Goal: Task Accomplishment & Management: Complete application form

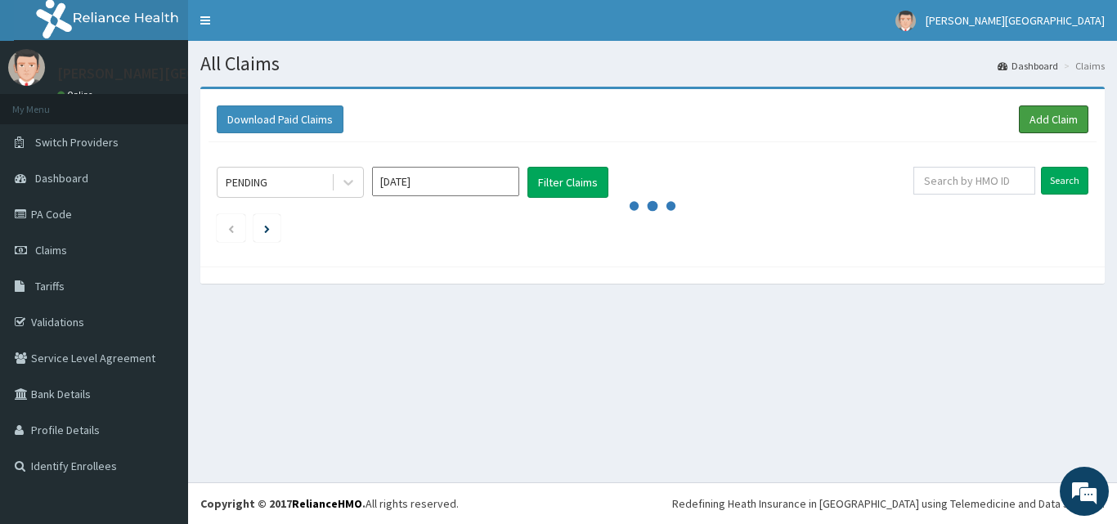
click at [1069, 121] on link "Add Claim" at bounding box center [1054, 120] width 70 height 28
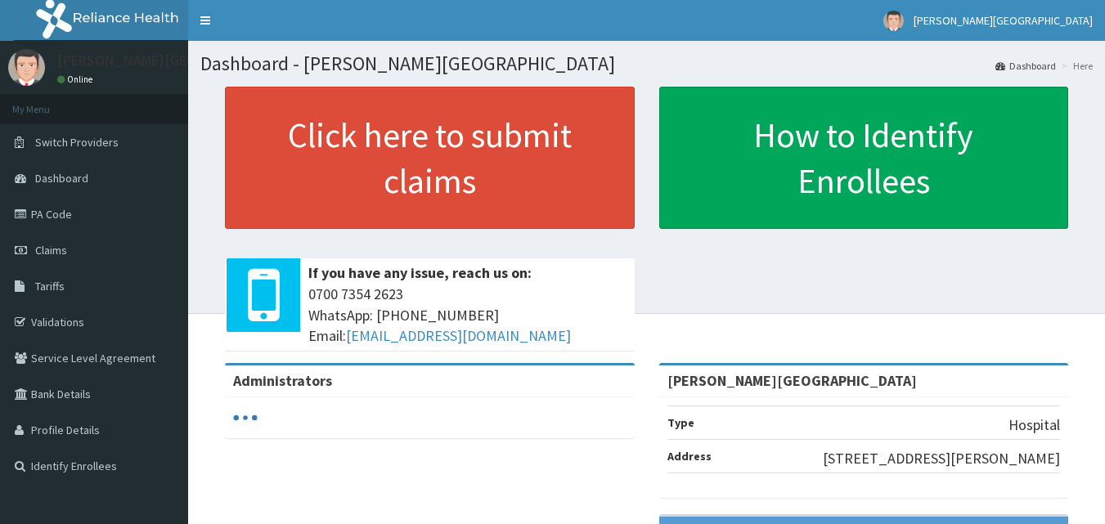
click at [44, 252] on span "Claims" at bounding box center [51, 250] width 32 height 15
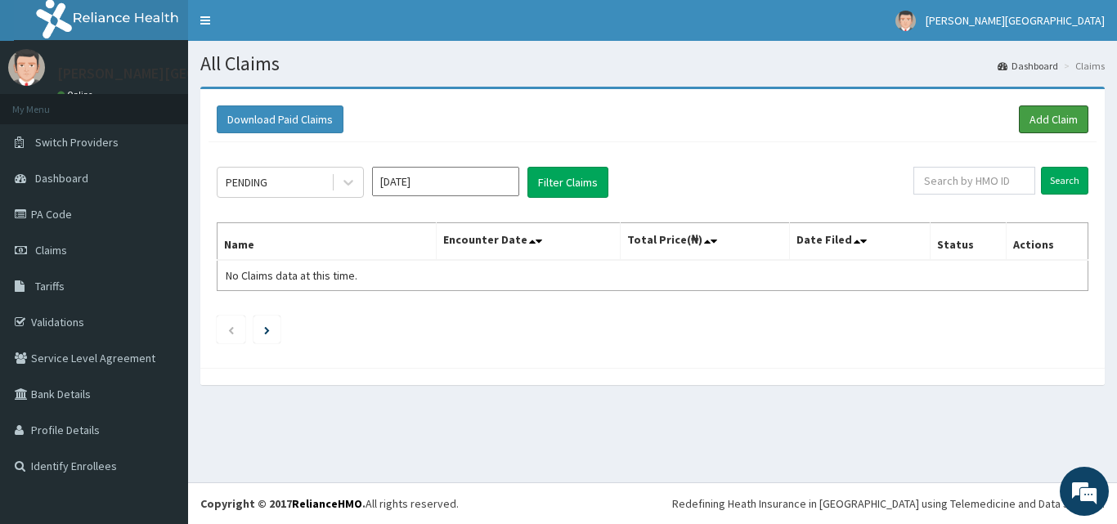
click at [1044, 128] on link "Add Claim" at bounding box center [1054, 120] width 70 height 28
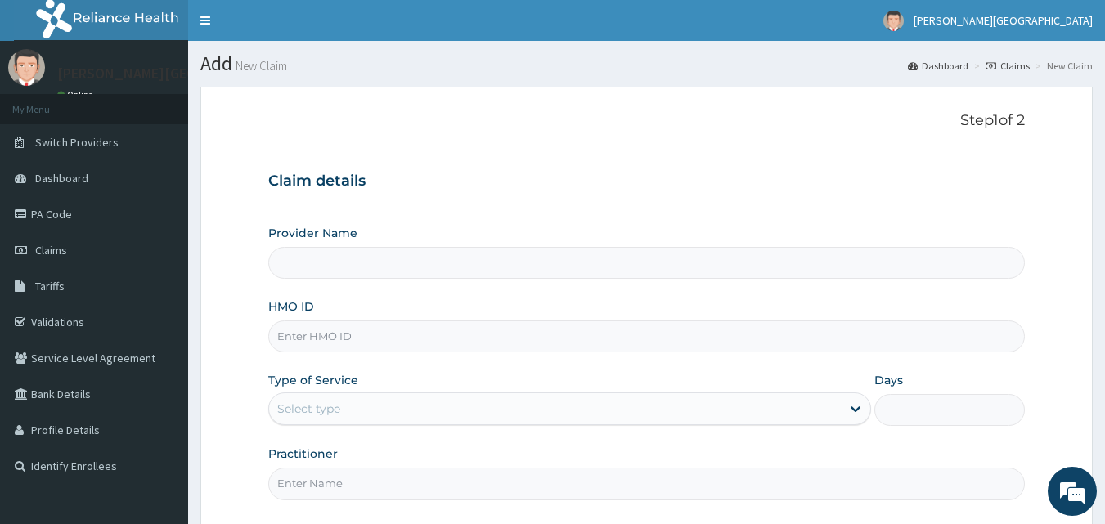
drag, startPoint x: 333, startPoint y: 340, endPoint x: 338, endPoint y: 328, distance: 13.2
click at [333, 340] on input "HMO ID" at bounding box center [647, 337] width 758 height 32
type input "[PERSON_NAME][GEOGRAPHIC_DATA]"
type input "RDA/10003/A"
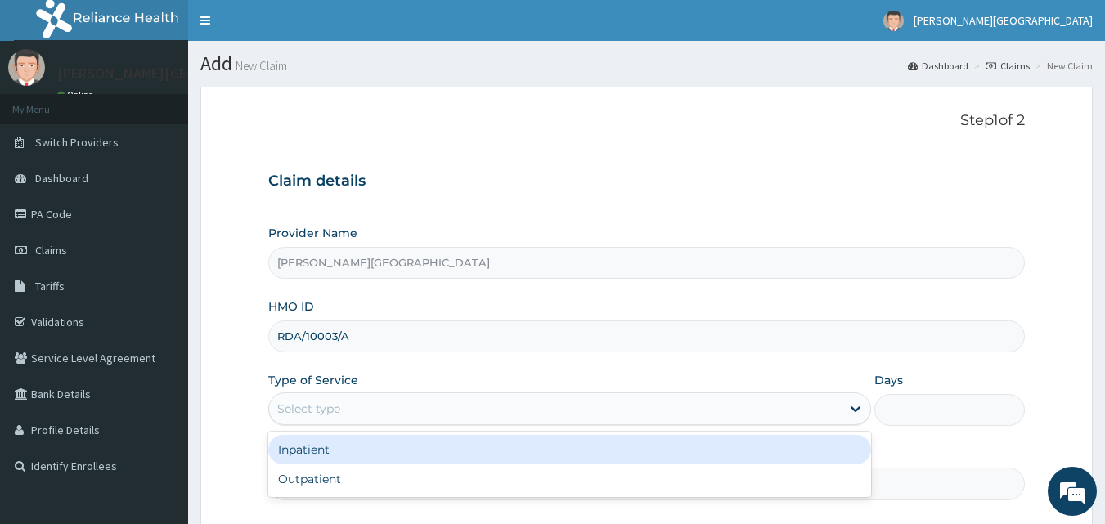
click at [376, 407] on div "Select type" at bounding box center [555, 409] width 572 height 26
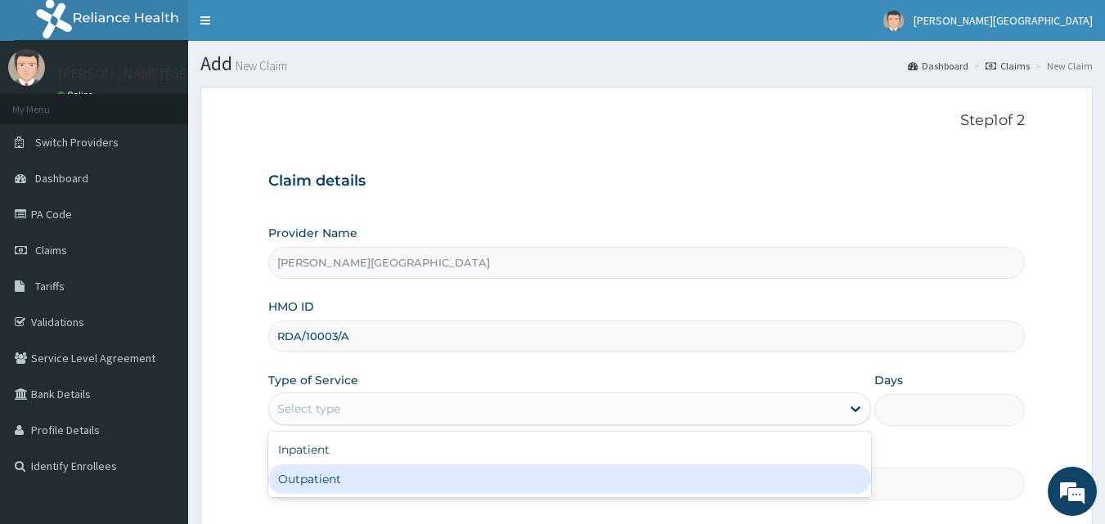
click at [339, 484] on div "Outpatient" at bounding box center [569, 479] width 603 height 29
type input "1"
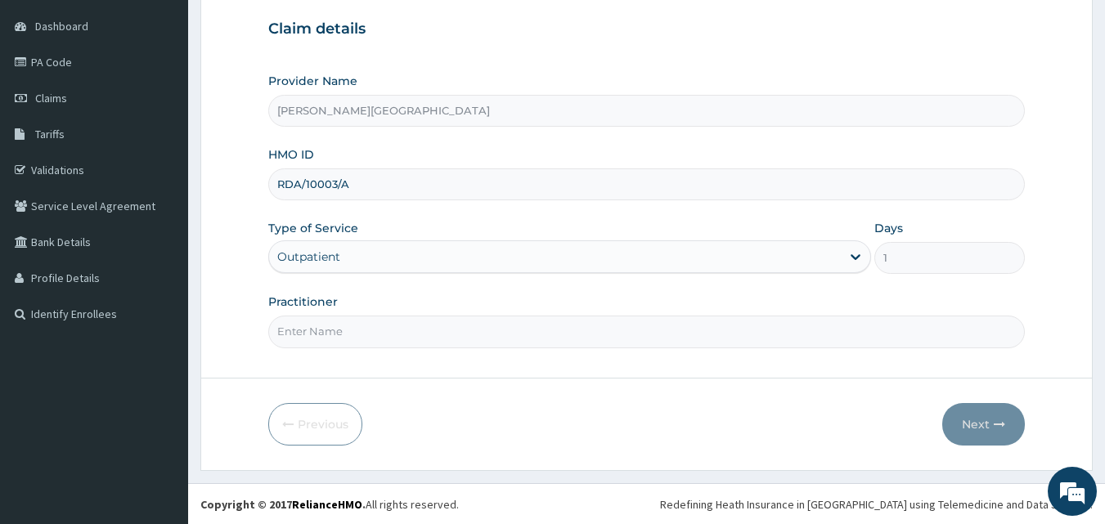
scroll to position [153, 0]
click at [425, 328] on input "Practitioner" at bounding box center [647, 331] width 758 height 32
type input "DR PRECIOUS"
click at [965, 415] on button "Next" at bounding box center [983, 423] width 83 height 43
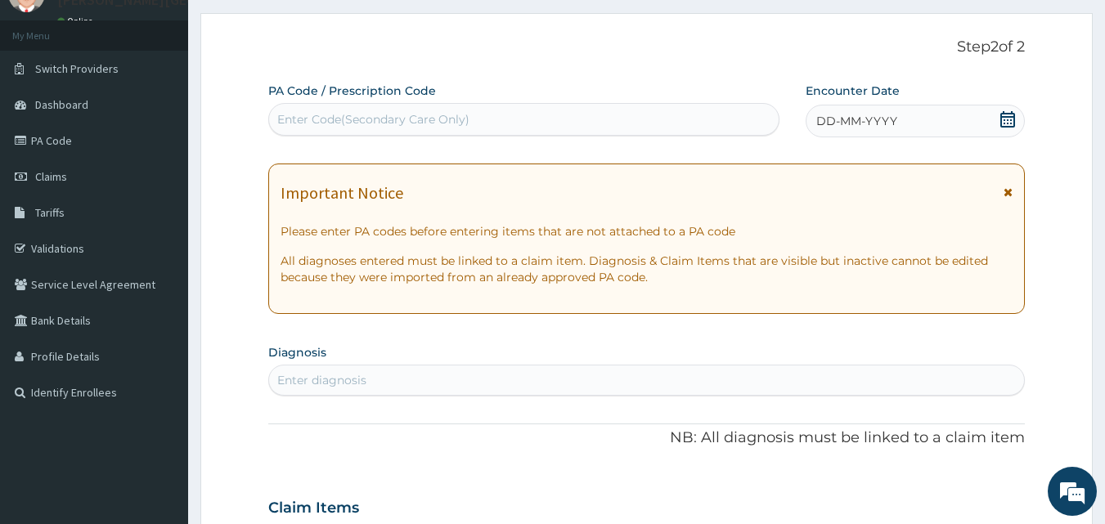
scroll to position [16, 0]
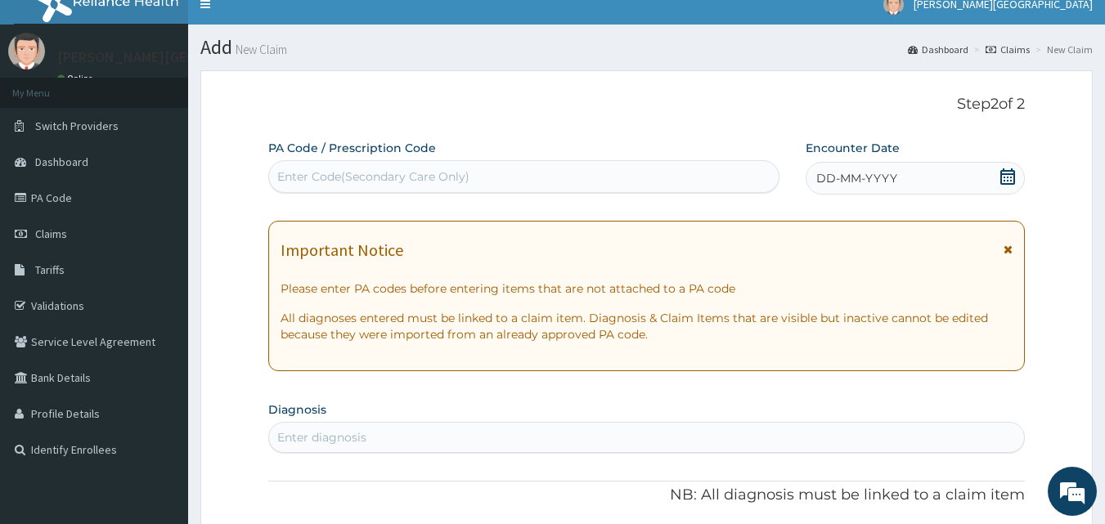
click at [1001, 173] on icon at bounding box center [1007, 177] width 15 height 16
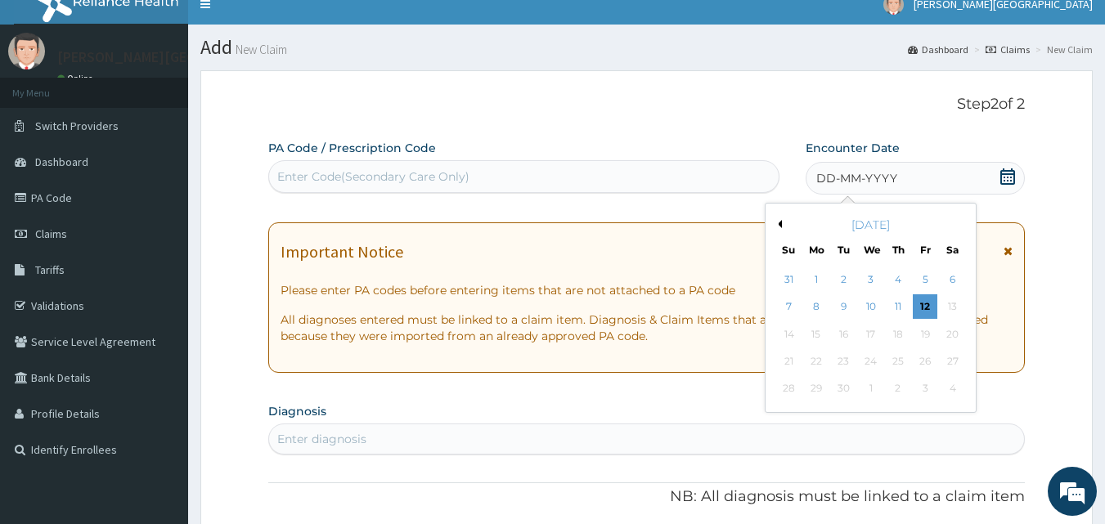
click at [779, 225] on button "Previous Month" at bounding box center [778, 224] width 8 height 8
click at [960, 224] on button "Next Month" at bounding box center [964, 224] width 8 height 8
click at [814, 339] on div "15" at bounding box center [816, 334] width 25 height 25
click at [780, 223] on button "Previous Month" at bounding box center [778, 224] width 8 height 8
click at [927, 387] on div "29" at bounding box center [925, 389] width 25 height 25
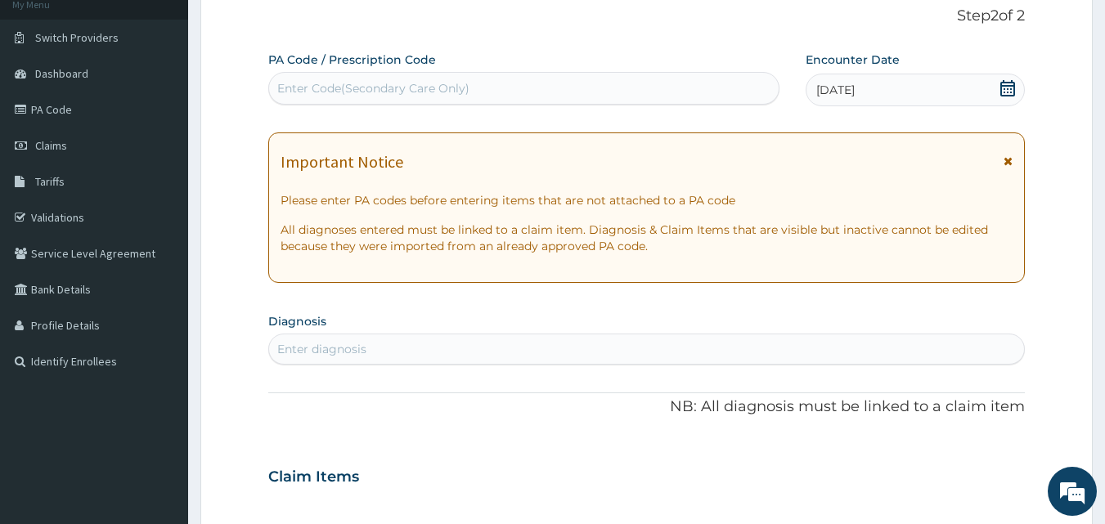
scroll to position [0, 0]
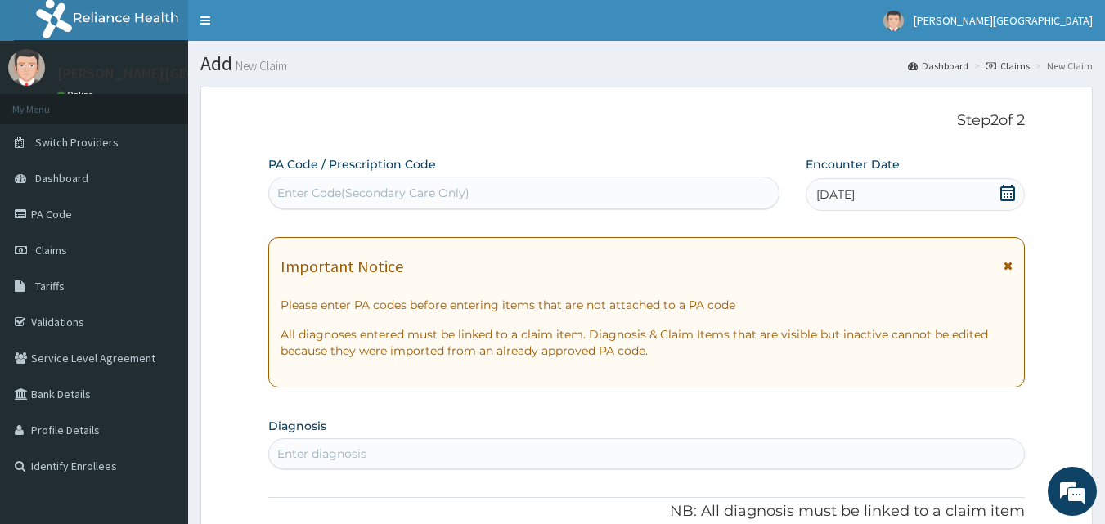
click at [43, 225] on link "PA Code" at bounding box center [94, 214] width 188 height 36
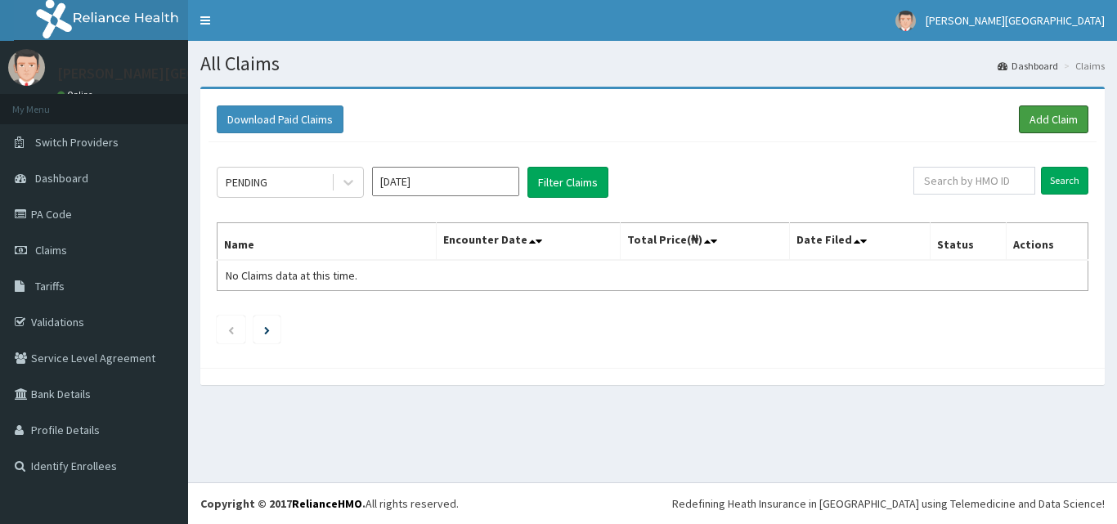
click at [1079, 123] on link "Add Claim" at bounding box center [1054, 120] width 70 height 28
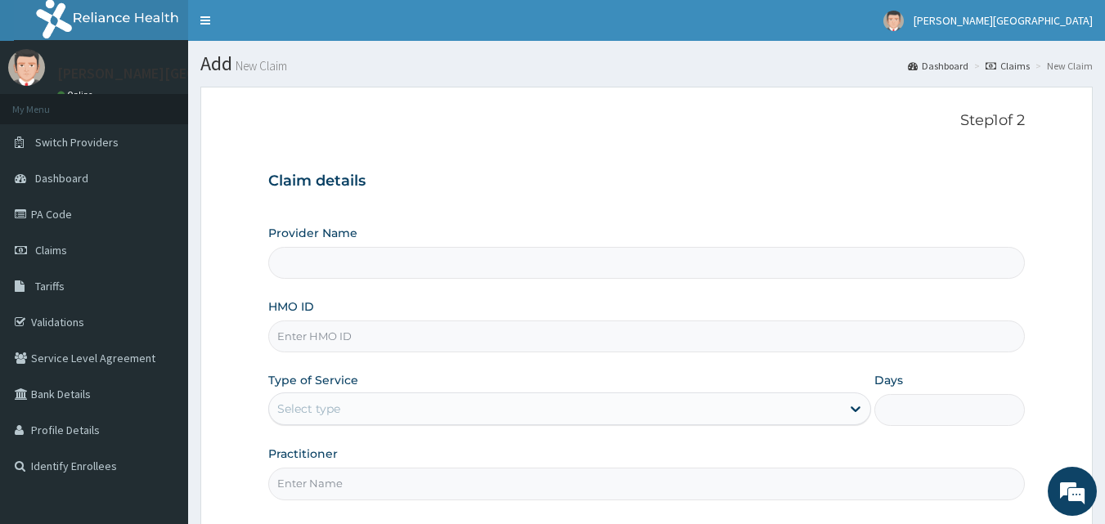
type input "[PERSON_NAME][GEOGRAPHIC_DATA]"
click at [344, 333] on input "HMO ID" at bounding box center [647, 337] width 758 height 32
click at [634, 146] on div "Step 1 of 2 Claim details Provider Name Krystal Medical Centre HMO ID Type of S…" at bounding box center [647, 308] width 758 height 393
click at [298, 332] on input "HMO ID" at bounding box center [647, 337] width 758 height 32
click at [312, 347] on input "HMO ID" at bounding box center [647, 337] width 758 height 32
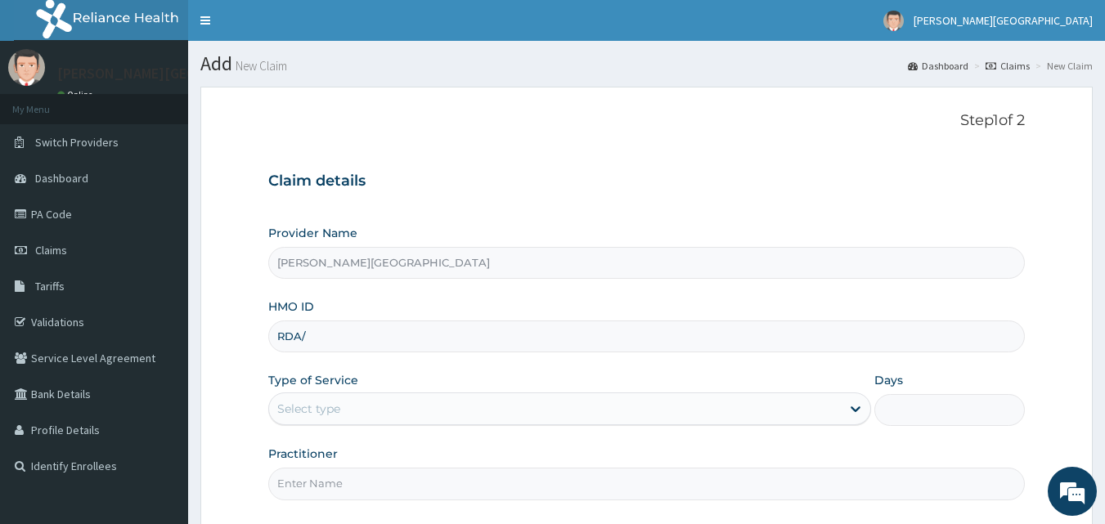
type input "RDA/10003/A"
click at [353, 400] on div "Select type" at bounding box center [555, 409] width 572 height 26
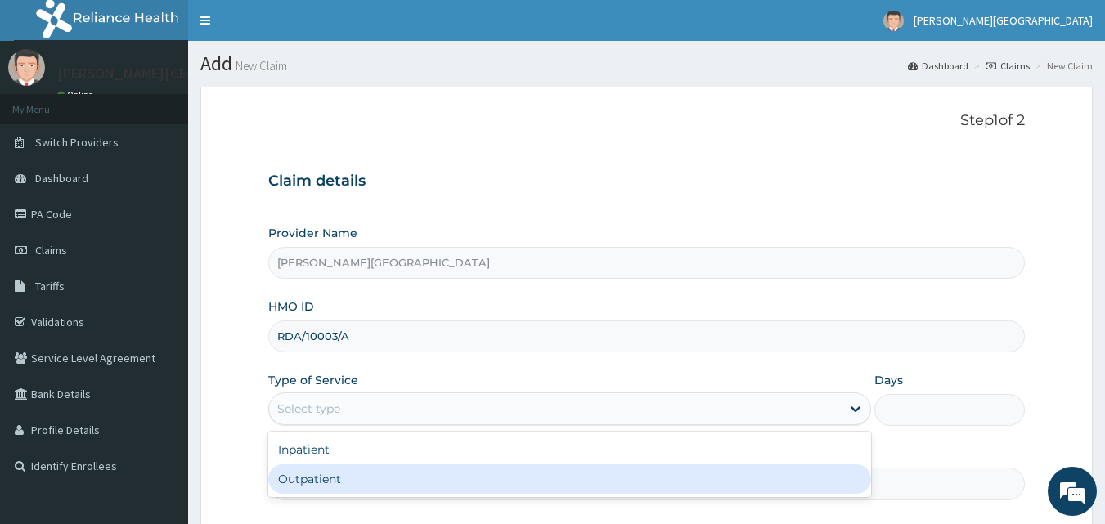
click at [330, 476] on div "Outpatient" at bounding box center [569, 479] width 603 height 29
type input "1"
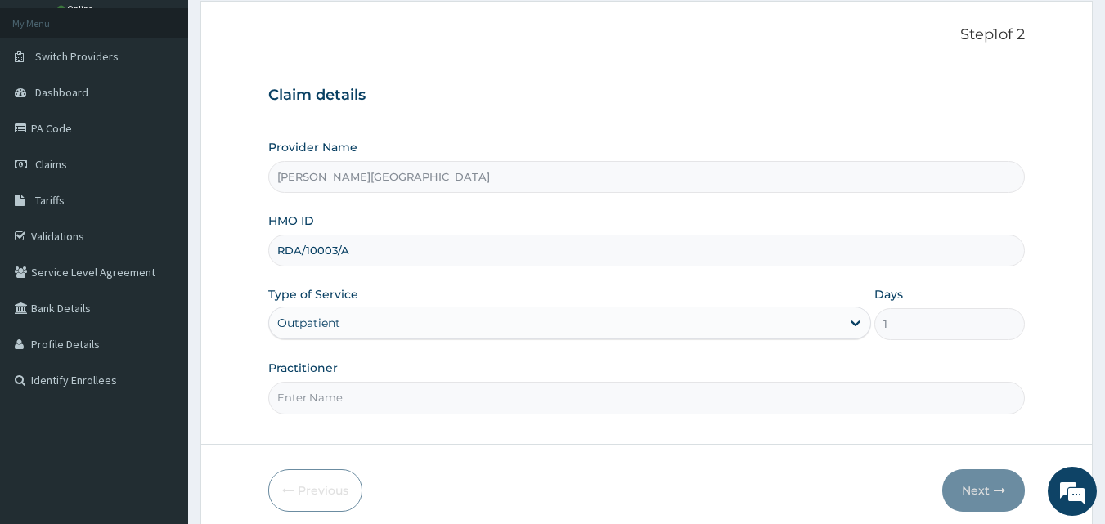
scroll to position [153, 0]
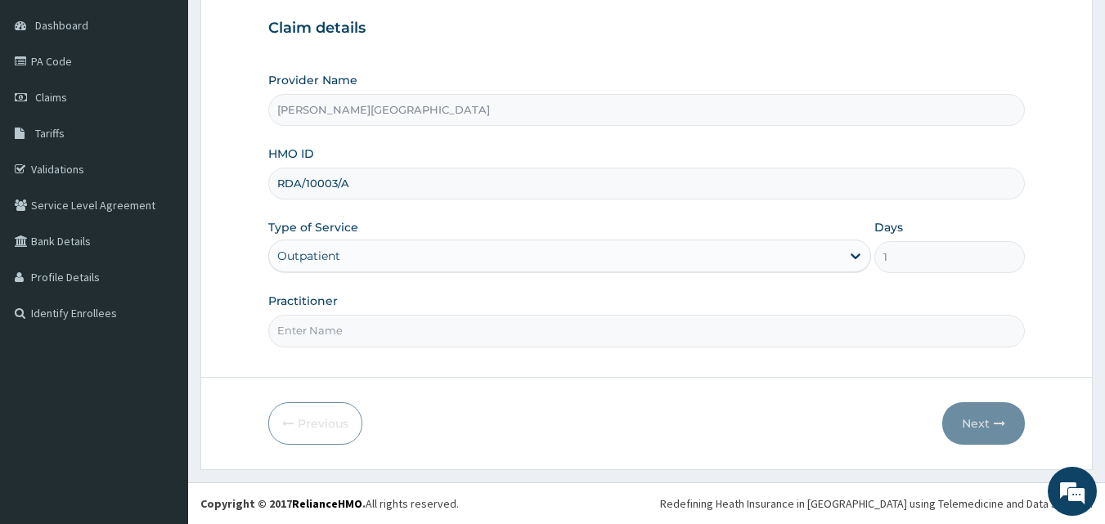
click at [322, 330] on input "Practitioner" at bounding box center [647, 331] width 758 height 32
type input "DR PRECIOUS"
click at [975, 411] on button "Next" at bounding box center [983, 423] width 83 height 43
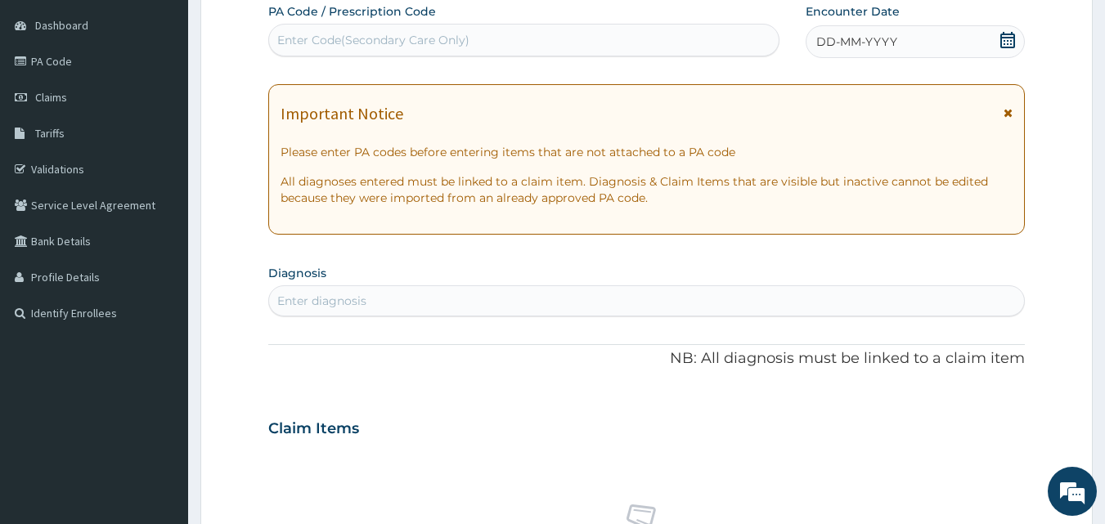
click at [1004, 43] on icon at bounding box center [1008, 40] width 16 height 16
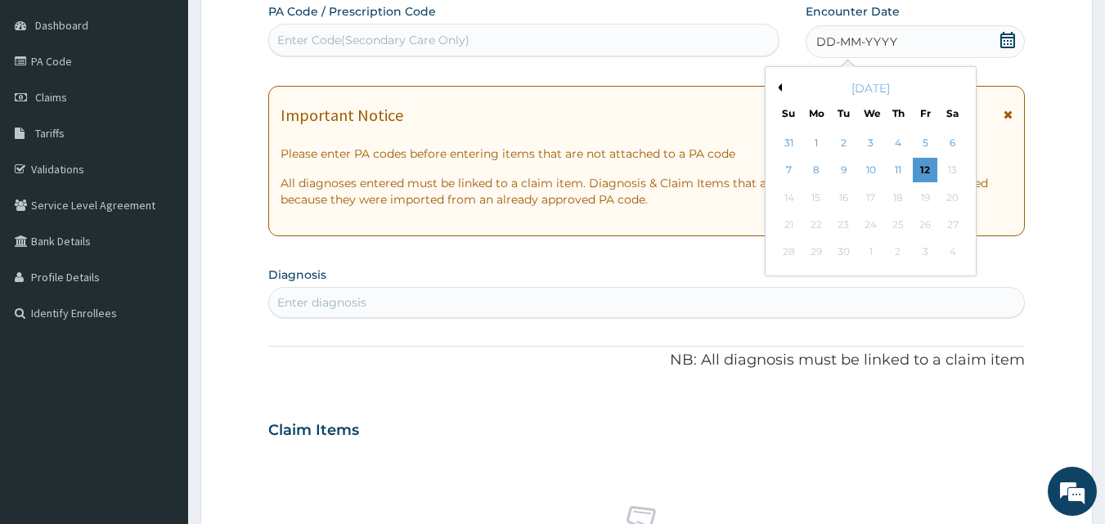
click at [777, 83] on div "September 2025" at bounding box center [870, 88] width 197 height 16
click at [780, 88] on button "Previous Month" at bounding box center [778, 87] width 8 height 8
click at [924, 250] on div "29" at bounding box center [925, 253] width 25 height 25
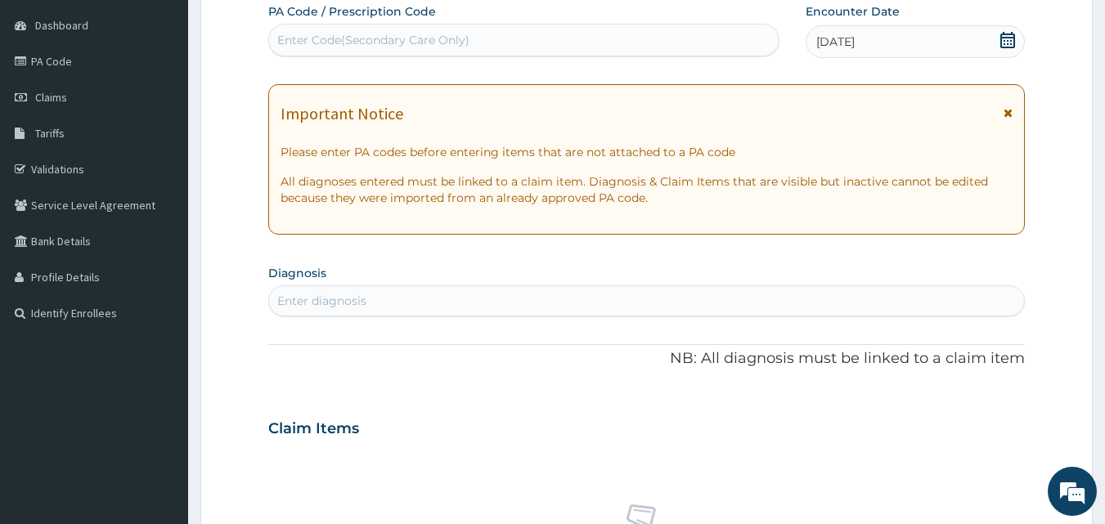
click at [524, 310] on div "Enter diagnosis" at bounding box center [647, 301] width 756 height 26
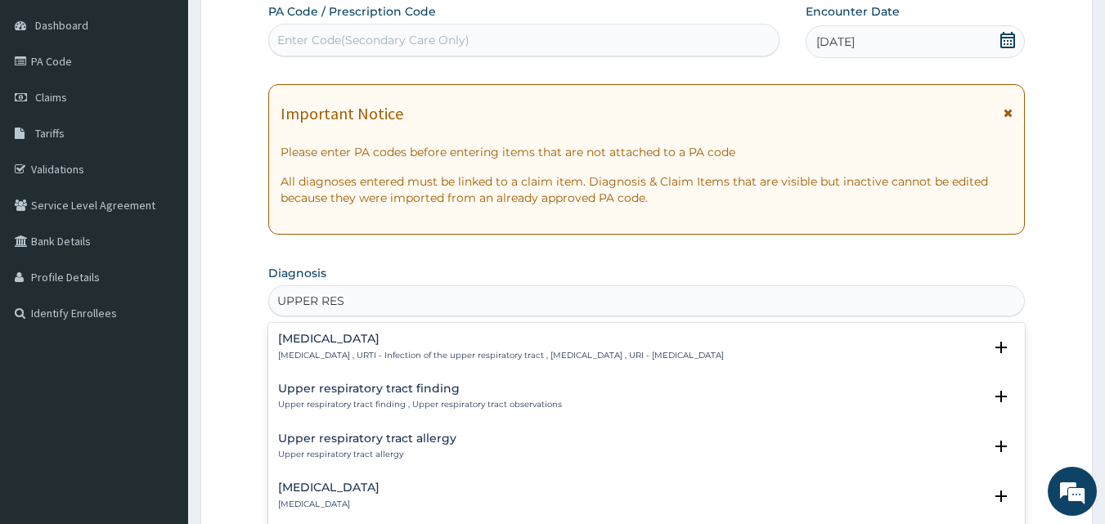
type input "UPPER RESP"
click at [438, 342] on h4 "Upper respiratory infection" at bounding box center [501, 339] width 446 height 12
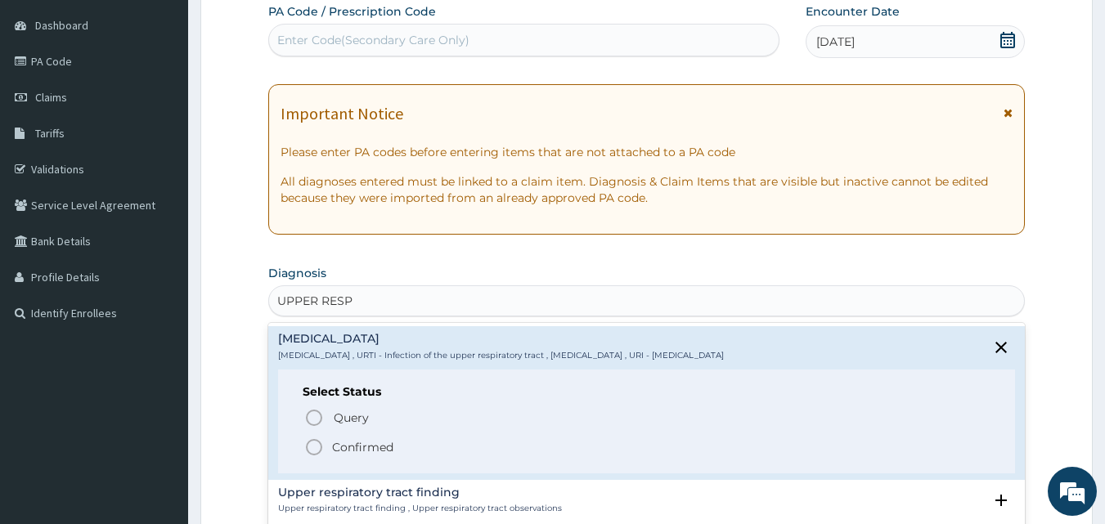
click at [366, 451] on p "Confirmed" at bounding box center [362, 447] width 61 height 16
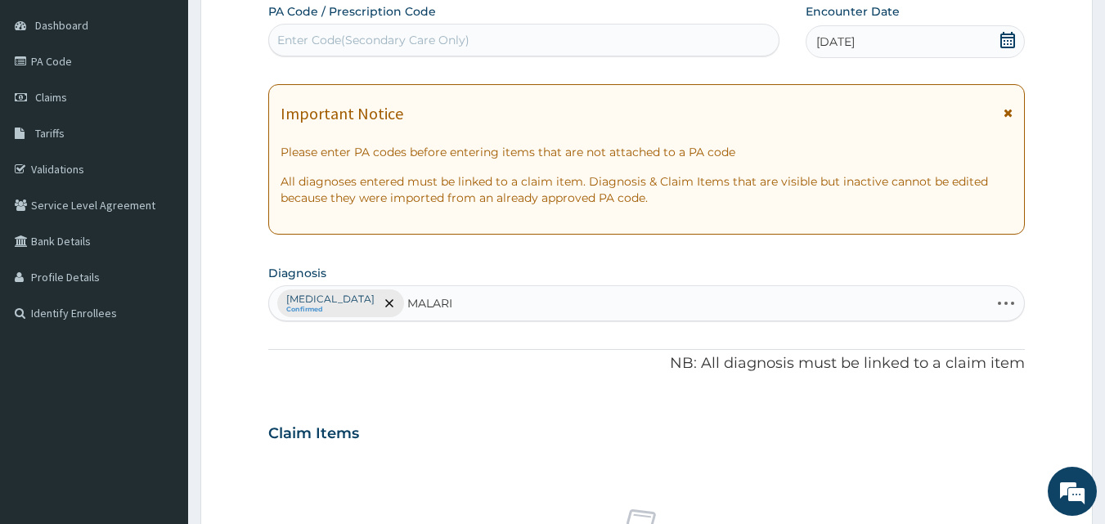
type input "MALARIA"
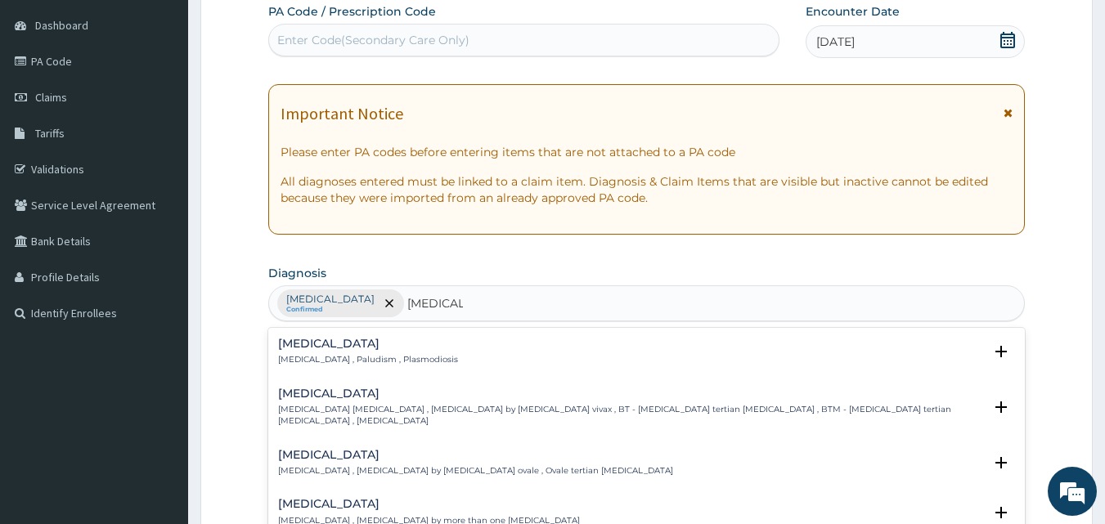
click at [323, 349] on h4 "Malaria" at bounding box center [368, 344] width 180 height 12
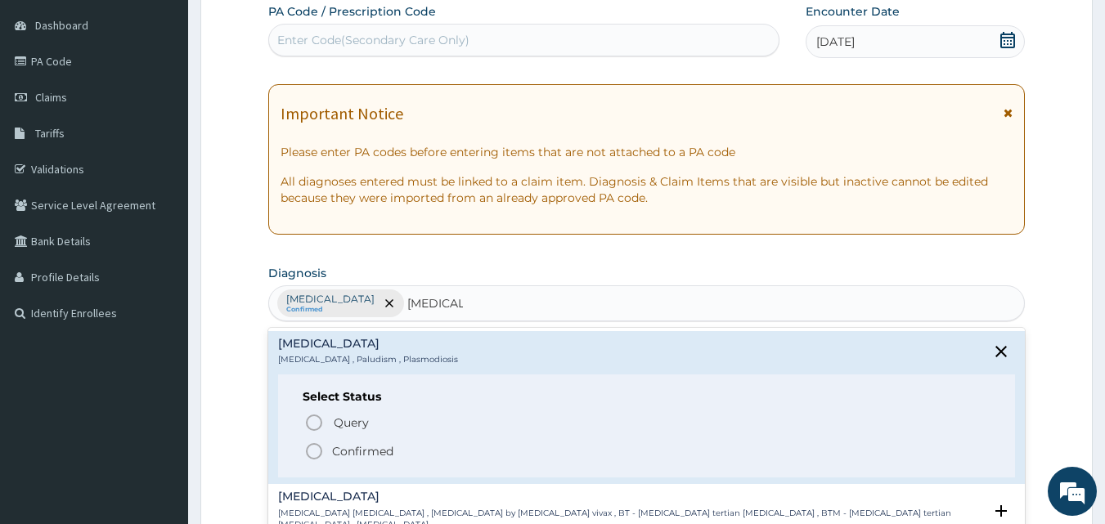
scroll to position [290, 0]
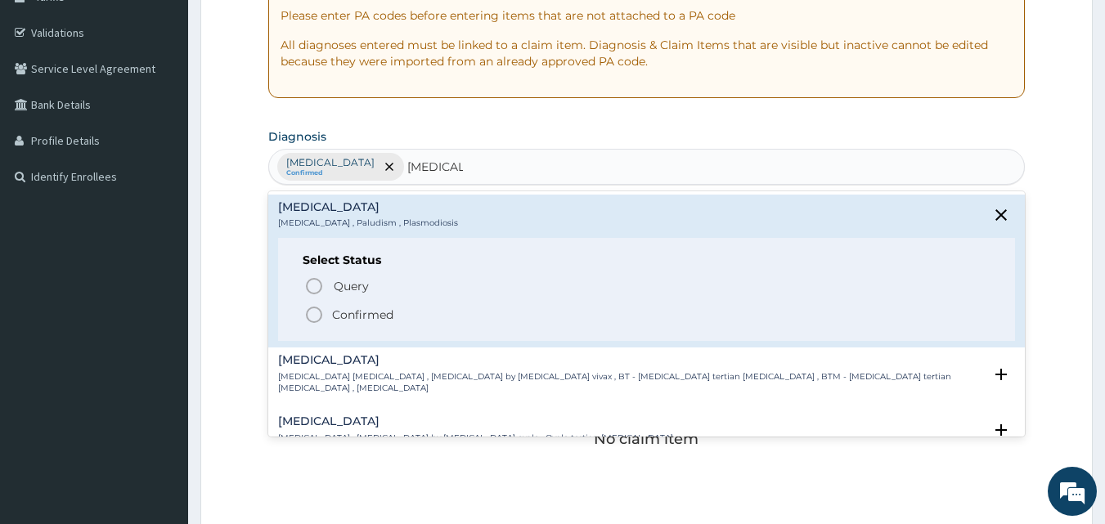
click at [349, 317] on p "Confirmed" at bounding box center [362, 315] width 61 height 16
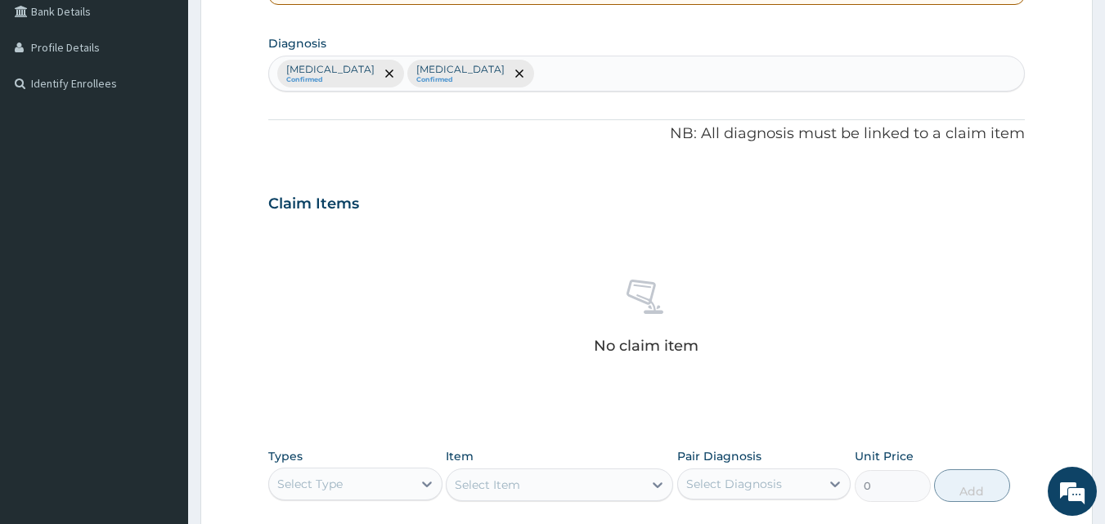
scroll to position [562, 0]
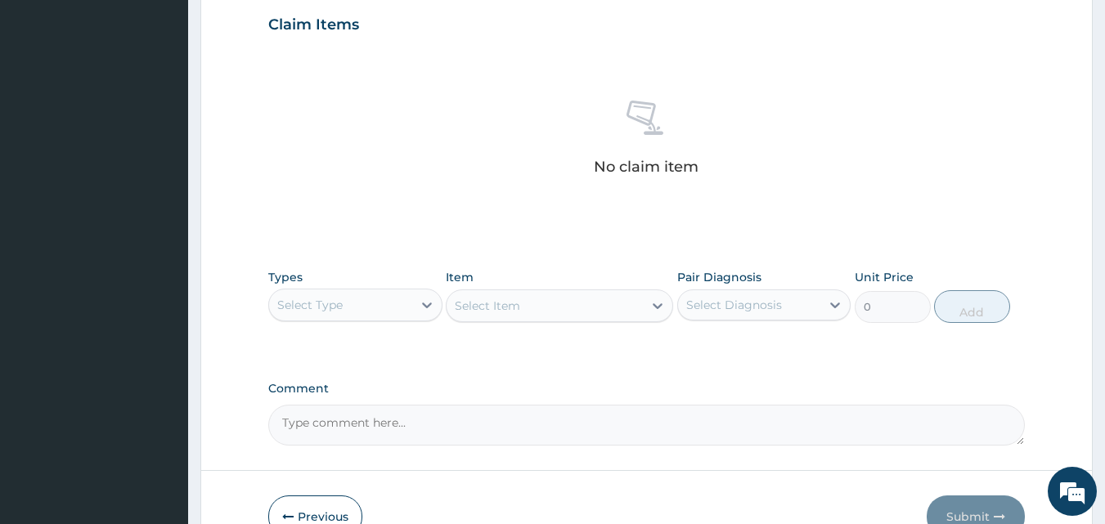
click at [400, 299] on div "Select Type" at bounding box center [340, 305] width 143 height 26
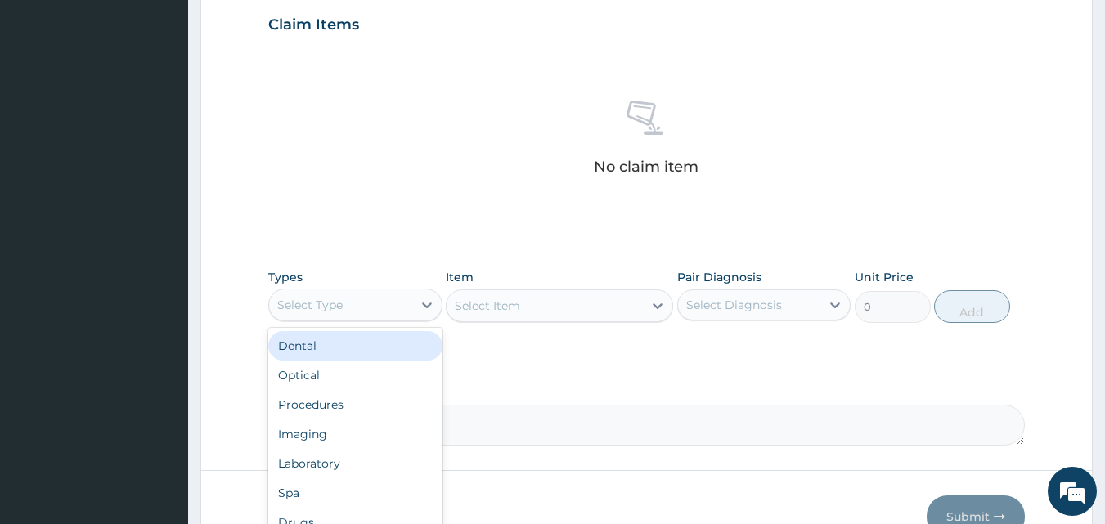
scroll to position [655, 0]
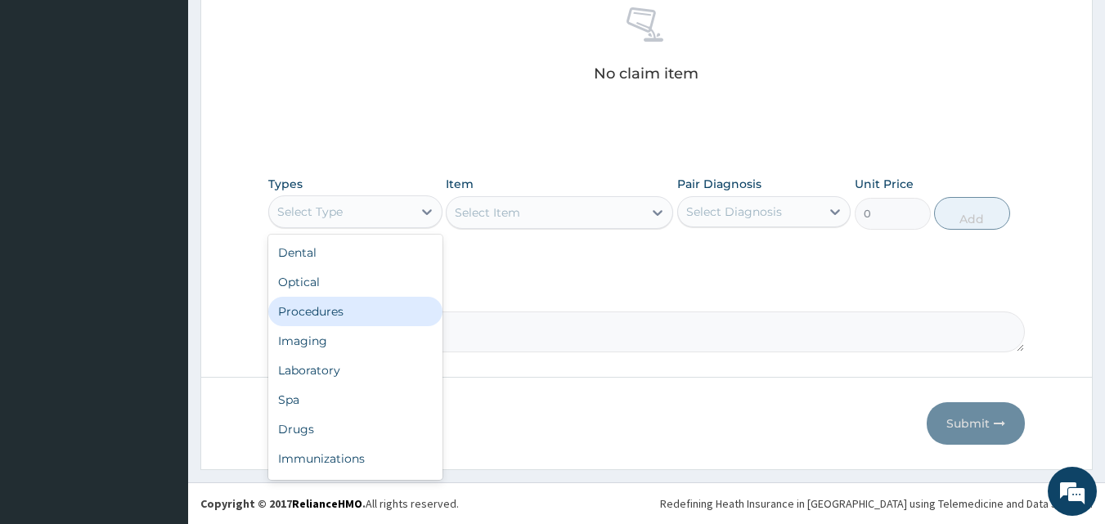
click at [300, 312] on div "Procedures" at bounding box center [355, 311] width 174 height 29
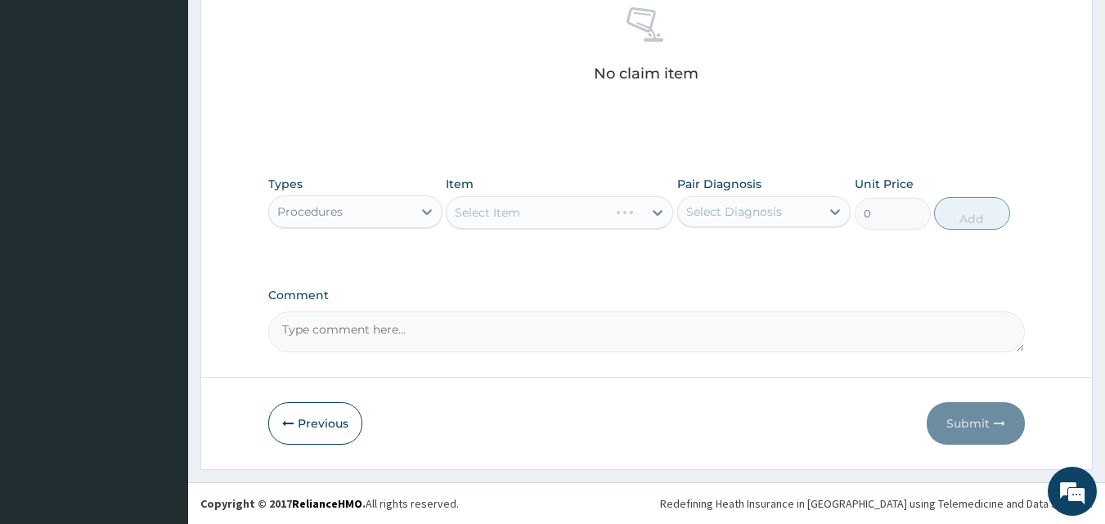
click at [571, 241] on div "Types Procedures Item Select Item Pair Diagnosis Select Diagnosis Unit Price 0 …" at bounding box center [647, 215] width 758 height 95
click at [576, 211] on div "Select Item" at bounding box center [559, 212] width 227 height 33
click at [897, 86] on div "No claim item" at bounding box center [647, 47] width 758 height 188
click at [582, 206] on div "Select Item" at bounding box center [545, 213] width 196 height 26
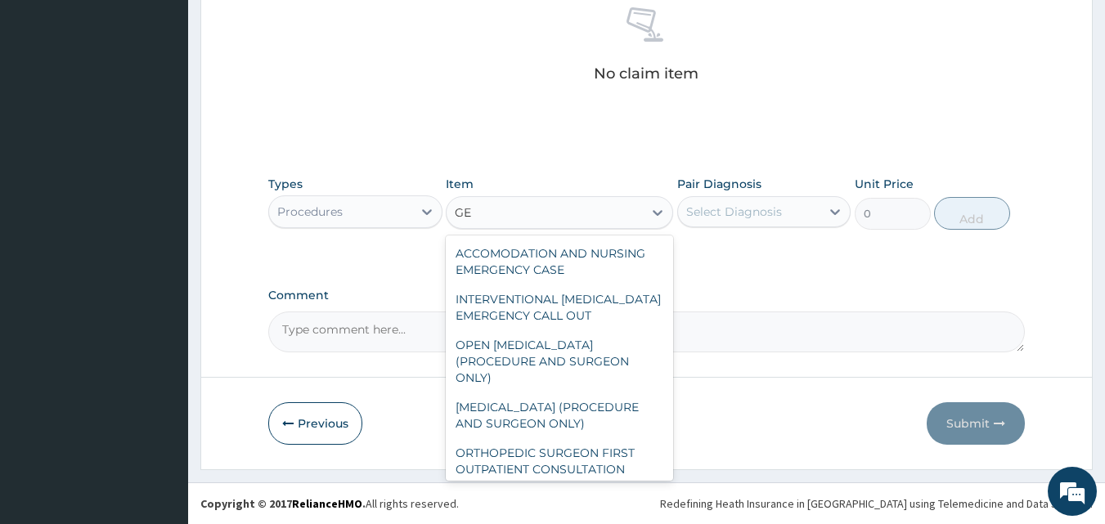
type input "G"
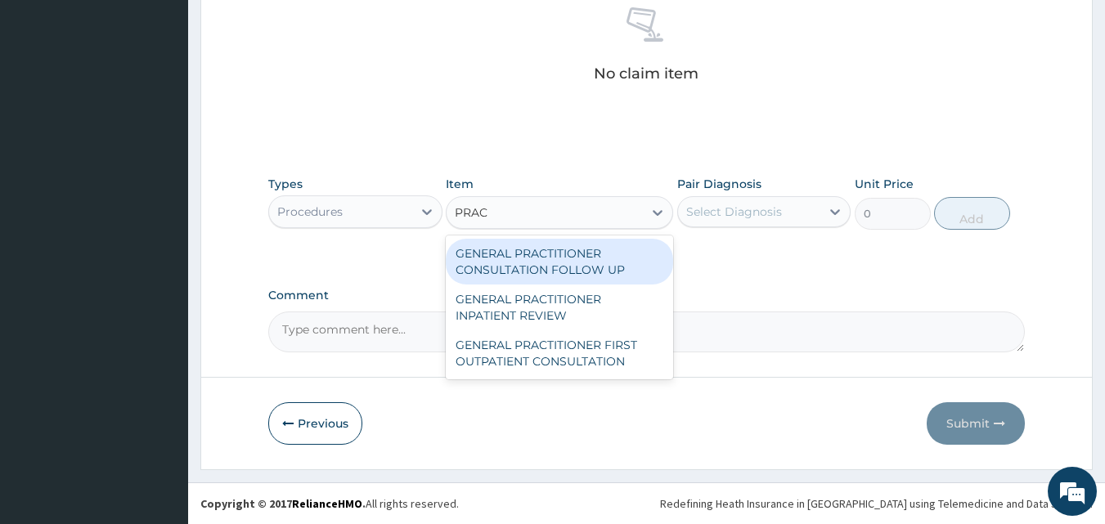
type input "PRACT"
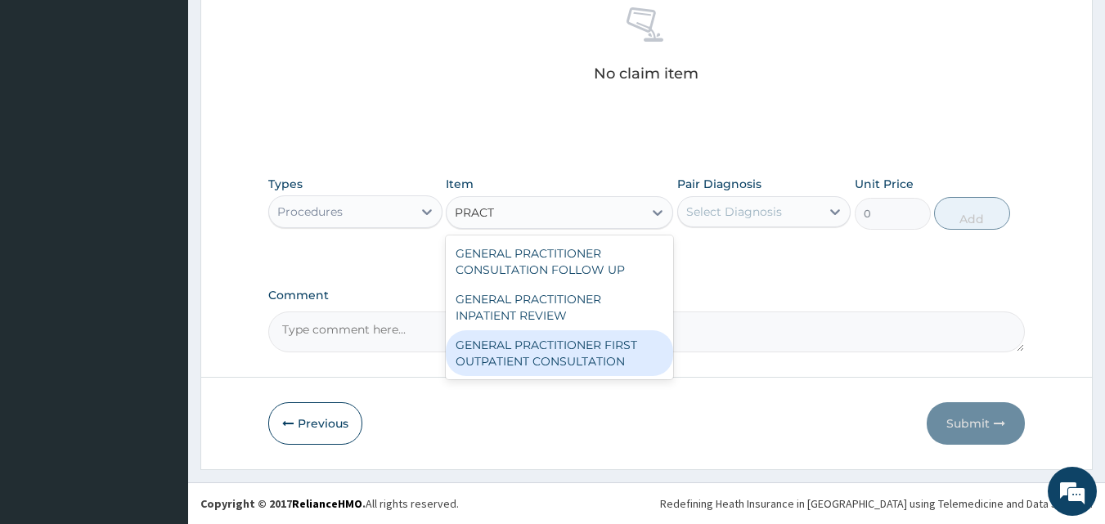
click at [569, 355] on div "GENERAL PRACTITIONER FIRST OUTPATIENT CONSULTATION" at bounding box center [559, 353] width 227 height 46
type input "6750"
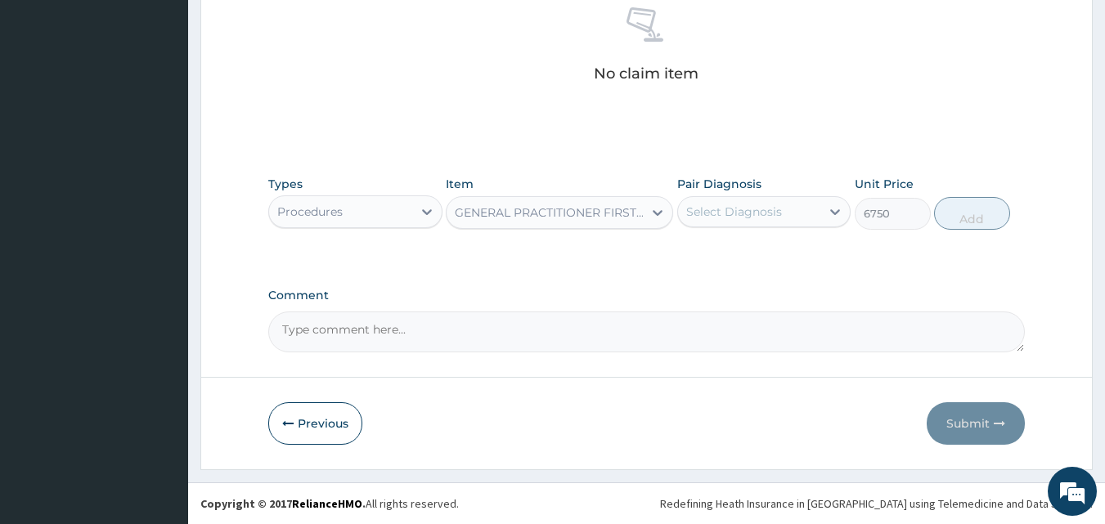
click at [746, 210] on div "Select Diagnosis" at bounding box center [734, 212] width 96 height 16
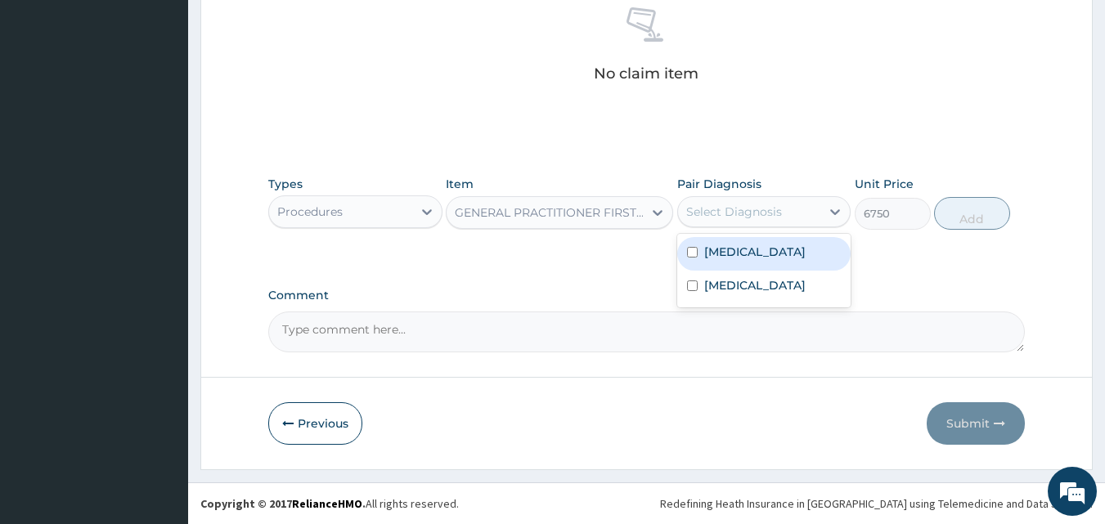
drag, startPoint x: 737, startPoint y: 255, endPoint x: 745, endPoint y: 309, distance: 54.6
click at [737, 259] on label "Upper respiratory infection" at bounding box center [754, 252] width 101 height 16
checkbox input "true"
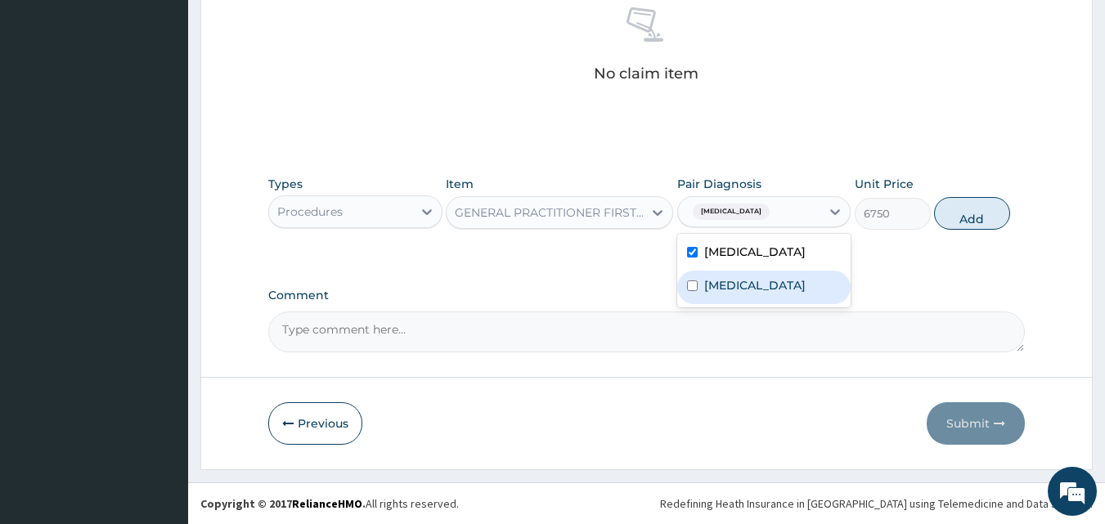
drag, startPoint x: 742, startPoint y: 311, endPoint x: 911, endPoint y: 230, distance: 187.7
click at [744, 304] on div "Malaria" at bounding box center [764, 288] width 174 height 34
checkbox input "true"
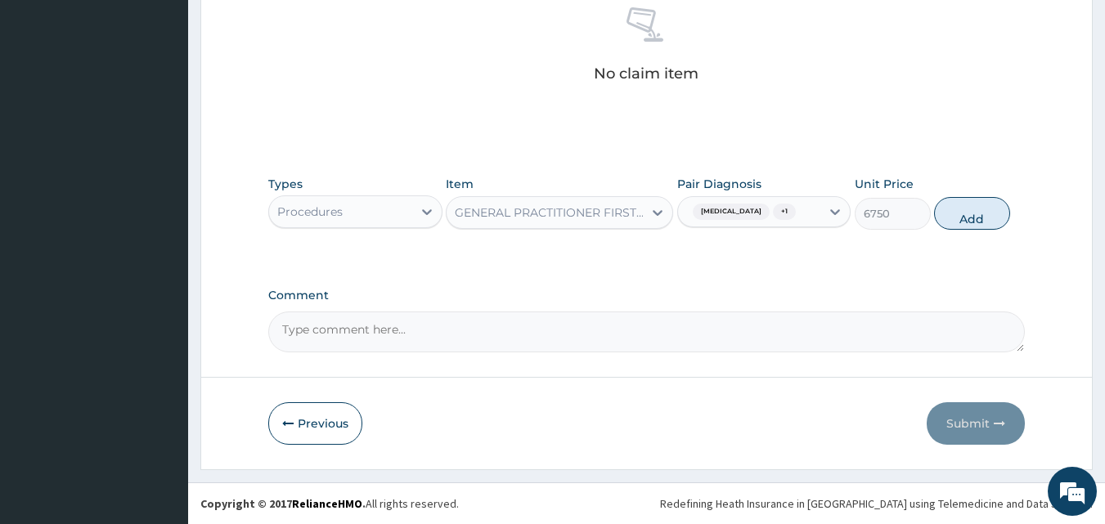
click at [960, 225] on button "Add" at bounding box center [972, 213] width 76 height 33
type input "0"
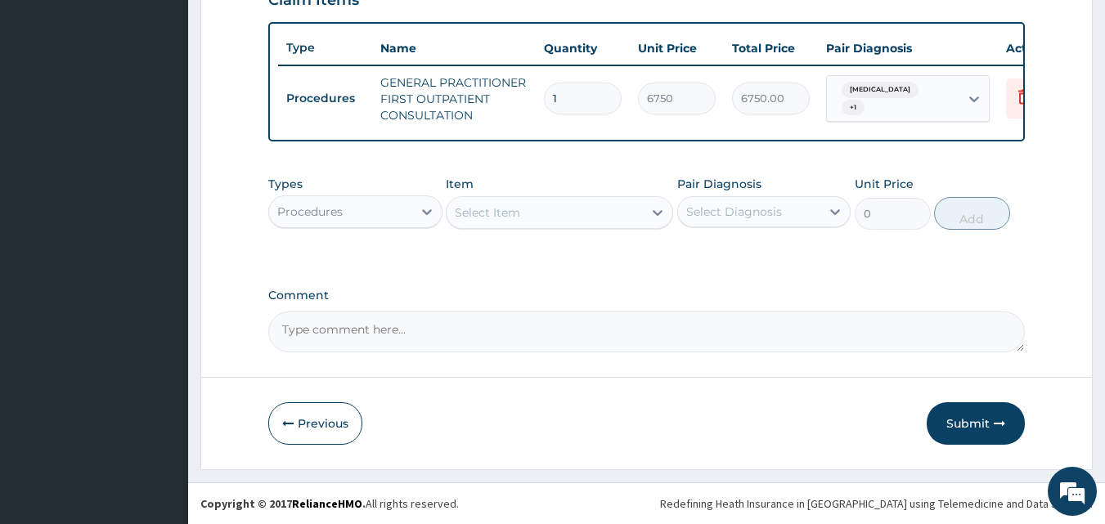
scroll to position [599, 0]
click at [321, 206] on div "Procedures" at bounding box center [309, 212] width 65 height 16
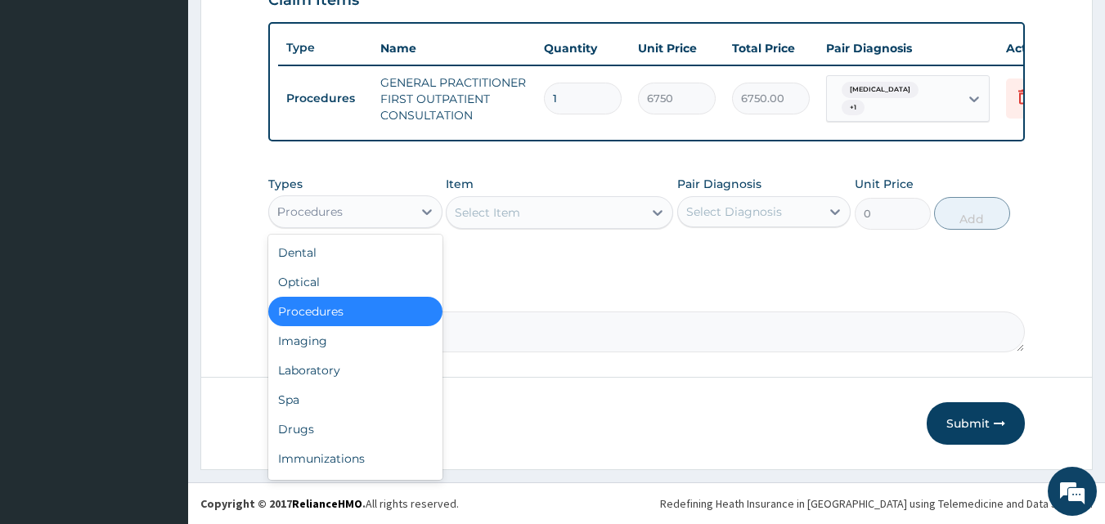
type input "LAB"
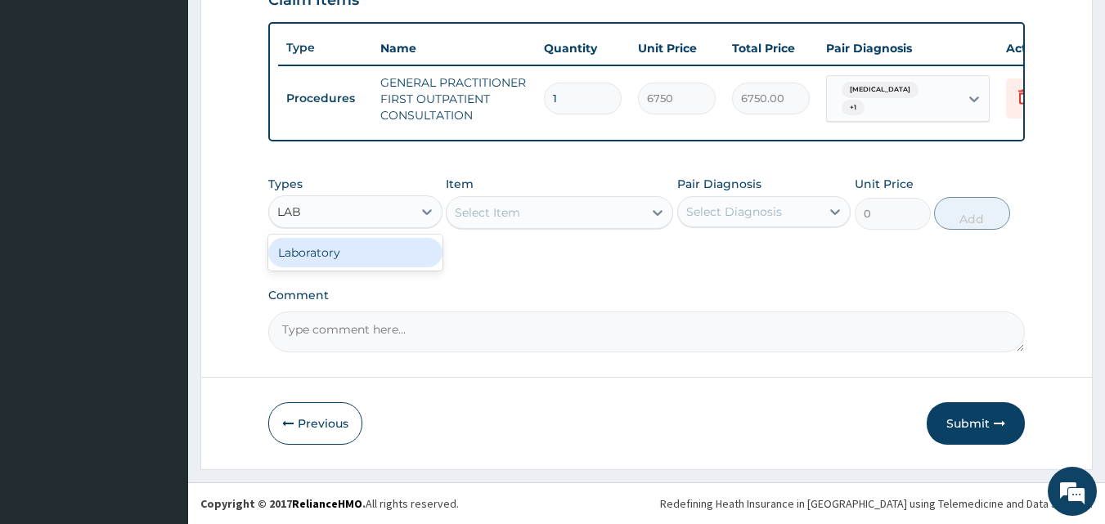
click at [386, 254] on div "Laboratory" at bounding box center [355, 252] width 174 height 29
click at [497, 259] on div "Types Laboratory Item Select Item Pair Diagnosis Select Diagnosis Unit Price 0 …" at bounding box center [647, 215] width 758 height 95
click at [514, 205] on div "Select Item" at bounding box center [487, 213] width 65 height 16
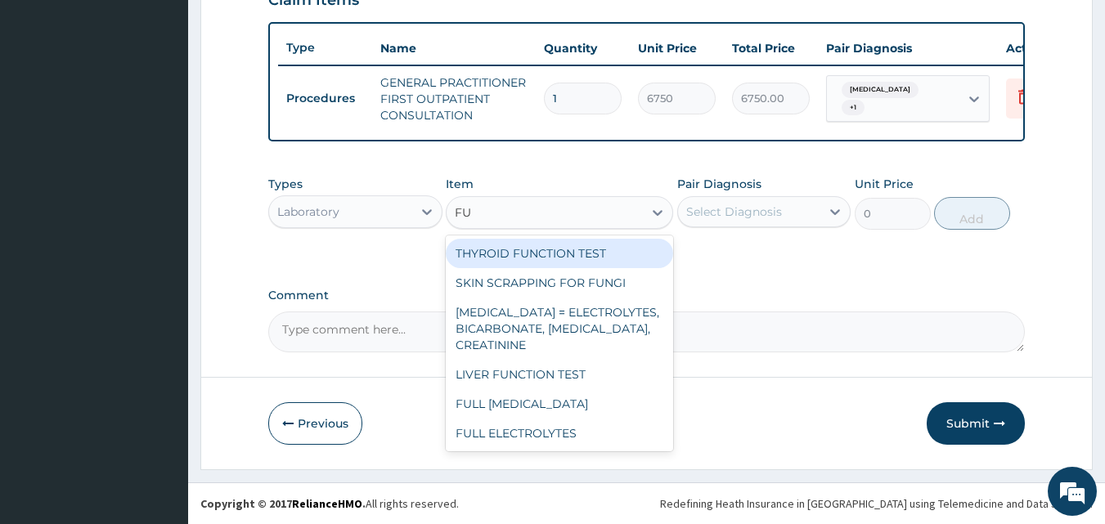
type input "F"
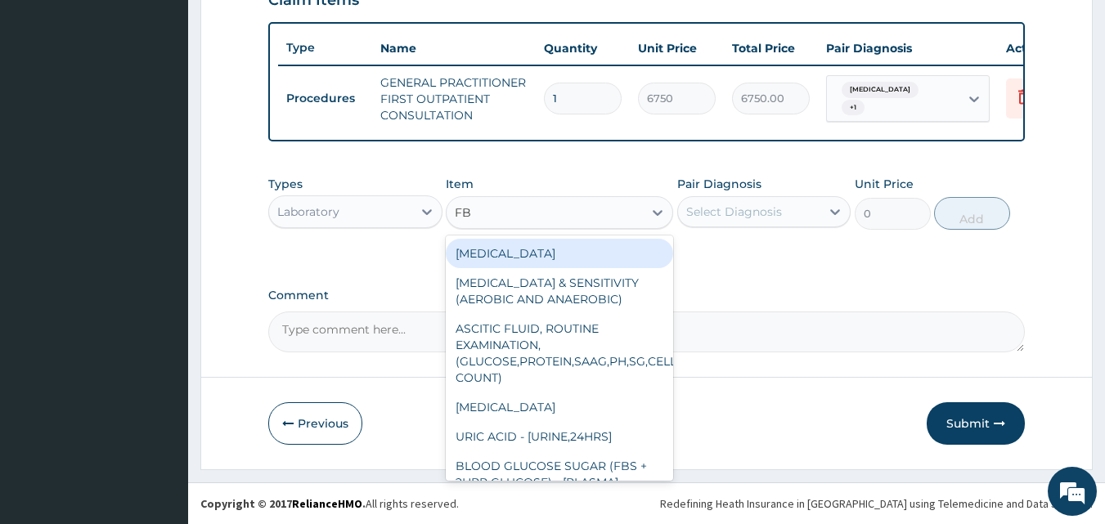
type input "FBC"
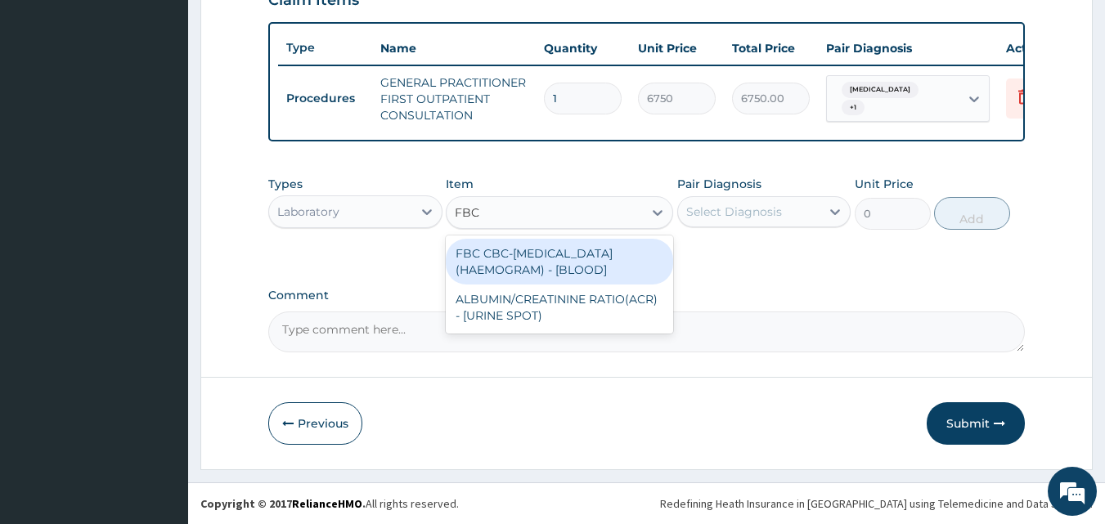
drag, startPoint x: 539, startPoint y: 267, endPoint x: 618, endPoint y: 254, distance: 80.4
click at [539, 267] on div "FBC CBC-COMPLETE BLOOD COUNT (HAEMOGRAM) - [BLOOD]" at bounding box center [559, 262] width 227 height 46
type input "9000"
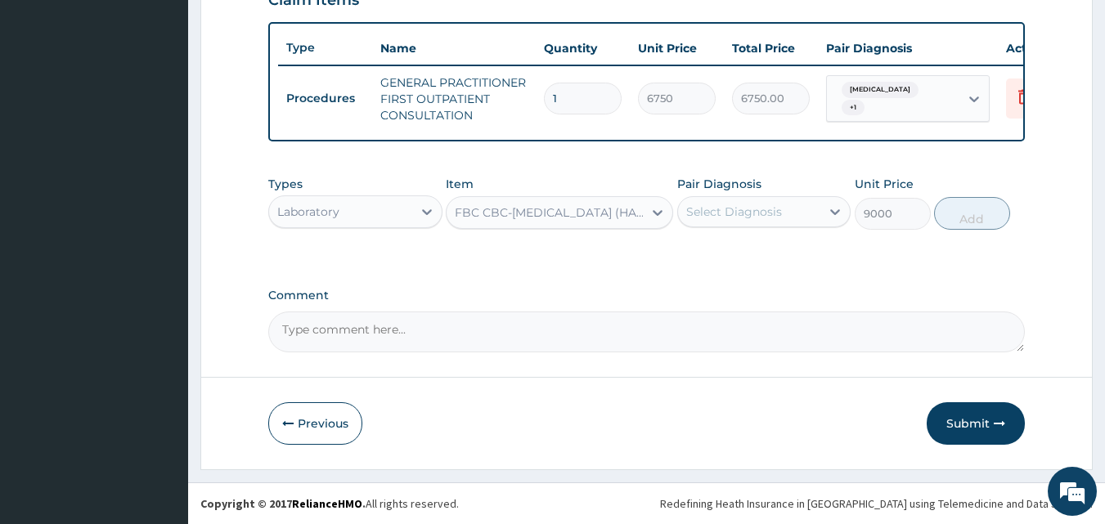
click at [753, 214] on div "Select Diagnosis" at bounding box center [734, 212] width 96 height 16
click at [776, 210] on div "Select Diagnosis" at bounding box center [734, 212] width 96 height 16
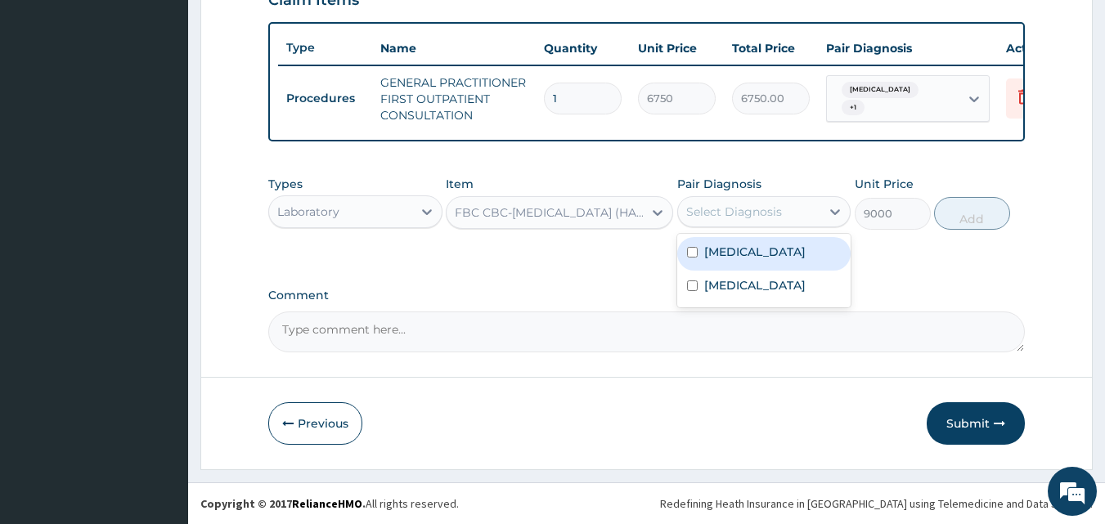
click at [767, 259] on label "Upper respiratory infection" at bounding box center [754, 252] width 101 height 16
checkbox input "true"
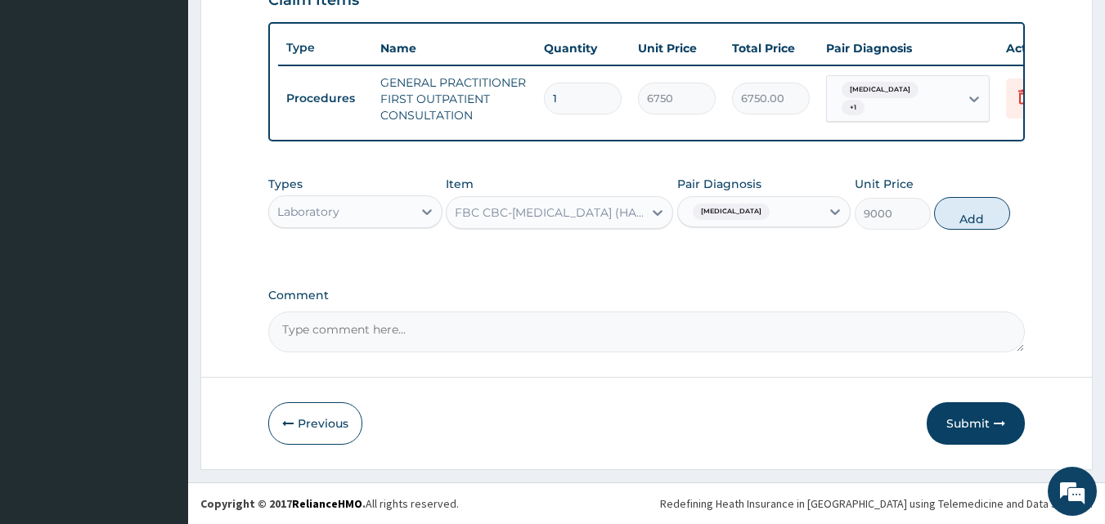
click at [960, 214] on button "Add" at bounding box center [972, 213] width 76 height 33
type input "0"
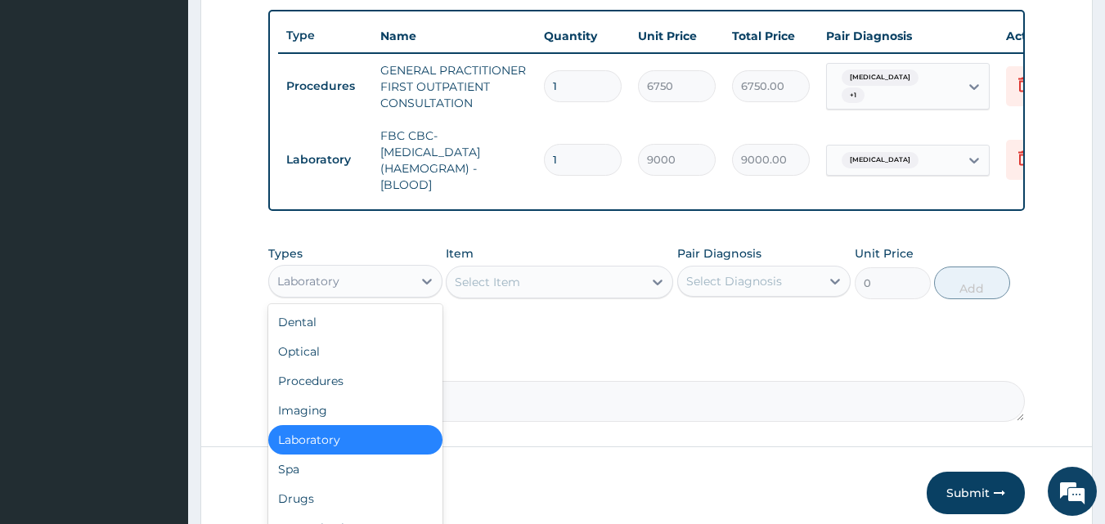
click at [365, 285] on div "Laboratory" at bounding box center [340, 281] width 143 height 26
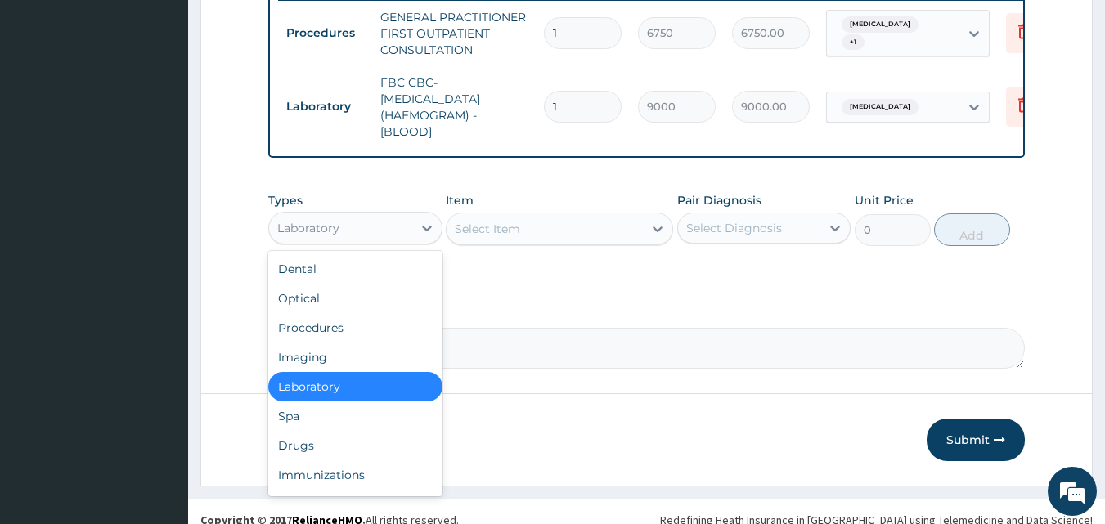
scroll to position [681, 0]
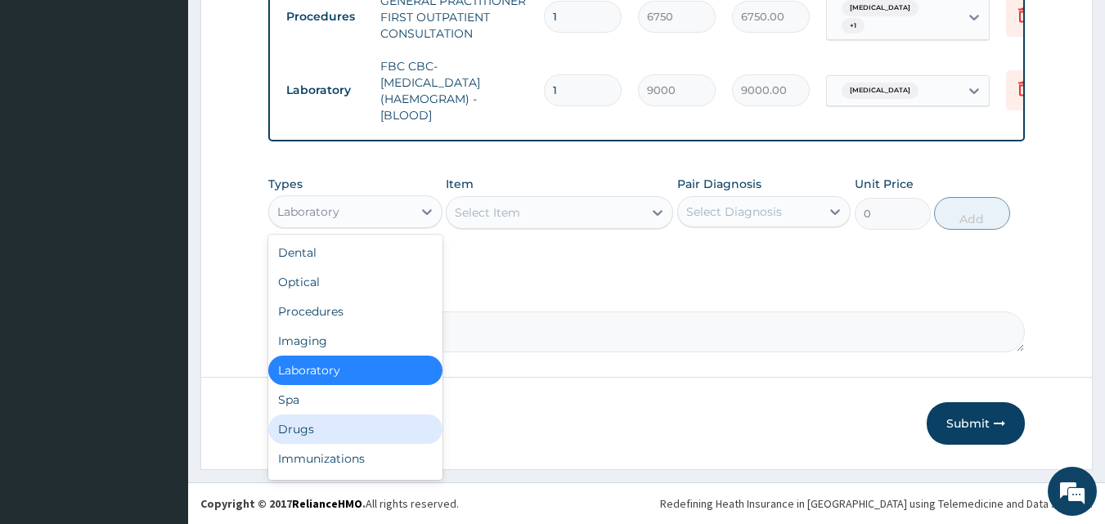
click at [308, 428] on div "Drugs" at bounding box center [355, 429] width 174 height 29
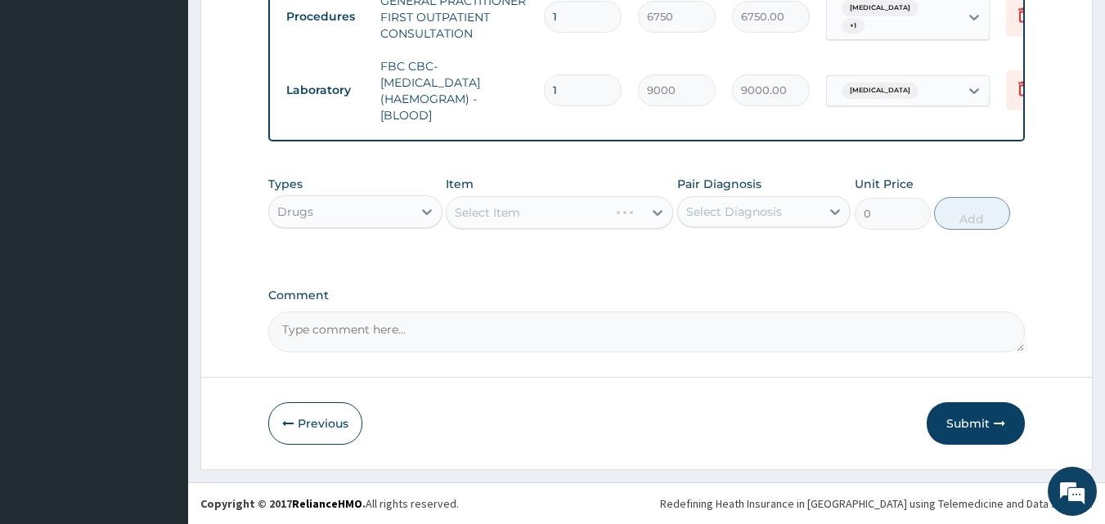
click at [496, 259] on div "Types option Drugs, selected. Select is focused ,type to refine list, press Dow…" at bounding box center [647, 215] width 758 height 95
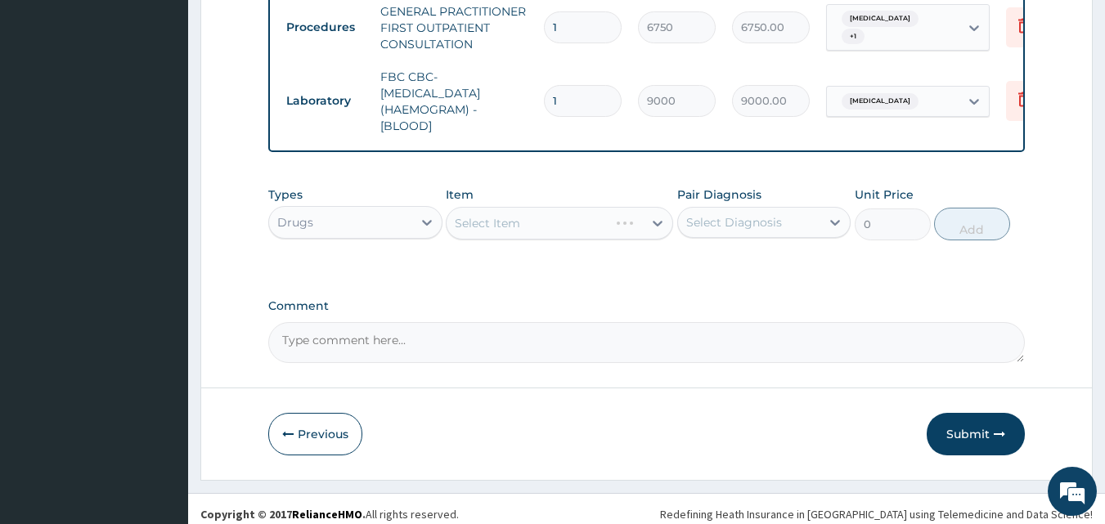
scroll to position [544, 0]
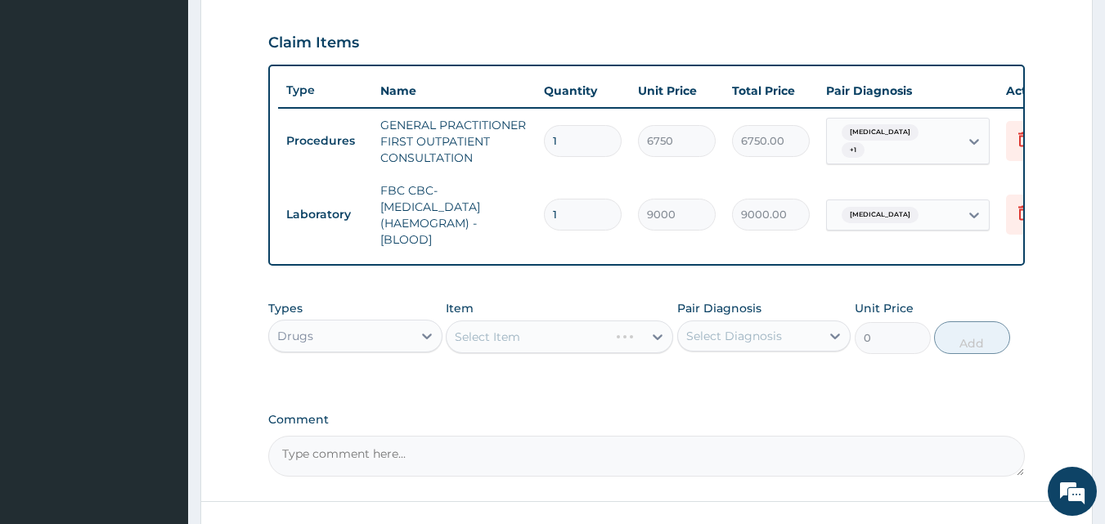
click at [618, 380] on div "Types Drugs Item Select Item Pair Diagnosis Select Diagnosis Unit Price 0 Add" at bounding box center [647, 339] width 758 height 95
click at [717, 400] on div "PA Code / Prescription Code Enter Code(Secondary Care Only) Encounter Date 29-0…" at bounding box center [647, 44] width 758 height 865
click at [587, 379] on div "Types Drugs Item Select Item Pair Diagnosis Select Diagnosis Unit Price 0 Add" at bounding box center [647, 339] width 758 height 95
click at [571, 350] on div "Select Item" at bounding box center [545, 337] width 196 height 26
type input "amox"
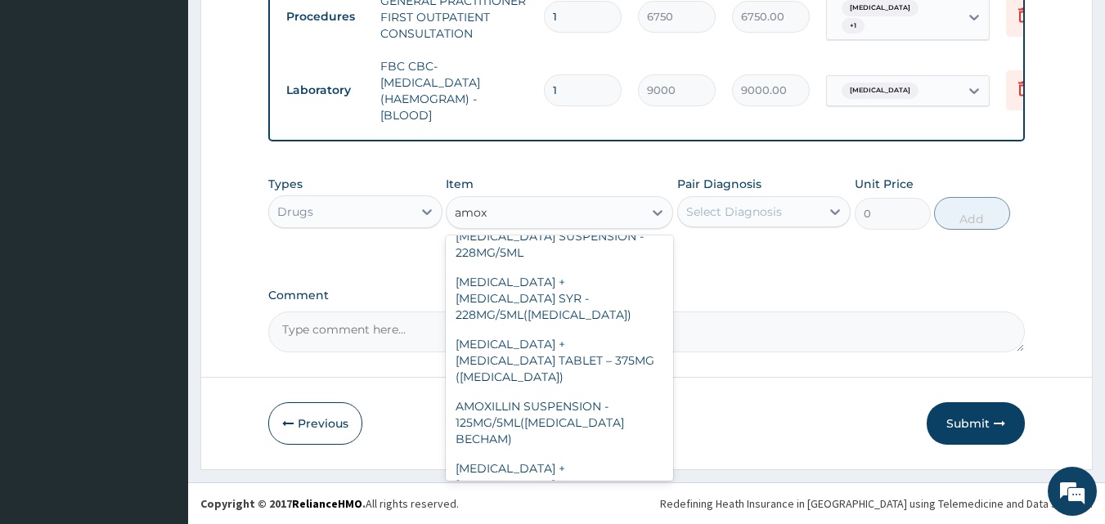
scroll to position [602, 0]
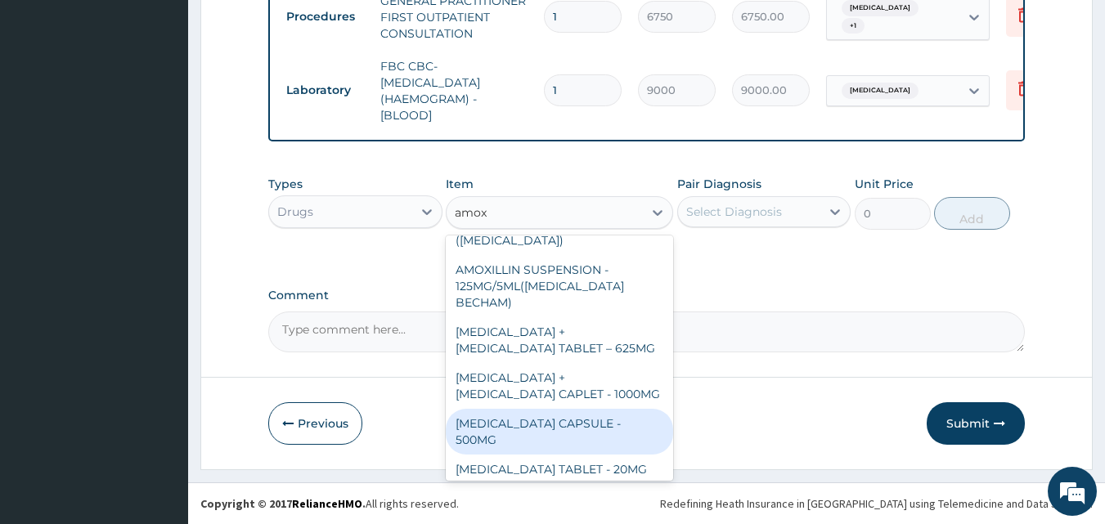
click at [535, 409] on div "AMOXICILLIN CAPSULE - 500MG" at bounding box center [559, 432] width 227 height 46
type input "176"
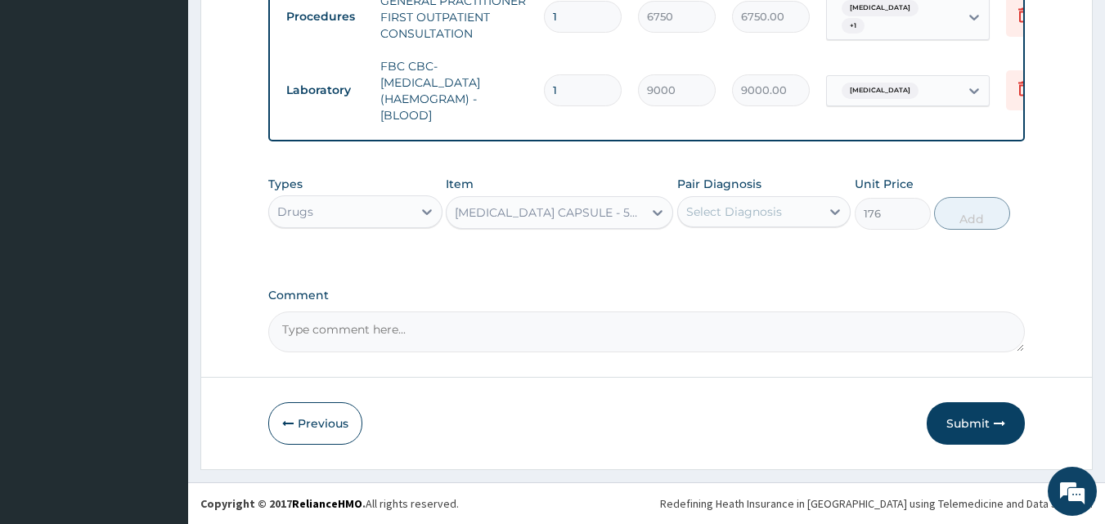
click at [717, 212] on div "Select Diagnosis" at bounding box center [734, 212] width 96 height 16
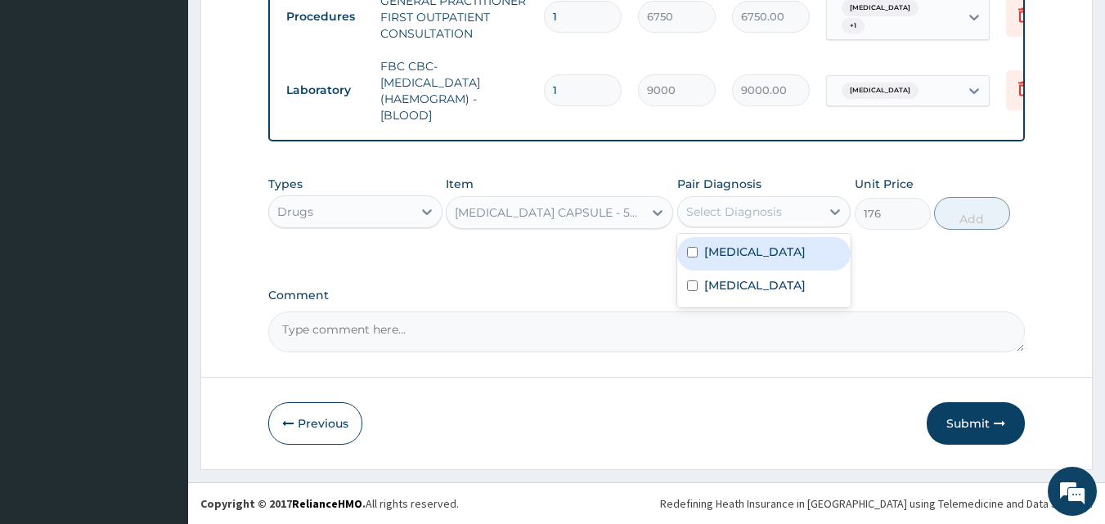
drag, startPoint x: 713, startPoint y: 263, endPoint x: 742, endPoint y: 246, distance: 33.0
click at [714, 260] on label "Upper respiratory infection" at bounding box center [754, 252] width 101 height 16
checkbox input "true"
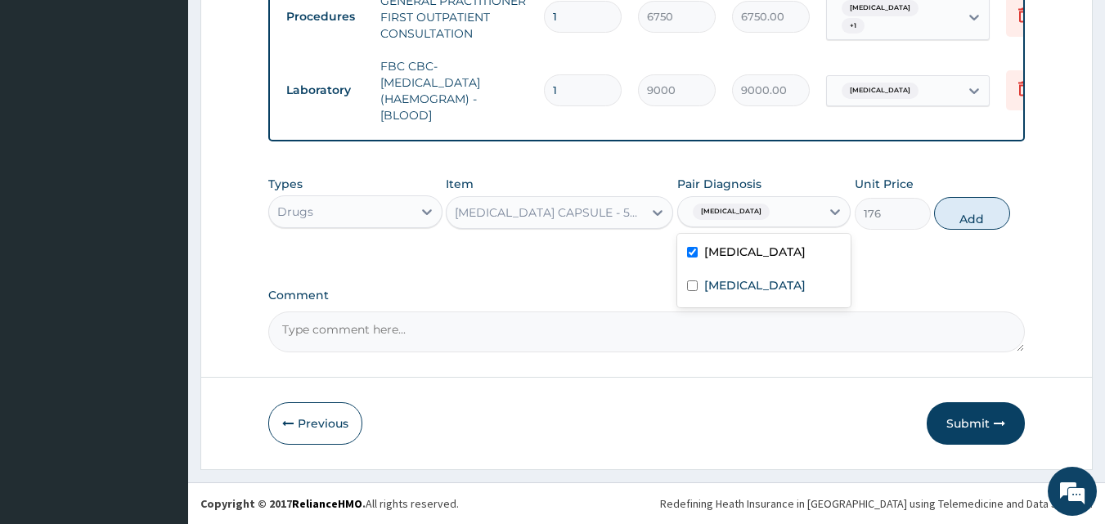
click at [955, 212] on button "Add" at bounding box center [972, 213] width 76 height 33
type input "0"
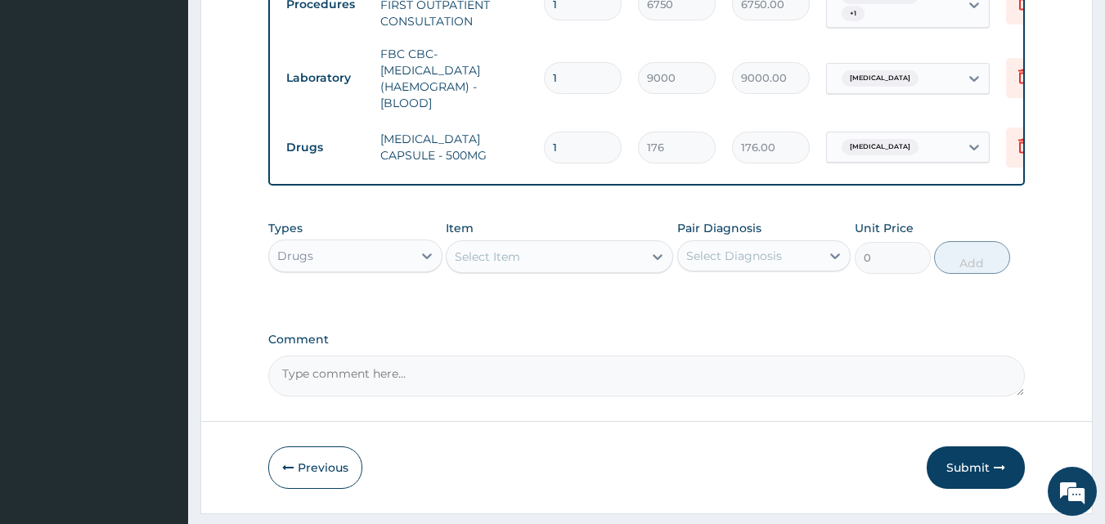
type input "15"
type input "2640.00"
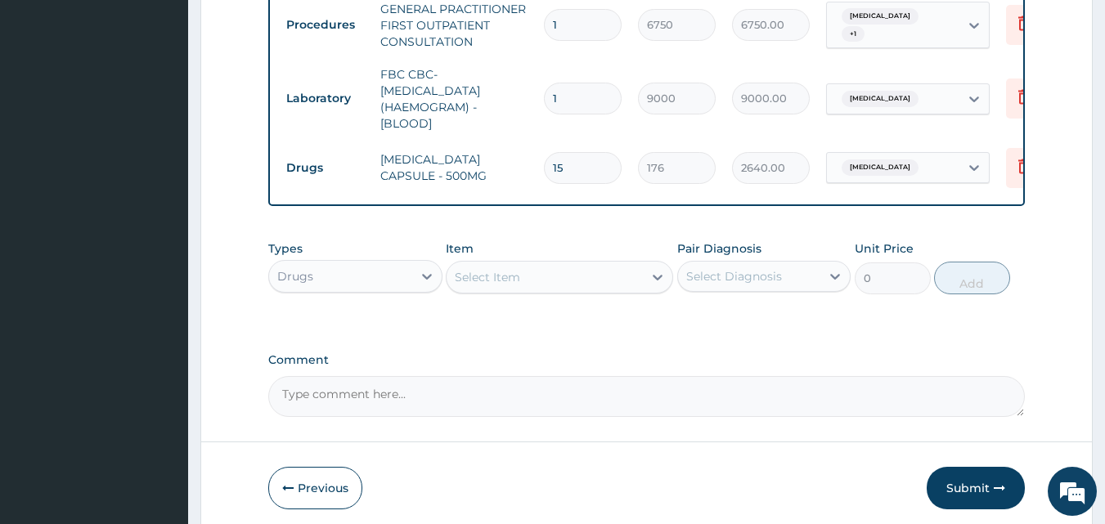
scroll to position [737, 0]
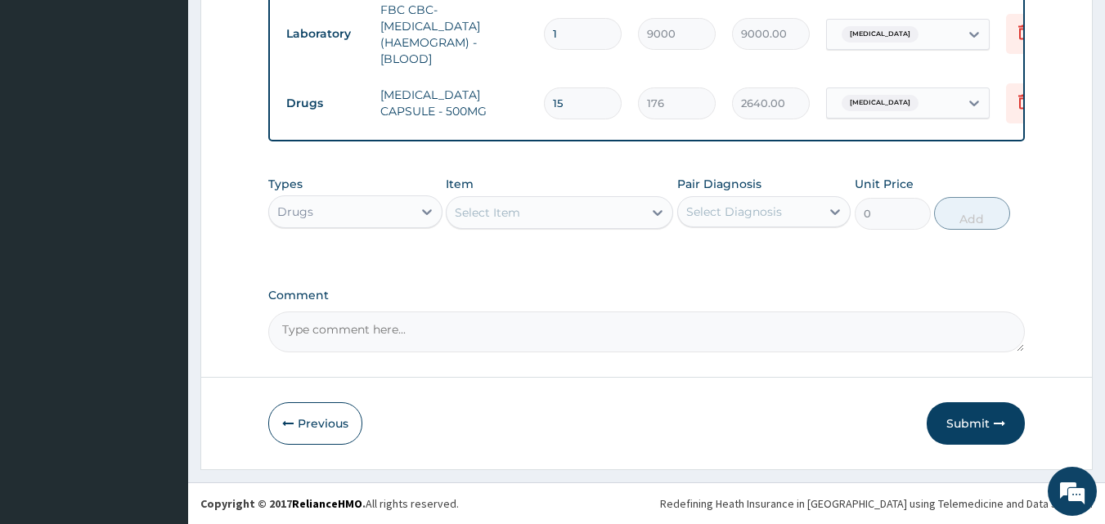
type input "15"
click at [970, 424] on button "Submit" at bounding box center [976, 423] width 98 height 43
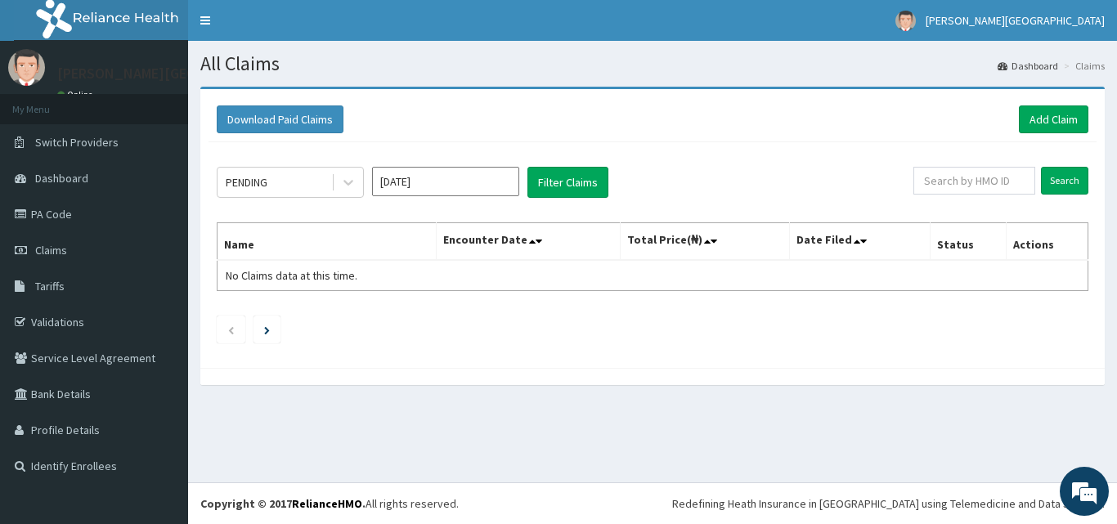
click at [722, 178] on div "PENDING Sep 2025 Filter Claims" at bounding box center [565, 182] width 697 height 31
click at [1059, 112] on link "Add Claim" at bounding box center [1054, 120] width 70 height 28
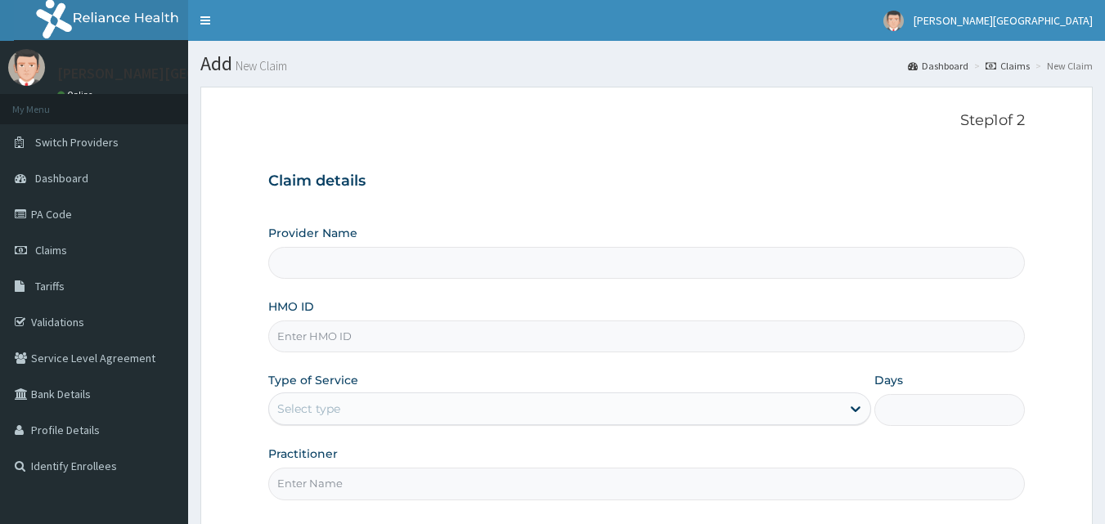
click at [384, 321] on input "HMO ID" at bounding box center [647, 337] width 758 height 32
type input "[PERSON_NAME][GEOGRAPHIC_DATA]"
type input "G"
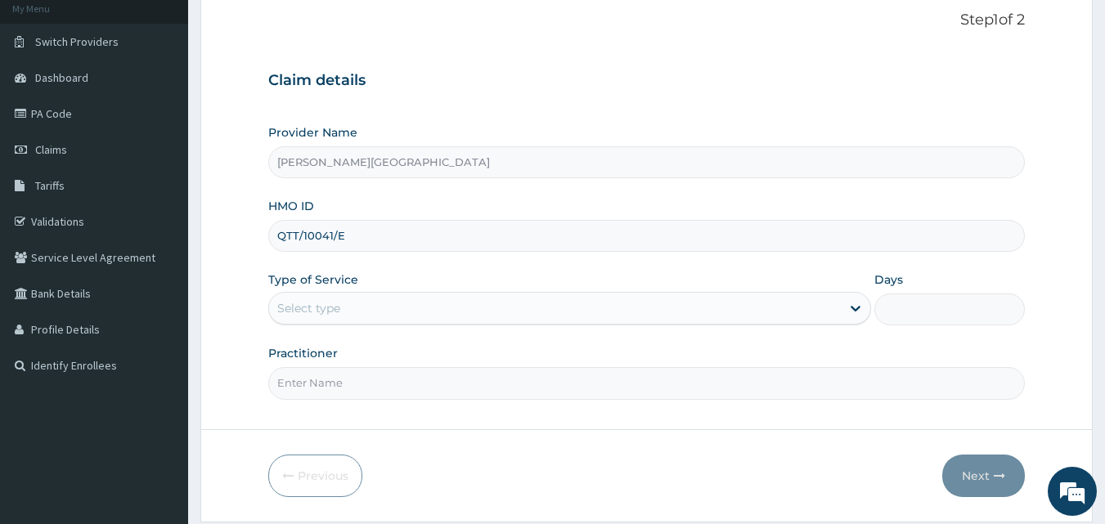
scroll to position [137, 0]
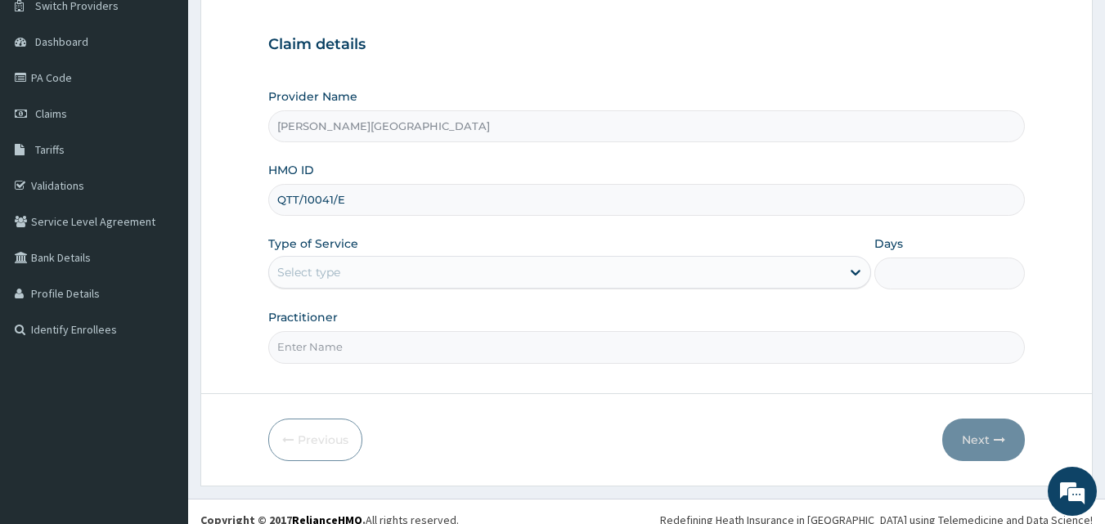
type input "QTT/10041/E"
click at [425, 275] on div "Select type" at bounding box center [555, 272] width 572 height 26
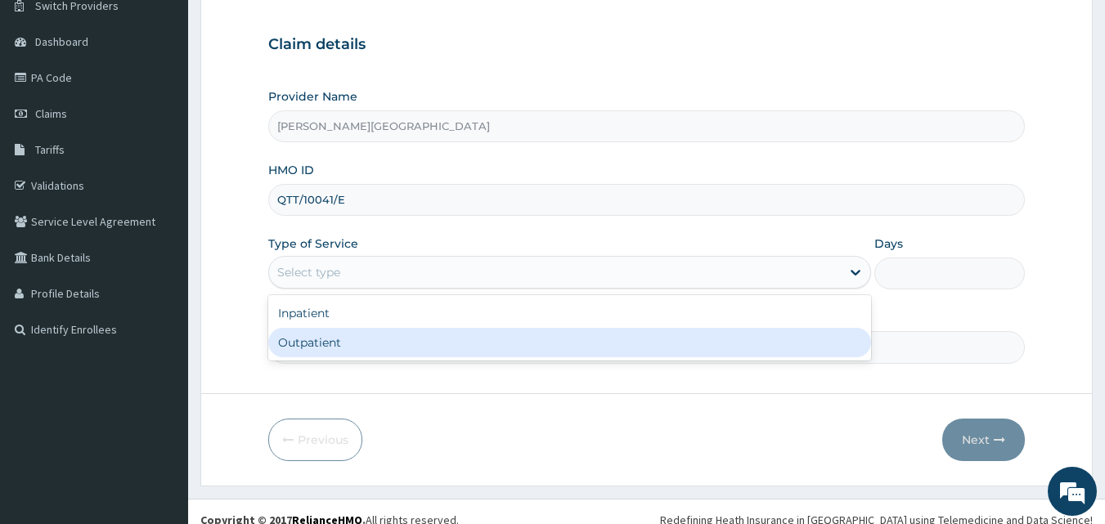
click at [337, 340] on div "Outpatient" at bounding box center [569, 342] width 603 height 29
type input "1"
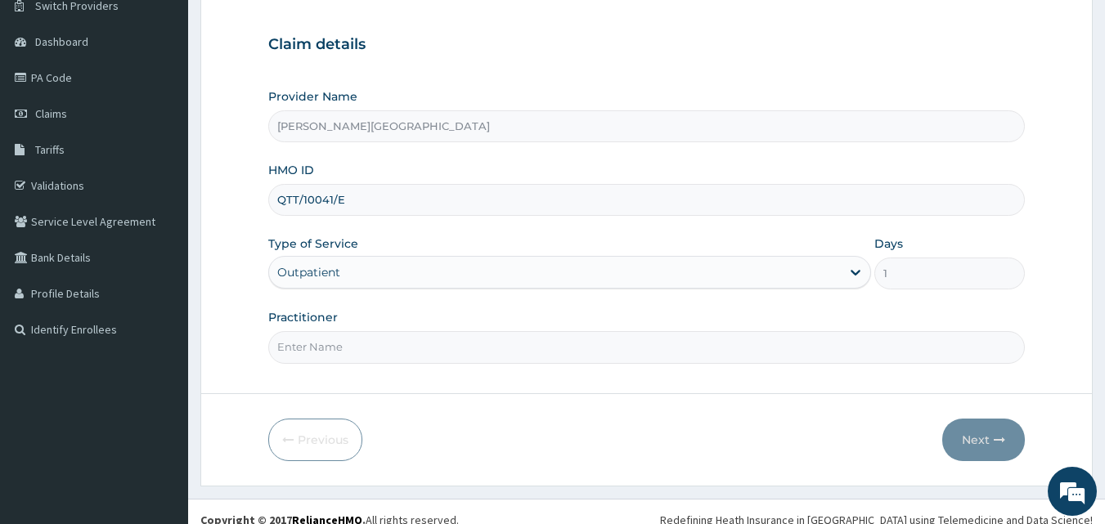
click at [350, 335] on input "Practitioner" at bounding box center [647, 347] width 758 height 32
type input "[PERSON_NAME]"
click at [976, 447] on button "Next" at bounding box center [983, 440] width 83 height 43
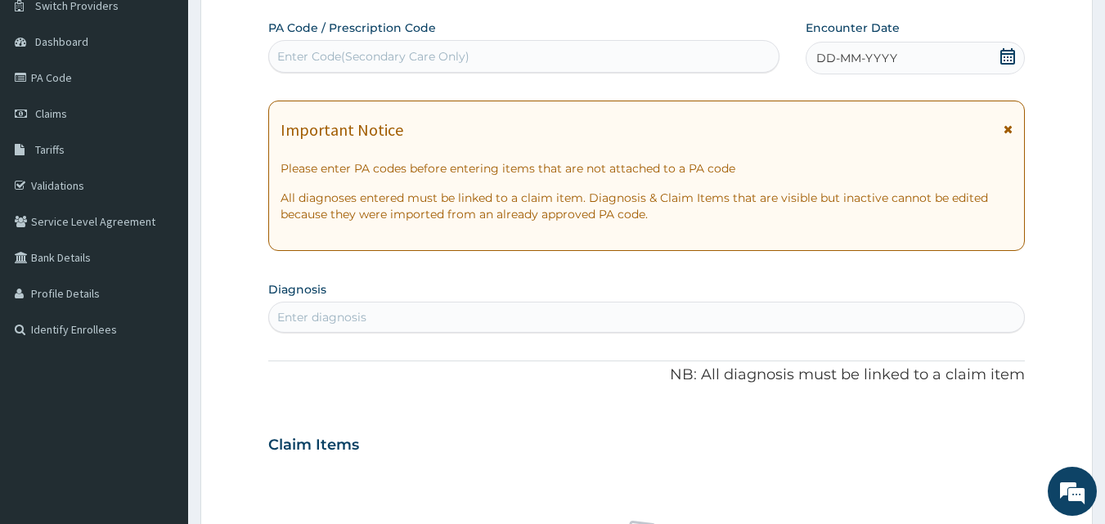
click at [1003, 60] on icon at bounding box center [1008, 56] width 16 height 16
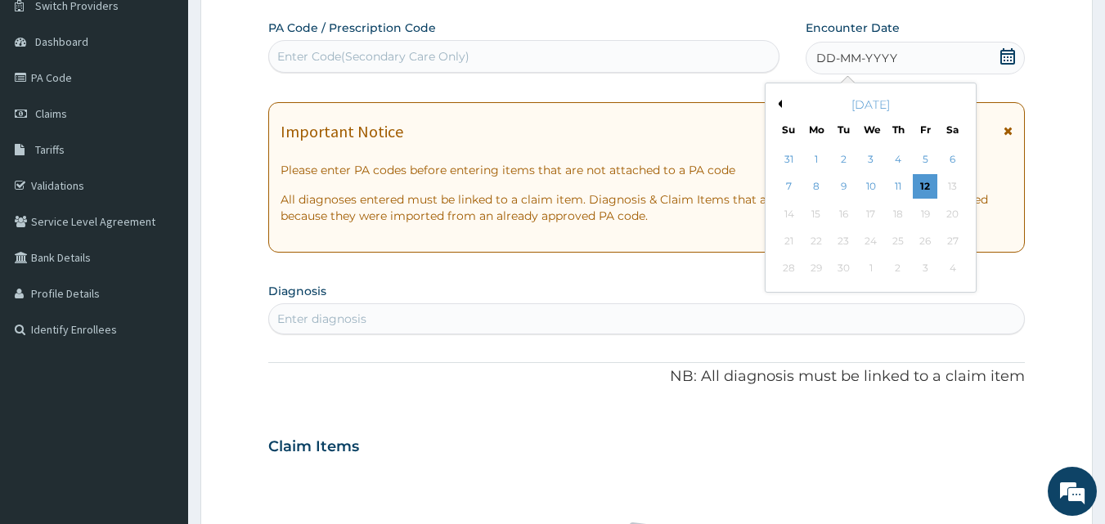
click at [782, 106] on div "[DATE]" at bounding box center [870, 105] width 197 height 16
click at [777, 101] on button "Previous Month" at bounding box center [778, 104] width 8 height 8
click at [780, 296] on div "31" at bounding box center [789, 296] width 25 height 25
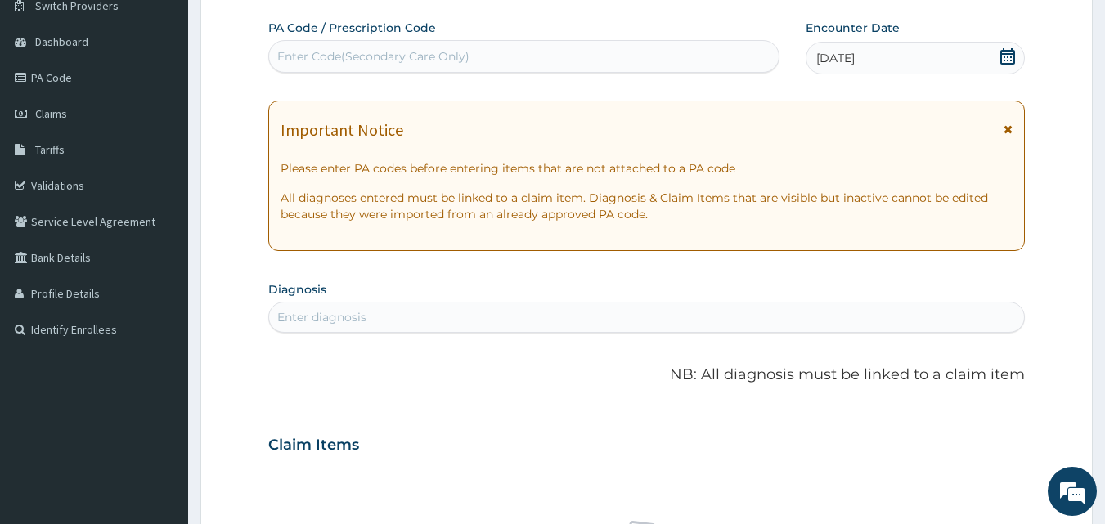
click at [366, 341] on div "PA Code / Prescription Code Enter Code(Secondary Care Only) Encounter Date 31-0…" at bounding box center [647, 443] width 758 height 847
click at [361, 320] on div "Enter diagnosis" at bounding box center [321, 317] width 89 height 16
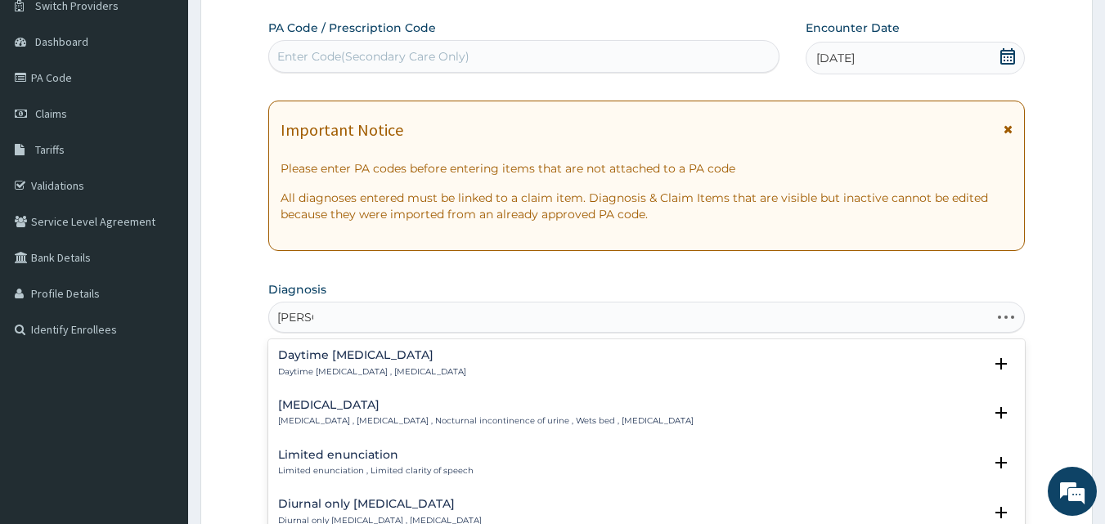
type input "ENURE"
click at [342, 407] on h4 "Nocturnal enuresis" at bounding box center [486, 405] width 416 height 12
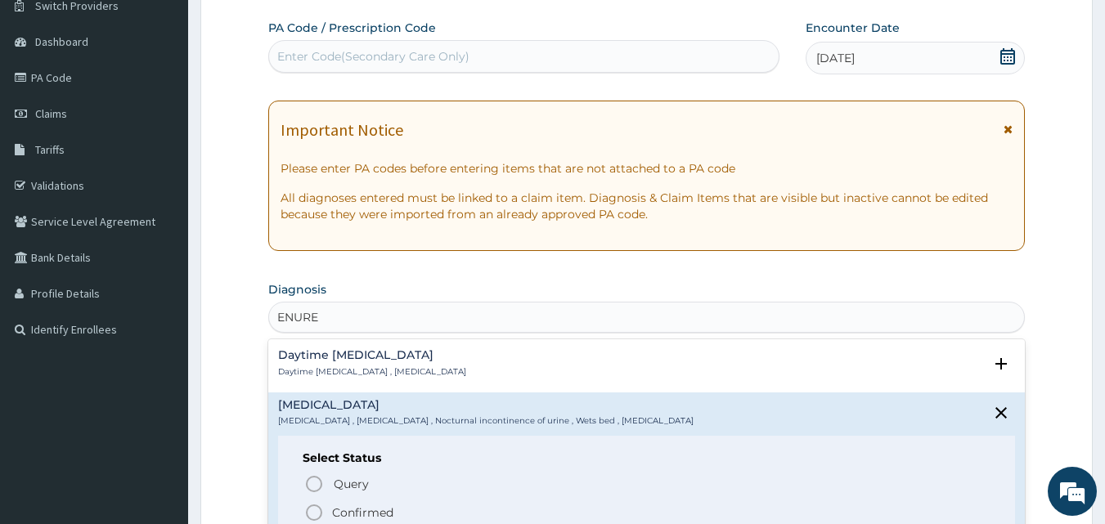
click at [344, 515] on p "Confirmed" at bounding box center [362, 513] width 61 height 16
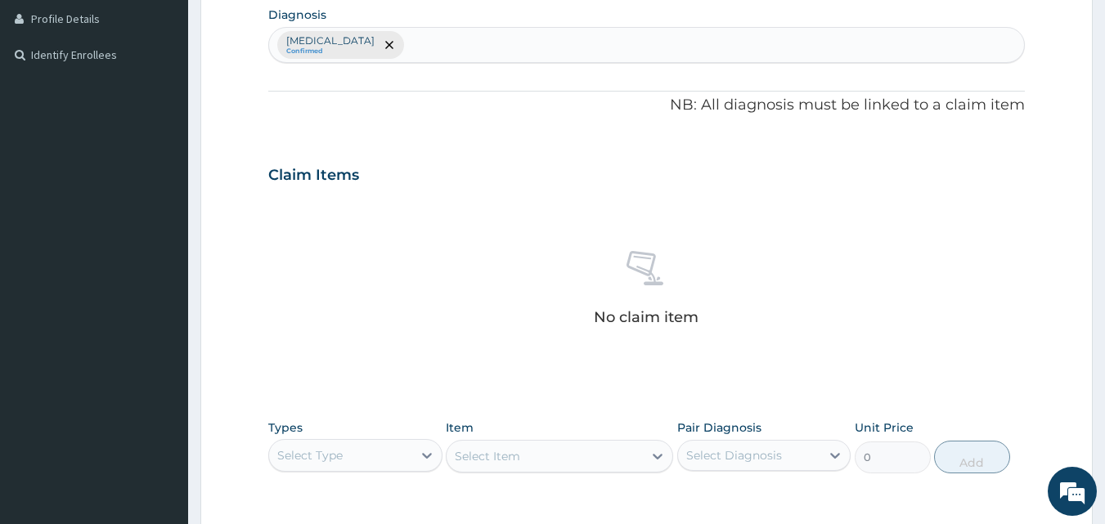
scroll to position [655, 0]
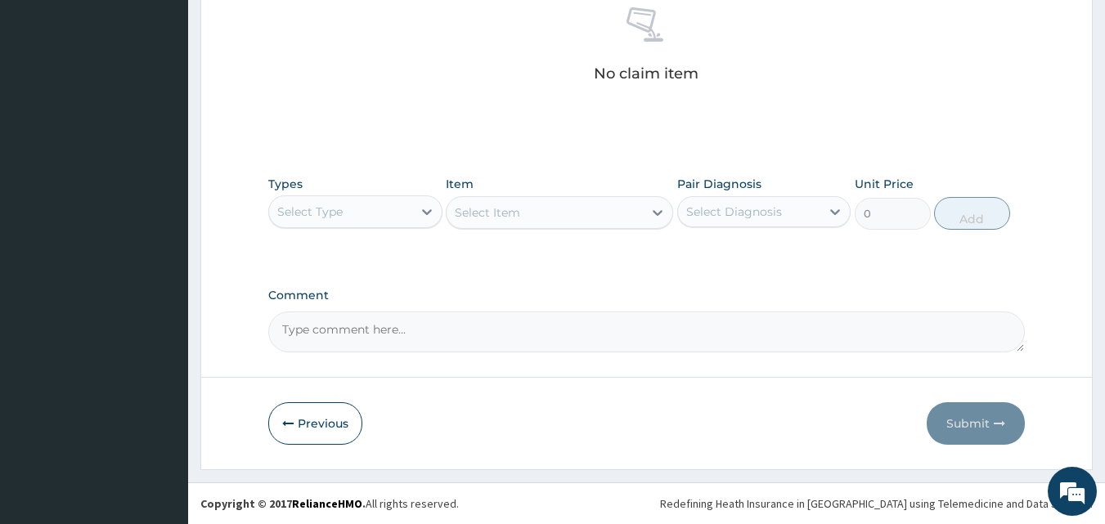
click at [400, 204] on div "Select Type" at bounding box center [340, 212] width 143 height 26
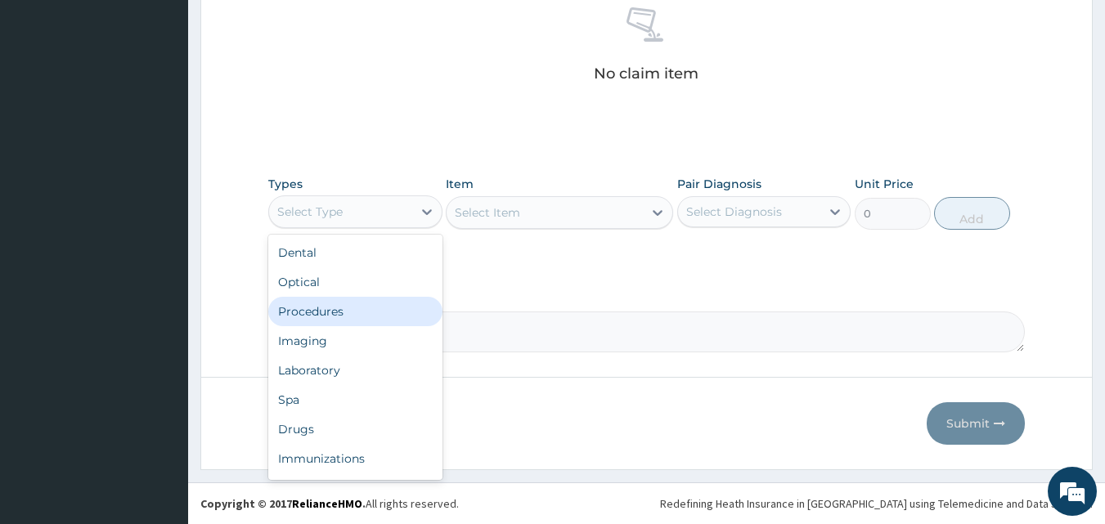
click at [326, 311] on div "Procedures" at bounding box center [355, 311] width 174 height 29
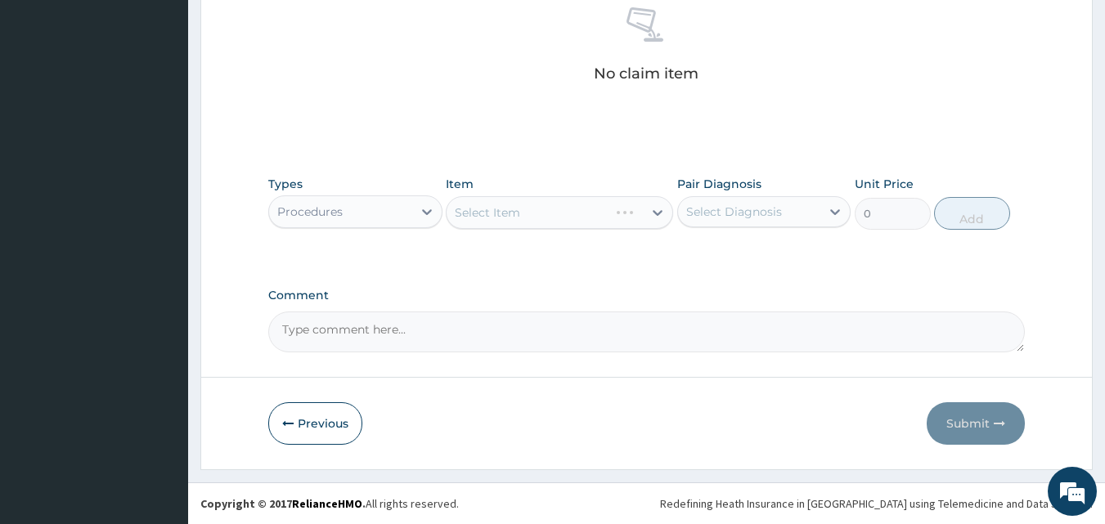
click at [551, 289] on label "Comment" at bounding box center [647, 296] width 758 height 14
click at [551, 312] on textarea "Comment" at bounding box center [647, 332] width 758 height 41
click at [585, 205] on div "Select Item" at bounding box center [559, 212] width 227 height 33
click at [599, 211] on div "Select Item" at bounding box center [545, 213] width 196 height 26
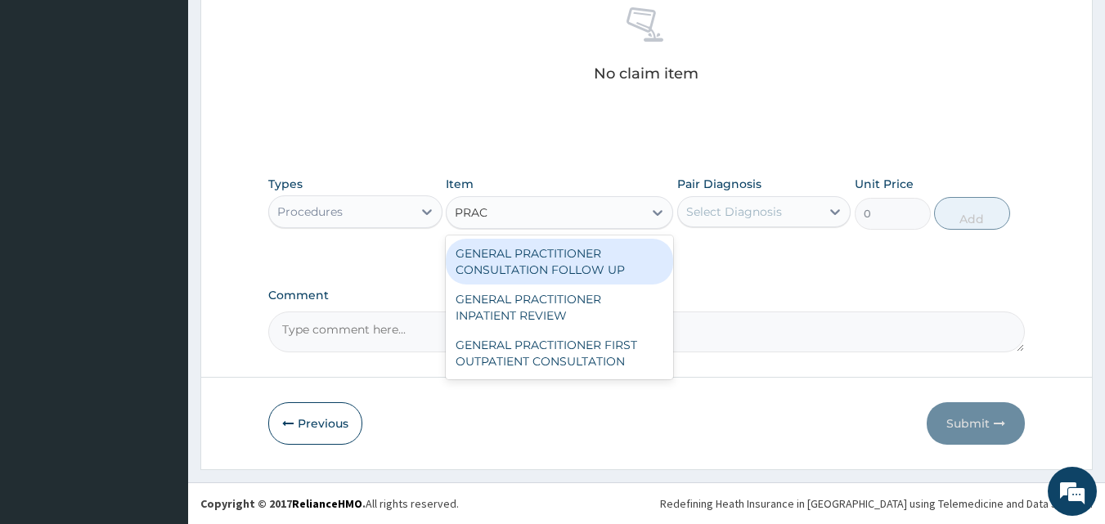
type input "PRACT"
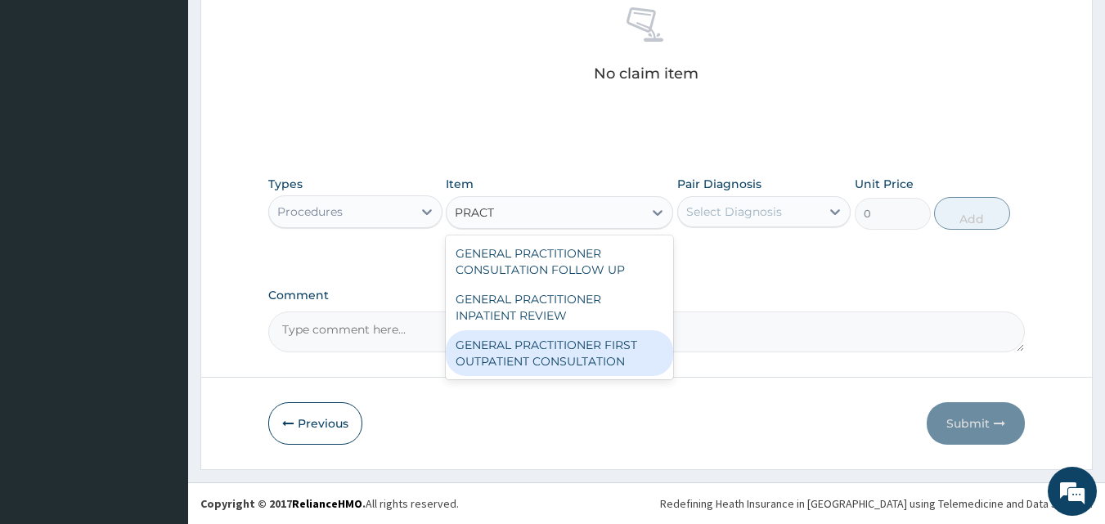
click at [536, 358] on div "GENERAL PRACTITIONER FIRST OUTPATIENT CONSULTATION" at bounding box center [559, 353] width 227 height 46
type input "6750"
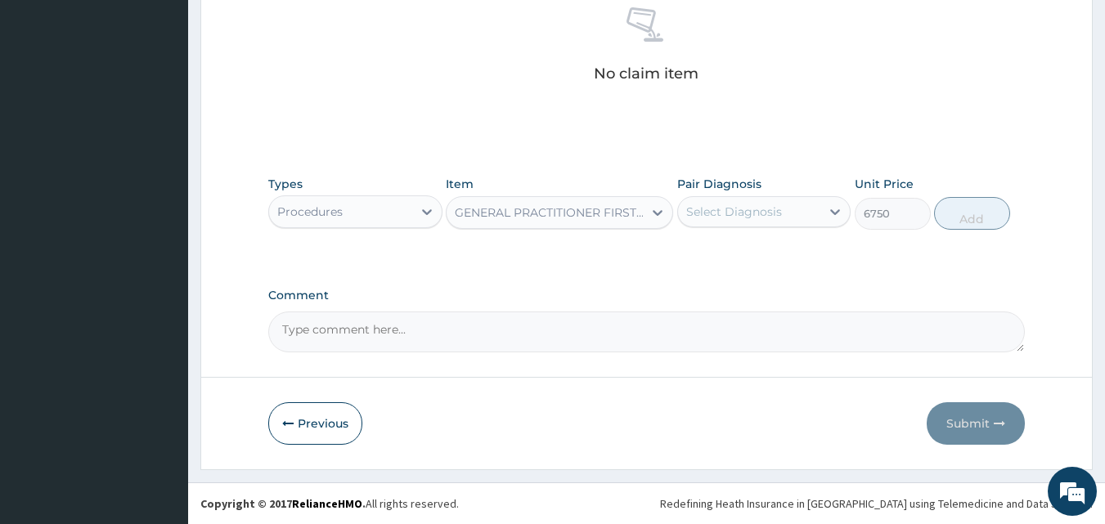
click at [797, 202] on div "Select Diagnosis" at bounding box center [749, 212] width 143 height 26
click at [750, 250] on label "Nocturnal enuresis" at bounding box center [754, 252] width 101 height 16
checkbox input "true"
click at [887, 261] on div "Types Procedures Item GENERAL PRACTITIONER FIRST OUTPATIENT CONSULTATION Pair D…" at bounding box center [647, 215] width 758 height 95
click at [967, 215] on button "Add" at bounding box center [972, 213] width 76 height 33
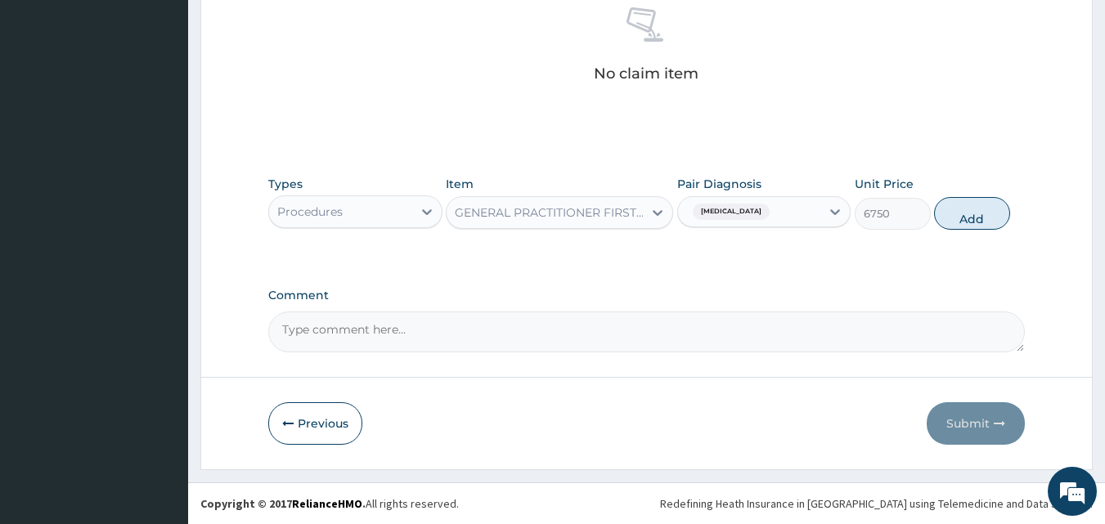
type input "0"
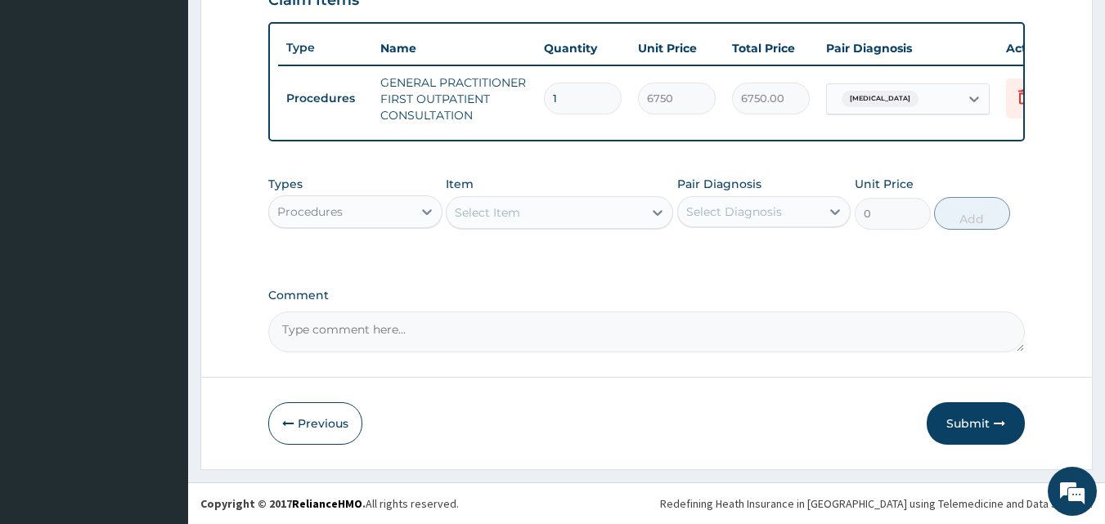
scroll to position [599, 0]
click at [965, 430] on button "Submit" at bounding box center [976, 423] width 98 height 43
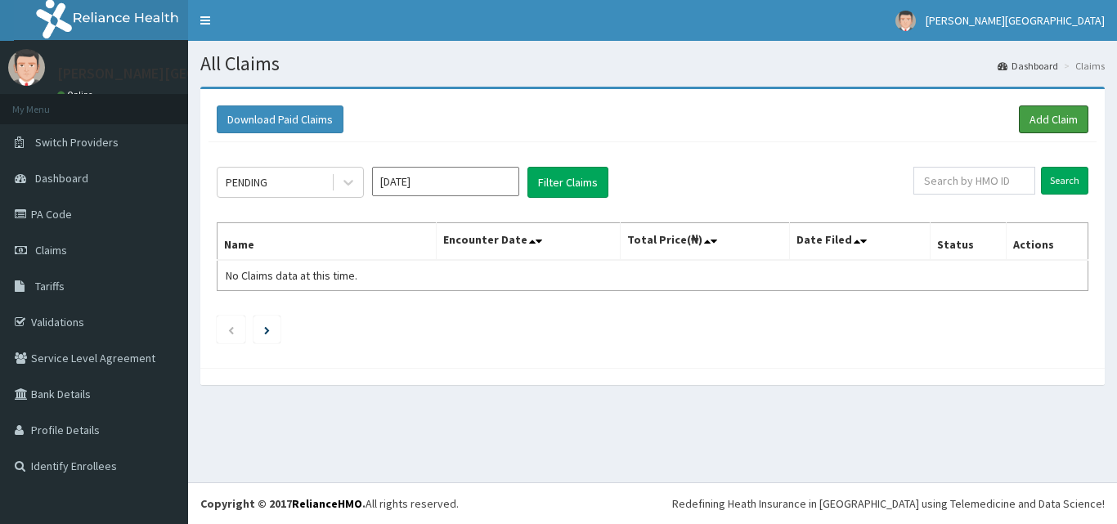
click at [1072, 120] on link "Add Claim" at bounding box center [1054, 120] width 70 height 28
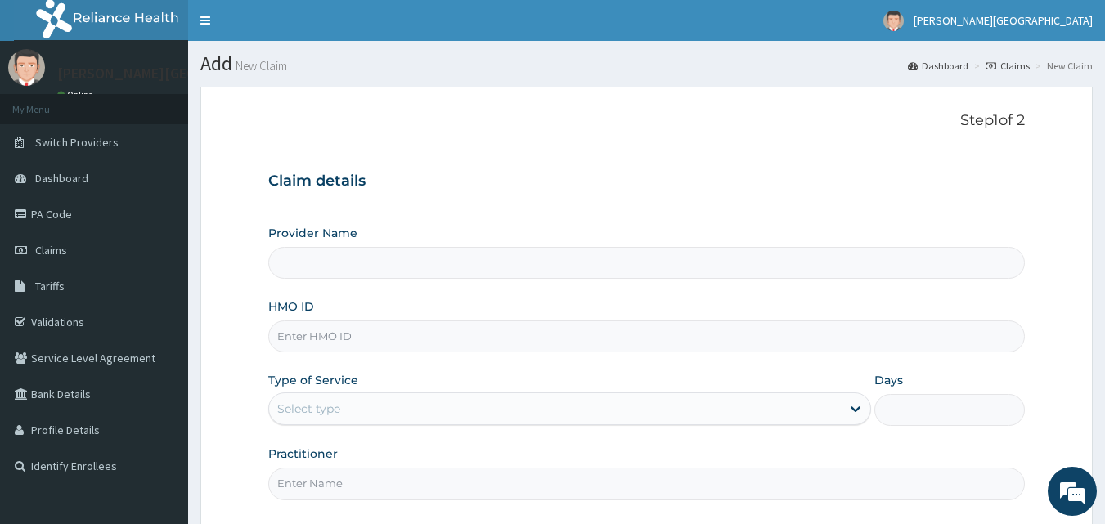
type input "[PERSON_NAME][GEOGRAPHIC_DATA]"
click at [396, 347] on input "HMO ID" at bounding box center [647, 337] width 758 height 32
type input "QTT/10041/A"
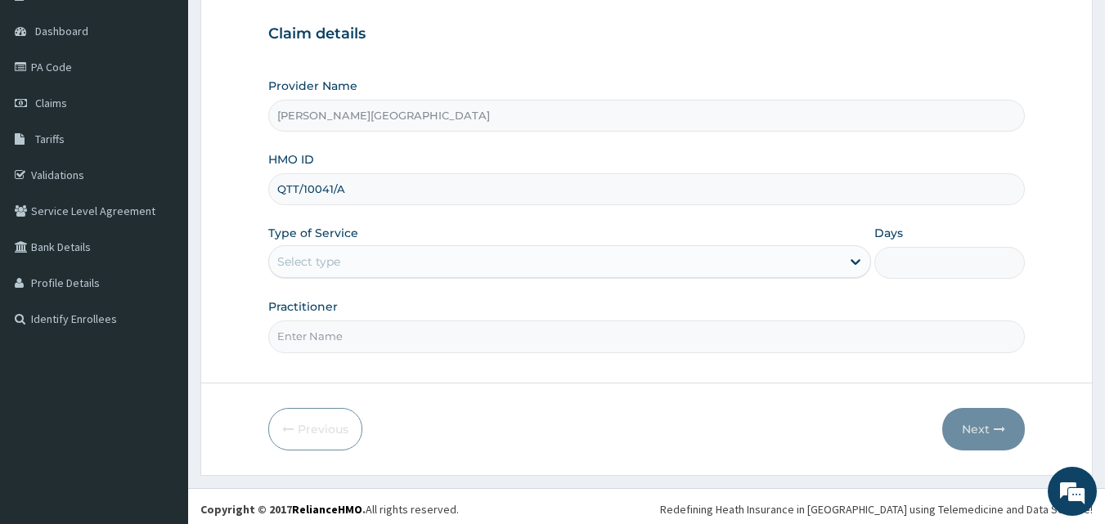
scroll to position [153, 0]
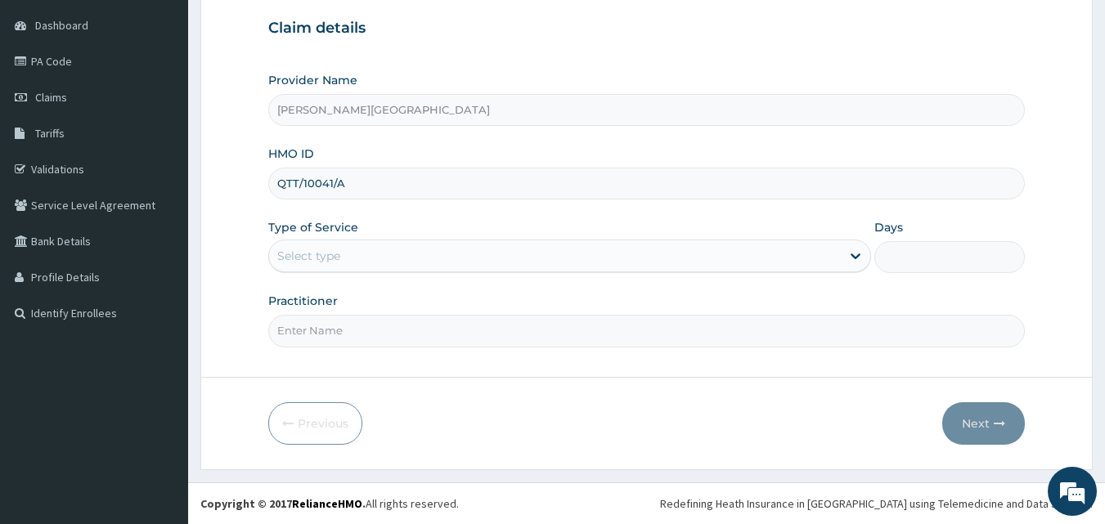
click at [447, 229] on div "Type of Service Select type" at bounding box center [569, 246] width 603 height 54
click at [376, 257] on div "Select type" at bounding box center [555, 256] width 572 height 26
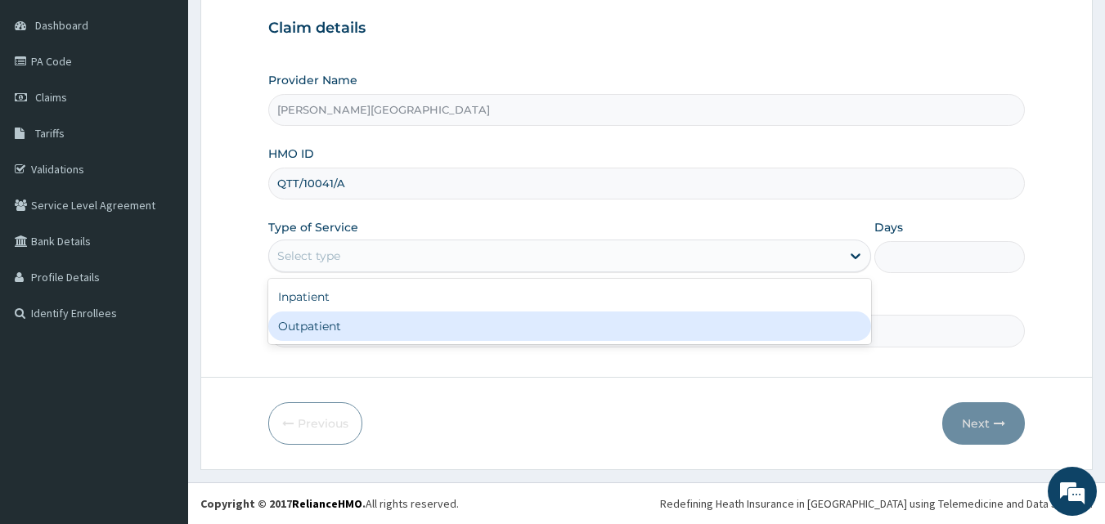
click at [319, 321] on div "Outpatient" at bounding box center [569, 326] width 603 height 29
type input "1"
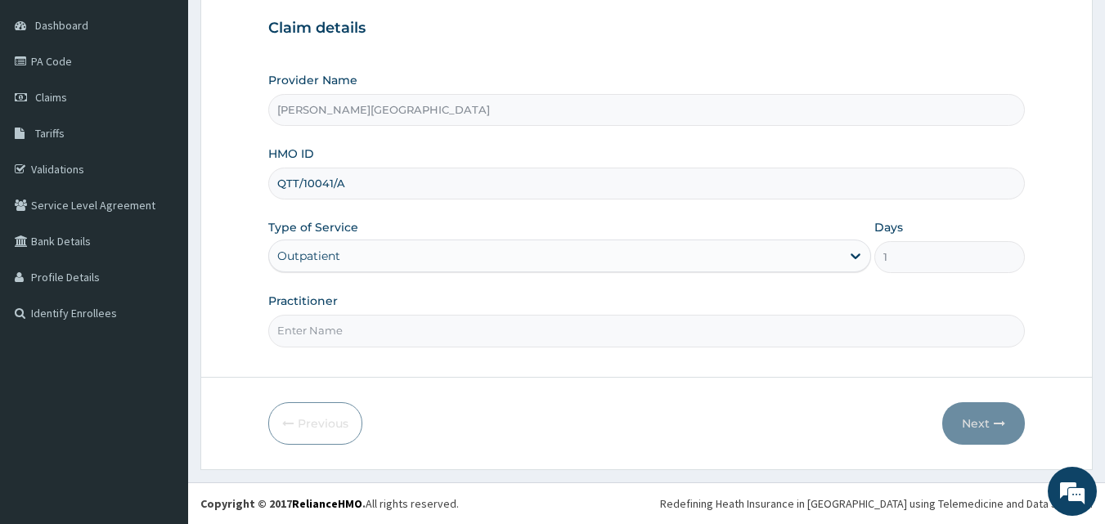
click at [341, 326] on input "Practitioner" at bounding box center [647, 331] width 758 height 32
type input "DR [PERSON_NAME]"
click at [1024, 424] on button "Next" at bounding box center [983, 423] width 83 height 43
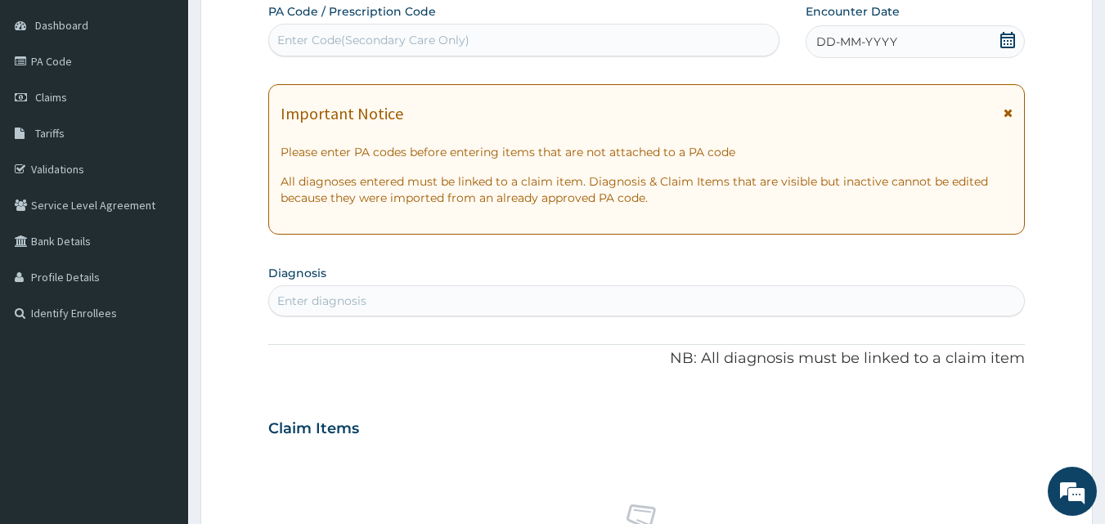
click at [1002, 40] on icon at bounding box center [1007, 40] width 15 height 16
click at [335, 298] on div "Enter diagnosis" at bounding box center [321, 301] width 89 height 16
click at [1013, 42] on icon at bounding box center [1008, 40] width 16 height 16
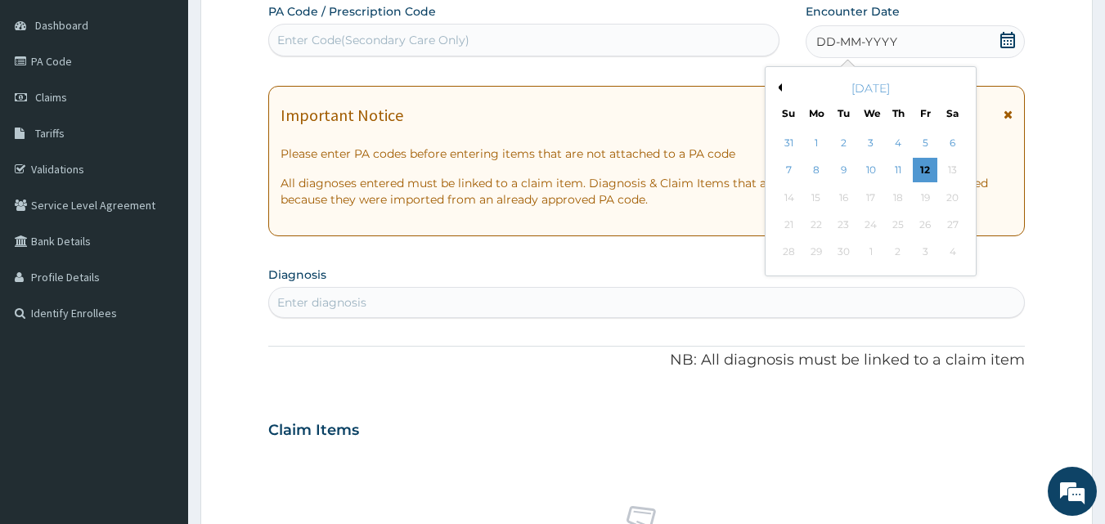
click at [780, 85] on button "Previous Month" at bounding box center [778, 87] width 8 height 8
click at [790, 278] on div "31" at bounding box center [789, 280] width 25 height 25
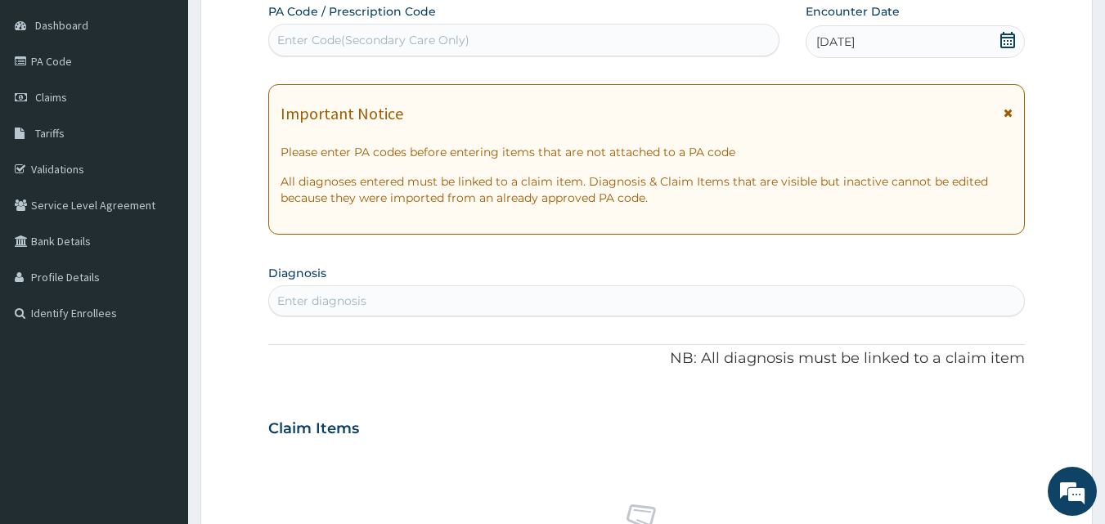
click at [457, 301] on div "Enter diagnosis" at bounding box center [647, 301] width 756 height 26
type input "GASTROE"
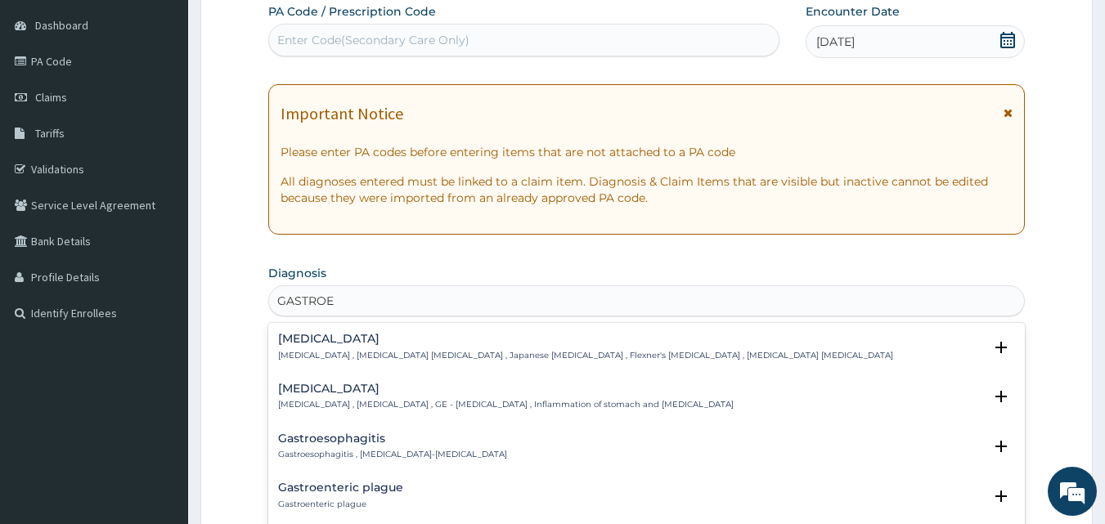
click at [344, 407] on p "[MEDICAL_DATA] , [MEDICAL_DATA] , GE - [MEDICAL_DATA] , Inflammation of stomach…" at bounding box center [506, 404] width 456 height 11
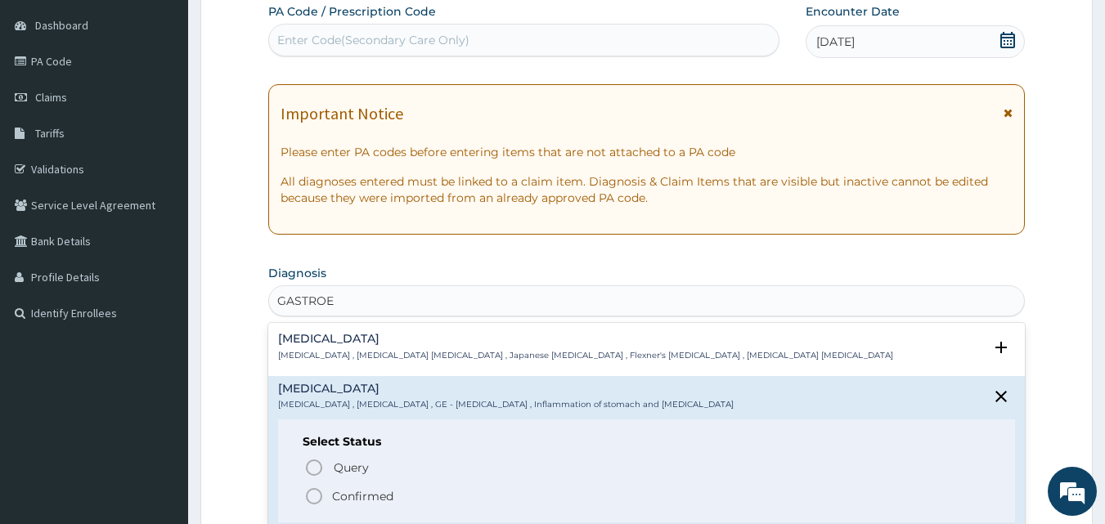
click at [335, 499] on p "Confirmed" at bounding box center [362, 496] width 61 height 16
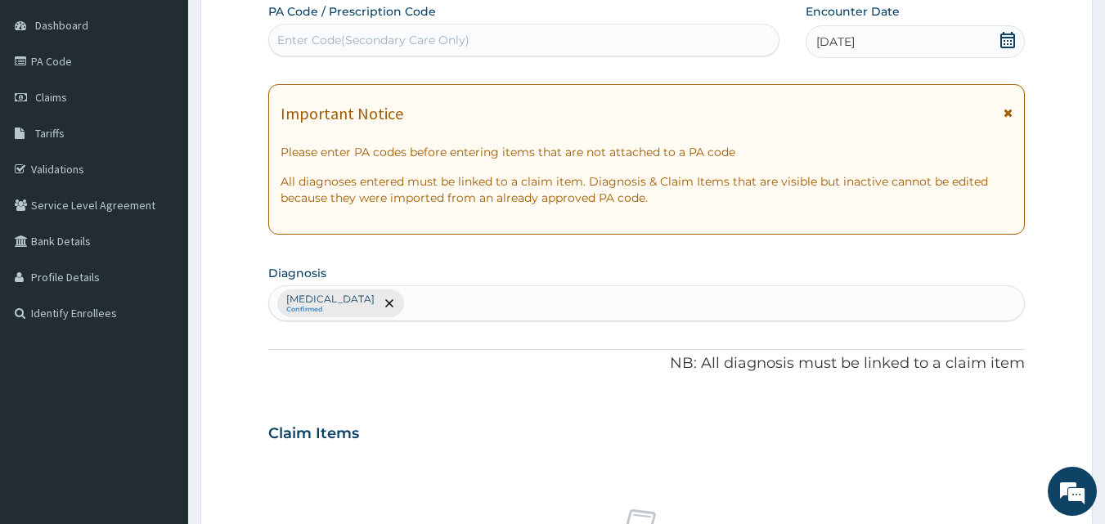
scroll to position [562, 0]
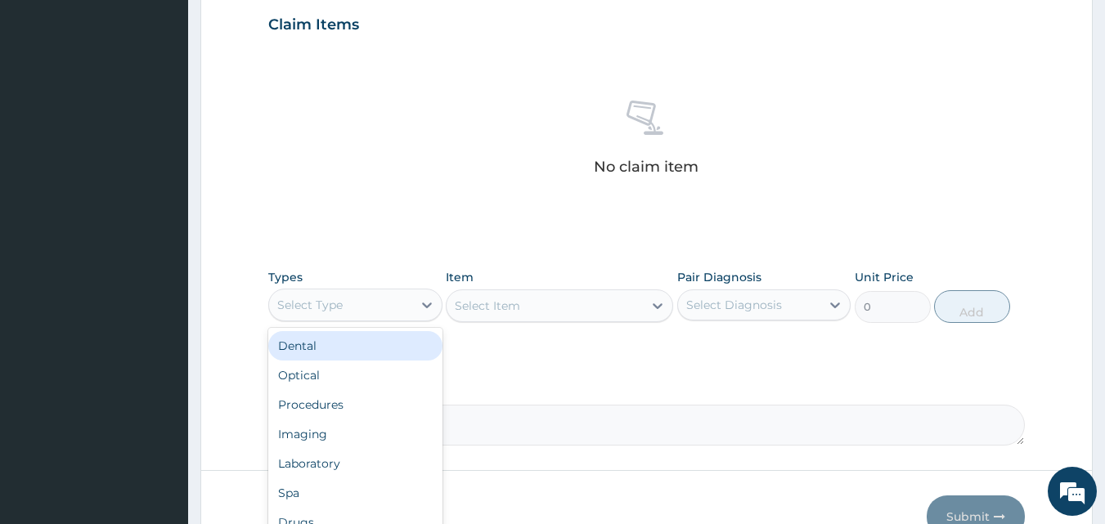
click at [363, 310] on div "Select Type" at bounding box center [340, 305] width 143 height 26
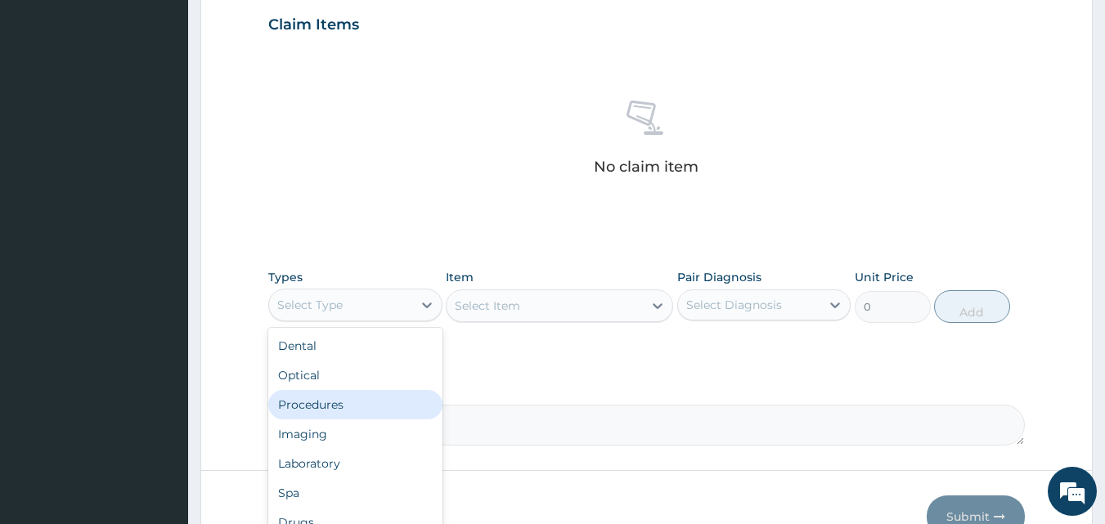
click at [331, 405] on div "Procedures" at bounding box center [355, 404] width 174 height 29
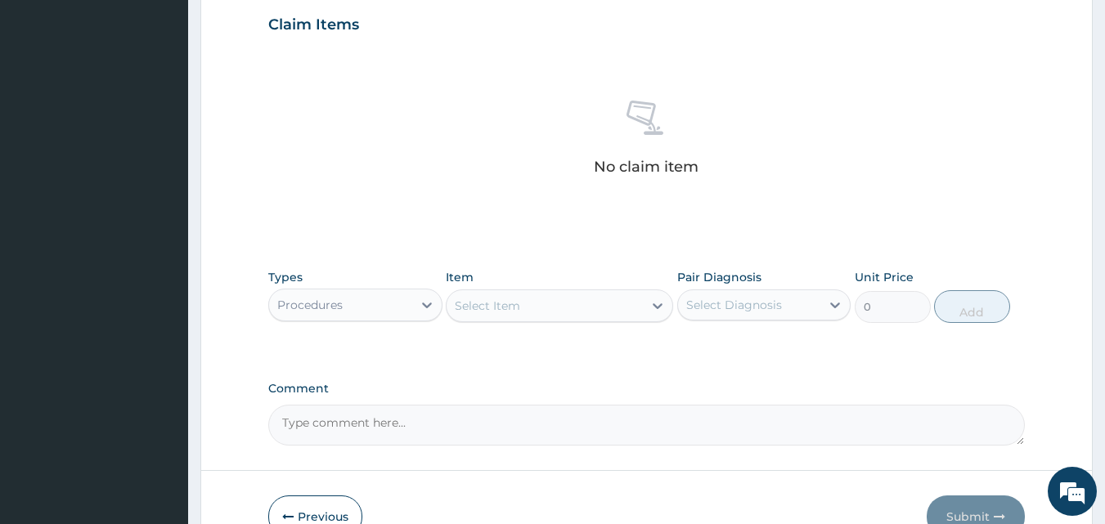
click at [569, 301] on div "Select Item" at bounding box center [545, 306] width 196 height 26
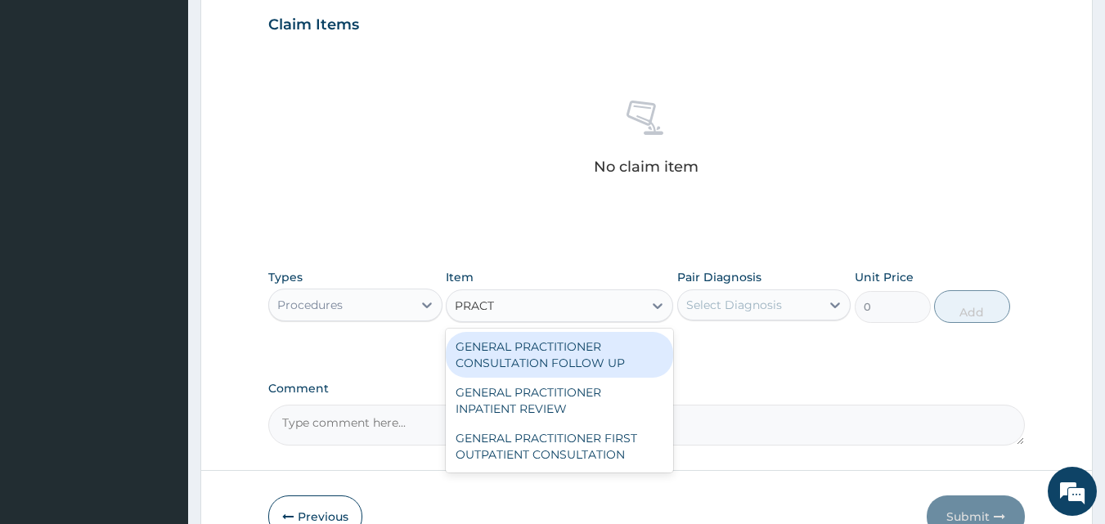
type input "PRACTI"
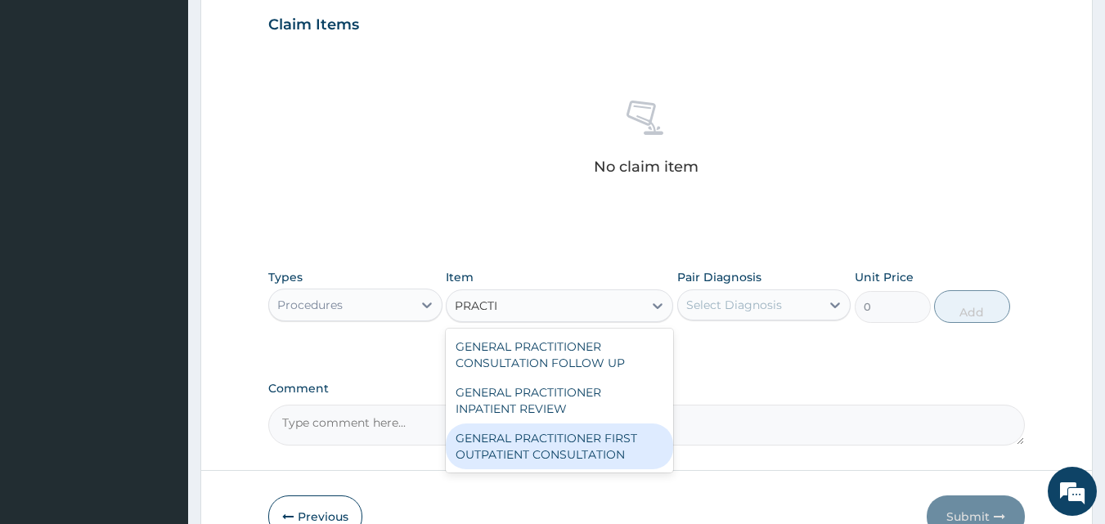
click at [624, 436] on div "GENERAL PRACTITIONER FIRST OUTPATIENT CONSULTATION" at bounding box center [559, 447] width 227 height 46
type input "6750"
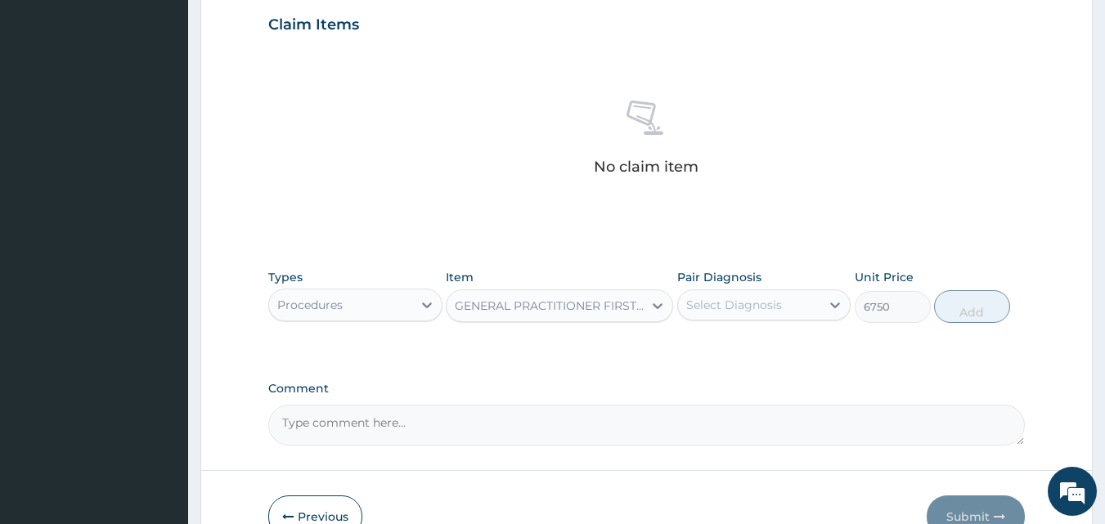
click at [775, 303] on div "Select Diagnosis" at bounding box center [734, 305] width 96 height 16
click at [735, 354] on div "Gastroenteritis" at bounding box center [764, 347] width 174 height 34
checkbox input "true"
drag, startPoint x: 909, startPoint y: 359, endPoint x: 933, endPoint y: 339, distance: 31.3
click at [909, 361] on div "PA Code / Prescription Code Enter Code(Secondary Care Only) Encounter Date 31-0…" at bounding box center [647, 20] width 758 height 852
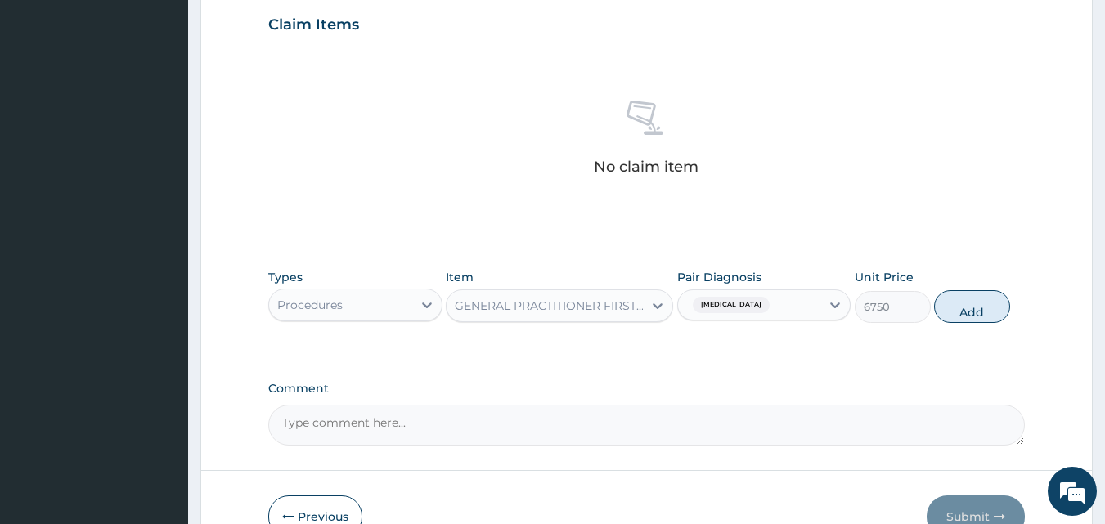
click at [963, 310] on button "Add" at bounding box center [972, 306] width 76 height 33
type input "0"
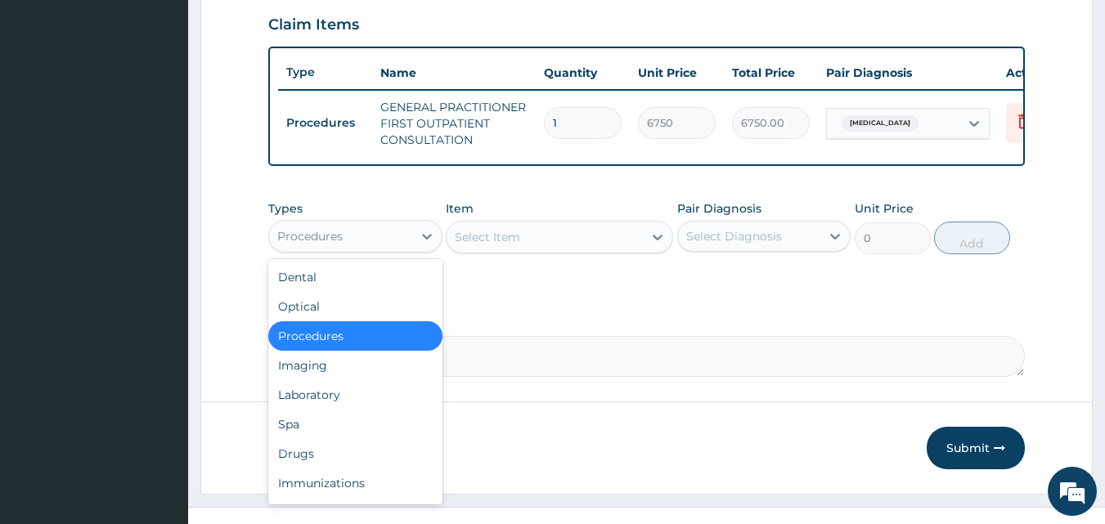
click at [371, 243] on div "Procedures" at bounding box center [340, 236] width 143 height 26
click at [333, 351] on div "Procedures" at bounding box center [355, 335] width 174 height 29
click at [397, 250] on div "Procedures" at bounding box center [340, 236] width 143 height 26
click at [320, 469] on div "Drugs" at bounding box center [355, 453] width 174 height 29
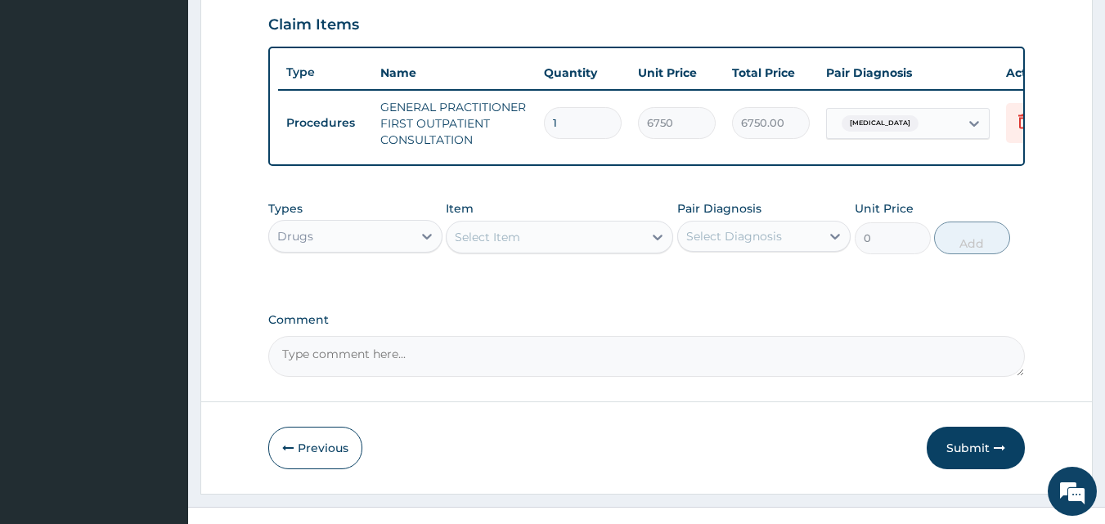
click at [594, 243] on div "Select Item" at bounding box center [545, 237] width 196 height 26
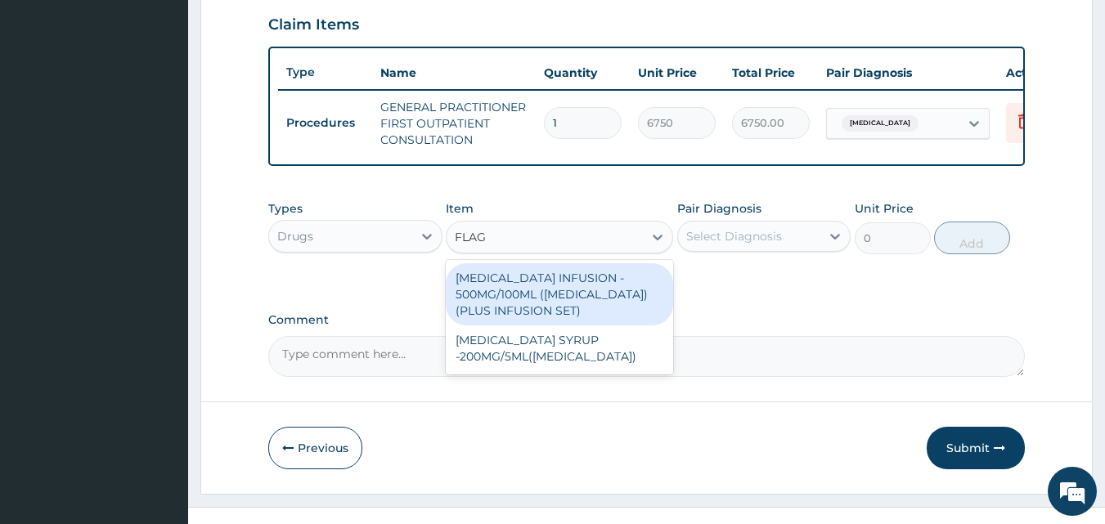
type input "FLAGY"
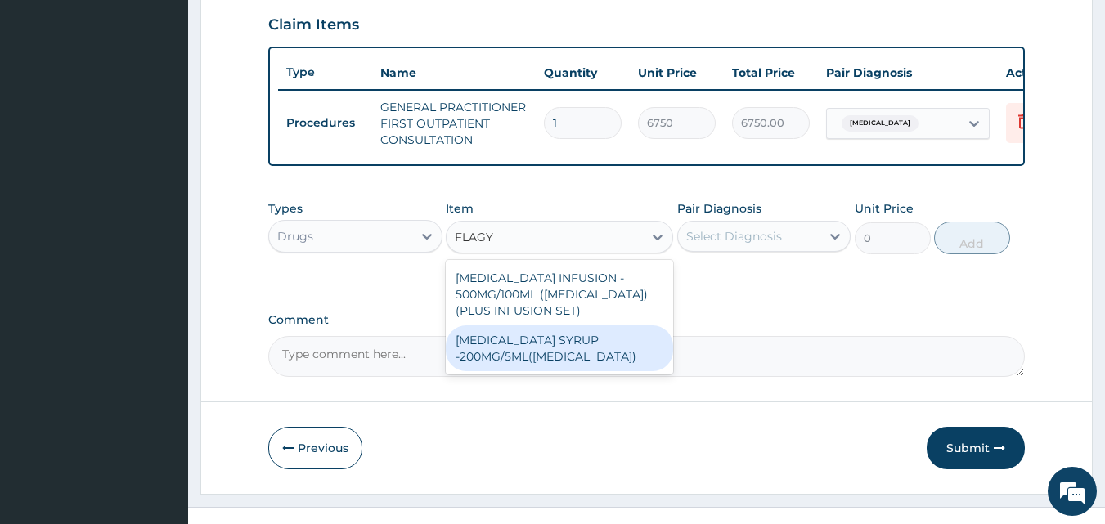
click at [546, 361] on div "METRONIDAZOLE SYRUP -200MG/5ML(FLAGYL)" at bounding box center [559, 349] width 227 height 46
type input "1056"
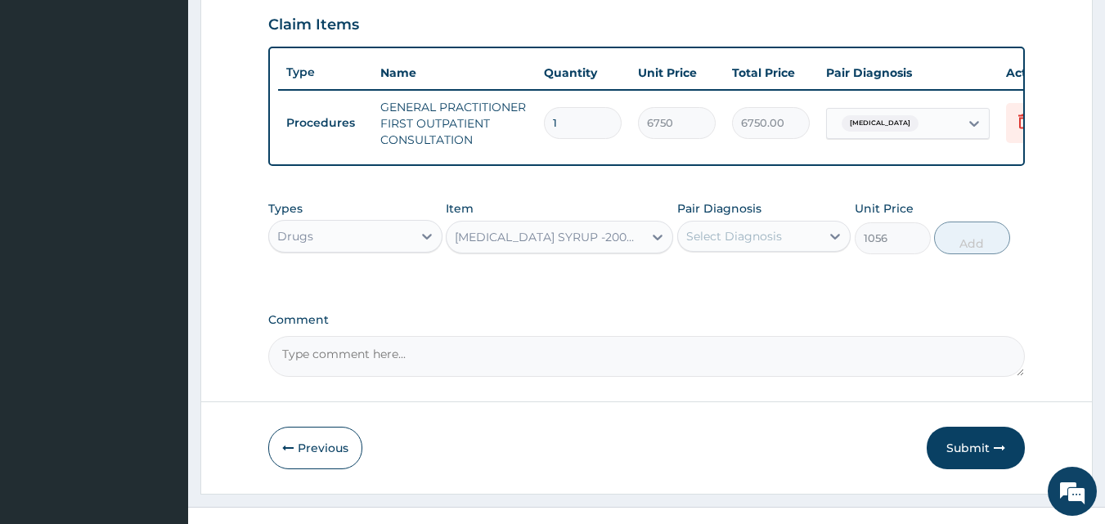
click at [742, 244] on div "Select Diagnosis" at bounding box center [734, 236] width 96 height 16
click at [745, 285] on label "Gastroenteritis" at bounding box center [754, 276] width 101 height 16
checkbox input "true"
click at [493, 287] on div "Types Drugs Item METRONIDAZOLE SYRUP -200MG/5ML(FLAGYL) Pair Diagnosis option G…" at bounding box center [647, 239] width 758 height 95
click at [512, 250] on div "METRONIDAZOLE SYRUP -200MG/5ML(FLAGYL)" at bounding box center [545, 237] width 196 height 26
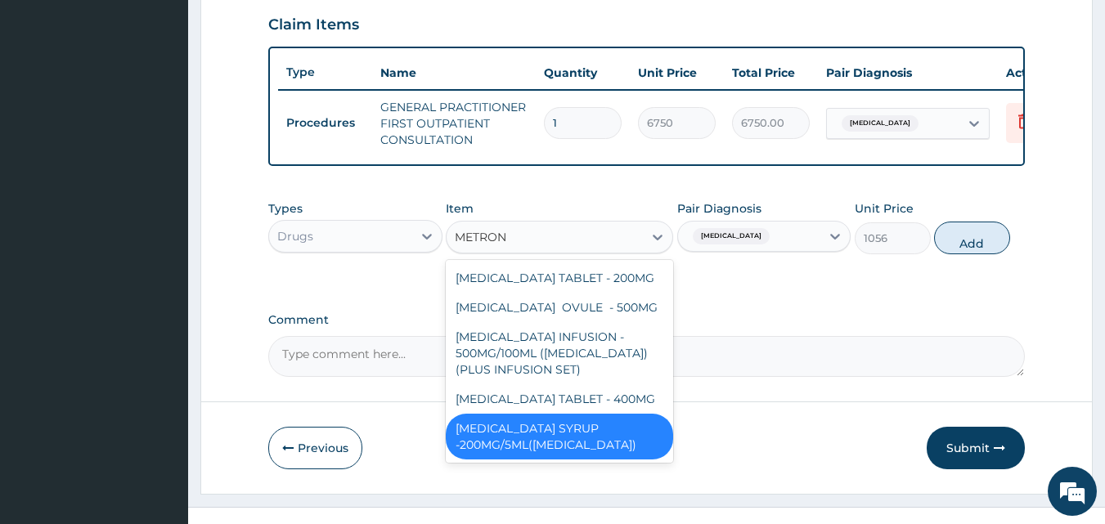
scroll to position [7, 0]
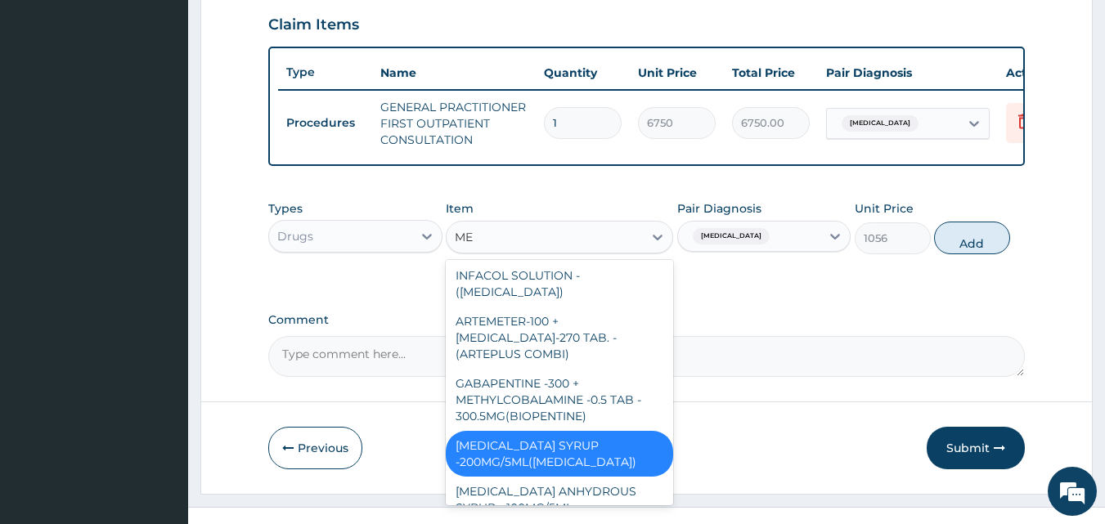
type input "M"
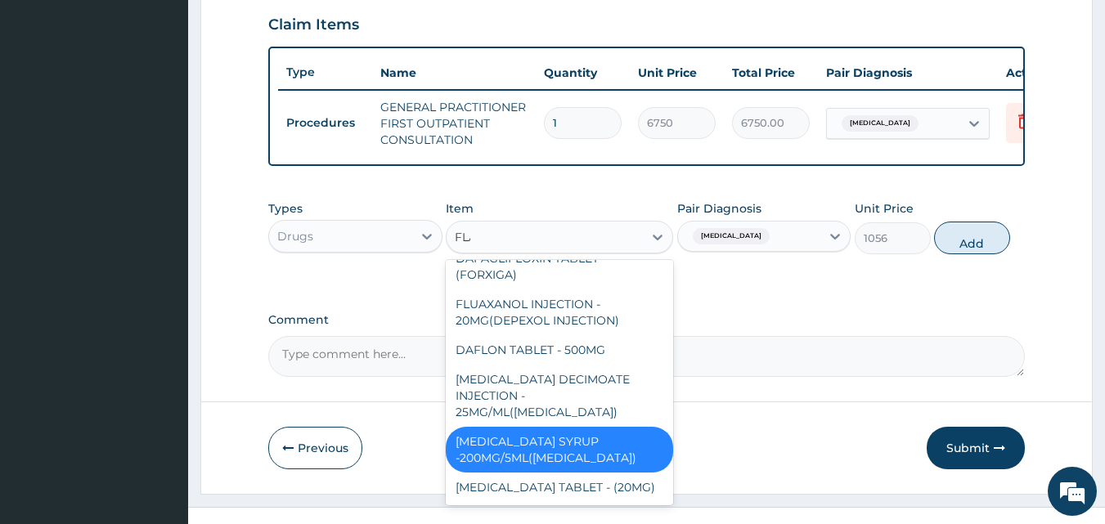
scroll to position [0, 0]
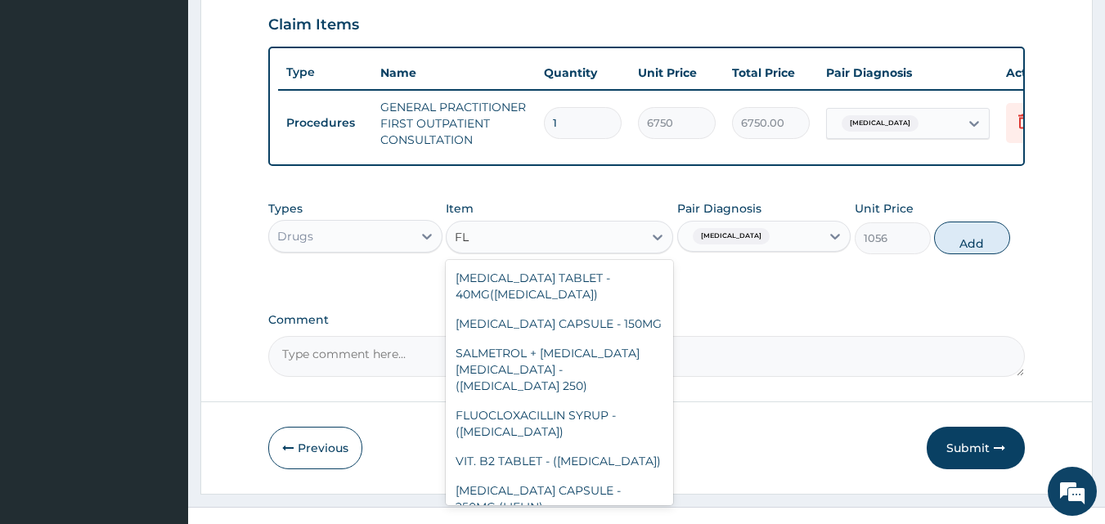
type input "F"
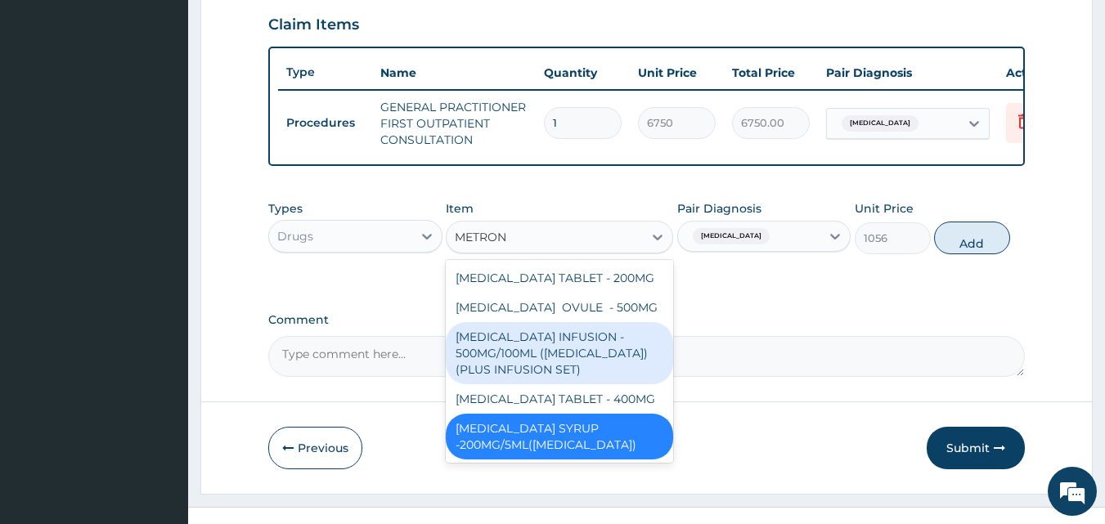
type input "METRONI"
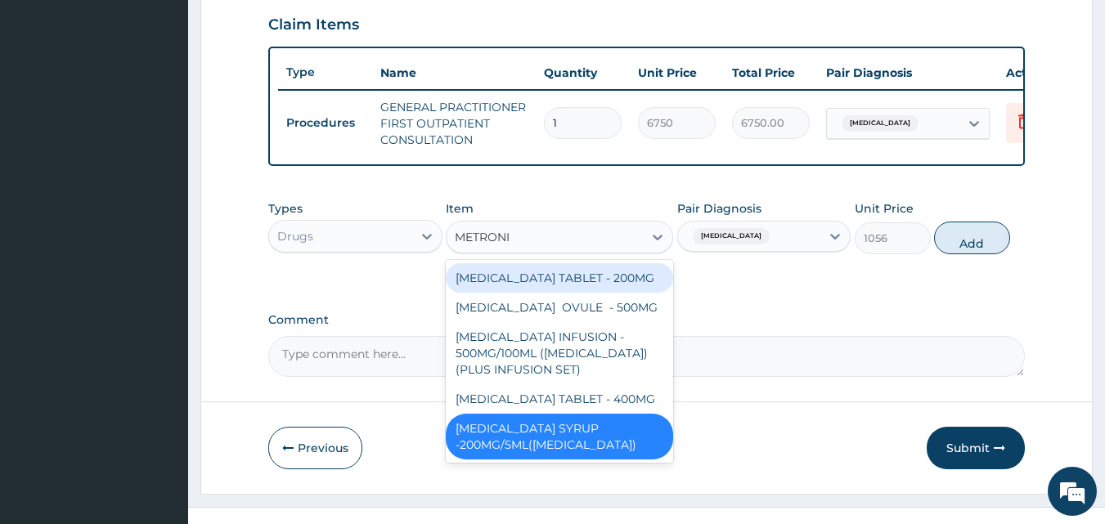
click at [538, 293] on div "METRONIDAZOLE TABLET - 200MG" at bounding box center [559, 277] width 227 height 29
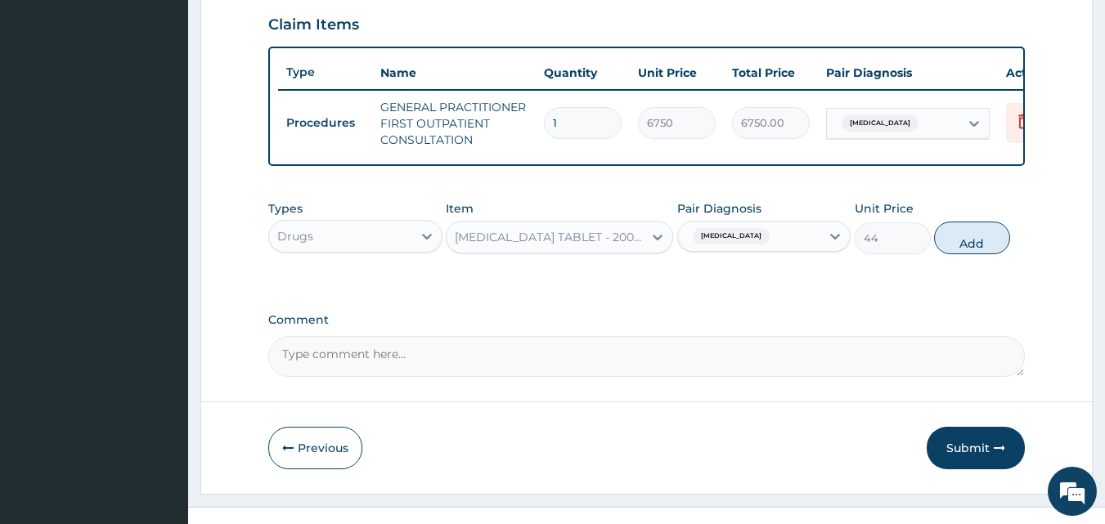
click at [974, 254] on button "Add" at bounding box center [972, 238] width 76 height 33
type input "0"
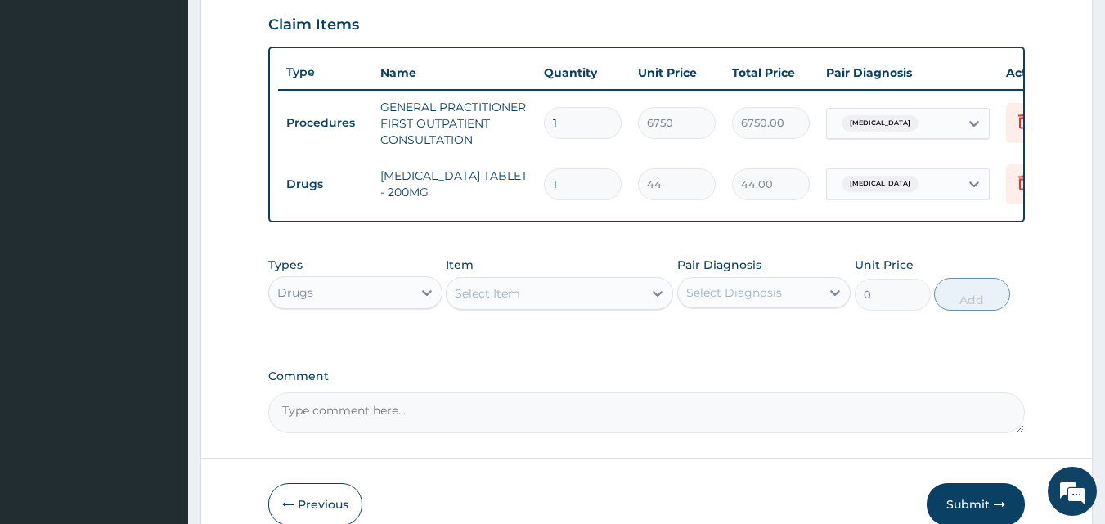
click at [534, 305] on div "Select Item" at bounding box center [545, 294] width 196 height 26
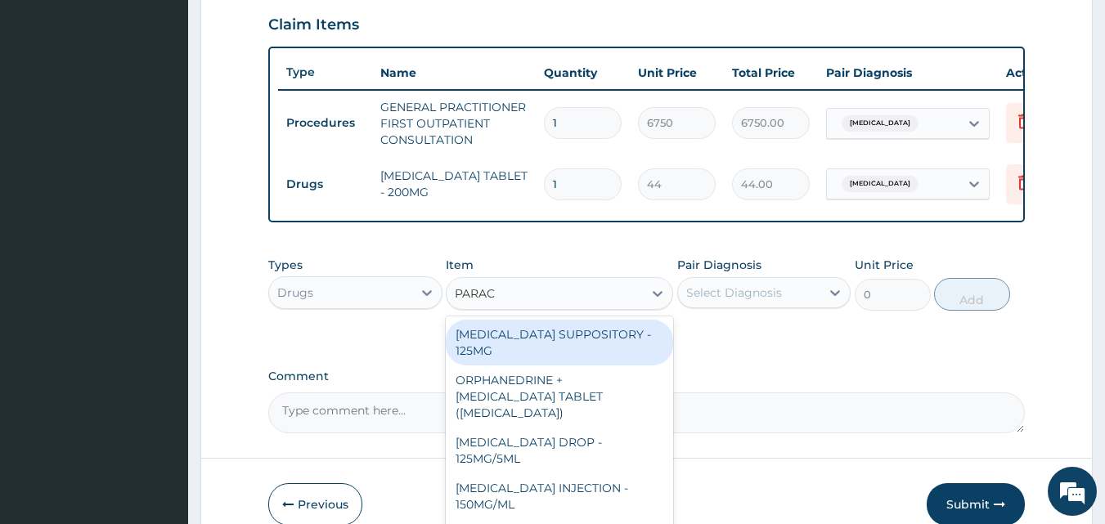
type input "PARACE"
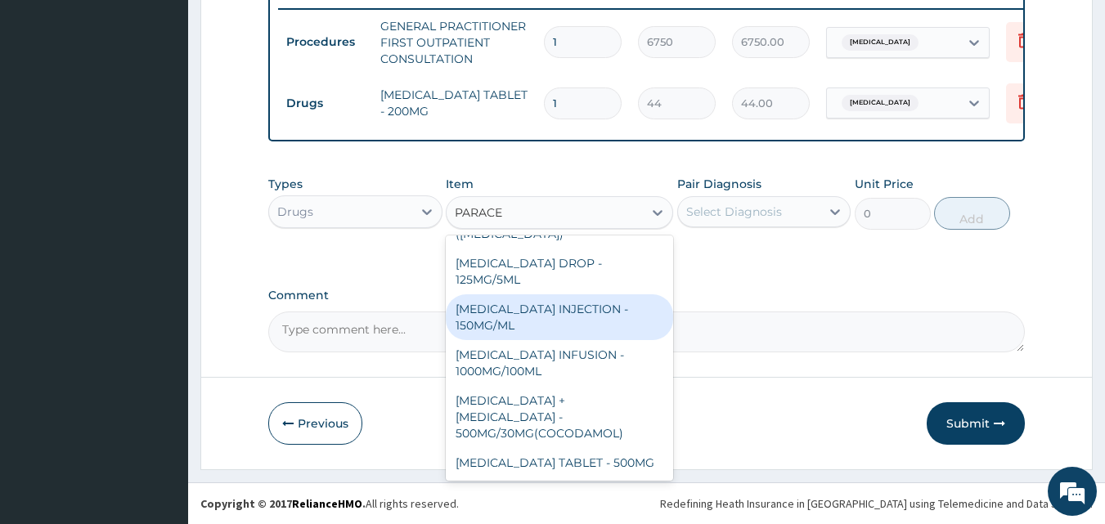
scroll to position [173, 0]
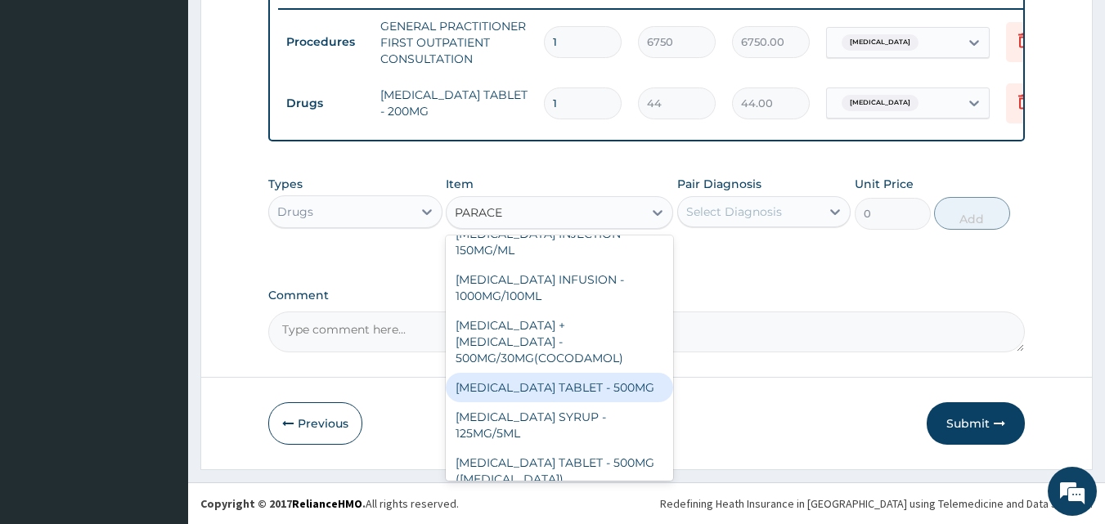
click at [563, 379] on div "[MEDICAL_DATA] TABLET - 500MG" at bounding box center [559, 387] width 227 height 29
type input "52.800000000000004"
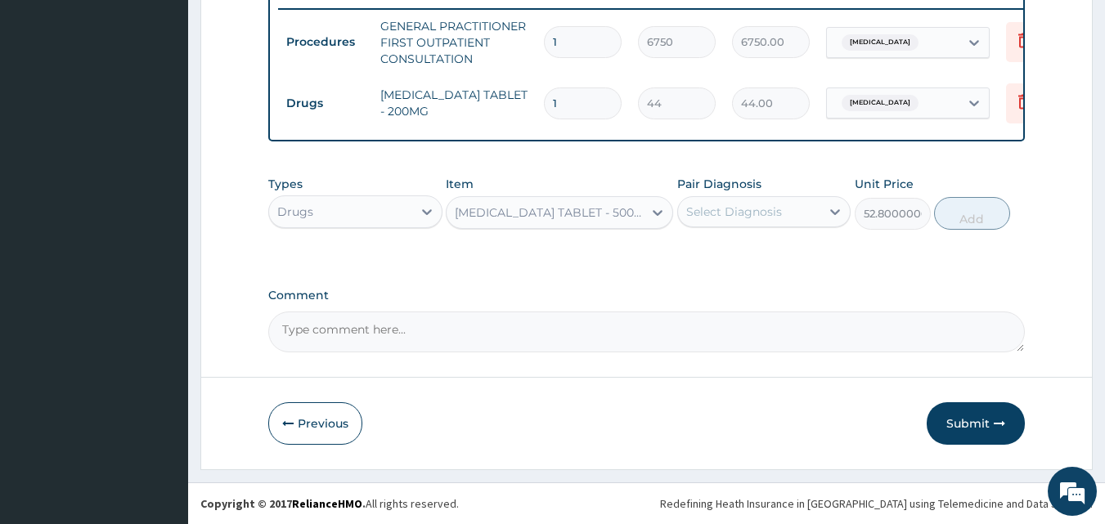
click at [733, 207] on div "Select Diagnosis" at bounding box center [734, 212] width 96 height 16
click at [714, 264] on div "Gastroenteritis" at bounding box center [764, 254] width 174 height 34
checkbox input "true"
click at [960, 212] on button "Add" at bounding box center [972, 213] width 76 height 33
type input "0"
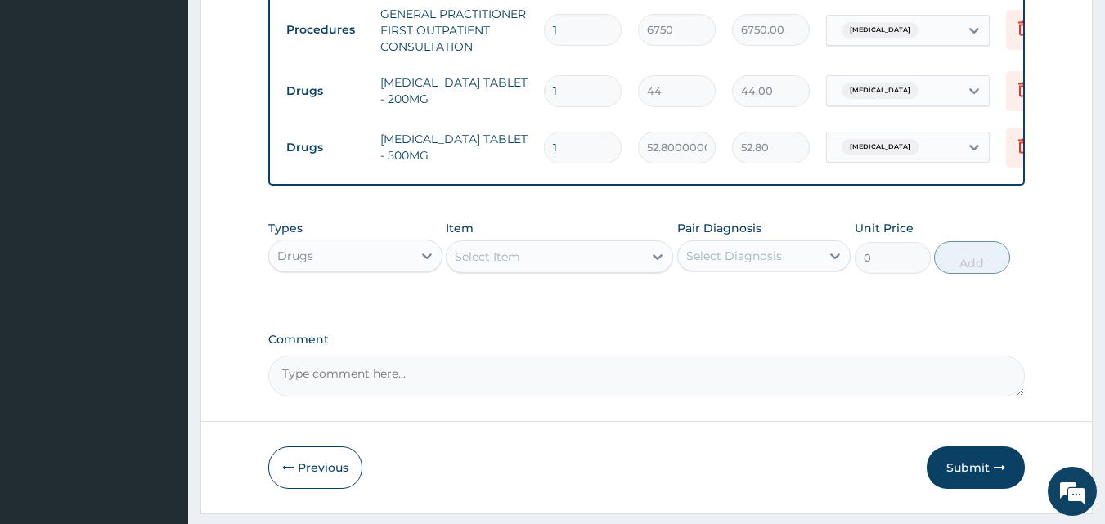
type input "18"
type input "950.40"
type input "18"
click at [575, 92] on input "1" at bounding box center [583, 91] width 78 height 32
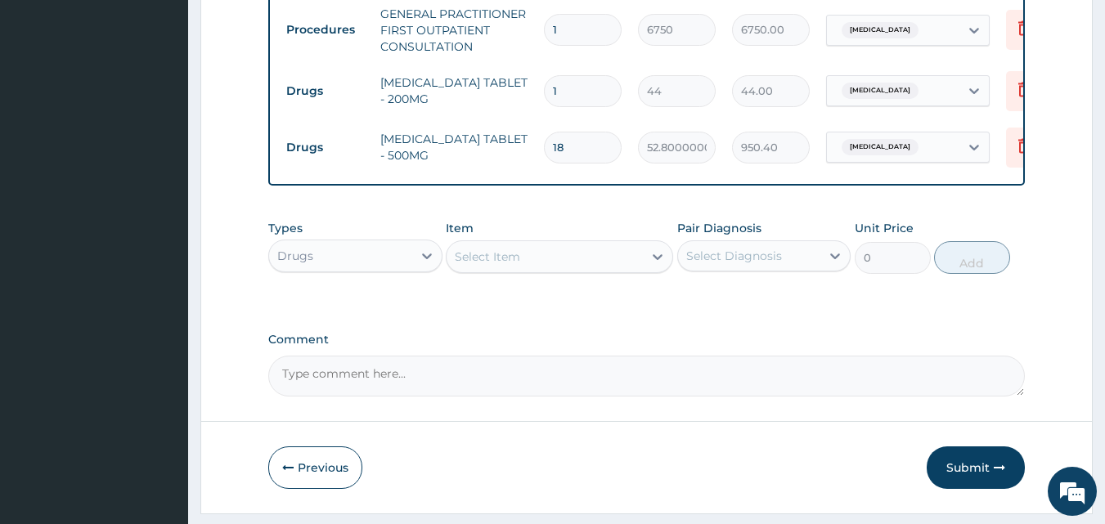
type input "0.00"
type input "3"
type input "132.00"
type input "30"
type input "1320.00"
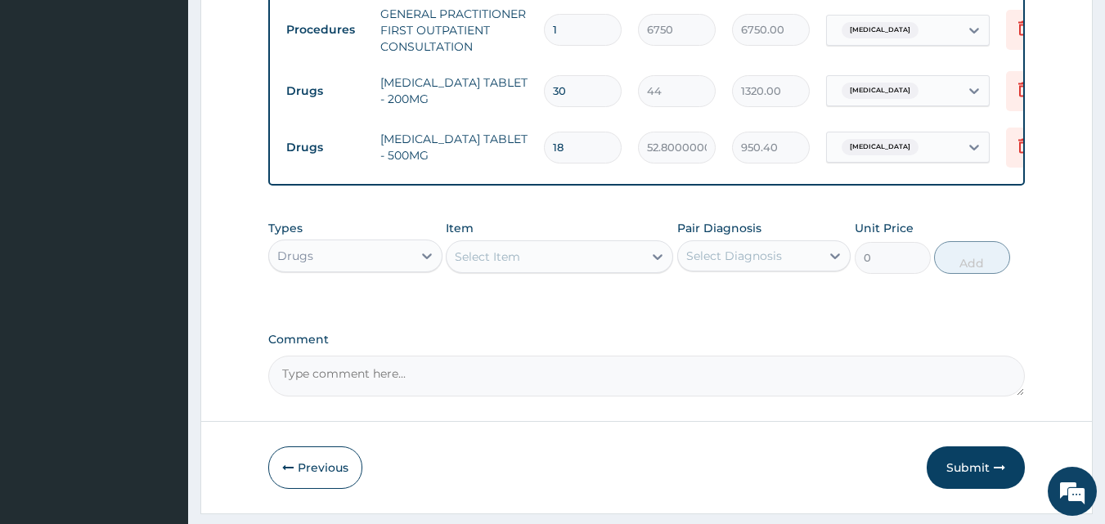
type input "30"
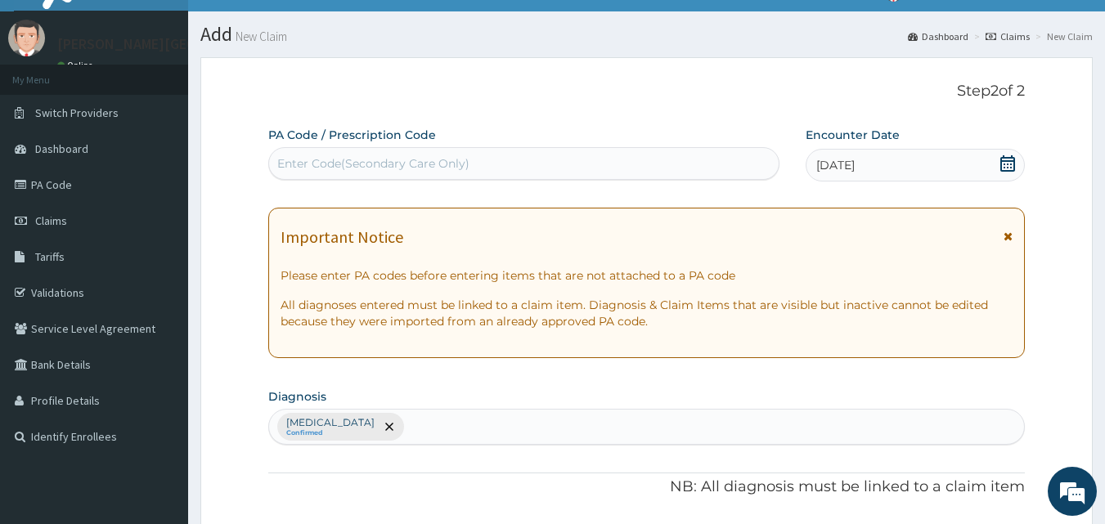
scroll to position [0, 0]
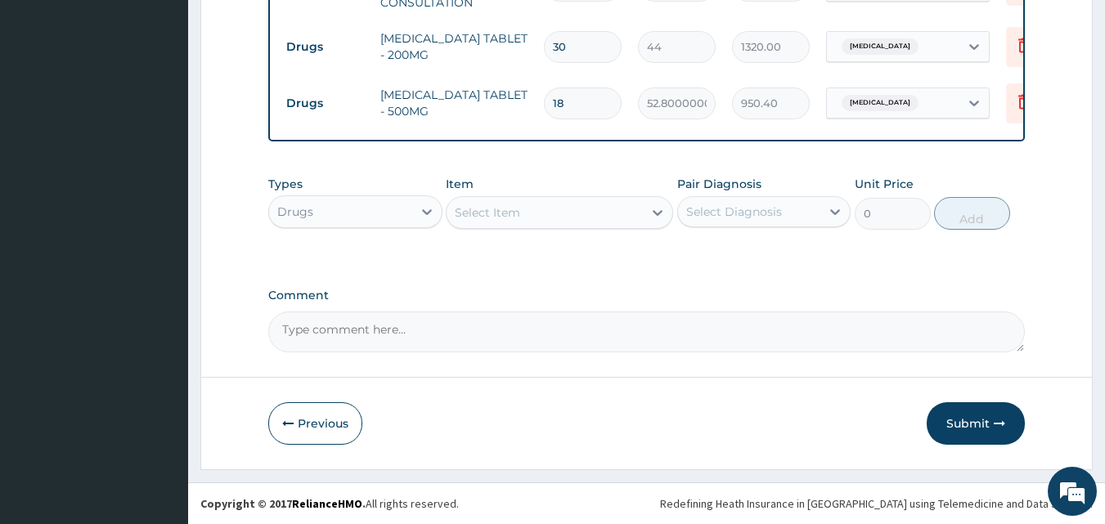
click at [987, 426] on button "Submit" at bounding box center [976, 423] width 98 height 43
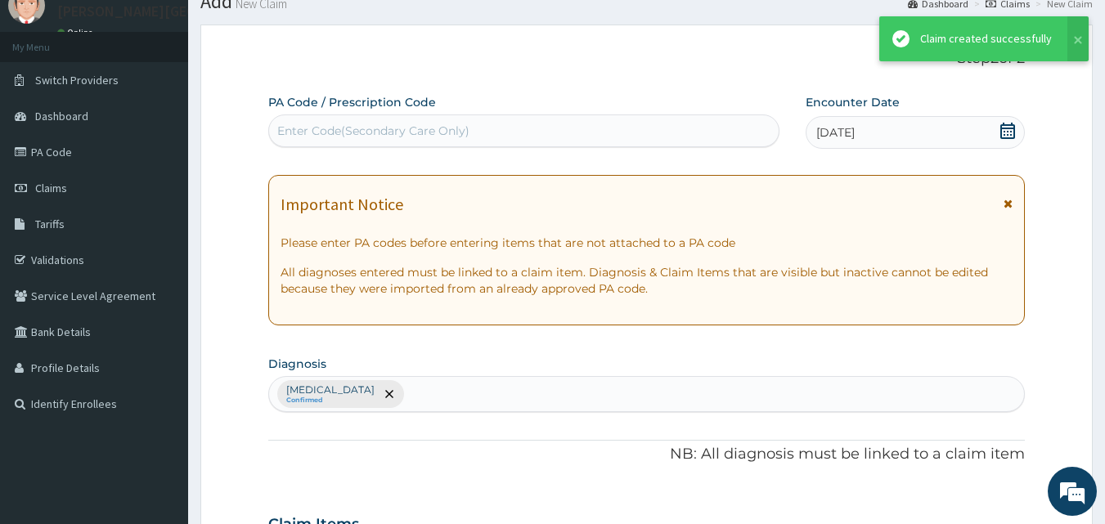
scroll to position [712, 0]
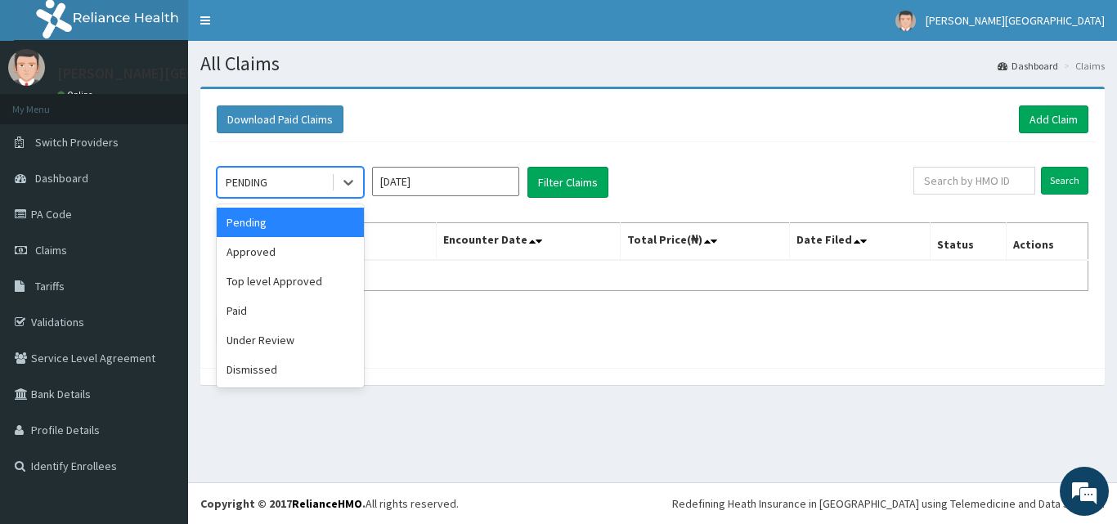
click at [312, 180] on div "PENDING" at bounding box center [275, 182] width 114 height 26
click at [296, 264] on div "Approved" at bounding box center [290, 251] width 147 height 29
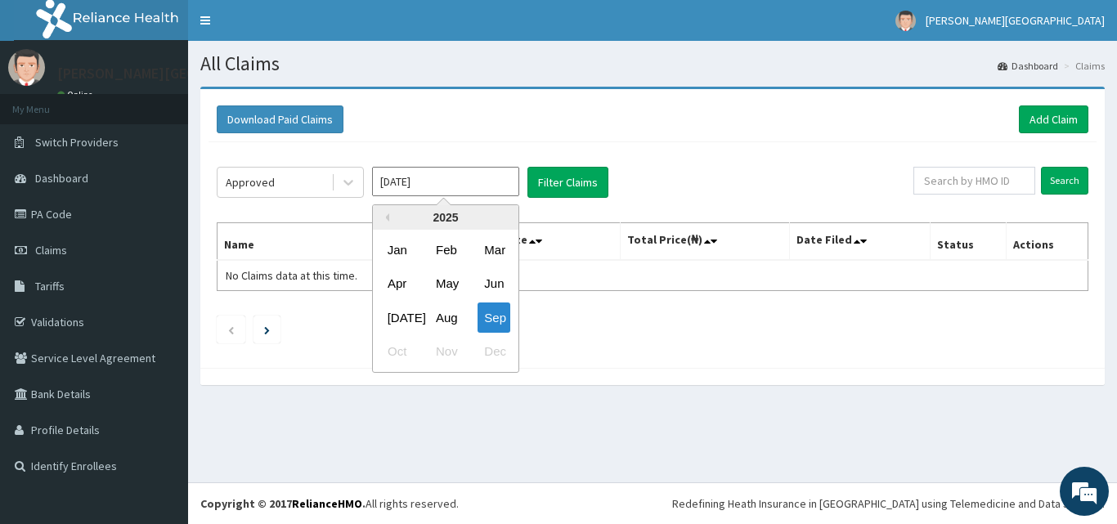
click at [421, 168] on input "[DATE]" at bounding box center [445, 181] width 147 height 29
click at [452, 317] on div "Aug" at bounding box center [445, 318] width 33 height 30
type input "Aug 2025"
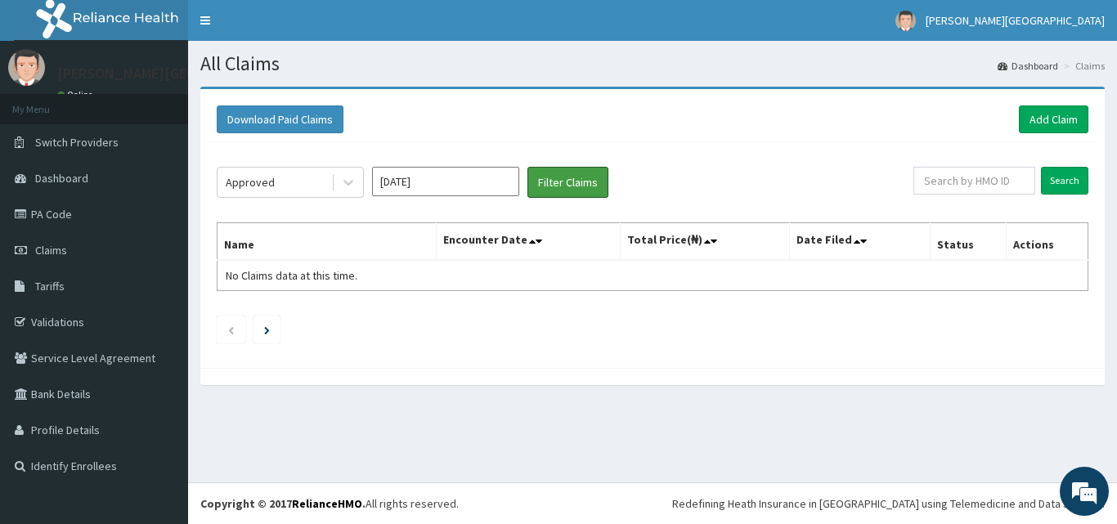
click at [561, 187] on button "Filter Claims" at bounding box center [568, 182] width 81 height 31
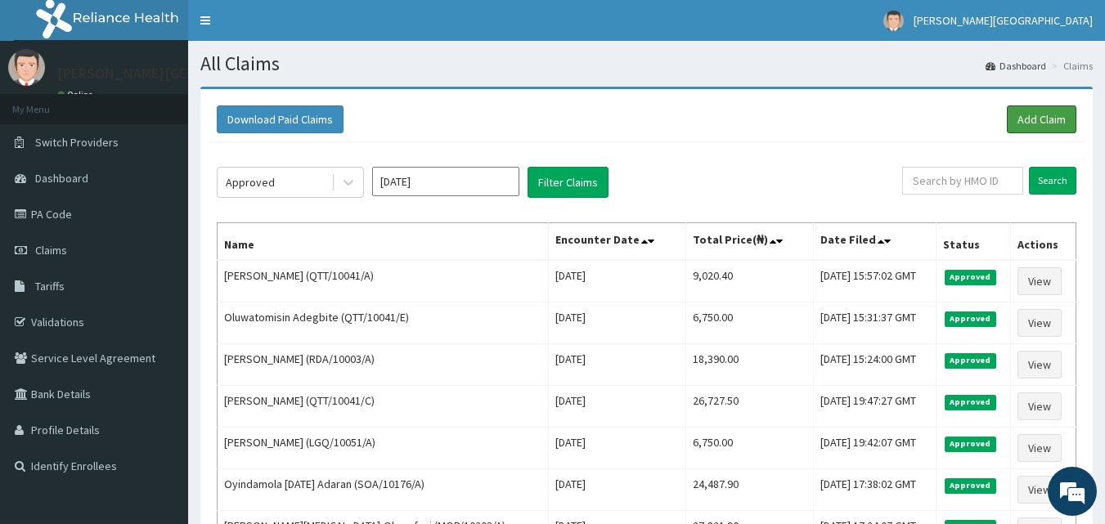
click at [1021, 117] on link "Add Claim" at bounding box center [1042, 120] width 70 height 28
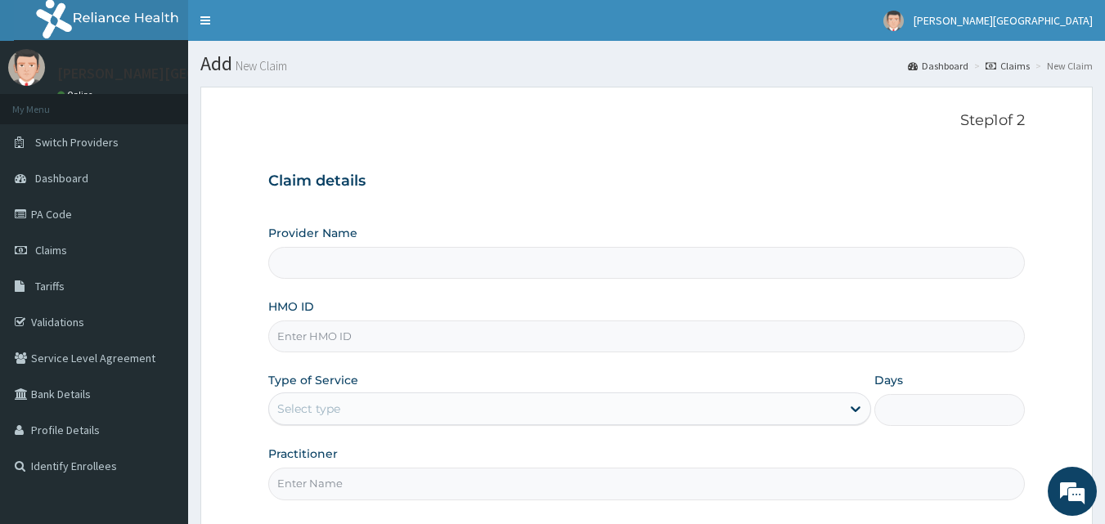
type input "[PERSON_NAME][GEOGRAPHIC_DATA]"
click at [364, 344] on input "HMO ID" at bounding box center [647, 337] width 758 height 32
click at [350, 333] on input "HMO ID" at bounding box center [647, 337] width 758 height 32
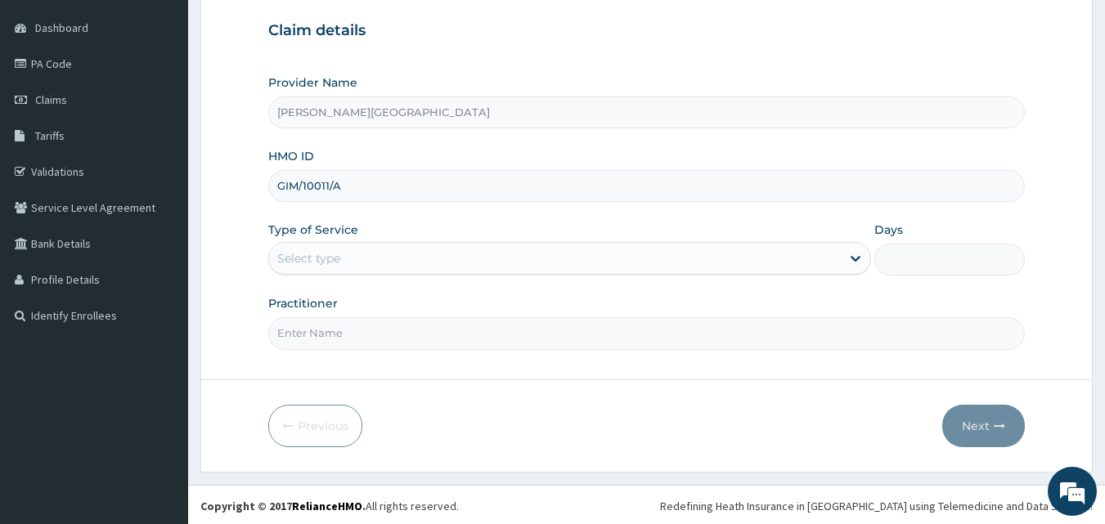
scroll to position [153, 0]
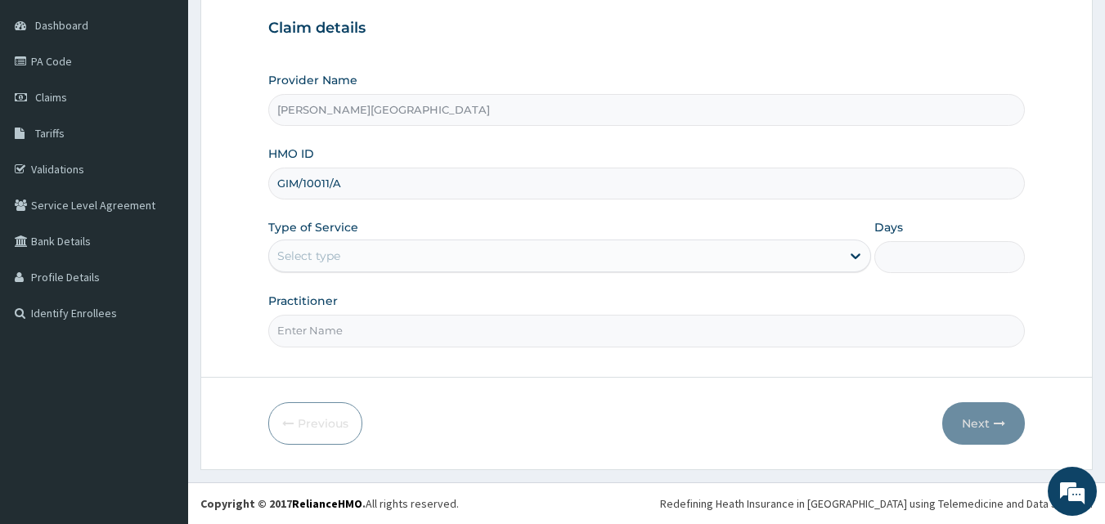
type input "GIM/10011/A"
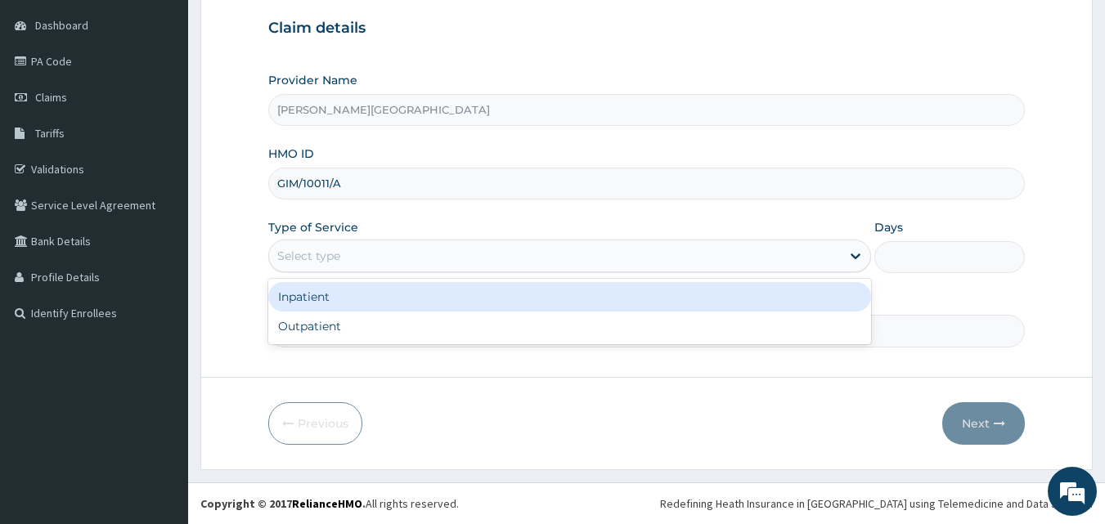
drag, startPoint x: 460, startPoint y: 252, endPoint x: 349, endPoint y: 352, distance: 148.9
click at [459, 254] on div "Select type" at bounding box center [555, 256] width 572 height 26
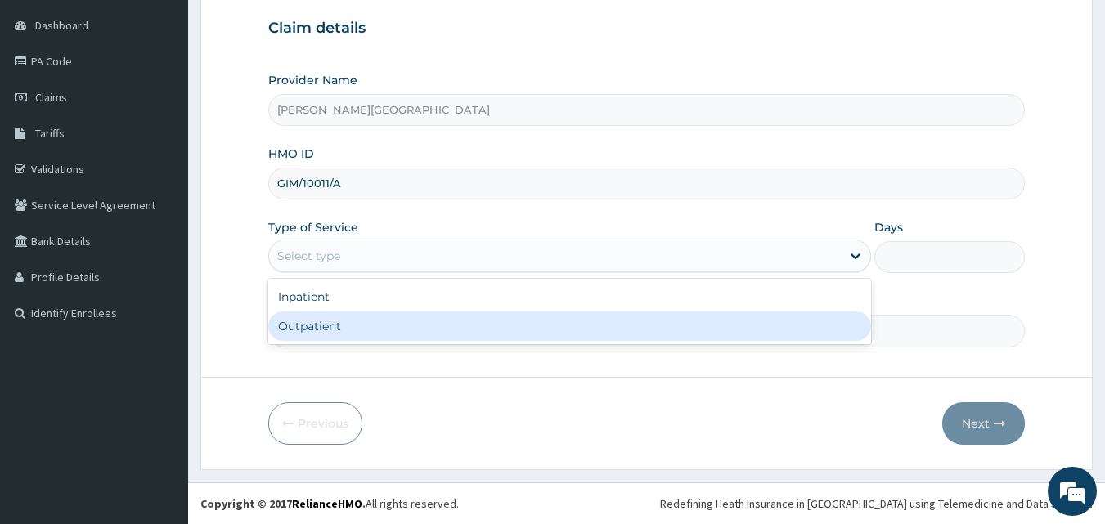
click at [335, 321] on div "Outpatient" at bounding box center [569, 326] width 603 height 29
type input "1"
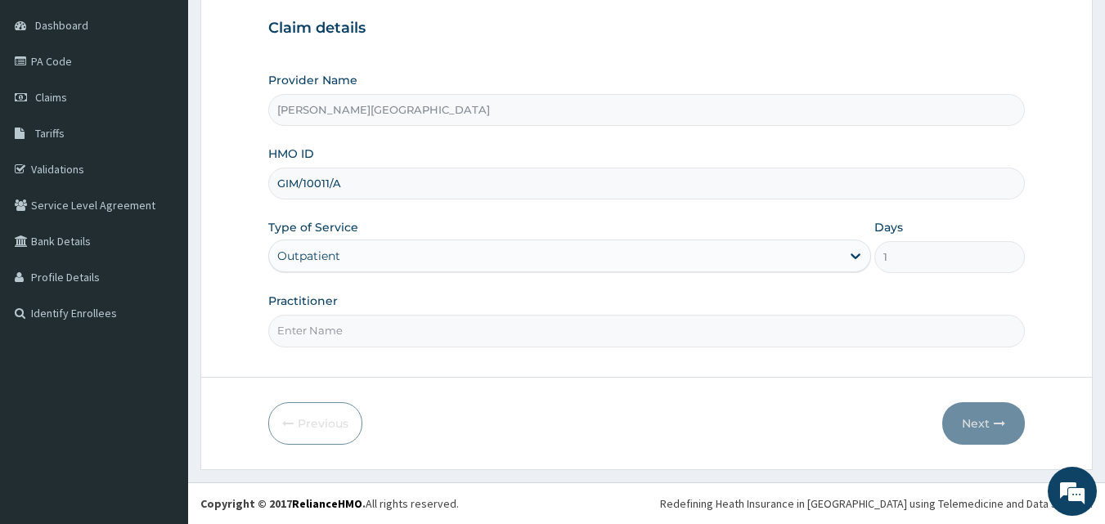
click at [335, 321] on input "Practitioner" at bounding box center [647, 331] width 758 height 32
type input "[PERSON_NAME]"
click at [974, 416] on button "Next" at bounding box center [983, 423] width 83 height 43
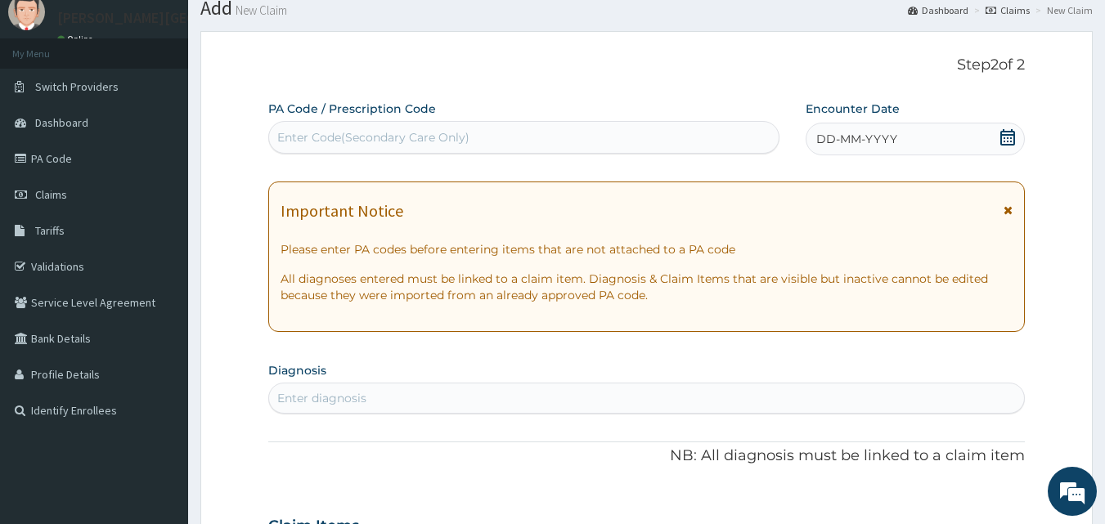
scroll to position [16, 0]
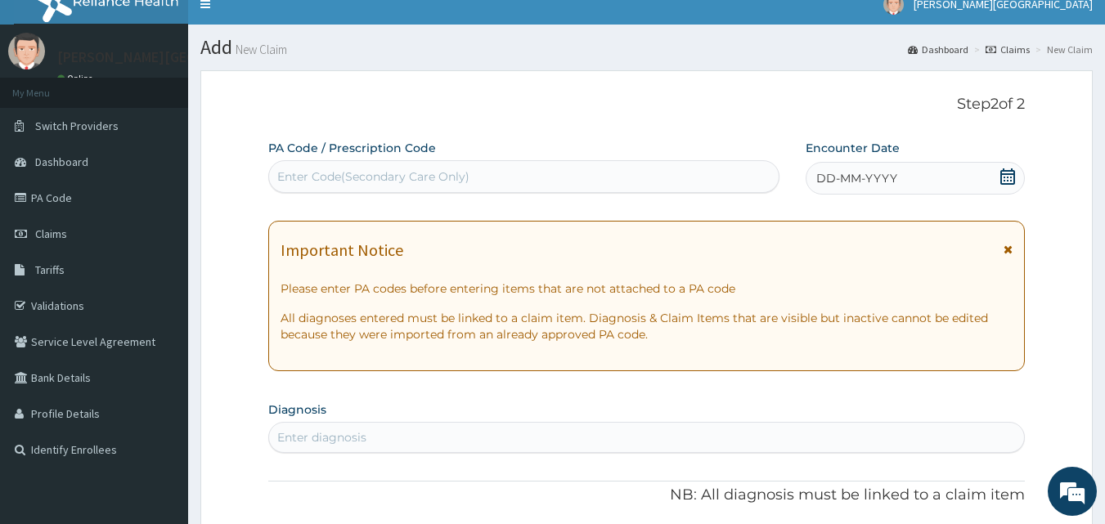
click at [1013, 178] on icon at bounding box center [1008, 177] width 16 height 16
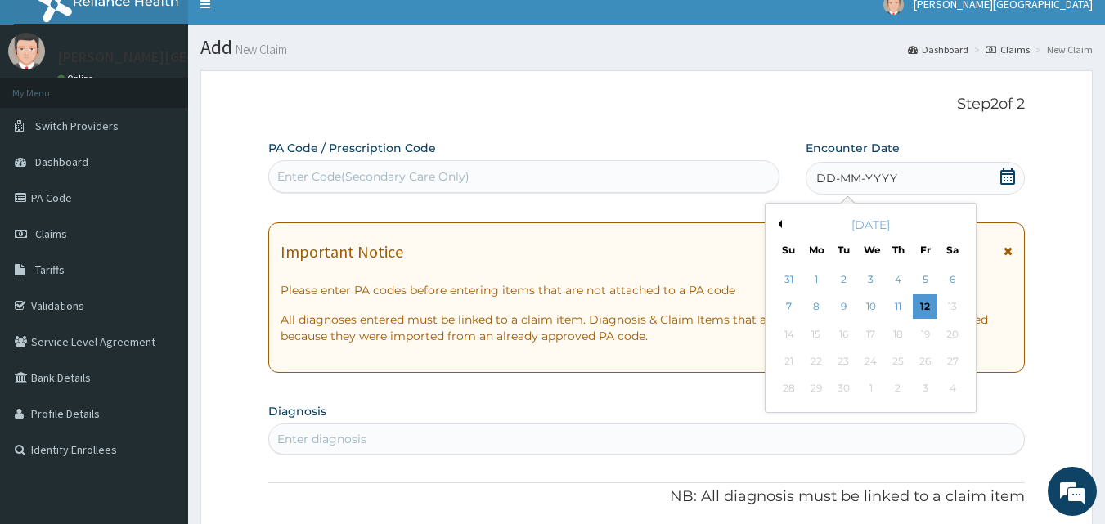
click at [863, 278] on div "3" at bounding box center [871, 280] width 25 height 25
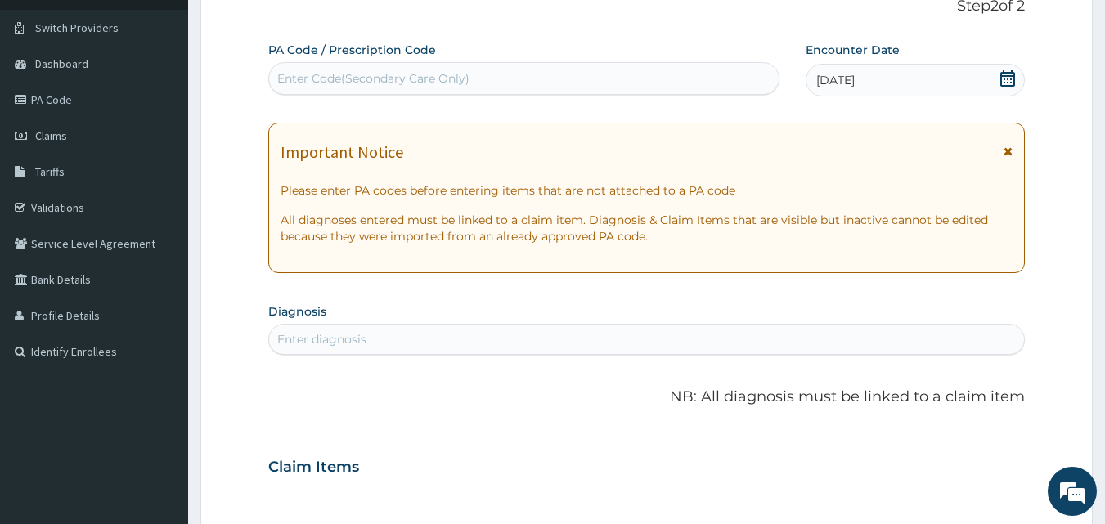
scroll to position [153, 0]
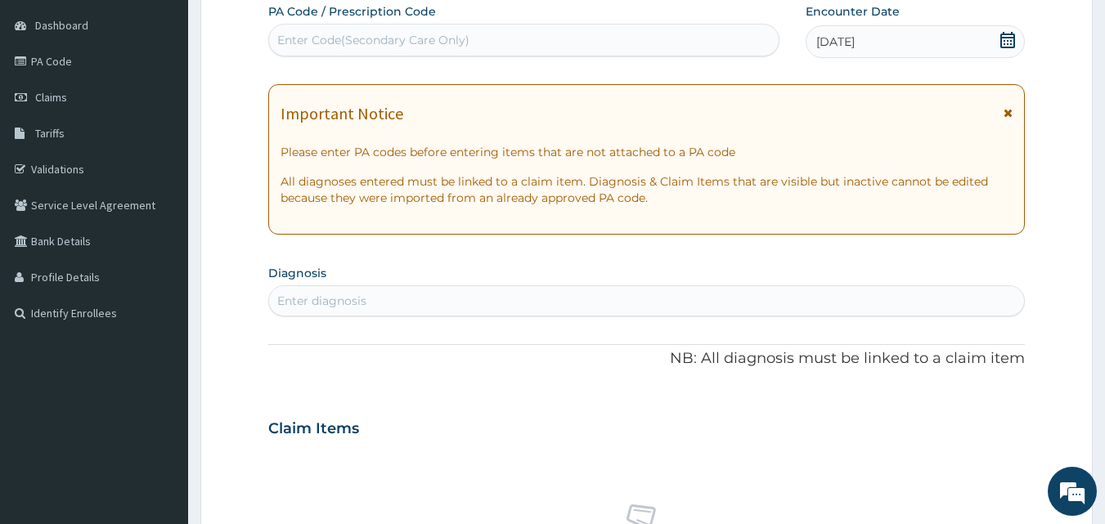
click at [1008, 35] on icon at bounding box center [1008, 40] width 16 height 16
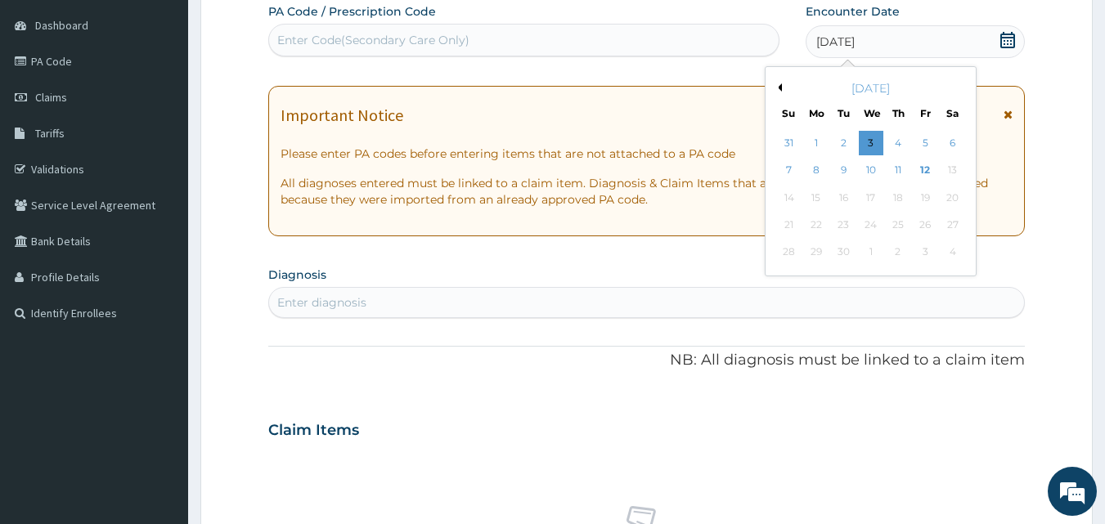
click at [779, 88] on button "Previous Month" at bounding box center [778, 87] width 8 height 8
click at [792, 169] on div "3" at bounding box center [789, 171] width 25 height 25
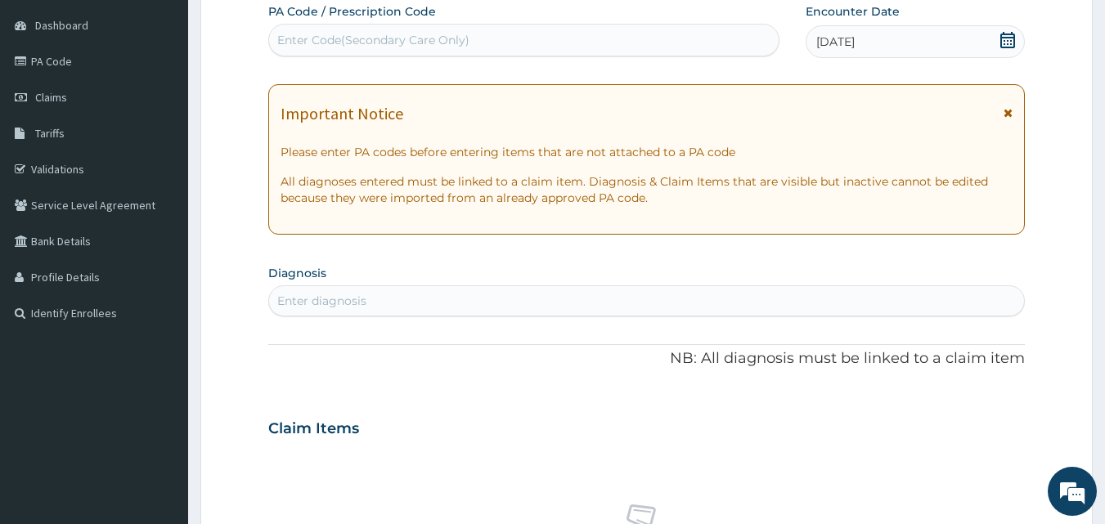
click at [500, 300] on div "Enter diagnosis" at bounding box center [647, 301] width 756 height 26
type input "[MEDICAL_DATA]"
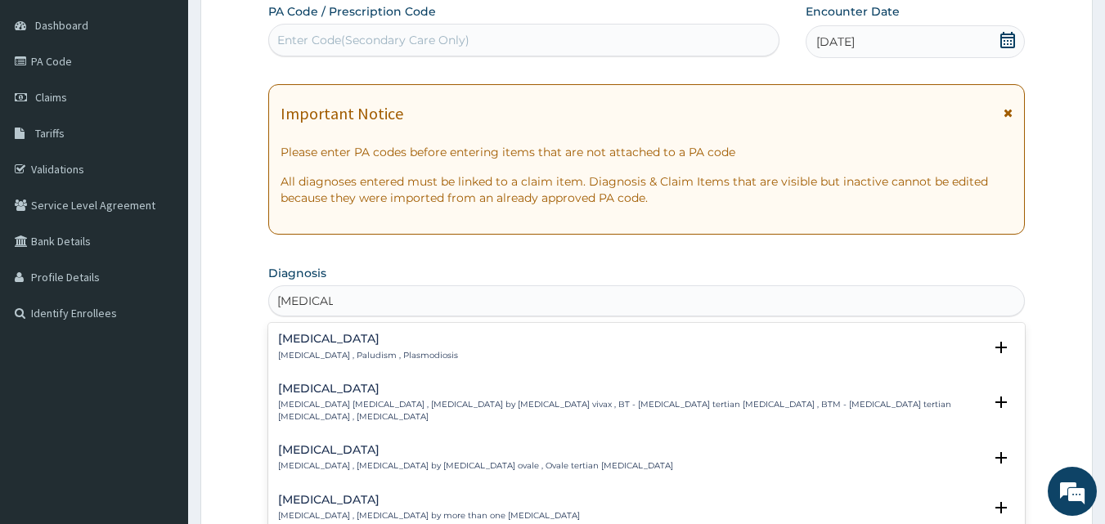
click at [311, 347] on div "[MEDICAL_DATA] [MEDICAL_DATA] , Paludism , Plasmodiosis" at bounding box center [368, 347] width 180 height 29
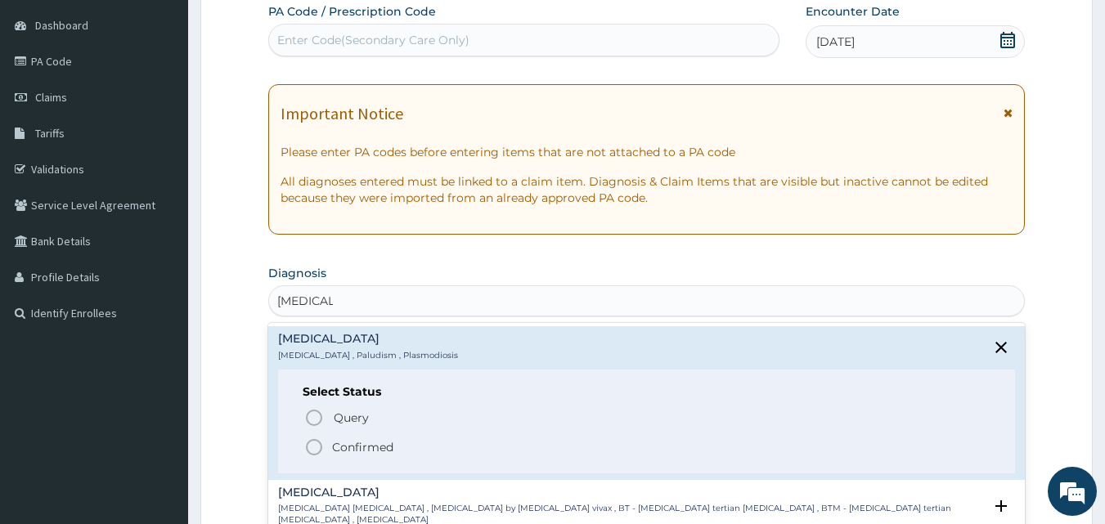
click at [349, 448] on p "Confirmed" at bounding box center [362, 447] width 61 height 16
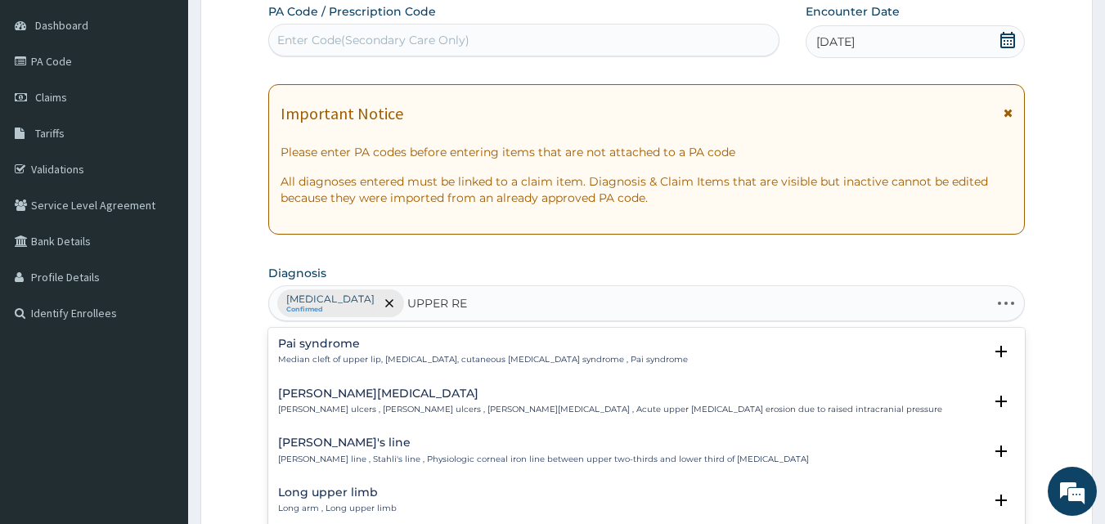
type input "UPPER RES"
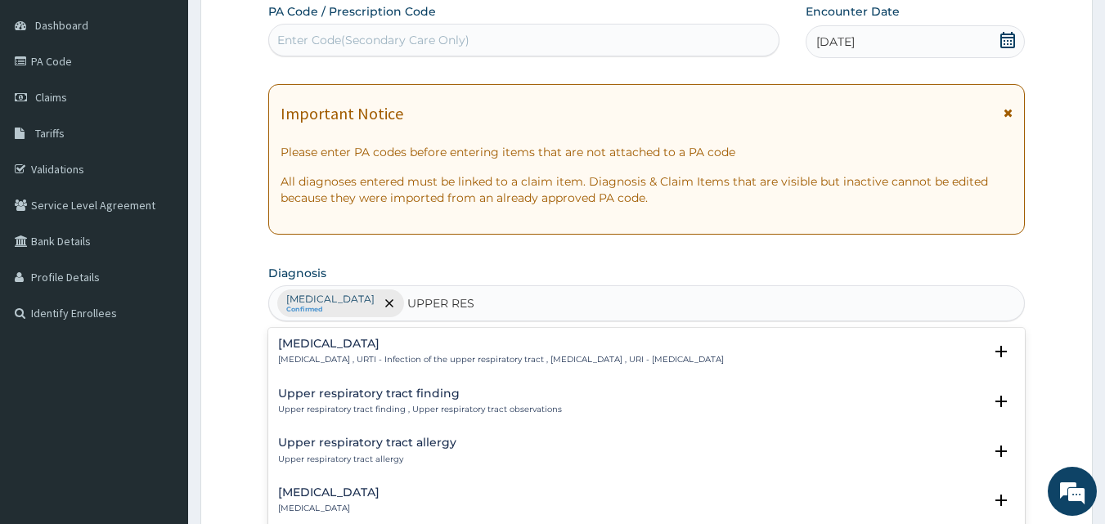
click at [400, 358] on p "Upper respiratory infection , URTI - Infection of the upper respiratory tract ,…" at bounding box center [501, 359] width 446 height 11
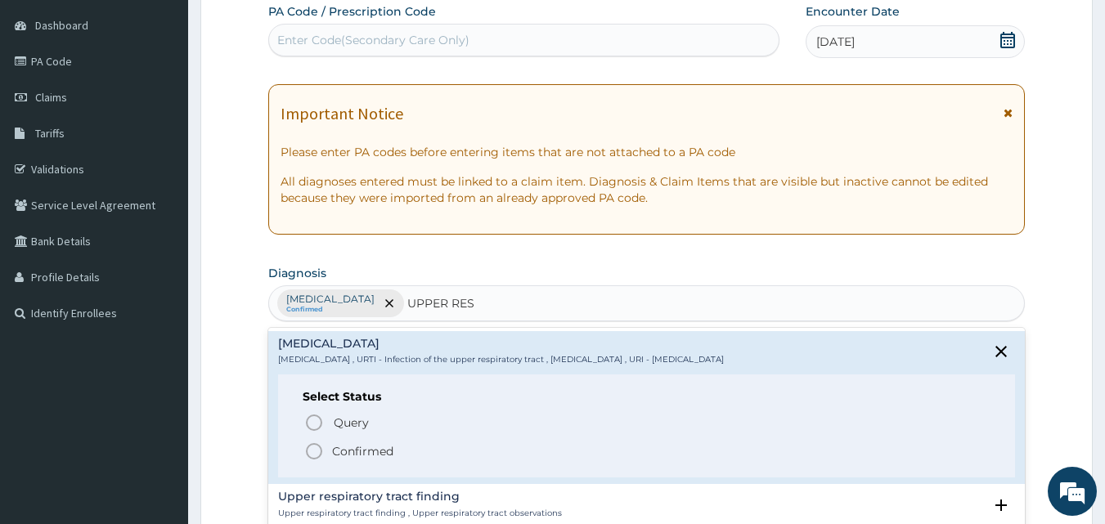
click at [365, 449] on p "Confirmed" at bounding box center [362, 451] width 61 height 16
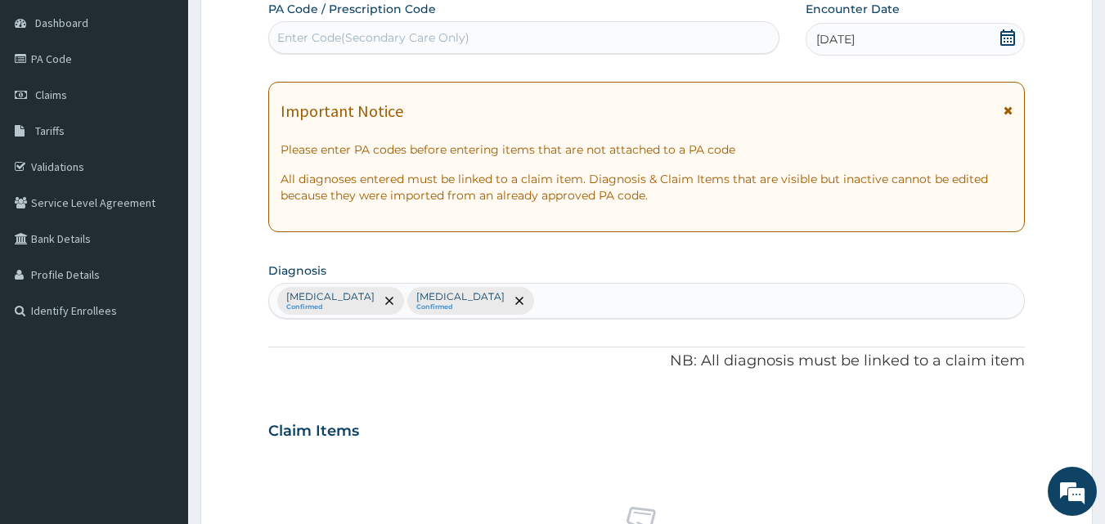
scroll to position [562, 0]
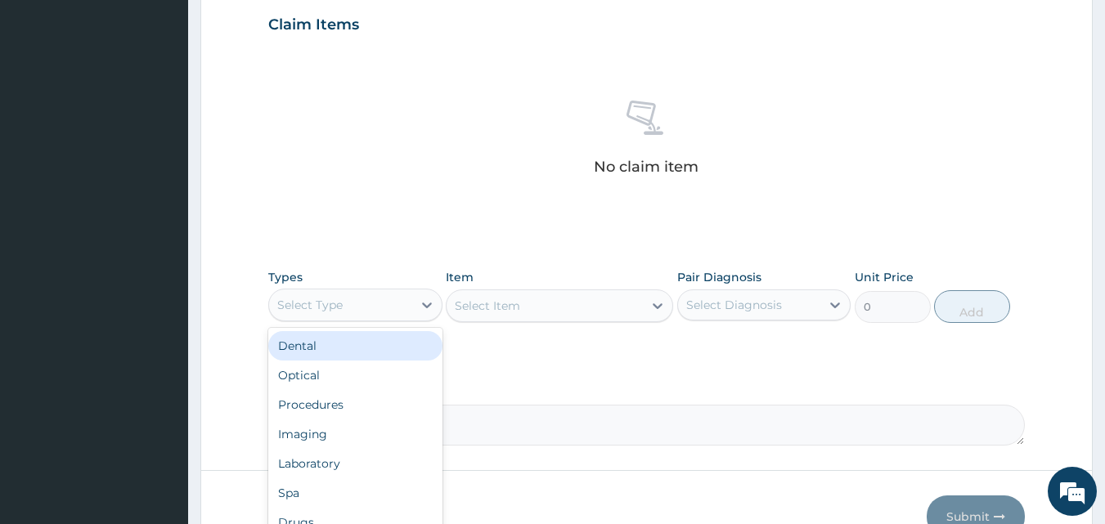
click at [360, 311] on div "Select Type" at bounding box center [340, 305] width 143 height 26
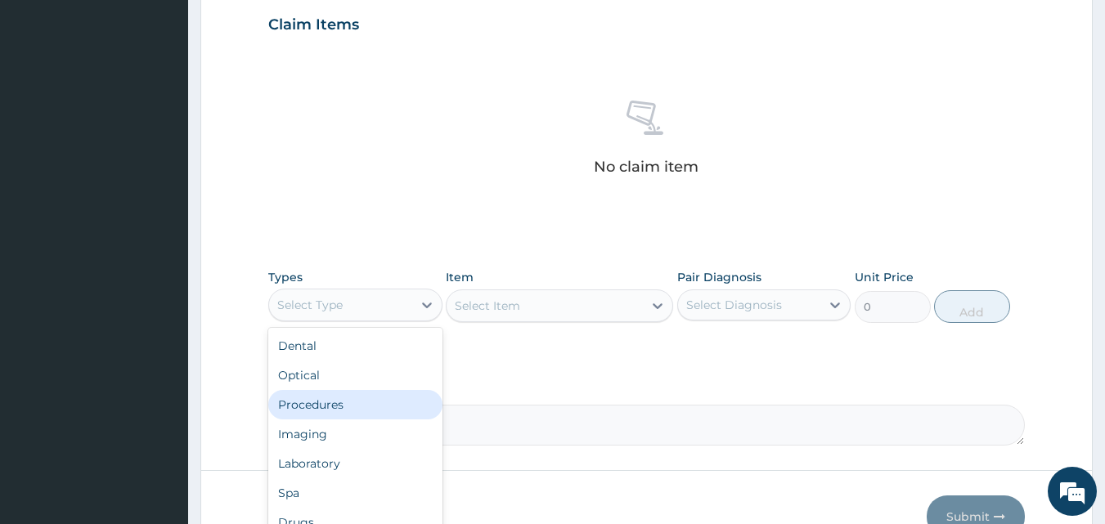
click at [366, 406] on div "Procedures" at bounding box center [355, 404] width 174 height 29
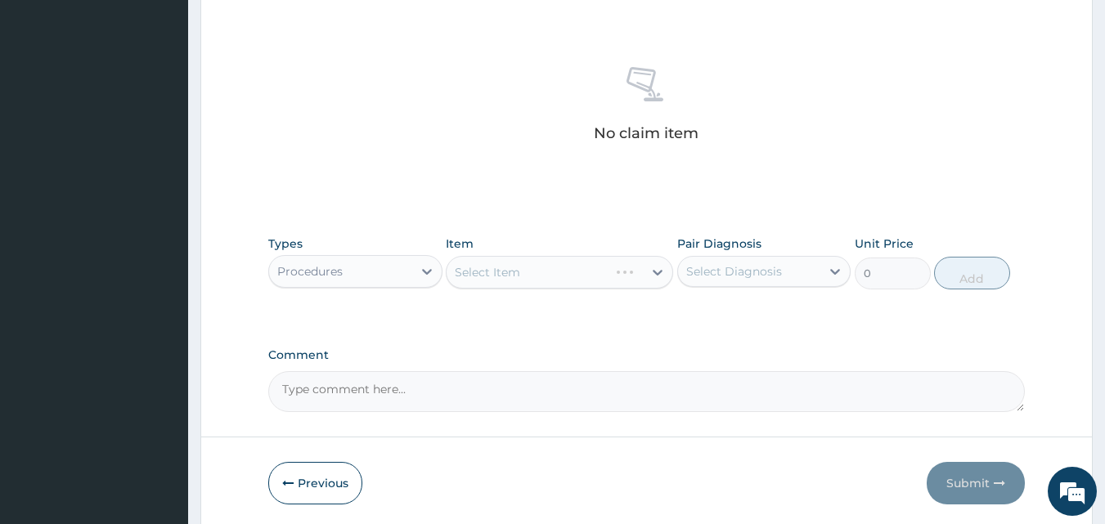
scroll to position [655, 0]
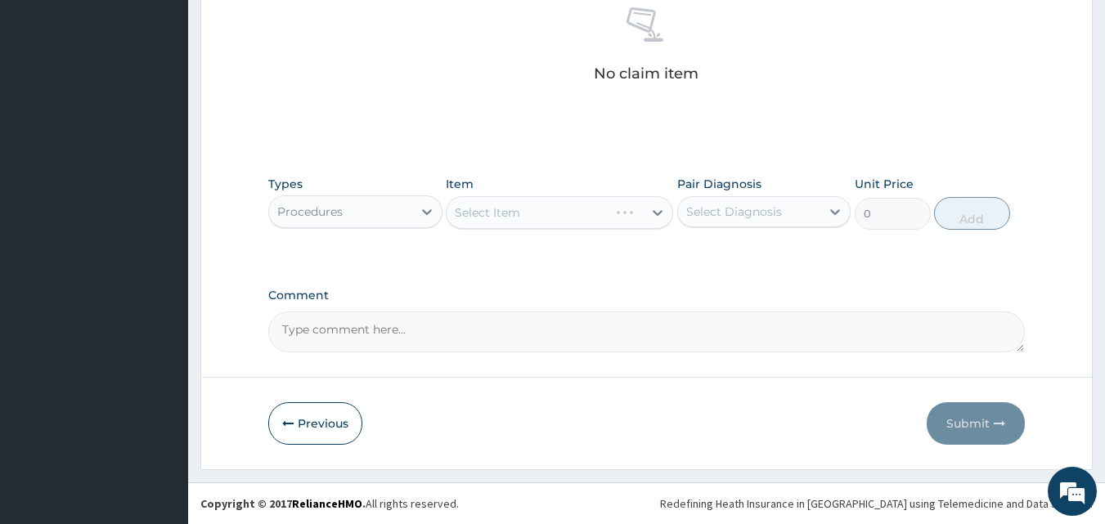
click at [600, 244] on div "Types Procedures Item Select Item Pair Diagnosis Select Diagnosis Unit Price 0 …" at bounding box center [647, 215] width 758 height 95
click at [600, 207] on div "Select Item" at bounding box center [559, 212] width 227 height 33
click at [593, 211] on div "Select Item" at bounding box center [545, 213] width 196 height 26
type input "G"
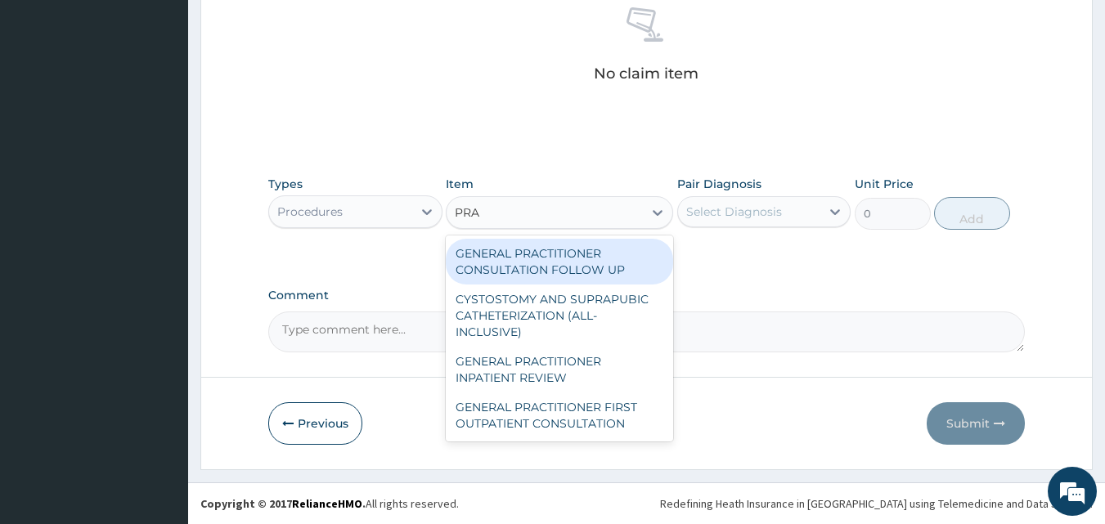
type input "PRAC"
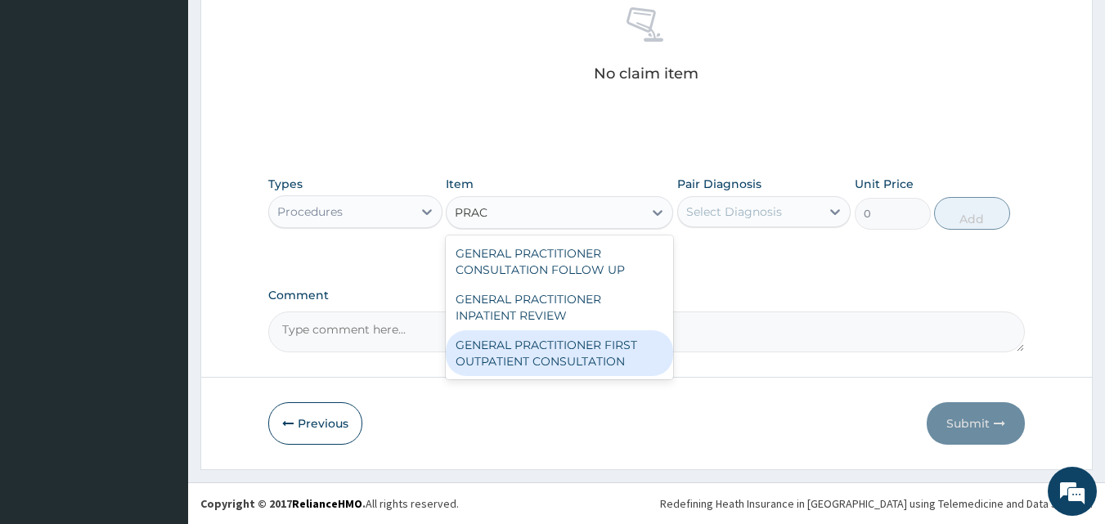
click at [502, 361] on div "GENERAL PRACTITIONER FIRST OUTPATIENT CONSULTATION" at bounding box center [559, 353] width 227 height 46
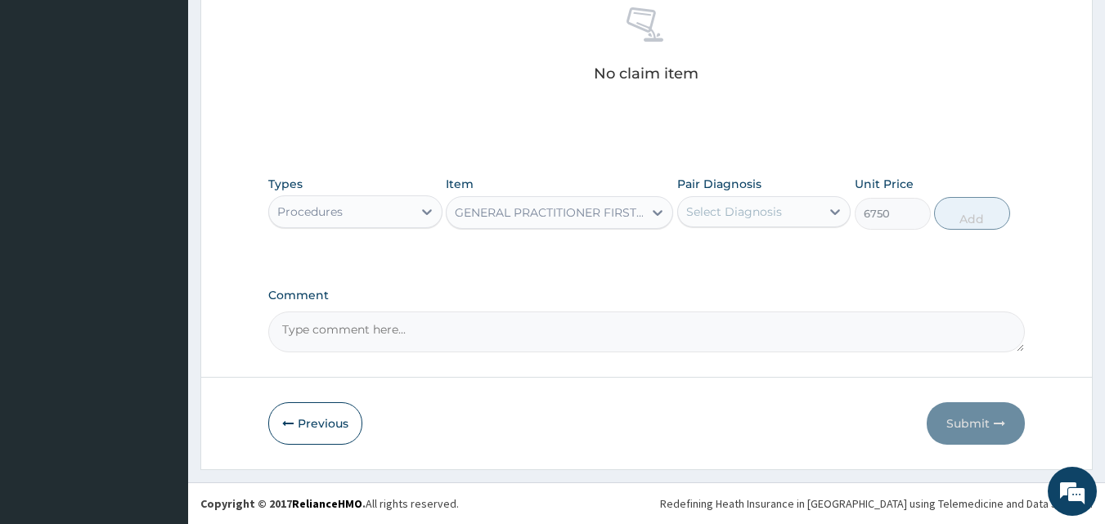
type input "6750"
click at [737, 214] on div "Select Diagnosis" at bounding box center [734, 212] width 96 height 16
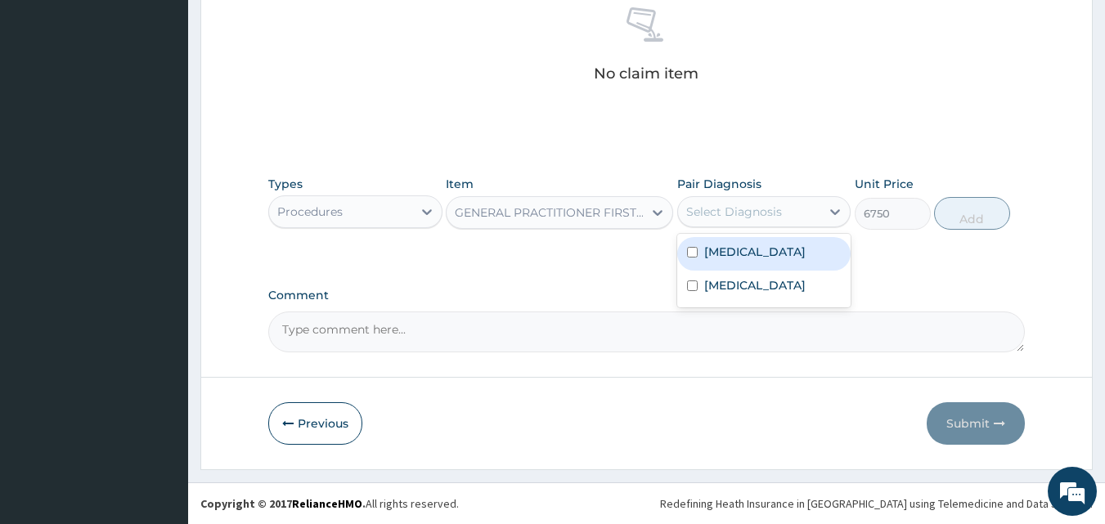
click at [726, 266] on div "Malaria" at bounding box center [764, 254] width 174 height 34
checkbox input "true"
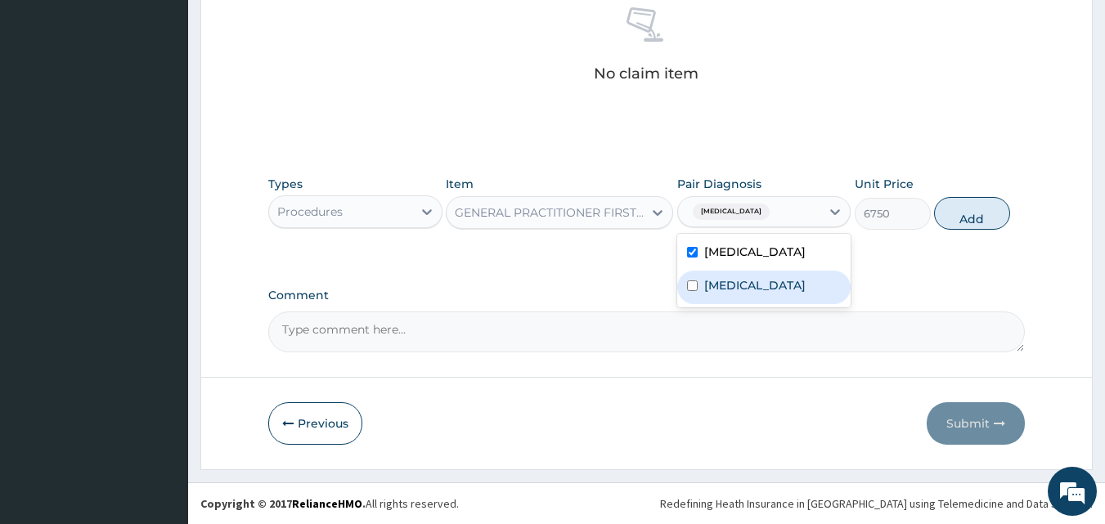
click at [743, 291] on label "Upper respiratory infection" at bounding box center [754, 285] width 101 height 16
checkbox input "true"
click at [980, 212] on button "Add" at bounding box center [972, 213] width 76 height 33
type input "0"
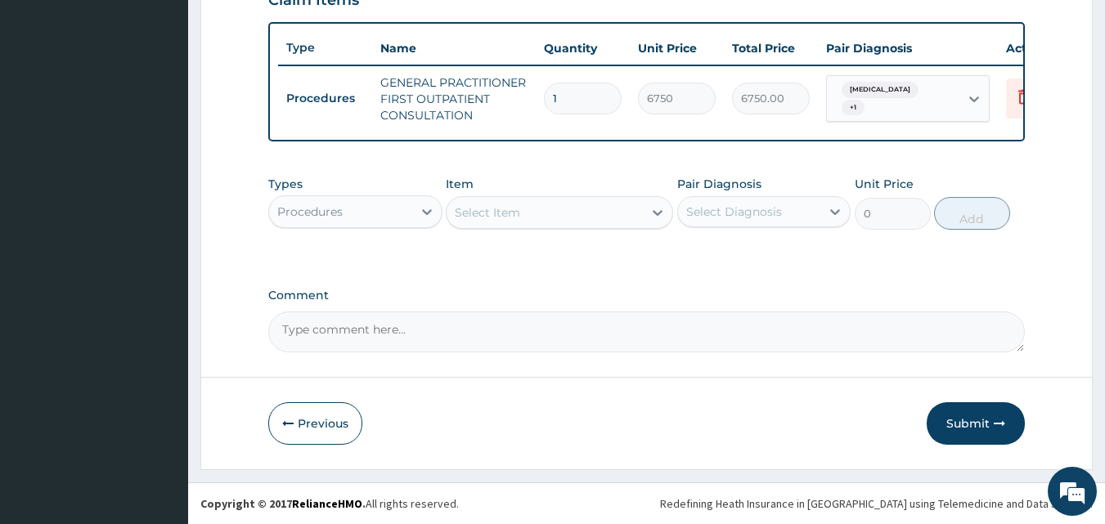
scroll to position [599, 0]
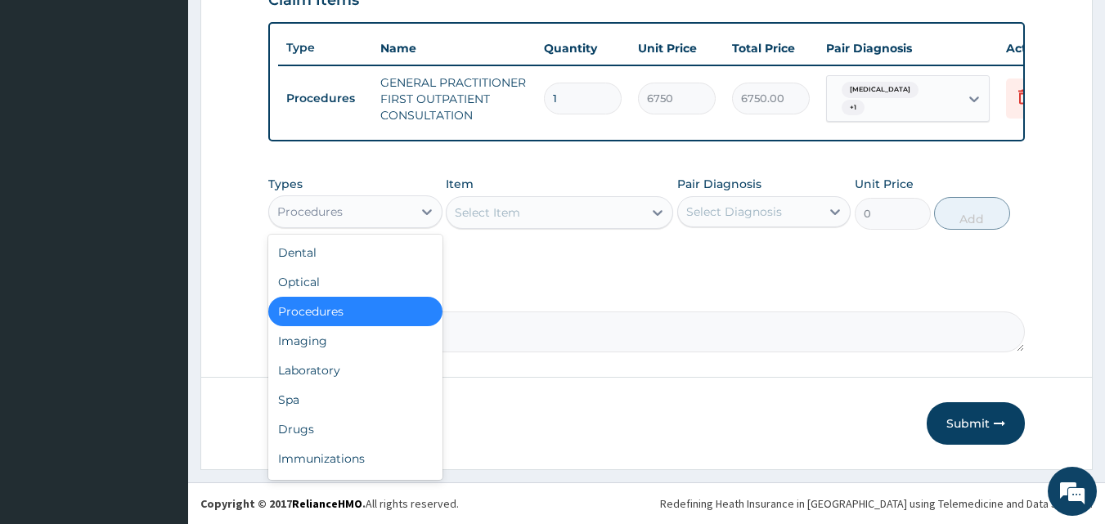
click at [375, 210] on div "Procedures" at bounding box center [340, 212] width 143 height 26
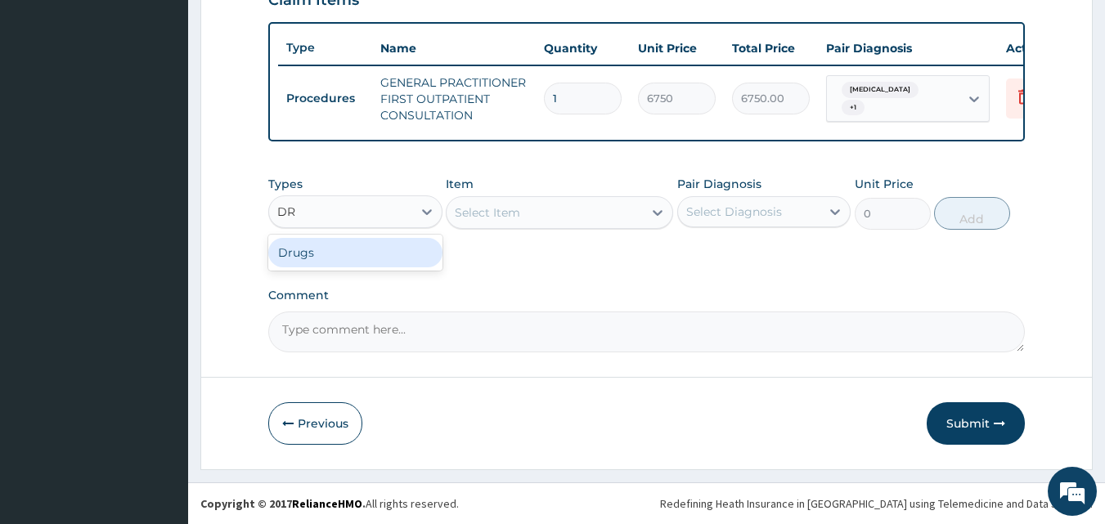
type input "DRU"
click at [348, 235] on div "Drugs" at bounding box center [355, 253] width 174 height 36
click at [340, 255] on div "Drugs" at bounding box center [355, 252] width 174 height 29
click at [537, 209] on div "Select Item" at bounding box center [545, 213] width 196 height 26
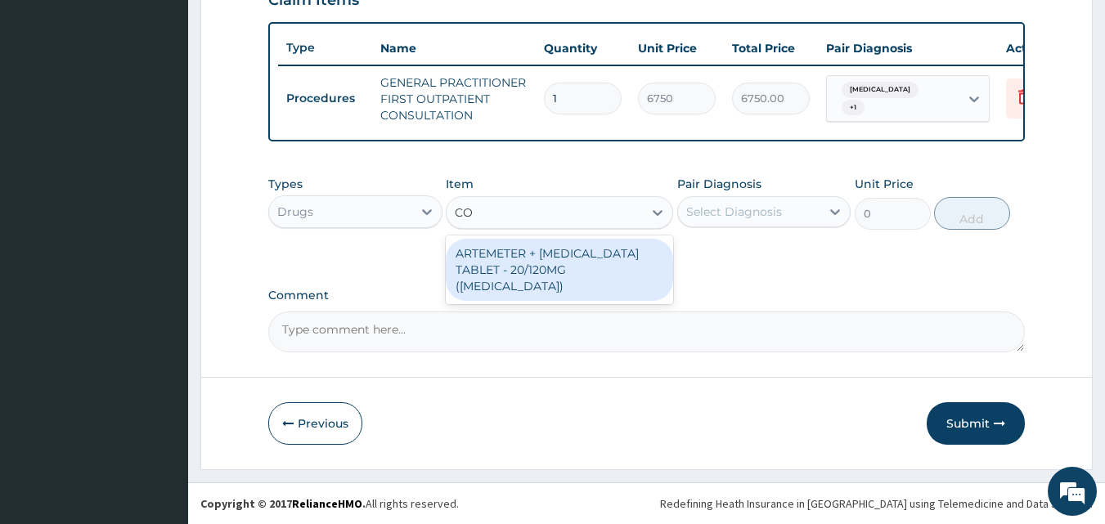
type input "C"
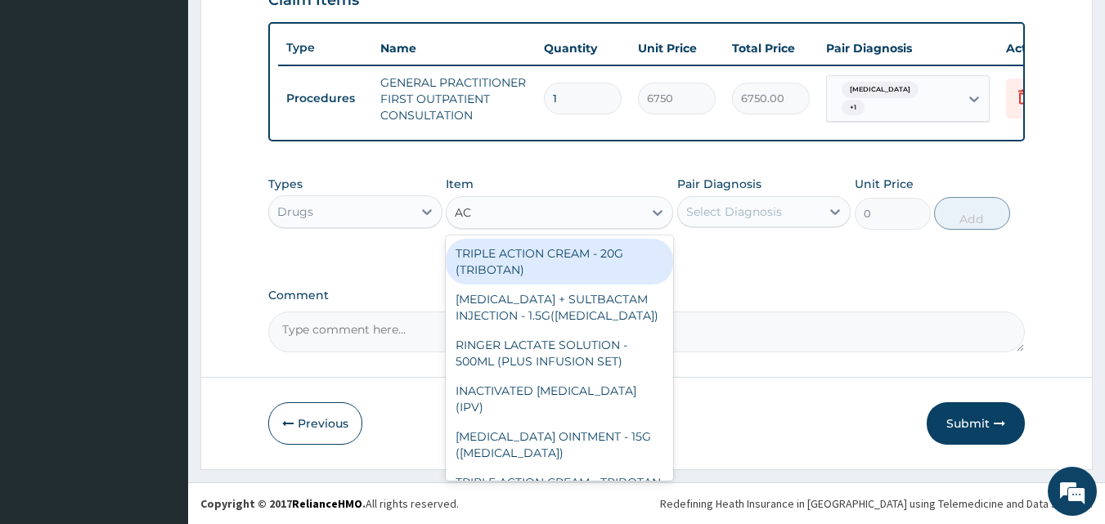
type input "A"
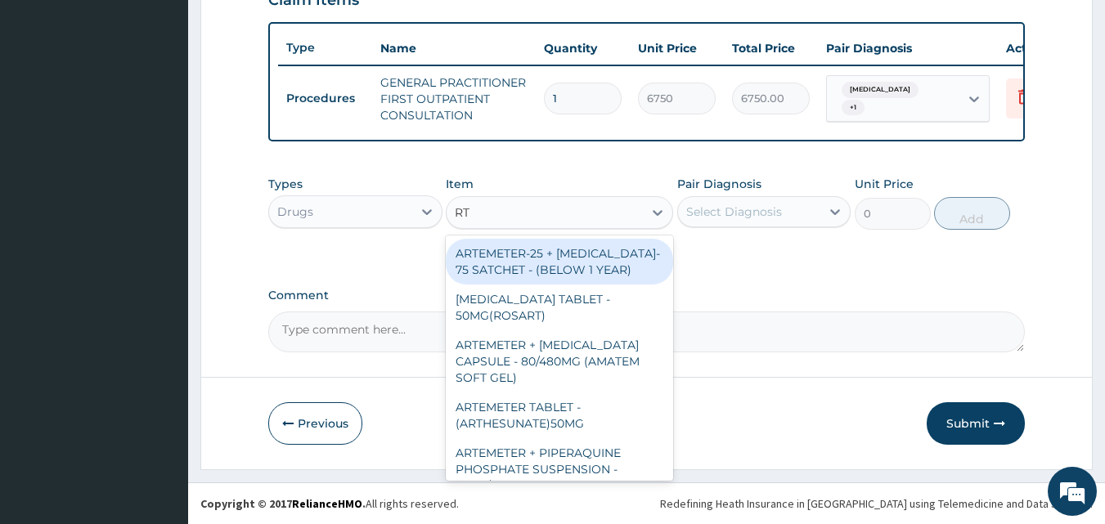
type input "R"
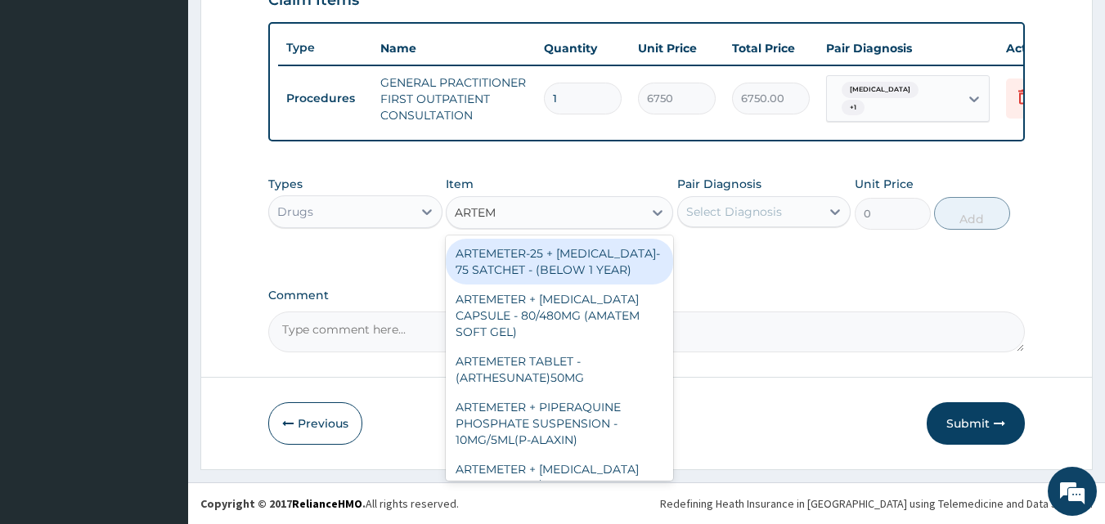
type input "ARTEME"
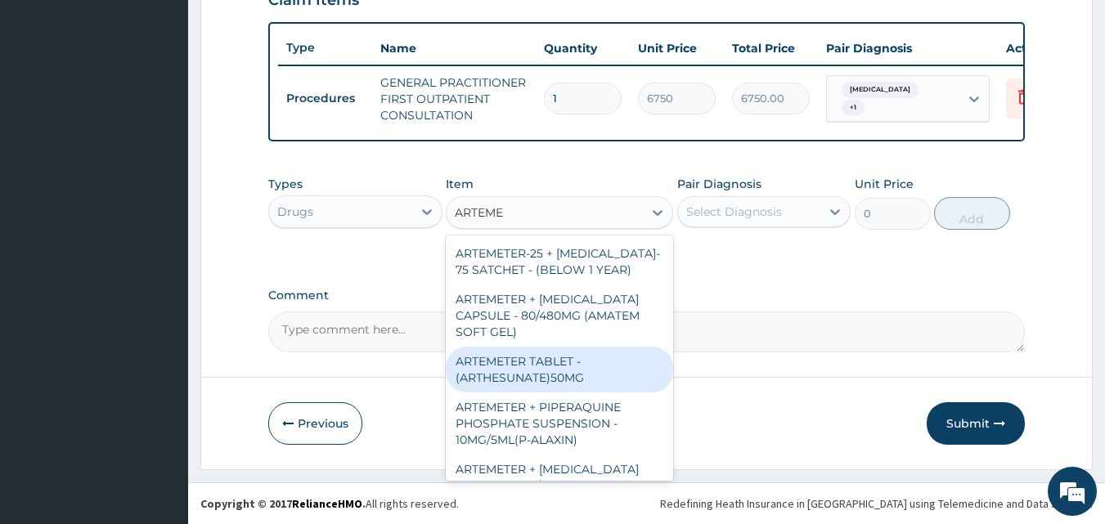
scroll to position [137, 0]
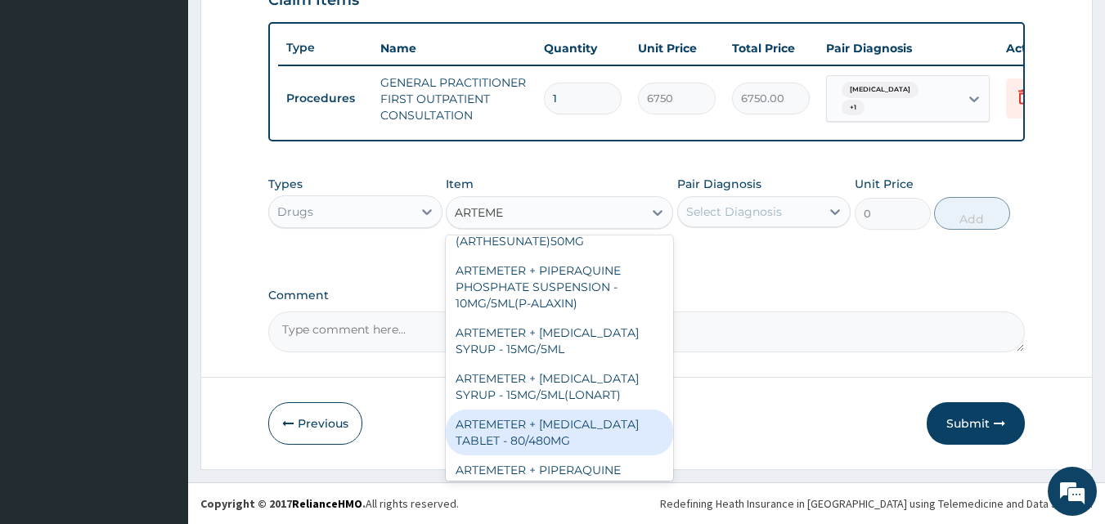
click at [555, 434] on div "ARTEMETER + [MEDICAL_DATA] TABLET - 80/480MG" at bounding box center [559, 433] width 227 height 46
type input "572"
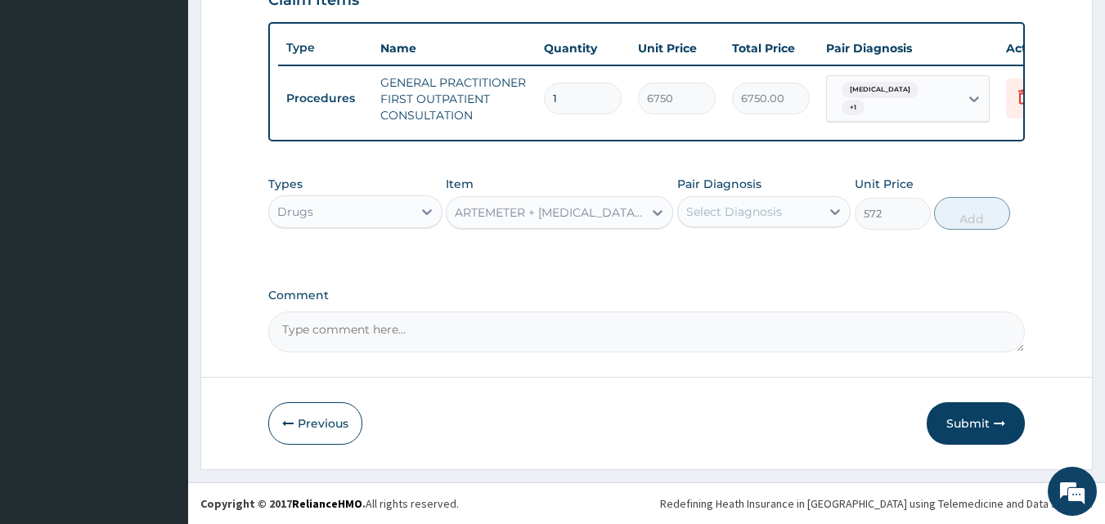
click at [742, 206] on div "Select Diagnosis" at bounding box center [734, 212] width 96 height 16
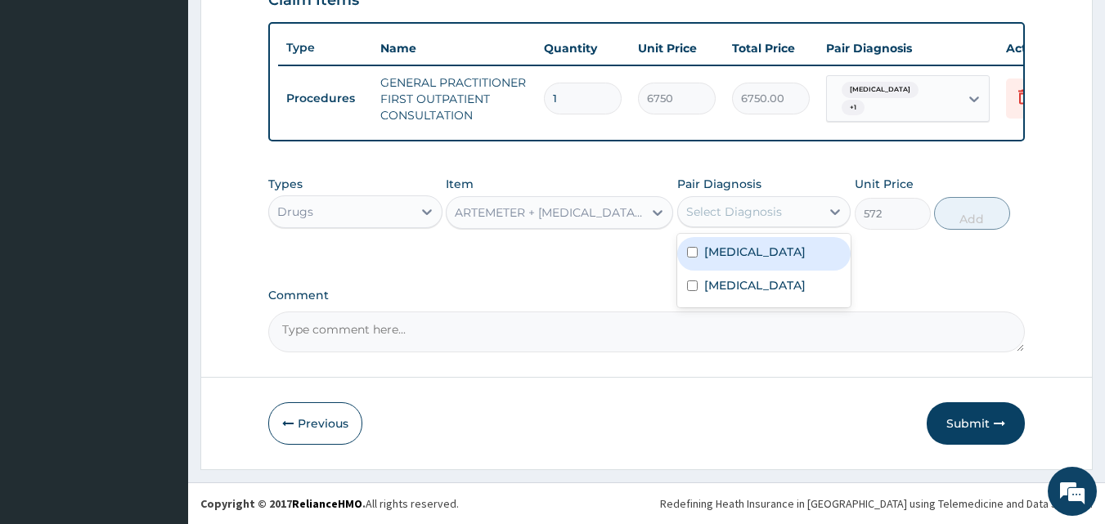
drag, startPoint x: 731, startPoint y: 256, endPoint x: 910, endPoint y: 227, distance: 180.7
click at [743, 256] on label "Malaria" at bounding box center [754, 252] width 101 height 16
checkbox input "true"
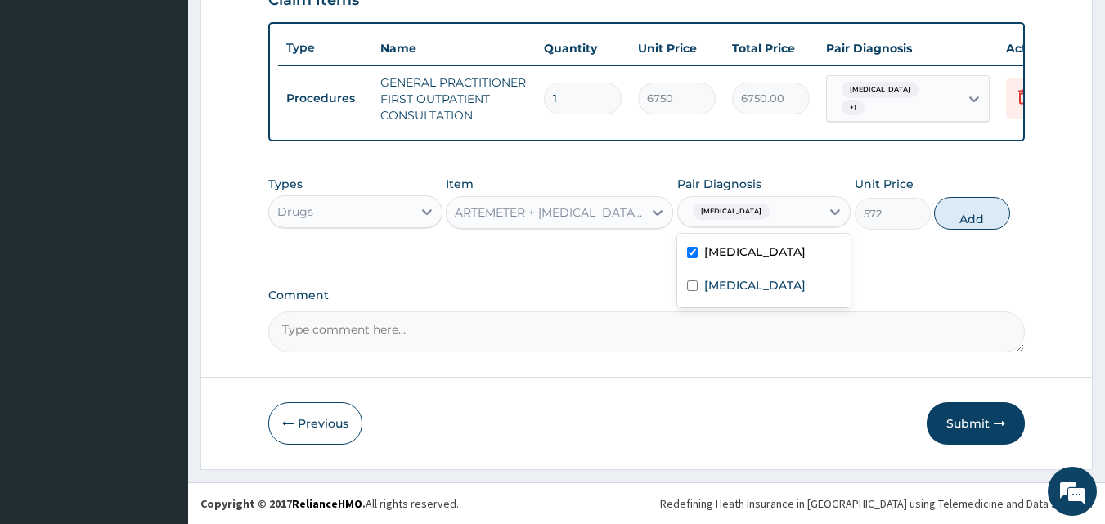
click at [971, 224] on button "Add" at bounding box center [972, 213] width 76 height 33
type input "0"
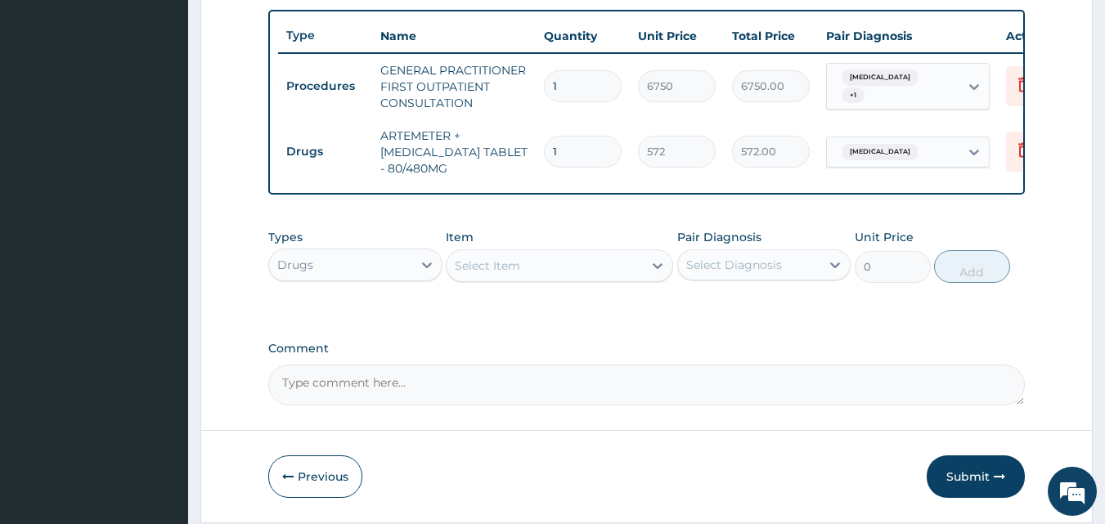
click at [521, 278] on div "Select Item" at bounding box center [545, 266] width 196 height 26
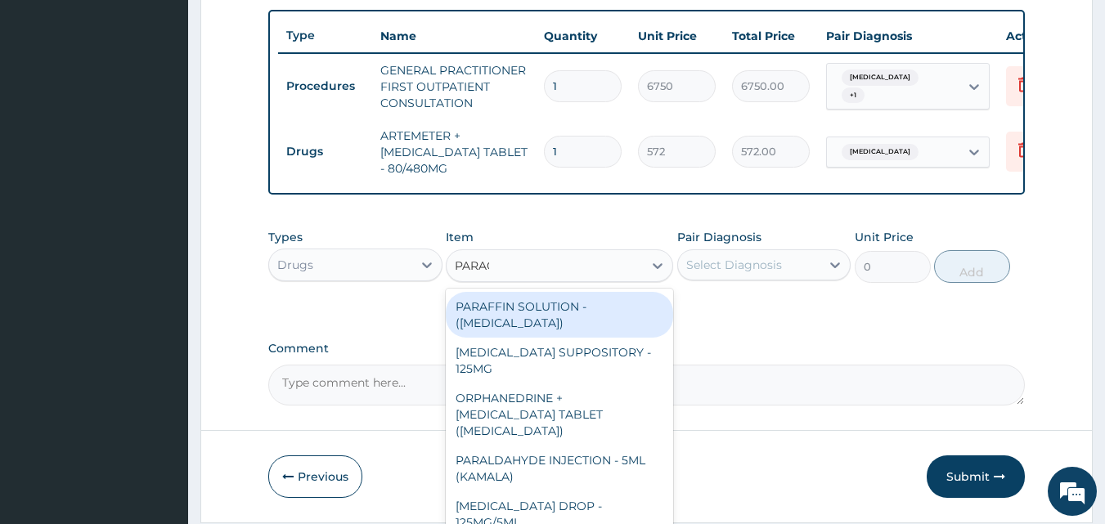
type input "PARACE"
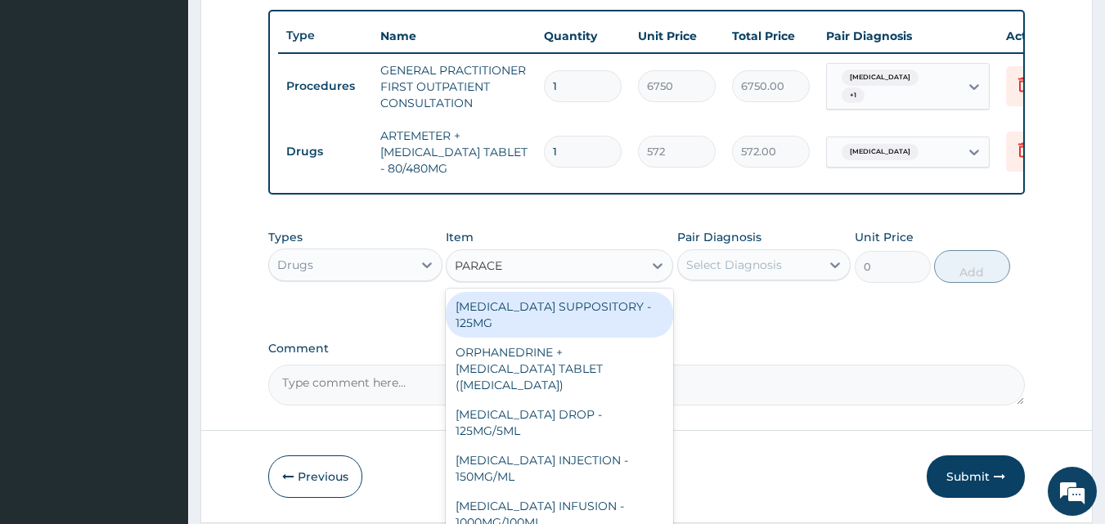
scroll to position [173, 0]
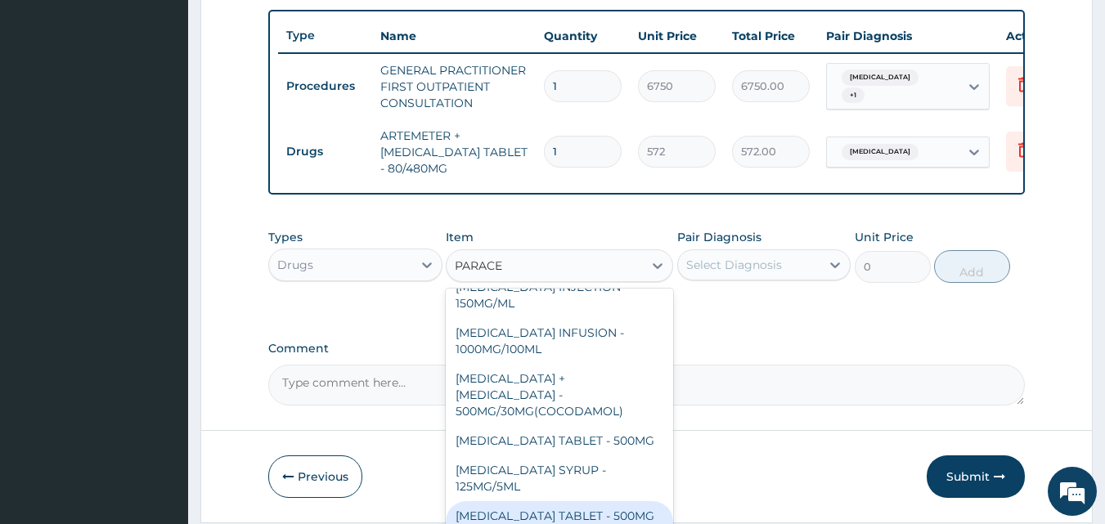
click at [593, 517] on div "[MEDICAL_DATA] TABLET - 500MG ([MEDICAL_DATA])" at bounding box center [559, 524] width 227 height 46
type input "66"
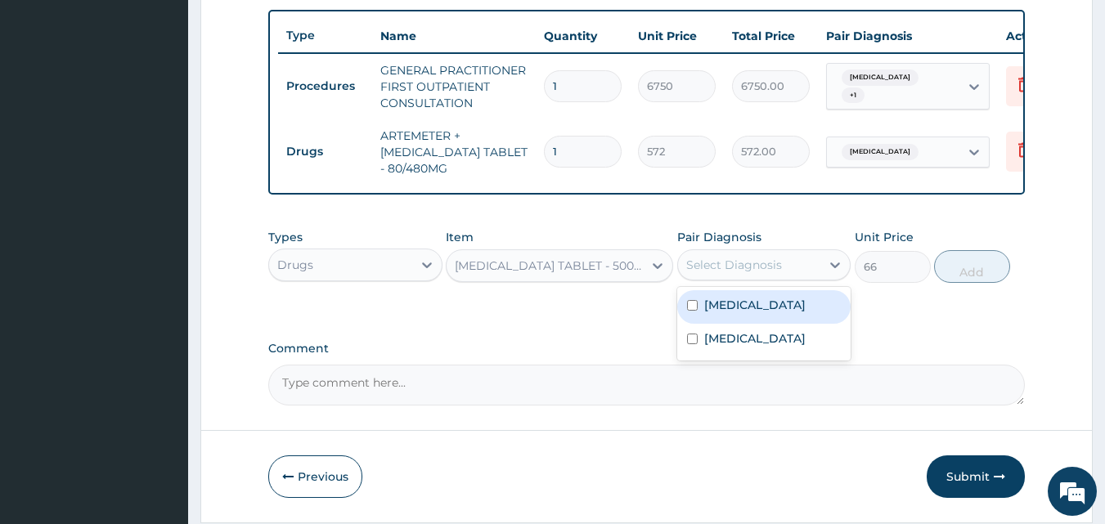
click at [758, 273] on div "Select Diagnosis" at bounding box center [734, 265] width 96 height 16
click at [712, 324] on div "Malaria" at bounding box center [764, 307] width 174 height 34
checkbox input "true"
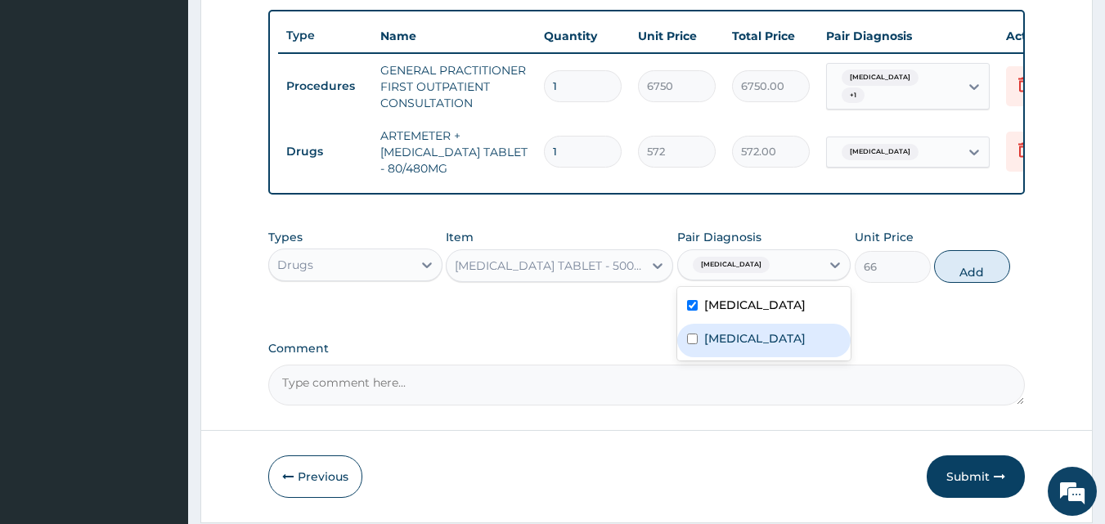
click at [719, 347] on label "Upper respiratory infection" at bounding box center [754, 338] width 101 height 16
checkbox input "true"
drag, startPoint x: 955, startPoint y: 272, endPoint x: 785, endPoint y: 320, distance: 176.6
click at [955, 273] on button "Add" at bounding box center [972, 266] width 76 height 33
type input "0"
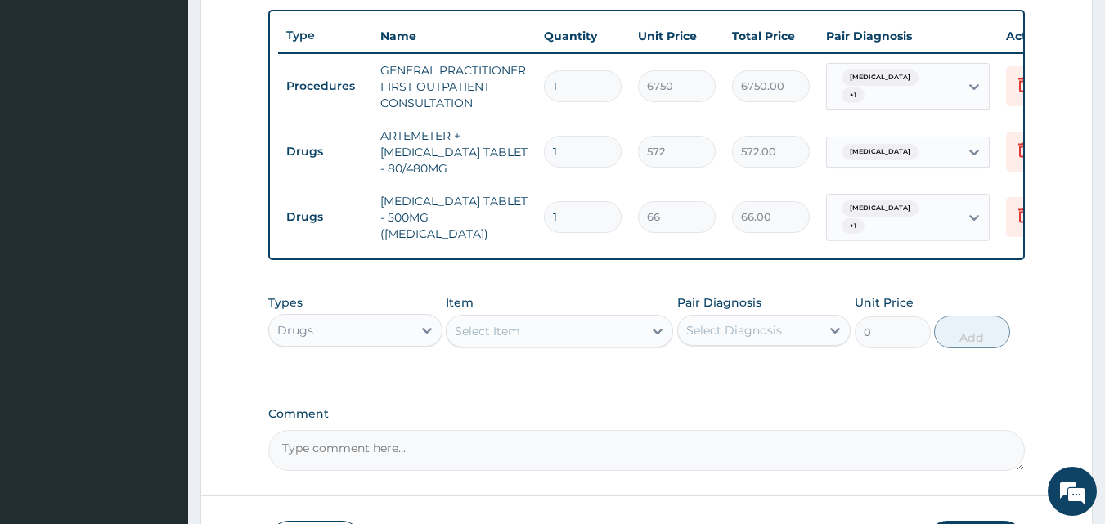
click at [562, 339] on div "Select Item" at bounding box center [545, 331] width 196 height 26
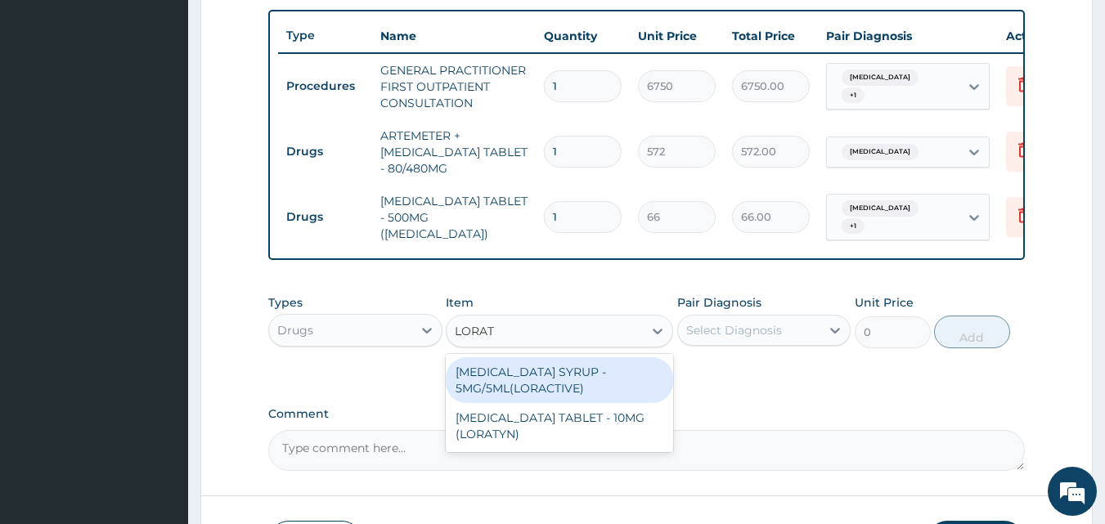
type input "LORATA"
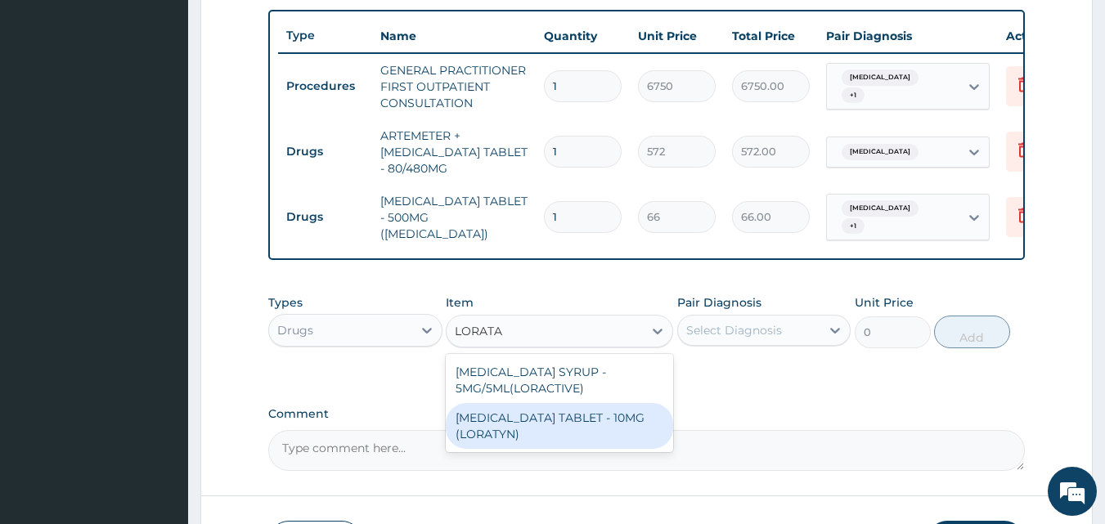
click at [528, 421] on div "[MEDICAL_DATA] TABLET - 10MG (LORATYN)" at bounding box center [559, 426] width 227 height 46
type input "154"
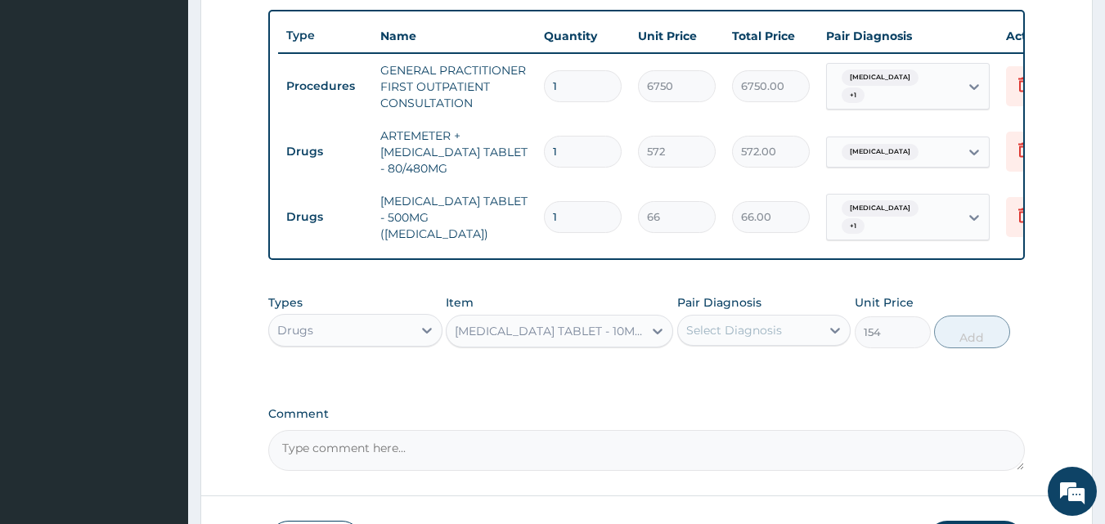
click at [723, 330] on div "Select Diagnosis" at bounding box center [734, 330] width 96 height 16
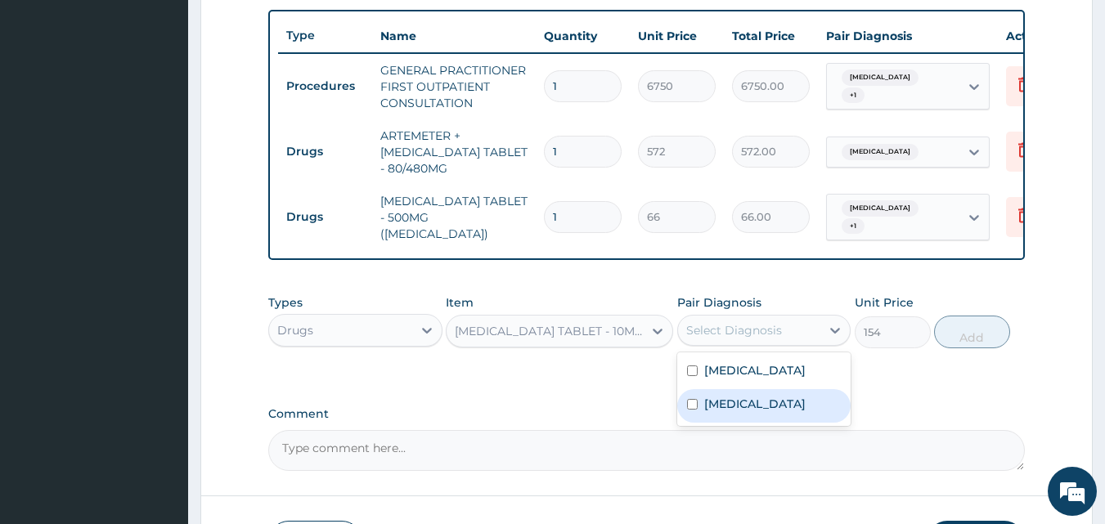
click at [730, 407] on label "Upper respiratory infection" at bounding box center [754, 404] width 101 height 16
checkbox input "true"
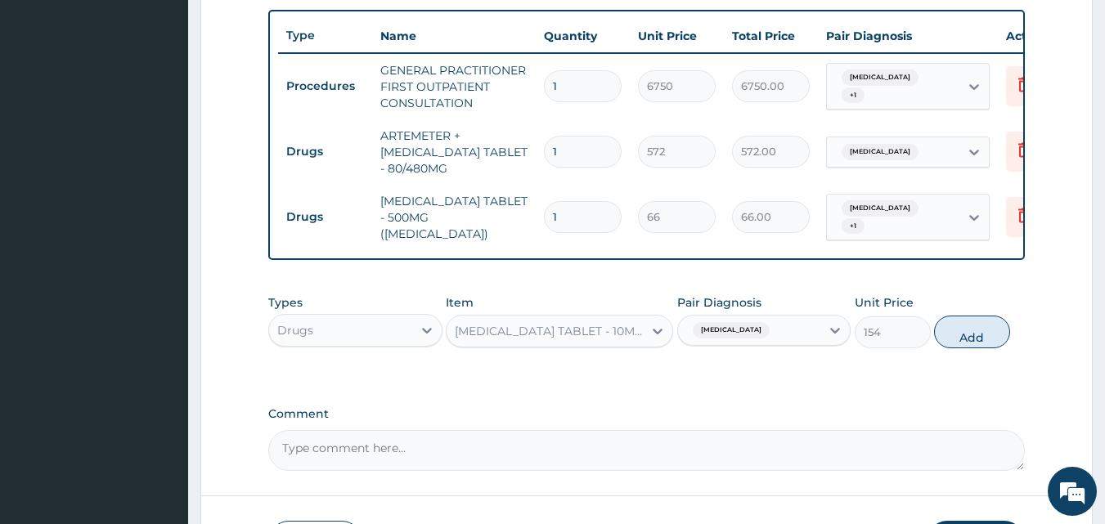
click at [975, 331] on button "Add" at bounding box center [972, 332] width 76 height 33
type input "0"
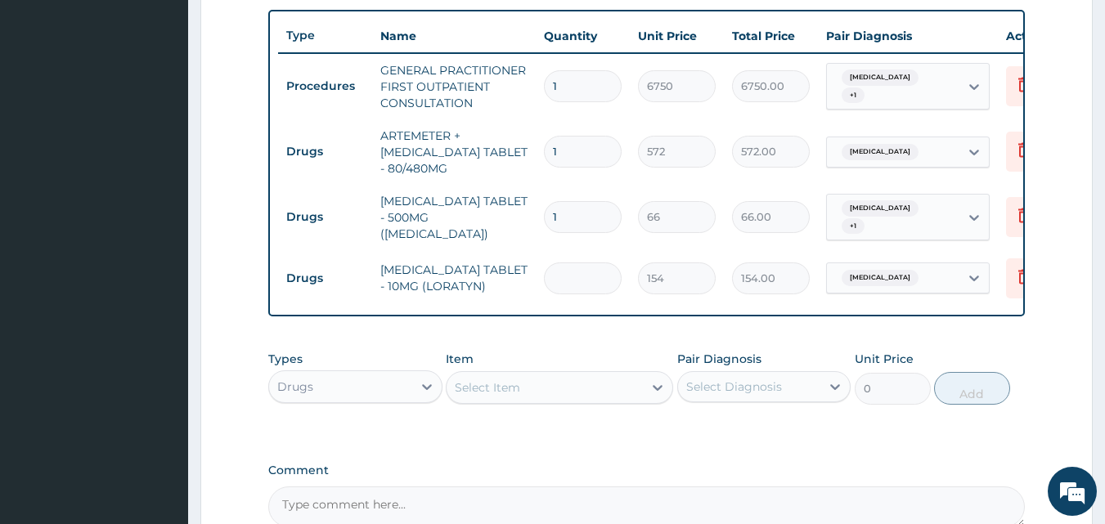
type input "0.00"
type input "5"
type input "770.00"
type input "5"
click at [582, 221] on input "1" at bounding box center [583, 217] width 78 height 32
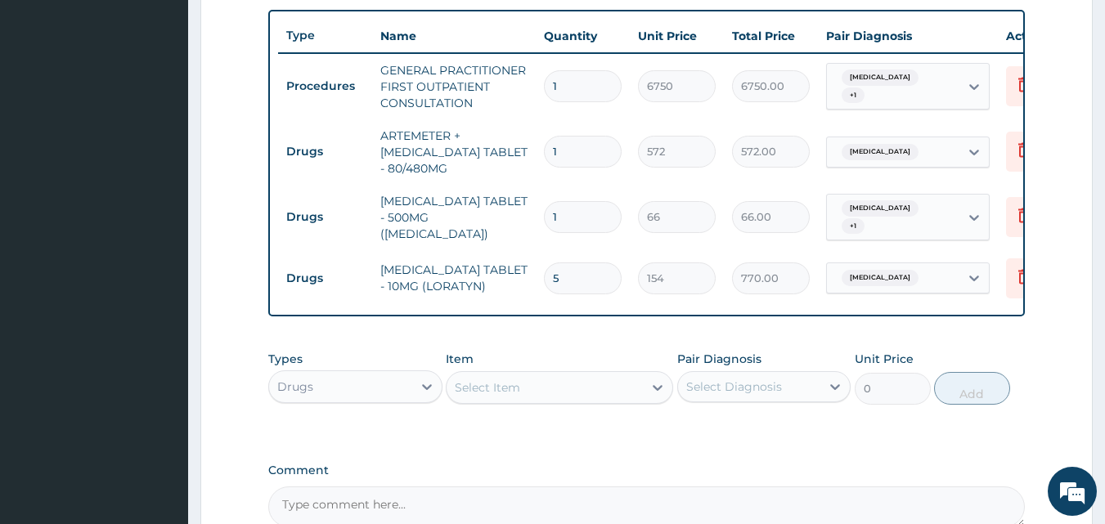
type input "18"
type input "1188.00"
type input "18"
click at [561, 146] on input "1" at bounding box center [583, 152] width 78 height 32
type input "0.00"
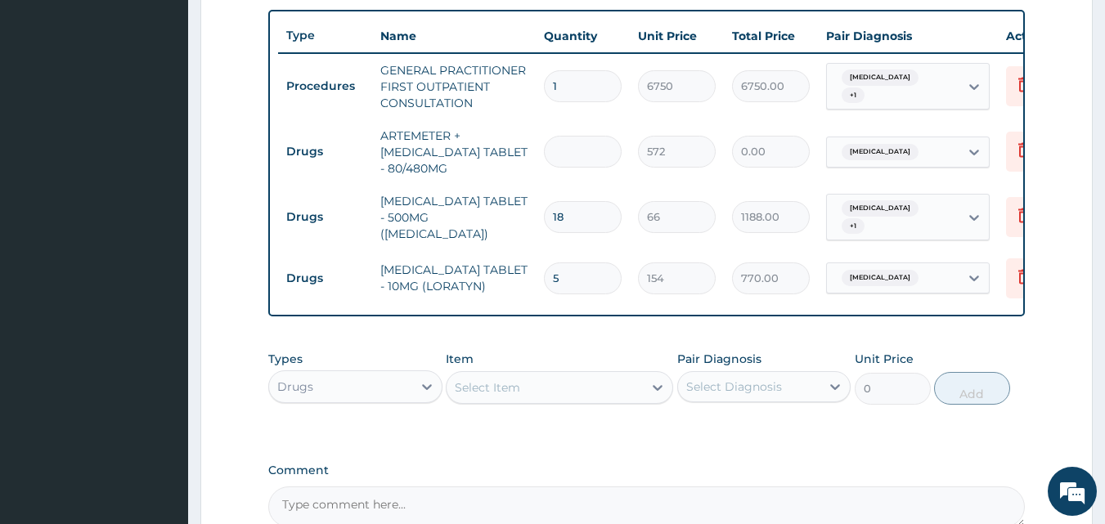
type input "6"
type input "3432.00"
type input "6"
click at [364, 385] on div "Drugs" at bounding box center [340, 387] width 143 height 26
type input ";"
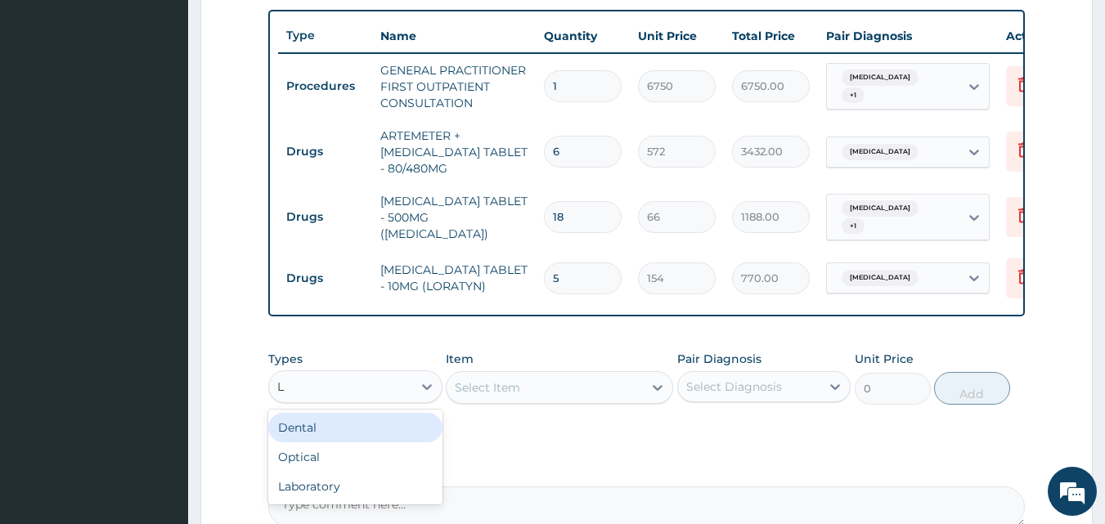
type input "LA"
click at [372, 440] on div "Laboratory" at bounding box center [355, 427] width 174 height 29
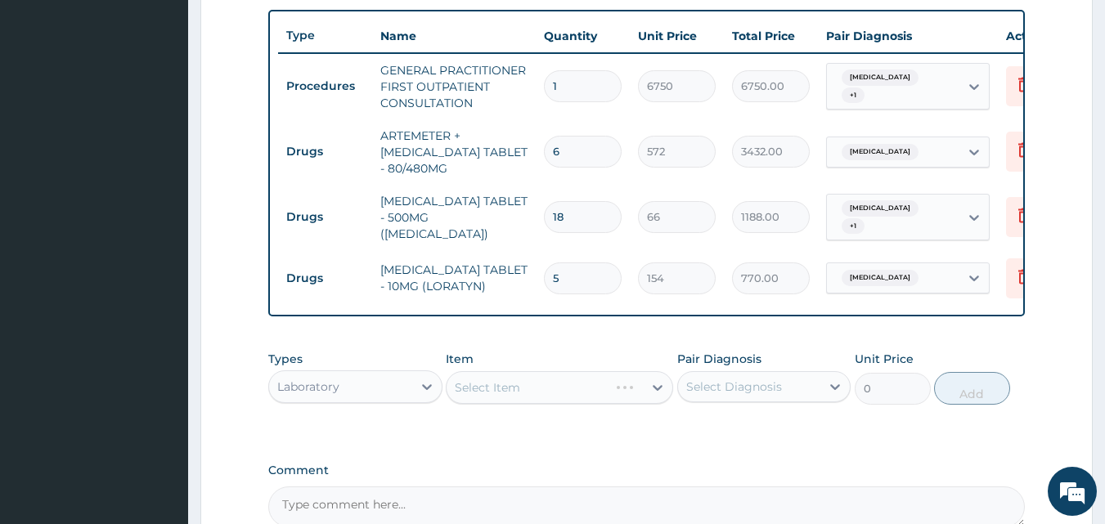
click at [549, 465] on div "PA Code / Prescription Code Enter Code(Secondary Care Only) Encounter Date 03-0…" at bounding box center [647, 42] width 758 height 970
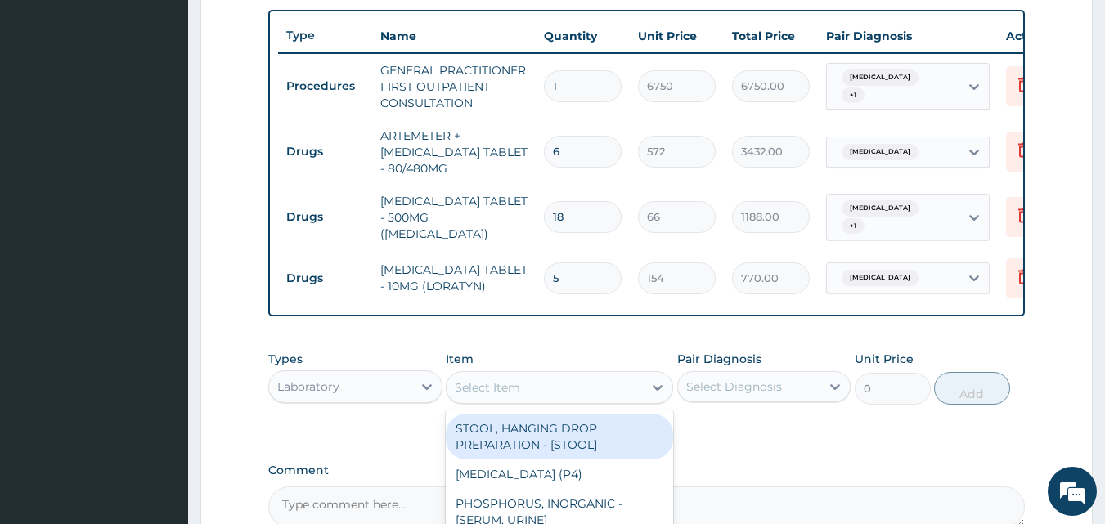
click at [539, 401] on div "Select Item" at bounding box center [545, 388] width 196 height 26
type input "L"
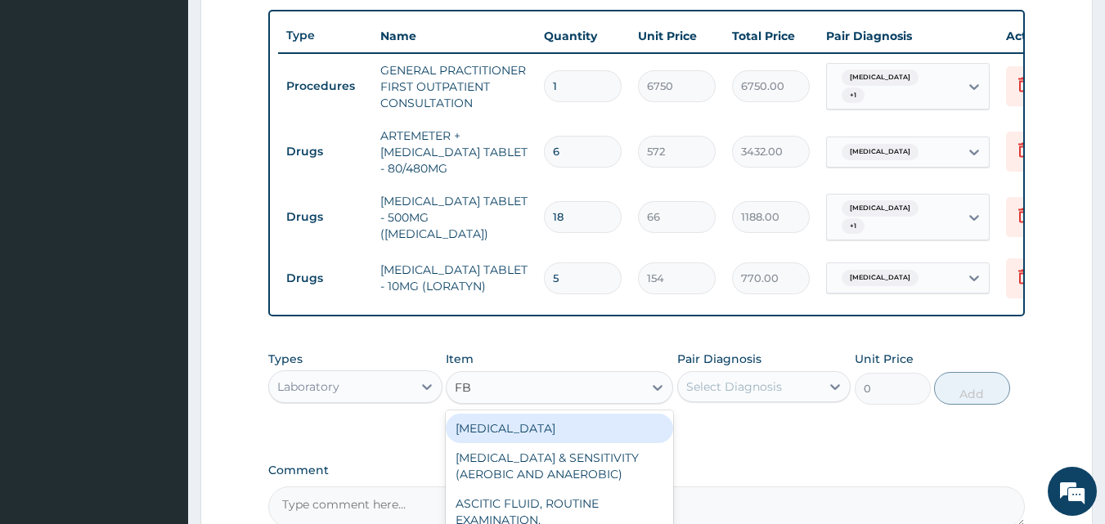
type input "FBC"
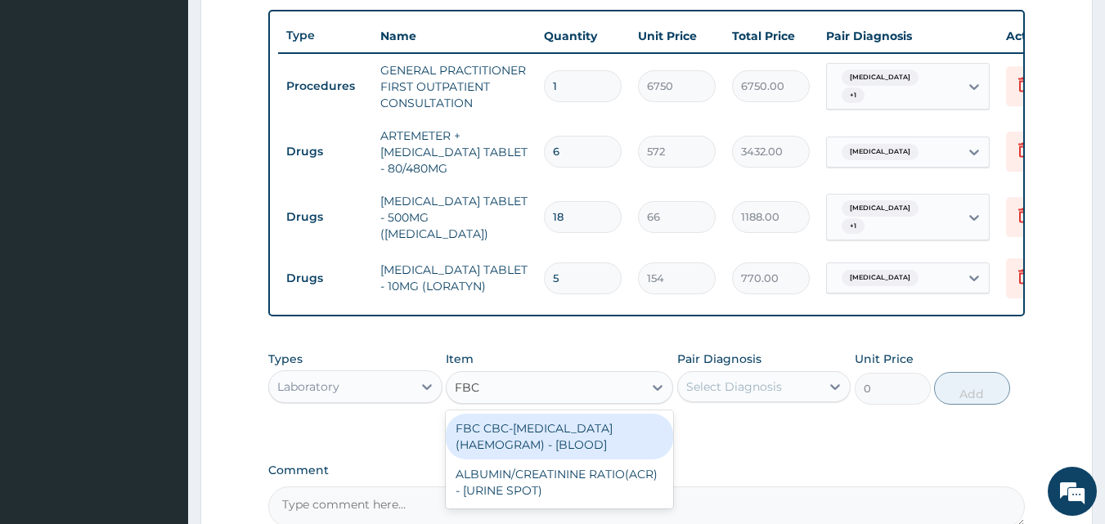
click at [506, 452] on div "FBC CBC-COMPLETE BLOOD COUNT (HAEMOGRAM) - [BLOOD]" at bounding box center [559, 437] width 227 height 46
type input "9000"
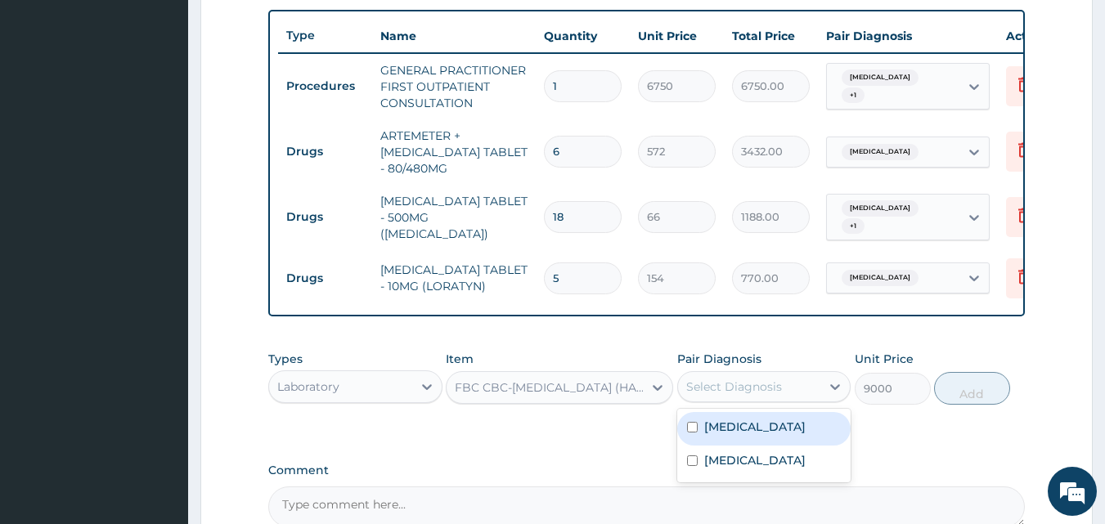
click at [736, 394] on div "Select Diagnosis" at bounding box center [734, 387] width 96 height 16
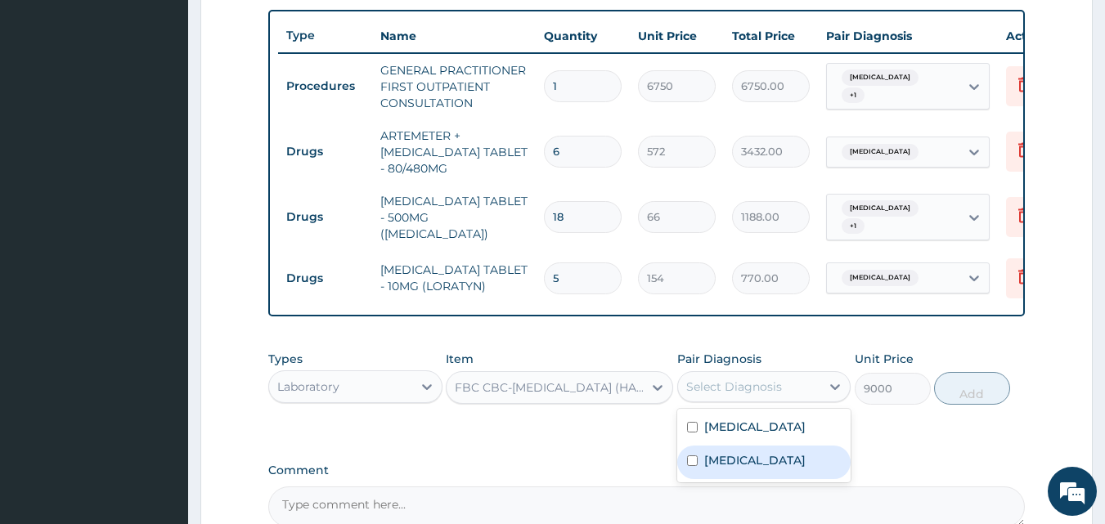
click at [731, 469] on label "Upper respiratory infection" at bounding box center [754, 460] width 101 height 16
checkbox input "true"
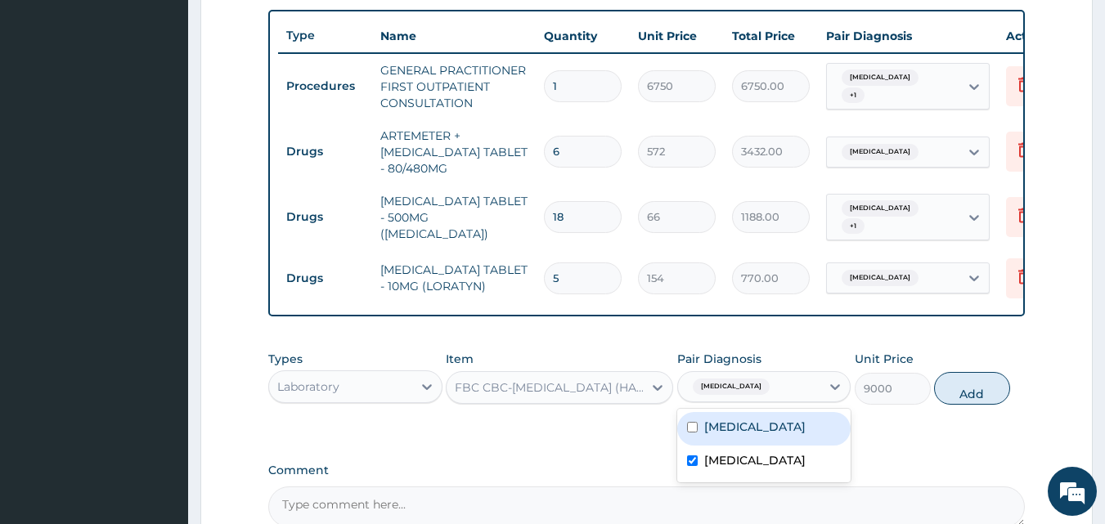
click at [723, 432] on label "Malaria" at bounding box center [754, 427] width 101 height 16
checkbox input "true"
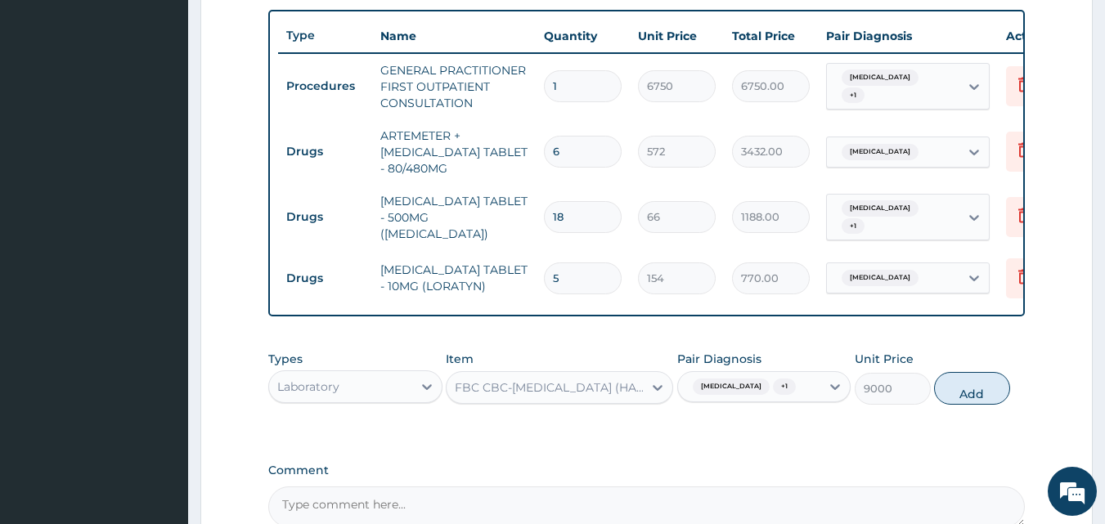
click at [971, 405] on button "Add" at bounding box center [972, 388] width 76 height 33
type input "0"
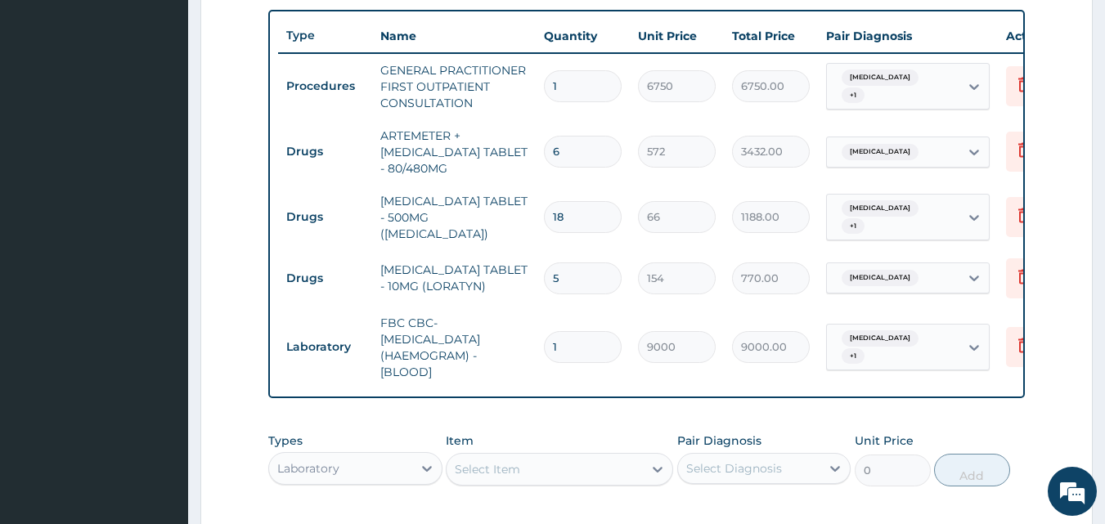
click at [549, 470] on div "Select Item" at bounding box center [545, 469] width 196 height 26
type input "MALA"
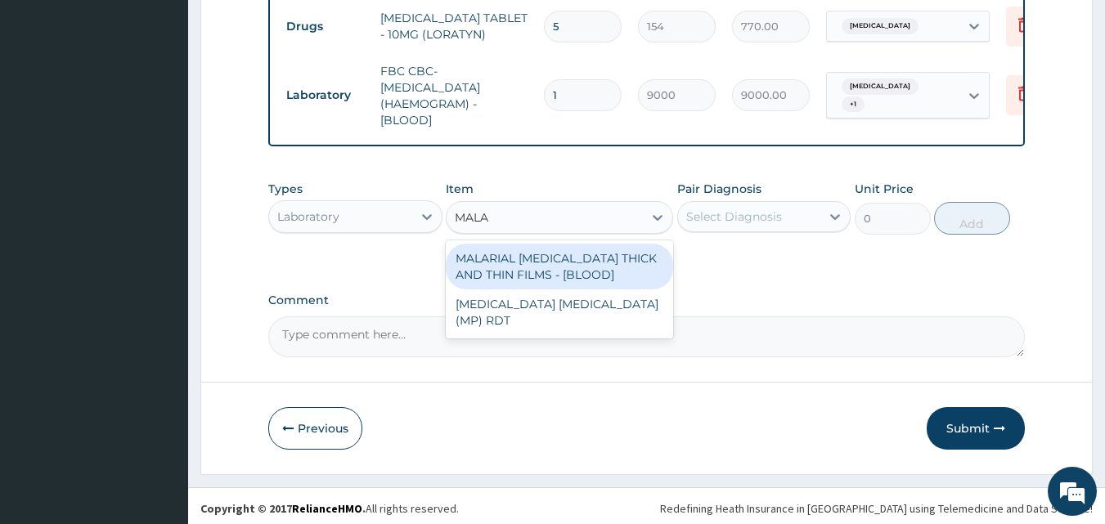
scroll to position [859, 0]
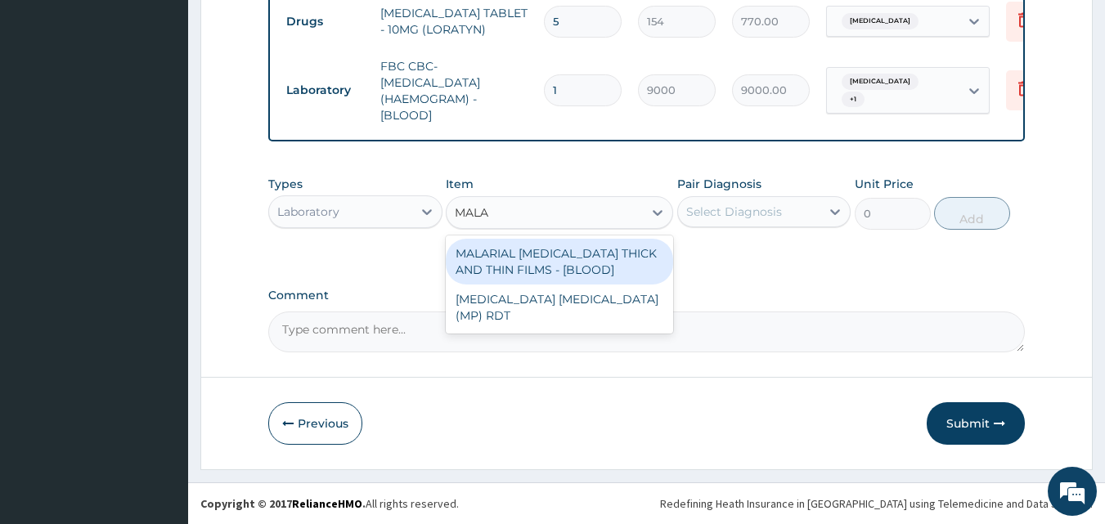
click at [550, 259] on div "MALARIAL PARASITE THICK AND THIN FILMS - [BLOOD]" at bounding box center [559, 262] width 227 height 46
type input "3937.5"
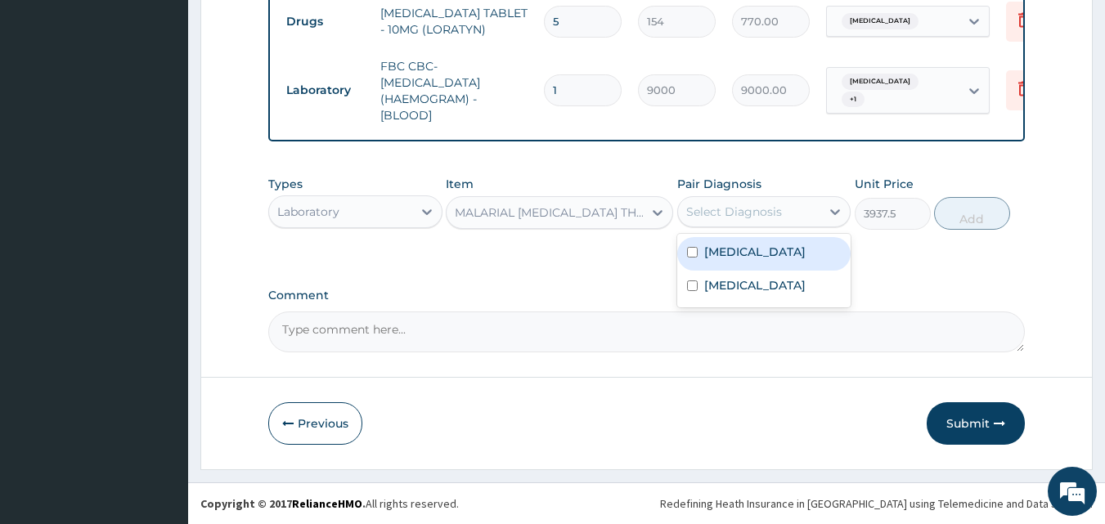
click at [758, 213] on div "Select Diagnosis" at bounding box center [734, 212] width 96 height 16
click at [726, 259] on label "Malaria" at bounding box center [754, 252] width 101 height 16
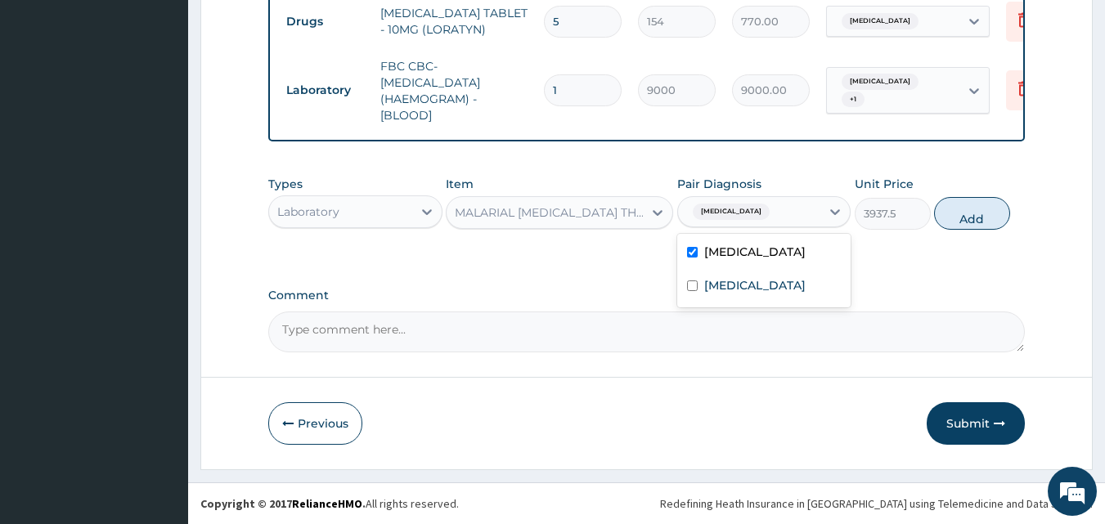
checkbox input "true"
click at [964, 202] on button "Add" at bounding box center [972, 213] width 76 height 33
type input "0"
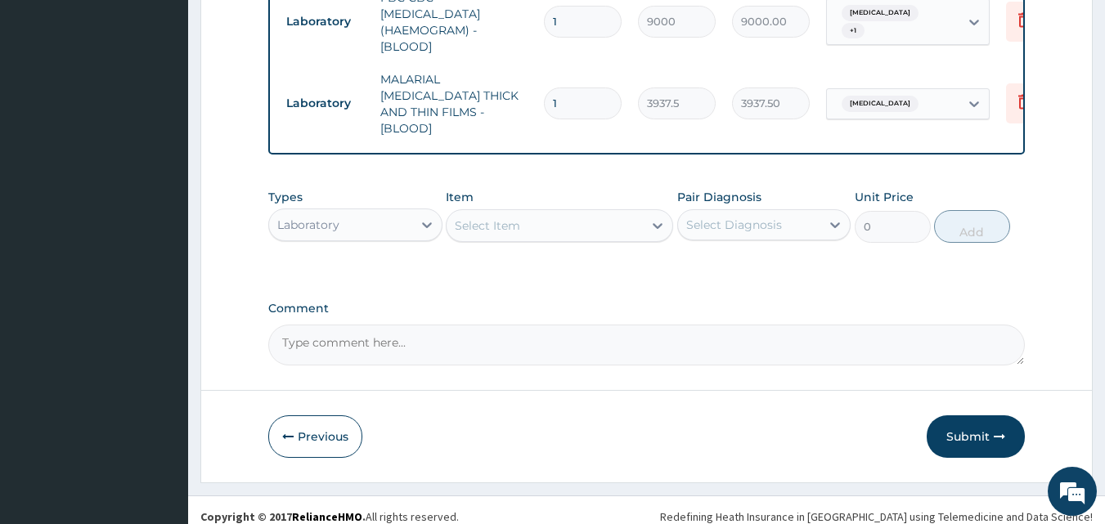
drag, startPoint x: 998, startPoint y: 420, endPoint x: 1034, endPoint y: 404, distance: 39.2
click at [999, 431] on icon "button" at bounding box center [999, 436] width 11 height 11
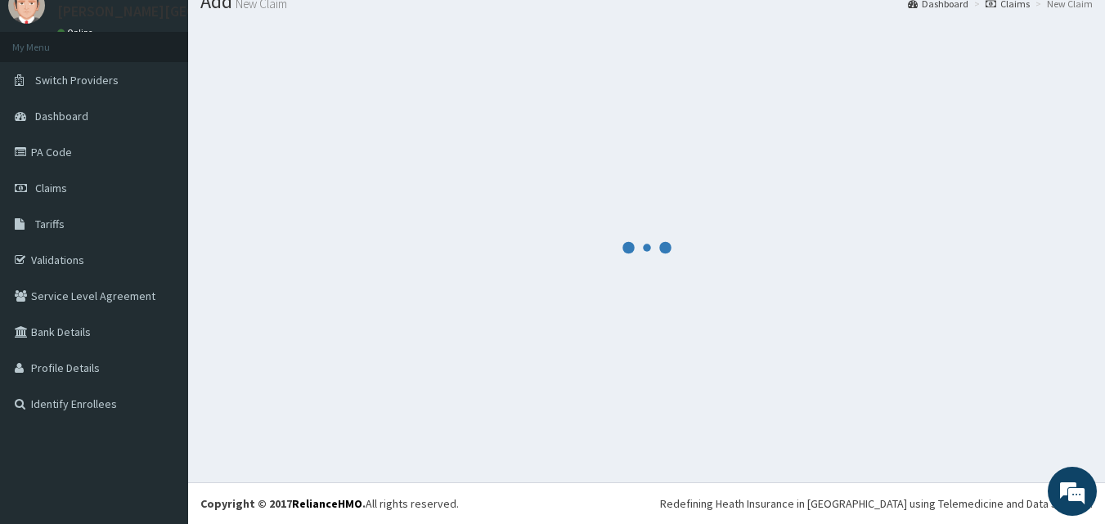
scroll to position [62, 0]
click at [1058, 524] on html "R EL Toggle navigation Krystal medical Centre Krystal medical Centre - krystalm…" at bounding box center [552, 231] width 1105 height 587
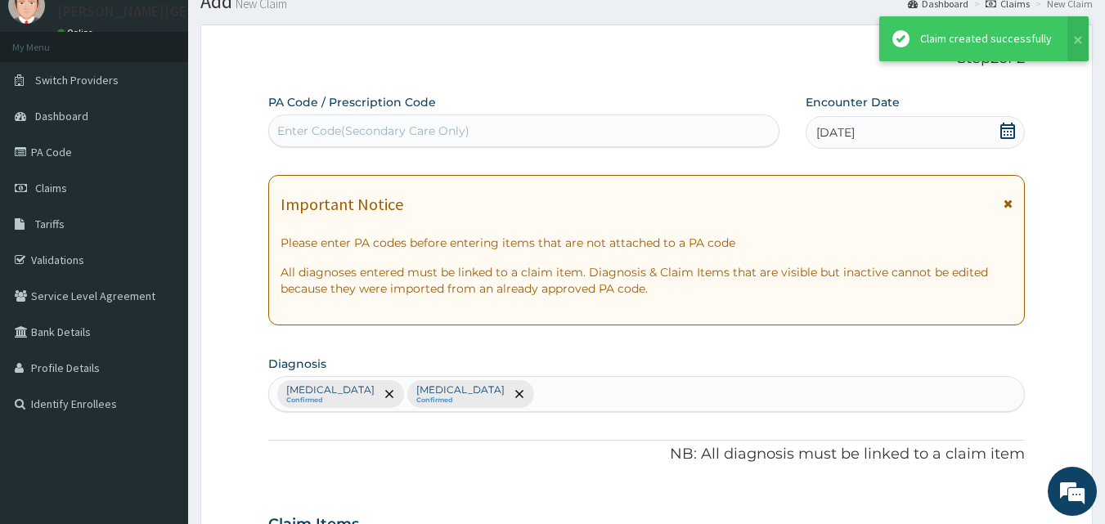
scroll to position [924, 0]
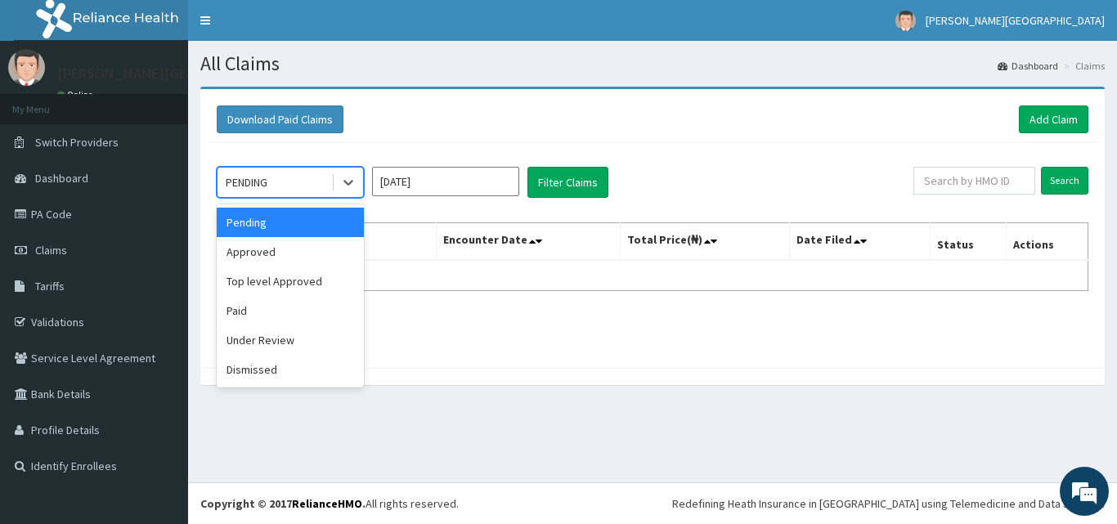
click at [343, 185] on icon at bounding box center [348, 182] width 16 height 16
click at [281, 261] on div "Approved" at bounding box center [290, 251] width 147 height 29
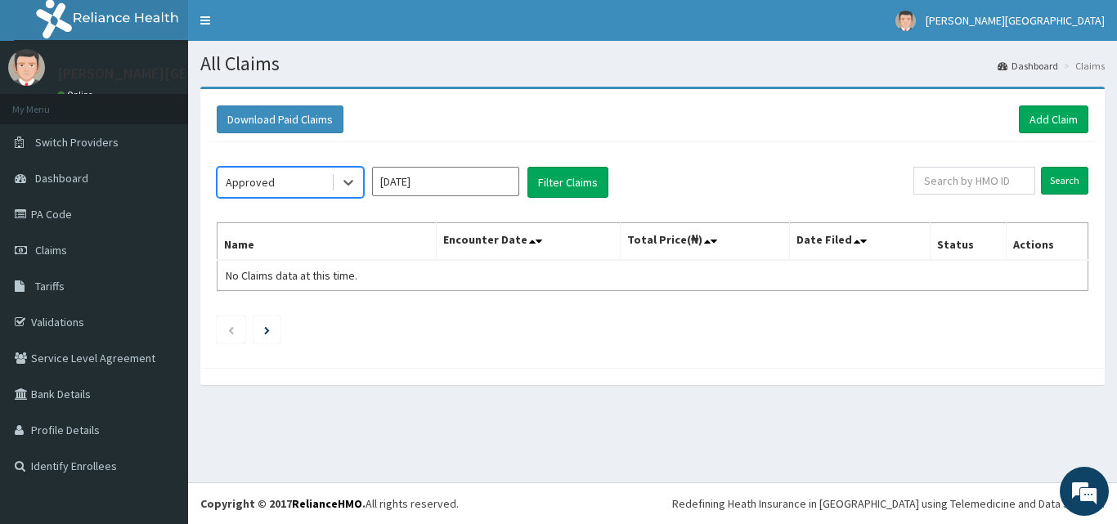
click at [405, 182] on input "[DATE]" at bounding box center [445, 181] width 147 height 29
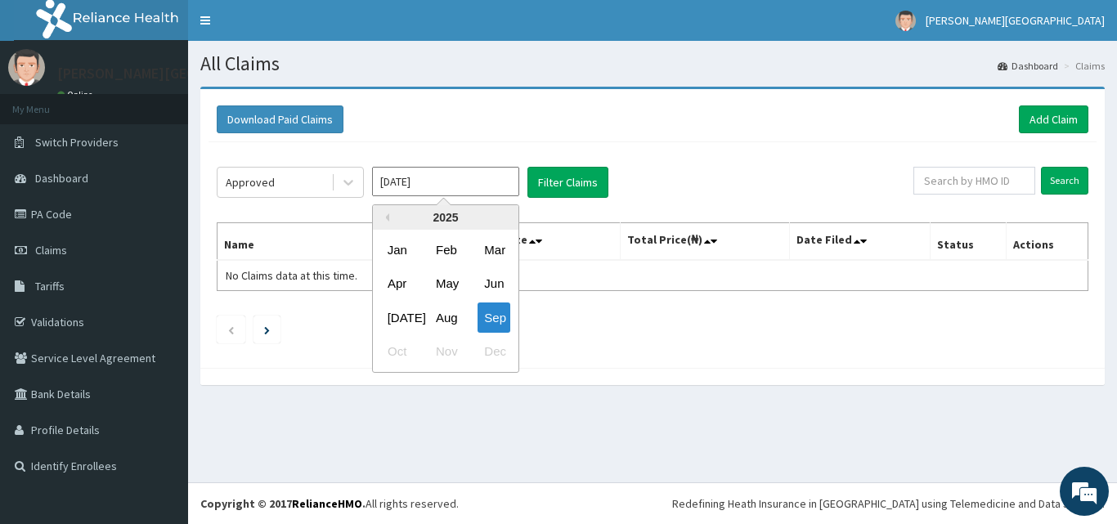
click at [446, 328] on div "Aug" at bounding box center [445, 318] width 33 height 30
type input "[DATE]"
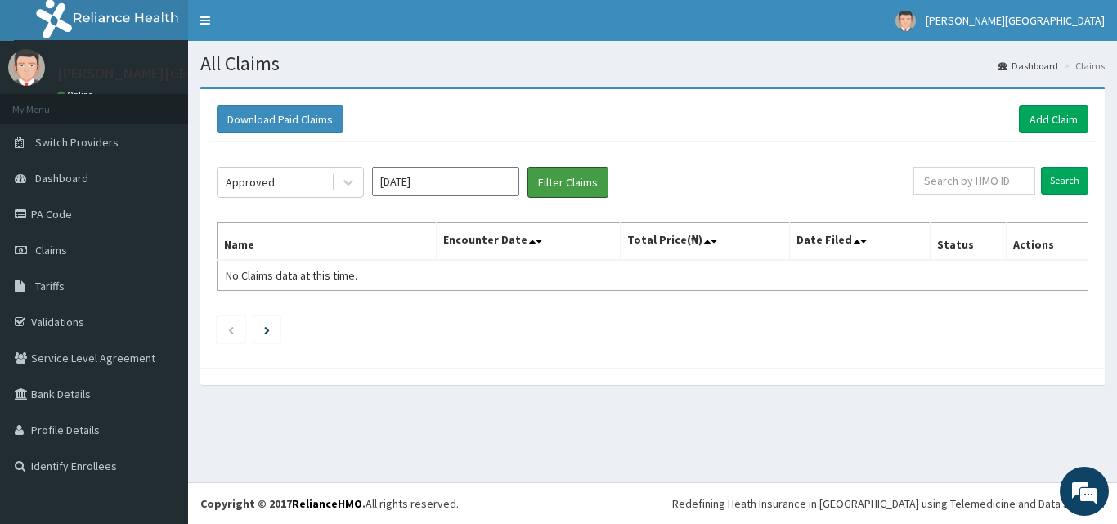
click at [586, 179] on button "Filter Claims" at bounding box center [568, 182] width 81 height 31
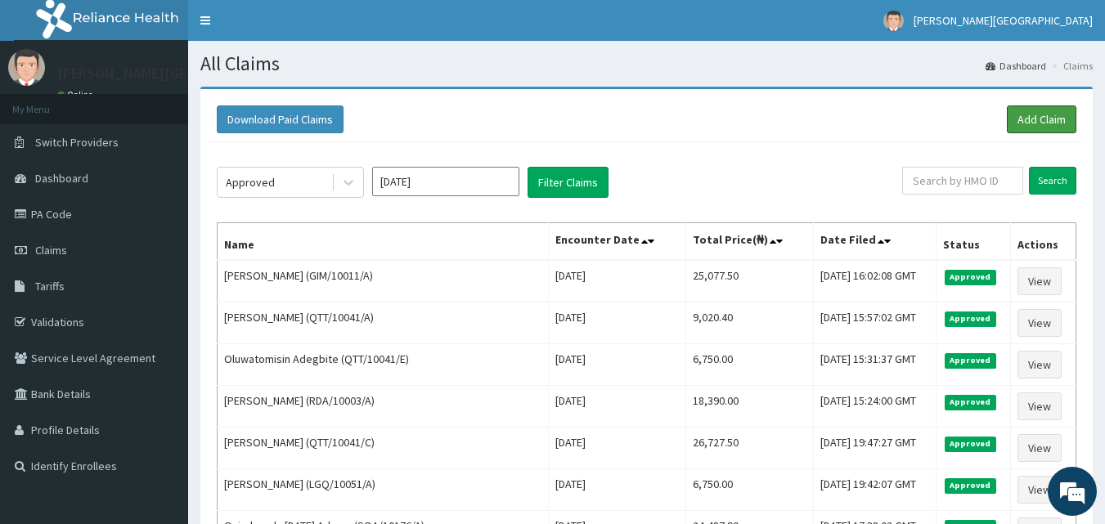
click at [1018, 121] on link "Add Claim" at bounding box center [1042, 120] width 70 height 28
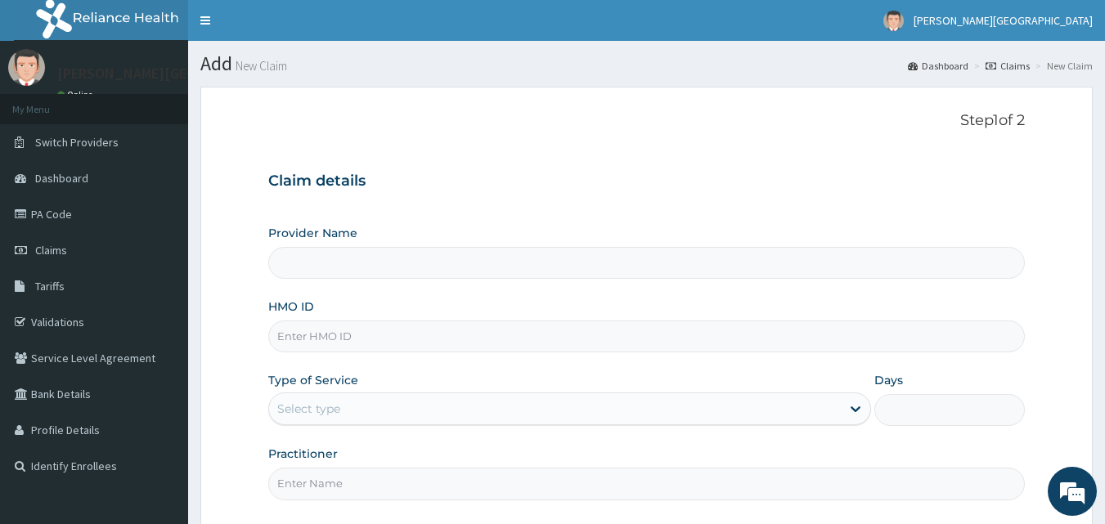
type input "[PERSON_NAME][GEOGRAPHIC_DATA]"
click at [326, 330] on input "HMO ID" at bounding box center [647, 337] width 758 height 32
click at [312, 345] on input "NY" at bounding box center [647, 337] width 758 height 32
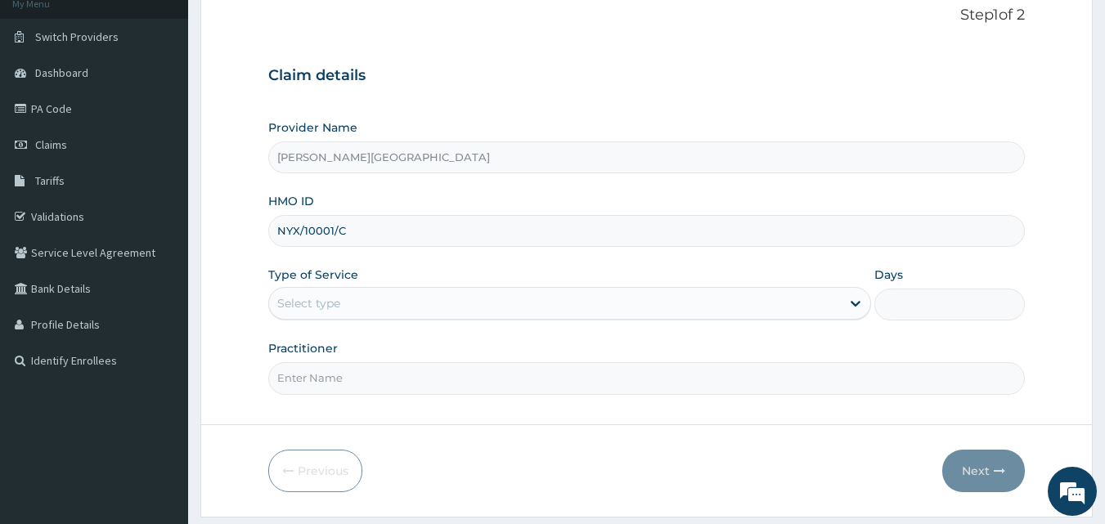
scroll to position [137, 0]
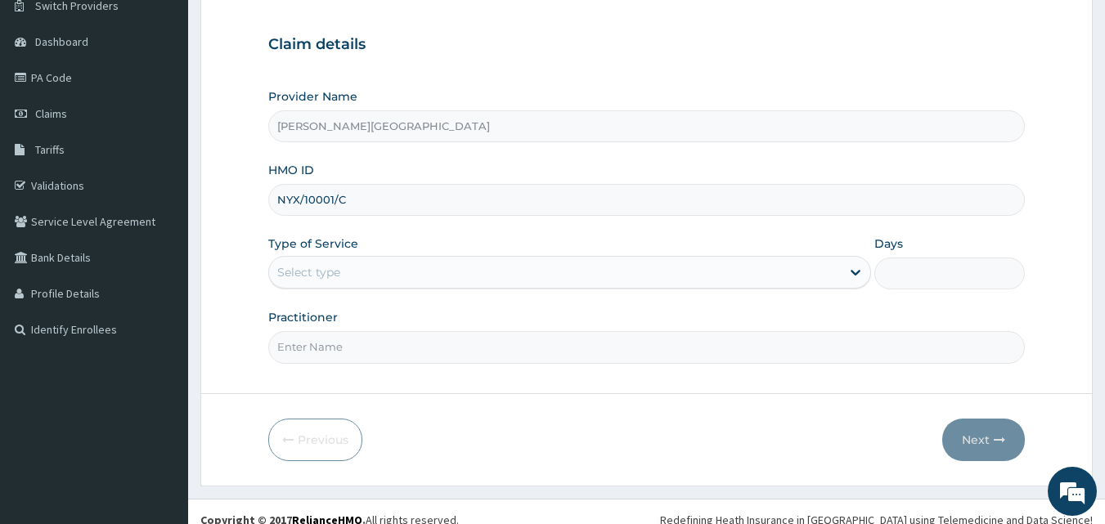
type input "NYX/10001/C"
click at [338, 248] on label "Type of Service" at bounding box center [313, 244] width 90 height 16
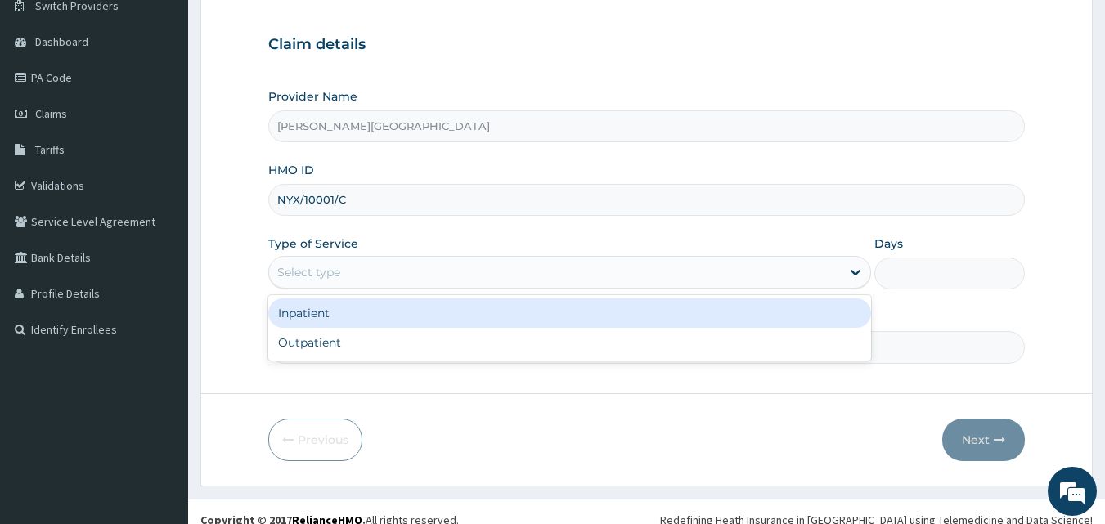
click at [331, 268] on div "Select type" at bounding box center [308, 272] width 63 height 16
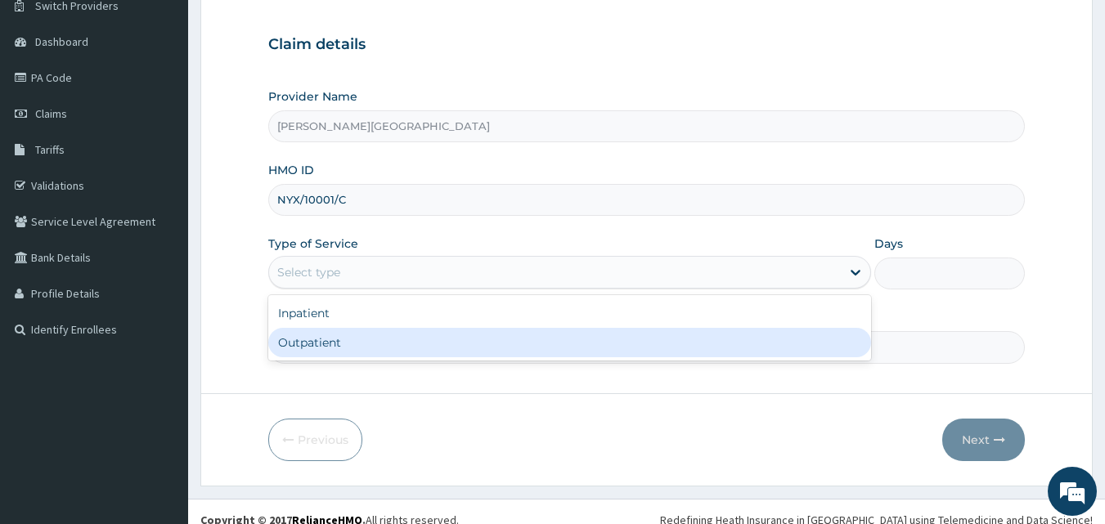
click at [322, 344] on div "Outpatient" at bounding box center [569, 342] width 603 height 29
type input "1"
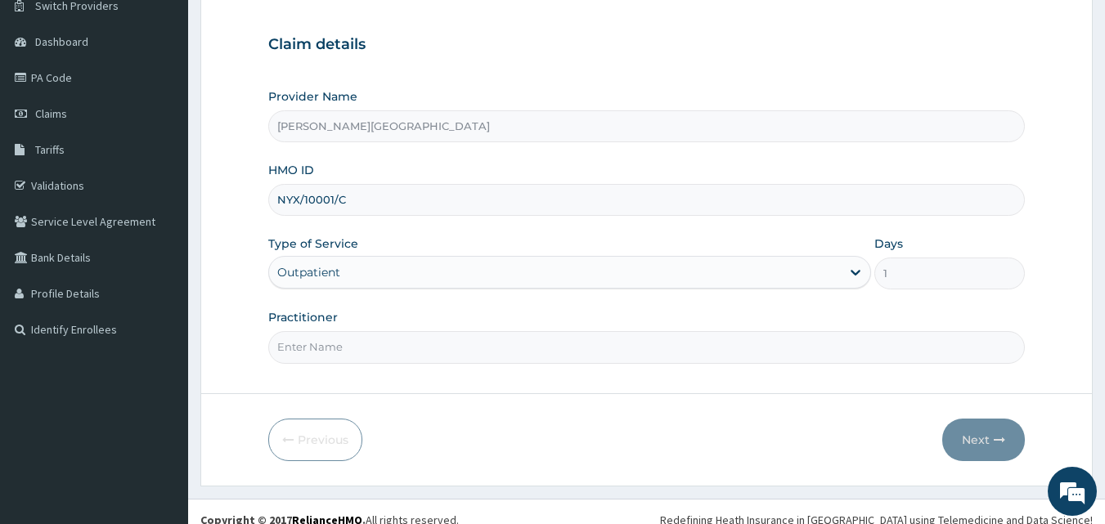
click at [323, 345] on input "Practitioner" at bounding box center [647, 347] width 758 height 32
type input "B"
click at [147, 397] on aside "[PERSON_NAME][GEOGRAPHIC_DATA] Online My Menu Switch Providers Dashboard PA Cod…" at bounding box center [94, 201] width 188 height 677
click at [499, 337] on input "DR" at bounding box center [647, 347] width 758 height 32
type input "[PERSON_NAME]"
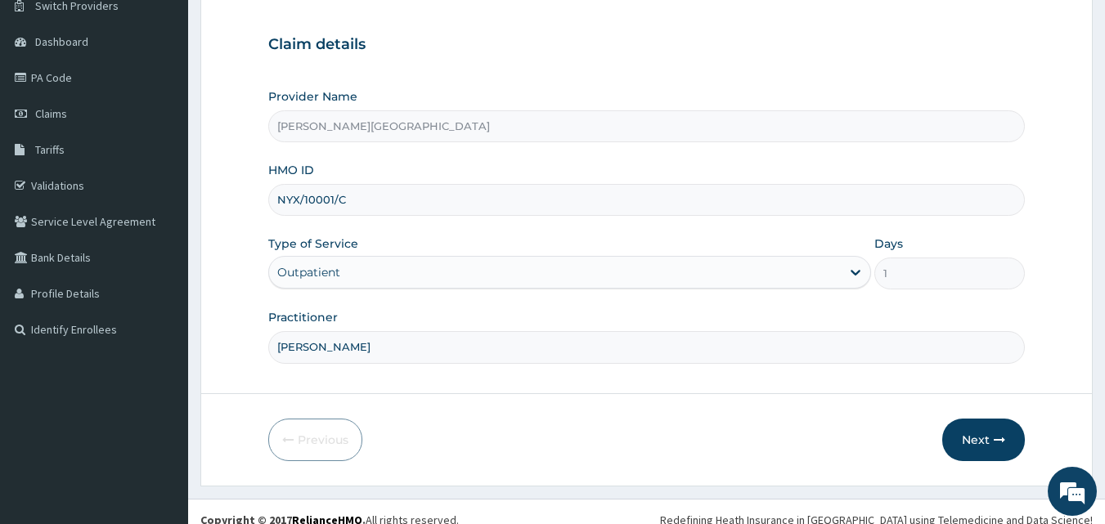
click at [967, 435] on button "Next" at bounding box center [983, 440] width 83 height 43
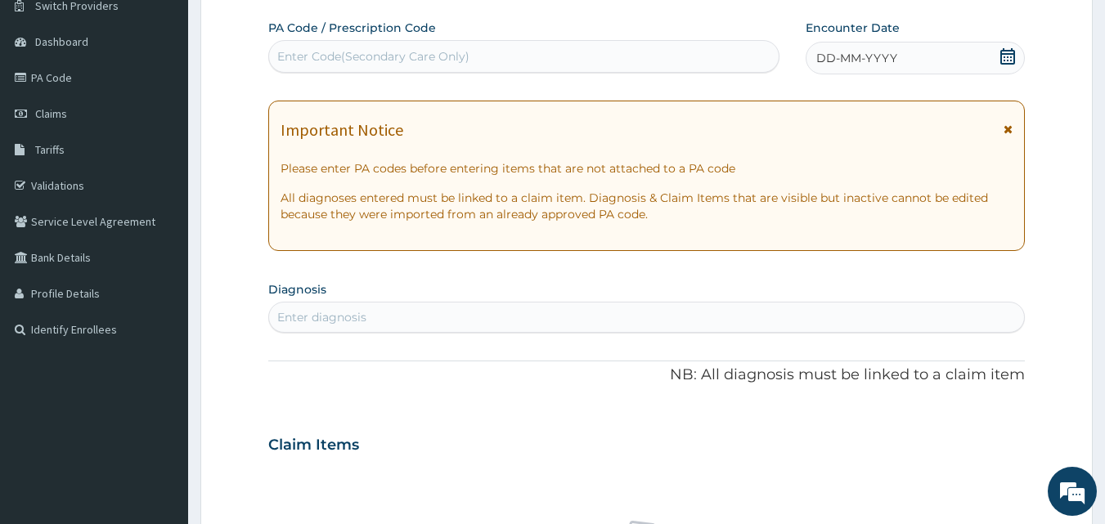
click at [1000, 61] on icon at bounding box center [1008, 56] width 16 height 16
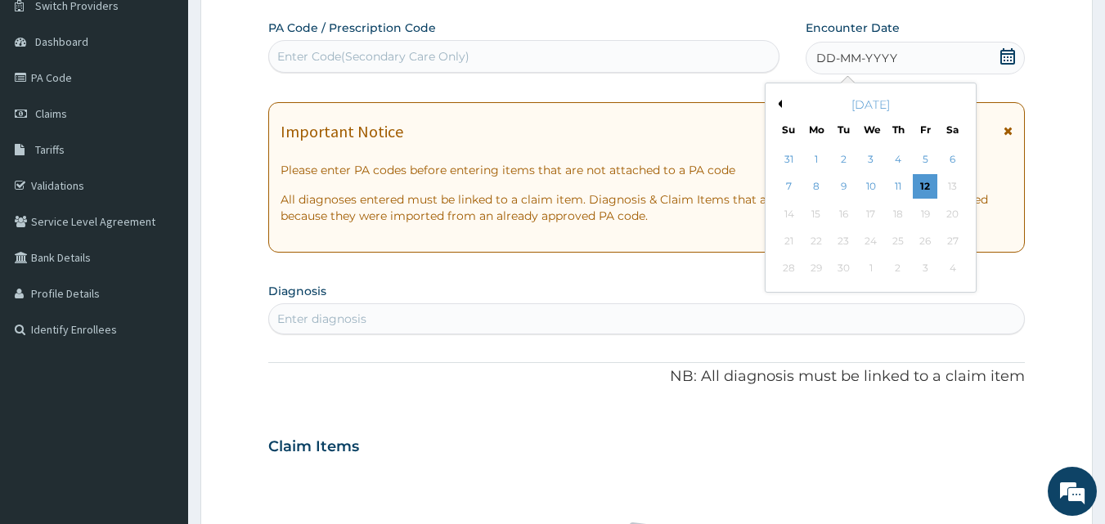
click at [924, 188] on div "12" at bounding box center [925, 187] width 25 height 25
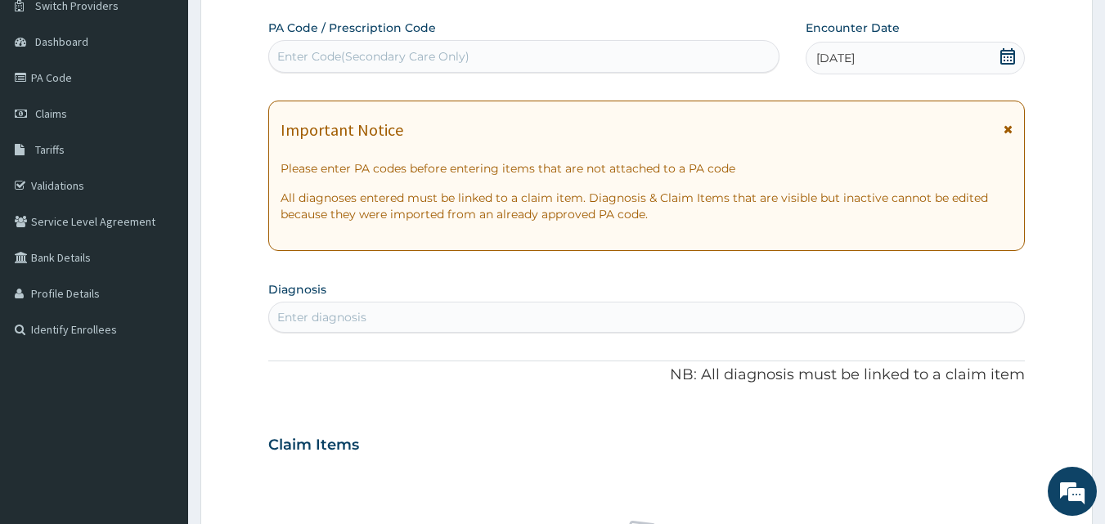
click at [294, 316] on div "Enter diagnosis" at bounding box center [321, 317] width 89 height 16
click at [326, 317] on div "Enter diagnosis" at bounding box center [321, 317] width 89 height 16
click at [325, 317] on div "Enter diagnosis" at bounding box center [321, 317] width 89 height 16
type input "INJURY"
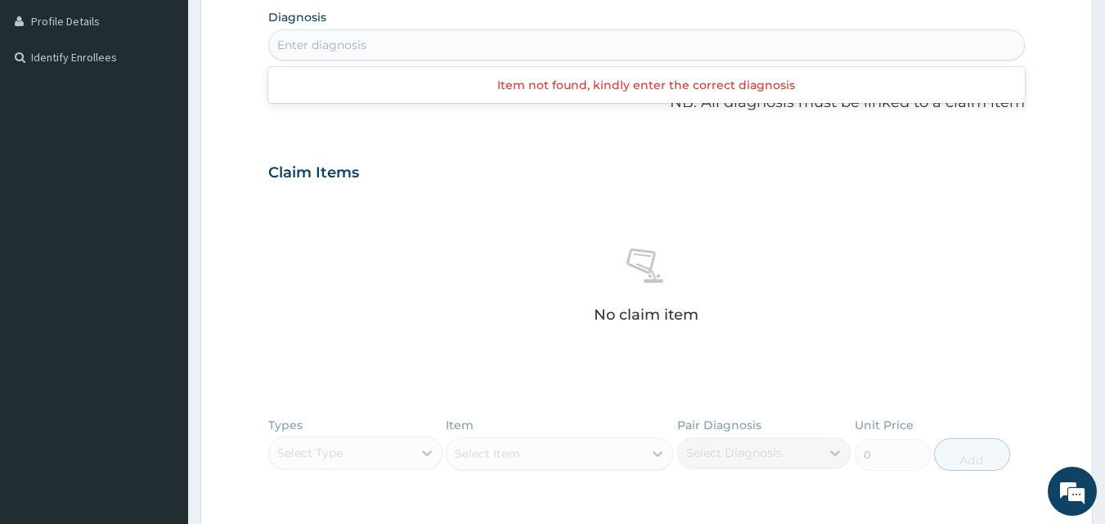
scroll to position [0, 0]
click at [329, 38] on div "Enter diagnosis" at bounding box center [647, 45] width 756 height 26
type input "WOUND"
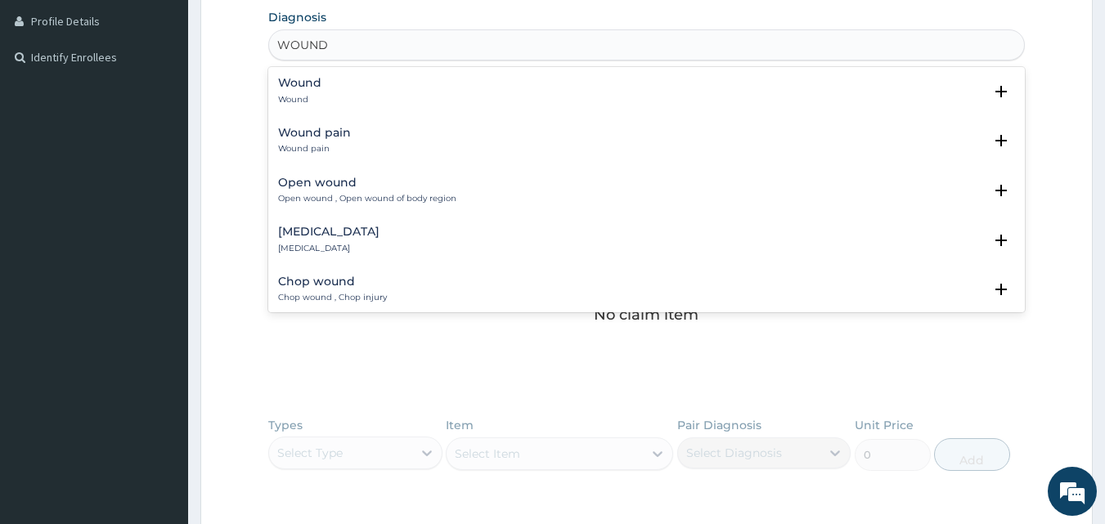
drag, startPoint x: 353, startPoint y: 186, endPoint x: 338, endPoint y: 189, distance: 15.1
click at [338, 189] on h4 "Open wound" at bounding box center [367, 183] width 178 height 12
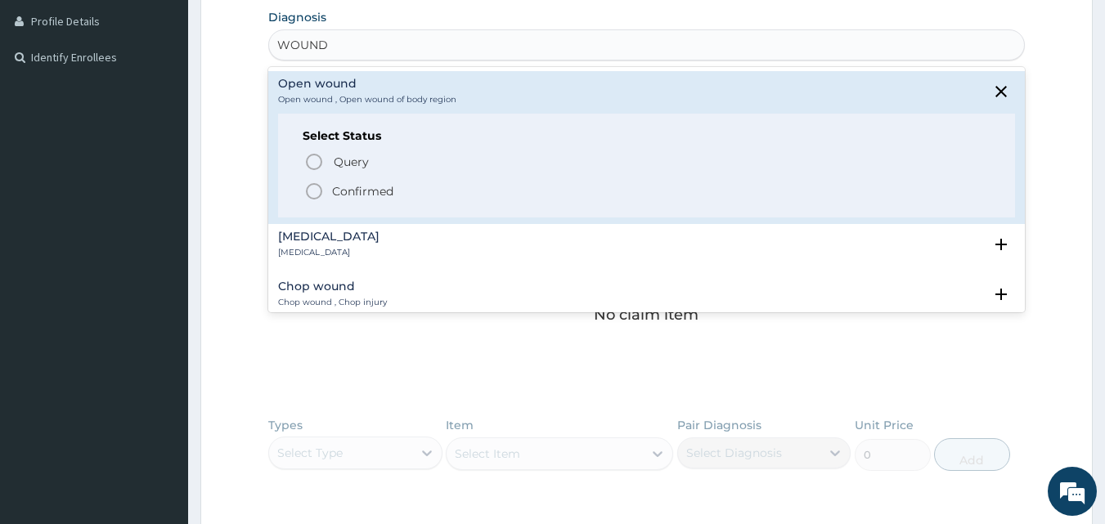
scroll to position [137, 0]
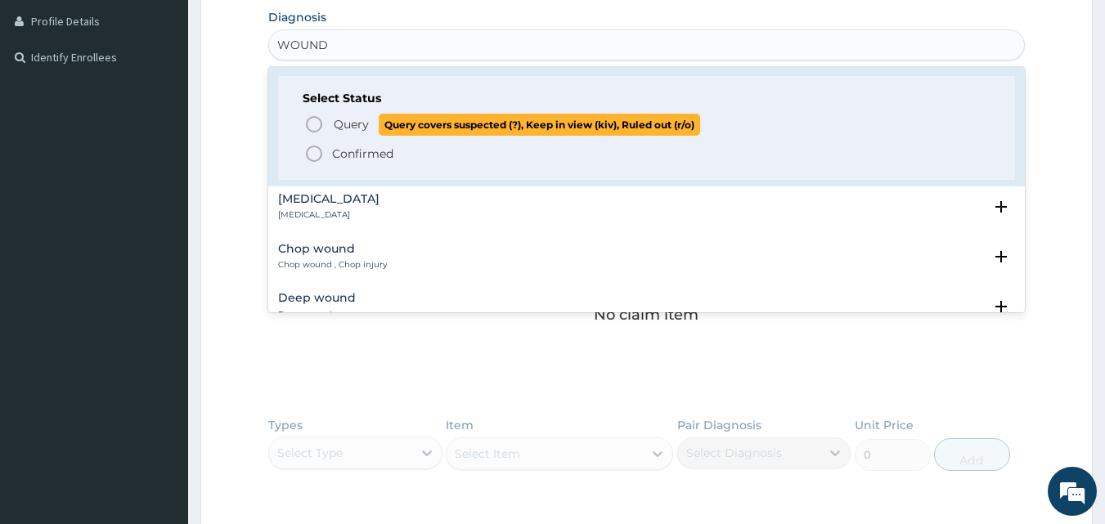
click at [348, 125] on span "Query" at bounding box center [351, 124] width 35 height 16
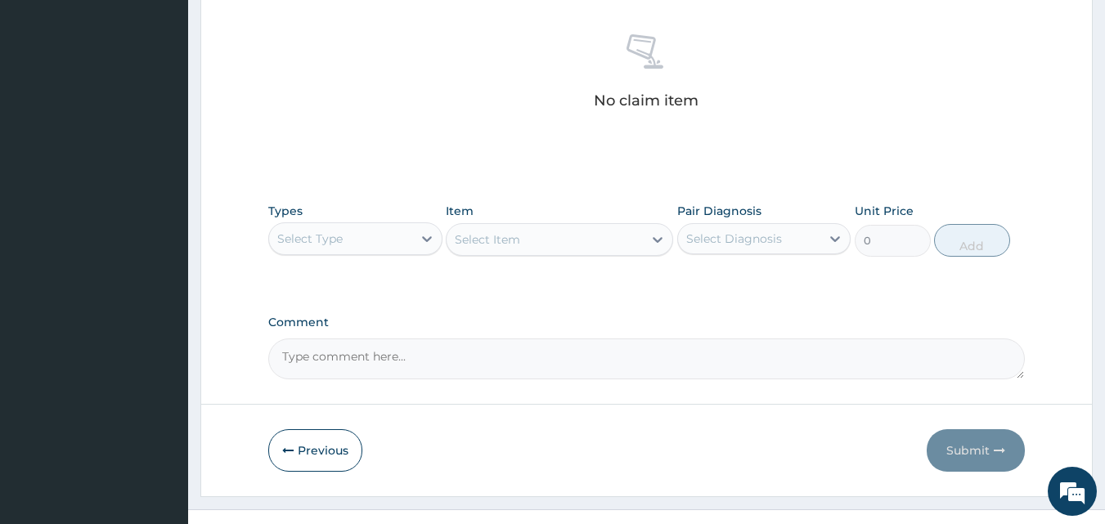
scroll to position [519, 0]
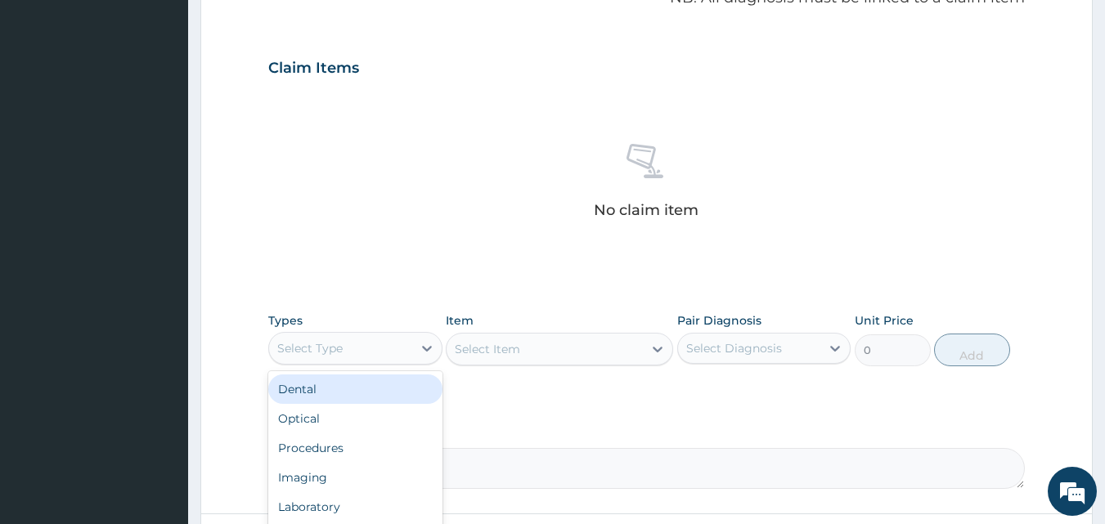
click at [393, 346] on div "Select Type" at bounding box center [340, 348] width 143 height 26
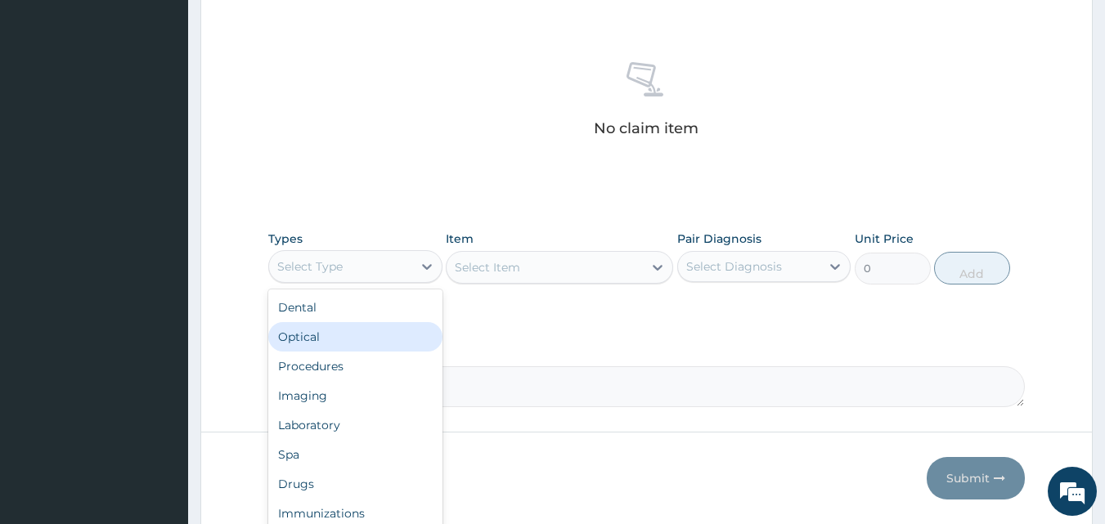
scroll to position [655, 0]
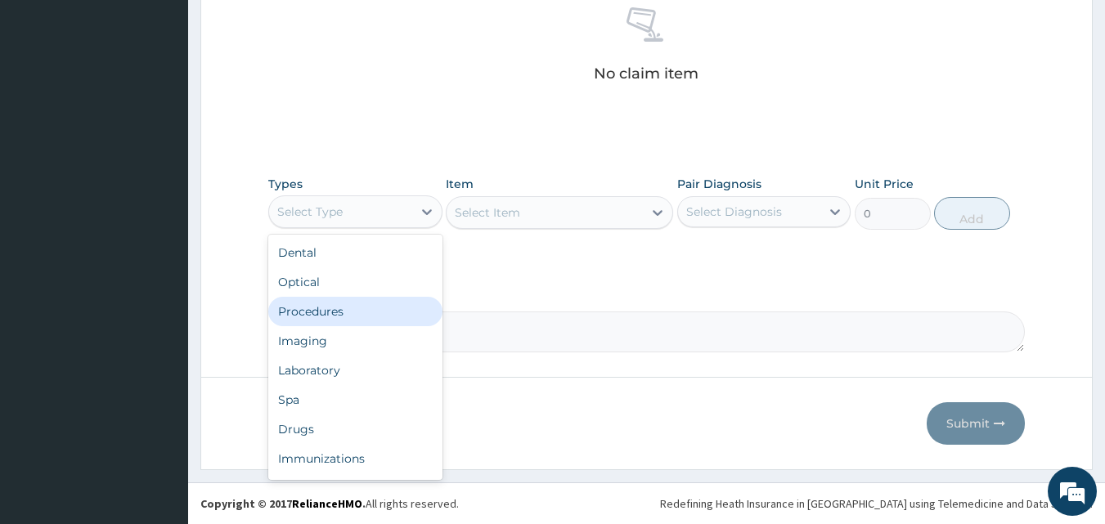
click at [321, 304] on div "Procedures" at bounding box center [355, 311] width 174 height 29
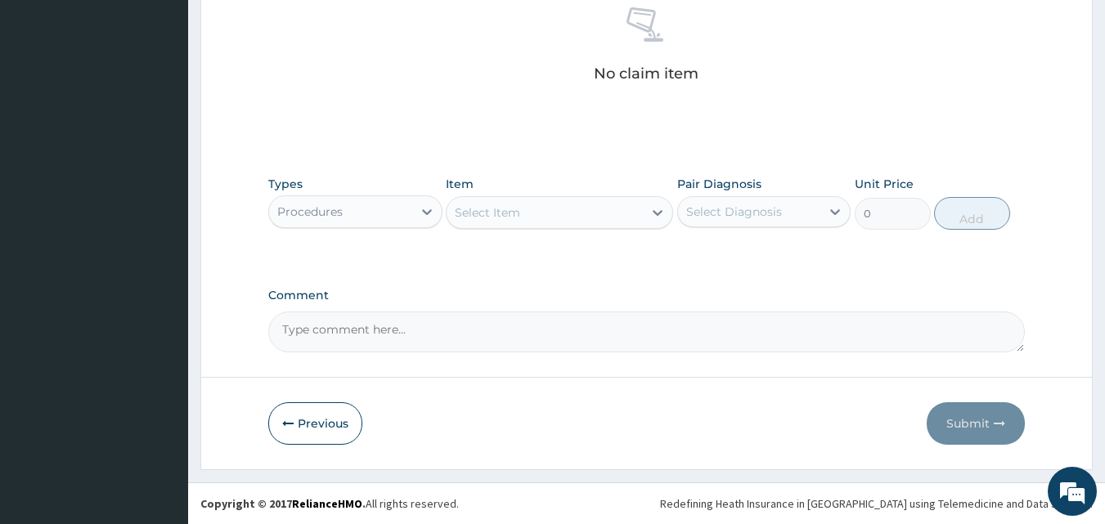
click at [495, 205] on div "Select Item" at bounding box center [487, 213] width 65 height 16
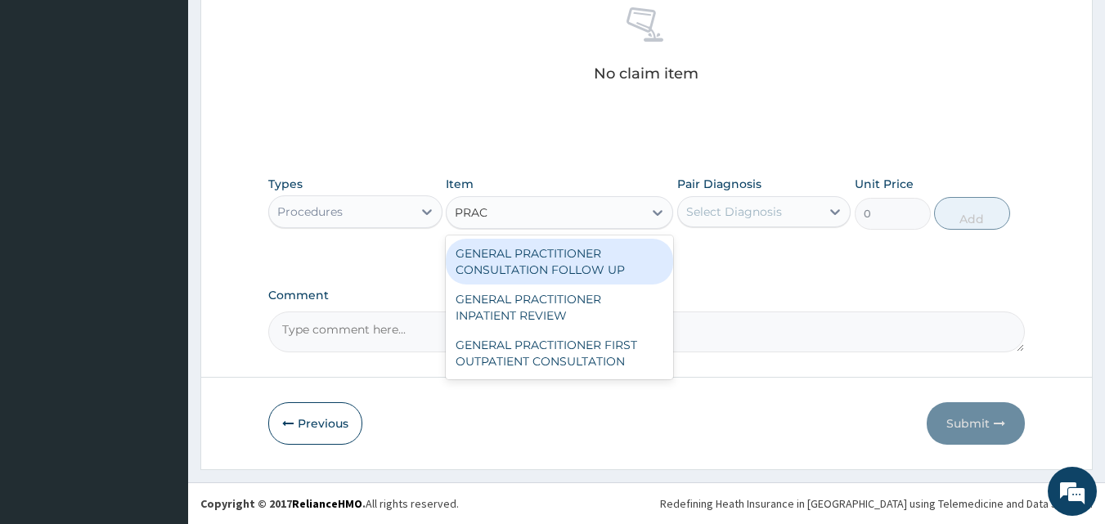
type input "PRACT"
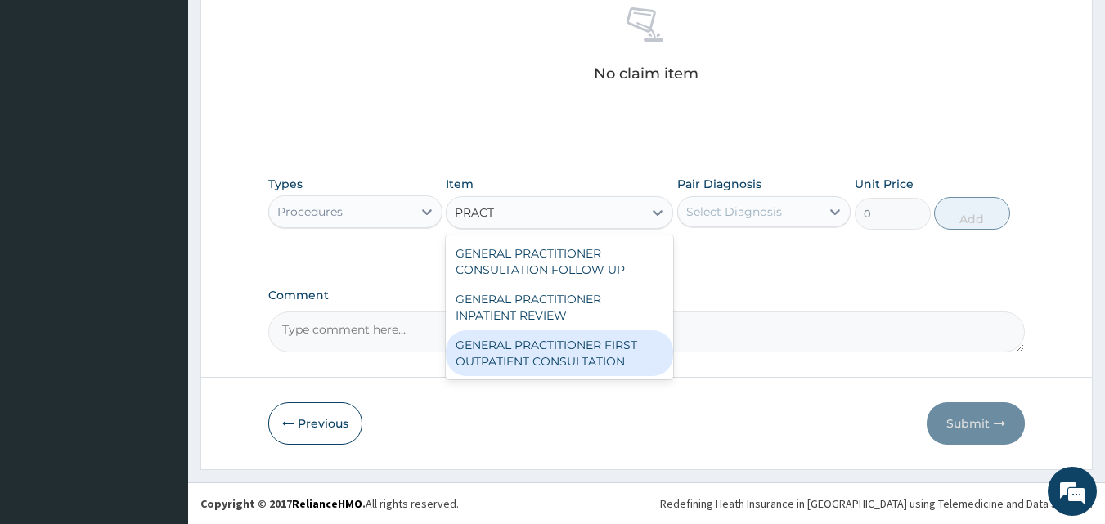
click at [551, 359] on div "GENERAL PRACTITIONER FIRST OUTPATIENT CONSULTATION" at bounding box center [559, 353] width 227 height 46
type input "6750"
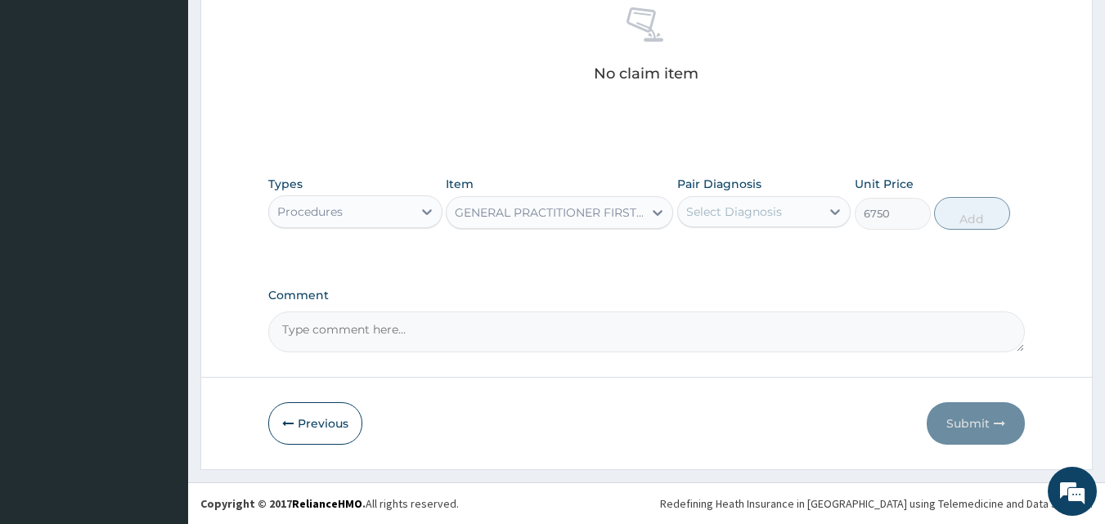
click at [772, 214] on div "Select Diagnosis" at bounding box center [734, 212] width 96 height 16
click at [762, 251] on label "Open wound" at bounding box center [743, 252] width 79 height 16
checkbox input "true"
click at [971, 214] on button "Add" at bounding box center [972, 213] width 76 height 33
type input "0"
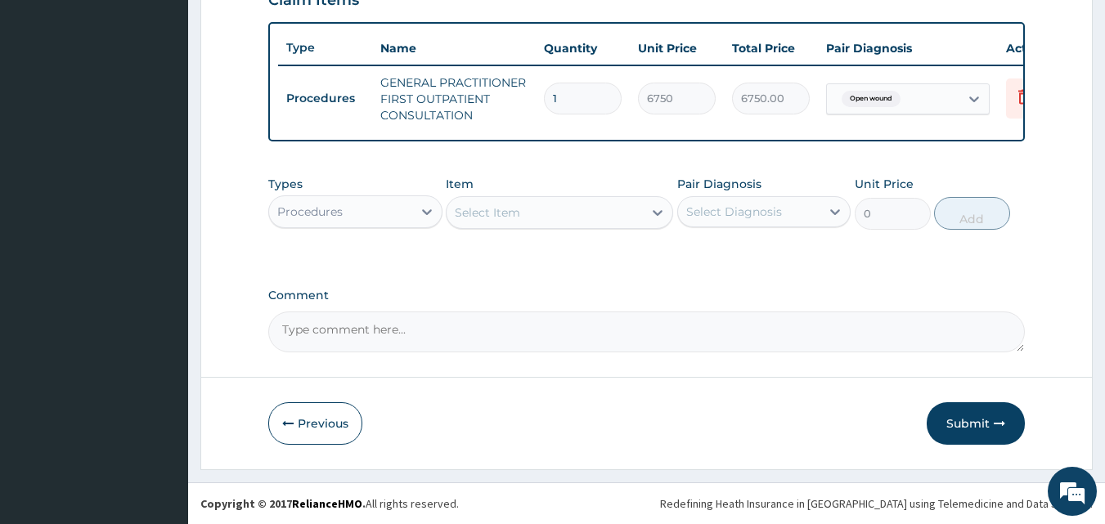
scroll to position [599, 0]
click at [398, 204] on div "Procedures" at bounding box center [340, 212] width 143 height 26
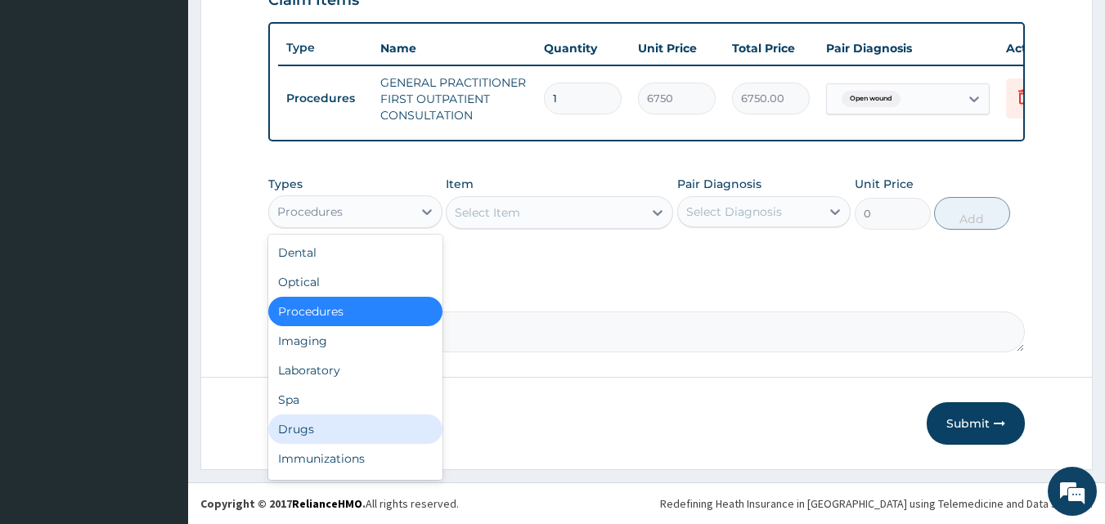
click at [357, 430] on div "Drugs" at bounding box center [355, 429] width 174 height 29
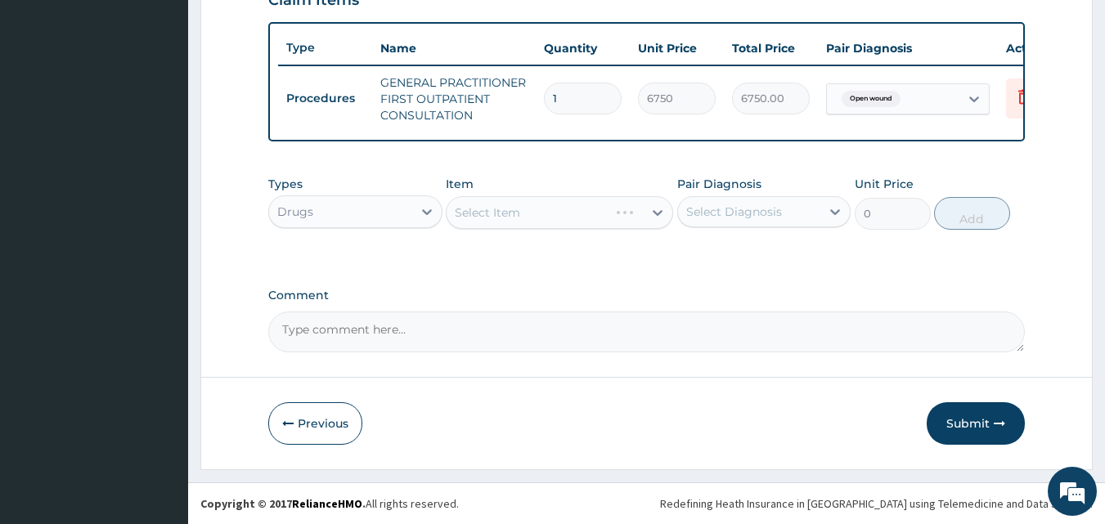
click at [542, 247] on div "Types Drugs Item Select Item Pair Diagnosis Select Diagnosis Unit Price 0 Add" at bounding box center [647, 215] width 758 height 95
click at [488, 216] on div "Select Item" at bounding box center [487, 213] width 65 height 16
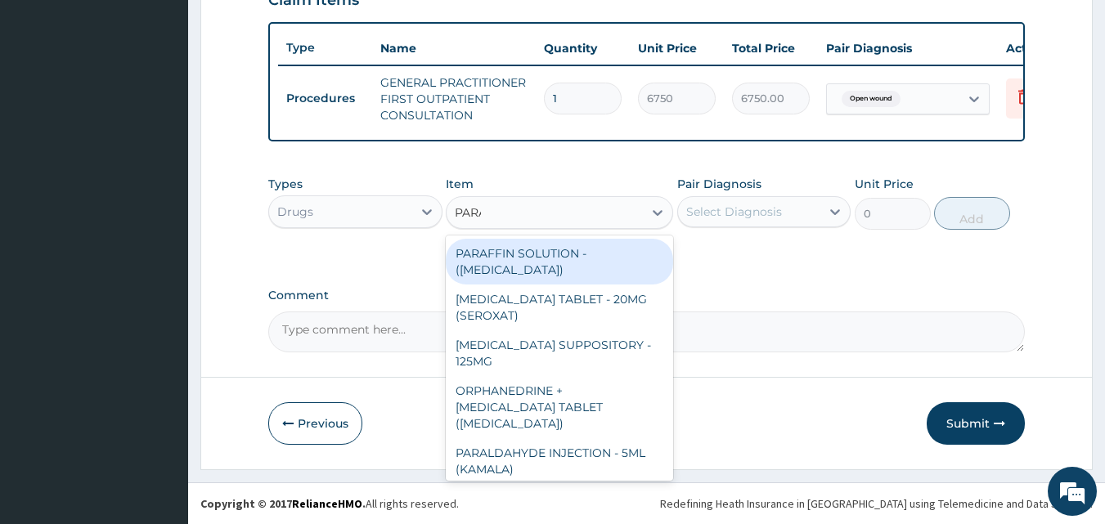
type input "PARACE"
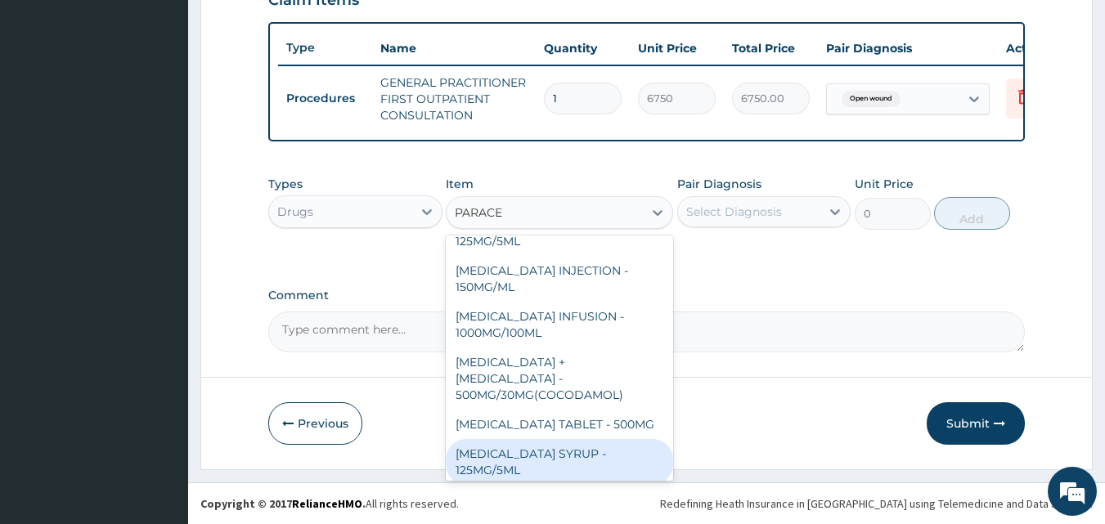
scroll to position [173, 0]
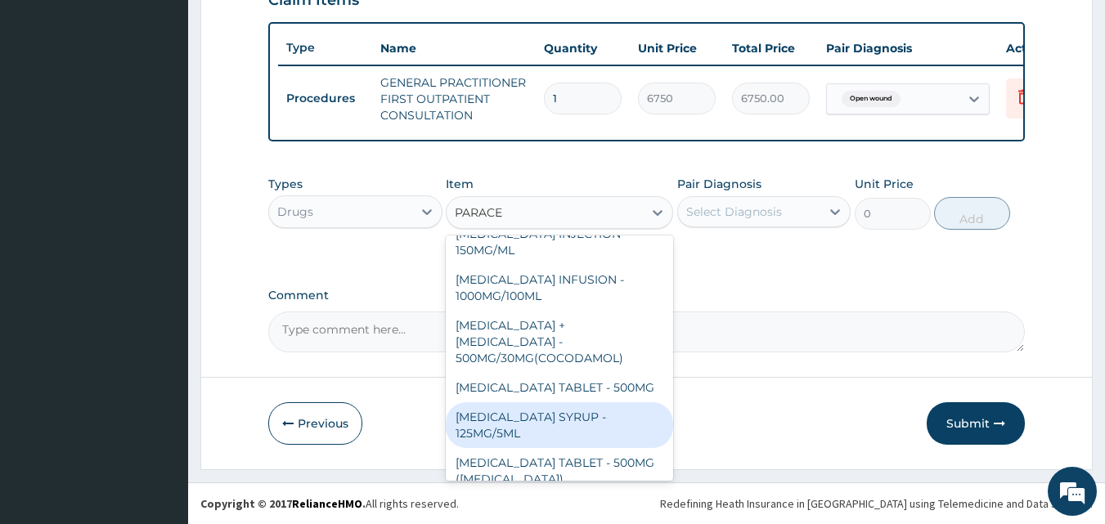
click at [582, 402] on div "[MEDICAL_DATA] SYRUP - 125MG/5ML" at bounding box center [559, 425] width 227 height 46
type input "1320"
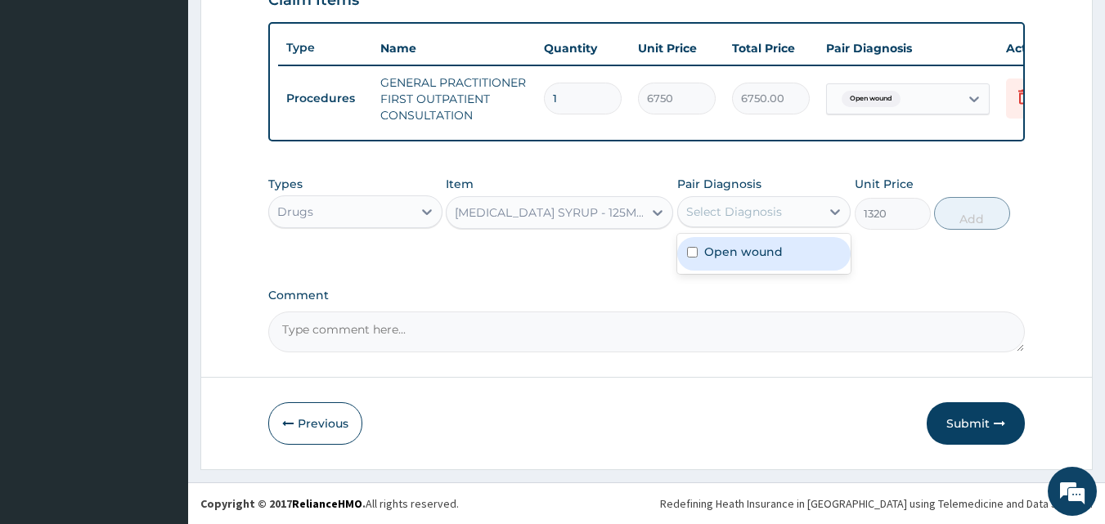
click at [726, 200] on div "Select Diagnosis" at bounding box center [749, 212] width 143 height 26
click at [731, 259] on label "Open wound" at bounding box center [743, 252] width 79 height 16
checkbox input "true"
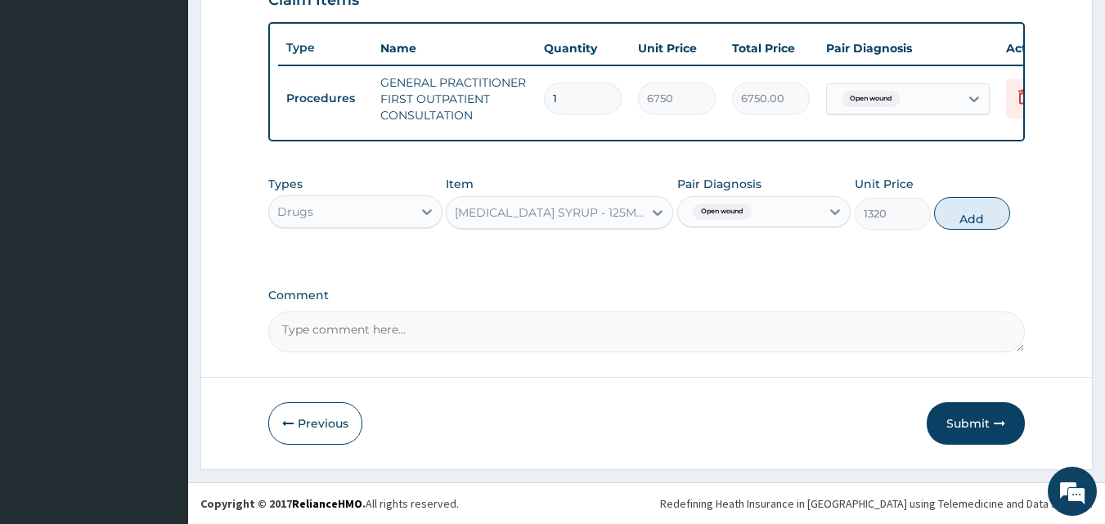
click at [955, 209] on button "Add" at bounding box center [972, 213] width 76 height 33
type input "0"
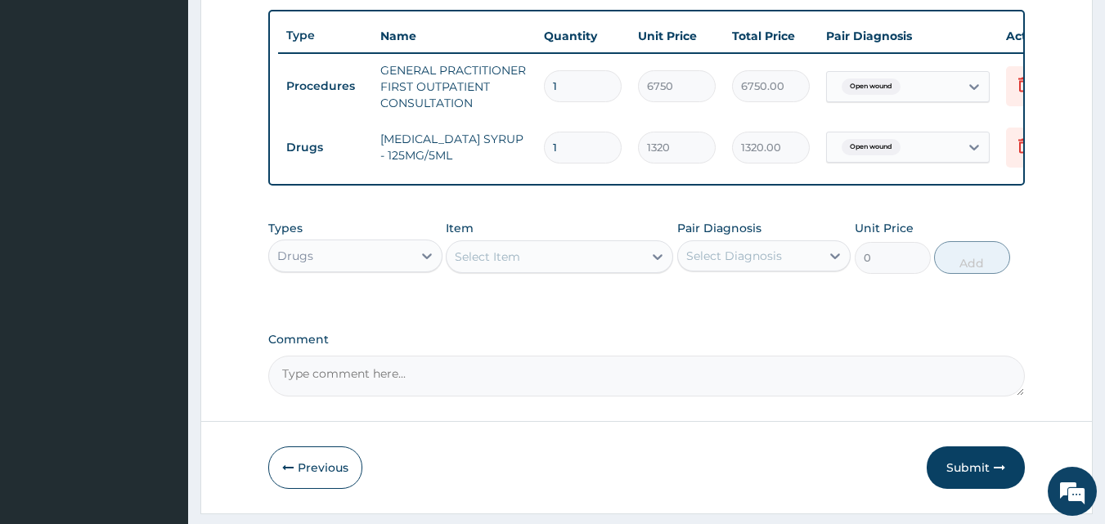
click at [581, 268] on div "Select Item" at bounding box center [545, 257] width 196 height 26
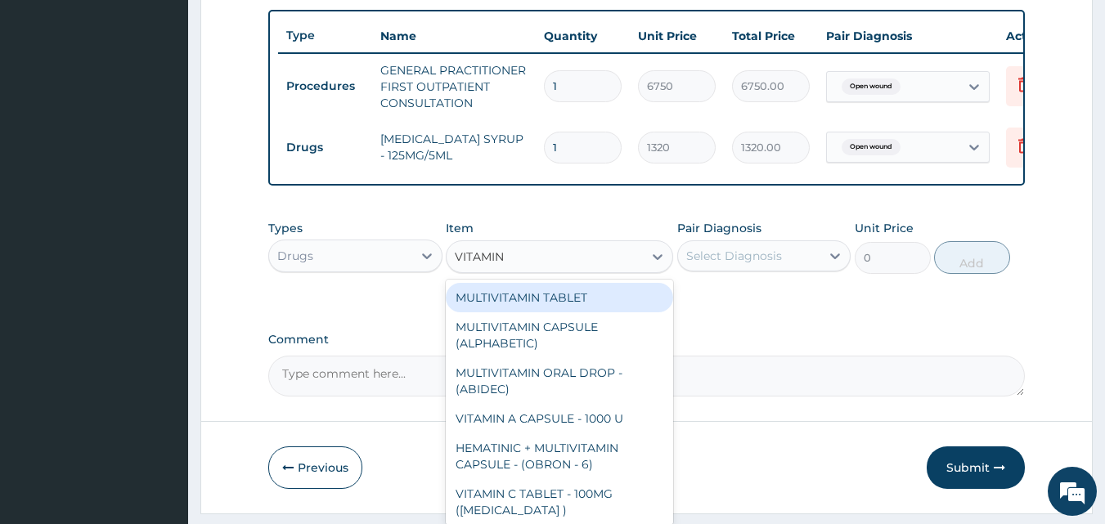
type input "VITAMIN C"
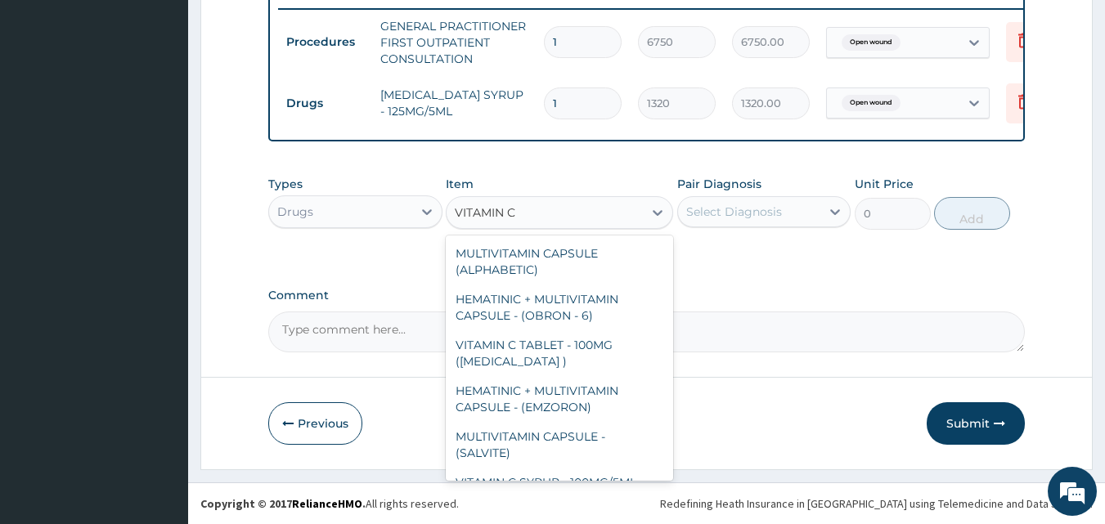
scroll to position [187, 0]
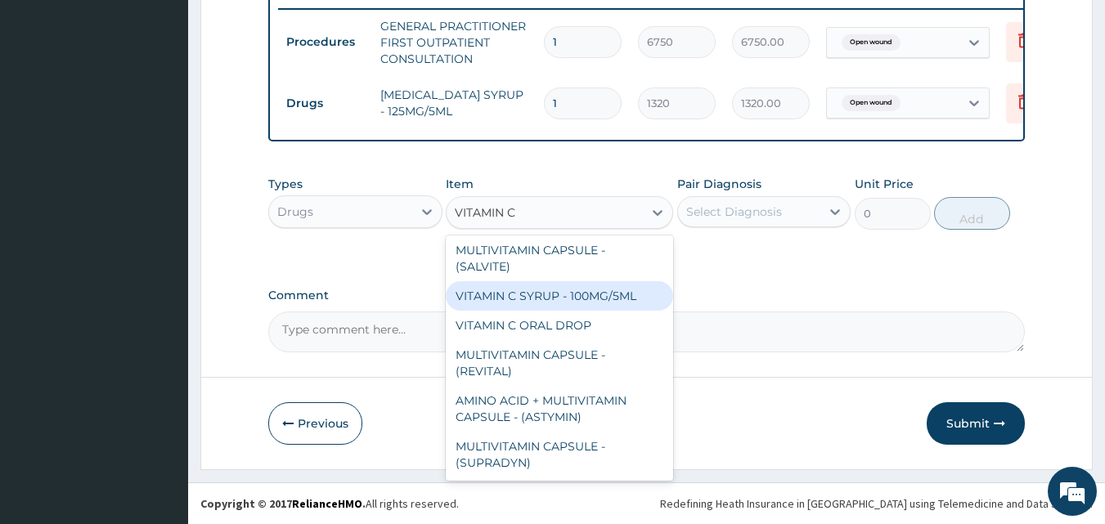
click at [537, 288] on div "VITAMIN C SYRUP - 100MG/5ML" at bounding box center [559, 295] width 227 height 29
type input "1056"
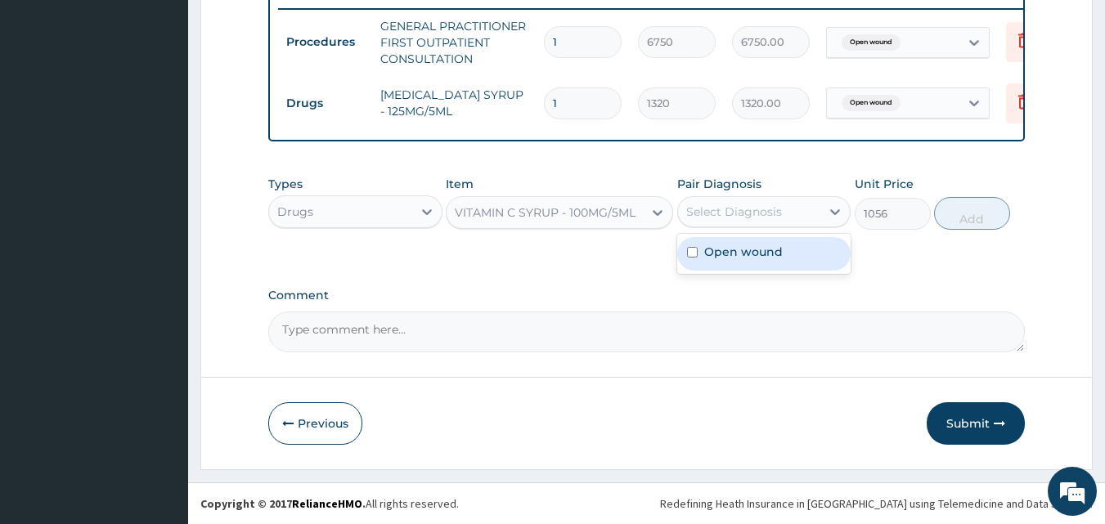
click at [758, 209] on div "Select Diagnosis" at bounding box center [734, 212] width 96 height 16
click at [750, 259] on label "Open wound" at bounding box center [743, 252] width 79 height 16
checkbox input "true"
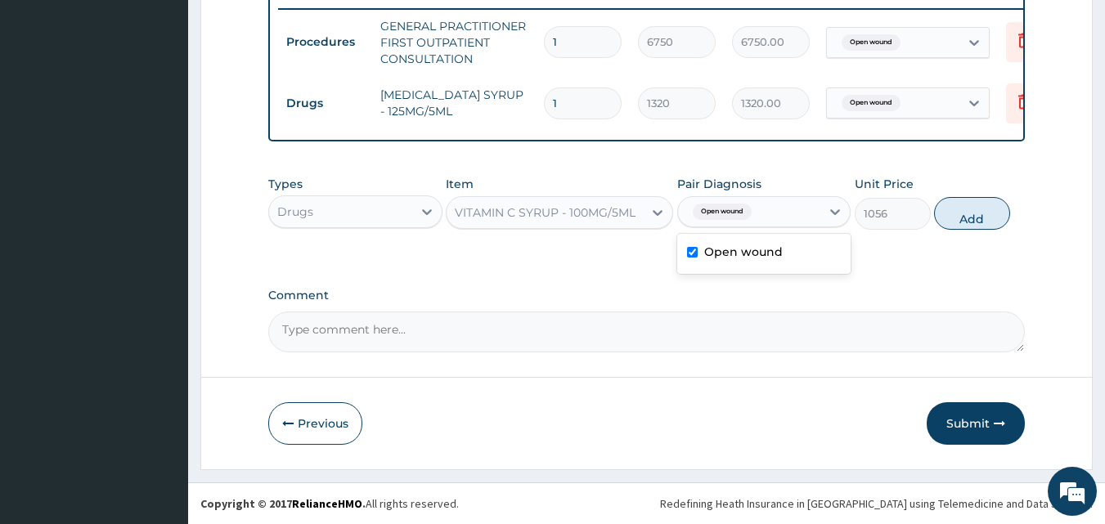
click at [966, 218] on button "Add" at bounding box center [972, 213] width 76 height 33
type input "0"
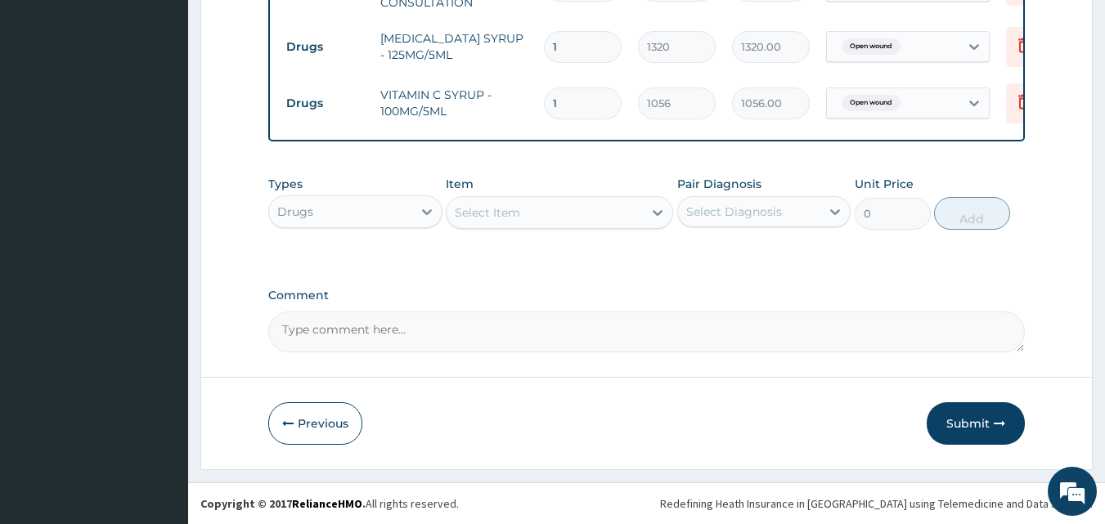
click at [968, 422] on button "Submit" at bounding box center [976, 423] width 98 height 43
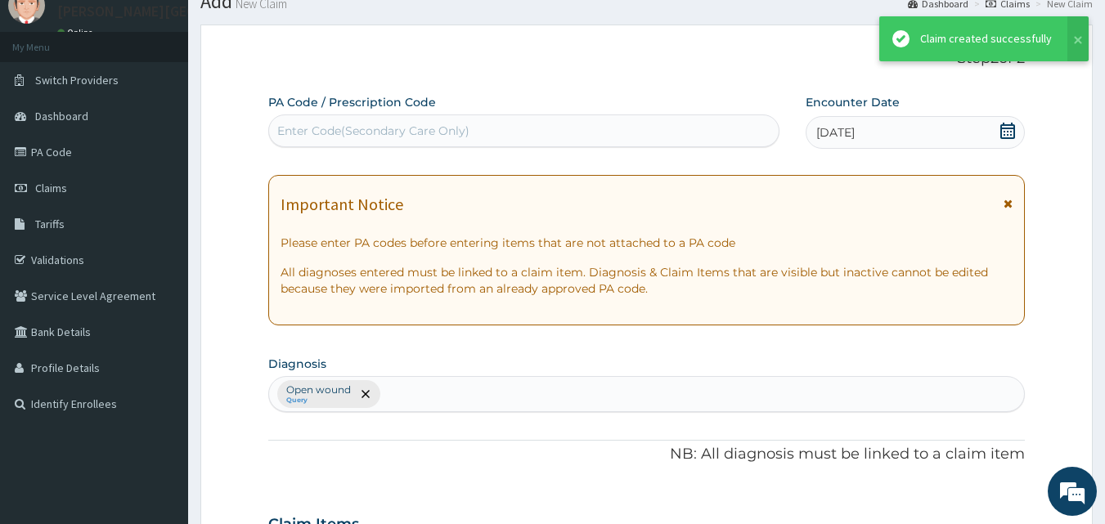
scroll to position [712, 0]
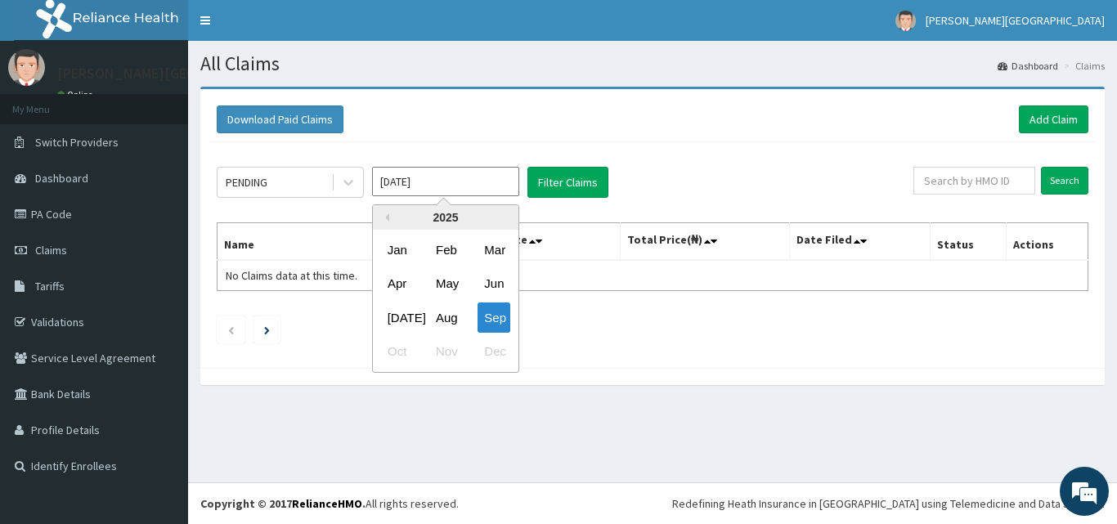
click at [458, 316] on div "Aug" at bounding box center [445, 318] width 33 height 30
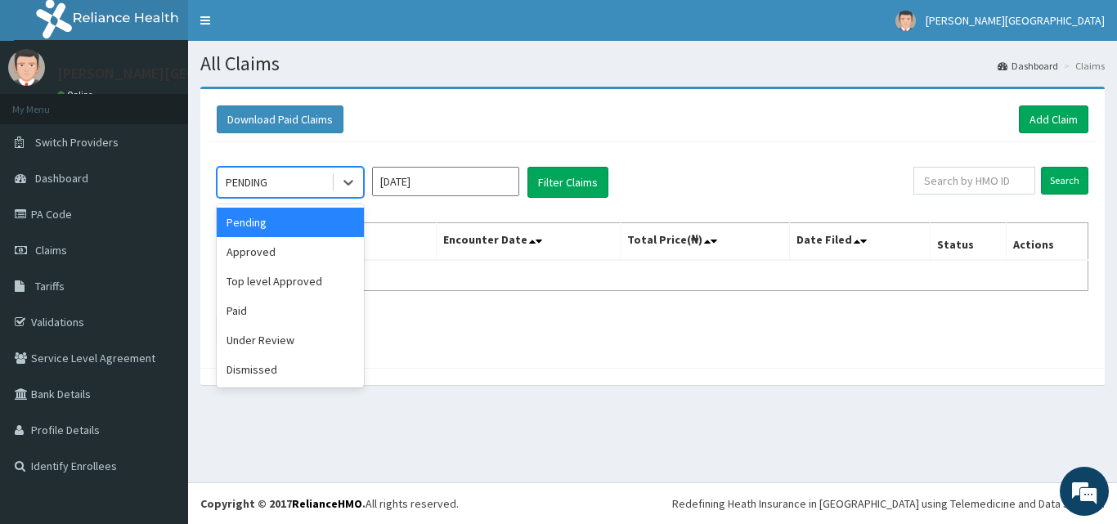
click at [294, 178] on div "PENDING" at bounding box center [275, 182] width 114 height 26
click at [270, 258] on div "Approved" at bounding box center [290, 251] width 147 height 29
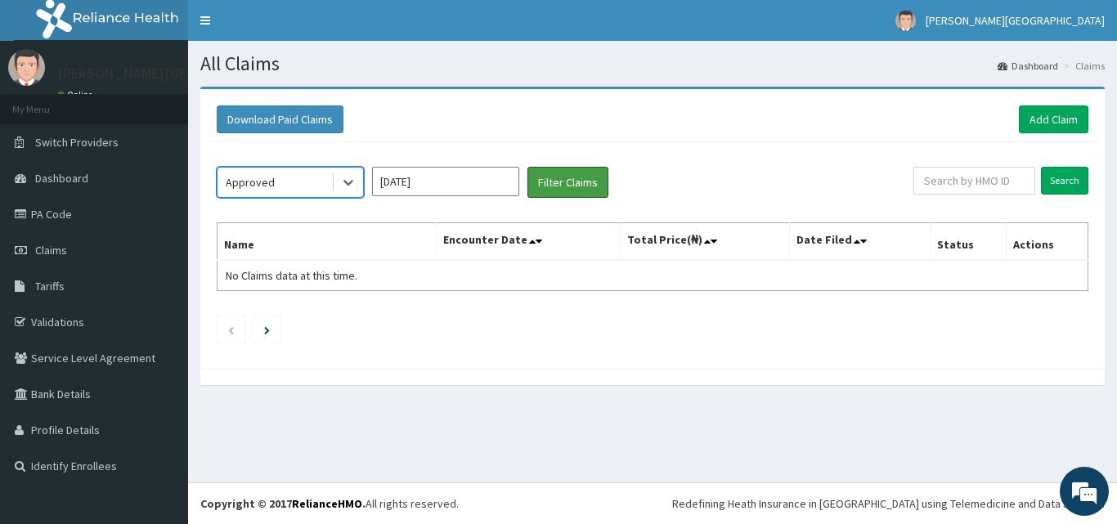
click at [581, 187] on button "Filter Claims" at bounding box center [568, 182] width 81 height 31
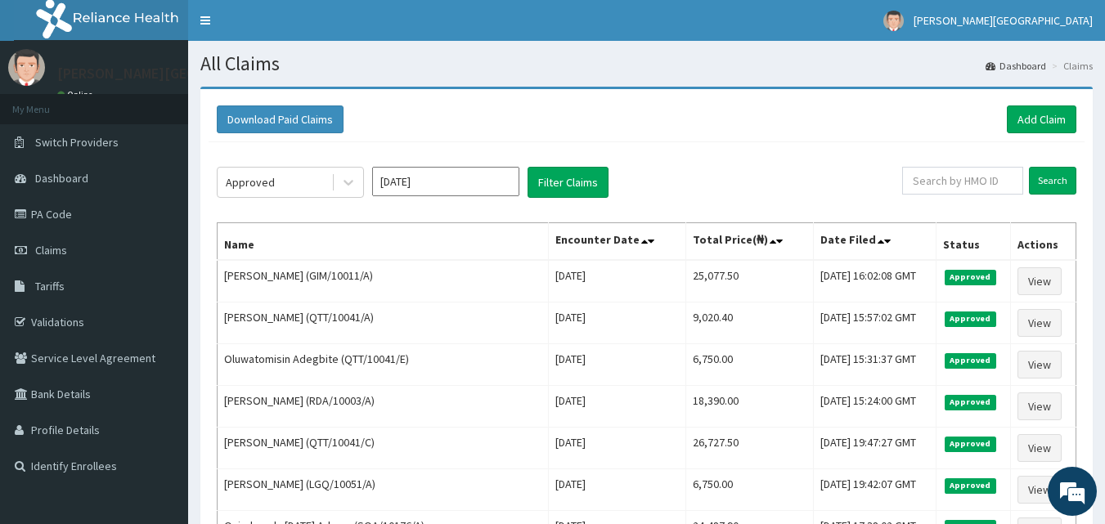
click at [330, 186] on div "Approved" at bounding box center [275, 182] width 114 height 26
click at [465, 185] on input "Aug 2025" at bounding box center [445, 181] width 147 height 29
click at [440, 171] on input "Aug 2025" at bounding box center [445, 181] width 147 height 29
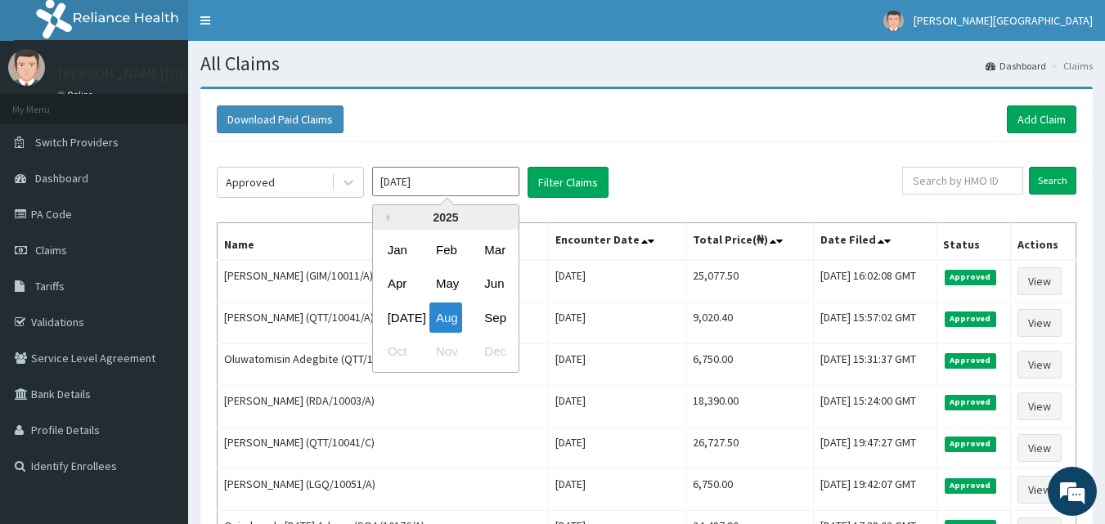
click at [418, 177] on input "Aug 2025" at bounding box center [445, 181] width 147 height 29
click at [490, 323] on div "Sep" at bounding box center [494, 318] width 33 height 30
type input "Sep 2025"
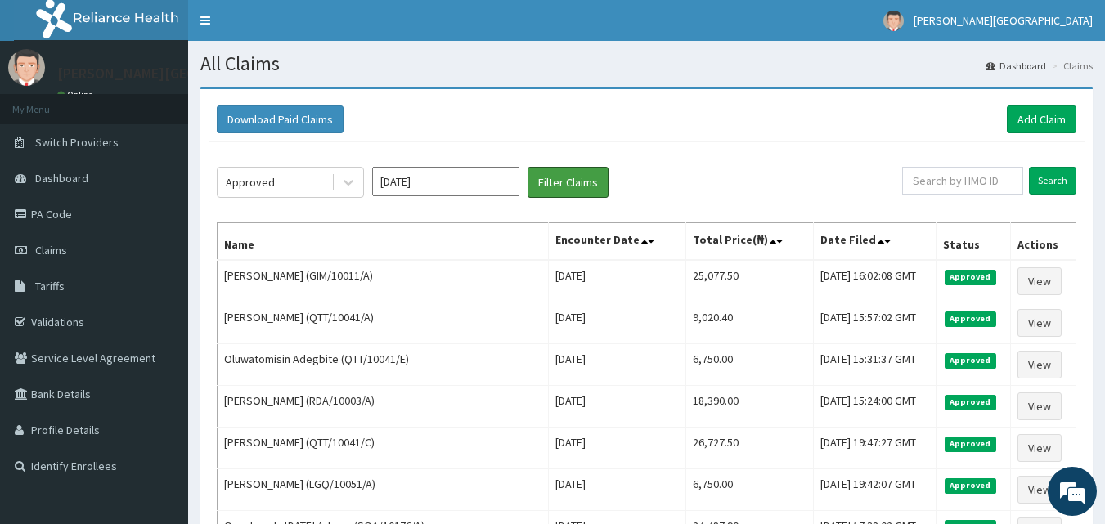
click at [569, 177] on button "Filter Claims" at bounding box center [568, 182] width 81 height 31
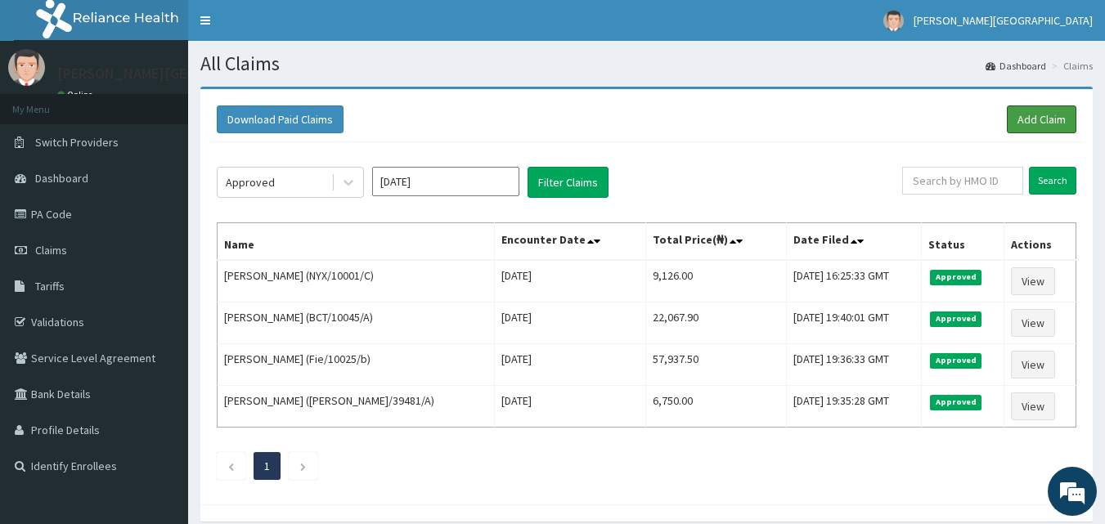
click at [1020, 111] on link "Add Claim" at bounding box center [1042, 120] width 70 height 28
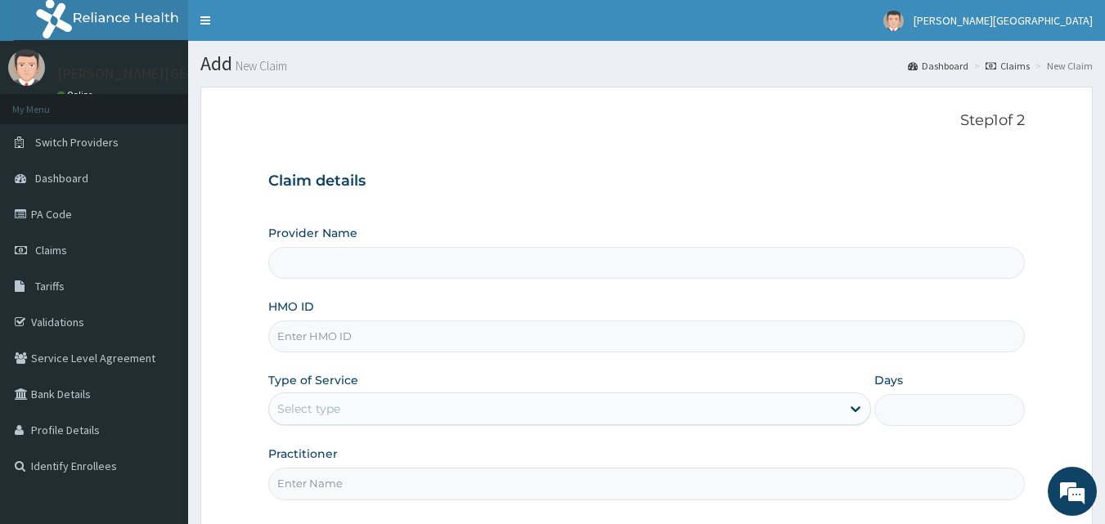
click at [381, 344] on input "HMO ID" at bounding box center [647, 337] width 758 height 32
type input "[PERSON_NAME][GEOGRAPHIC_DATA]"
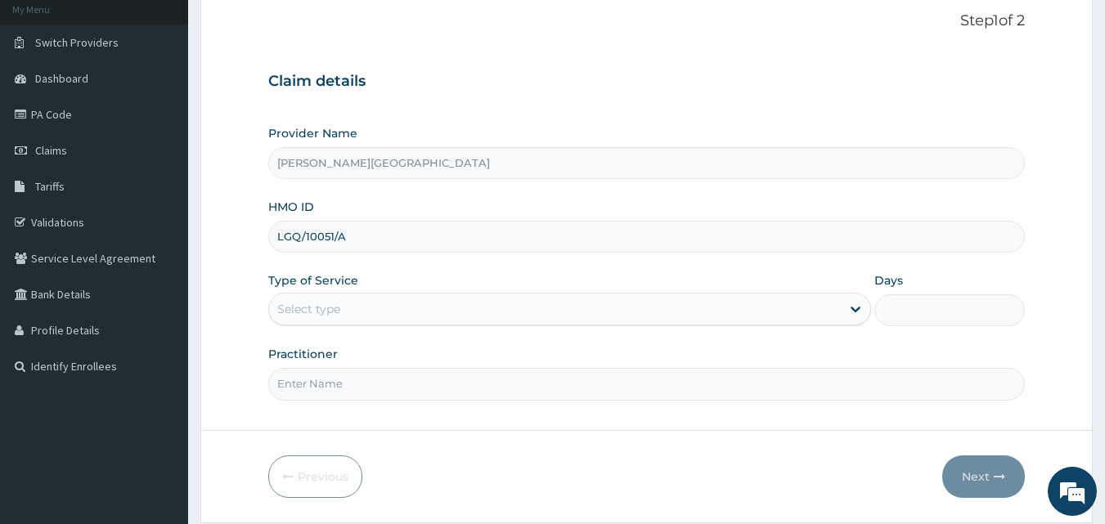
scroll to position [137, 0]
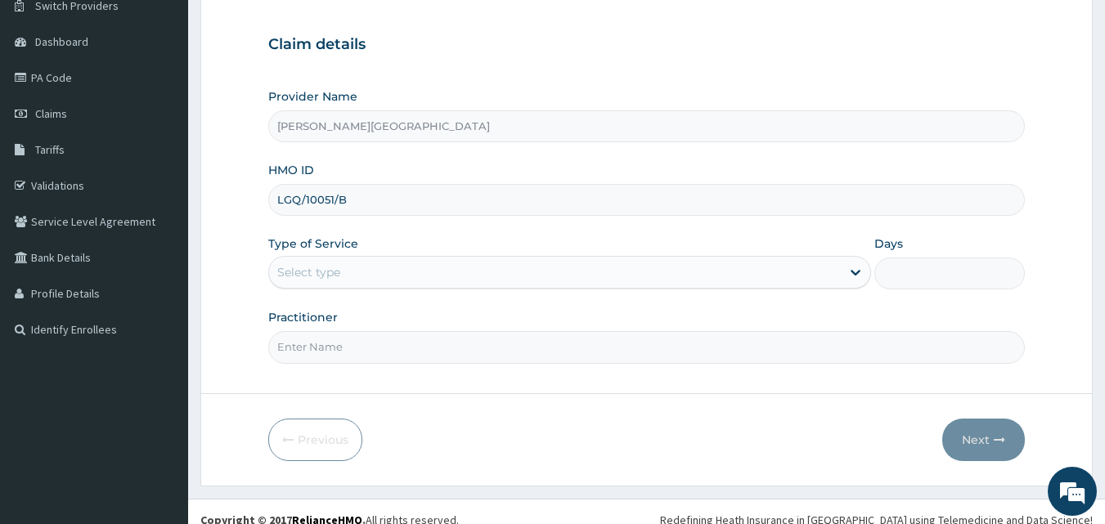
type input "LGQ/10051/B"
click at [342, 264] on div "Select type" at bounding box center [555, 272] width 572 height 26
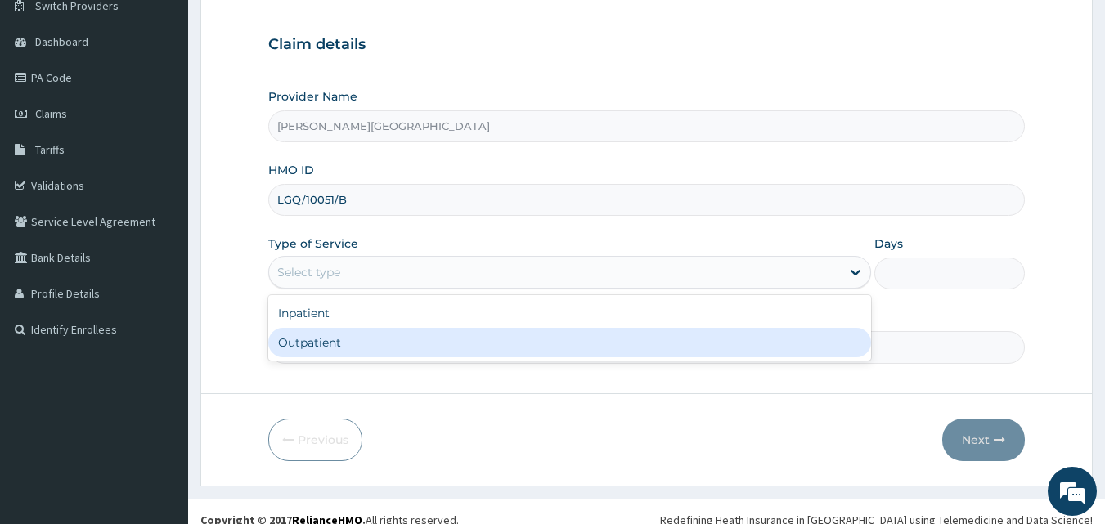
click at [297, 340] on div "Outpatient" at bounding box center [569, 342] width 603 height 29
type input "1"
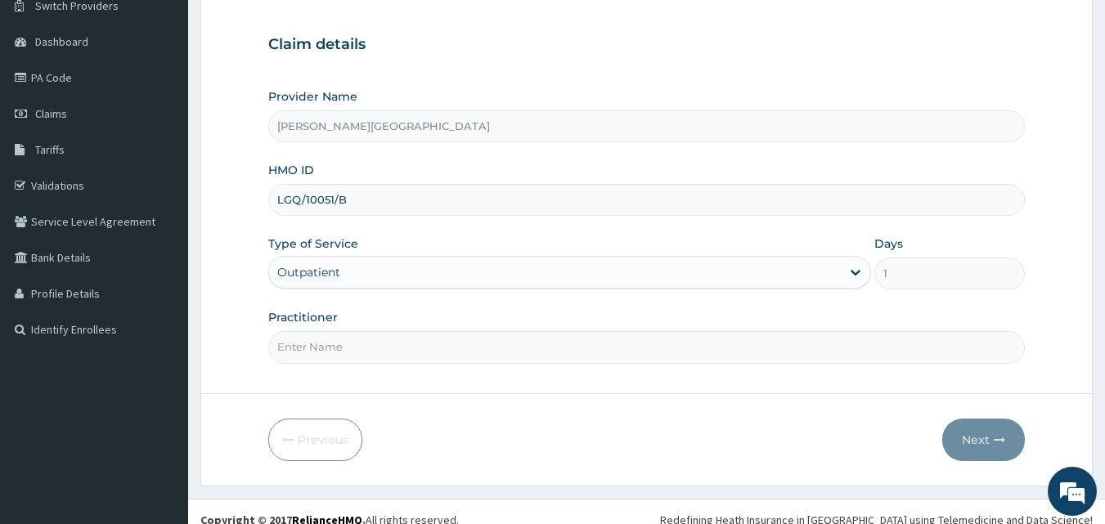
scroll to position [0, 0]
click at [364, 354] on input "Practitioner" at bounding box center [647, 347] width 758 height 32
type input "[PERSON_NAME]"
click at [957, 449] on button "Next" at bounding box center [983, 440] width 83 height 43
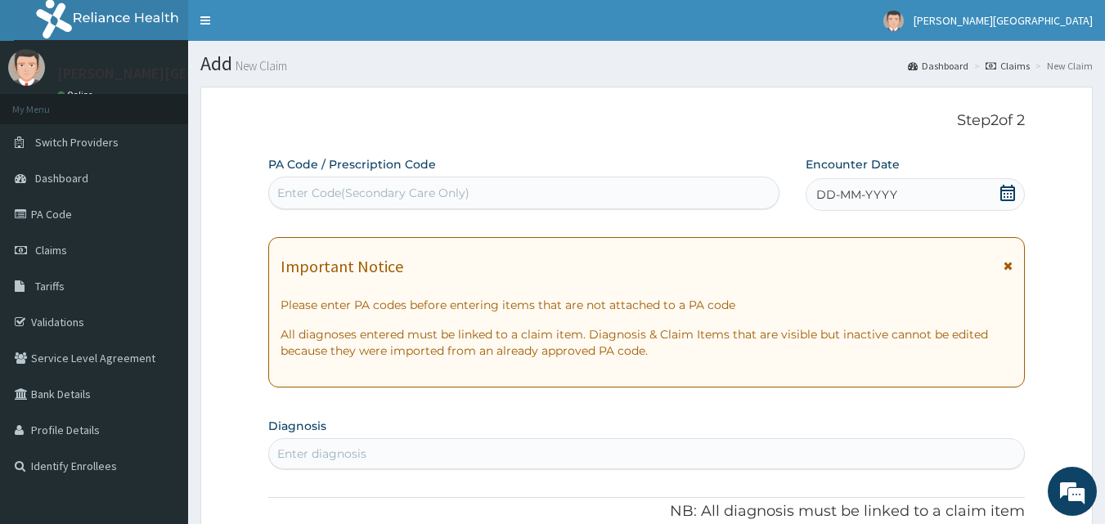
click at [1009, 192] on icon at bounding box center [1008, 193] width 16 height 16
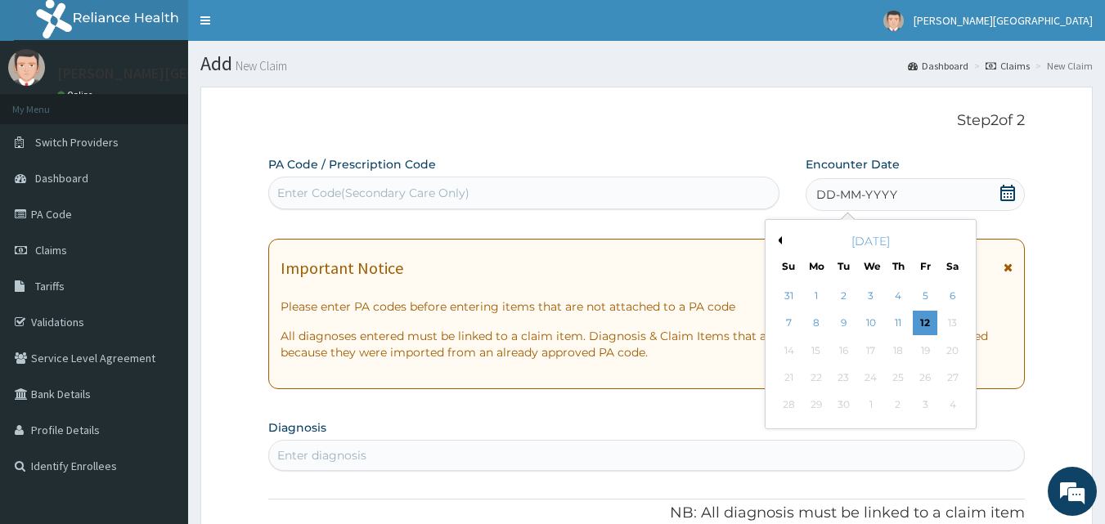
click at [780, 240] on button "Previous Month" at bounding box center [778, 240] width 8 height 8
click at [789, 434] on div "31" at bounding box center [789, 432] width 25 height 25
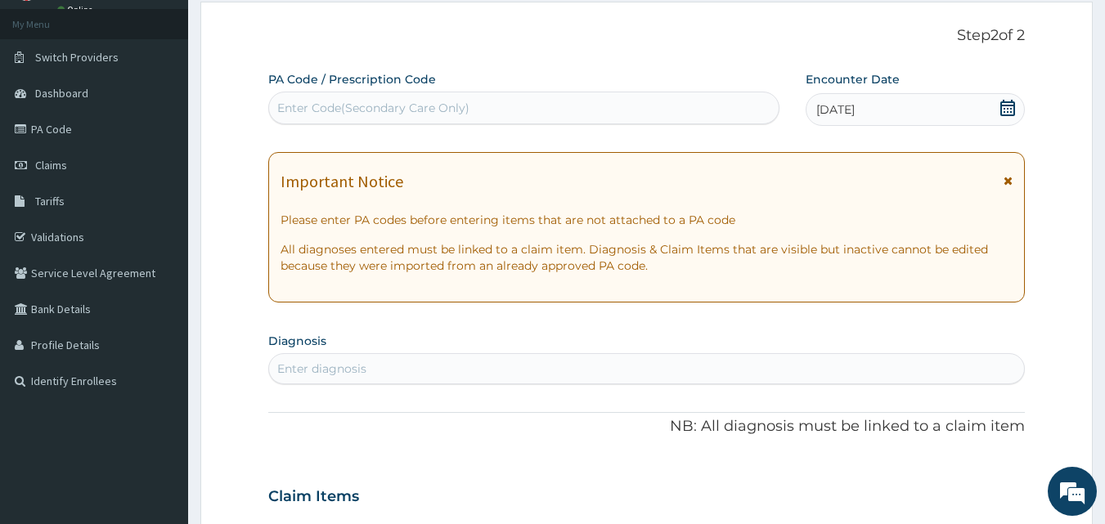
scroll to position [137, 0]
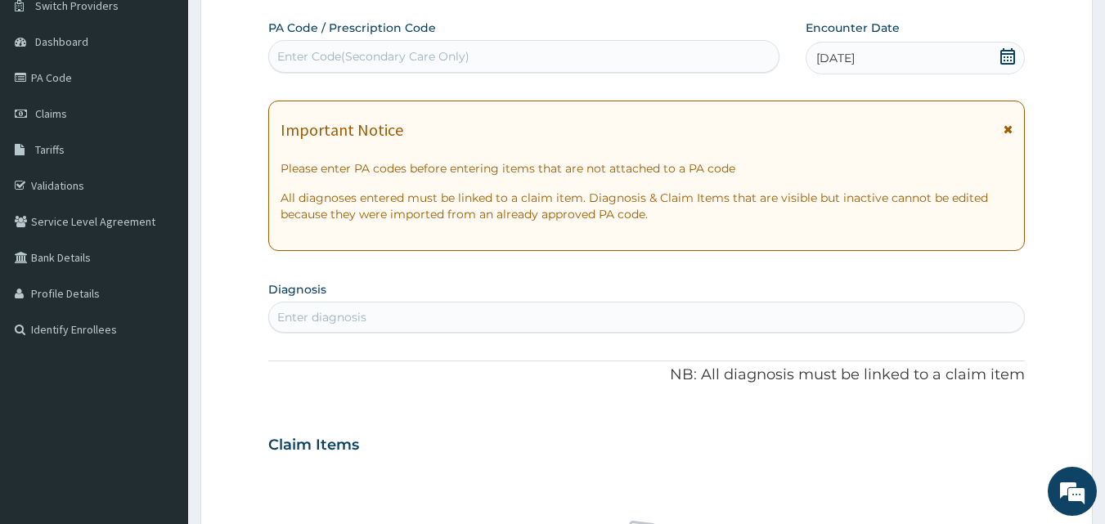
click at [327, 320] on div "Enter diagnosis" at bounding box center [321, 317] width 89 height 16
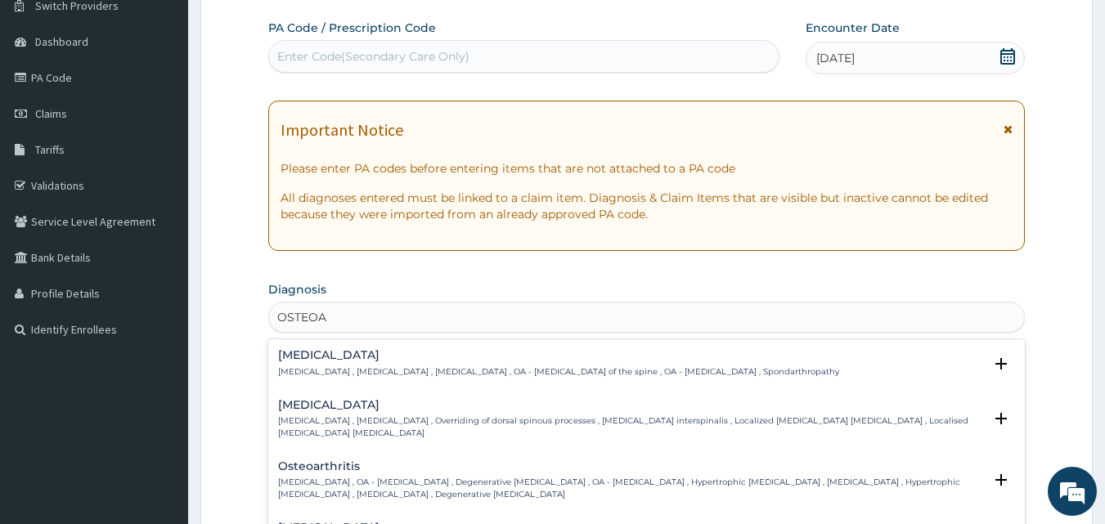
type input "OSTEOAR"
click at [395, 474] on div "Osteoarthritis Osteoarthritis , OA - Osteoarthritis , Degenerative arthritis , …" at bounding box center [631, 481] width 706 height 40
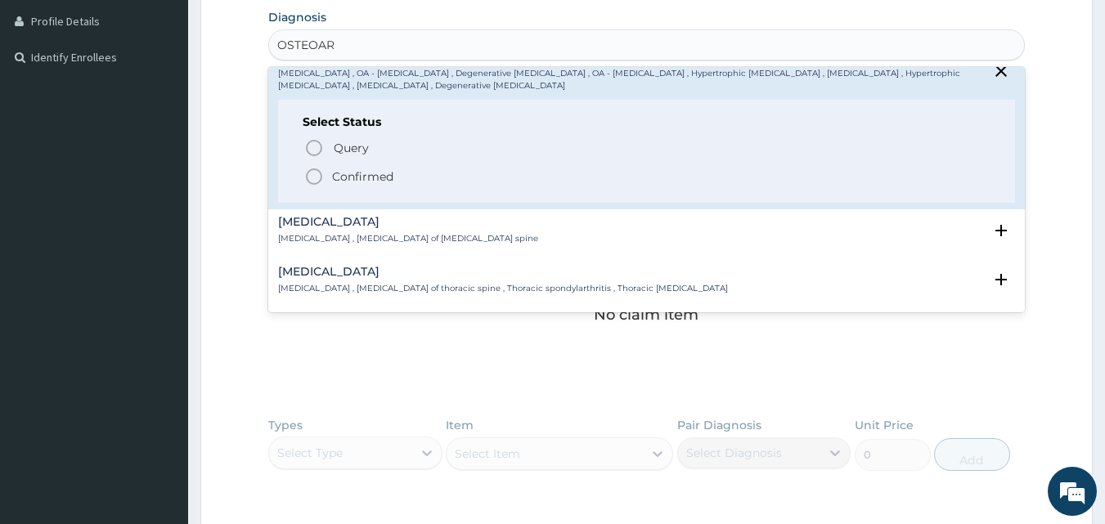
click at [346, 175] on p "Confirmed" at bounding box center [362, 177] width 61 height 16
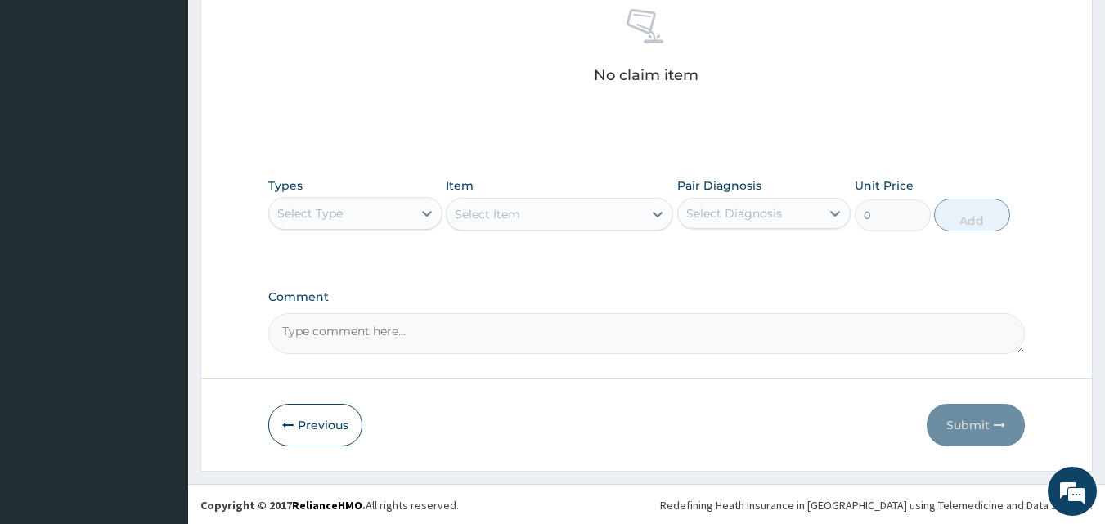
scroll to position [655, 0]
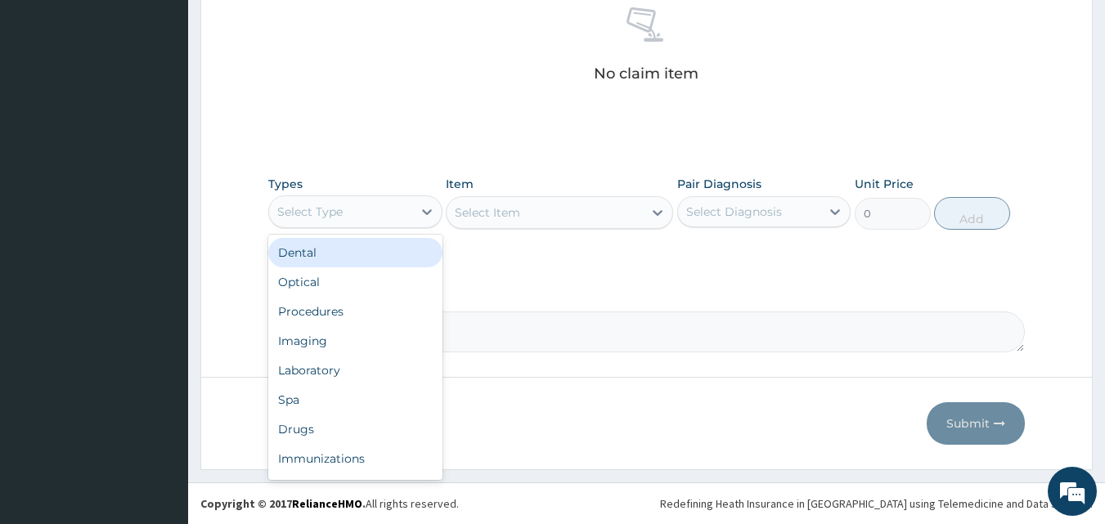
click at [408, 215] on div "Select Type" at bounding box center [340, 212] width 143 height 26
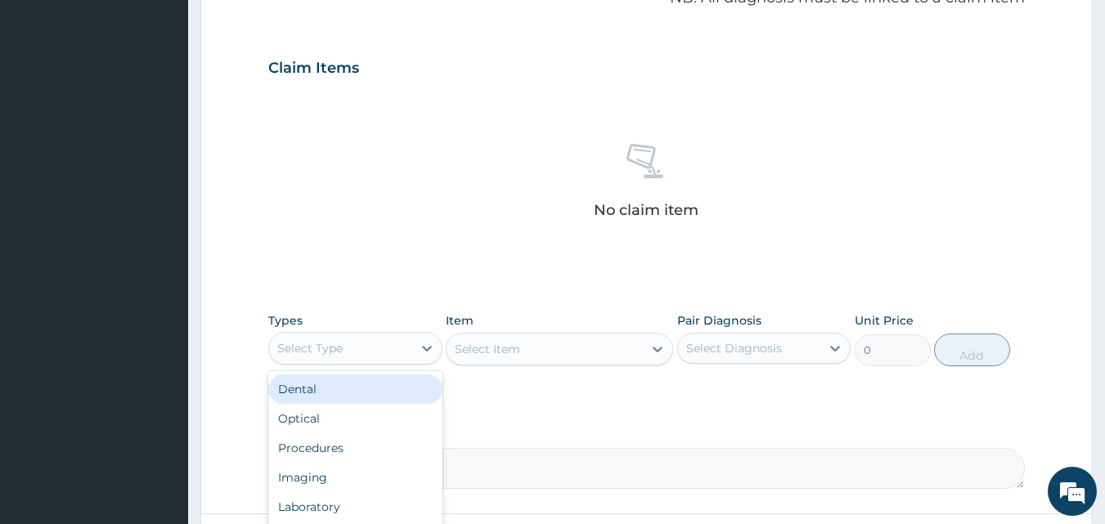
scroll to position [246, 0]
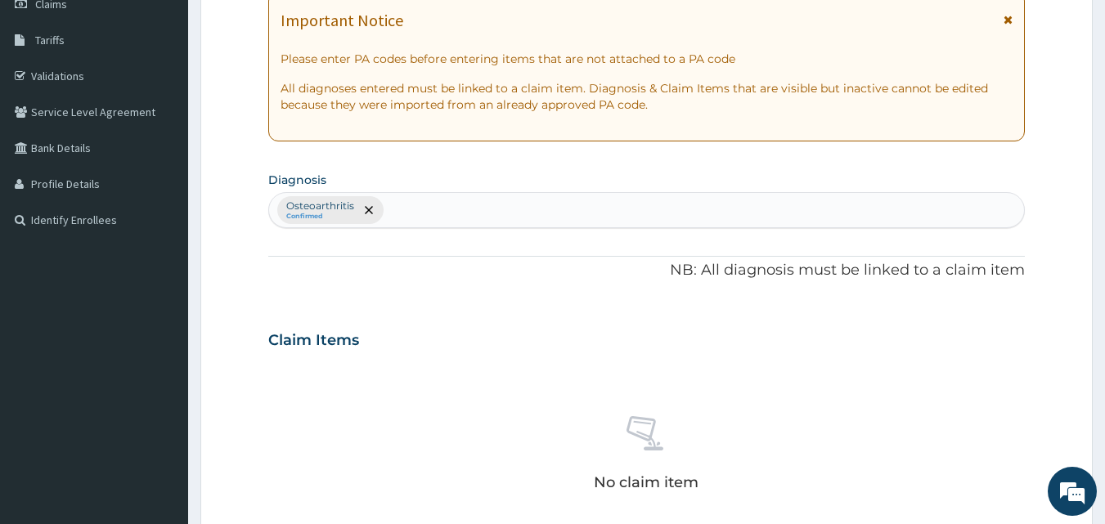
click at [470, 203] on div "Osteoarthritis Confirmed" at bounding box center [647, 210] width 756 height 34
type input "[MEDICAL_DATA]"
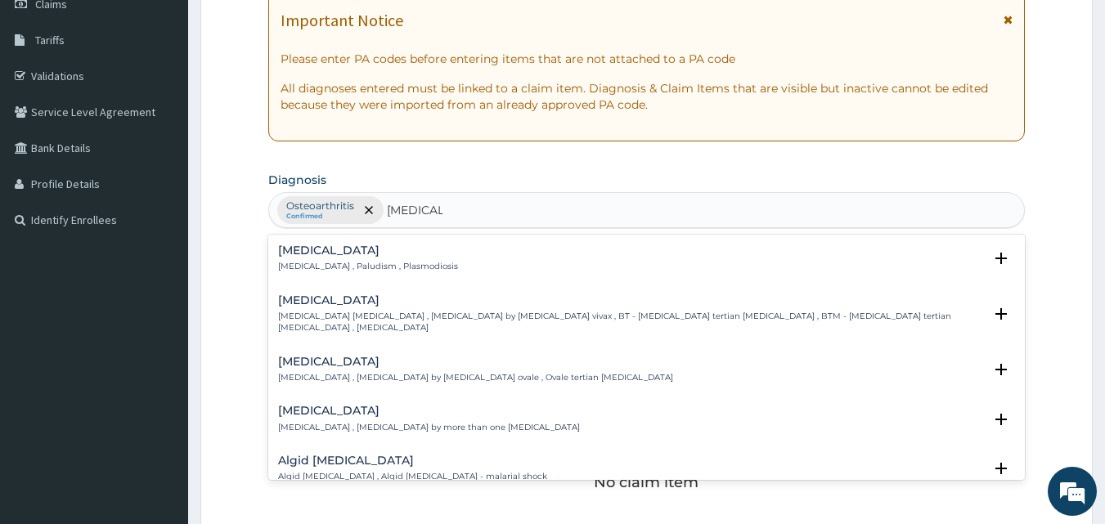
click at [366, 250] on h4 "Malaria" at bounding box center [368, 251] width 180 height 12
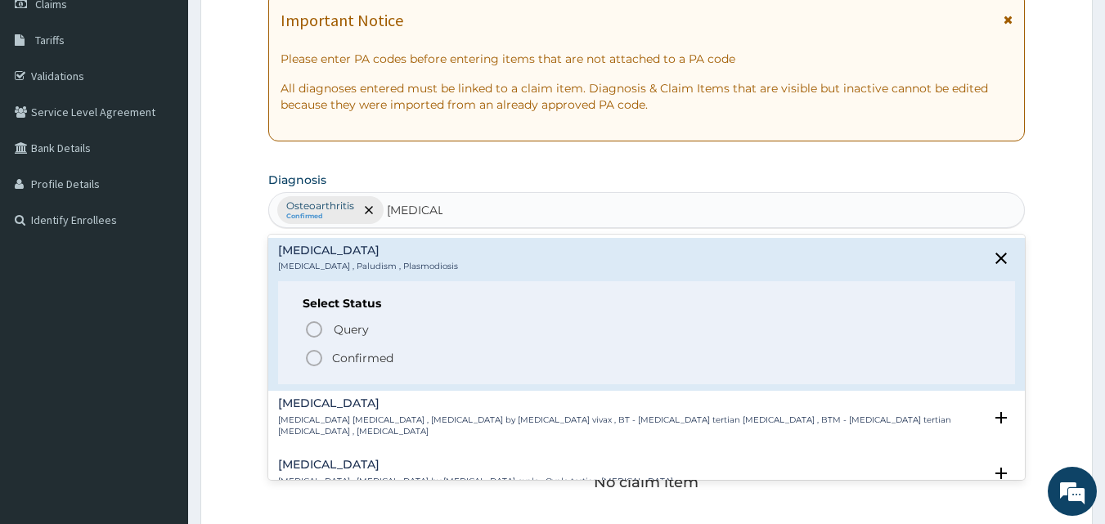
click at [338, 360] on p "Confirmed" at bounding box center [362, 358] width 61 height 16
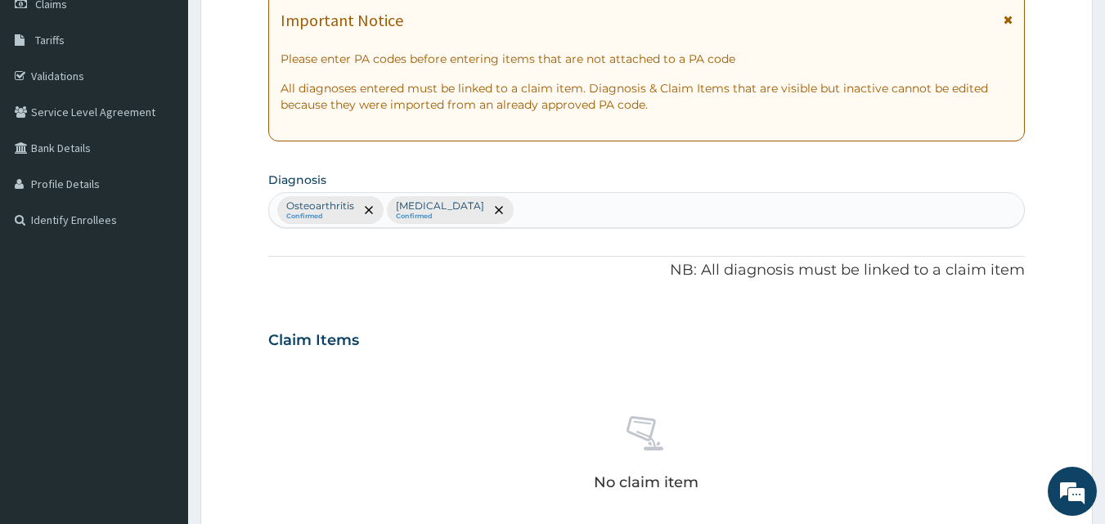
scroll to position [519, 0]
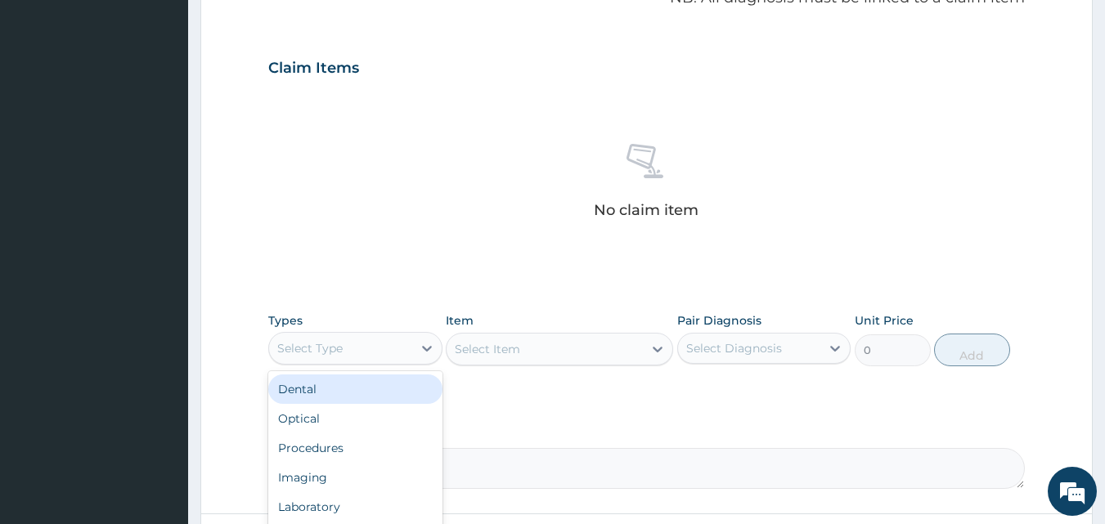
click at [373, 357] on div "Select Type" at bounding box center [340, 348] width 143 height 26
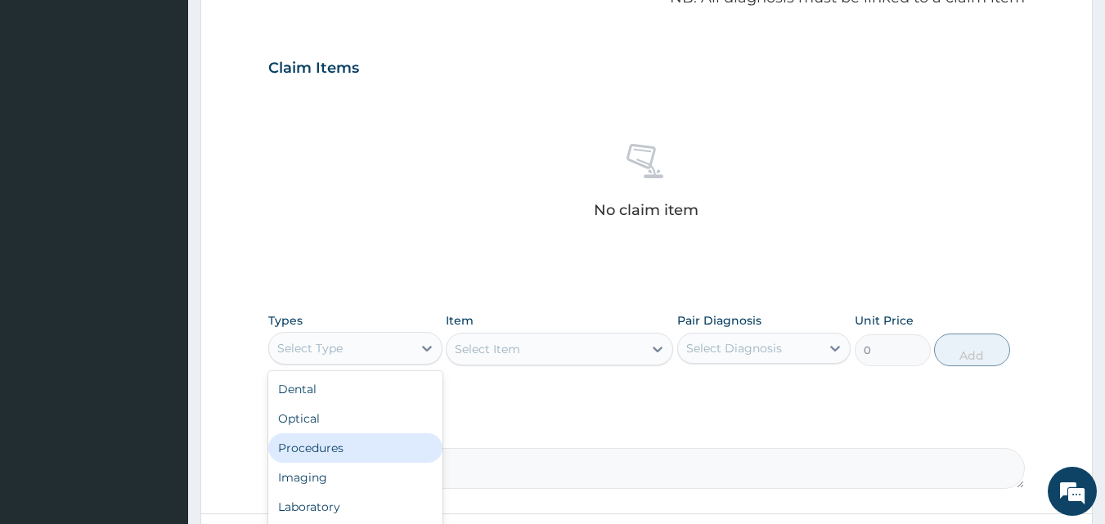
click at [338, 447] on div "Procedures" at bounding box center [355, 448] width 174 height 29
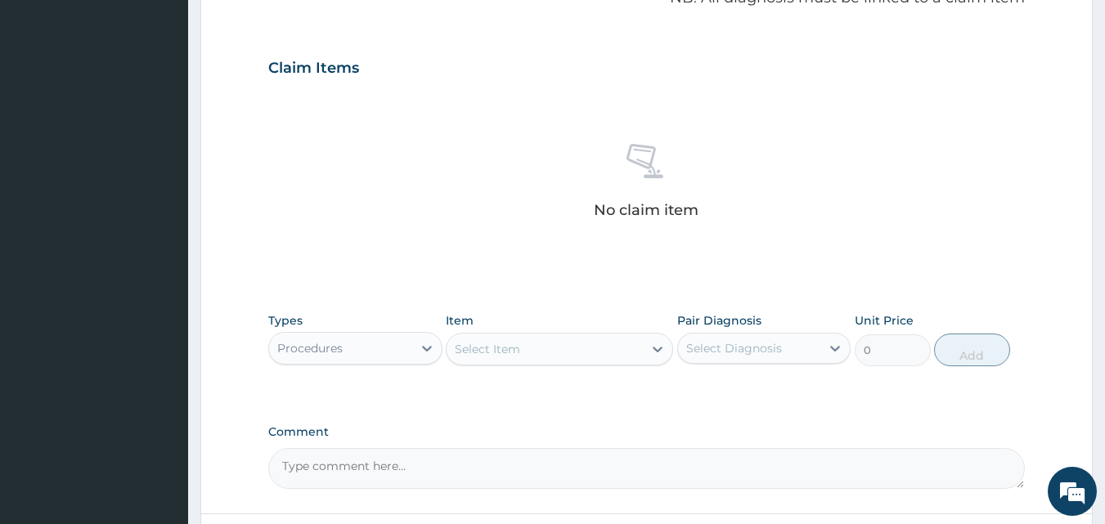
click at [500, 342] on div "Select Item" at bounding box center [487, 349] width 65 height 16
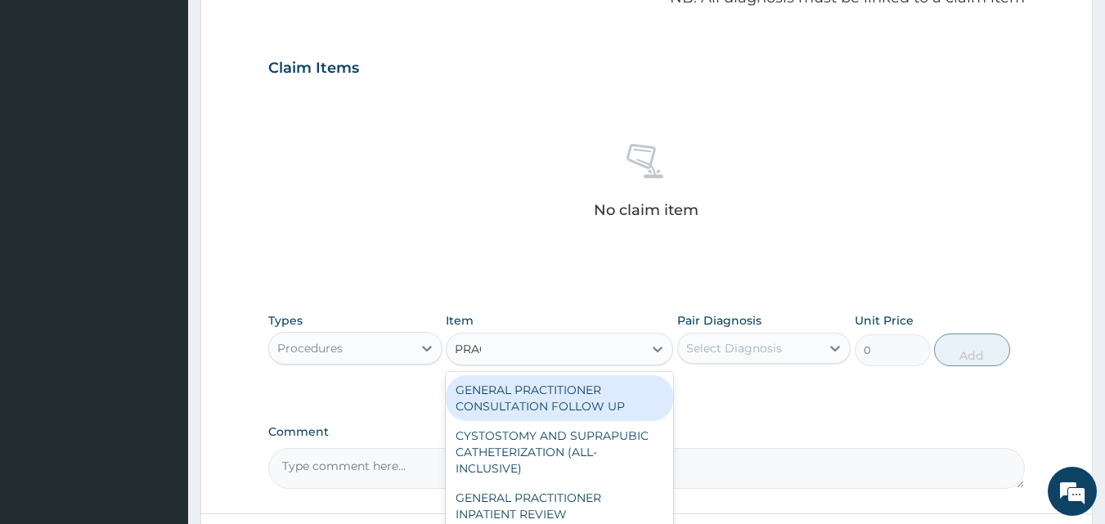
type input "PRACT"
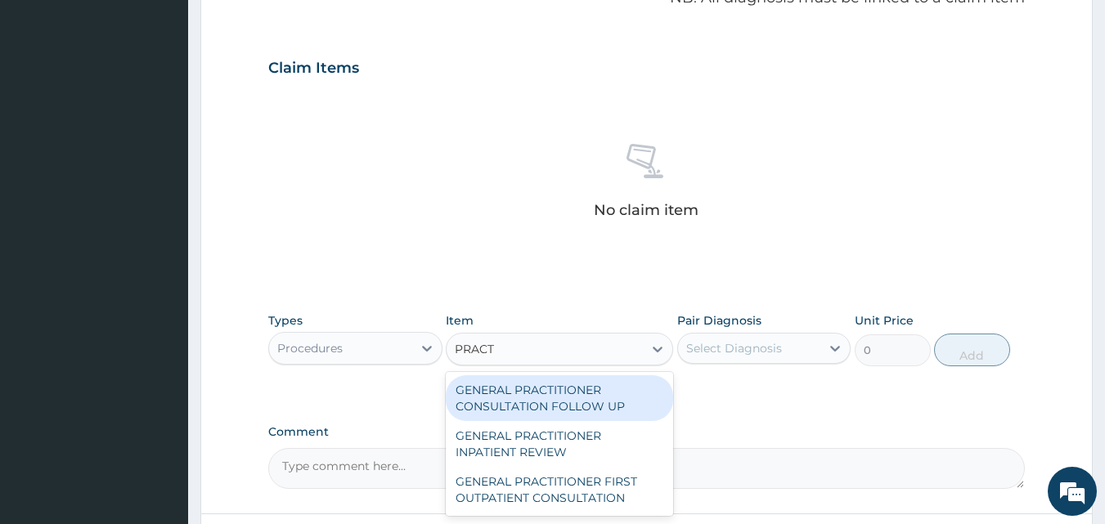
scroll to position [655, 0]
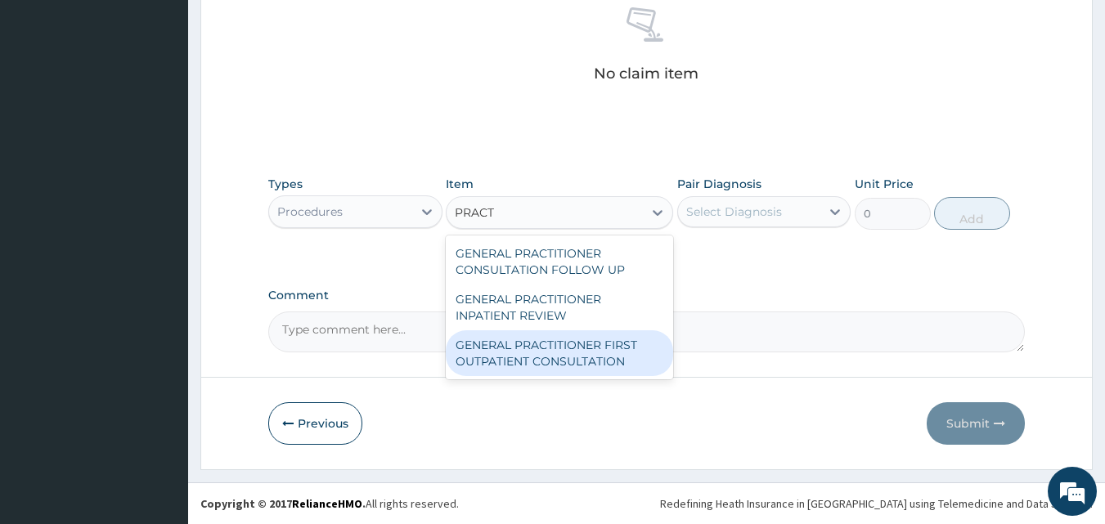
click at [534, 344] on div "GENERAL PRACTITIONER FIRST OUTPATIENT CONSULTATION" at bounding box center [559, 353] width 227 height 46
type input "6750"
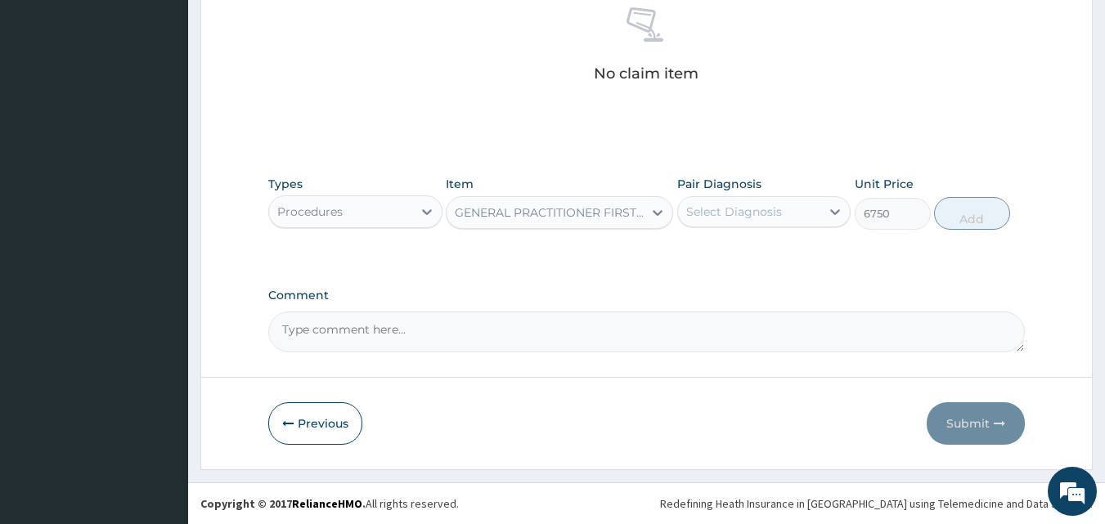
click at [752, 202] on div "Select Diagnosis" at bounding box center [749, 212] width 143 height 26
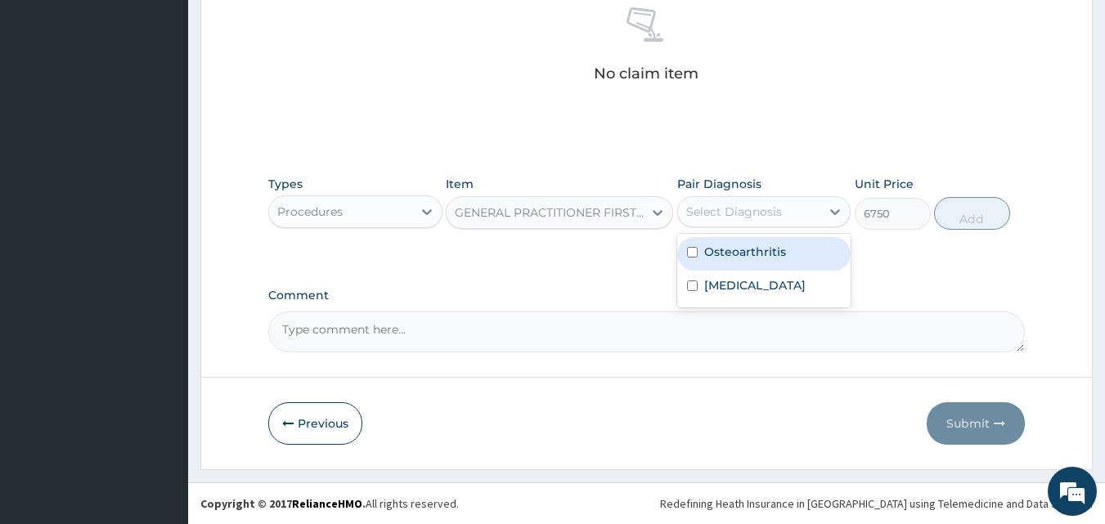
click at [741, 257] on label "Osteoarthritis" at bounding box center [745, 252] width 82 height 16
checkbox input "true"
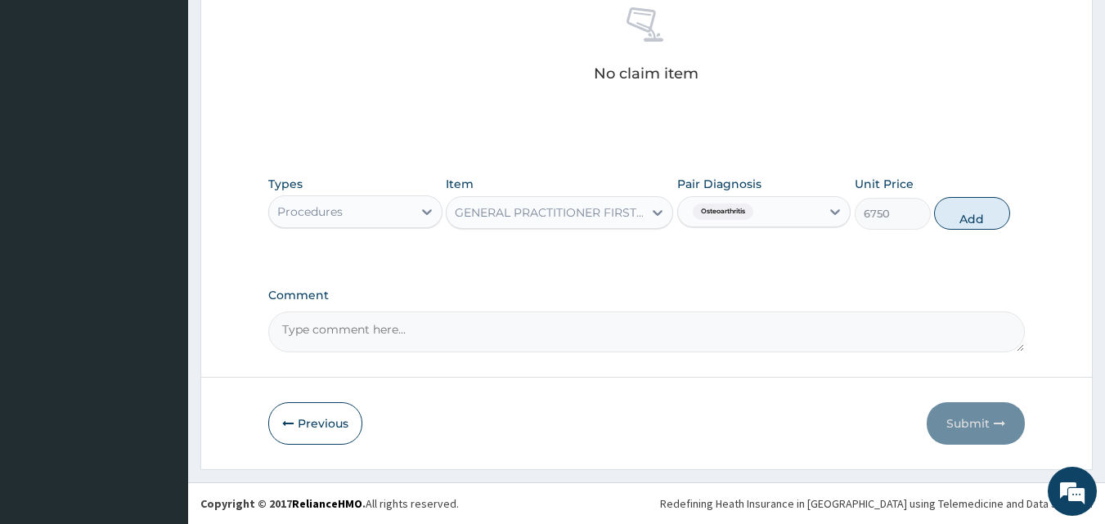
click at [971, 218] on button "Add" at bounding box center [972, 213] width 76 height 33
type input "0"
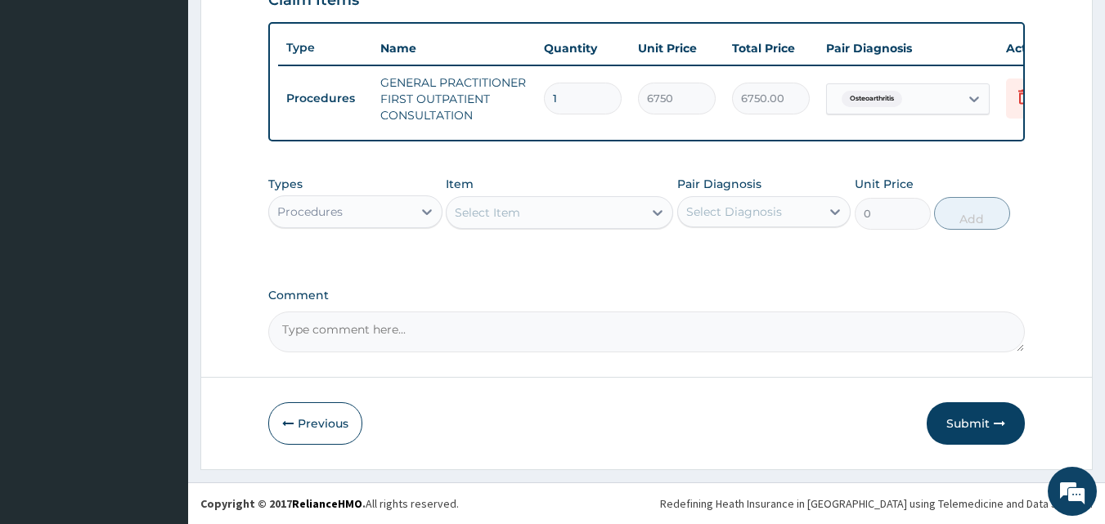
scroll to position [599, 0]
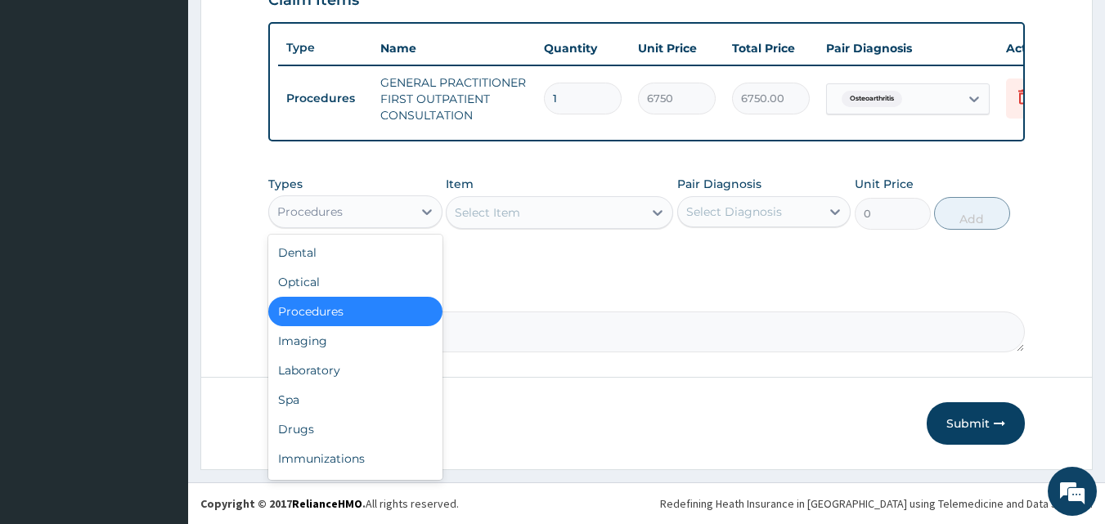
click at [331, 206] on div "Procedures" at bounding box center [309, 212] width 65 height 16
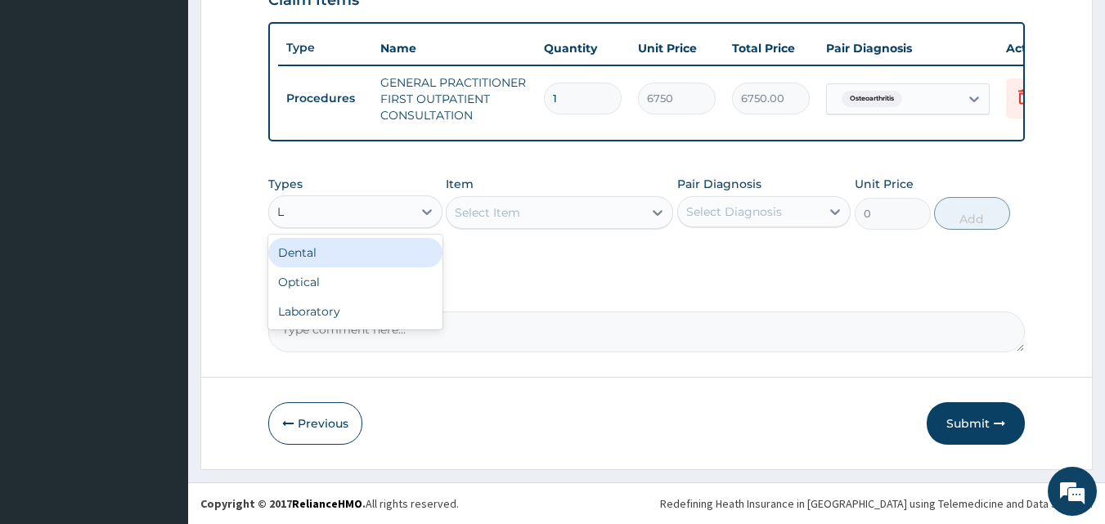
type input "LA"
click at [354, 249] on div "Laboratory" at bounding box center [355, 252] width 174 height 29
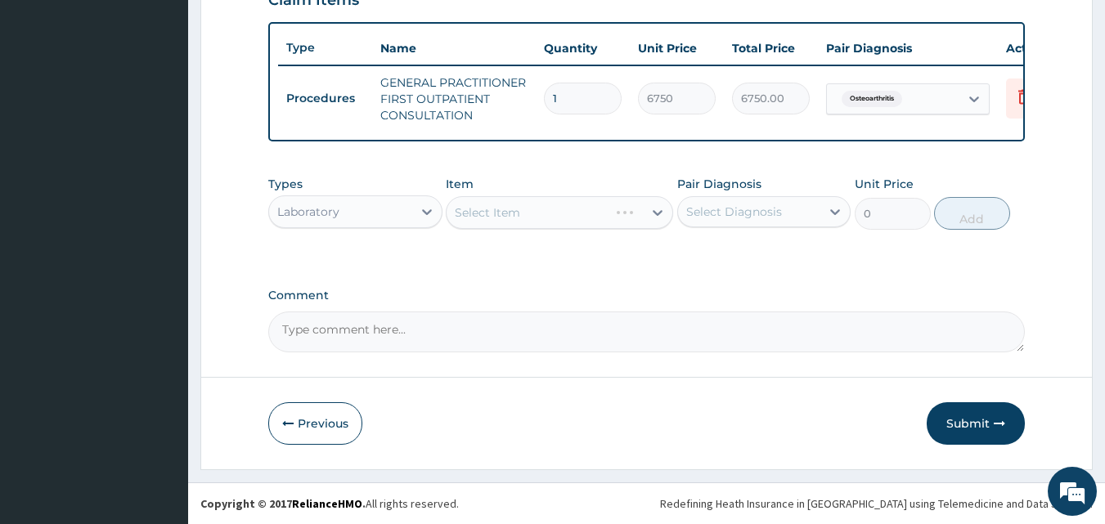
click at [531, 252] on div "Types option Laboratory, selected. Select is focused ,type to refine list, pres…" at bounding box center [647, 215] width 758 height 95
click at [555, 214] on div "Select Item" at bounding box center [545, 213] width 196 height 26
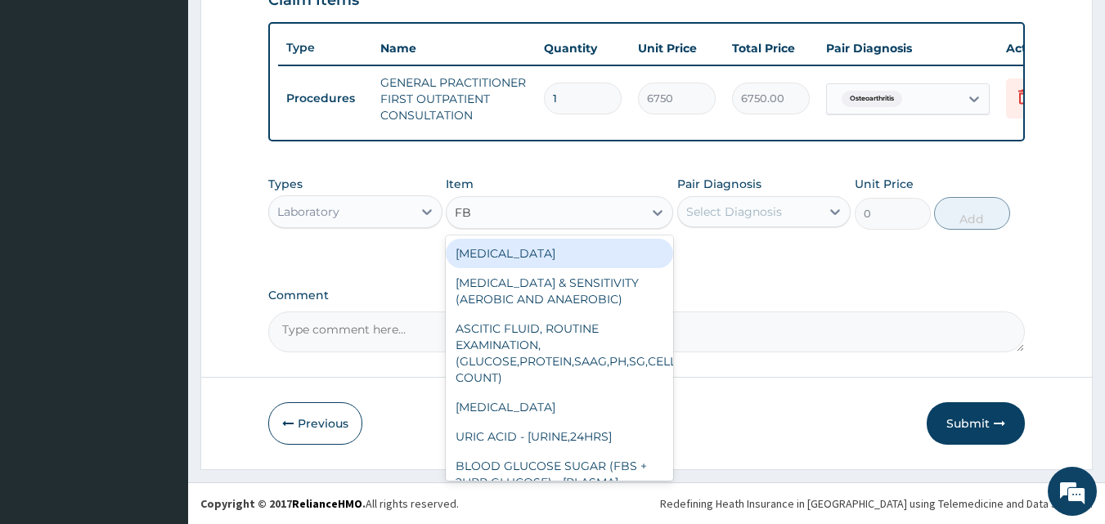
type input "FBC"
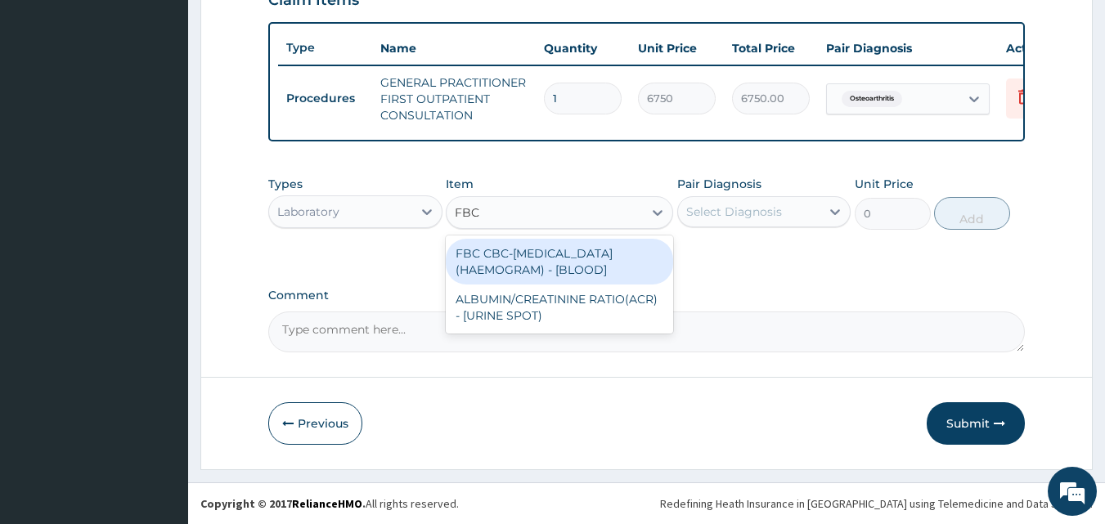
drag, startPoint x: 555, startPoint y: 255, endPoint x: 661, endPoint y: 232, distance: 108.2
click at [554, 255] on div "FBC CBC-COMPLETE BLOOD COUNT (HAEMOGRAM) - [BLOOD]" at bounding box center [559, 262] width 227 height 46
type input "9000"
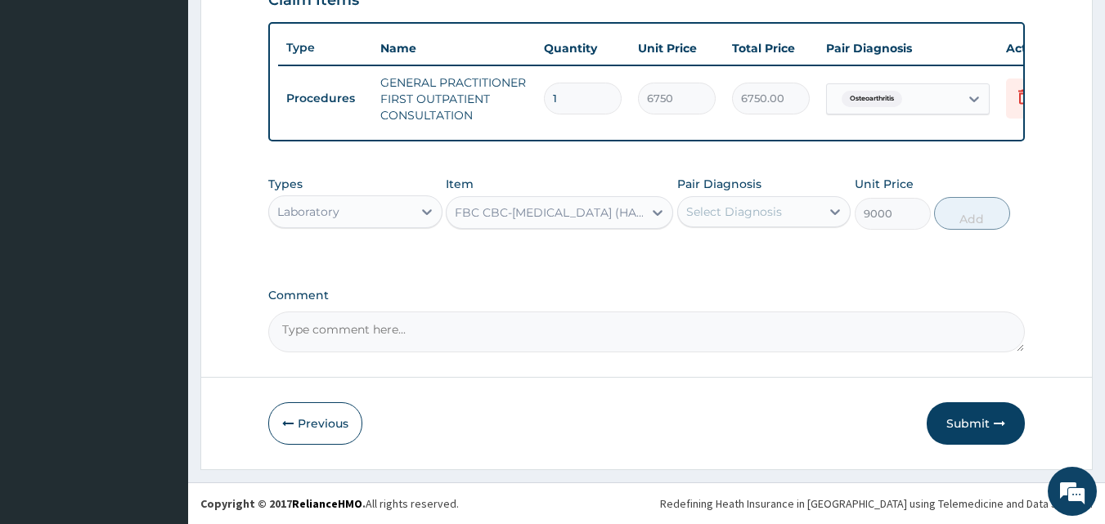
click at [785, 206] on div "Select Diagnosis" at bounding box center [749, 212] width 143 height 26
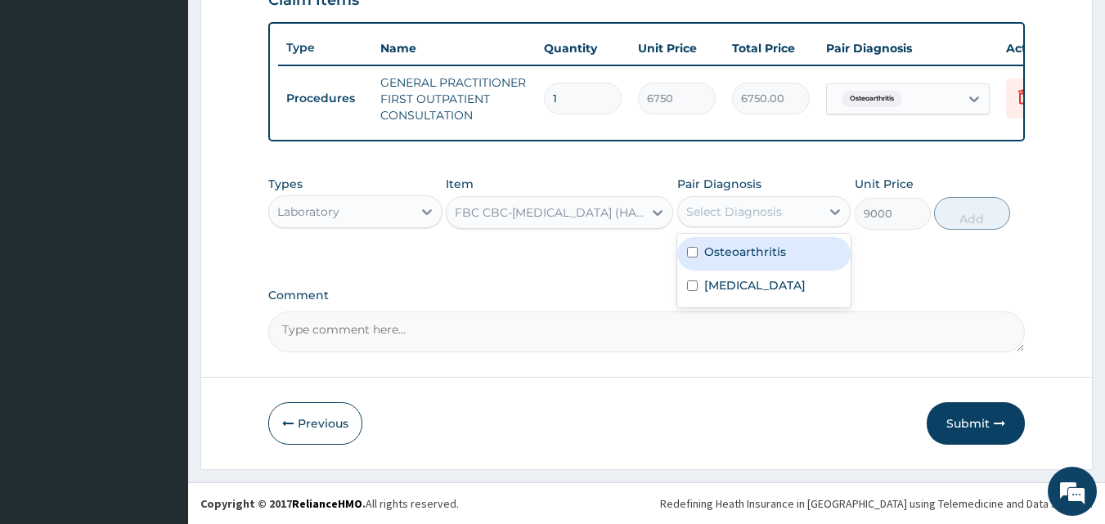
click at [732, 250] on label "Osteoarthritis" at bounding box center [745, 252] width 82 height 16
checkbox input "true"
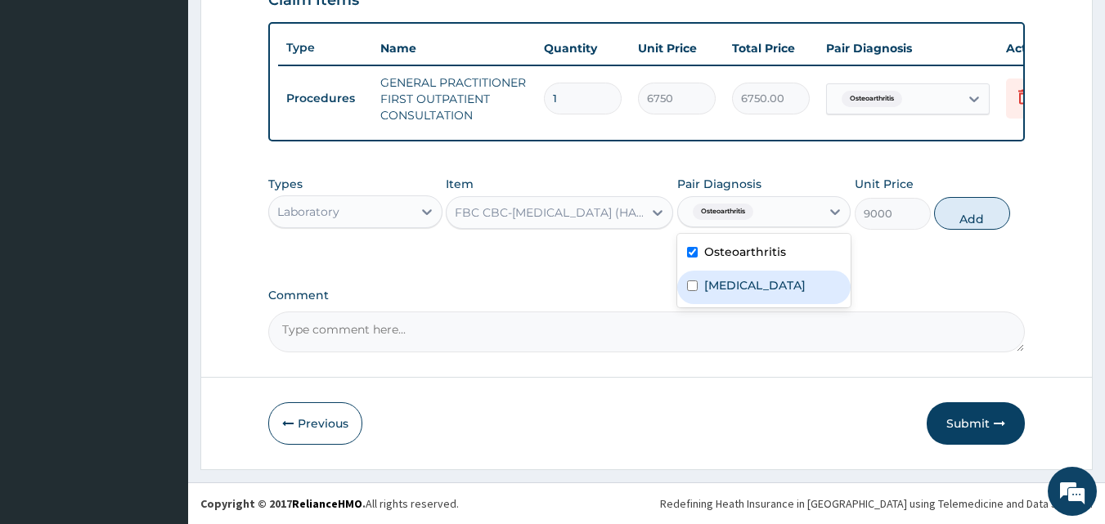
click at [717, 283] on label "Malaria" at bounding box center [754, 285] width 101 height 16
checkbox input "true"
click at [725, 261] on div "Osteoarthritis" at bounding box center [764, 254] width 174 height 34
checkbox input "false"
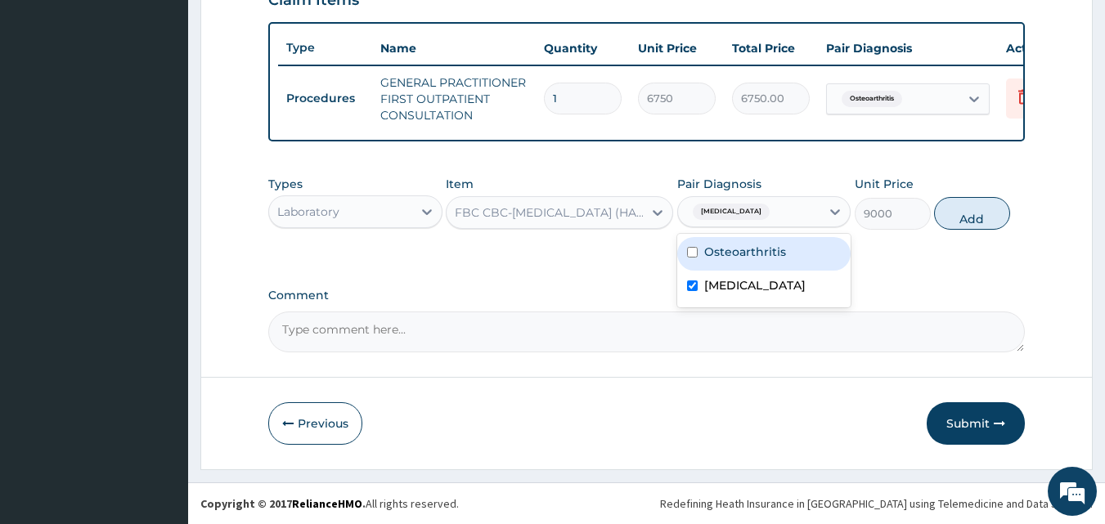
drag, startPoint x: 964, startPoint y: 214, endPoint x: 836, endPoint y: 233, distance: 129.1
click at [964, 214] on button "Add" at bounding box center [972, 213] width 76 height 33
type input "0"
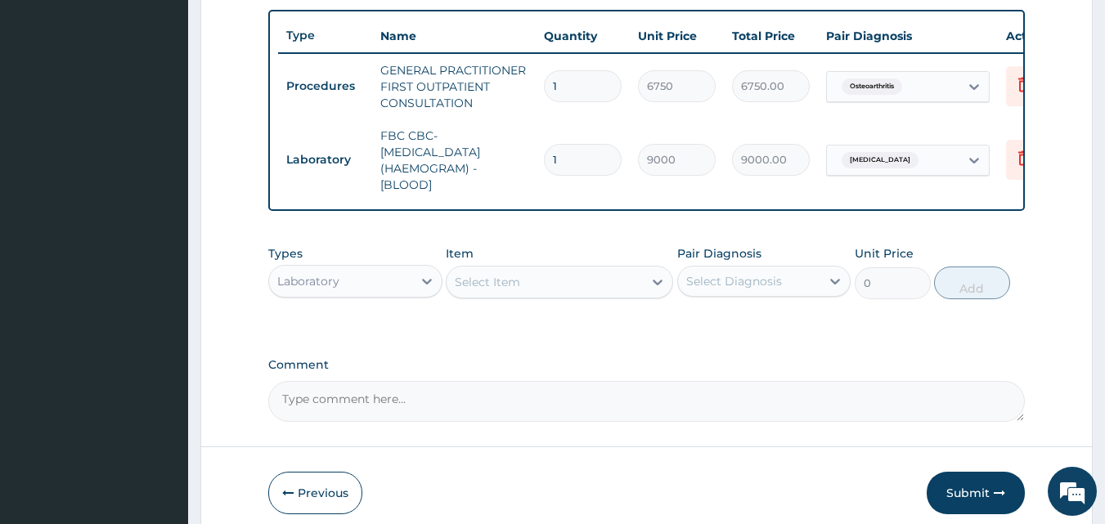
click at [545, 286] on div "Select Item" at bounding box center [545, 282] width 196 height 26
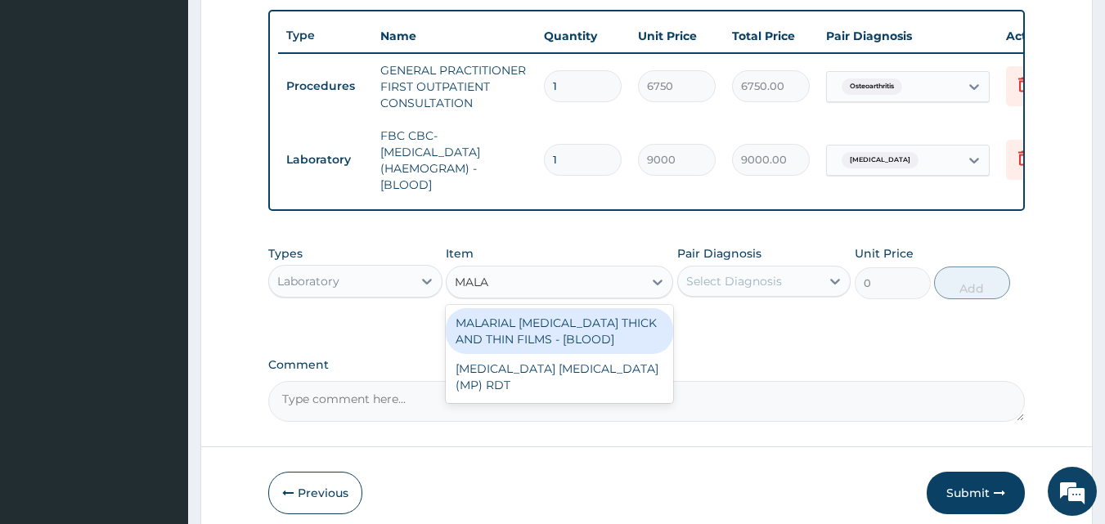
type input "MALAR"
click at [528, 330] on div "MALARIAL PARASITE THICK AND THIN FILMS - [BLOOD]" at bounding box center [559, 331] width 227 height 46
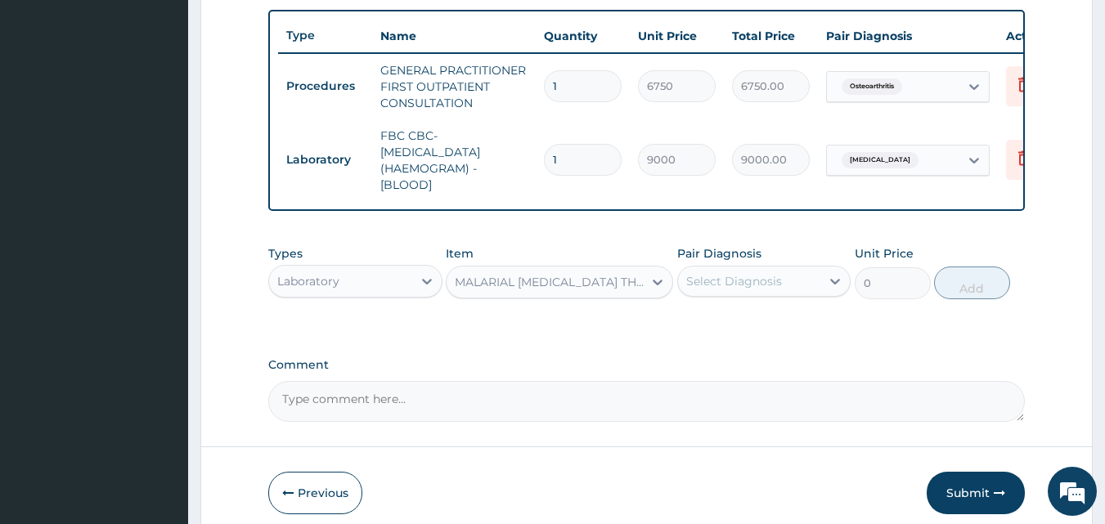
type input "3937.5"
click at [720, 289] on div "Select Diagnosis" at bounding box center [734, 281] width 96 height 16
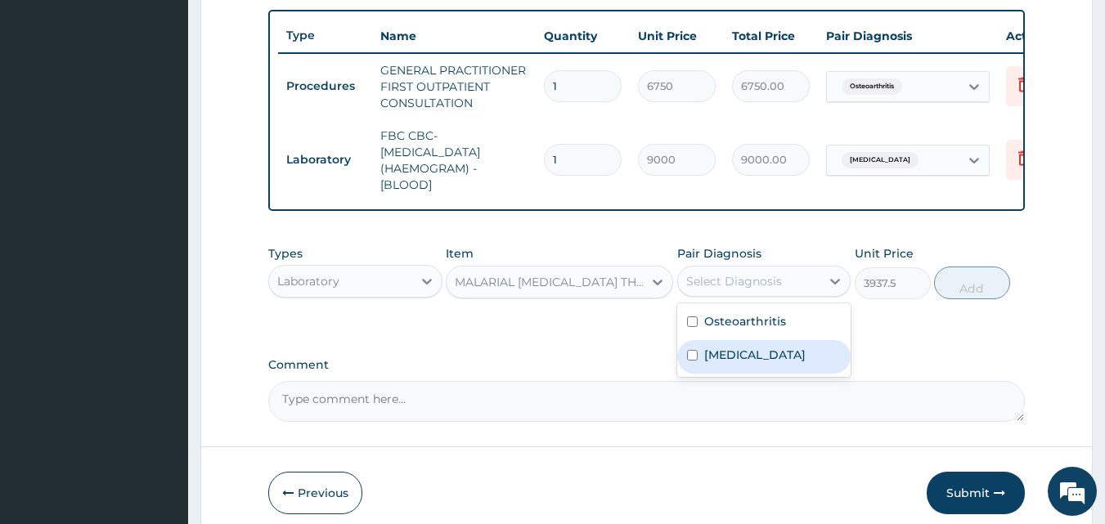
drag, startPoint x: 714, startPoint y: 370, endPoint x: 765, endPoint y: 333, distance: 62.7
click at [714, 363] on label "Malaria" at bounding box center [754, 355] width 101 height 16
checkbox input "true"
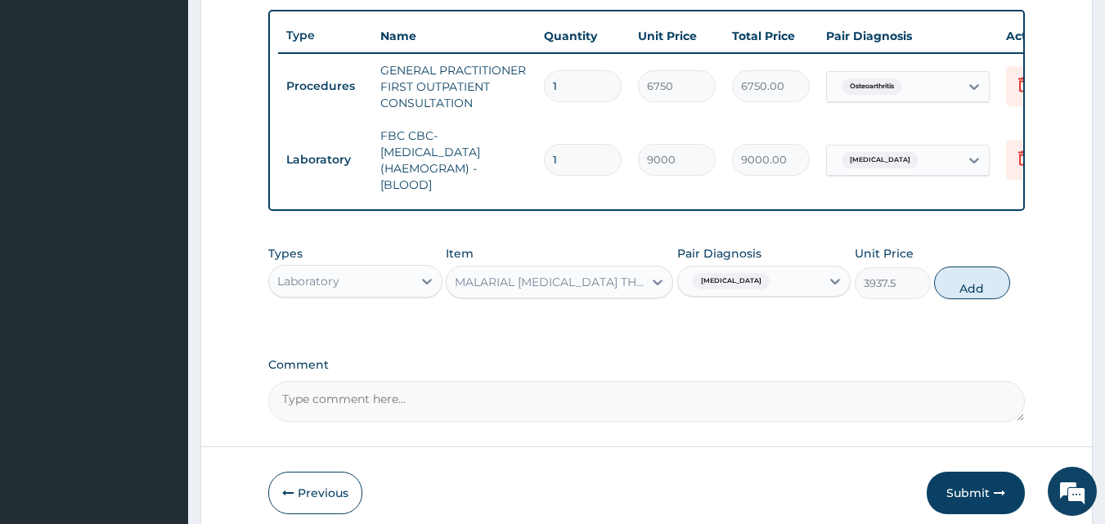
click at [1003, 297] on button "Add" at bounding box center [972, 283] width 76 height 33
type input "0"
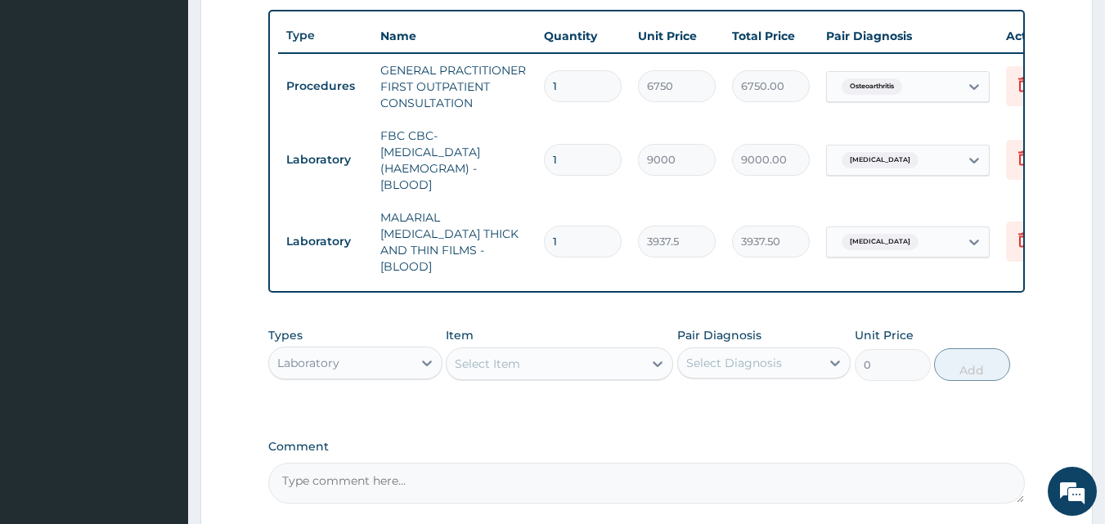
click at [380, 366] on div "Laboratory" at bounding box center [340, 363] width 143 height 26
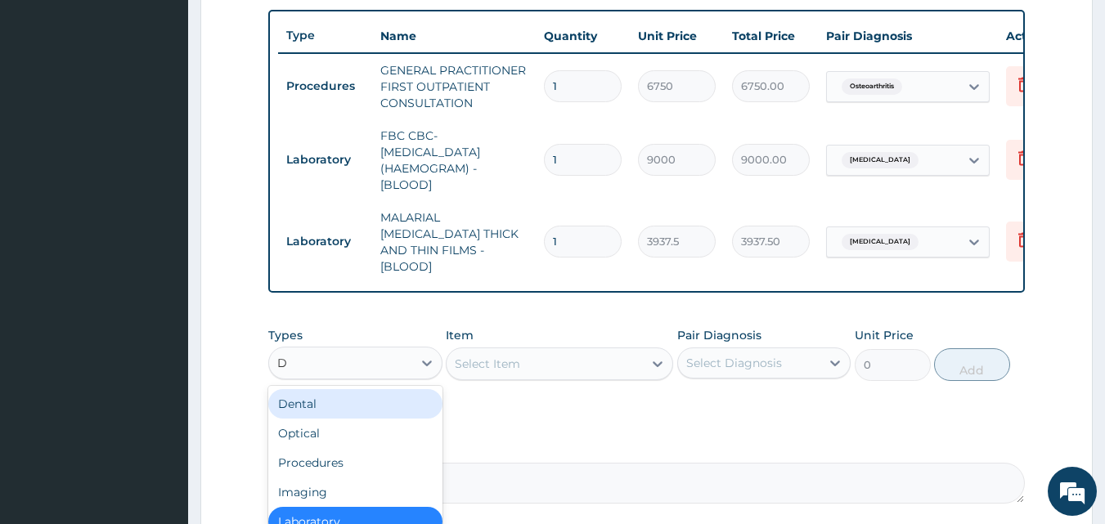
type input "DR"
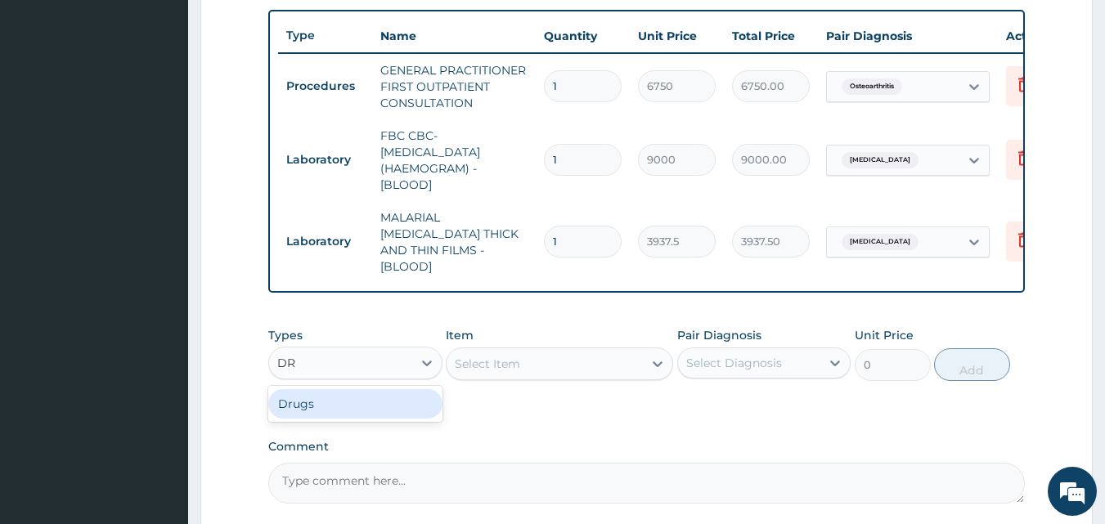
click at [341, 407] on div "Drugs" at bounding box center [355, 403] width 174 height 29
click at [509, 408] on div "Types Drugs Item Select Item Pair Diagnosis Select Diagnosis Unit Price 0 Add" at bounding box center [647, 366] width 758 height 95
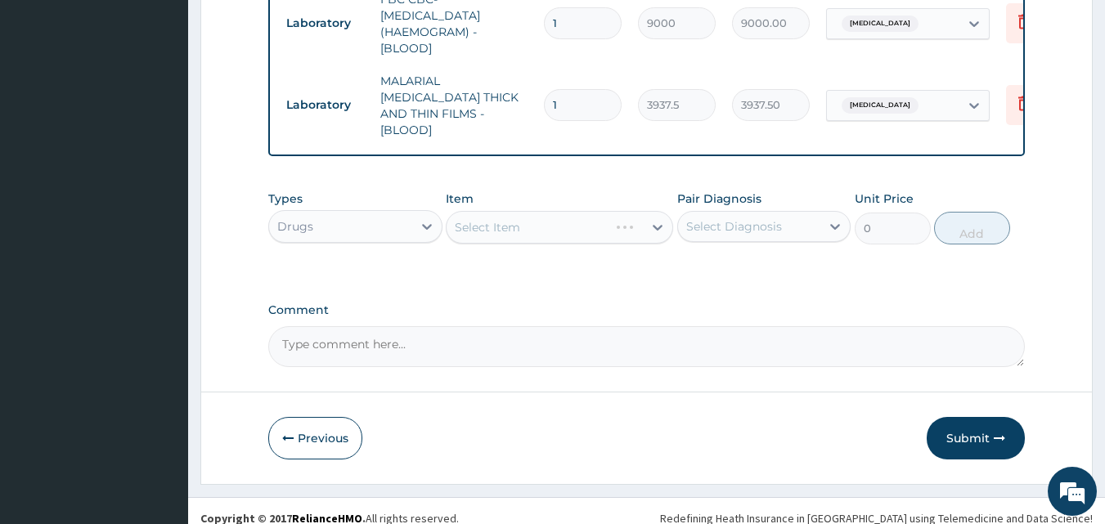
click at [538, 271] on div "Types Drugs Item Select Item Pair Diagnosis Select Diagnosis Unit Price 0 Add" at bounding box center [647, 229] width 758 height 95
click at [533, 260] on div "Types Drugs Item Select Item Pair Diagnosis Select Diagnosis Unit Price 0 Add" at bounding box center [647, 229] width 758 height 95
click at [534, 228] on div "Select Item" at bounding box center [545, 227] width 196 height 26
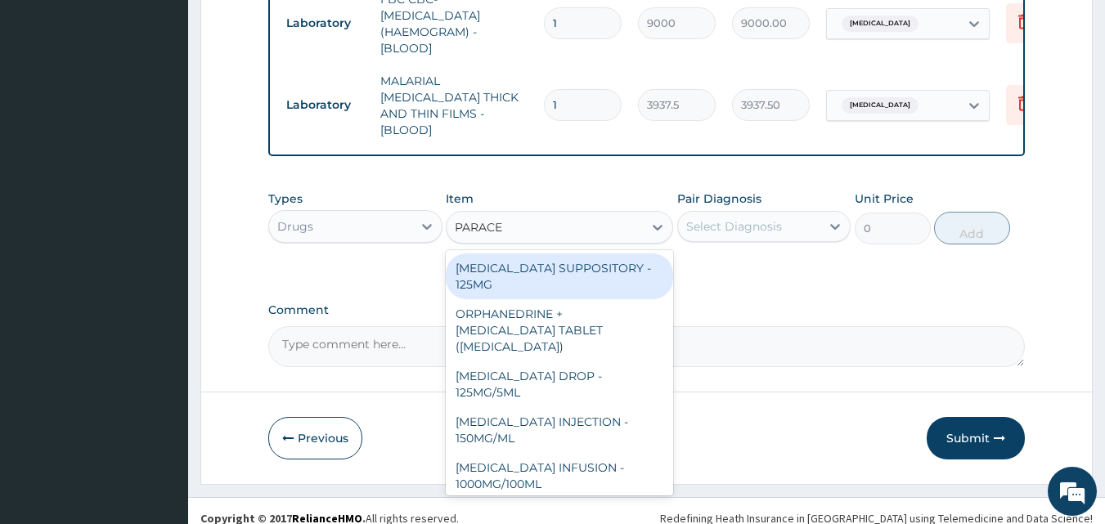
type input "PARACET"
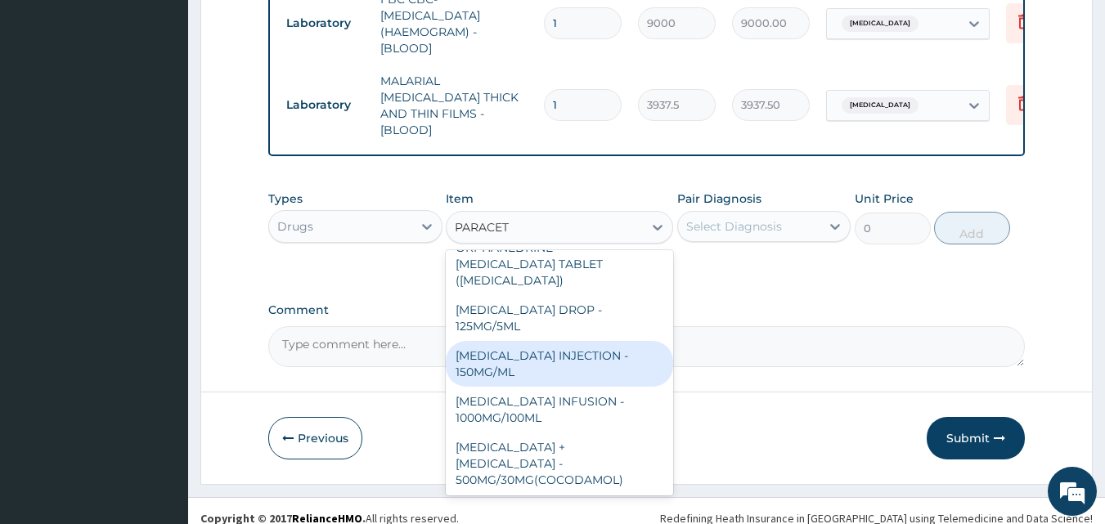
scroll to position [37, 0]
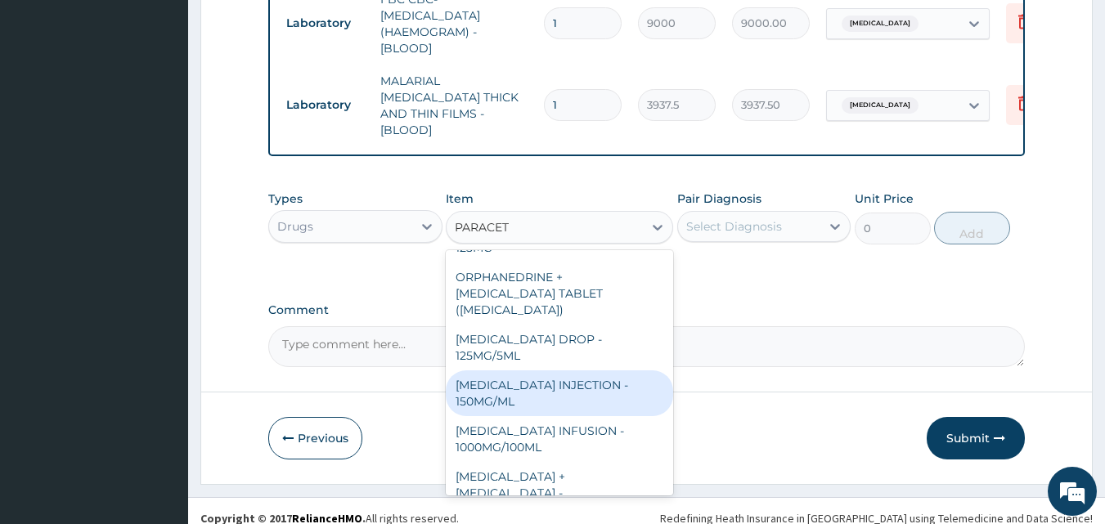
click at [563, 385] on div "PARACETAMOL INJECTION - 150MG/ML" at bounding box center [559, 394] width 227 height 46
type input "880.0000000000001"
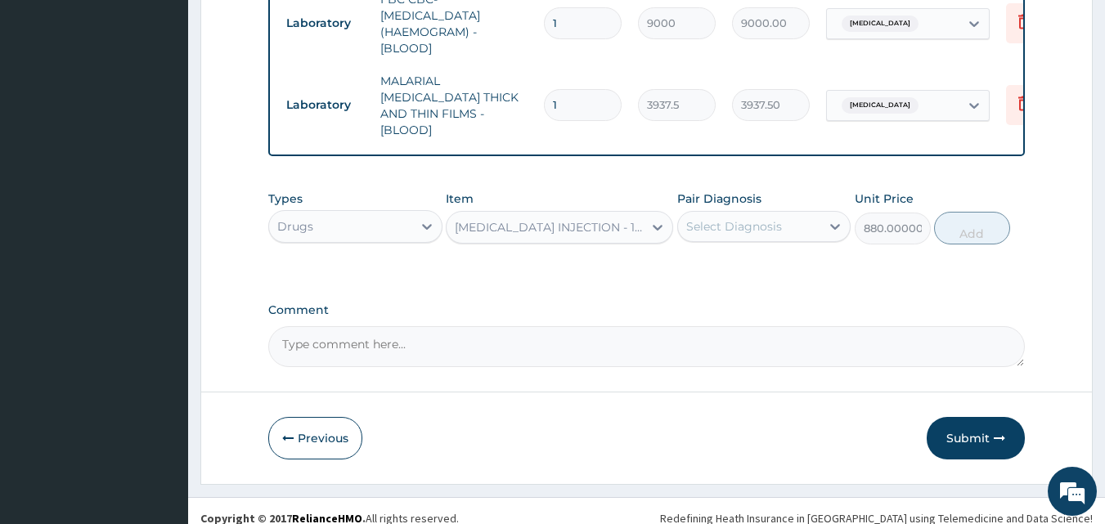
click at [750, 218] on div "Select Diagnosis" at bounding box center [734, 226] width 96 height 16
drag, startPoint x: 732, startPoint y: 262, endPoint x: 839, endPoint y: 254, distance: 107.5
click at [734, 262] on label "Osteoarthritis" at bounding box center [745, 267] width 82 height 16
checkbox input "true"
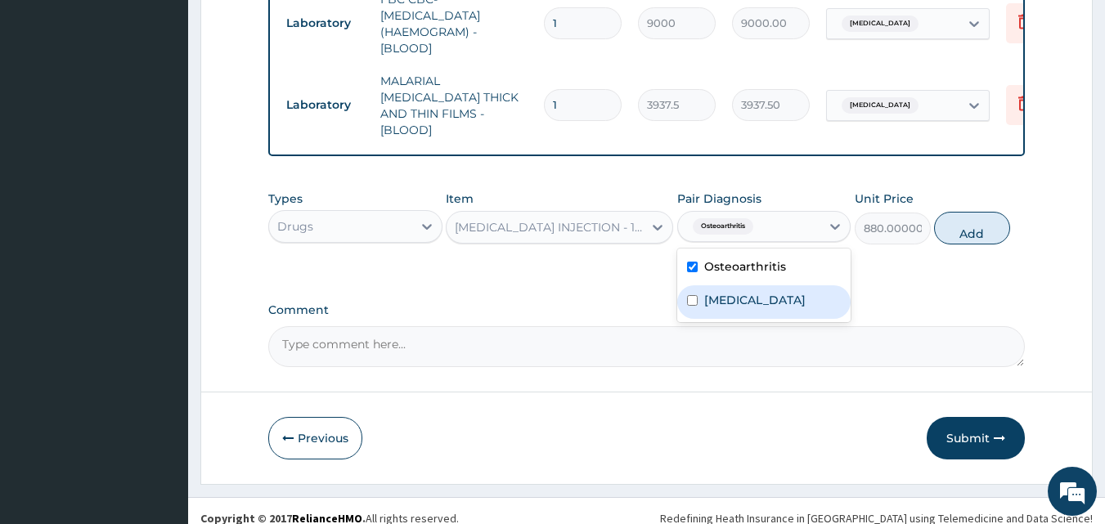
click at [795, 304] on div "Malaria" at bounding box center [764, 302] width 174 height 34
checkbox input "true"
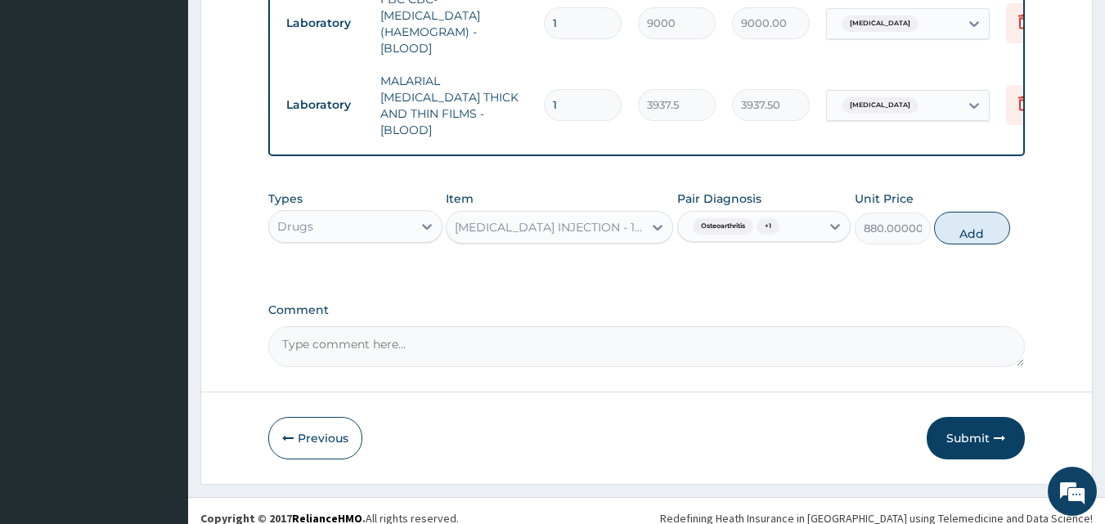
click at [972, 219] on button "Add" at bounding box center [972, 228] width 76 height 33
type input "0"
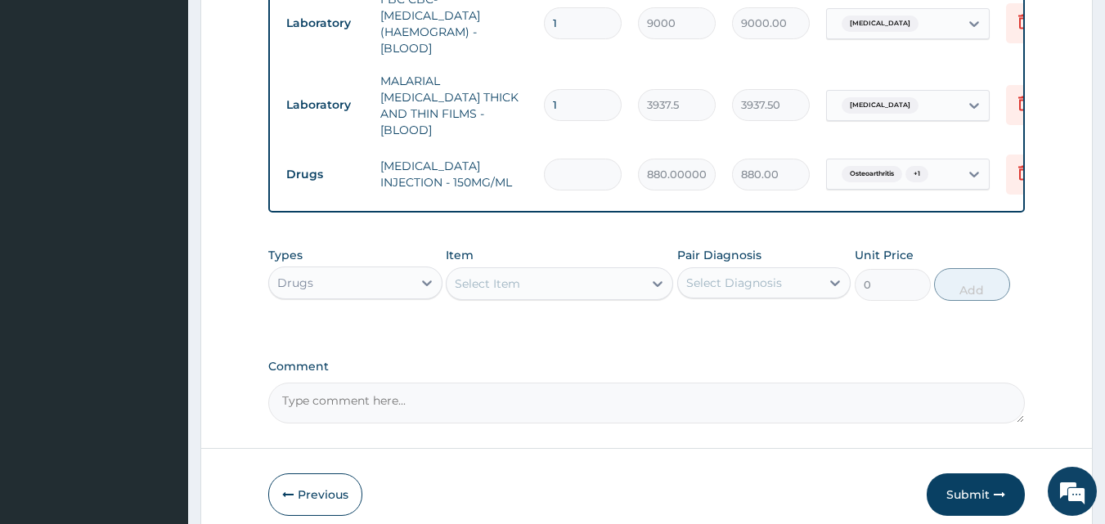
type input "0.00"
type input "2"
type input "1760.00"
type input "2"
click at [542, 253] on div "Item Select Item" at bounding box center [559, 274] width 227 height 54
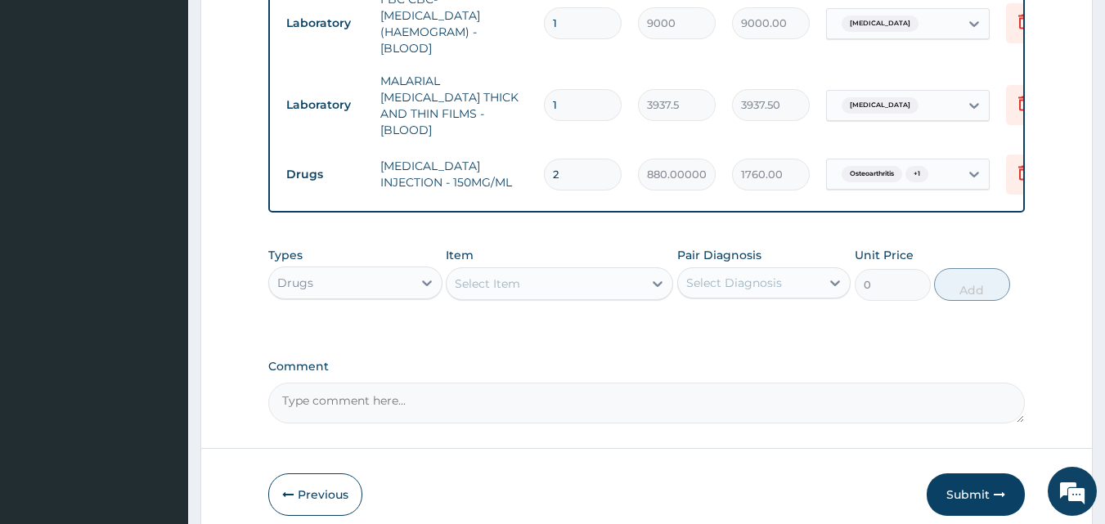
click at [533, 272] on div "Select Item" at bounding box center [545, 284] width 196 height 26
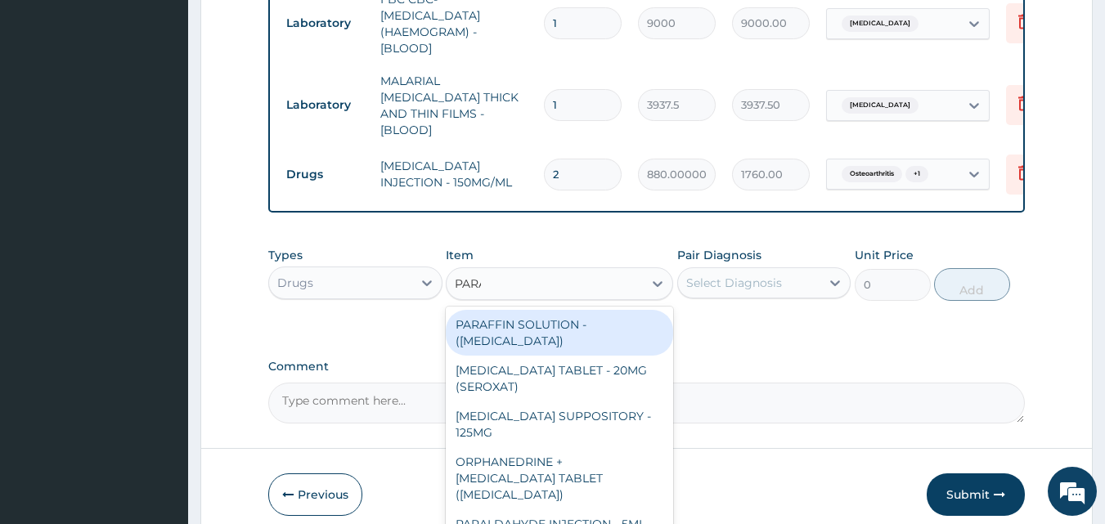
type input "PARACE"
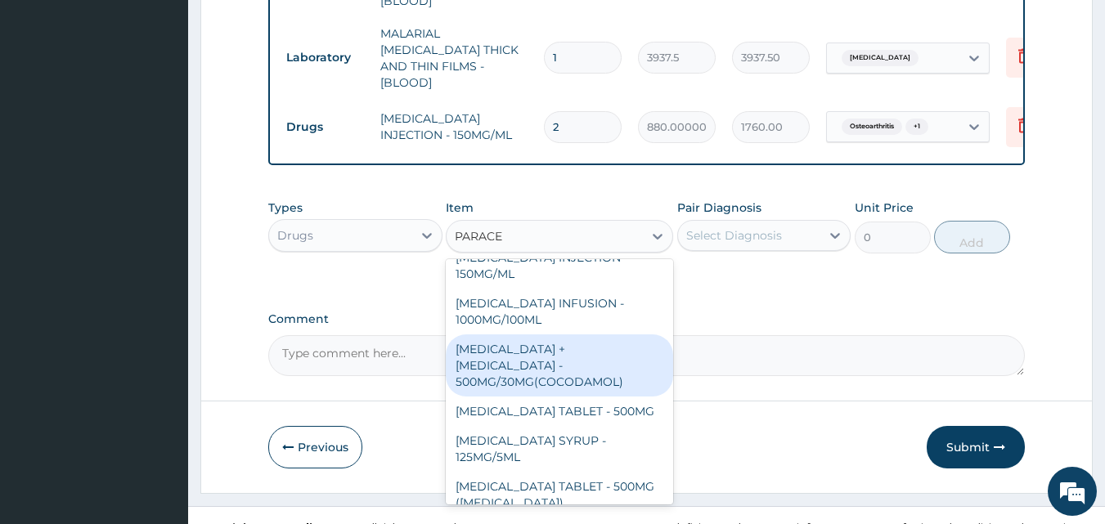
scroll to position [803, 0]
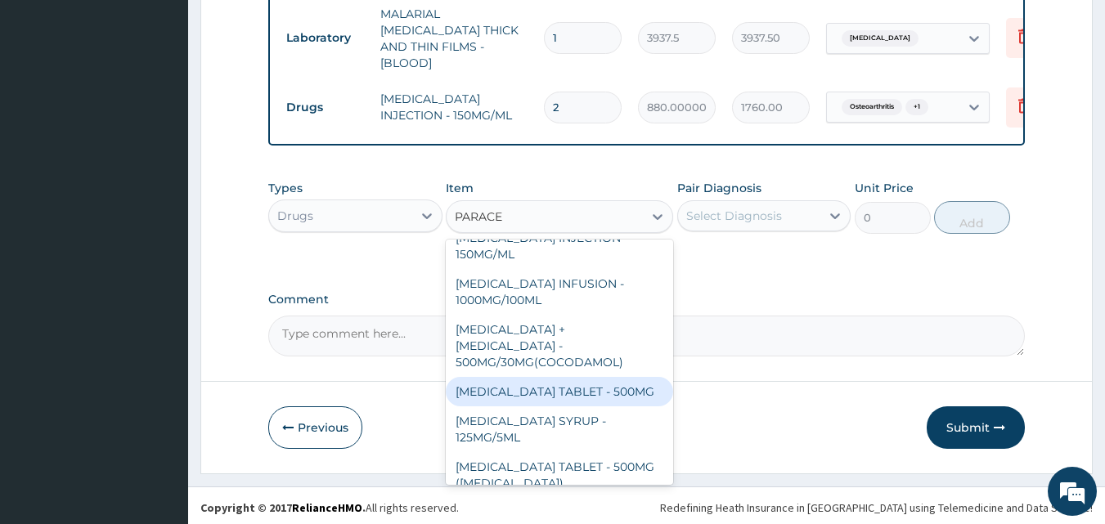
click at [565, 377] on div "PARACETAMOL TABLET - 500MG" at bounding box center [559, 391] width 227 height 29
type input "52.800000000000004"
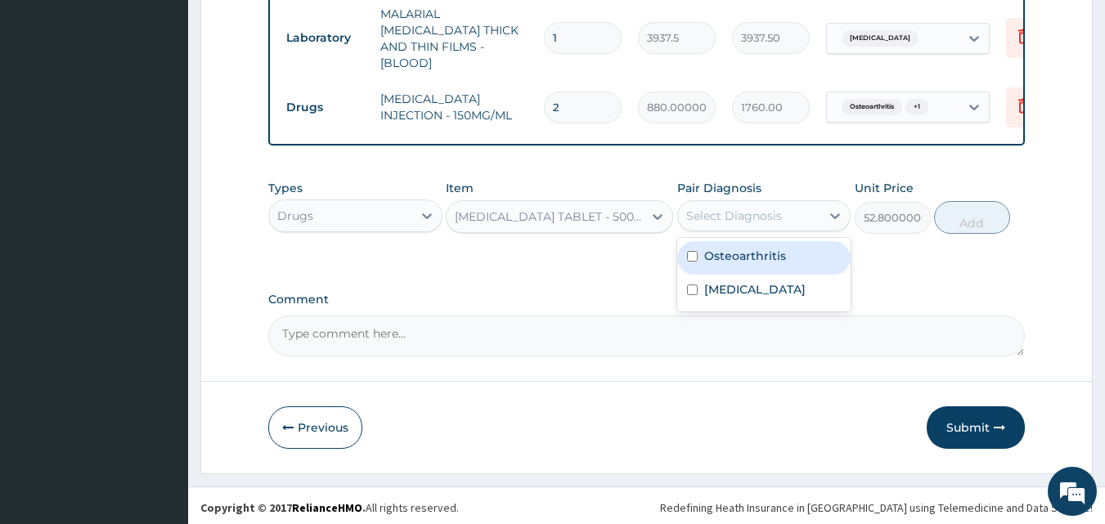
click at [747, 218] on div "Select Diagnosis" at bounding box center [734, 216] width 96 height 16
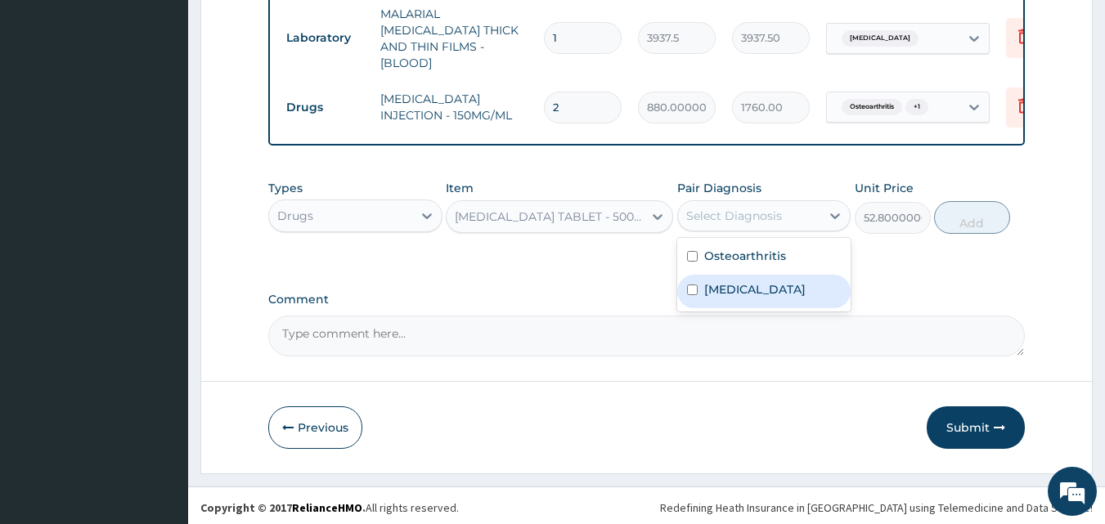
click at [729, 292] on label "Malaria" at bounding box center [754, 289] width 101 height 16
checkbox input "true"
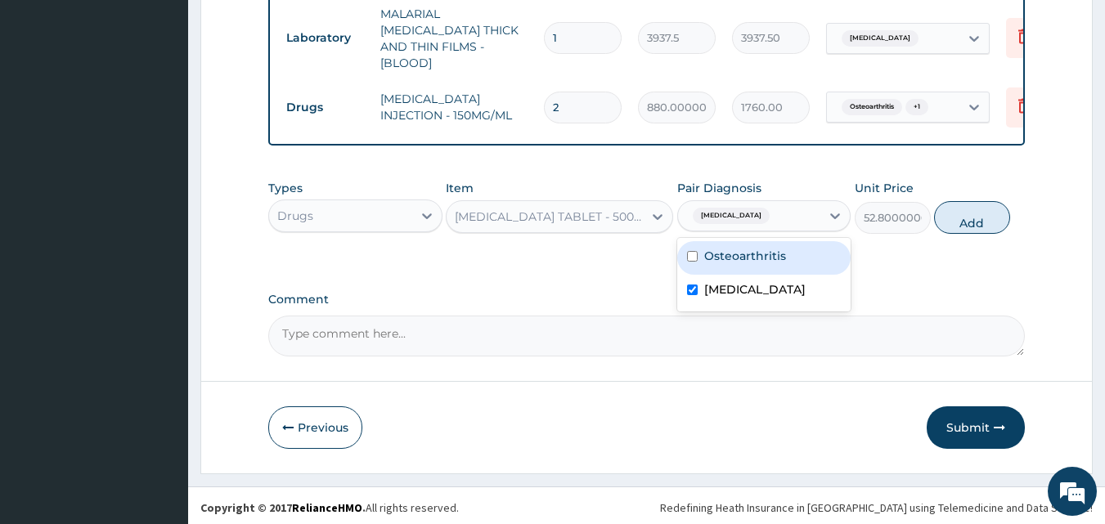
click at [744, 262] on div "Osteoarthritis" at bounding box center [764, 258] width 174 height 34
checkbox input "true"
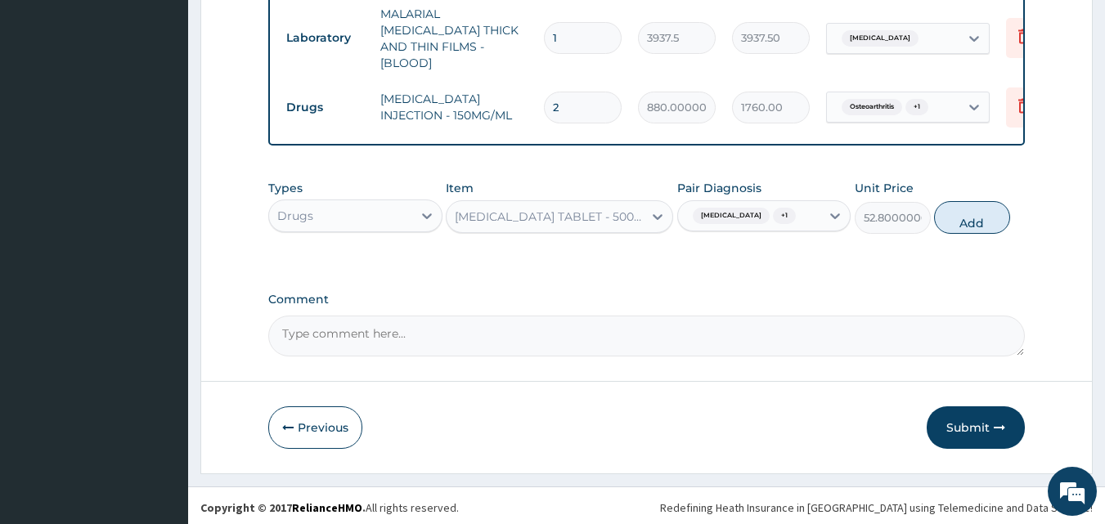
click at [942, 216] on button "Add" at bounding box center [972, 217] width 76 height 33
type input "0"
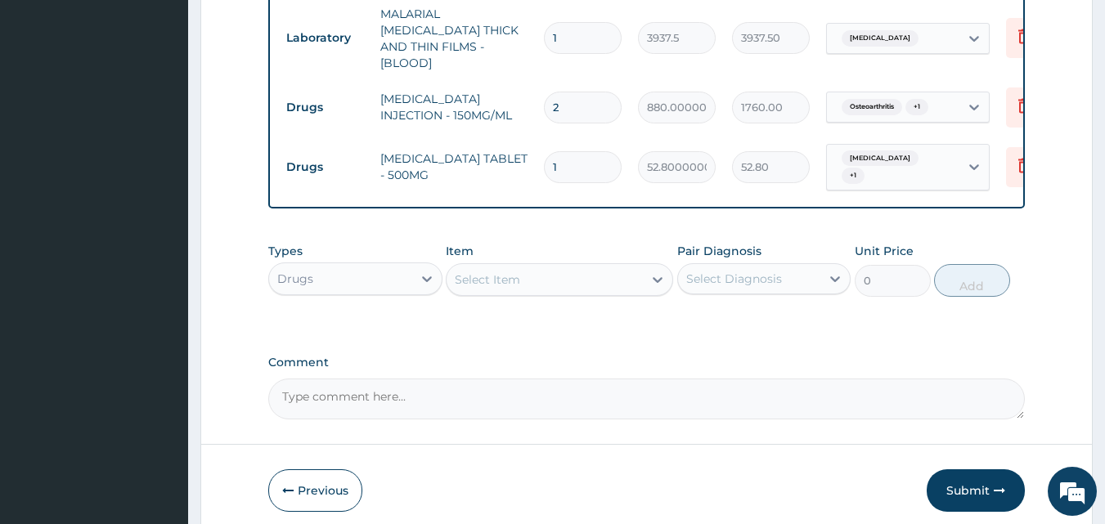
click at [572, 270] on div "Select Item" at bounding box center [545, 280] width 196 height 26
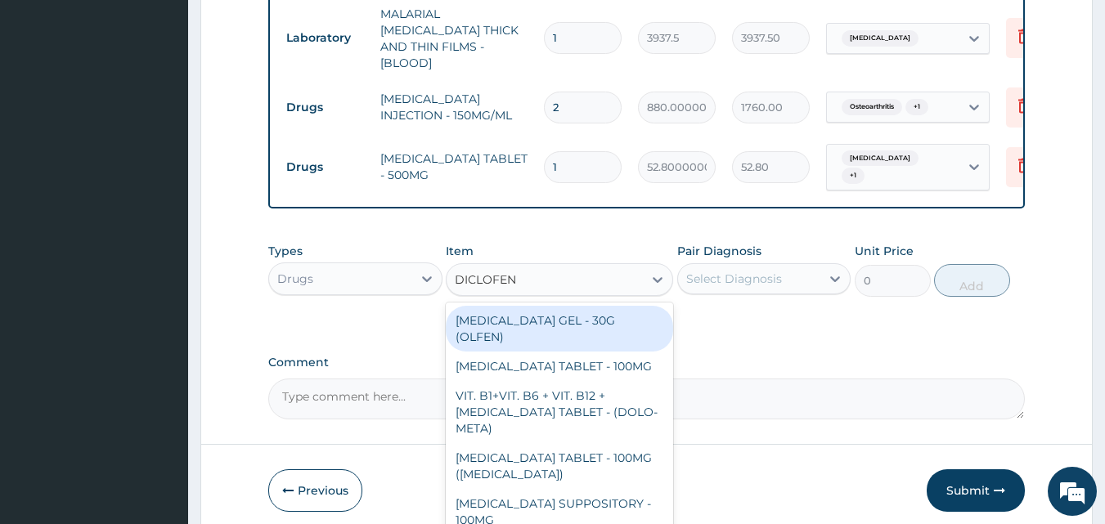
type input "DICLOFENA"
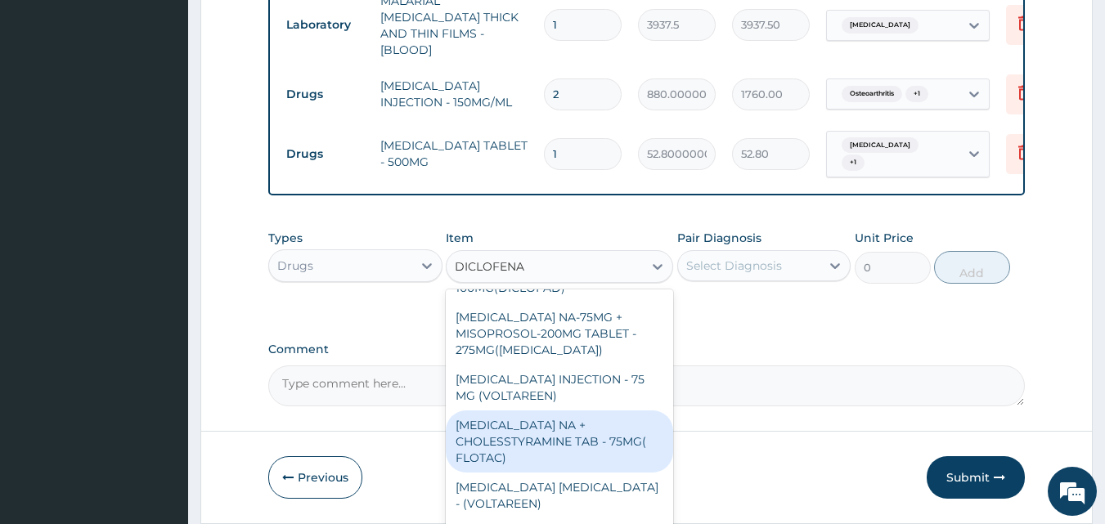
scroll to position [859, 0]
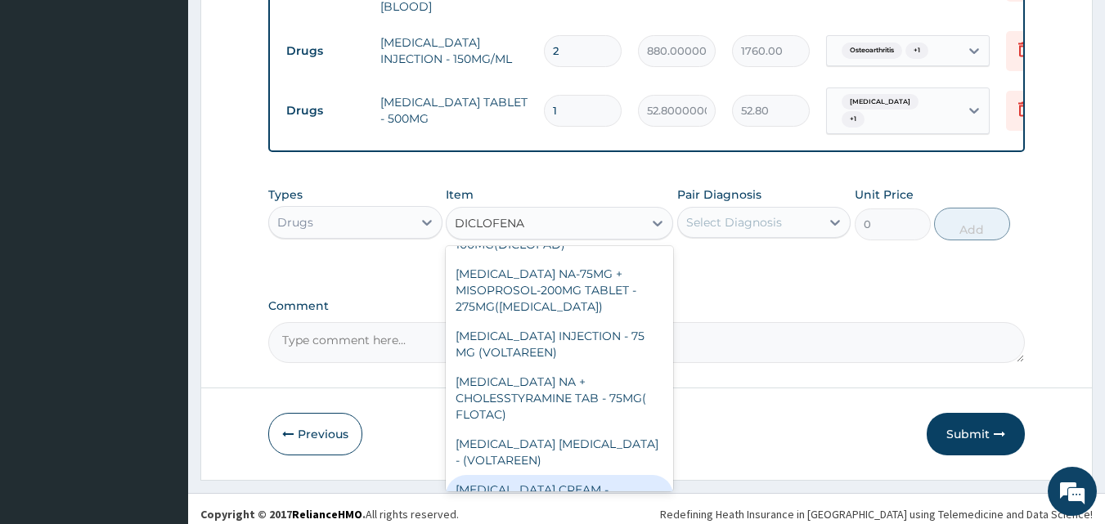
click at [501, 475] on div "DICLOFENAC CREAM - (VOLTAREN EMULGENT CREAM)" at bounding box center [559, 506] width 227 height 62
type input "2200"
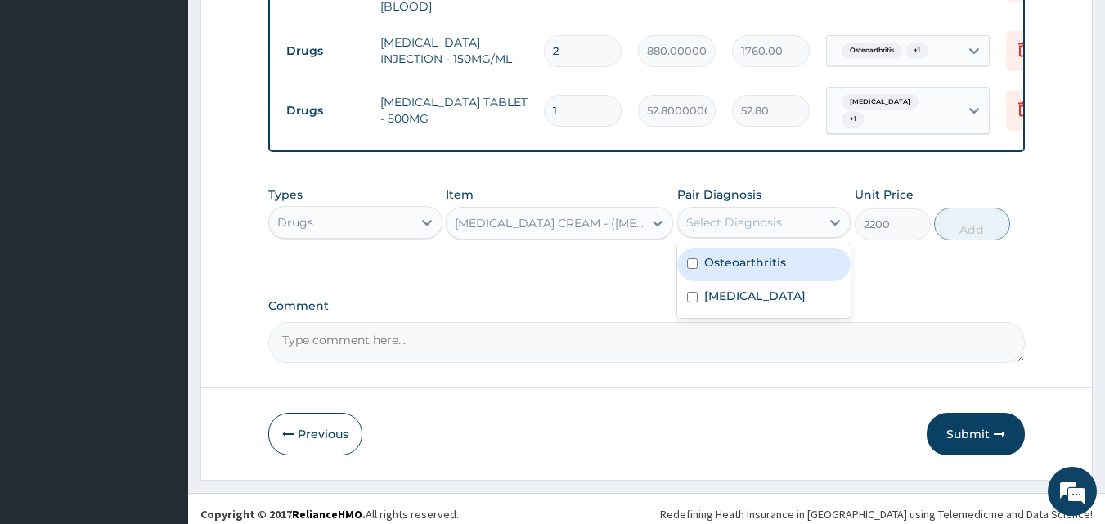
click at [780, 209] on div "Select Diagnosis" at bounding box center [749, 222] width 143 height 26
drag, startPoint x: 751, startPoint y: 258, endPoint x: 889, endPoint y: 228, distance: 141.4
click at [752, 258] on label "Osteoarthritis" at bounding box center [745, 262] width 82 height 16
checkbox input "true"
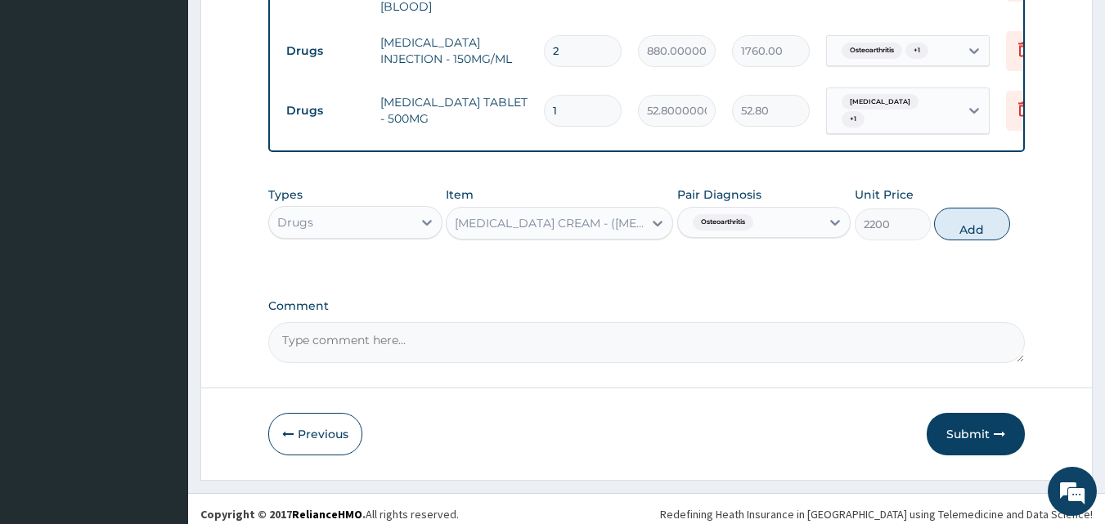
drag, startPoint x: 951, startPoint y: 212, endPoint x: 806, endPoint y: 259, distance: 152.1
click at [951, 215] on button "Add" at bounding box center [972, 224] width 76 height 33
type input "0"
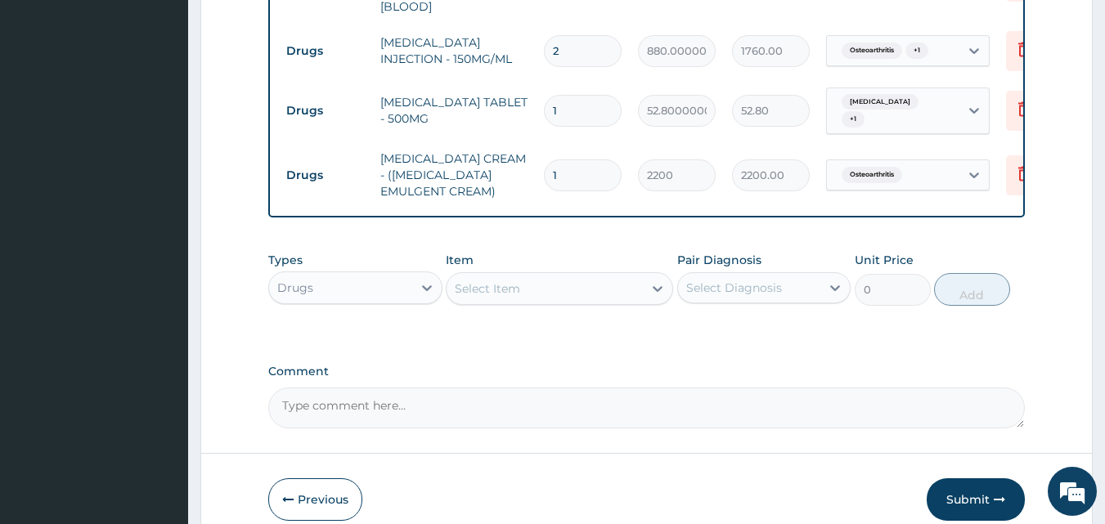
click at [584, 87] on td "1" at bounding box center [583, 111] width 94 height 48
click at [582, 95] on input "1" at bounding box center [583, 111] width 78 height 32
type input "18"
type input "950.40"
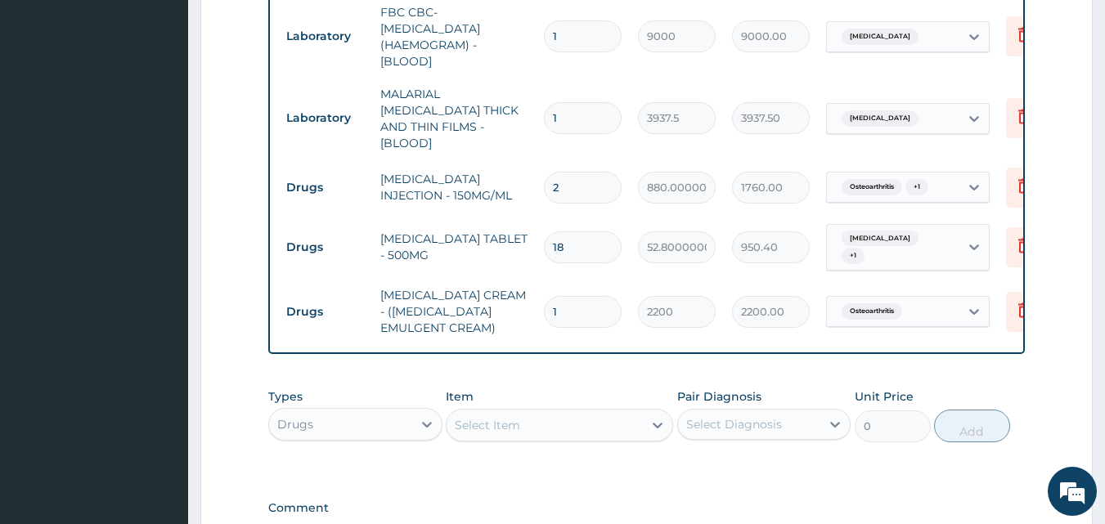
scroll to position [587, 0]
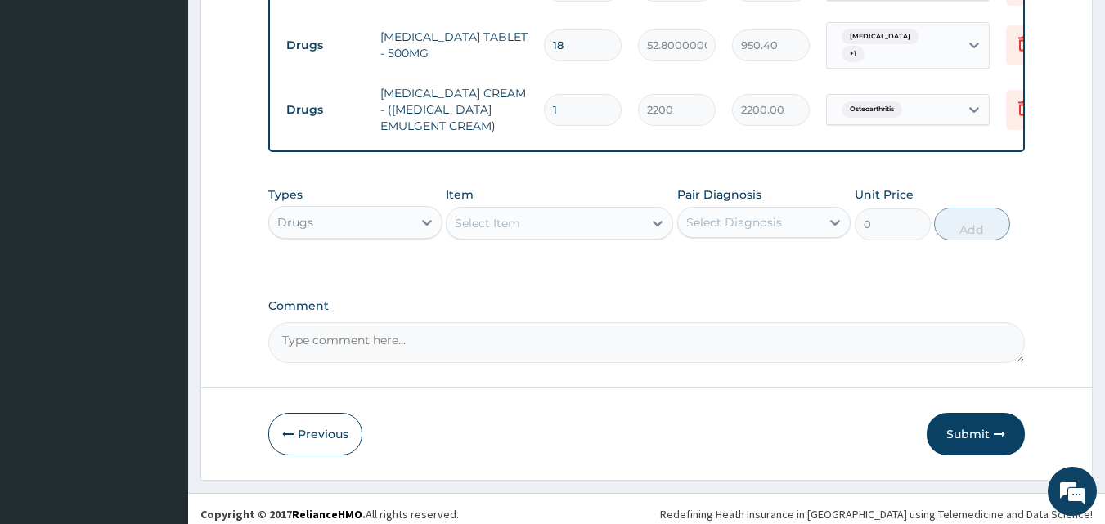
type input "18"
click at [960, 413] on button "Submit" at bounding box center [976, 434] width 98 height 43
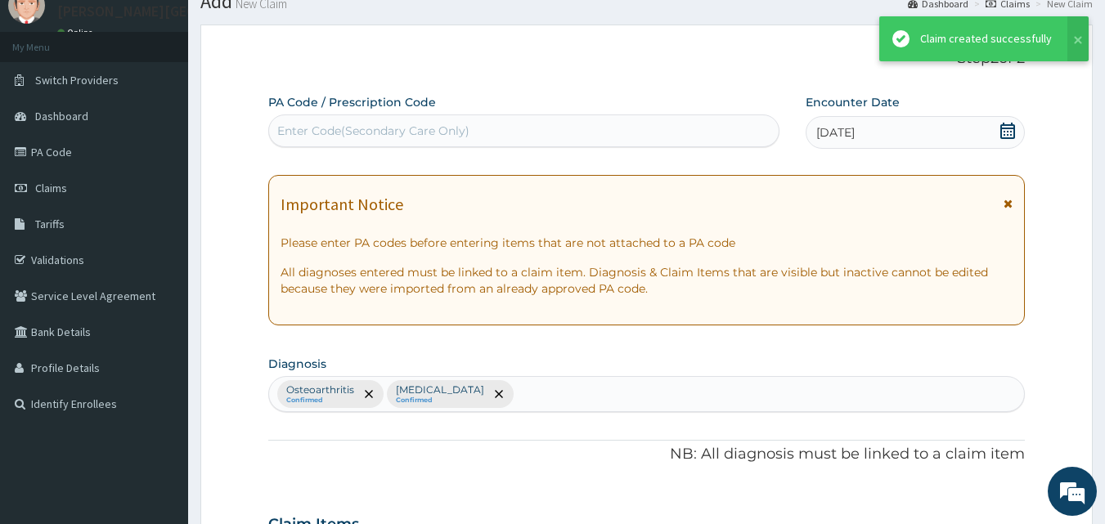
scroll to position [924, 0]
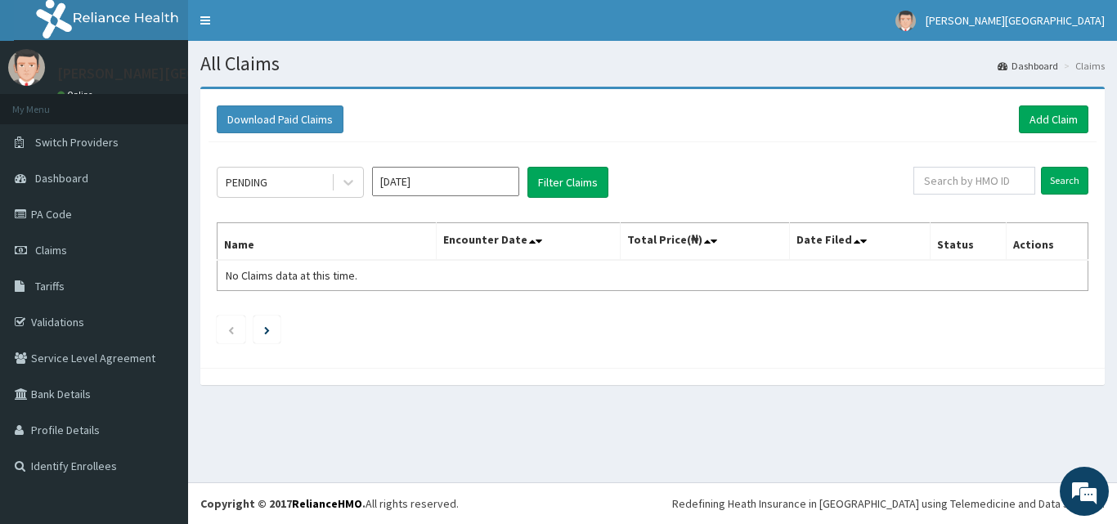
click at [321, 178] on div "PENDING" at bounding box center [275, 182] width 114 height 26
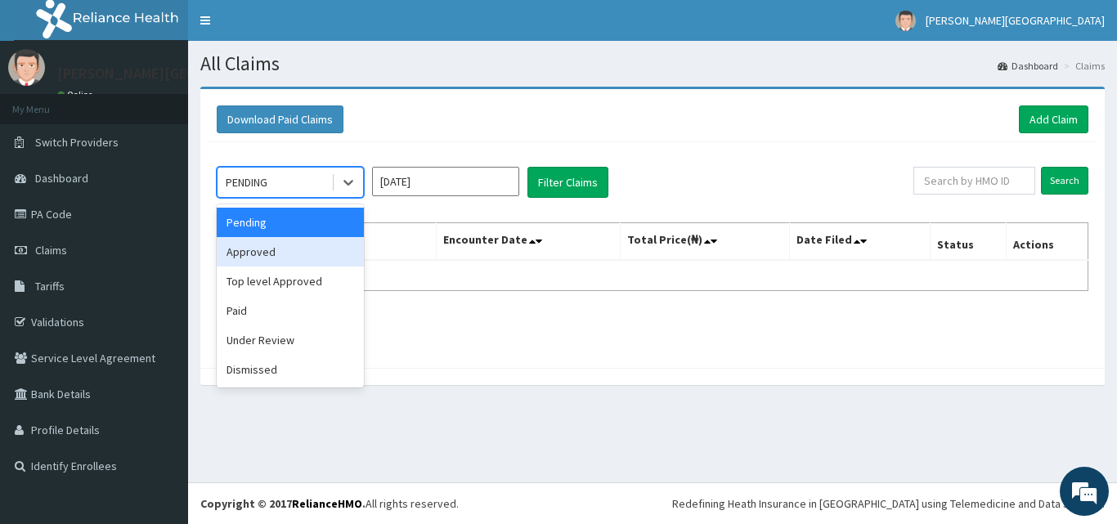
click at [275, 251] on div "Approved" at bounding box center [290, 251] width 147 height 29
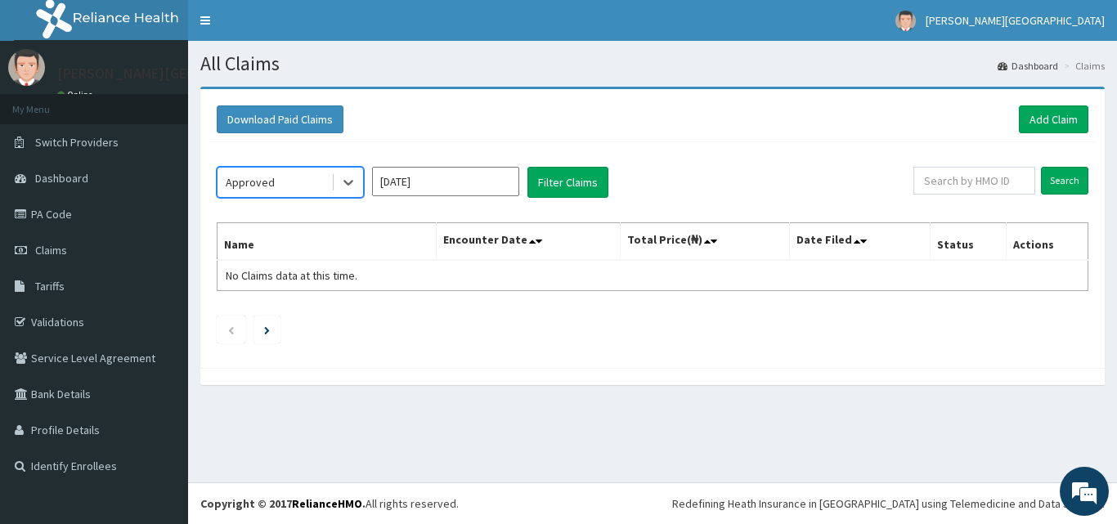
click at [458, 177] on input "[DATE]" at bounding box center [445, 181] width 147 height 29
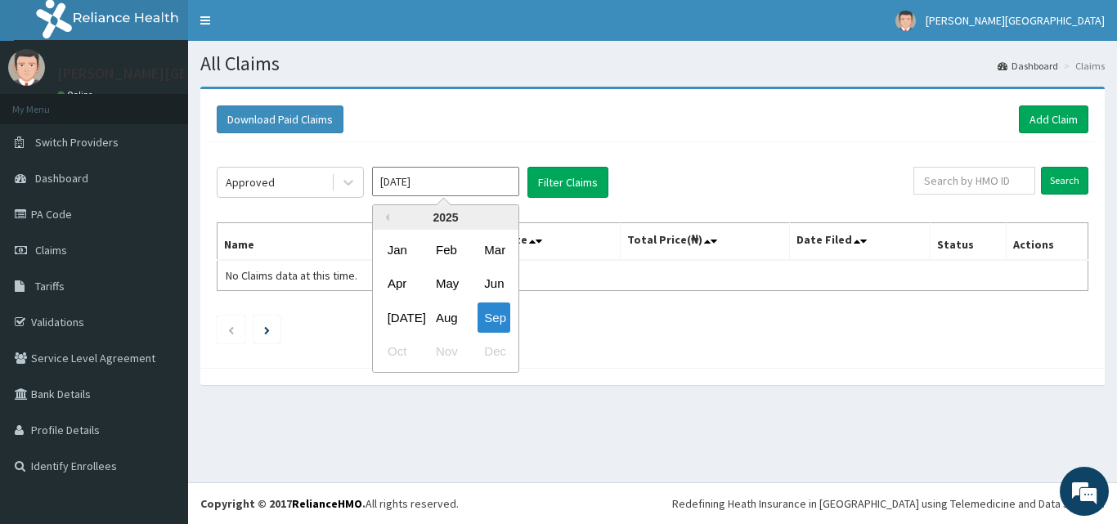
drag, startPoint x: 450, startPoint y: 315, endPoint x: 497, endPoint y: 215, distance: 110.2
click at [451, 311] on div "Aug" at bounding box center [445, 318] width 33 height 30
type input "Aug 2025"
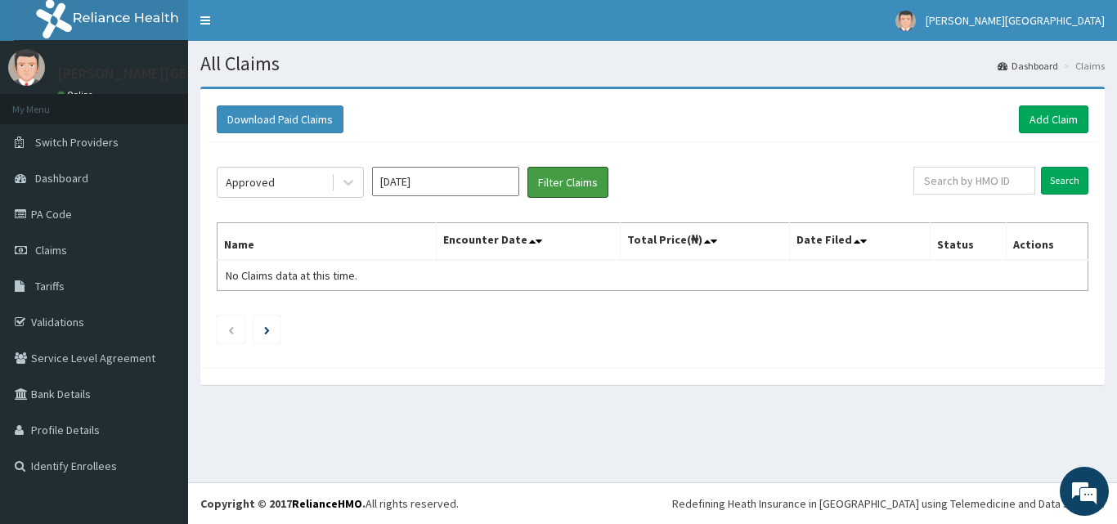
click at [555, 178] on button "Filter Claims" at bounding box center [568, 182] width 81 height 31
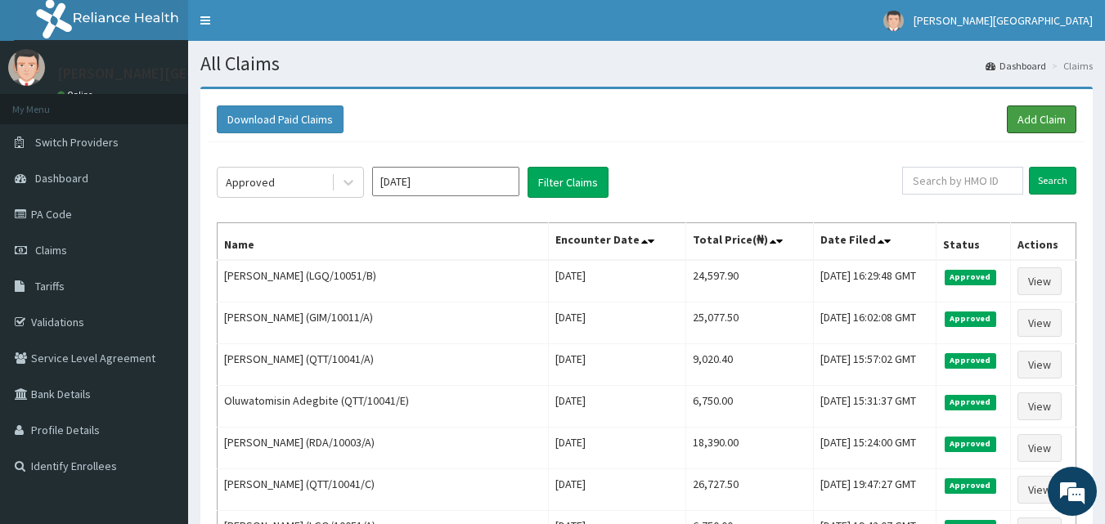
click at [1035, 124] on link "Add Claim" at bounding box center [1042, 120] width 70 height 28
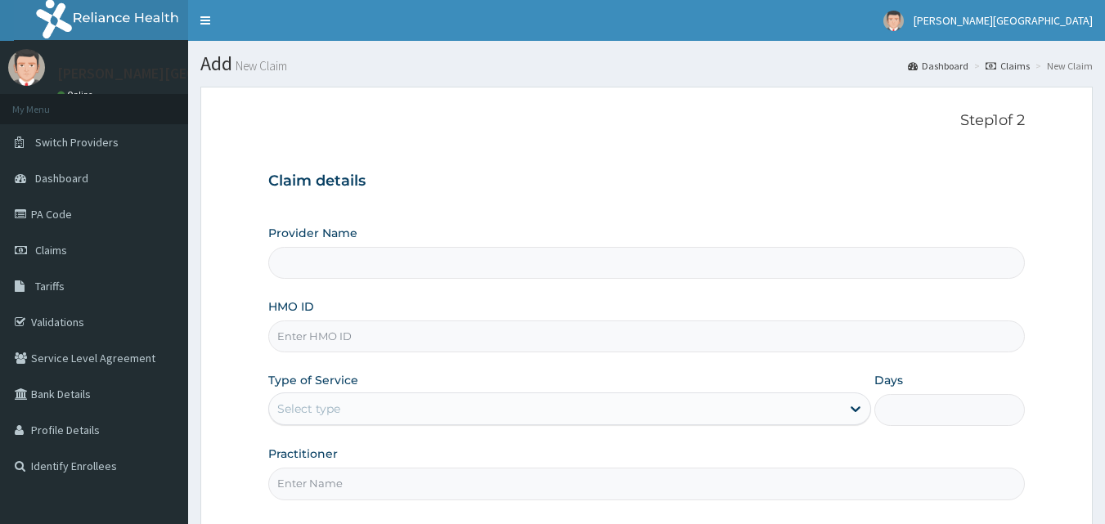
type input "[PERSON_NAME][GEOGRAPHIC_DATA]"
click at [356, 344] on input "HMO ID" at bounding box center [647, 337] width 758 height 32
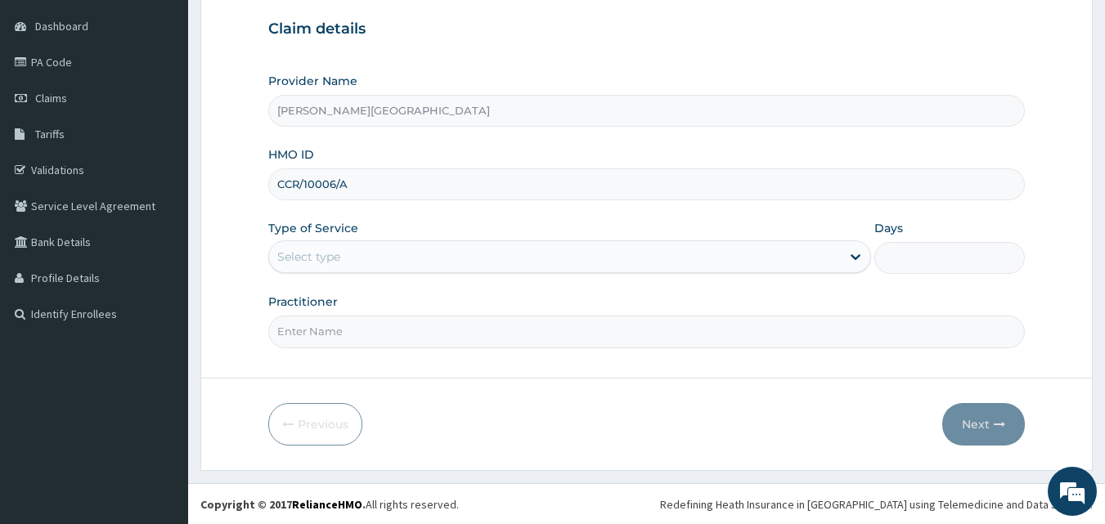
scroll to position [153, 0]
type input "CCR/10006/A"
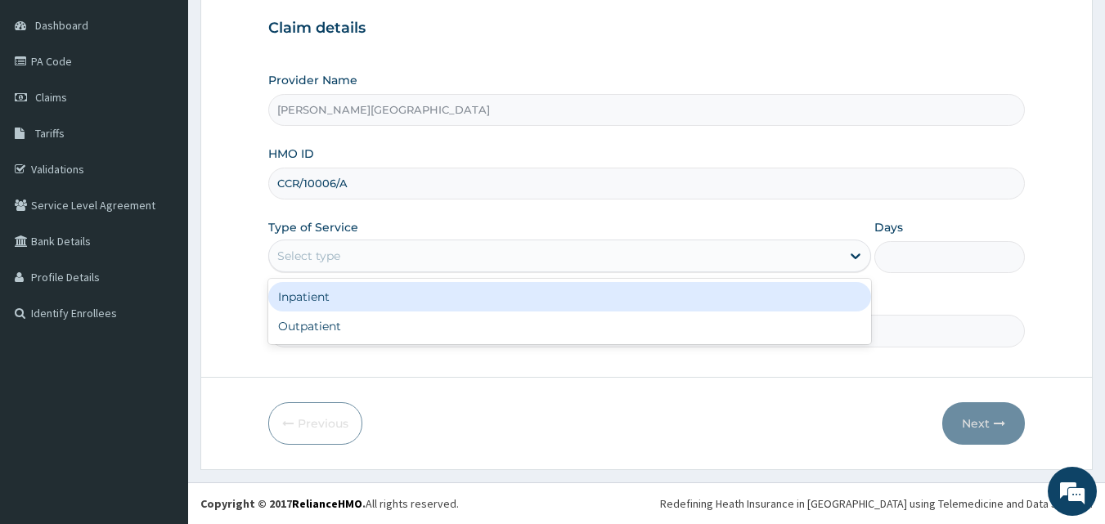
click at [358, 252] on div "Select type" at bounding box center [555, 256] width 572 height 26
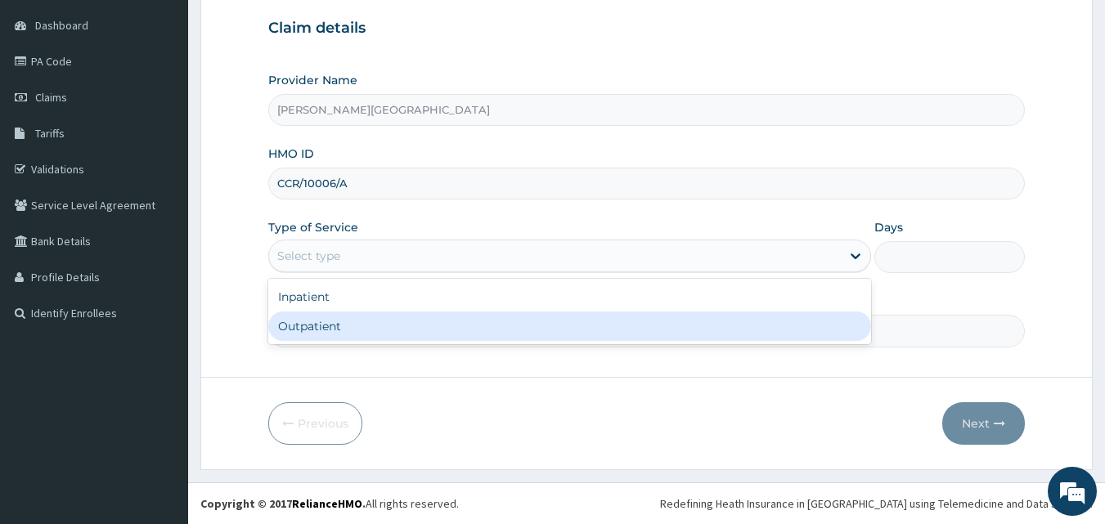
click at [305, 327] on div "Outpatient" at bounding box center [569, 326] width 603 height 29
type input "1"
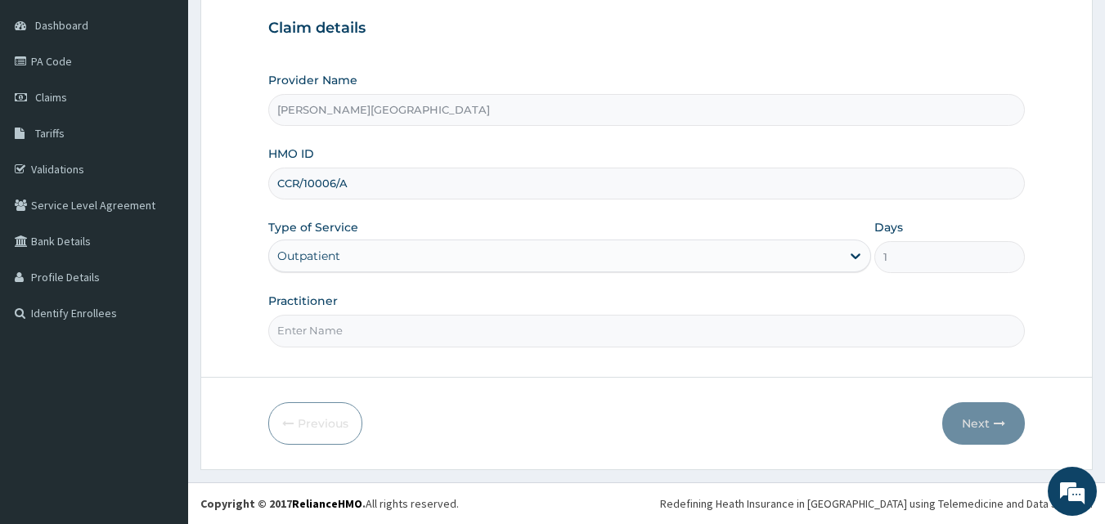
click at [310, 330] on input "Practitioner" at bounding box center [647, 331] width 758 height 32
type input "[PERSON_NAME]"
click at [483, 397] on form "Step 1 of 2 Claim details Provider Name [PERSON_NAME][GEOGRAPHIC_DATA] HMO ID C…" at bounding box center [646, 202] width 892 height 537
click at [964, 429] on button "Next" at bounding box center [983, 423] width 83 height 43
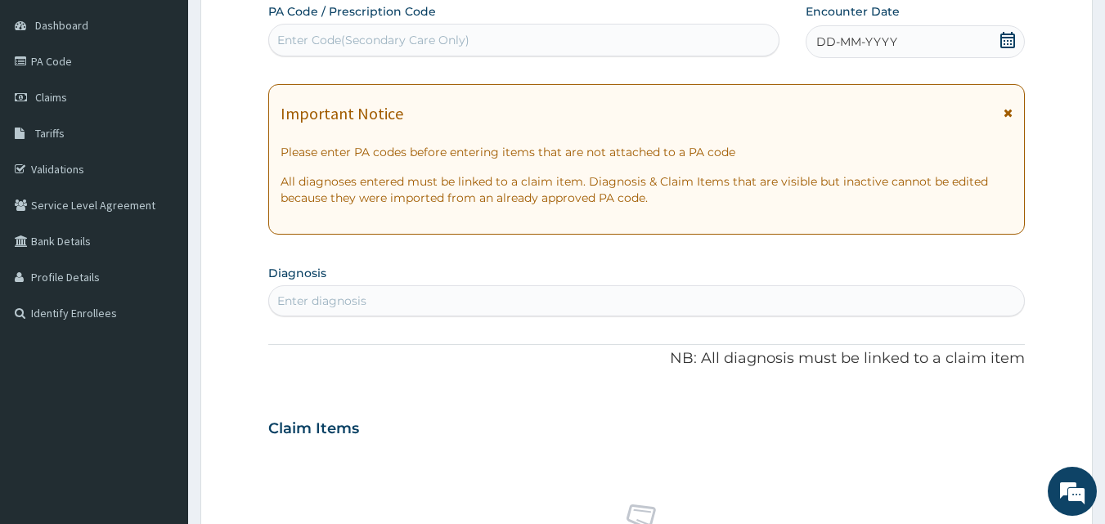
click at [1005, 33] on icon at bounding box center [1008, 40] width 16 height 16
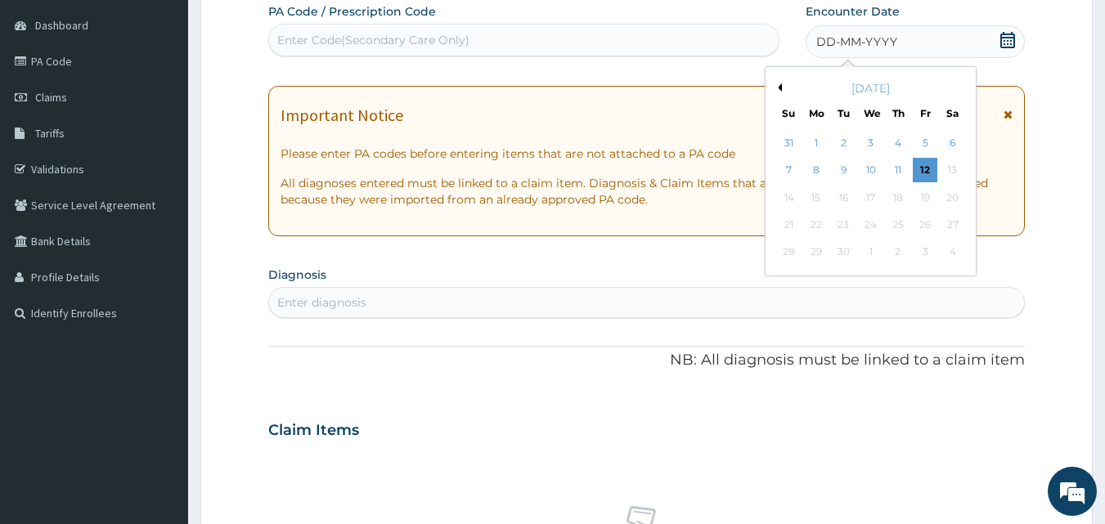
click at [779, 87] on button "Previous Month" at bounding box center [778, 87] width 8 height 8
click at [960, 249] on div "30" at bounding box center [953, 253] width 25 height 25
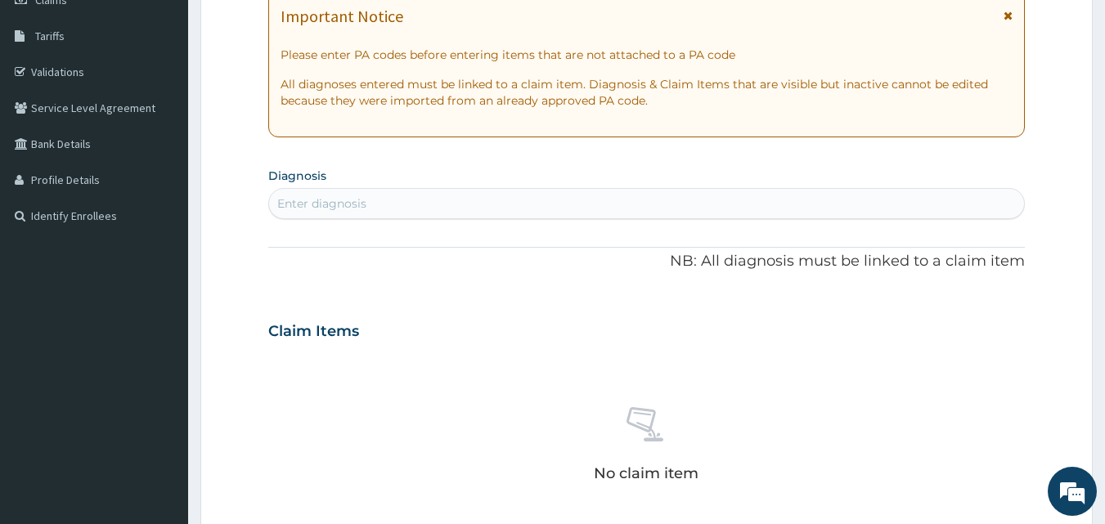
scroll to position [290, 0]
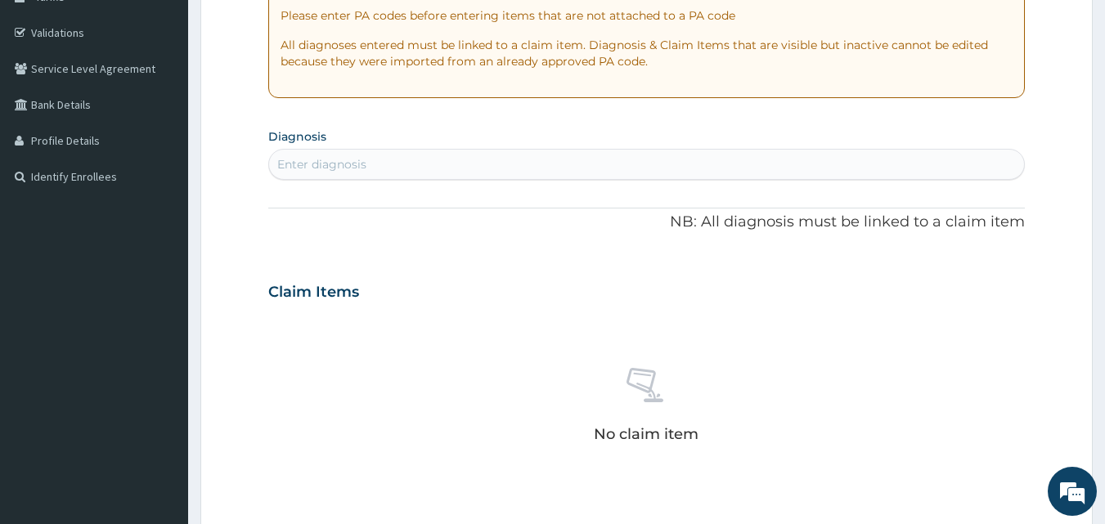
click at [407, 169] on div "Enter diagnosis" at bounding box center [647, 164] width 756 height 26
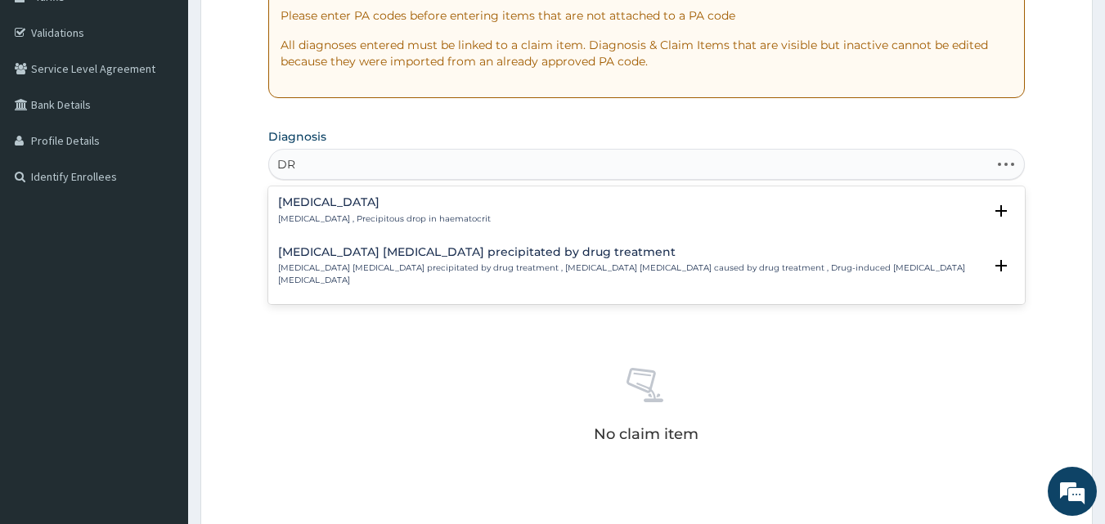
type input "D"
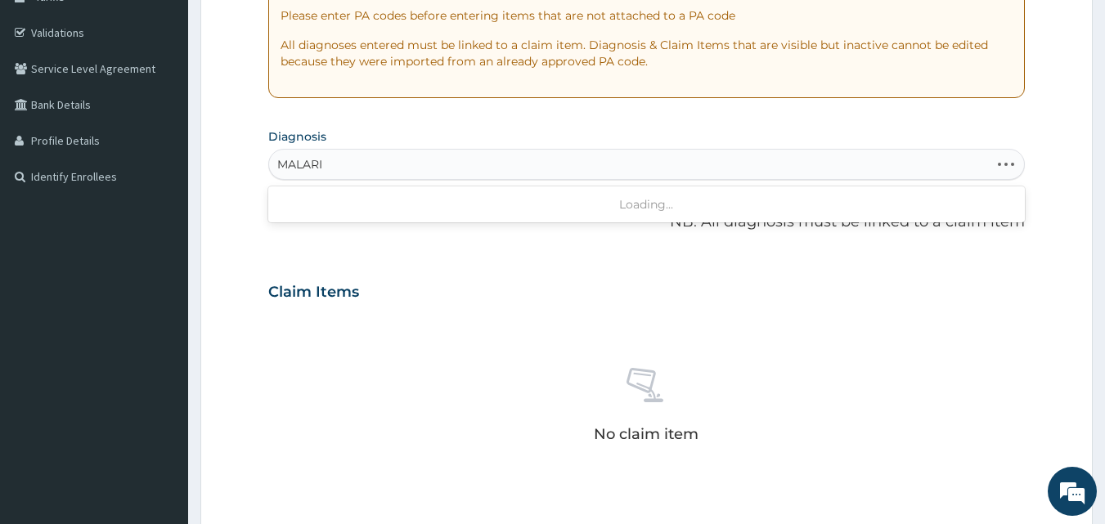
type input "MALARIA"
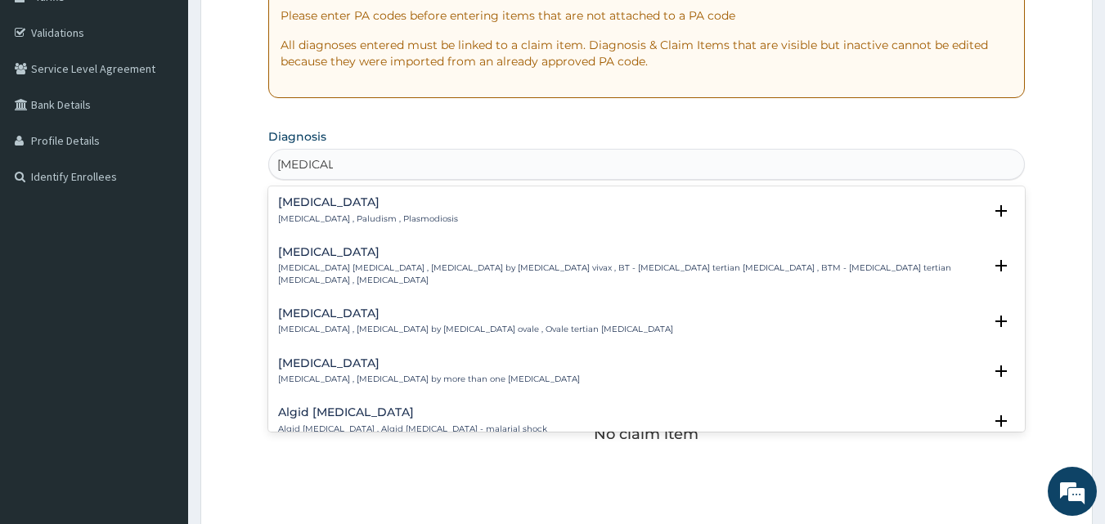
click at [344, 210] on div "Malaria Malaria , Paludism , Plasmodiosis" at bounding box center [368, 210] width 180 height 29
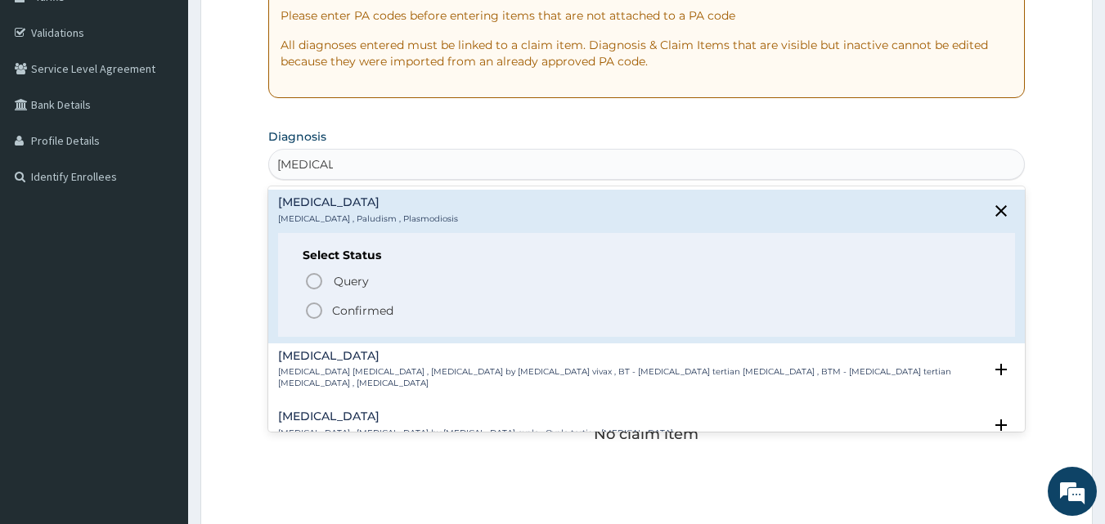
click at [353, 312] on p "Confirmed" at bounding box center [362, 311] width 61 height 16
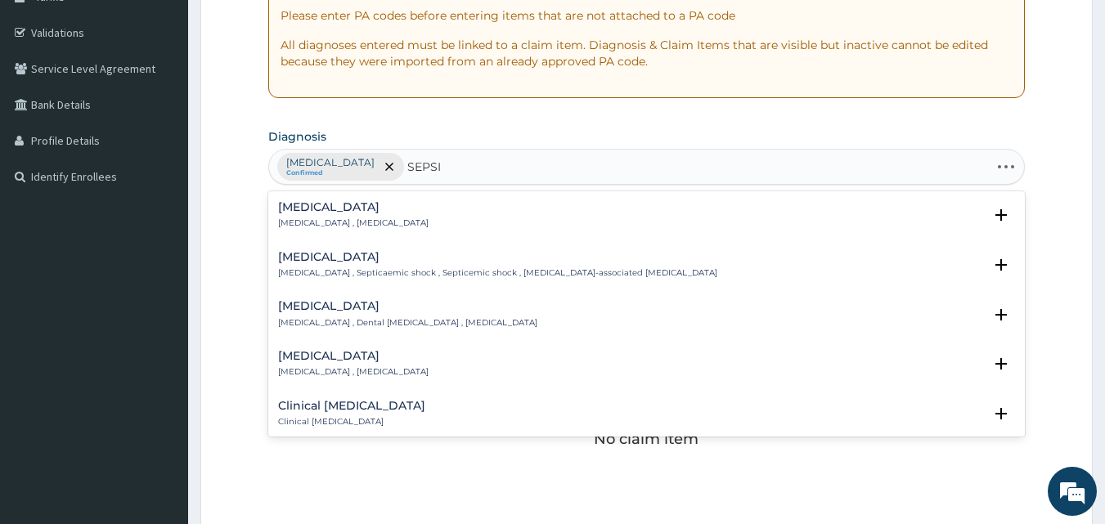
type input "SEPSIS"
click at [321, 214] on div "Sepsis Systemic infection , Sepsis" at bounding box center [353, 215] width 151 height 29
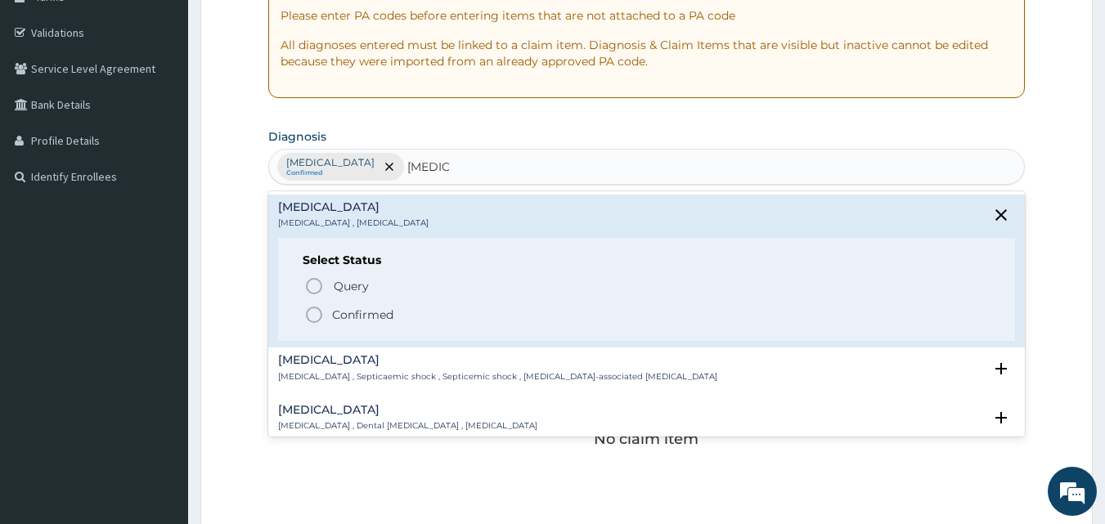
click at [339, 313] on p "Confirmed" at bounding box center [362, 315] width 61 height 16
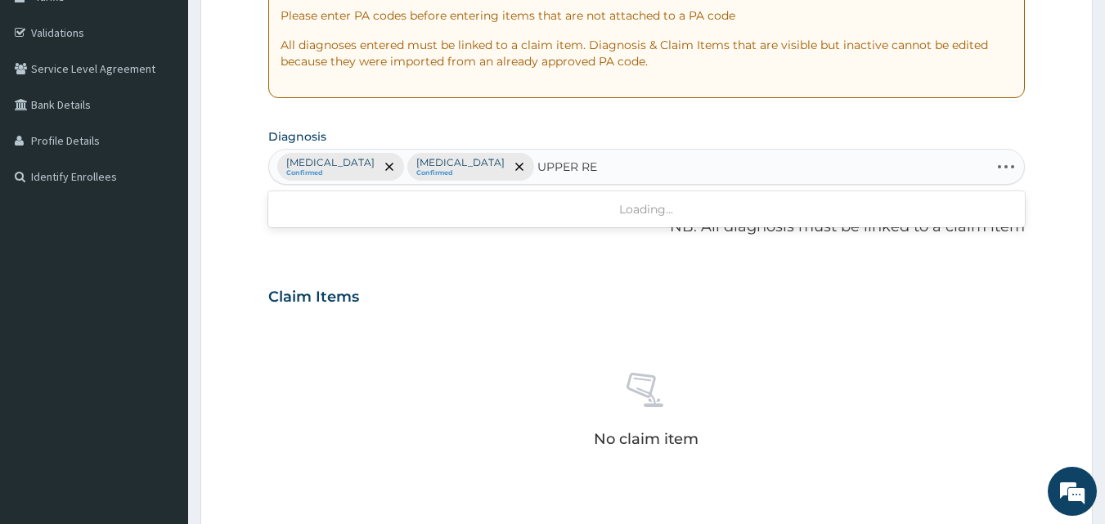
type input "UPPER RES"
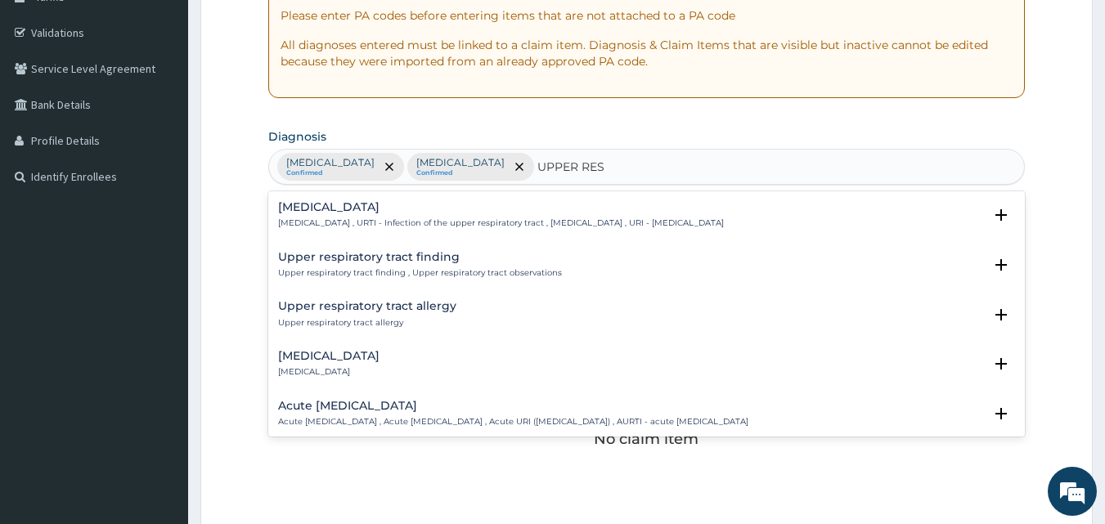
click at [389, 206] on h4 "Upper respiratory infection" at bounding box center [501, 207] width 446 height 12
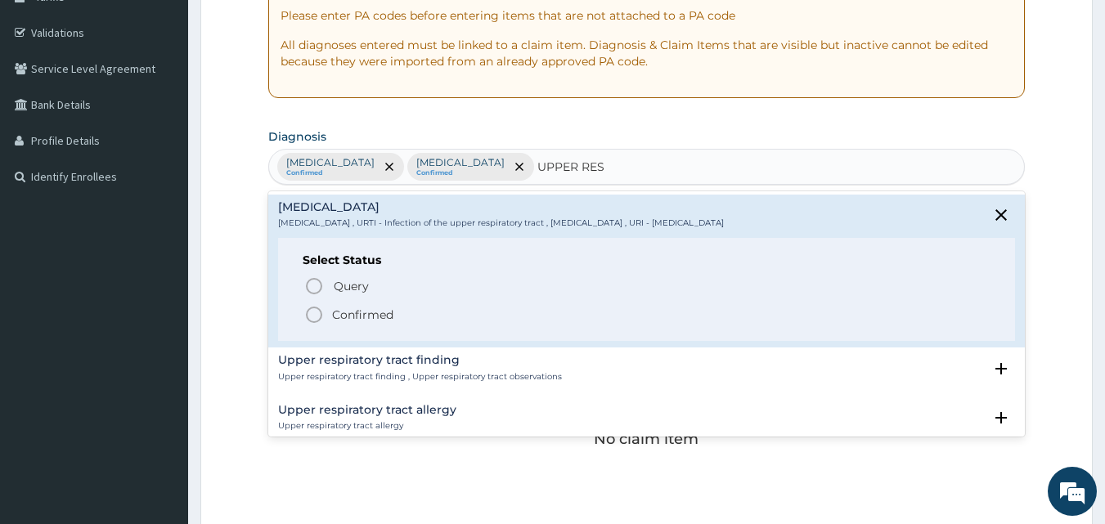
click at [362, 320] on p "Confirmed" at bounding box center [362, 315] width 61 height 16
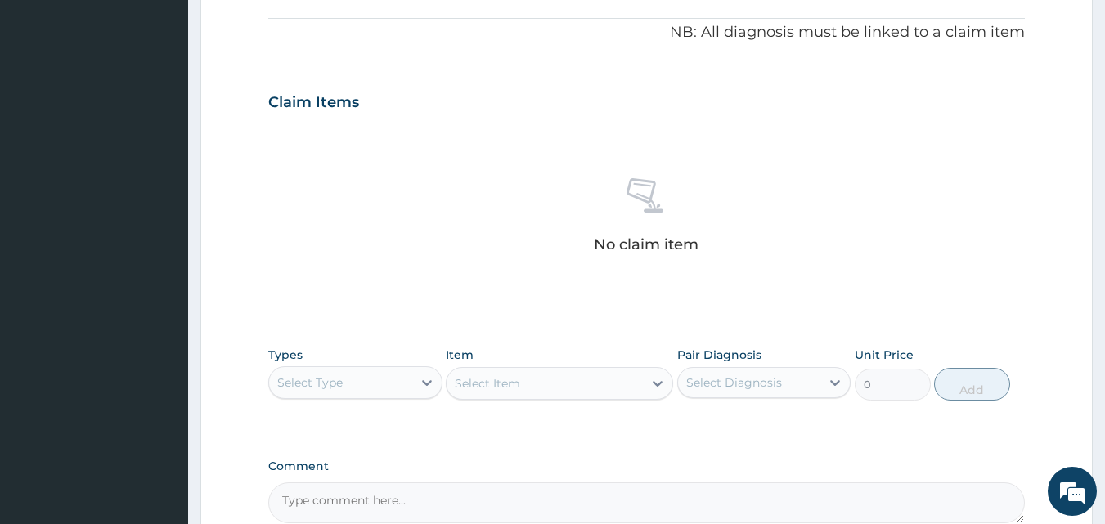
scroll to position [655, 0]
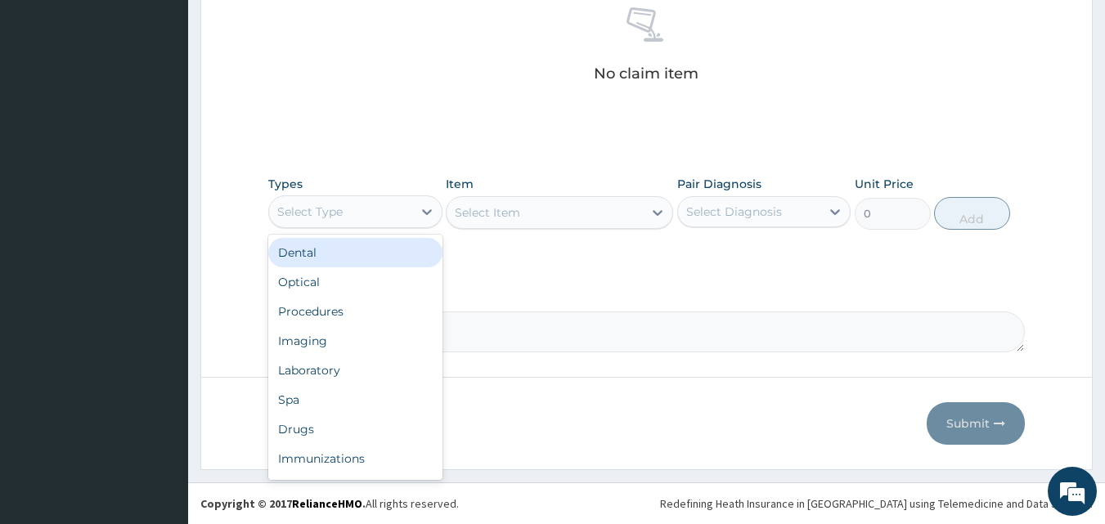
click at [381, 214] on div "Select Type" at bounding box center [340, 212] width 143 height 26
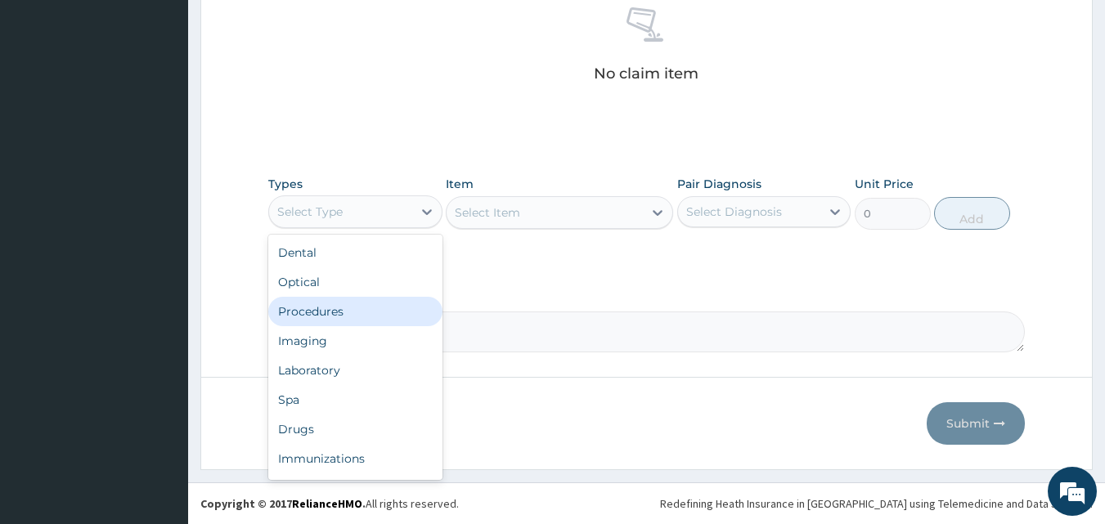
click at [327, 314] on div "Procedures" at bounding box center [355, 311] width 174 height 29
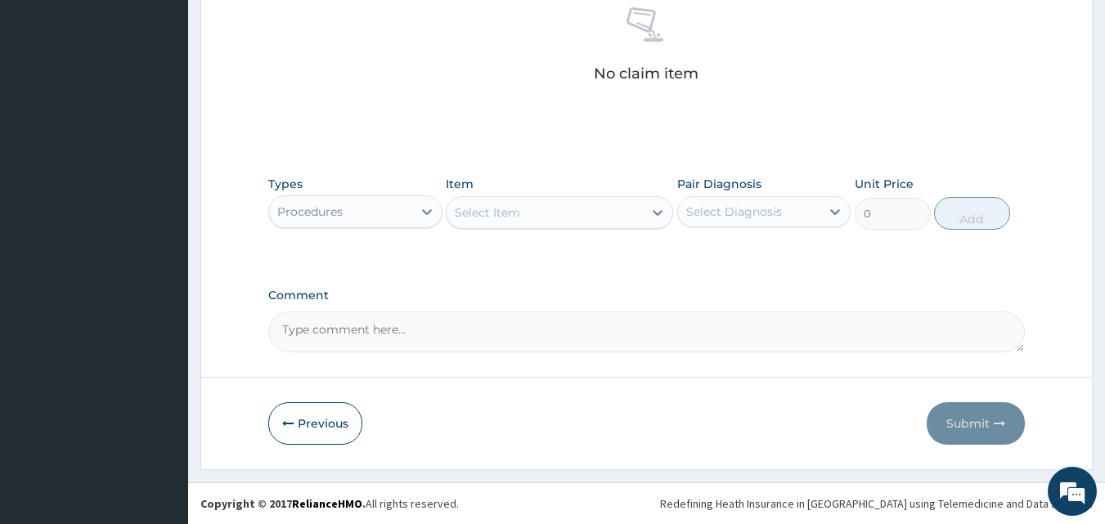
click at [492, 224] on div "Select Item" at bounding box center [545, 213] width 196 height 26
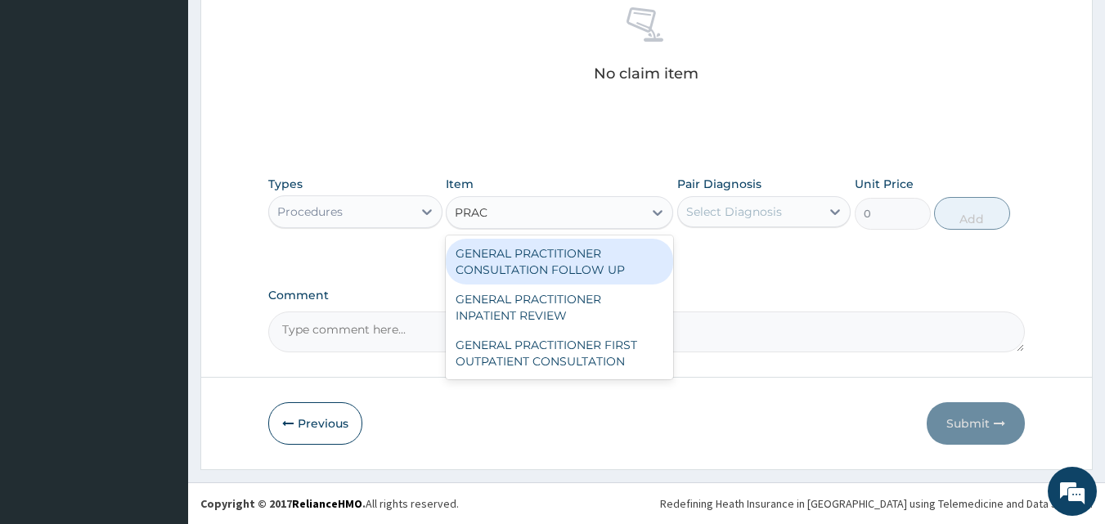
type input "PRACT"
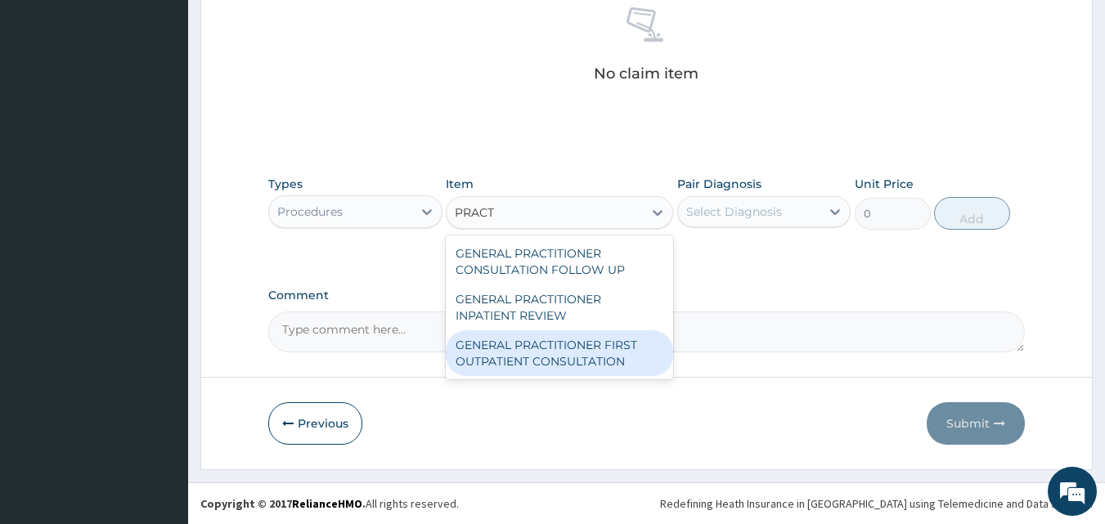
click at [544, 342] on div "GENERAL PRACTITIONER FIRST OUTPATIENT CONSULTATION" at bounding box center [559, 353] width 227 height 46
type input "6750"
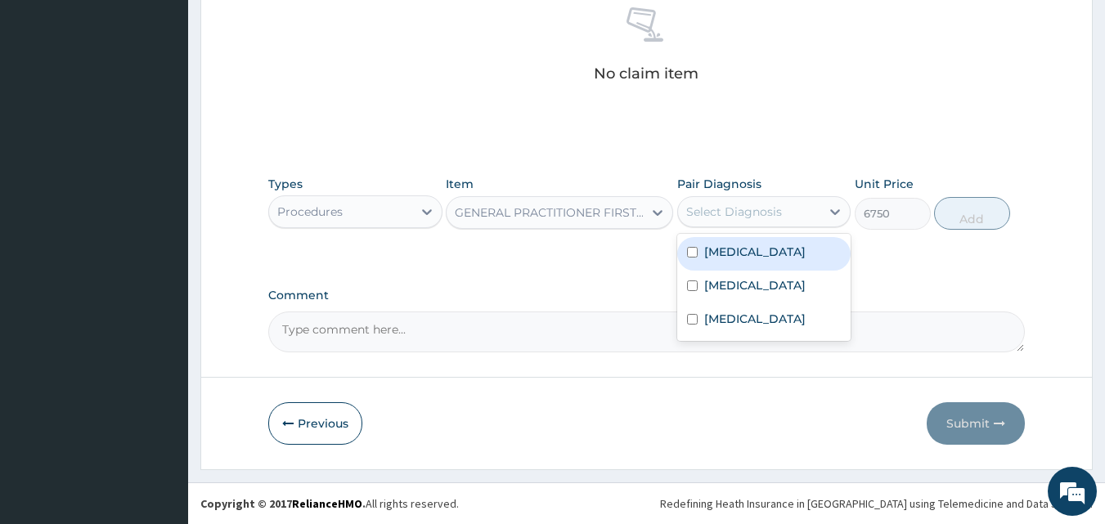
click at [722, 210] on div "Select Diagnosis" at bounding box center [734, 212] width 96 height 16
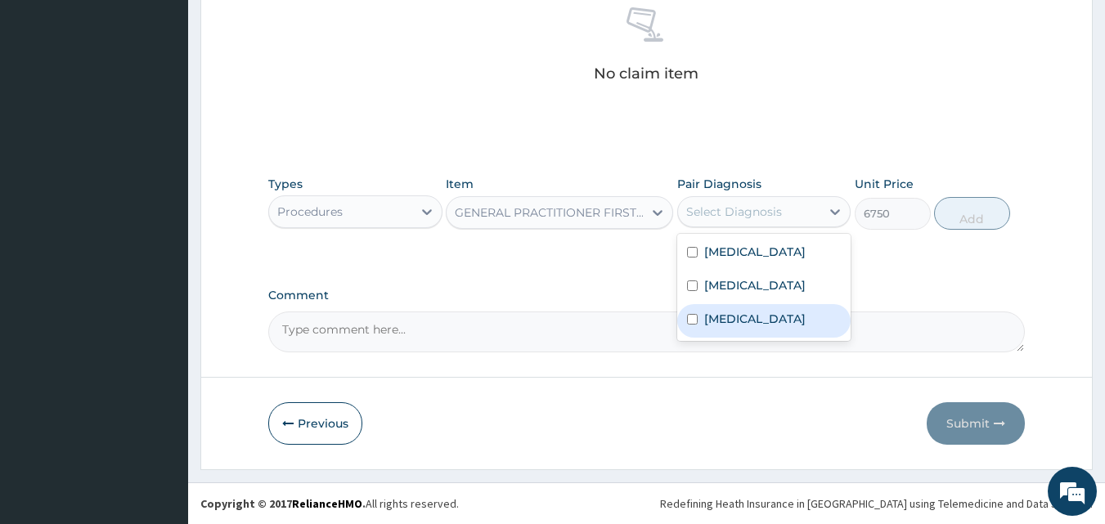
drag, startPoint x: 716, startPoint y: 340, endPoint x: 717, endPoint y: 286, distance: 54.0
click at [717, 327] on label "Upper respiratory infection" at bounding box center [754, 319] width 101 height 16
checkbox input "true"
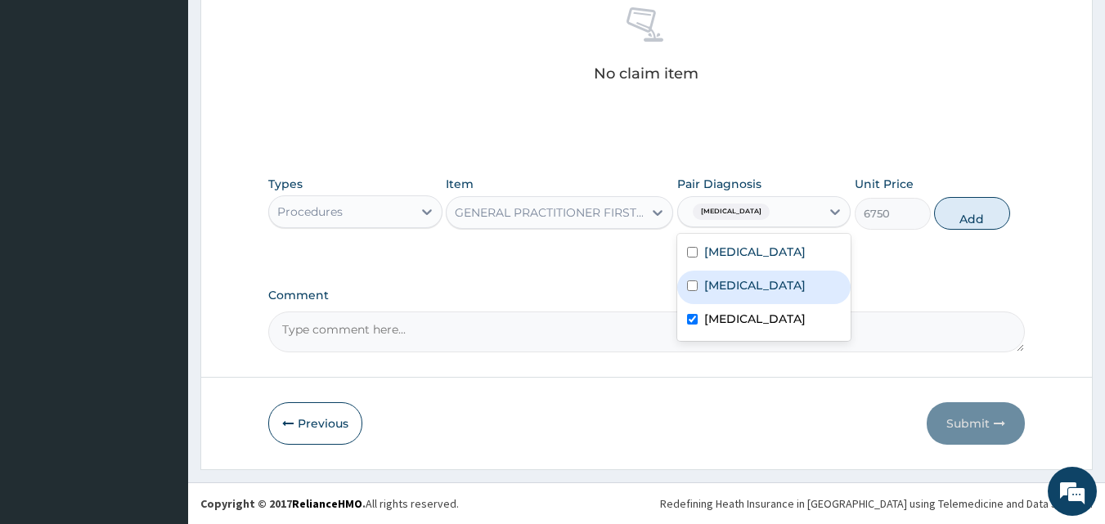
click at [716, 281] on label "Sepsis" at bounding box center [754, 285] width 101 height 16
checkbox input "true"
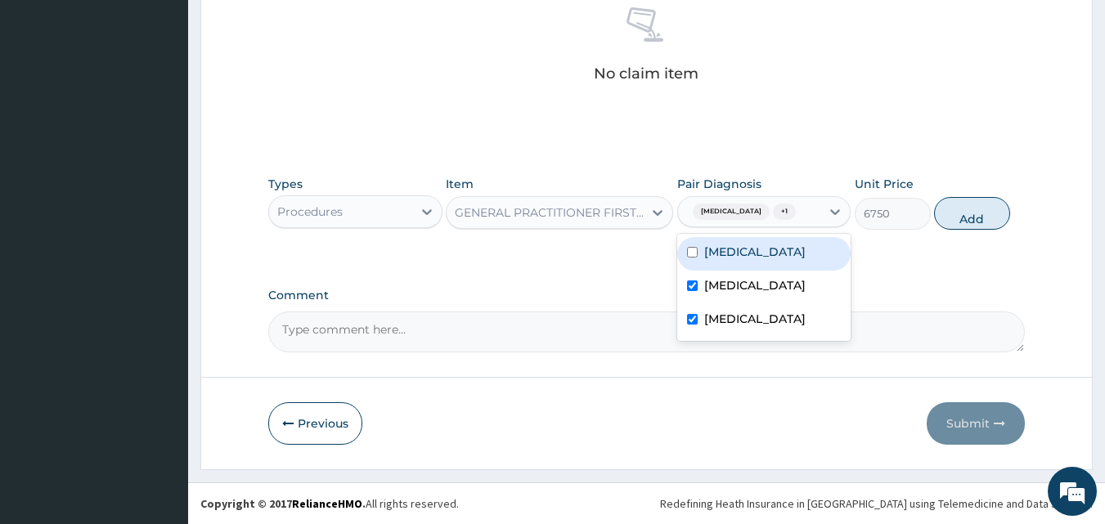
drag, startPoint x: 723, startPoint y: 251, endPoint x: 723, endPoint y: 262, distance: 10.6
click at [723, 254] on div "Malaria Sepsis Upper respiratory infection" at bounding box center [764, 287] width 174 height 107
click at [721, 260] on label "Malaria" at bounding box center [754, 252] width 101 height 16
checkbox input "true"
click at [974, 228] on button "Add" at bounding box center [972, 213] width 76 height 33
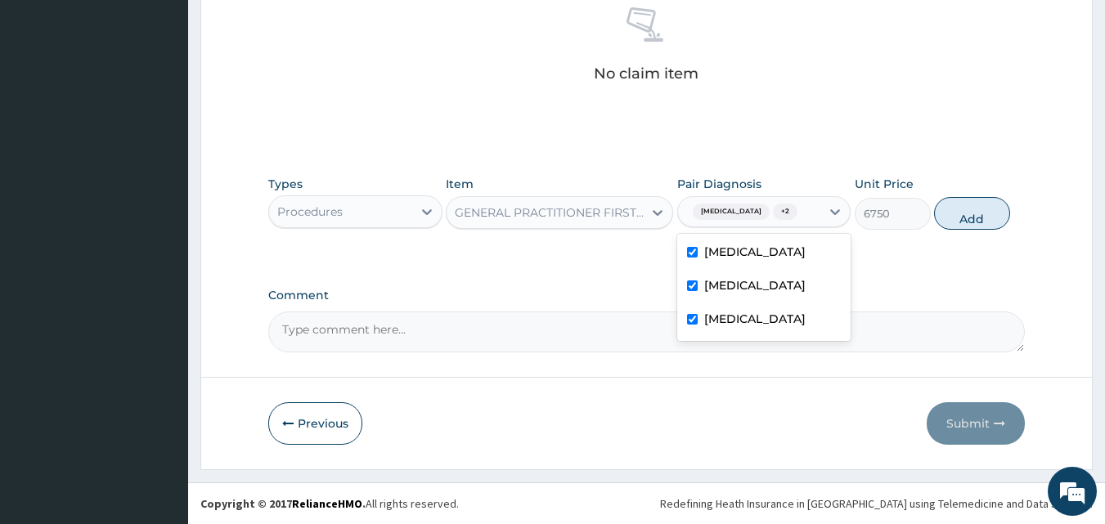
type input "0"
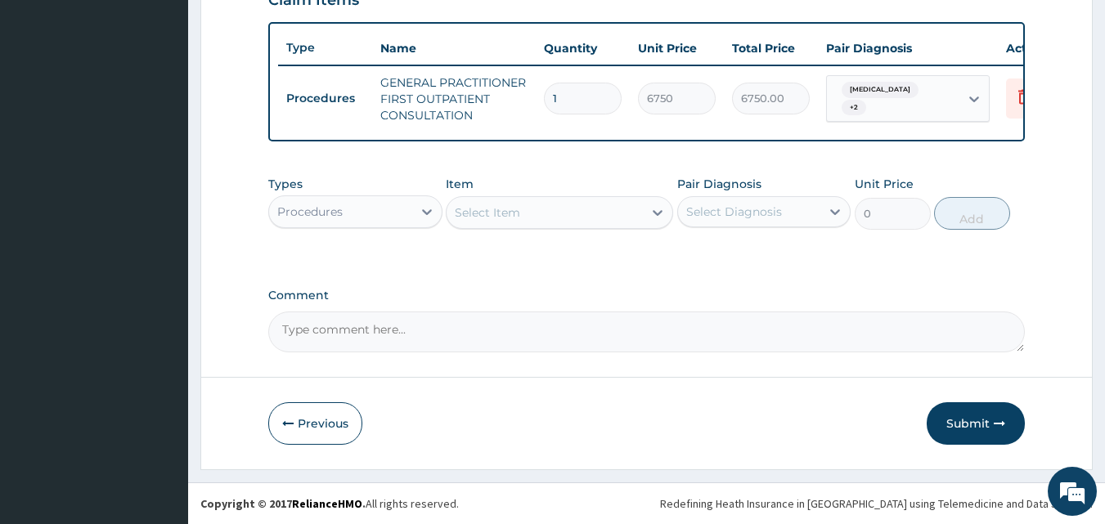
scroll to position [599, 0]
click at [372, 209] on div "Procedures" at bounding box center [340, 212] width 143 height 26
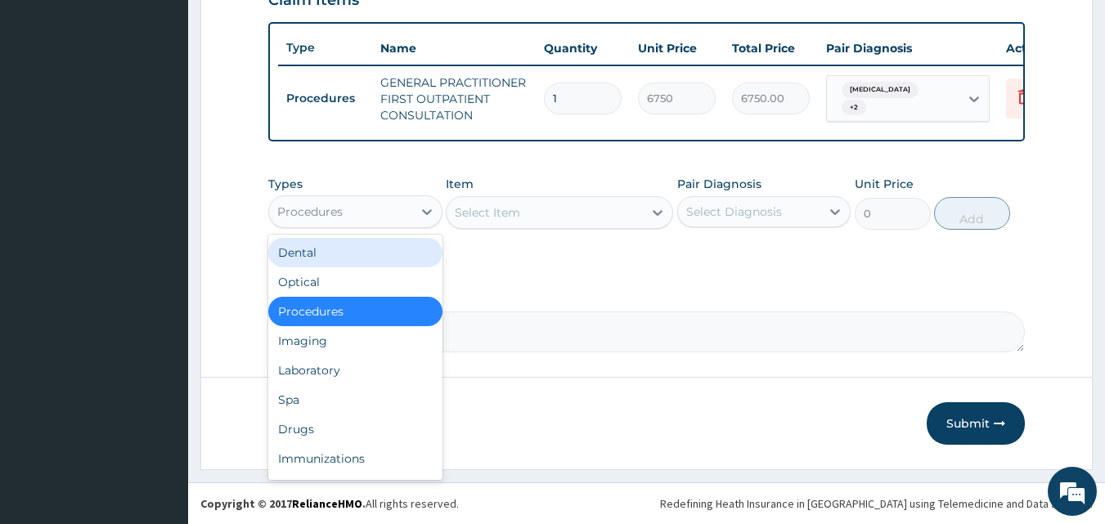
type input "L"
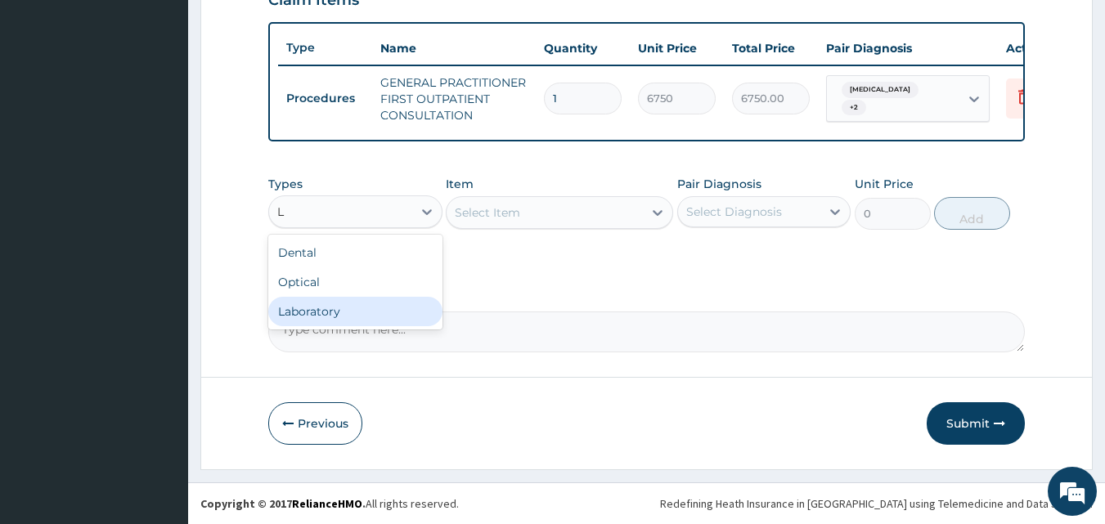
click at [335, 312] on div "Laboratory" at bounding box center [355, 311] width 174 height 29
click at [529, 209] on div "Select Item" at bounding box center [545, 213] width 196 height 26
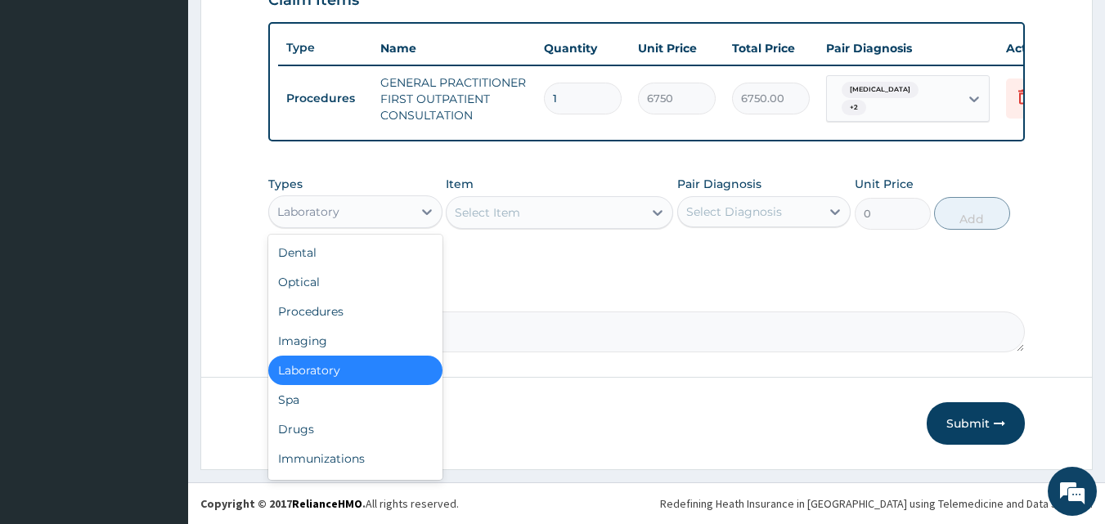
click at [400, 200] on div "Laboratory" at bounding box center [340, 212] width 143 height 26
type input "DR"
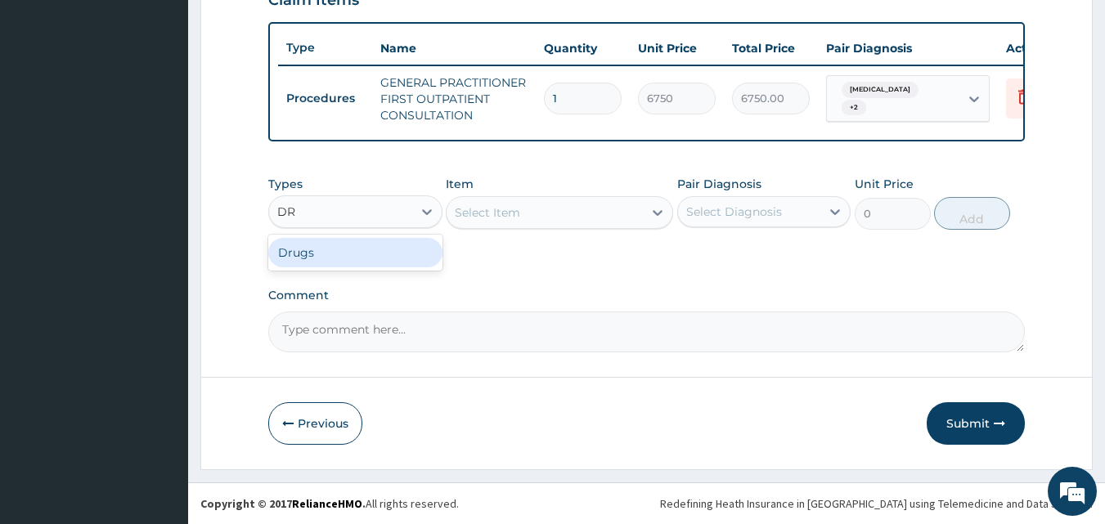
click at [366, 262] on div "Drugs" at bounding box center [355, 252] width 174 height 29
click at [525, 223] on div "Select Item" at bounding box center [545, 213] width 196 height 26
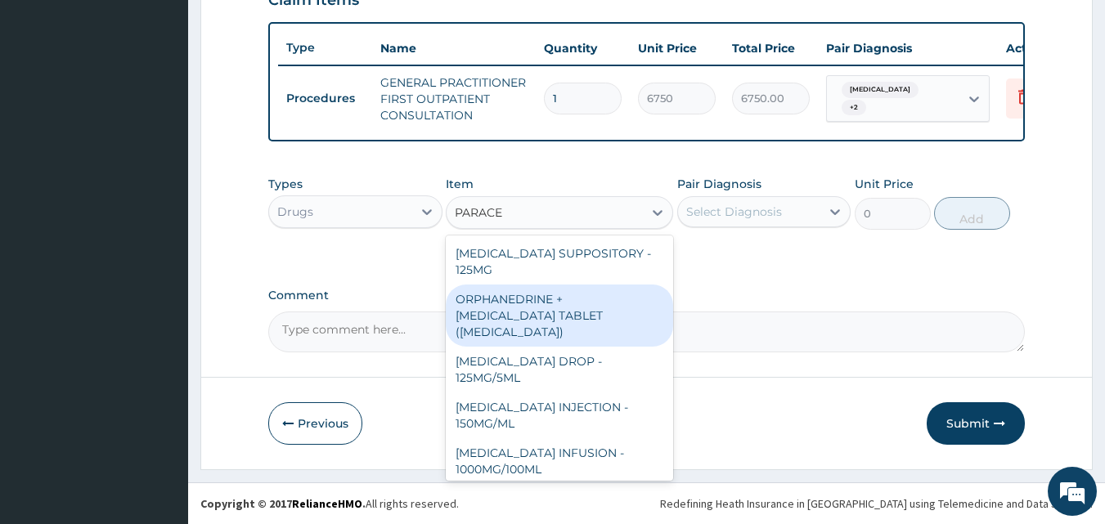
type input "PARACET"
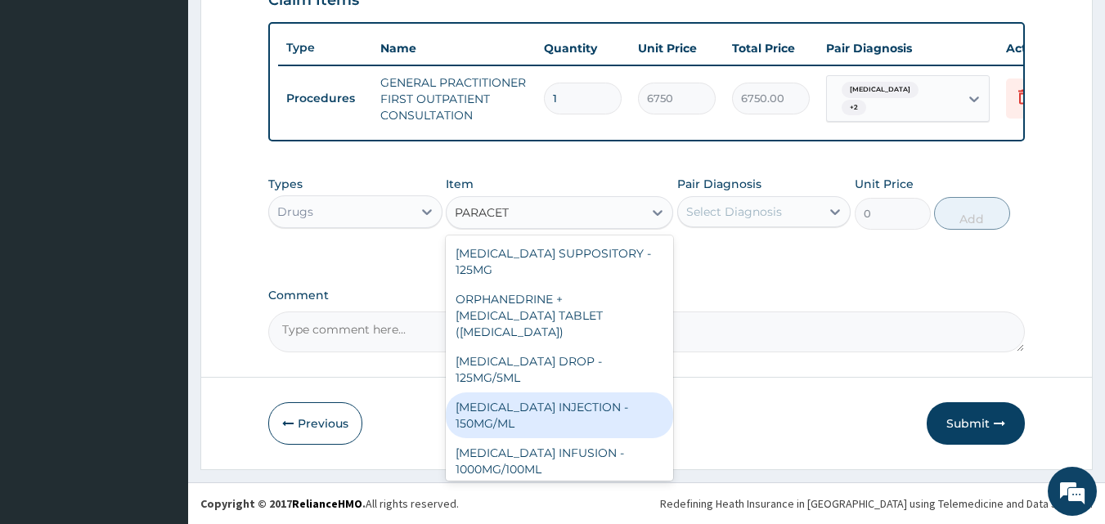
click at [559, 421] on div "PARACETAMOL INJECTION - 150MG/ML" at bounding box center [559, 416] width 227 height 46
type input "880.0000000000001"
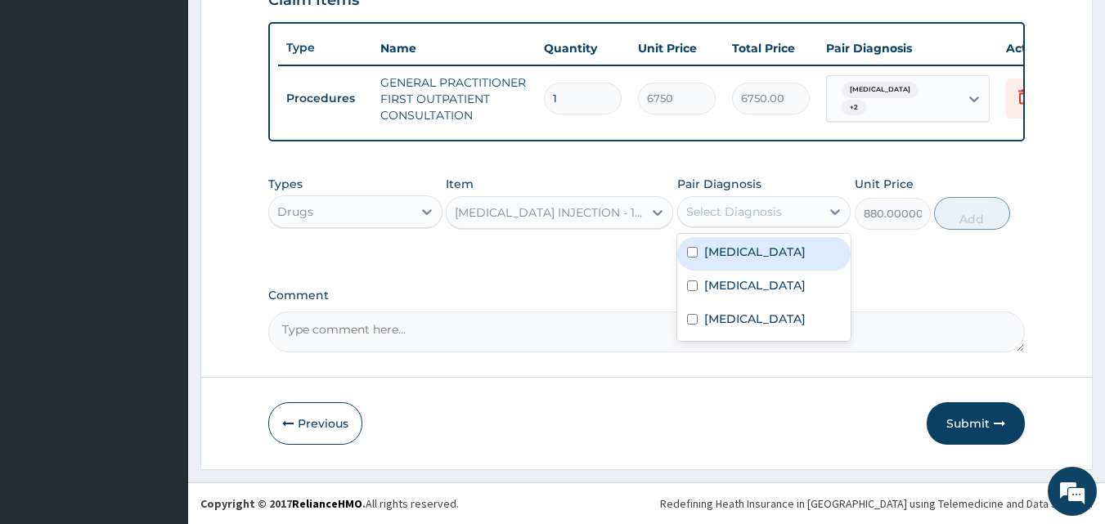
click at [761, 200] on div "Select Diagnosis" at bounding box center [749, 212] width 143 height 26
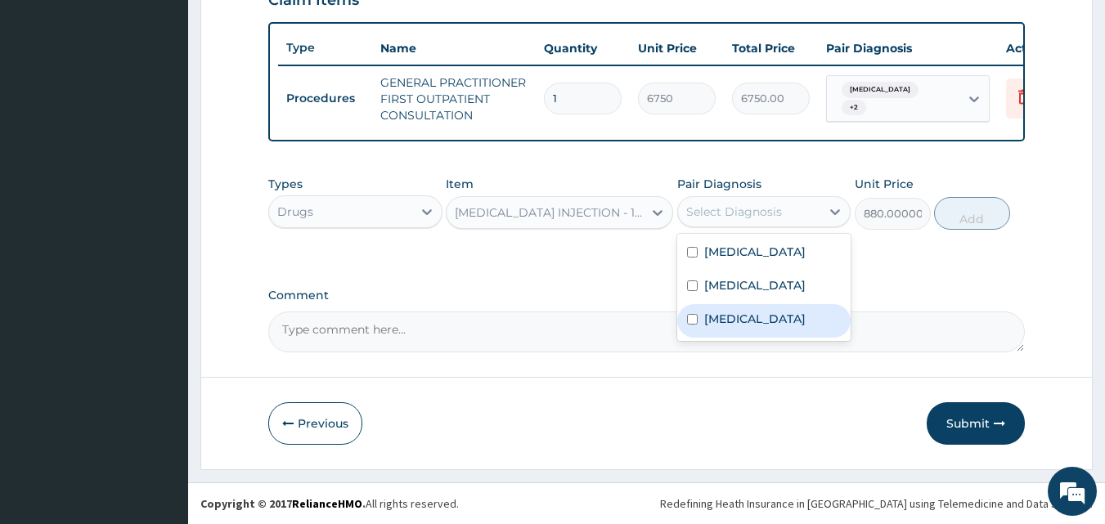
click at [708, 327] on label "Upper respiratory infection" at bounding box center [754, 319] width 101 height 16
checkbox input "true"
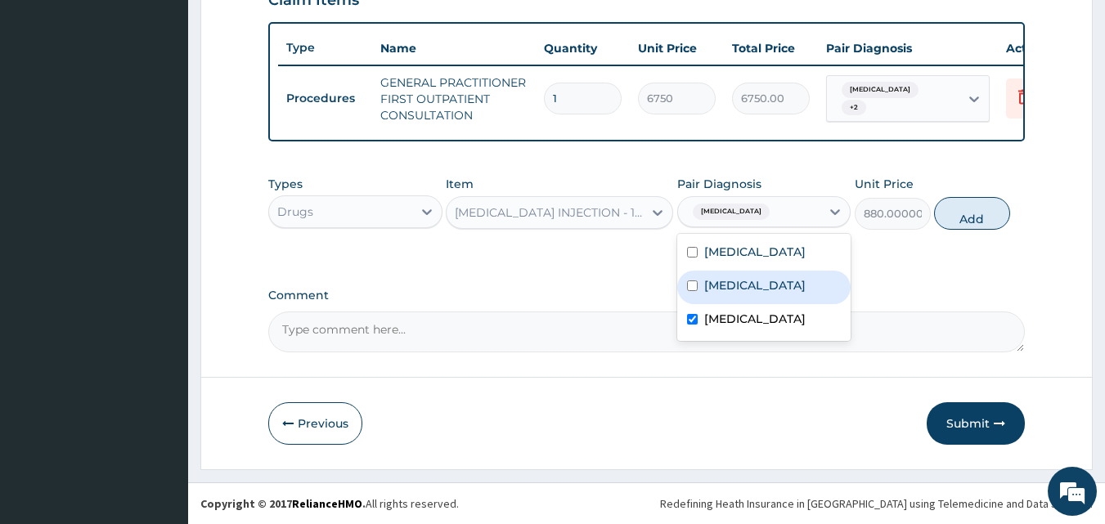
click at [707, 285] on label "Sepsis" at bounding box center [754, 285] width 101 height 16
checkbox input "true"
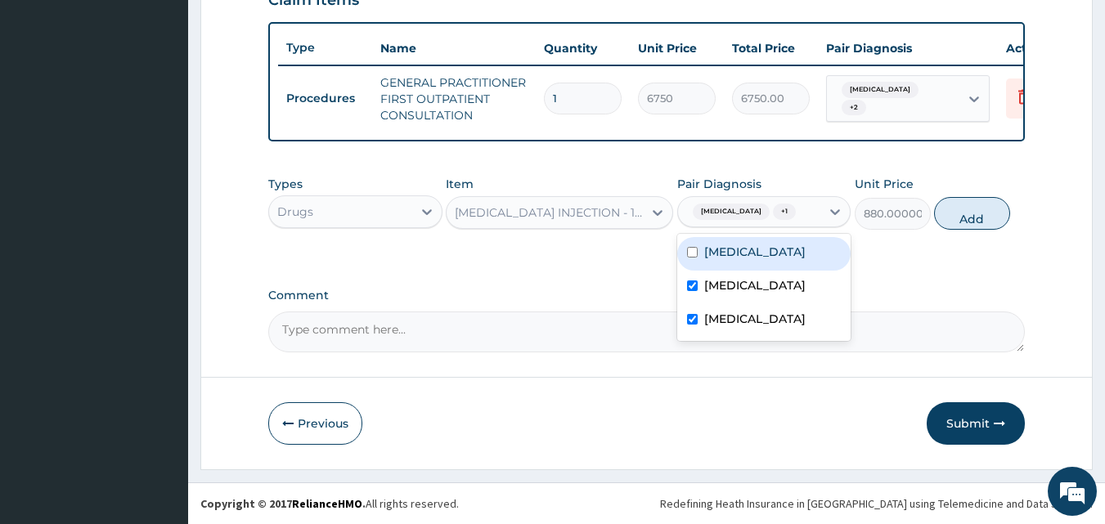
click at [724, 251] on div "Malaria Sepsis Upper respiratory infection" at bounding box center [764, 287] width 174 height 107
click at [718, 260] on label "Malaria" at bounding box center [754, 252] width 101 height 16
checkbox input "true"
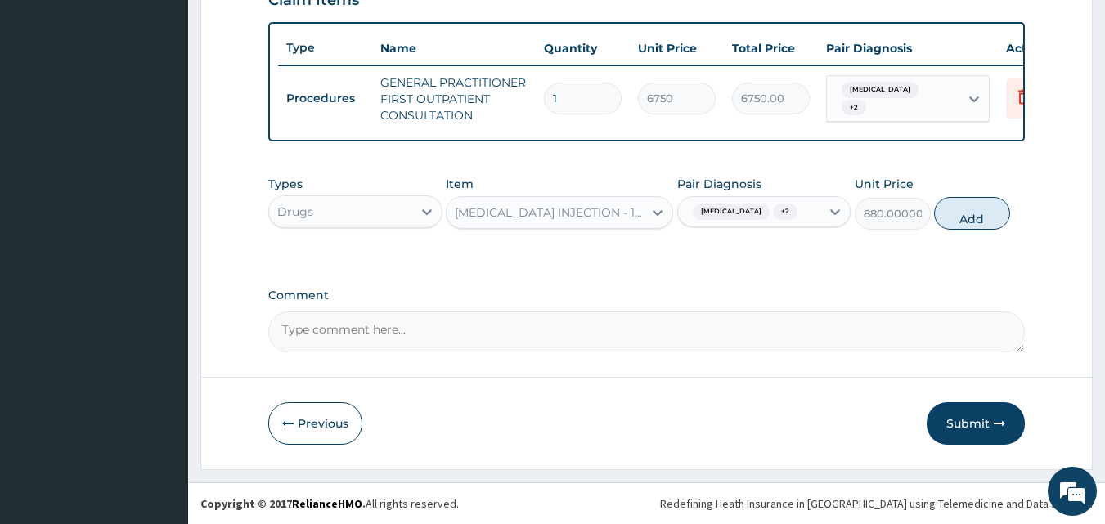
click at [965, 230] on button "Add" at bounding box center [972, 213] width 76 height 33
type input "0"
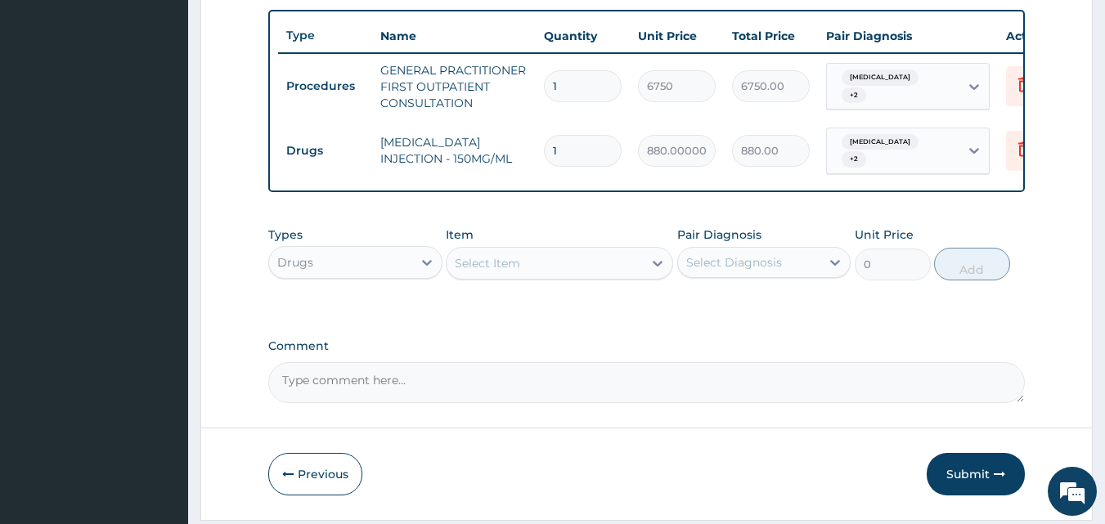
click at [564, 268] on div "Select Item" at bounding box center [545, 263] width 196 height 26
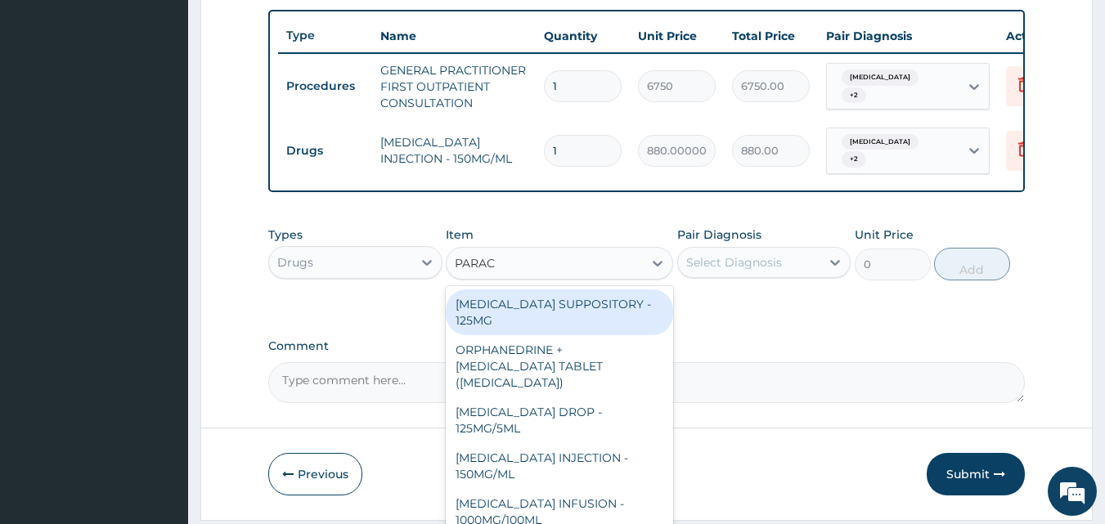
type input "PARACE"
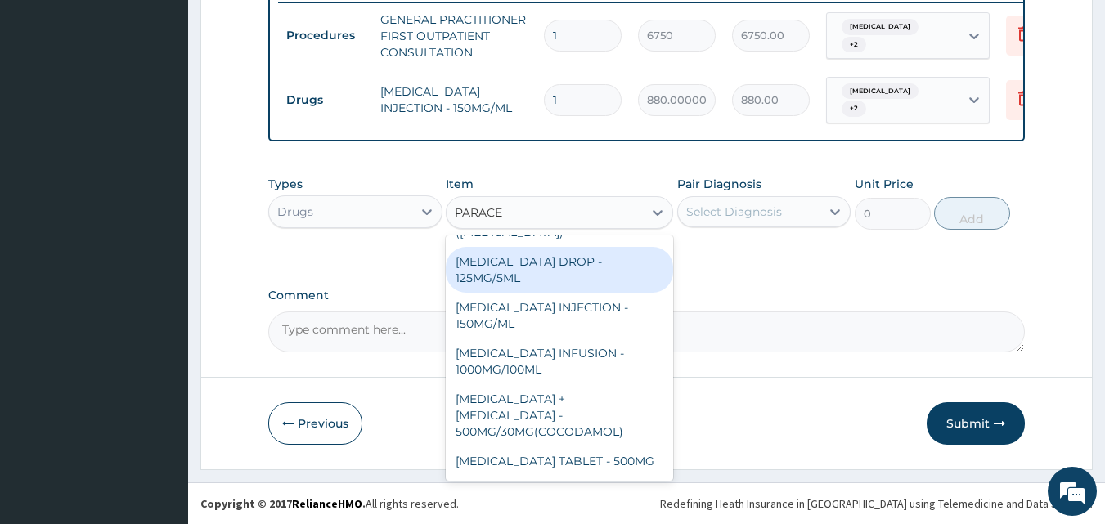
scroll to position [173, 0]
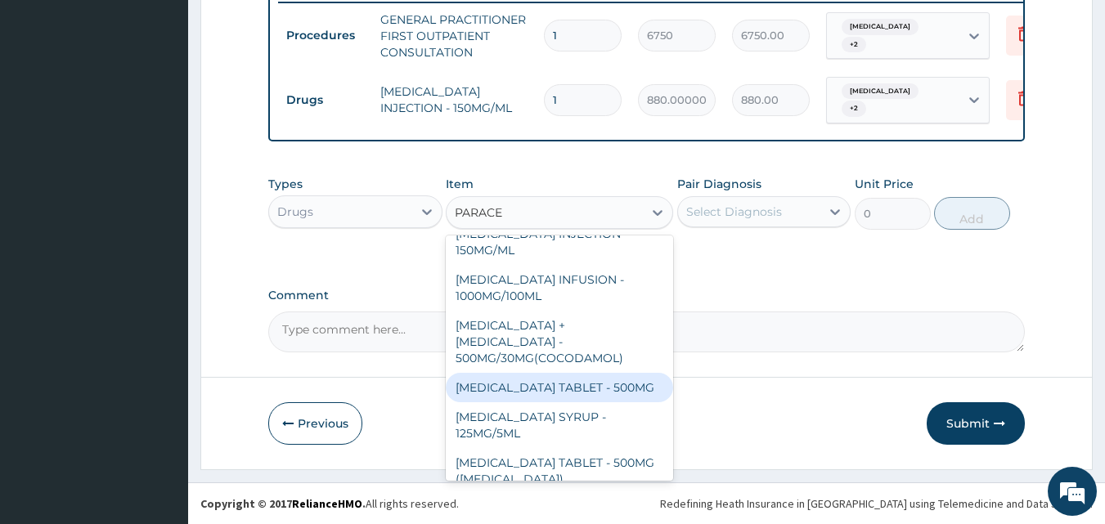
click at [594, 373] on div "PARACETAMOL TABLET - 500MG" at bounding box center [559, 387] width 227 height 29
type input "52.800000000000004"
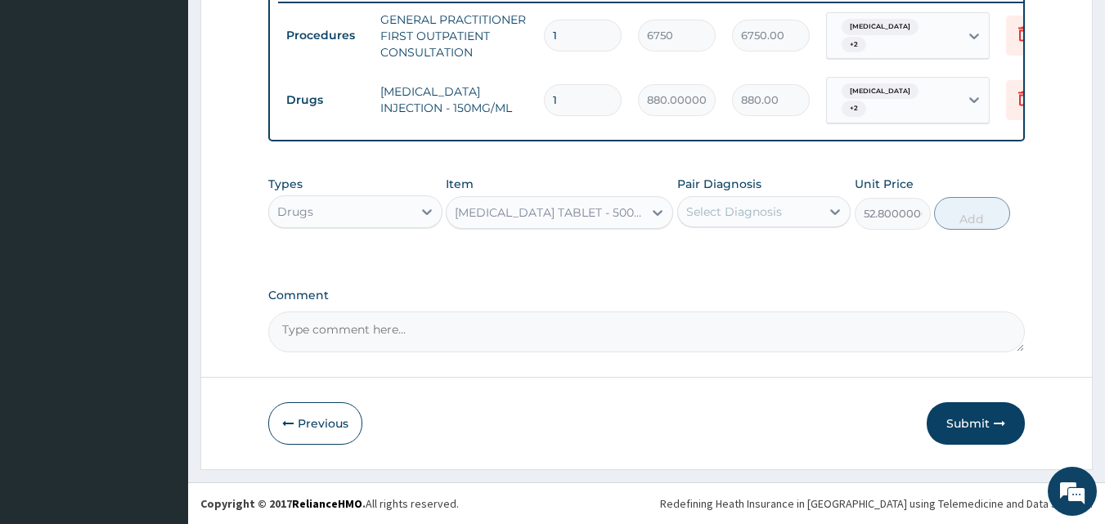
click at [748, 198] on div "Select Diagnosis" at bounding box center [764, 211] width 174 height 31
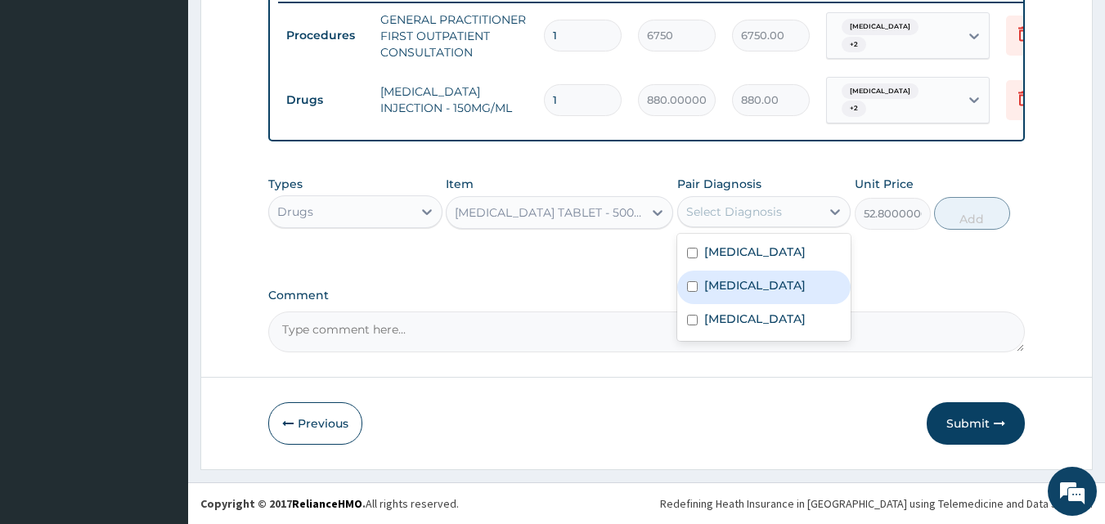
click at [736, 272] on div "Sepsis" at bounding box center [764, 288] width 174 height 34
checkbox input "true"
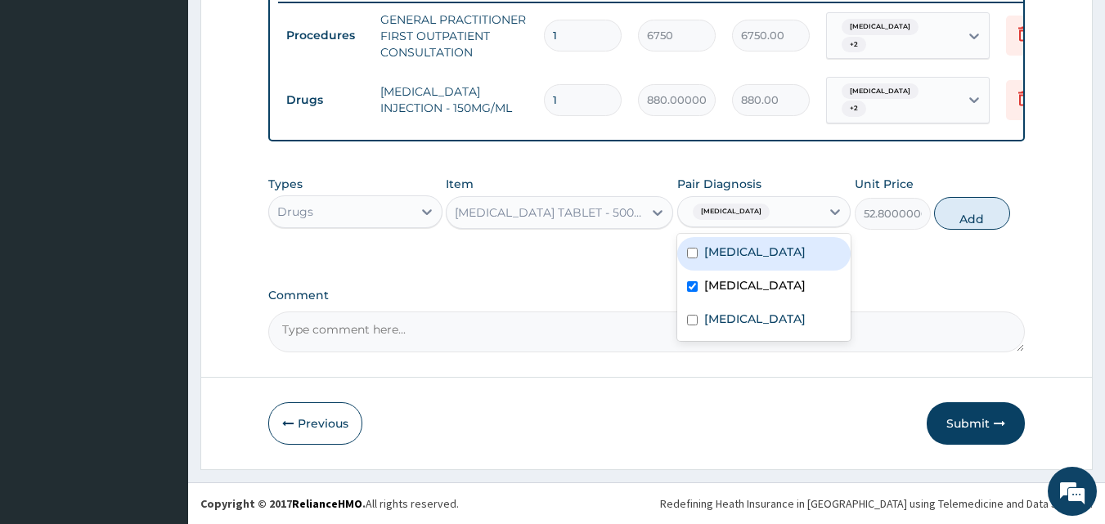
click at [736, 260] on label "Malaria" at bounding box center [754, 252] width 101 height 16
checkbox input "true"
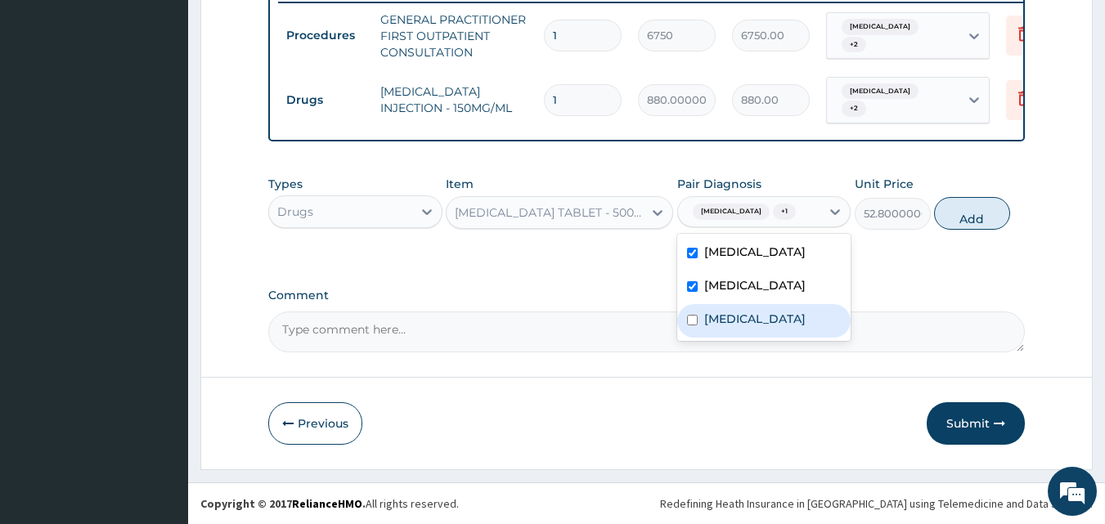
click at [731, 326] on label "Upper respiratory infection" at bounding box center [754, 319] width 101 height 16
checkbox input "true"
click at [962, 208] on button "Add" at bounding box center [972, 213] width 76 height 33
type input "0"
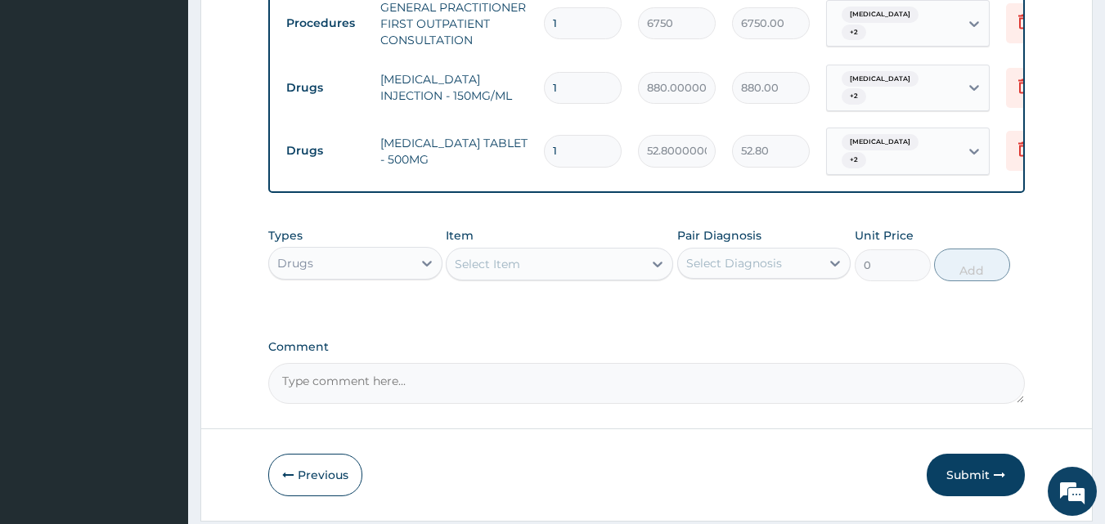
click at [587, 272] on div "Select Item" at bounding box center [545, 264] width 196 height 26
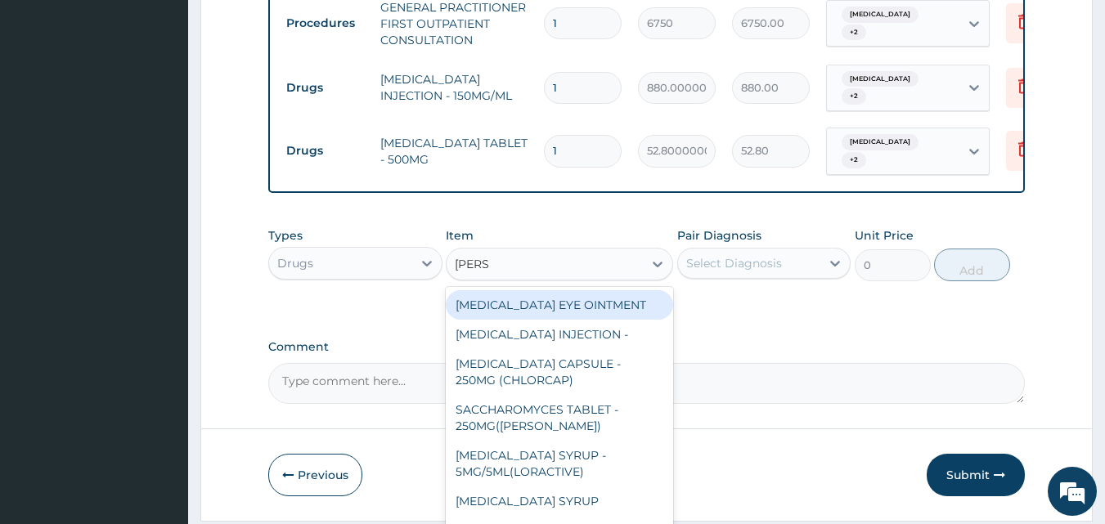
type input "LORAT"
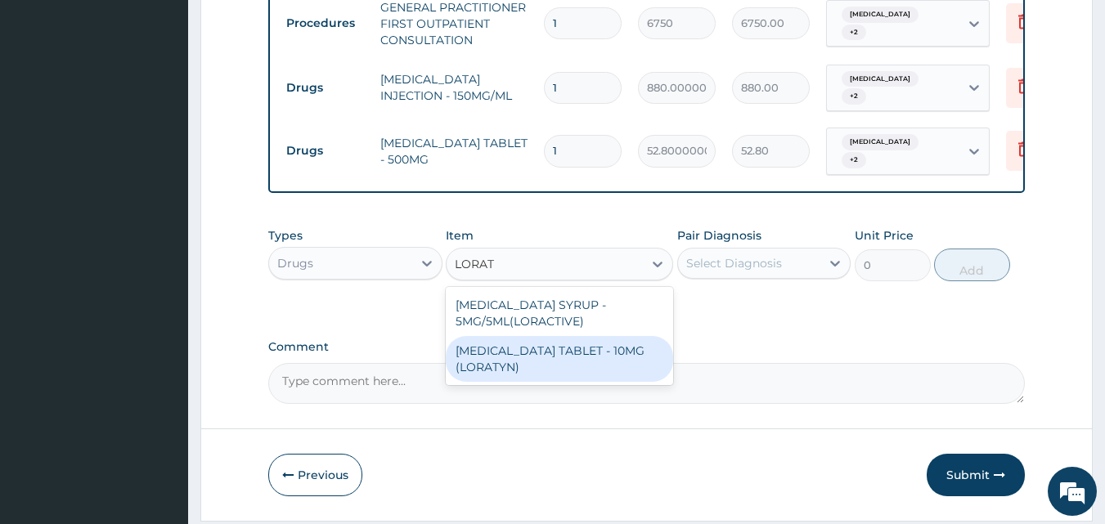
drag, startPoint x: 523, startPoint y: 360, endPoint x: 650, endPoint y: 268, distance: 156.4
click at [523, 361] on div "LORATADINE TABLET - 10MG (LORATYN)" at bounding box center [559, 359] width 227 height 46
type input "154"
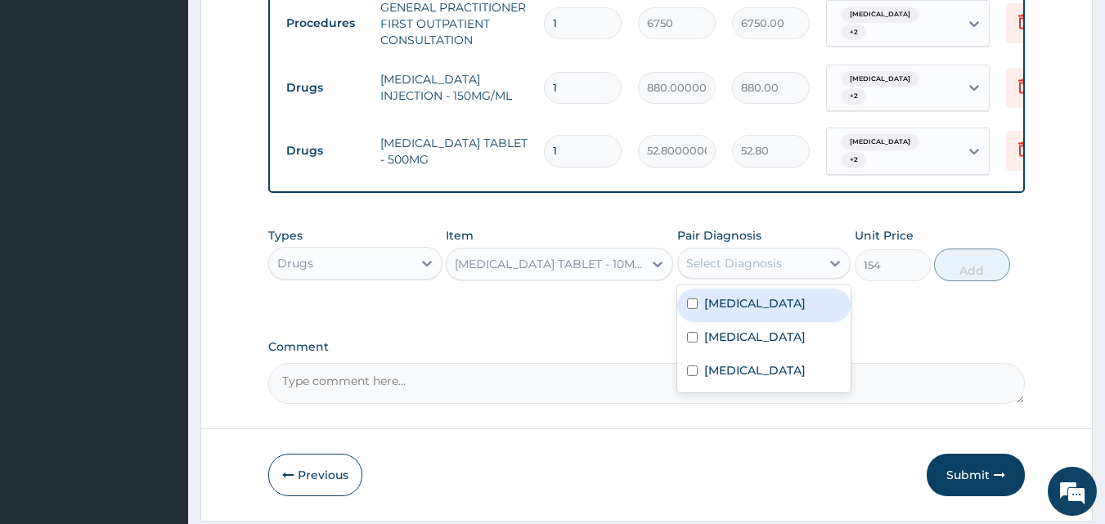
click at [724, 267] on div "Select Diagnosis" at bounding box center [734, 263] width 96 height 16
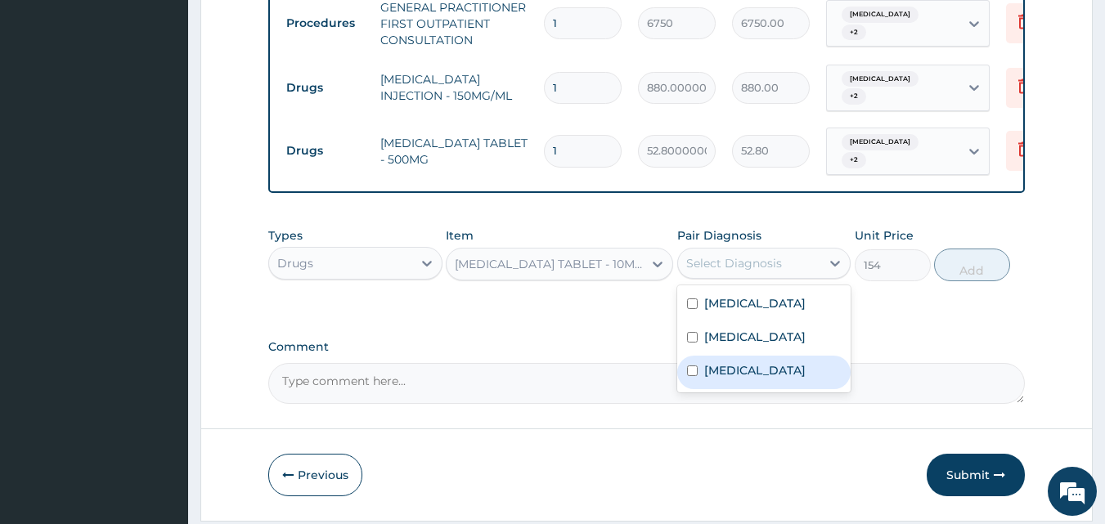
click at [705, 379] on label "Upper respiratory infection" at bounding box center [754, 370] width 101 height 16
checkbox input "true"
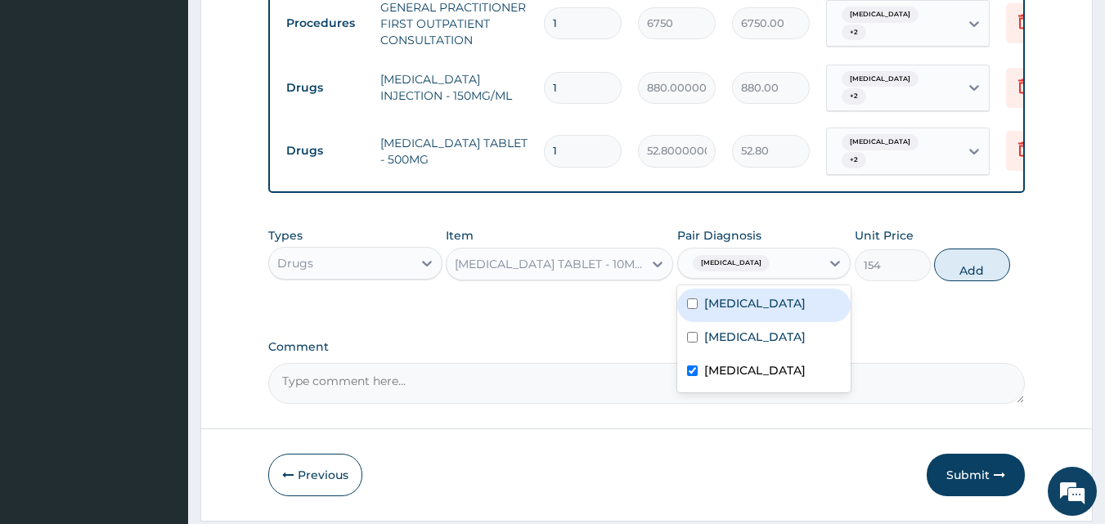
click at [977, 275] on button "Add" at bounding box center [972, 265] width 76 height 33
type input "0"
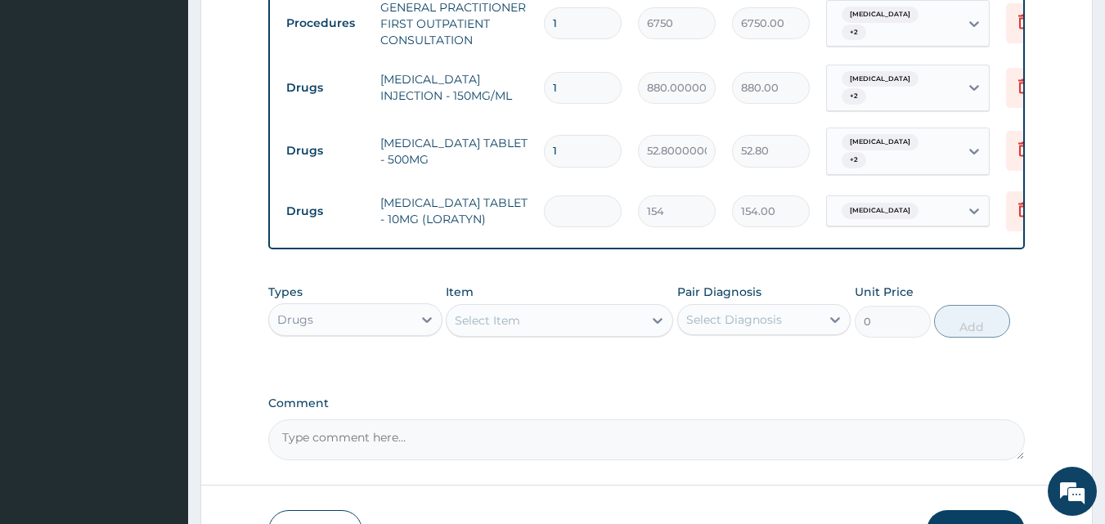
type input "0.00"
type input "5"
type input "770.00"
type input "5"
click at [583, 152] on input "1" at bounding box center [583, 151] width 78 height 32
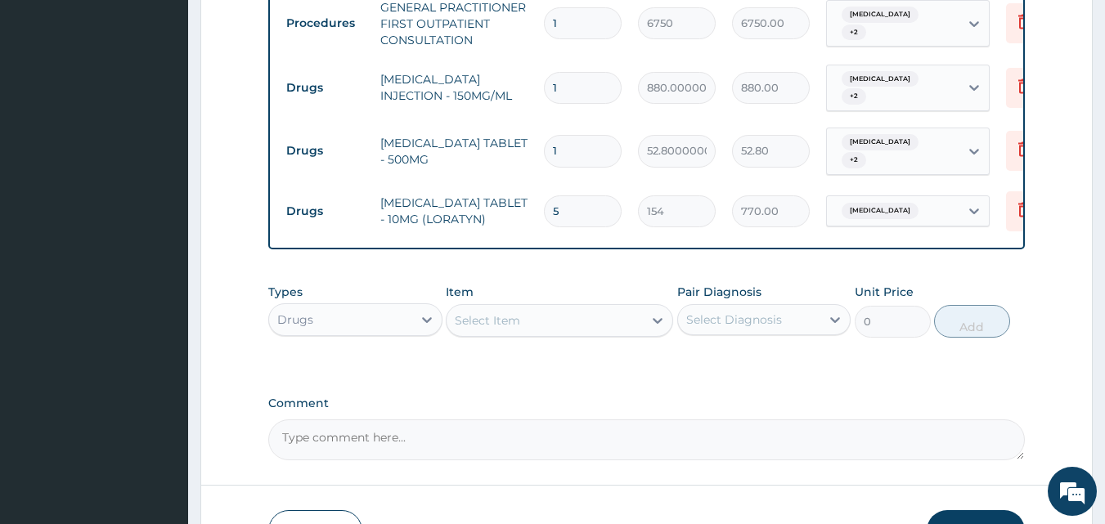
type input "18"
type input "950.40"
type input "18"
click at [573, 88] on input "1" at bounding box center [583, 88] width 78 height 32
type input "0.00"
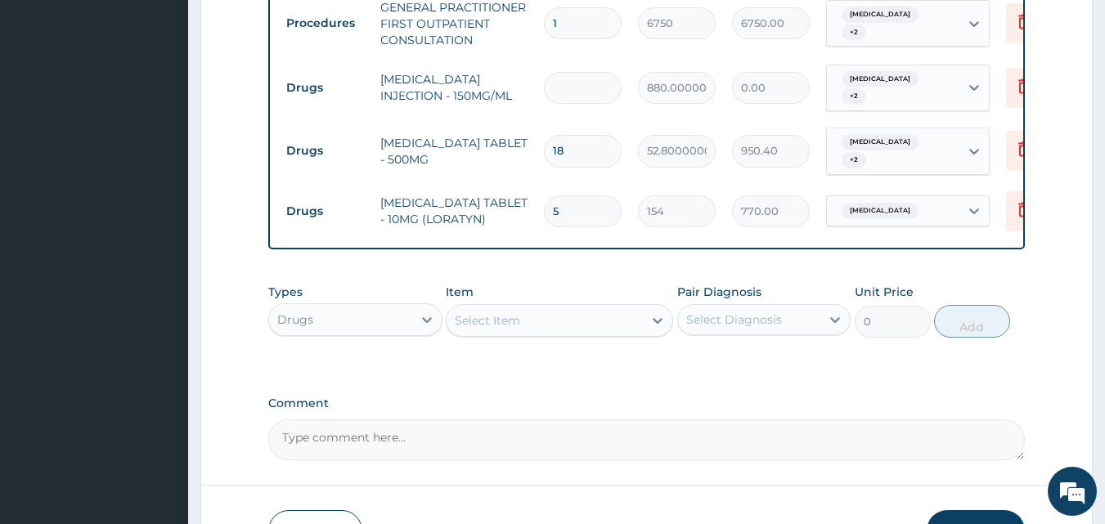
type input "2"
type input "1760.00"
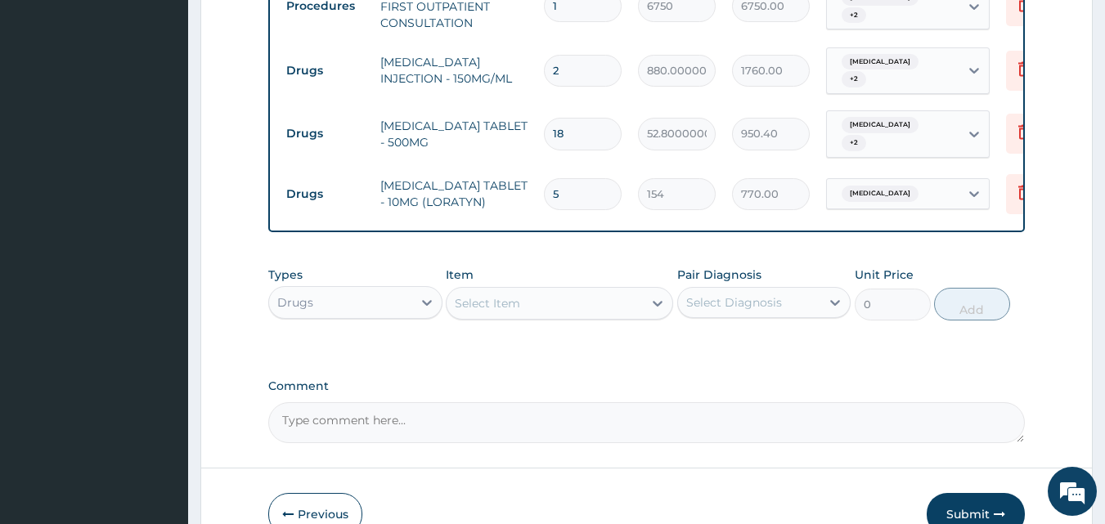
scroll to position [775, 0]
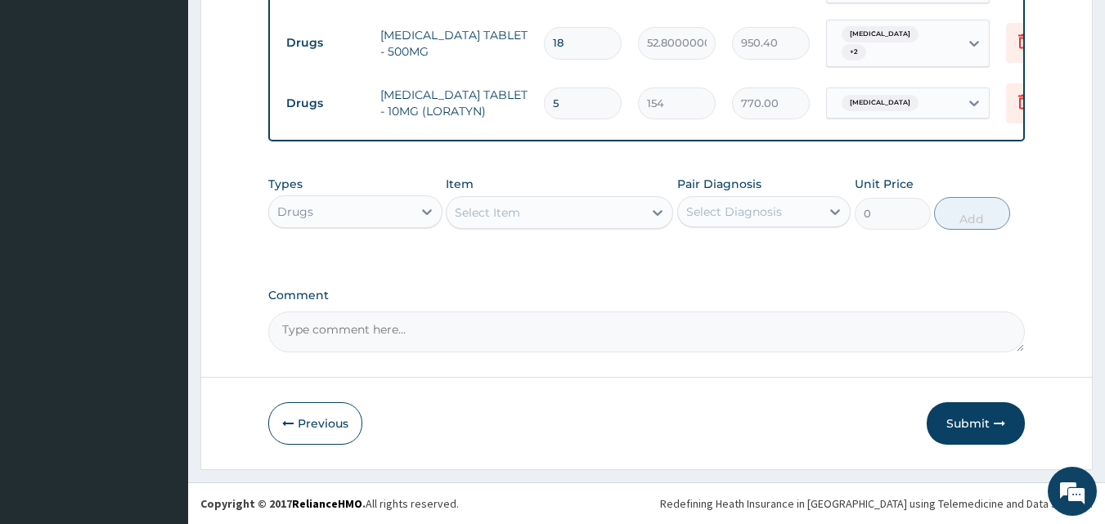
type input "2"
click at [953, 425] on button "Submit" at bounding box center [976, 423] width 98 height 43
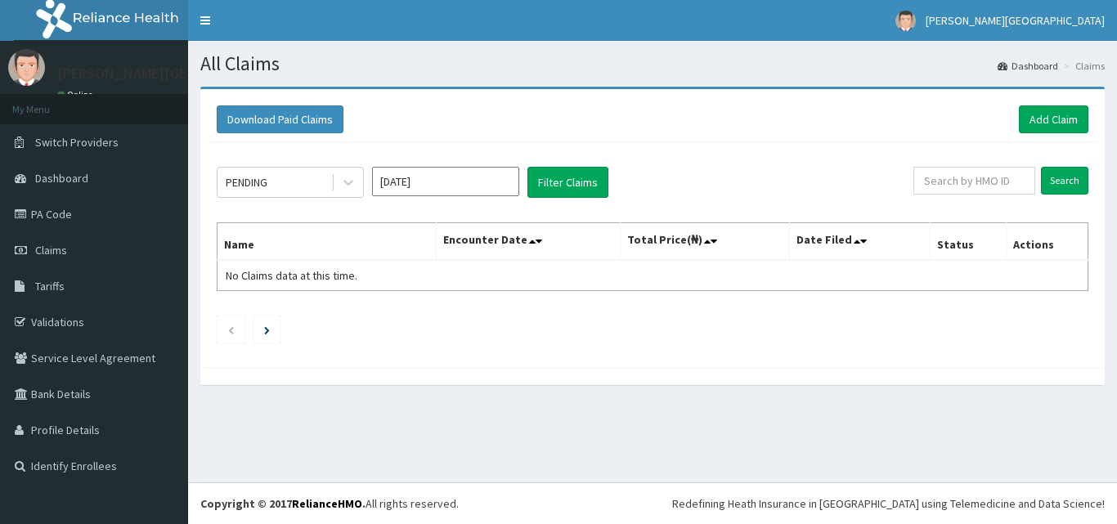
click at [307, 186] on div "PENDING" at bounding box center [275, 182] width 114 height 26
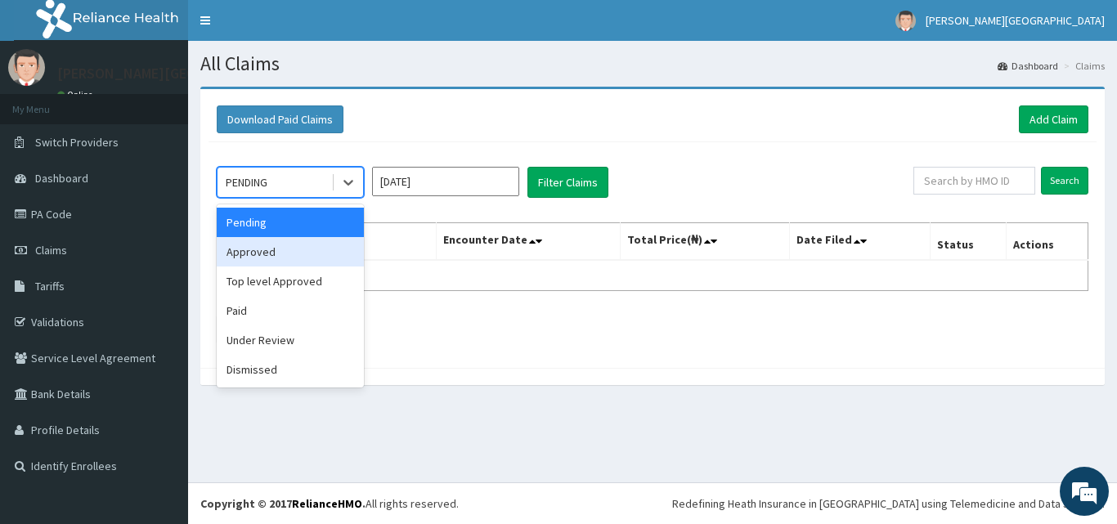
click at [265, 258] on div "Approved" at bounding box center [290, 251] width 147 height 29
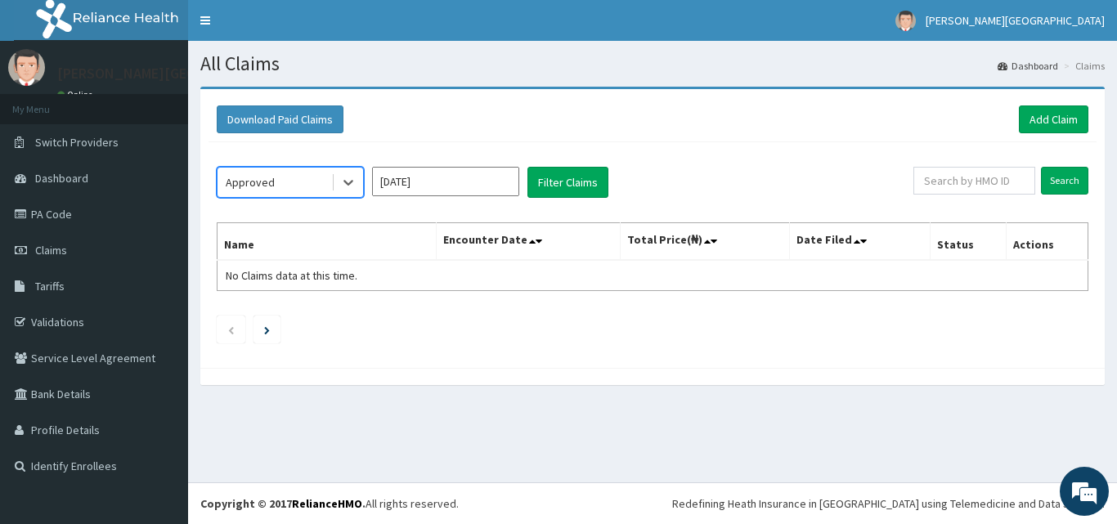
click at [401, 191] on input "[DATE]" at bounding box center [445, 181] width 147 height 29
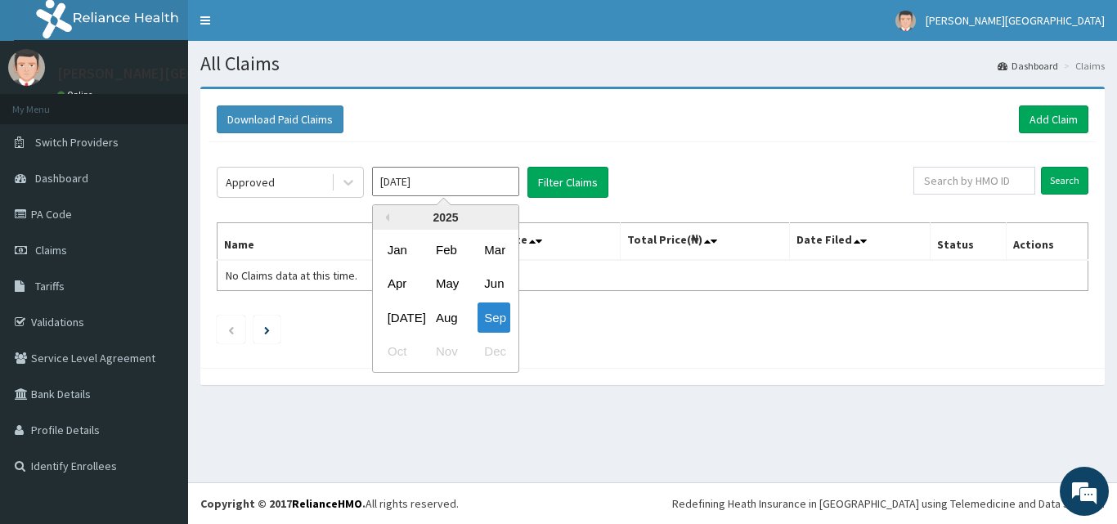
drag, startPoint x: 456, startPoint y: 320, endPoint x: 534, endPoint y: 200, distance: 142.9
click at [456, 318] on div "Aug" at bounding box center [445, 318] width 33 height 30
type input "[DATE]"
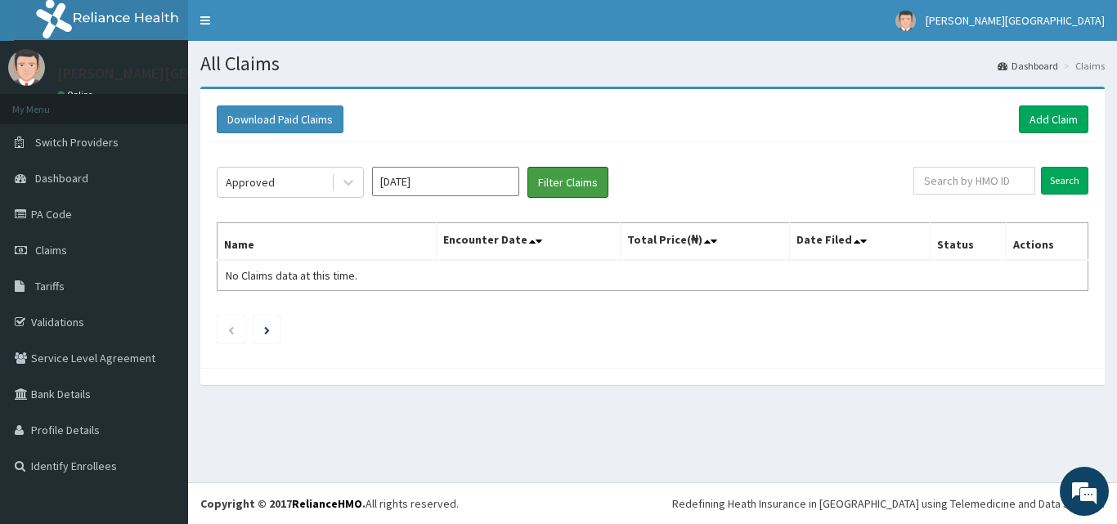
click at [540, 183] on button "Filter Claims" at bounding box center [568, 182] width 81 height 31
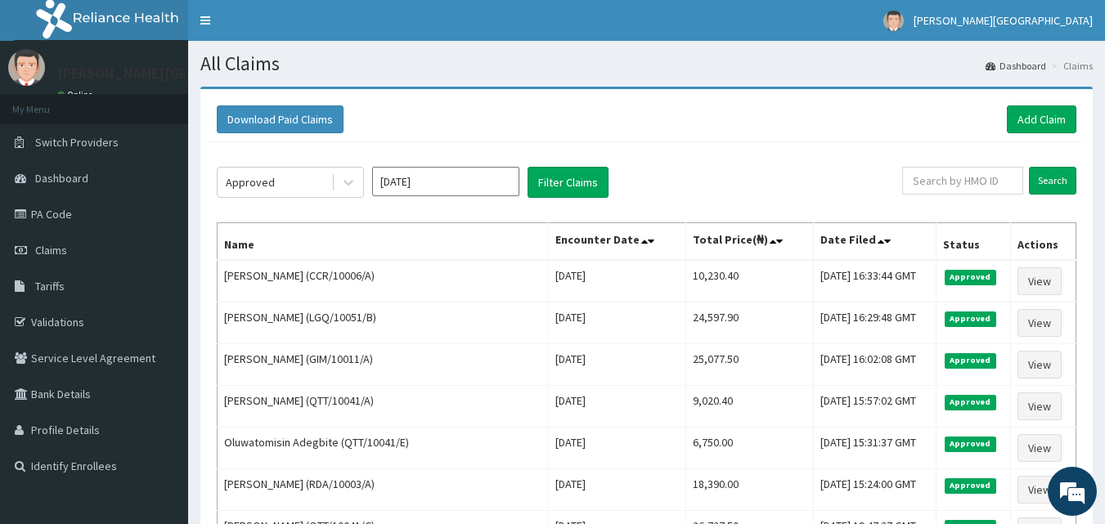
drag, startPoint x: 380, startPoint y: 273, endPoint x: 319, endPoint y: 271, distance: 60.6
click at [319, 271] on td "[PERSON_NAME] (CCR/10006/A)" at bounding box center [383, 281] width 331 height 43
copy td "CCR/10006/A"
click at [1039, 116] on link "Add Claim" at bounding box center [1042, 120] width 70 height 28
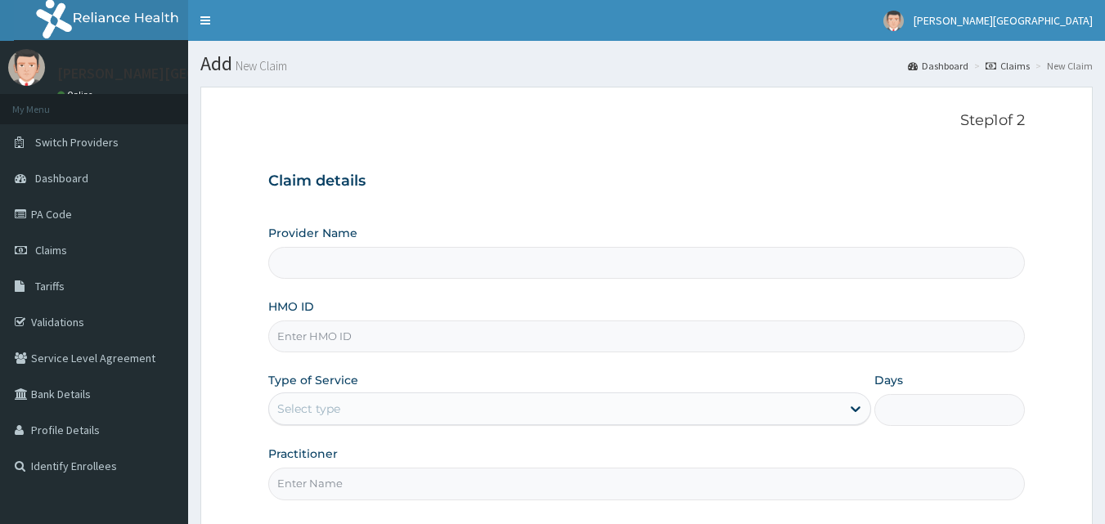
type input "CCR/10006/A"
type input "[PERSON_NAME][GEOGRAPHIC_DATA]"
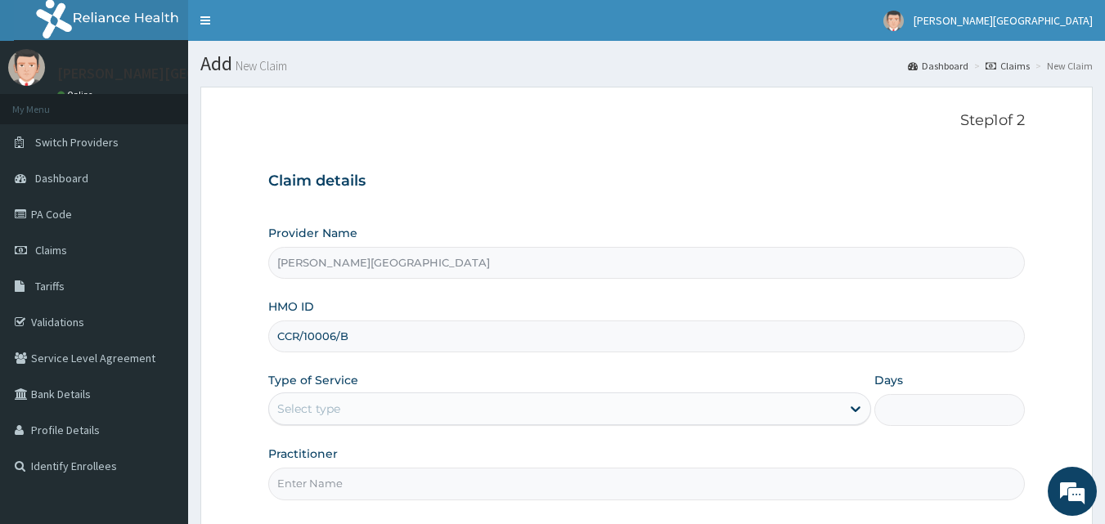
type input "CCR/10006/B"
drag, startPoint x: 355, startPoint y: 406, endPoint x: 355, endPoint y: 419, distance: 13.1
click at [355, 419] on div "Select type" at bounding box center [555, 409] width 572 height 26
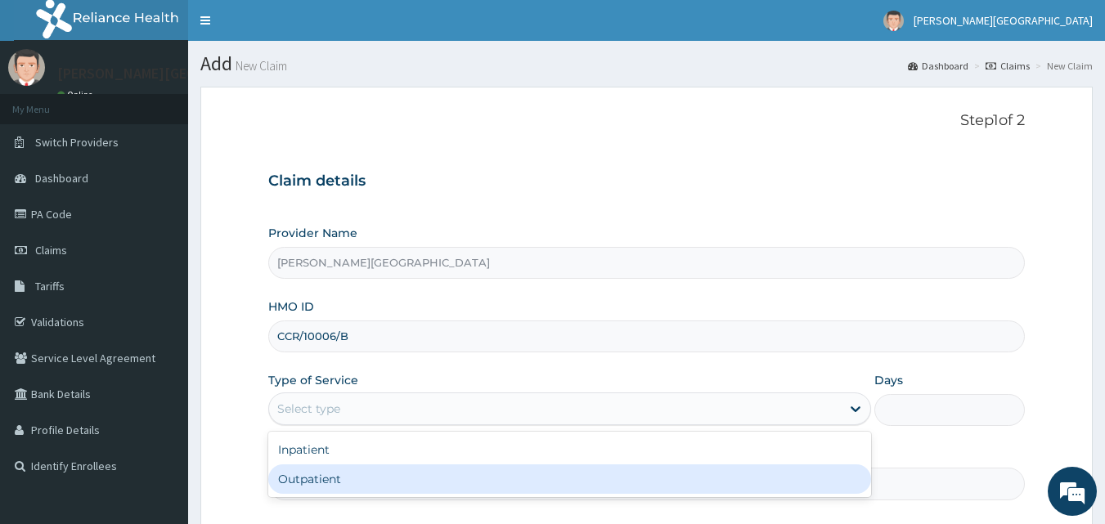
click at [309, 476] on div "Outpatient" at bounding box center [569, 479] width 603 height 29
type input "1"
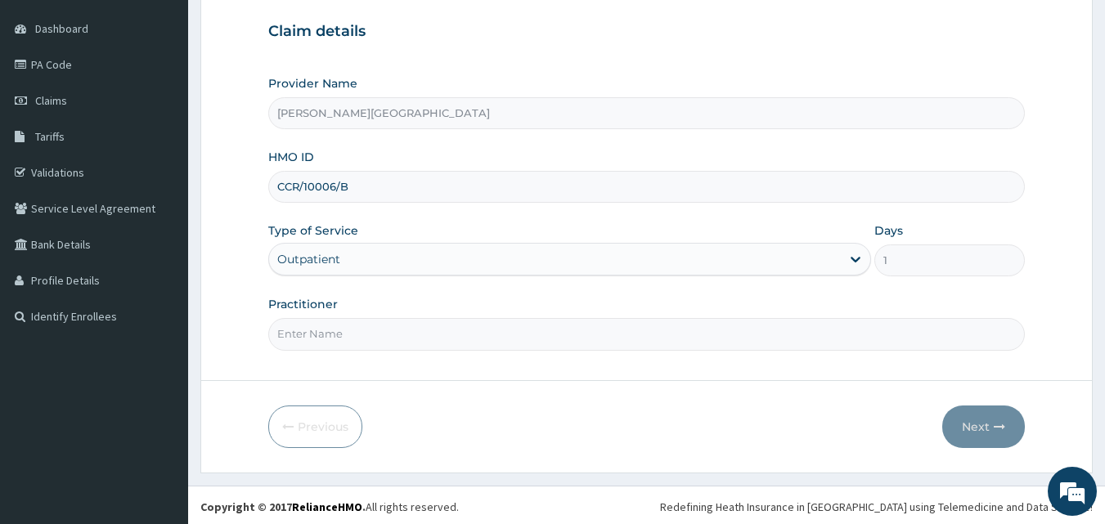
scroll to position [153, 0]
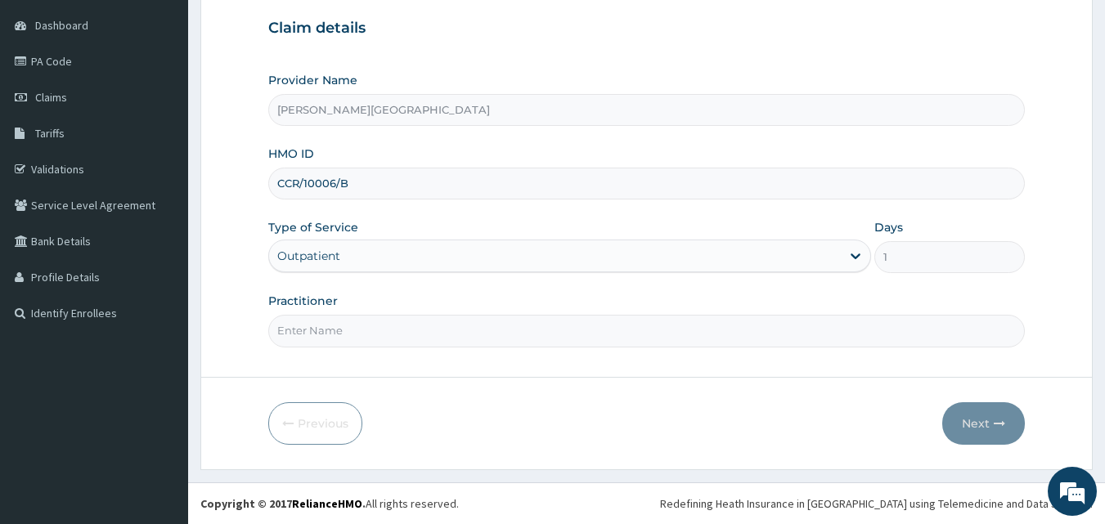
click at [391, 338] on input "Practitioner" at bounding box center [647, 331] width 758 height 32
type input "DR OPARA"
click at [985, 425] on button "Next" at bounding box center [983, 423] width 83 height 43
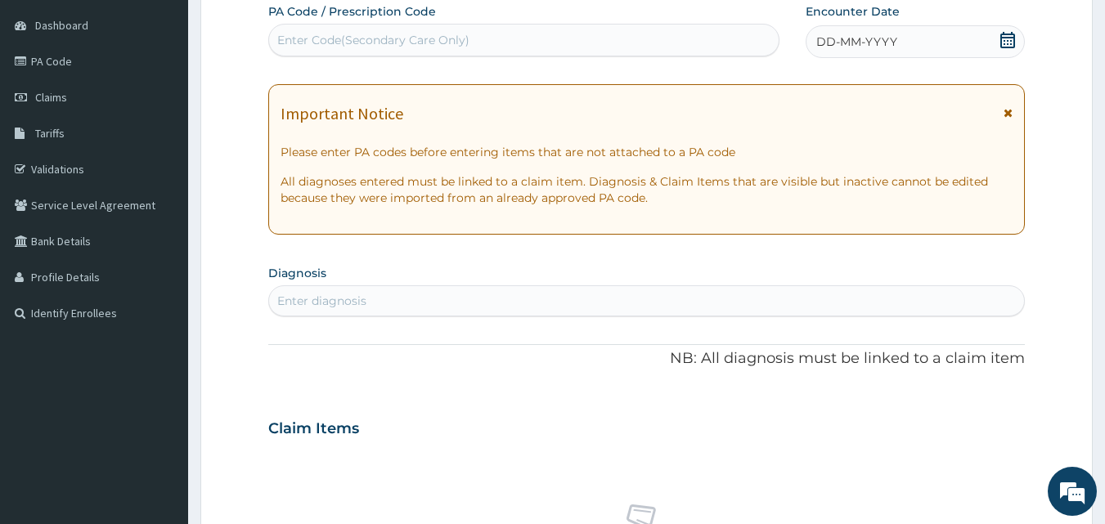
click at [1004, 43] on icon at bounding box center [1008, 40] width 16 height 16
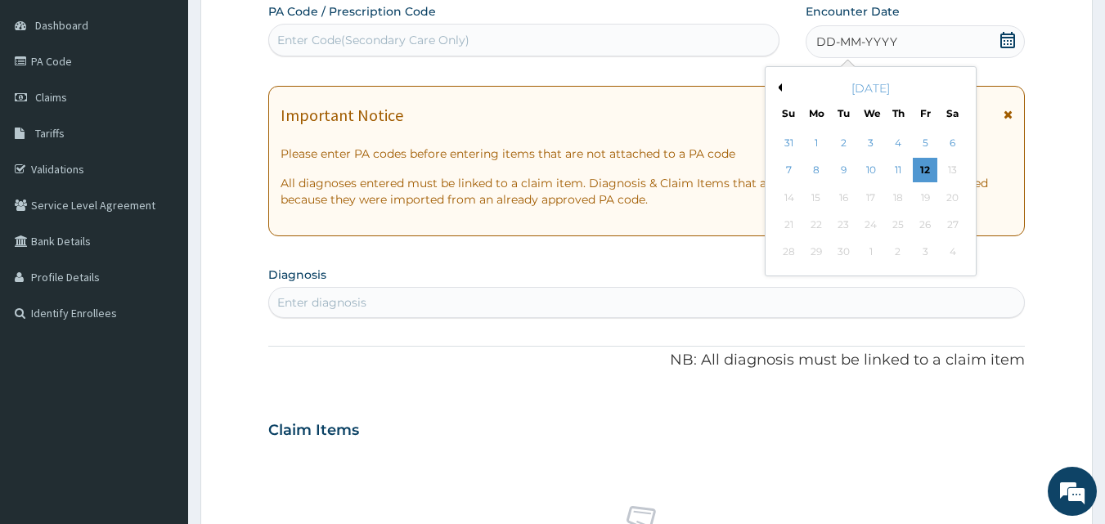
click at [777, 88] on button "Previous Month" at bounding box center [778, 87] width 8 height 8
click at [942, 258] on div "30" at bounding box center [953, 253] width 25 height 25
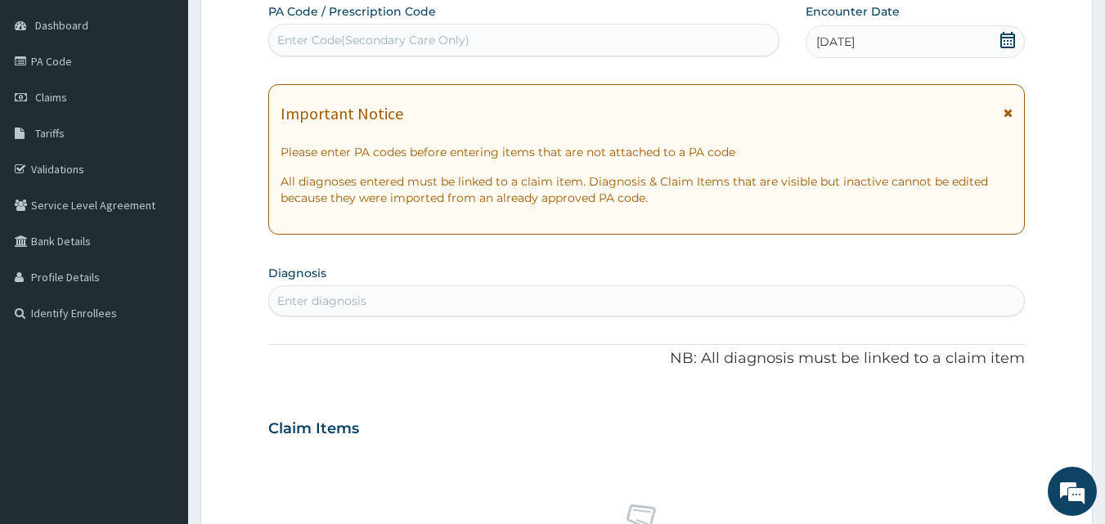
click at [464, 301] on div "Enter diagnosis" at bounding box center [647, 301] width 756 height 26
type input "ANEMIA"
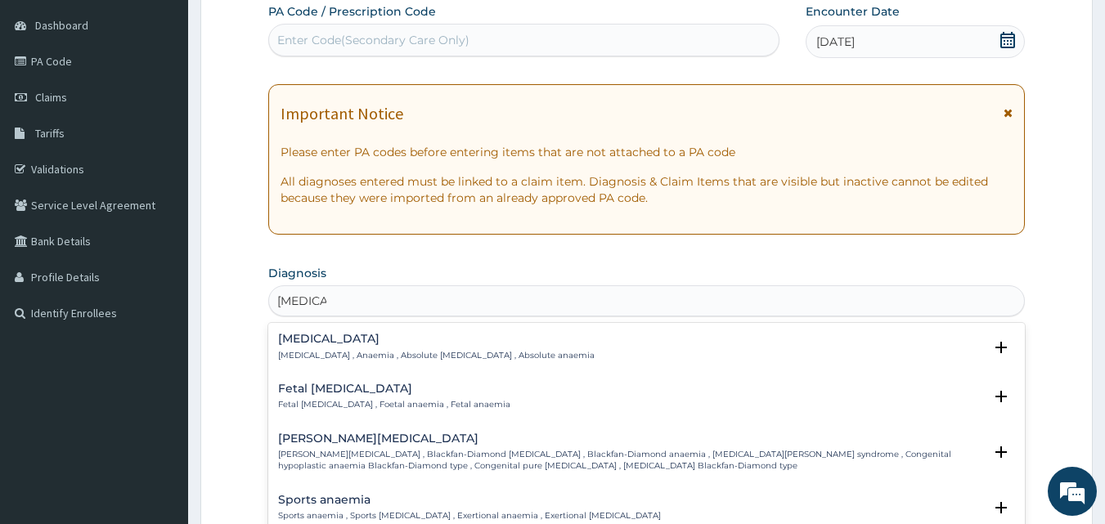
click at [312, 348] on div "Anemia Anemia , Anaemia , Absolute anemia , Absolute anaemia" at bounding box center [436, 347] width 317 height 29
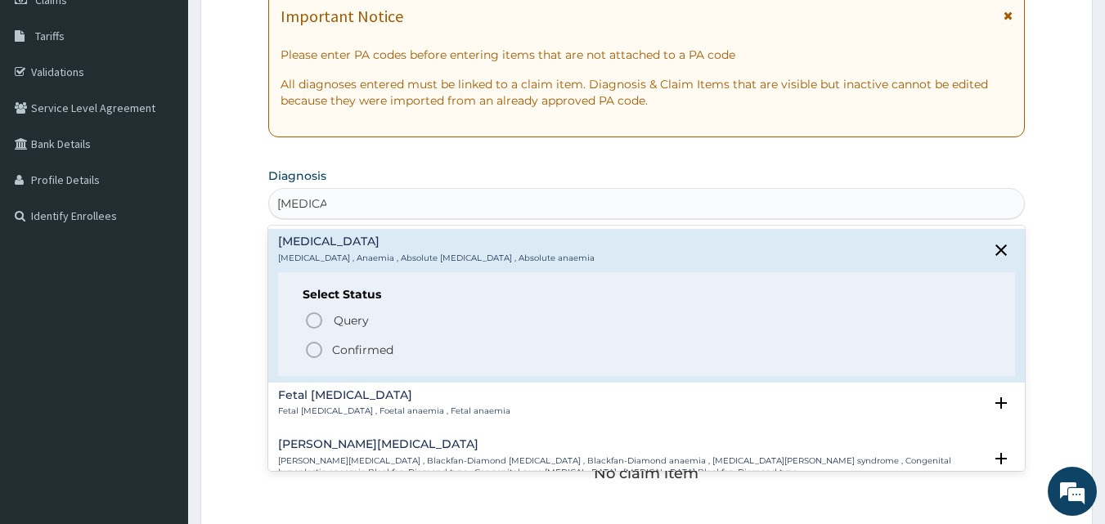
scroll to position [290, 0]
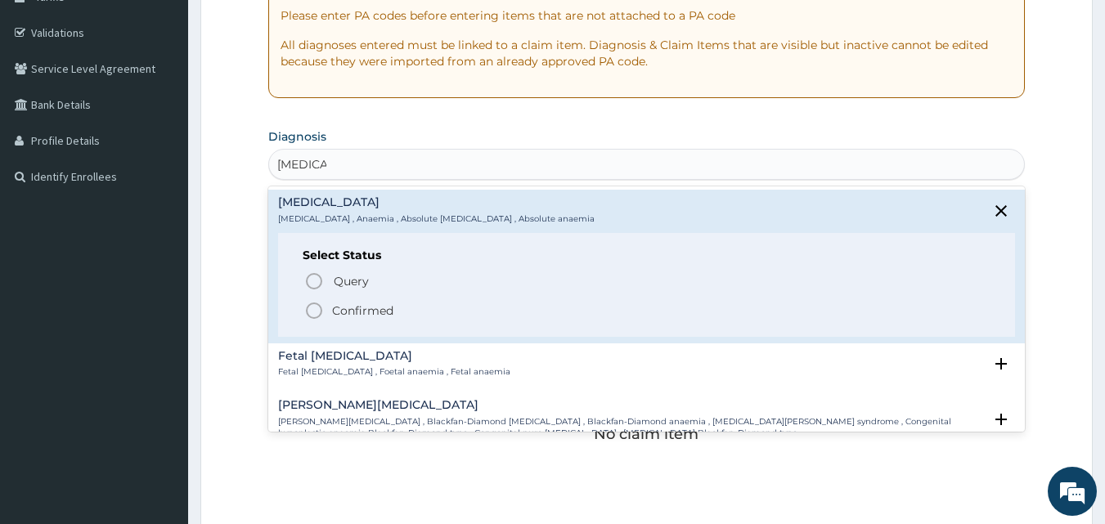
click at [345, 309] on p "Confirmed" at bounding box center [362, 311] width 61 height 16
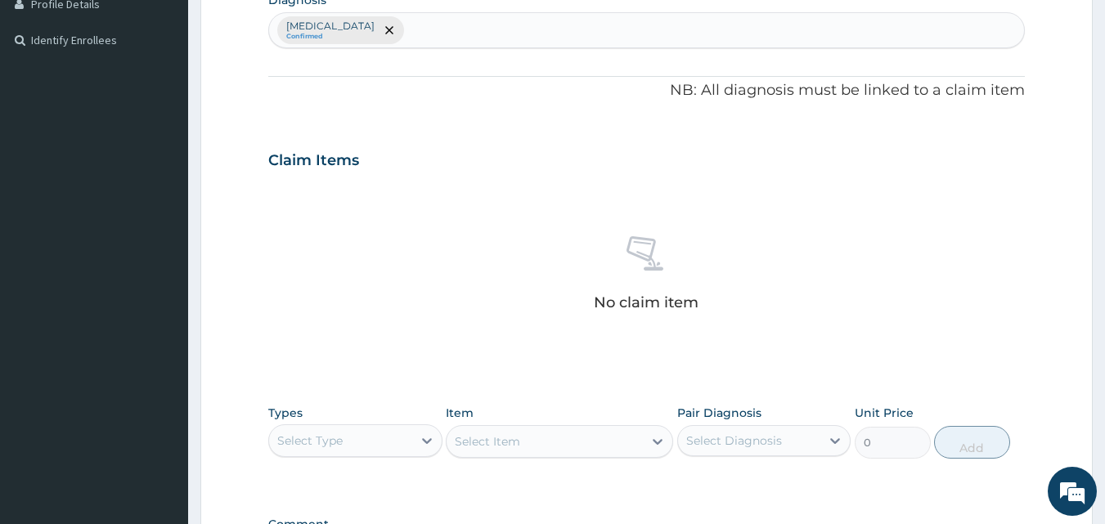
scroll to position [562, 0]
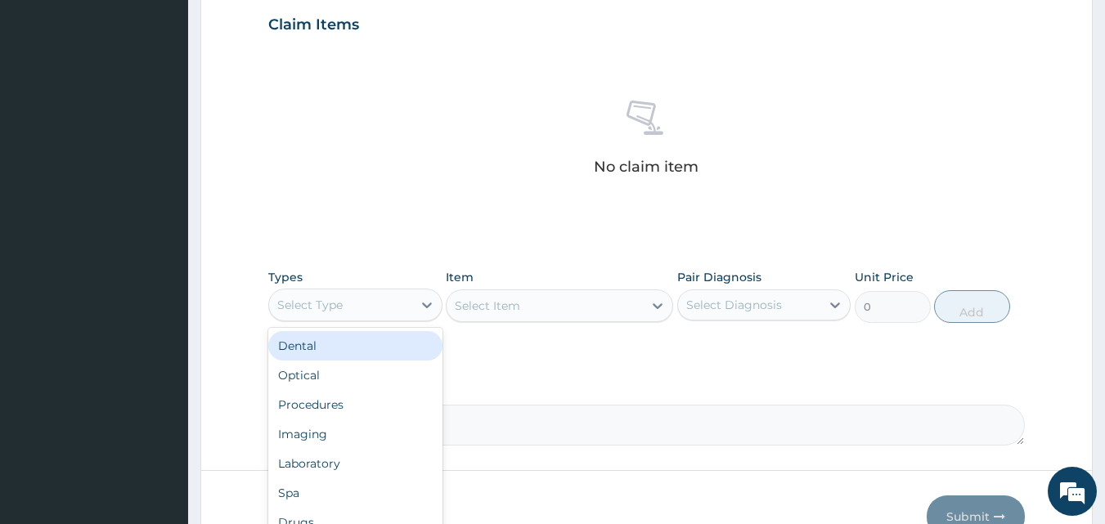
click at [388, 309] on div "Select Type" at bounding box center [340, 305] width 143 height 26
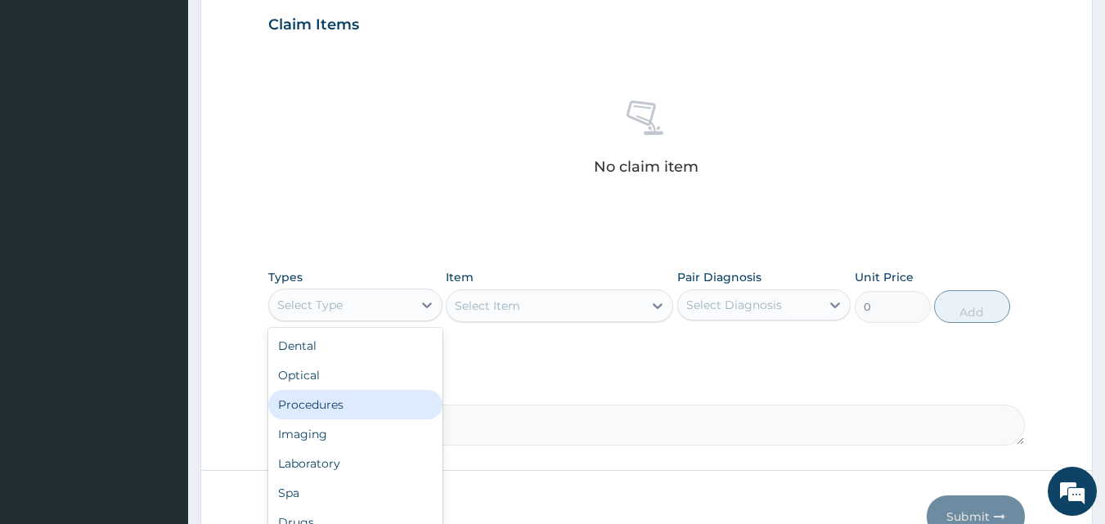
click at [369, 403] on div "Procedures" at bounding box center [355, 404] width 174 height 29
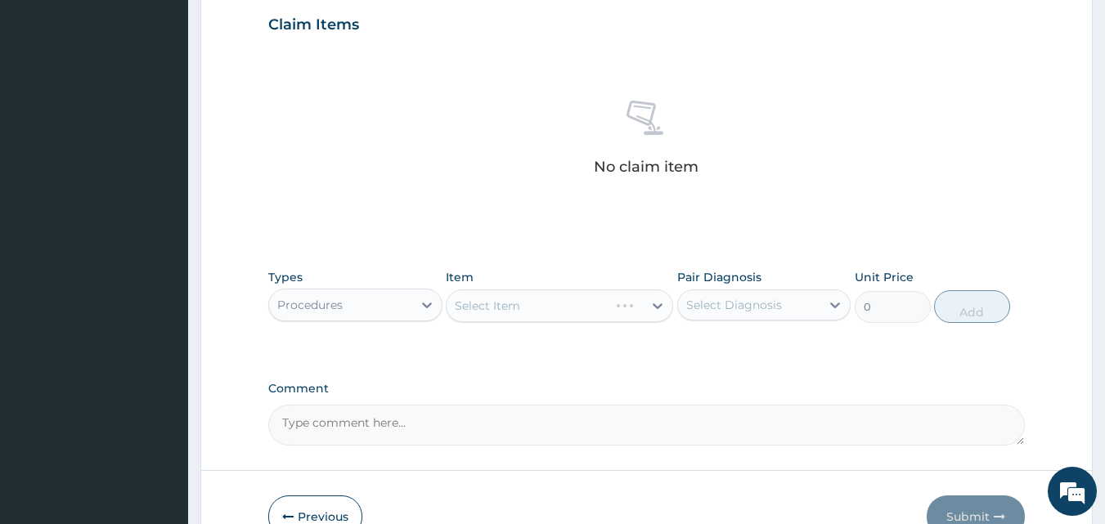
click at [574, 368] on div "PA Code / Prescription Code Enter Code(Secondary Care Only) Encounter Date 30-0…" at bounding box center [647, 20] width 758 height 852
click at [609, 341] on div "Types Procedures Item Select Item Pair Diagnosis Select Diagnosis Unit Price 0 …" at bounding box center [647, 308] width 758 height 95
click at [581, 307] on div "Select Item" at bounding box center [545, 306] width 196 height 26
type input "G"
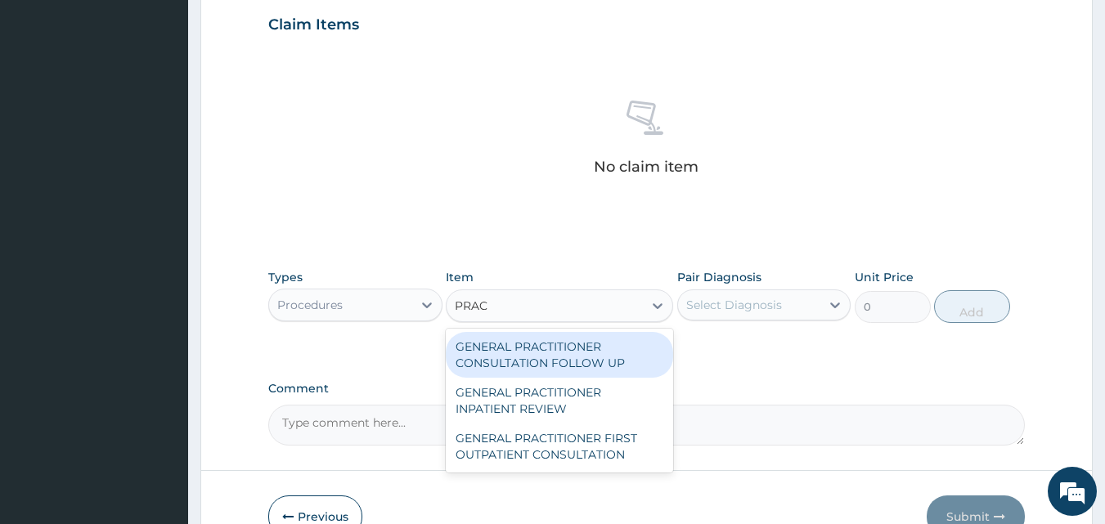
type input "PRACT"
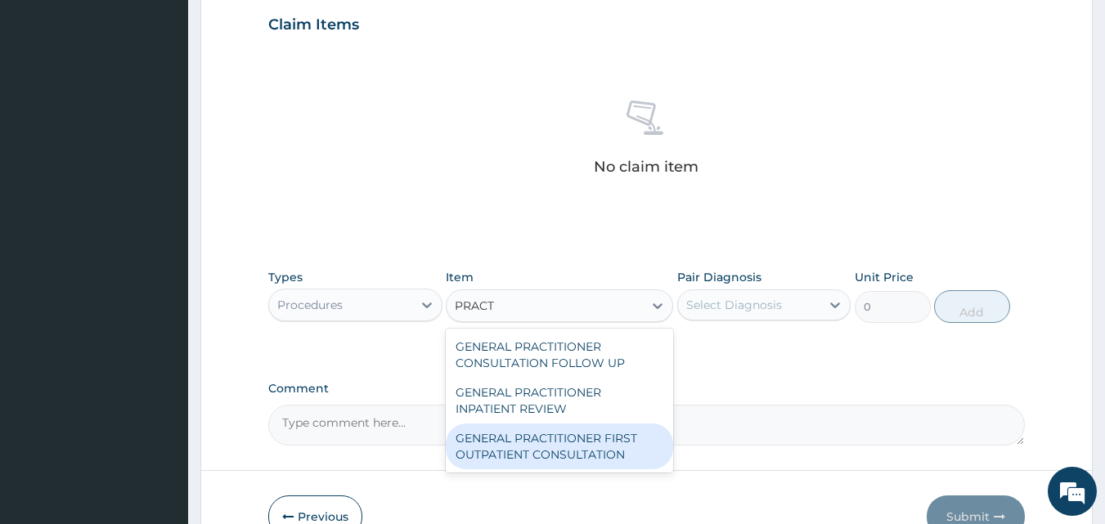
click at [546, 446] on div "GENERAL PRACTITIONER FIRST OUTPATIENT CONSULTATION" at bounding box center [559, 447] width 227 height 46
type input "6750"
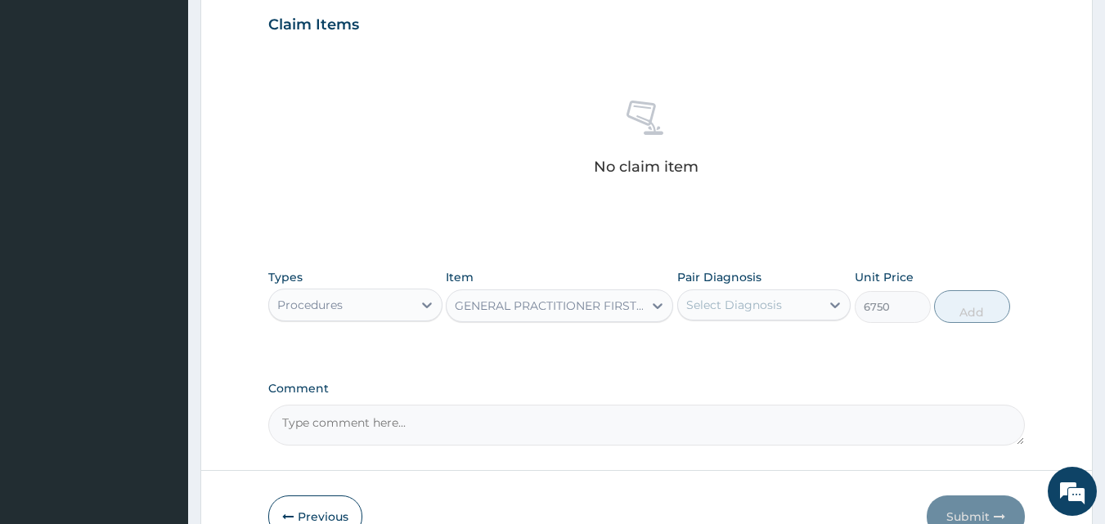
click at [743, 300] on div "Select Diagnosis" at bounding box center [734, 305] width 96 height 16
click at [740, 354] on div "Anemia" at bounding box center [764, 347] width 174 height 34
checkbox input "true"
click at [966, 309] on button "Add" at bounding box center [972, 306] width 76 height 33
type input "0"
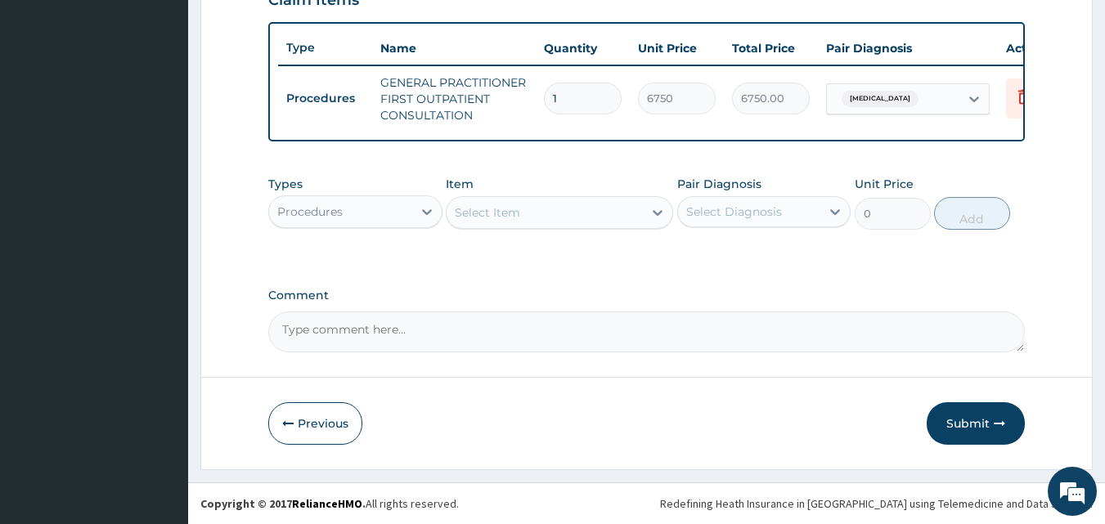
scroll to position [599, 0]
click at [984, 434] on button "Submit" at bounding box center [976, 423] width 98 height 43
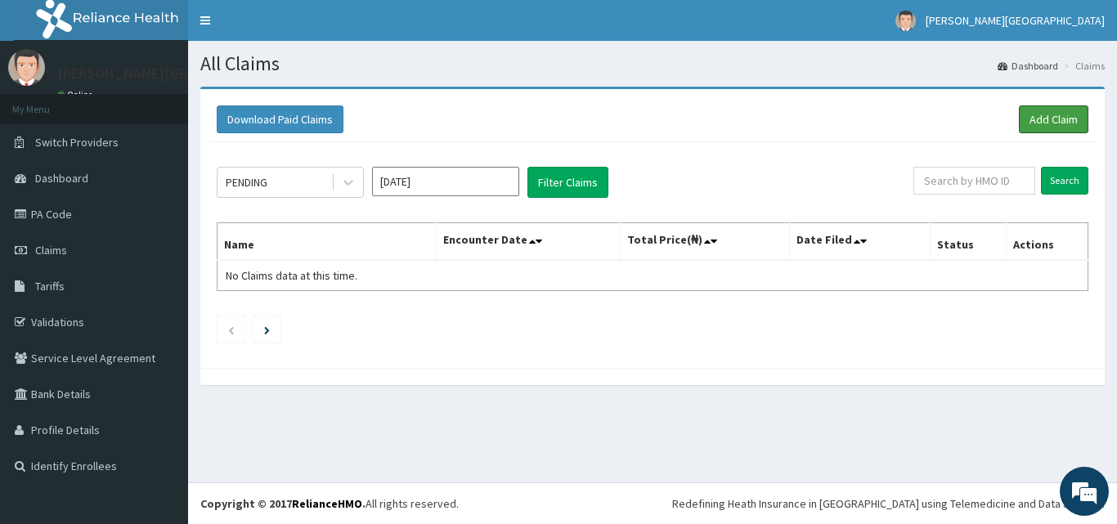
click at [1055, 114] on link "Add Claim" at bounding box center [1054, 120] width 70 height 28
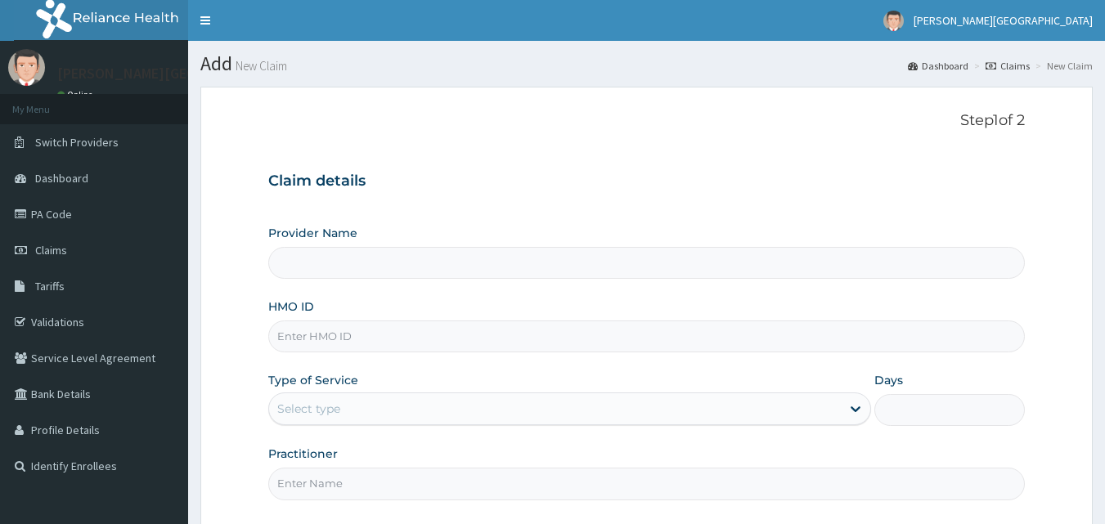
drag, startPoint x: 0, startPoint y: 0, endPoint x: 399, endPoint y: 336, distance: 521.9
click at [399, 336] on input "HMO ID" at bounding box center [647, 337] width 758 height 32
type input "[PERSON_NAME][GEOGRAPHIC_DATA]"
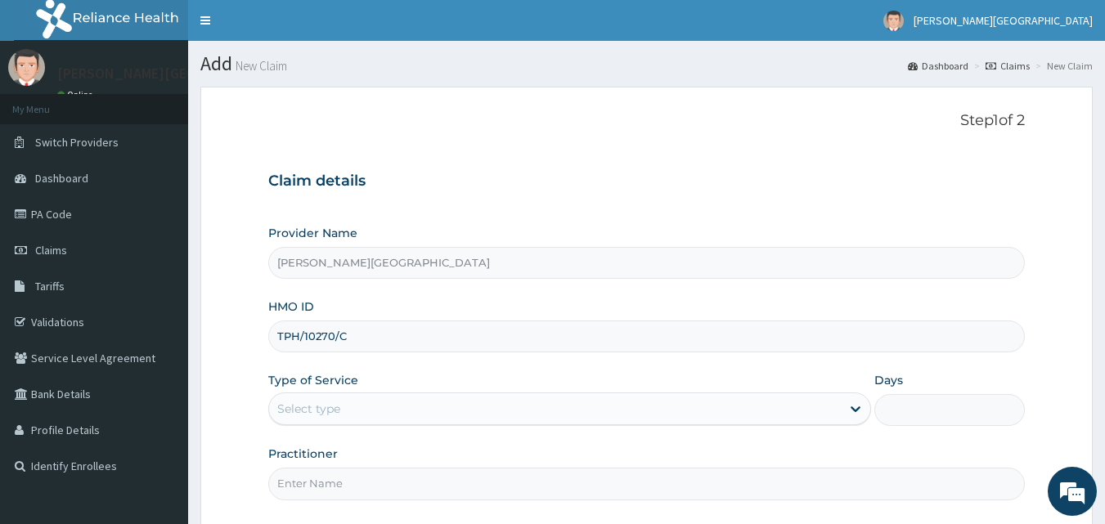
type input "TPH/10270/C"
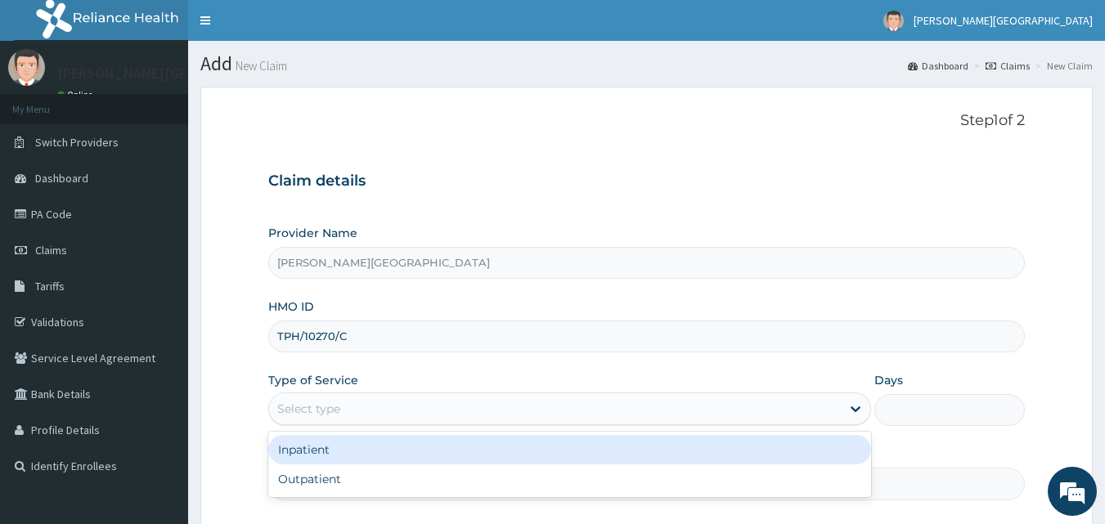
click at [362, 395] on div "Select type" at bounding box center [569, 409] width 603 height 33
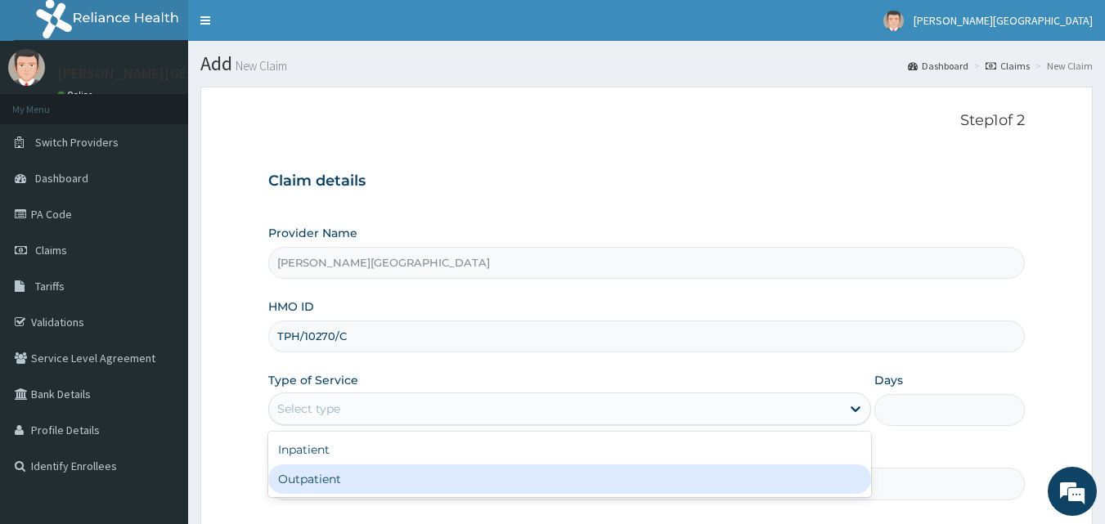
click at [330, 470] on div "Outpatient" at bounding box center [569, 479] width 603 height 29
type input "1"
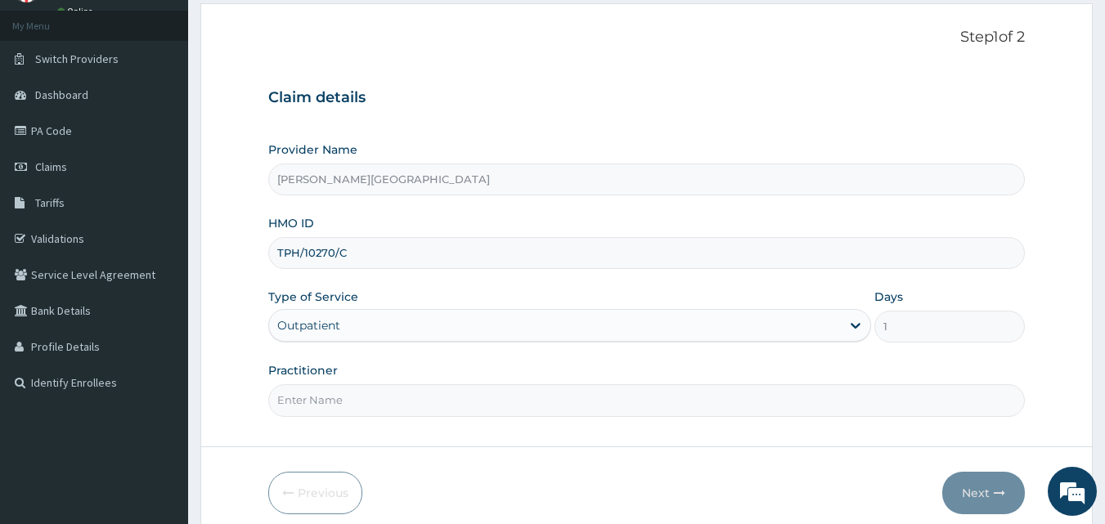
scroll to position [137, 0]
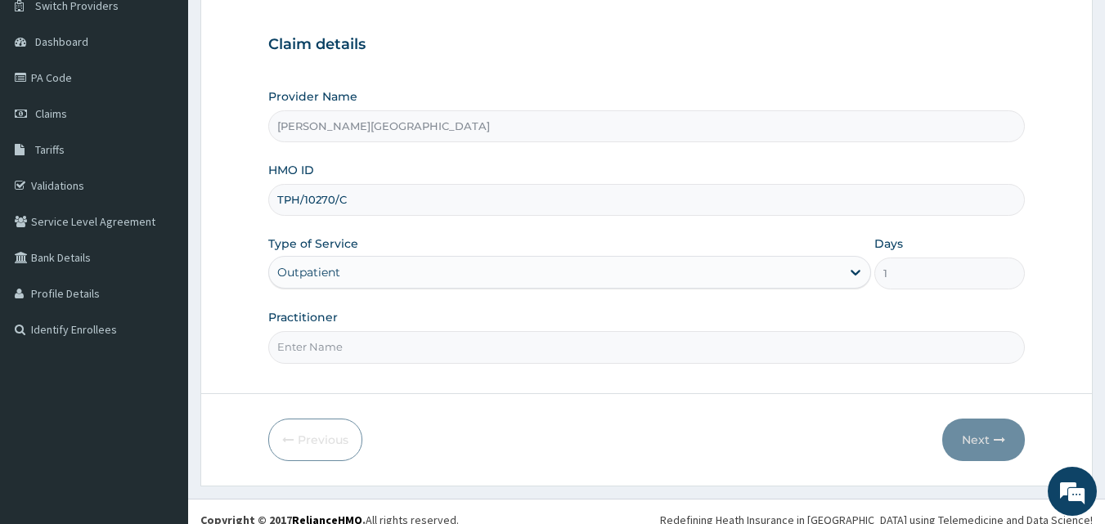
click at [352, 336] on input "Practitioner" at bounding box center [647, 347] width 758 height 32
click at [288, 344] on input "[MEDICAL_DATA]" at bounding box center [647, 347] width 758 height 32
click at [353, 353] on input "[PERSON_NAME]" at bounding box center [647, 347] width 758 height 32
type input "[PERSON_NAME]"
click at [1000, 435] on icon "button" at bounding box center [999, 439] width 11 height 11
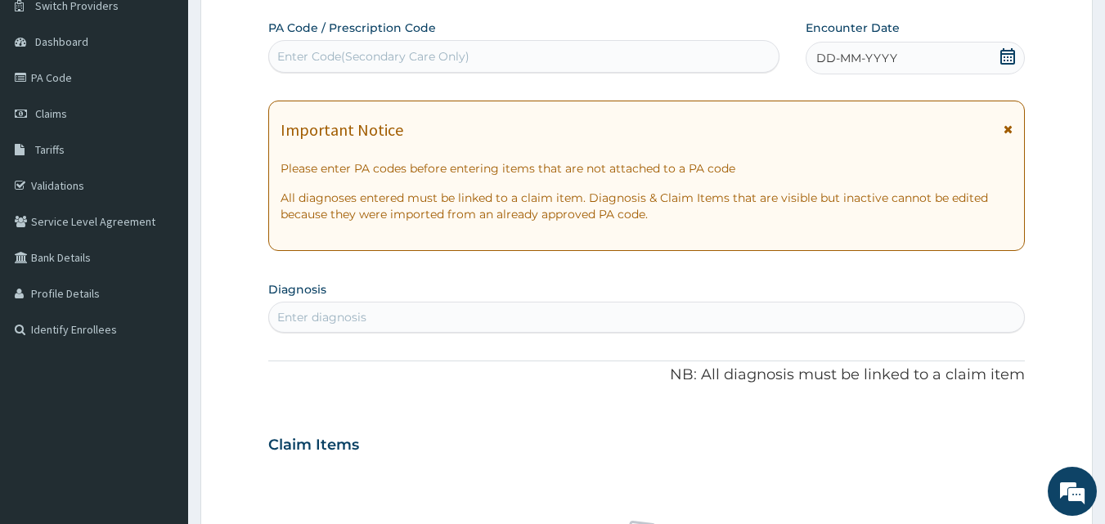
click at [1002, 54] on icon at bounding box center [1007, 56] width 15 height 16
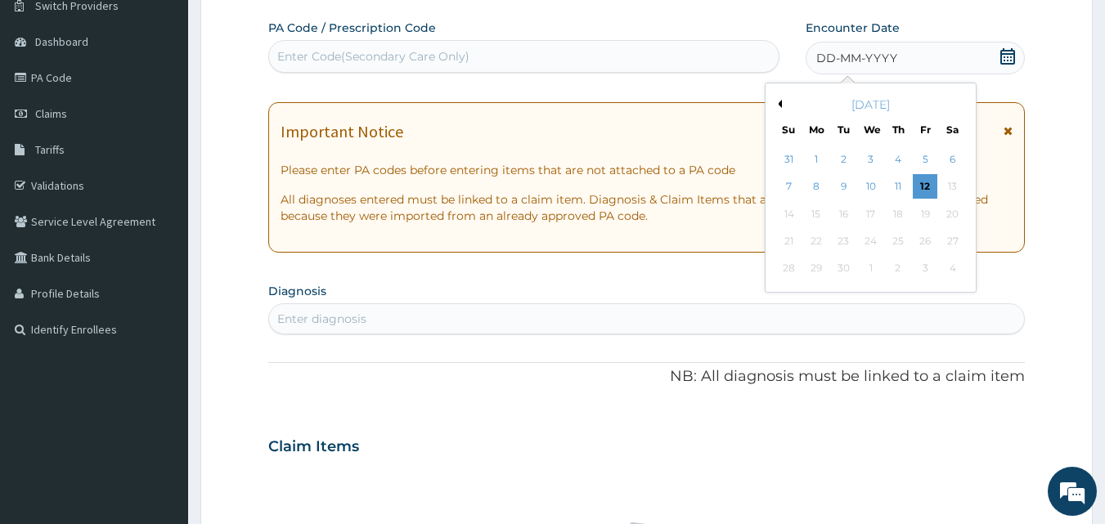
click at [778, 103] on button "Previous Month" at bounding box center [778, 104] width 8 height 8
click at [852, 249] on div "19" at bounding box center [844, 241] width 25 height 25
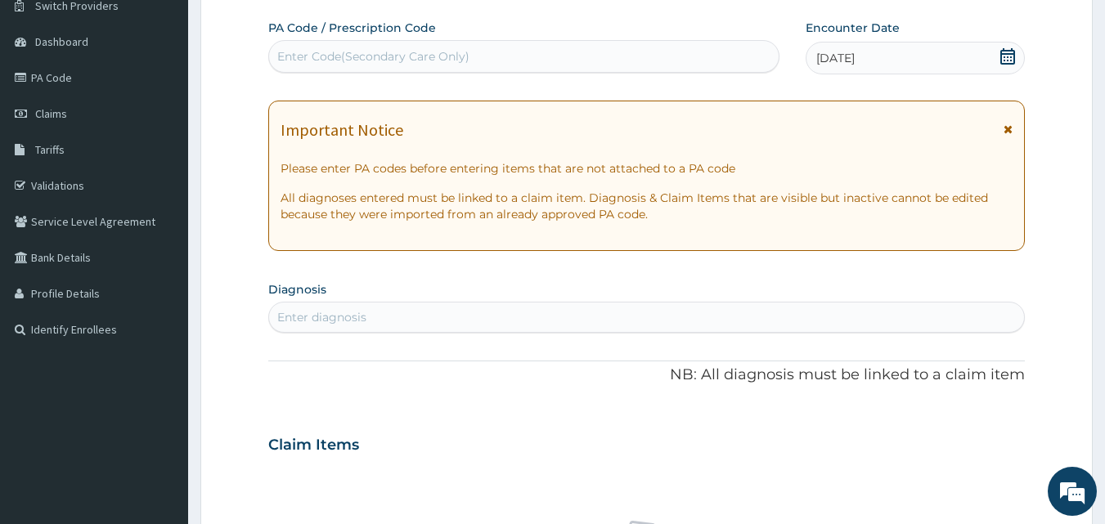
click at [455, 320] on div "Enter diagnosis" at bounding box center [647, 317] width 756 height 26
type input "UPPER RES"
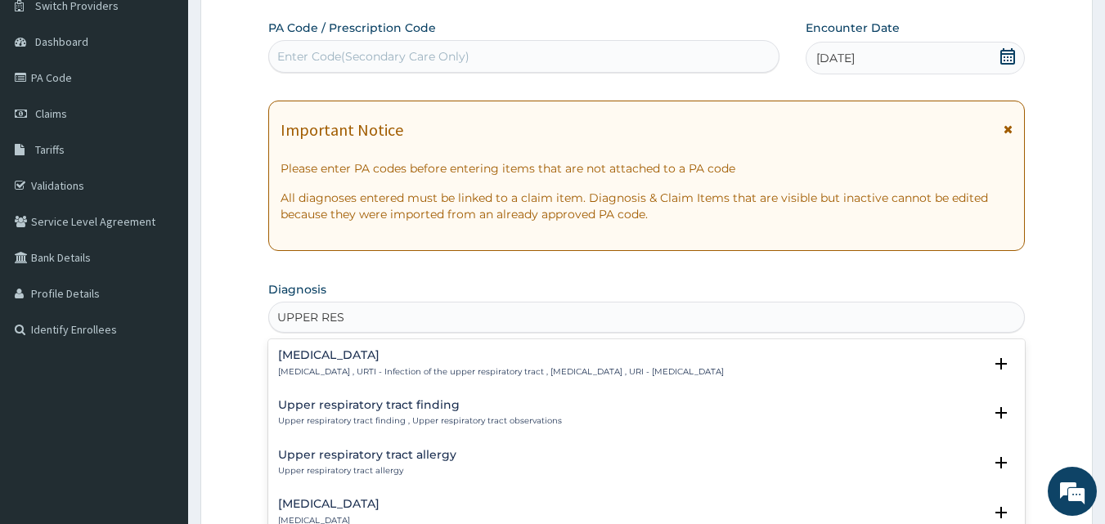
click at [361, 353] on h4 "[MEDICAL_DATA]" at bounding box center [501, 355] width 446 height 12
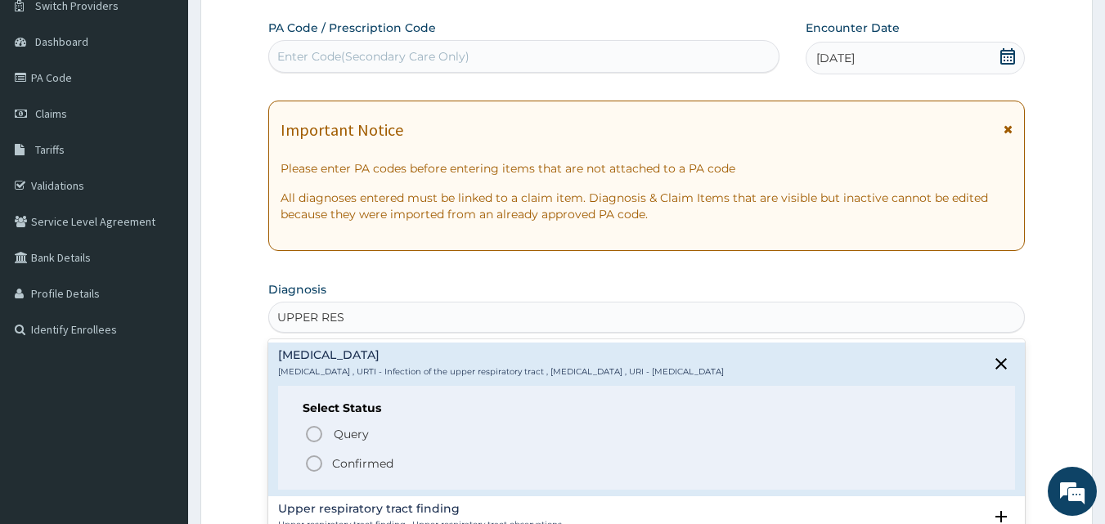
click at [372, 465] on p "Confirmed" at bounding box center [362, 464] width 61 height 16
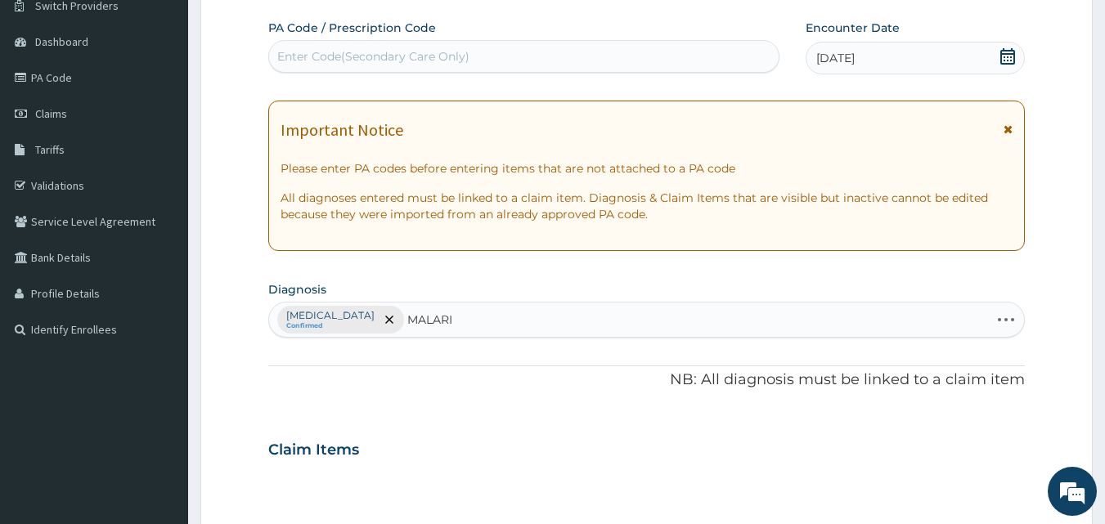
type input "[MEDICAL_DATA]"
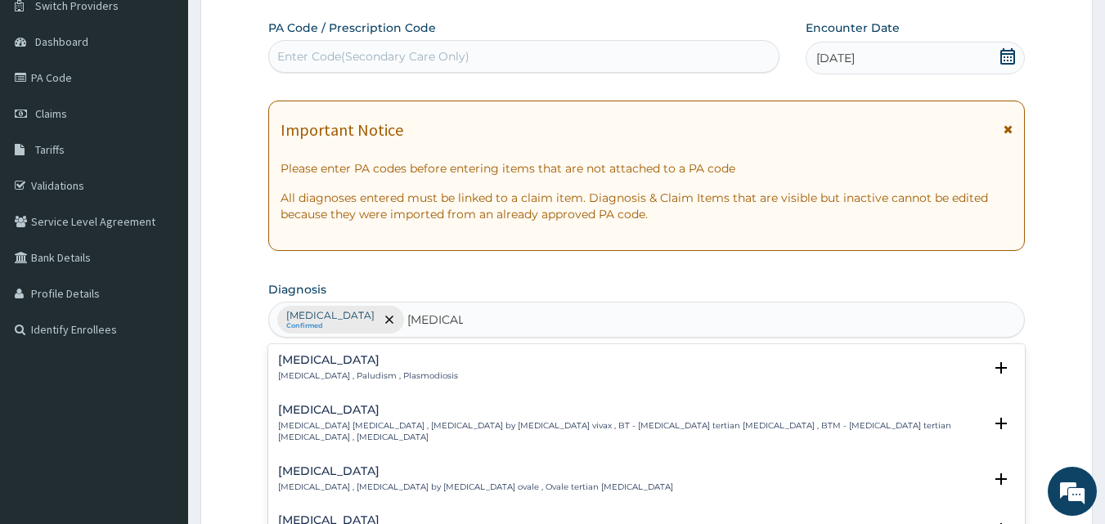
click at [302, 371] on p "Malaria , Paludism , Plasmodiosis" at bounding box center [368, 376] width 180 height 11
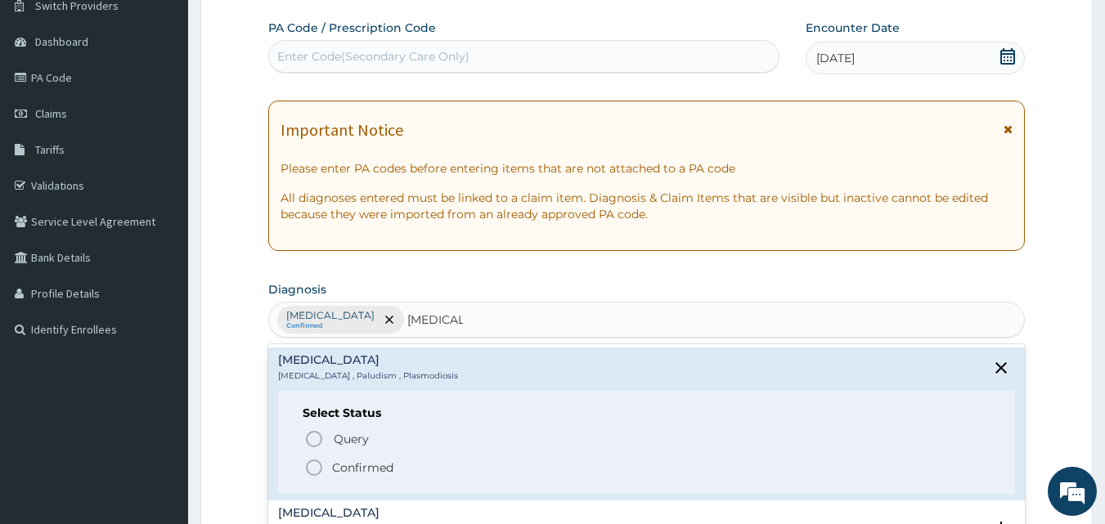
click at [354, 474] on p "Confirmed" at bounding box center [362, 468] width 61 height 16
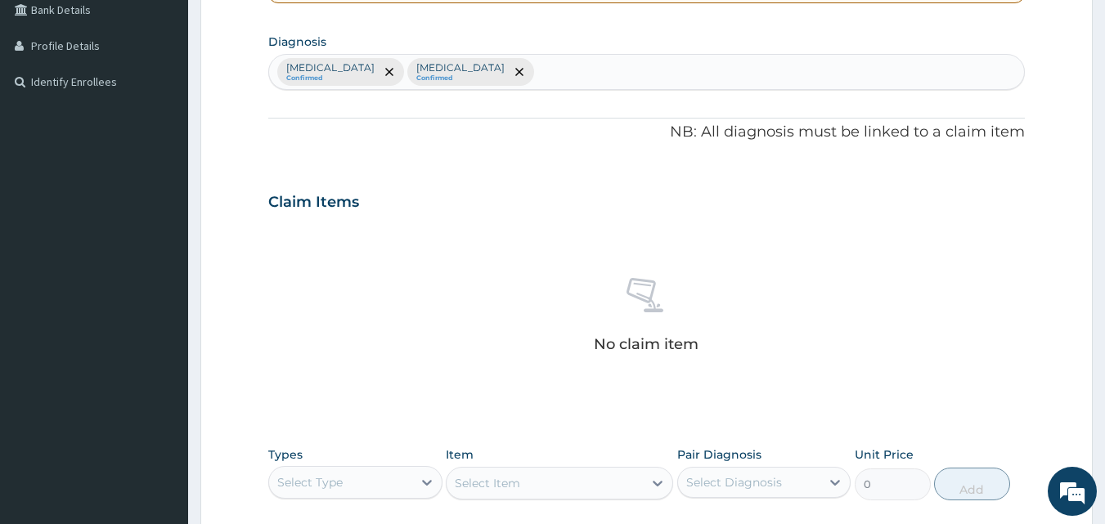
scroll to position [546, 0]
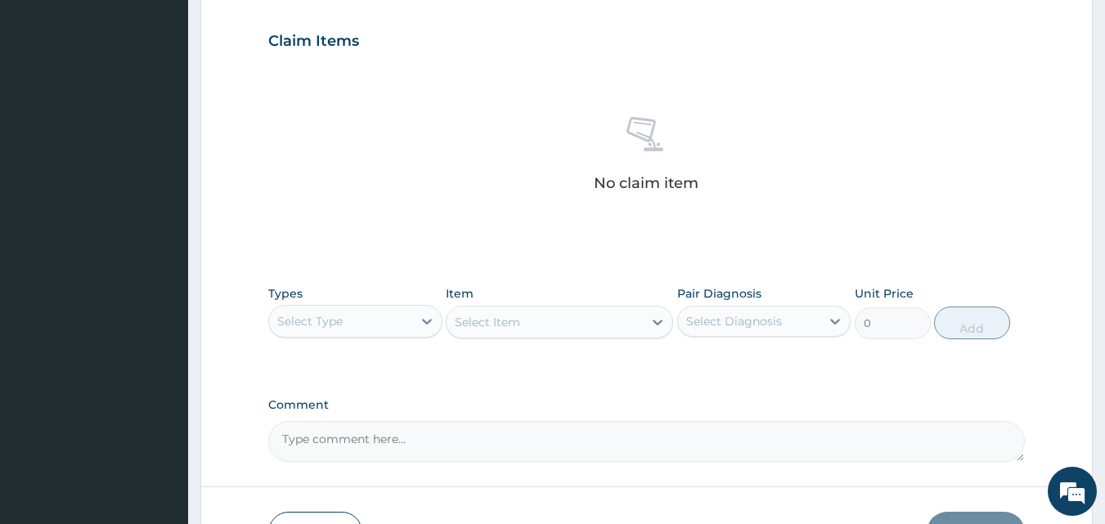
click at [371, 309] on div "Select Type" at bounding box center [340, 321] width 143 height 26
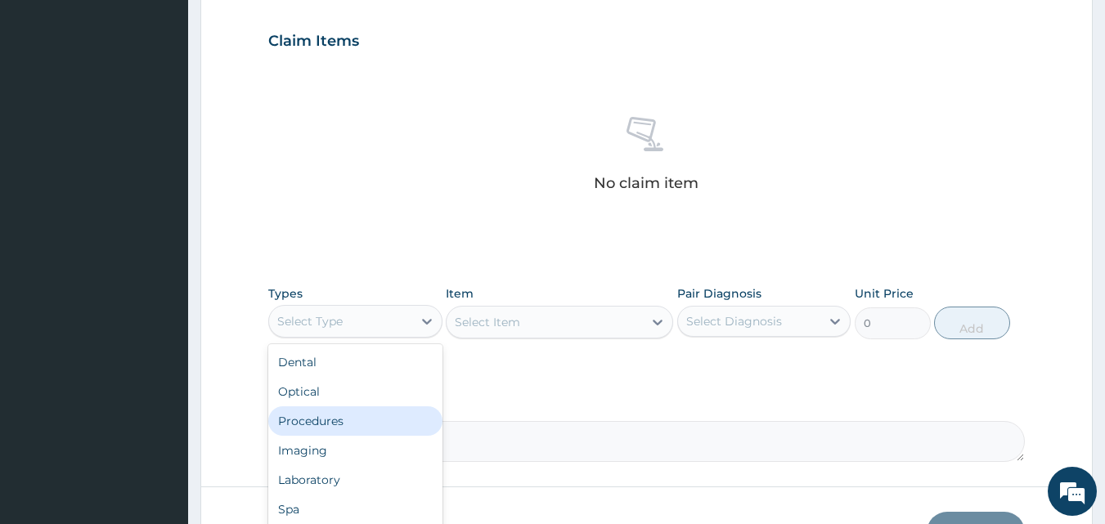
click at [339, 419] on div "Procedures" at bounding box center [355, 421] width 174 height 29
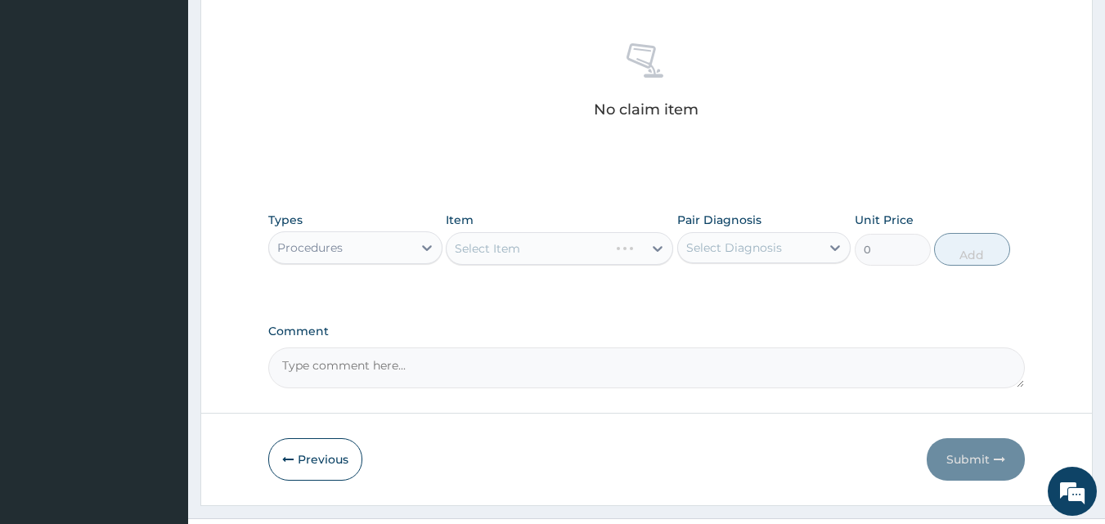
scroll to position [655, 0]
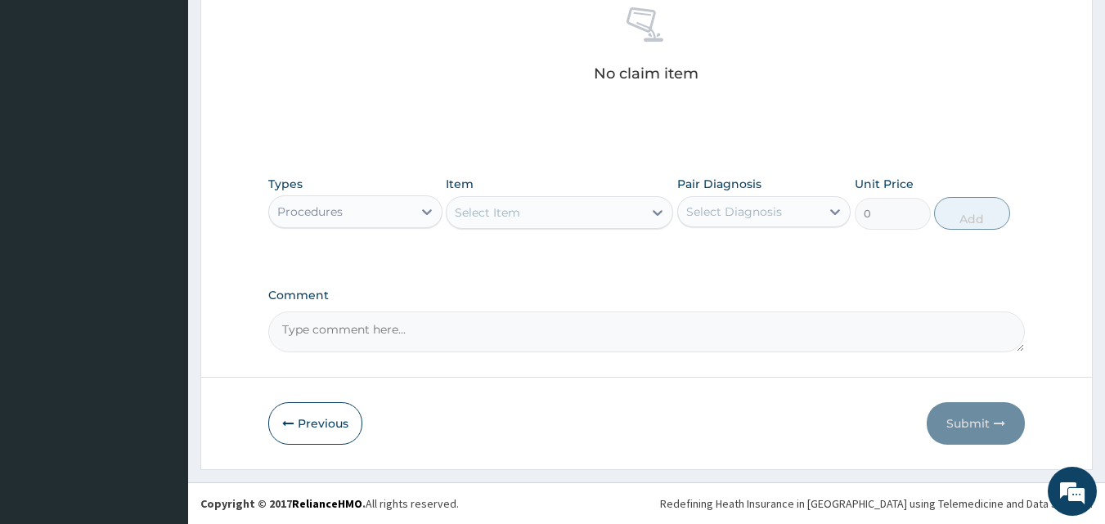
click at [570, 201] on div "Select Item" at bounding box center [545, 213] width 196 height 26
type input "G"
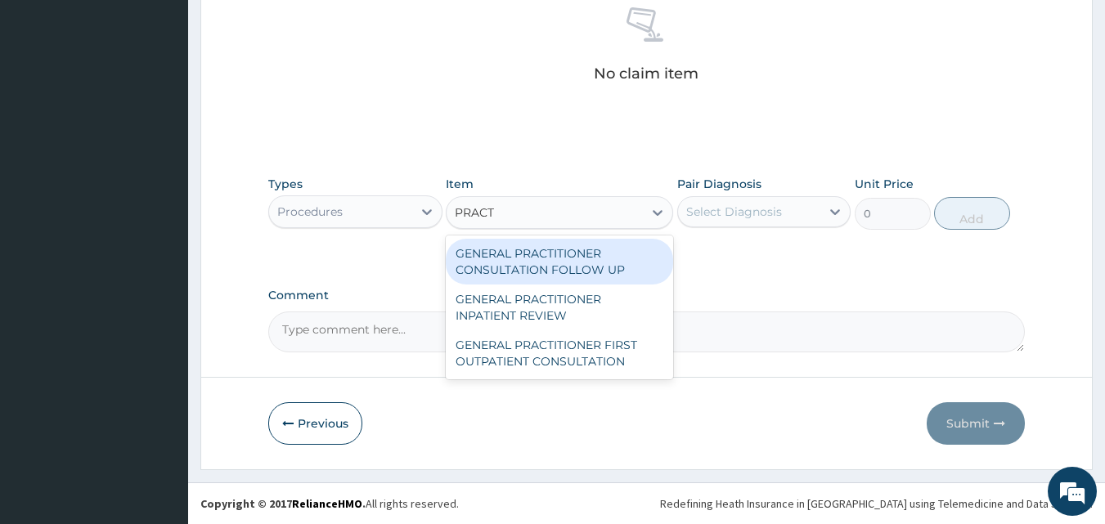
type input "PRACTI"
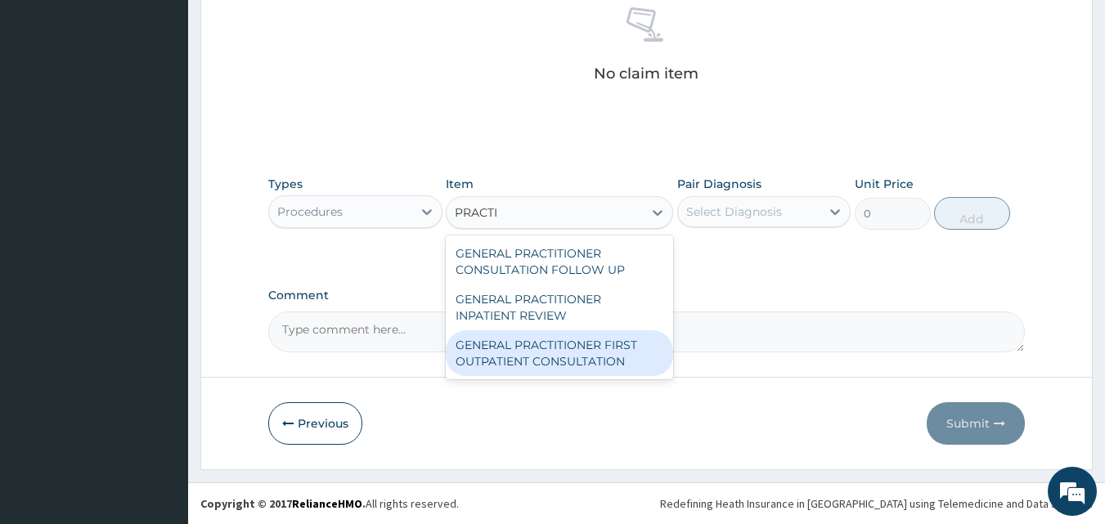
click at [564, 338] on div "GENERAL PRACTITIONER FIRST OUTPATIENT CONSULTATION" at bounding box center [559, 353] width 227 height 46
type input "6750"
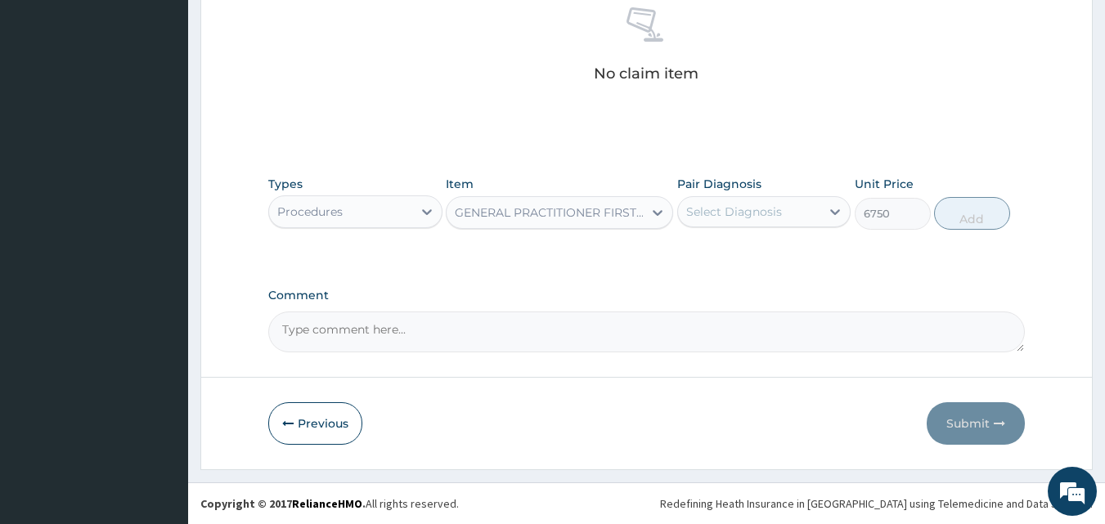
click at [730, 206] on div "Select Diagnosis" at bounding box center [734, 212] width 96 height 16
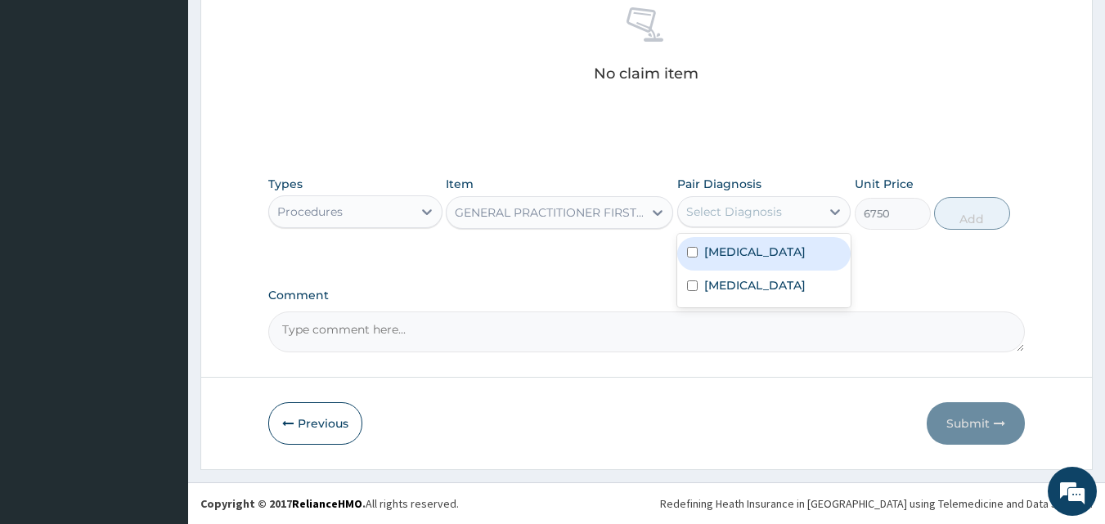
drag, startPoint x: 728, startPoint y: 254, endPoint x: 705, endPoint y: 323, distance: 72.4
click at [728, 256] on label "Upper respiratory infection" at bounding box center [754, 252] width 101 height 16
checkbox input "true"
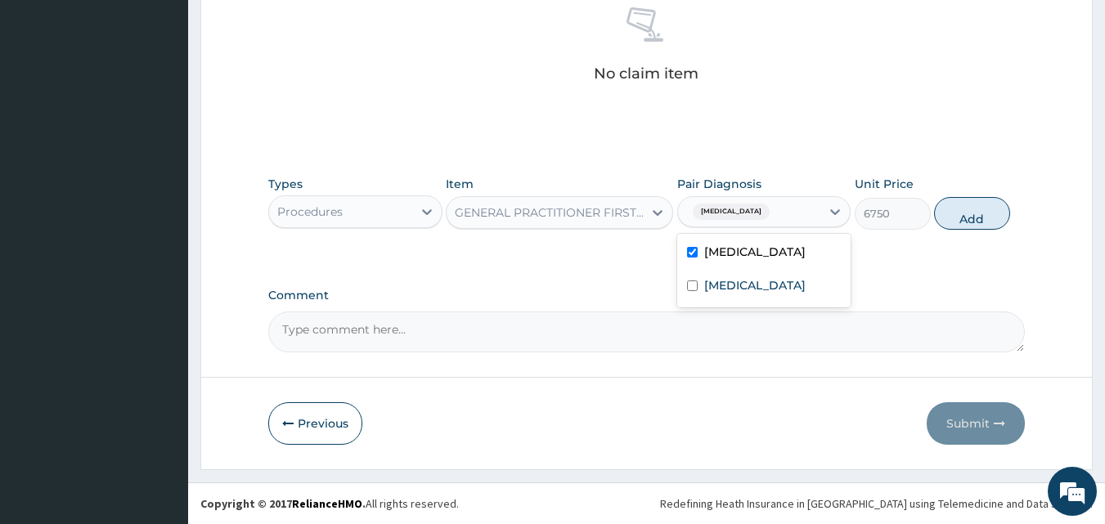
click at [705, 308] on div "Upper respiratory infection Malaria" at bounding box center [764, 271] width 174 height 74
drag, startPoint x: 714, startPoint y: 304, endPoint x: 779, endPoint y: 294, distance: 65.4
click at [715, 294] on label "Malaria" at bounding box center [754, 285] width 101 height 16
checkbox input "true"
click at [960, 226] on button "Add" at bounding box center [972, 213] width 76 height 33
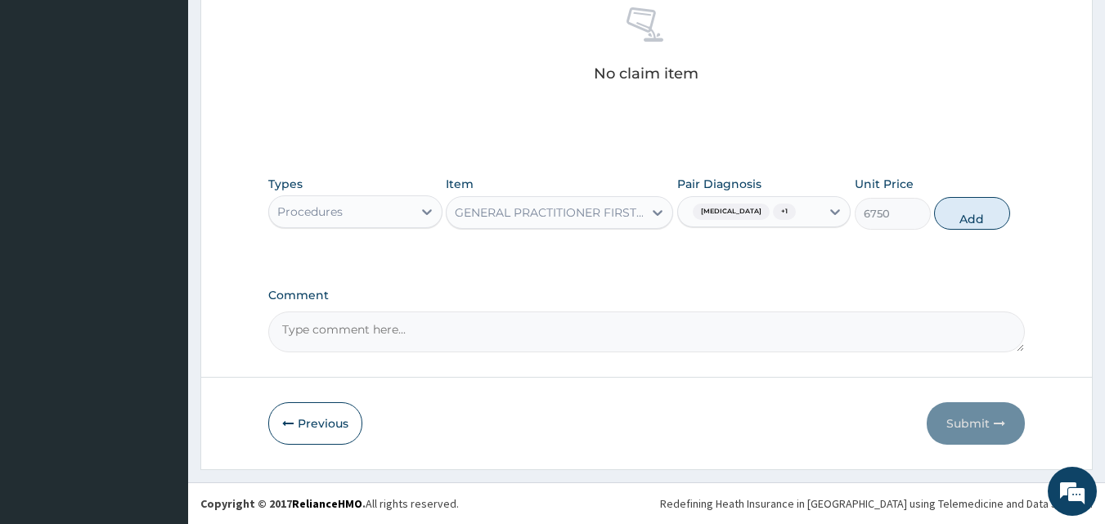
type input "0"
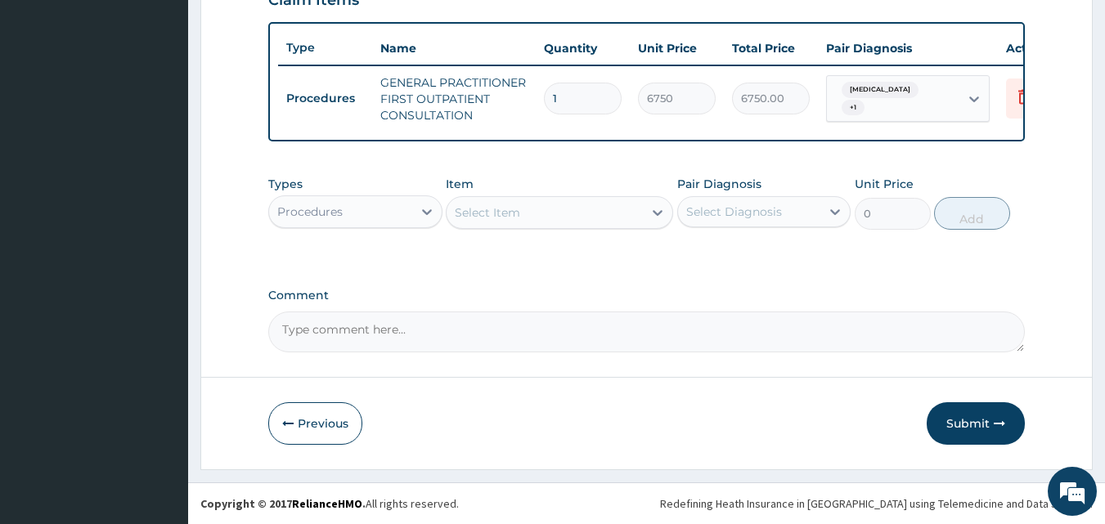
scroll to position [599, 0]
click at [354, 220] on div "Procedures" at bounding box center [340, 212] width 143 height 26
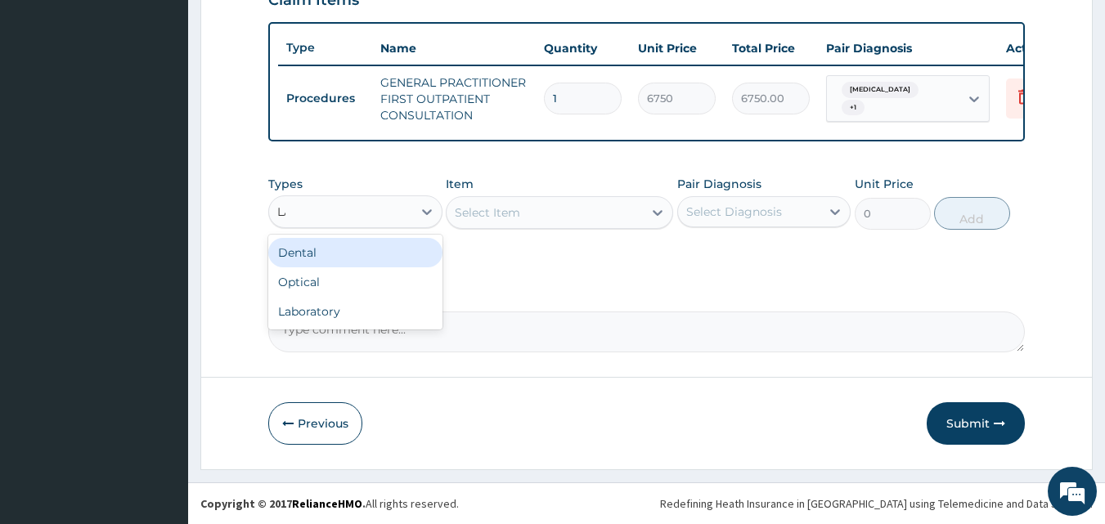
type input "LAB"
click at [333, 258] on div "Laboratory" at bounding box center [355, 252] width 174 height 29
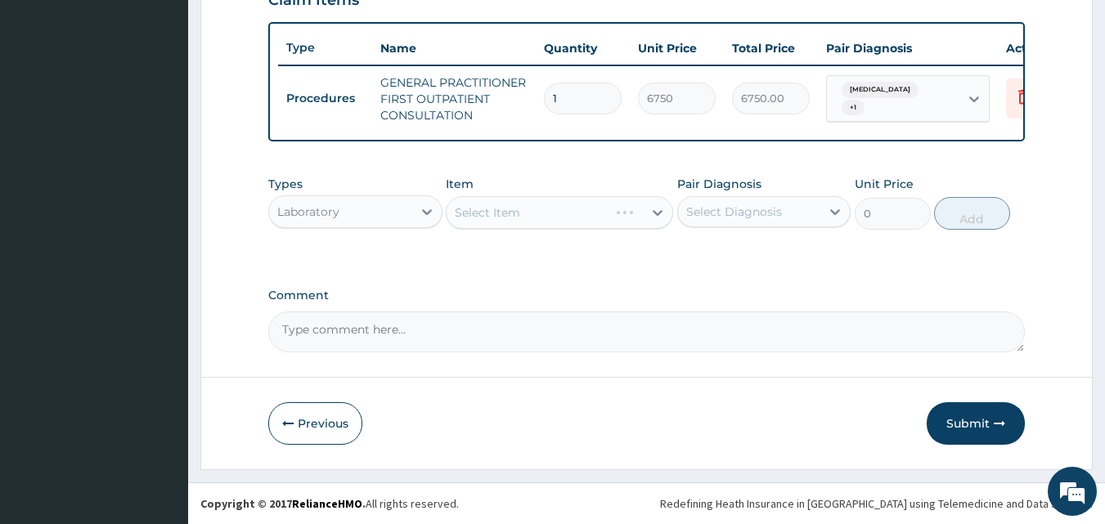
click at [552, 250] on div "Types Laboratory Item Select Item Pair Diagnosis Select Diagnosis Unit Price 0 …" at bounding box center [647, 215] width 758 height 95
click at [542, 209] on div "Select Item" at bounding box center [545, 213] width 196 height 26
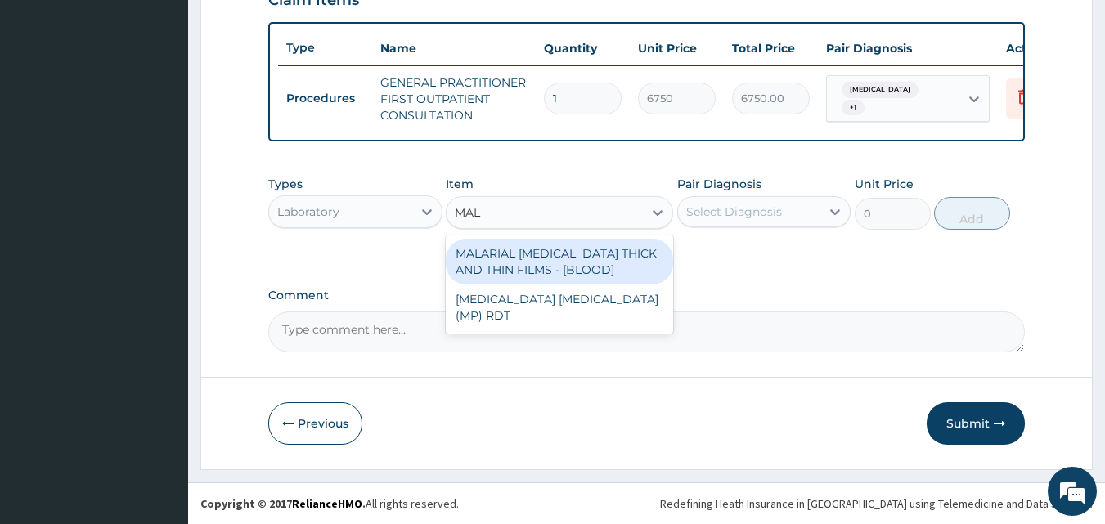
type input "MALA"
click at [544, 255] on div "MALARIAL PARASITE THICK AND THIN FILMS - [BLOOD]" at bounding box center [559, 262] width 227 height 46
type input "3937.5"
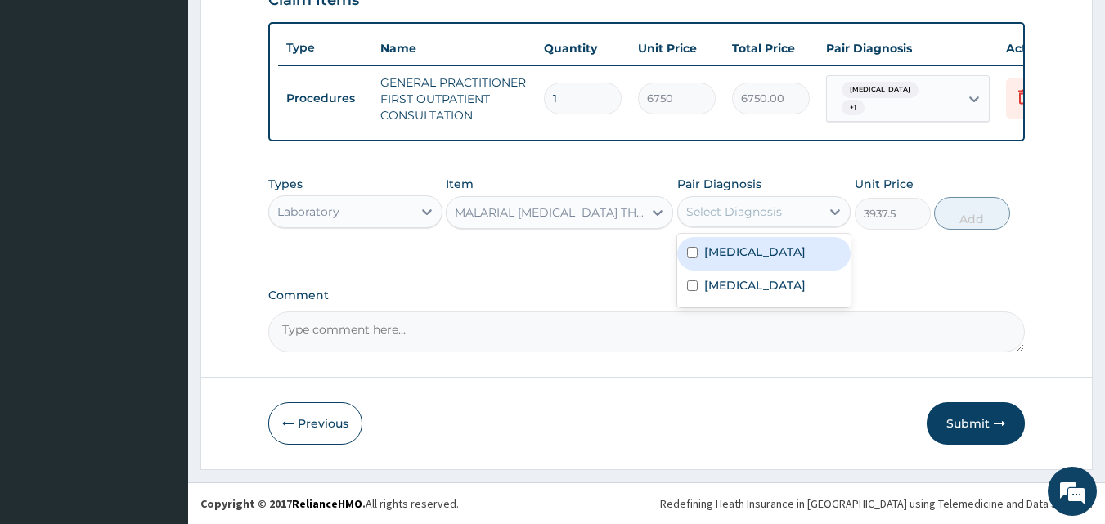
click at [718, 218] on div "Select Diagnosis" at bounding box center [734, 212] width 96 height 16
click at [740, 260] on label "Upper respiratory infection" at bounding box center [754, 252] width 101 height 16
checkbox input "true"
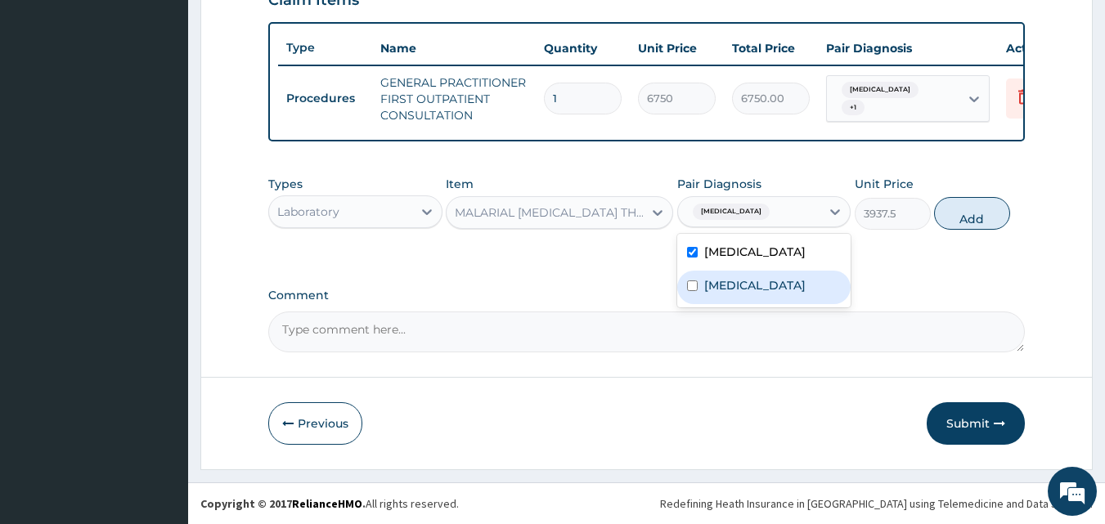
click at [713, 294] on label "Malaria" at bounding box center [754, 285] width 101 height 16
checkbox input "true"
click at [738, 259] on div "Upper respiratory infection" at bounding box center [764, 254] width 174 height 34
checkbox input "false"
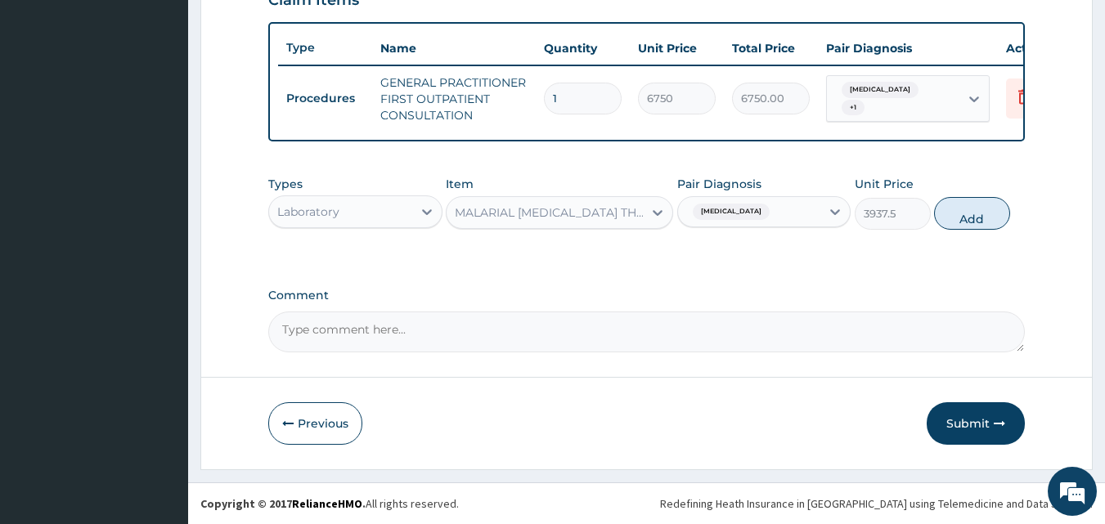
click at [969, 214] on button "Add" at bounding box center [972, 213] width 76 height 33
type input "0"
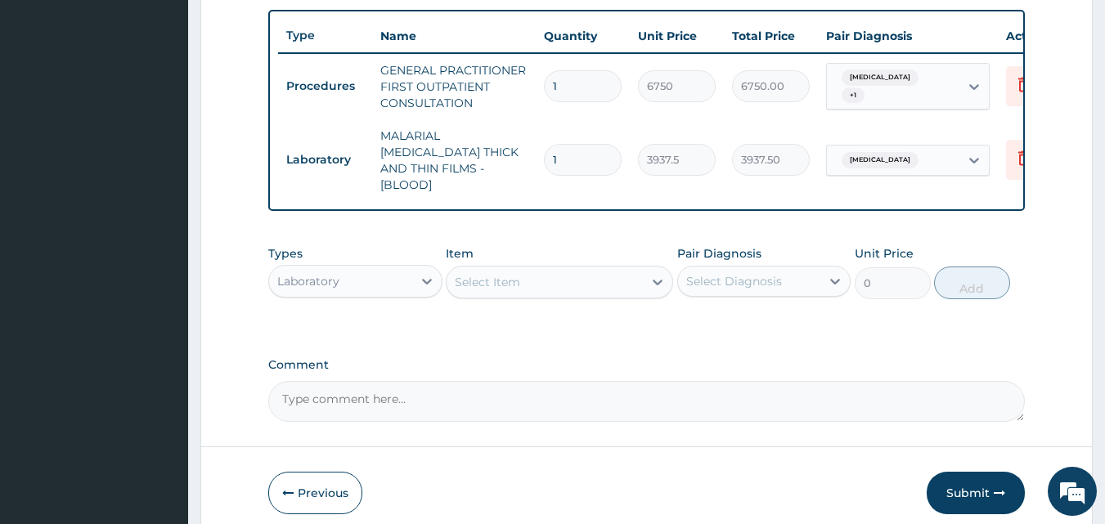
click at [469, 274] on div "Select Item" at bounding box center [487, 282] width 65 height 16
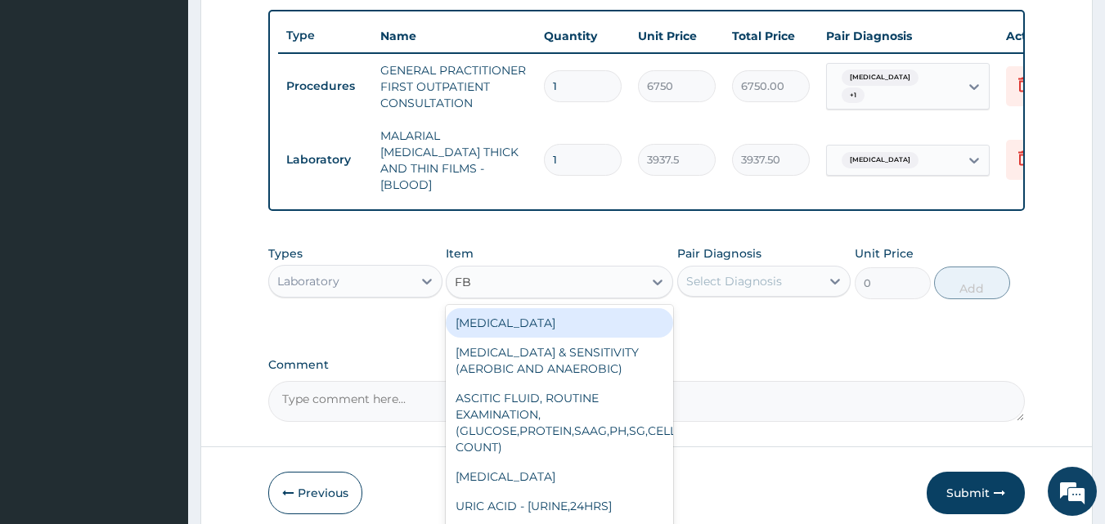
type input "FBC"
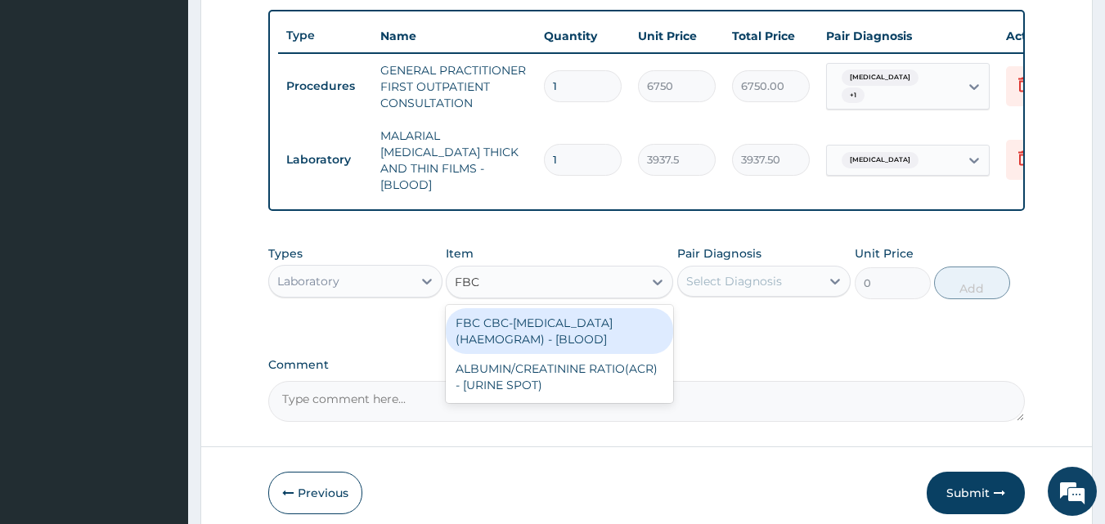
click at [526, 335] on div "FBC CBC-COMPLETE BLOOD COUNT (HAEMOGRAM) - [BLOOD]" at bounding box center [559, 331] width 227 height 46
type input "9000"
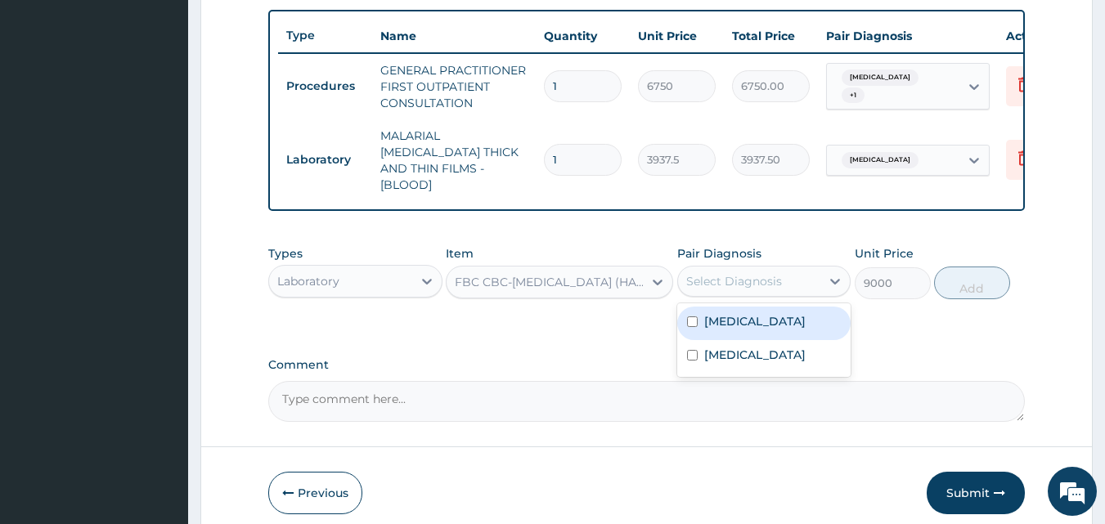
click at [763, 268] on div "Select Diagnosis" at bounding box center [749, 281] width 143 height 26
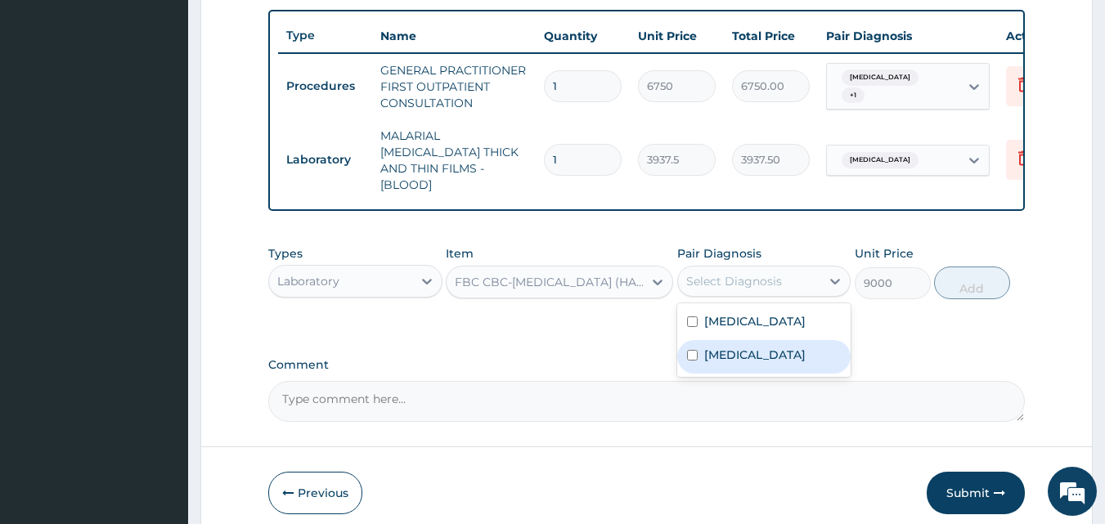
drag, startPoint x: 731, startPoint y: 360, endPoint x: 736, endPoint y: 347, distance: 14.0
click at [731, 360] on label "[MEDICAL_DATA]" at bounding box center [754, 355] width 101 height 16
checkbox input "true"
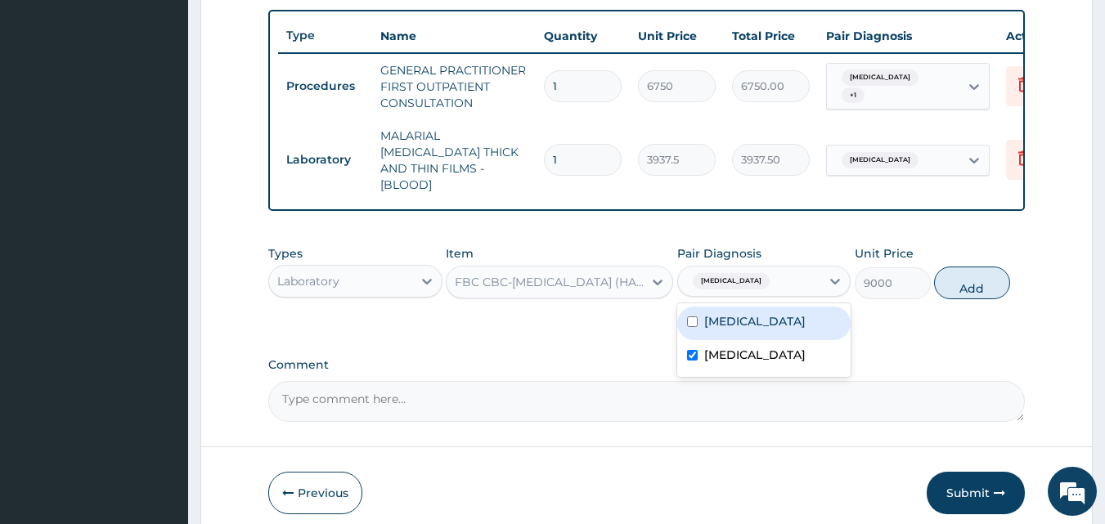
drag, startPoint x: 740, startPoint y: 330, endPoint x: 789, endPoint y: 294, distance: 61.5
click at [741, 330] on label "[MEDICAL_DATA]" at bounding box center [754, 321] width 101 height 16
checkbox input "true"
click at [978, 269] on button "Add" at bounding box center [972, 283] width 76 height 33
type input "0"
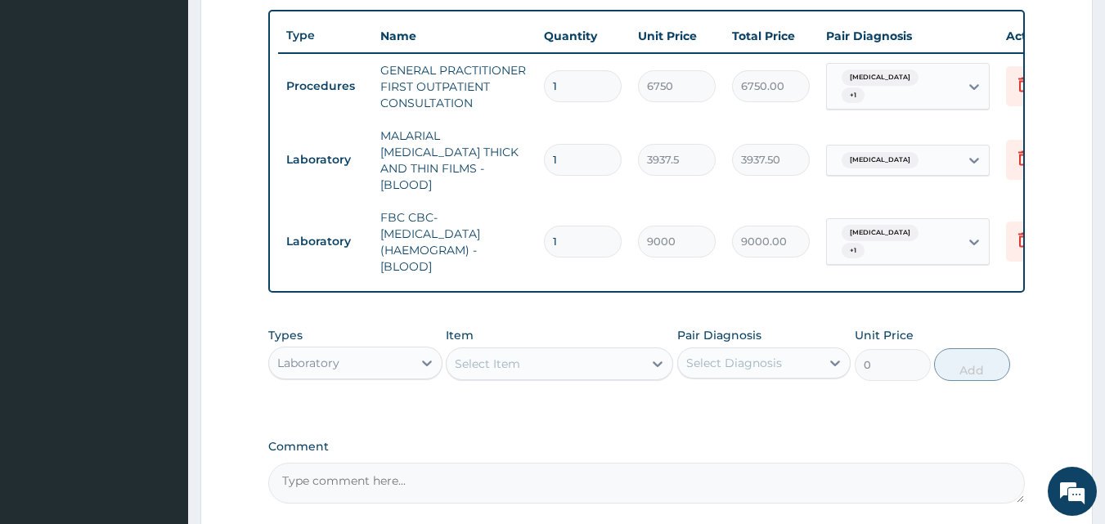
click at [339, 355] on div "Laboratory" at bounding box center [308, 363] width 62 height 16
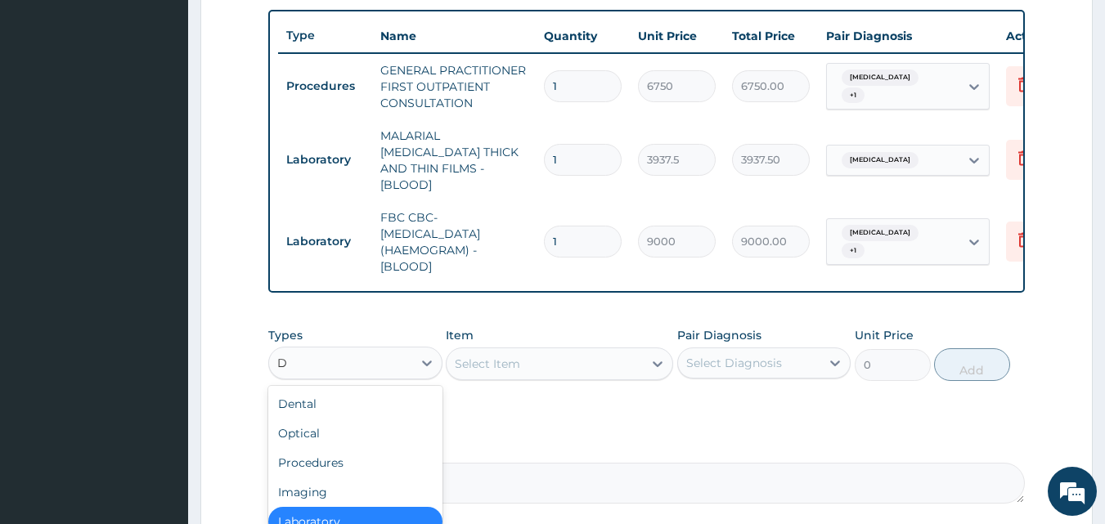
type input "DR"
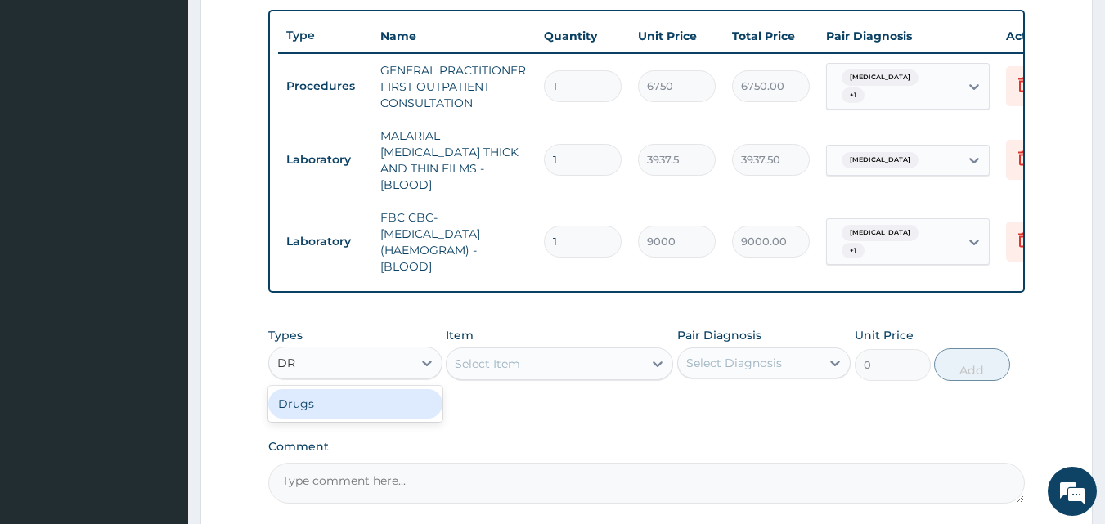
click at [344, 407] on div "Drugs" at bounding box center [355, 403] width 174 height 29
click at [491, 351] on div "Select Item" at bounding box center [545, 364] width 196 height 26
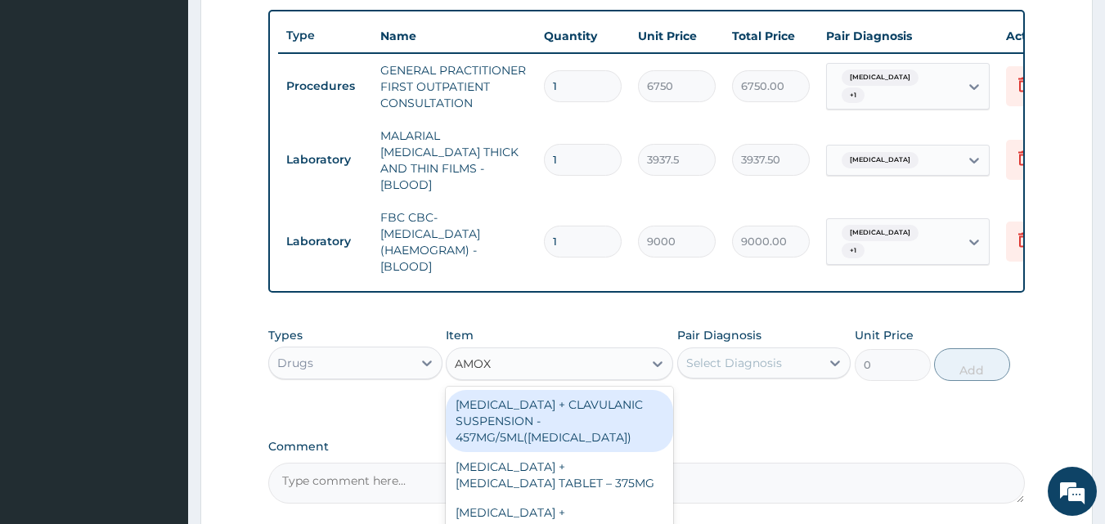
type input "AMOXI"
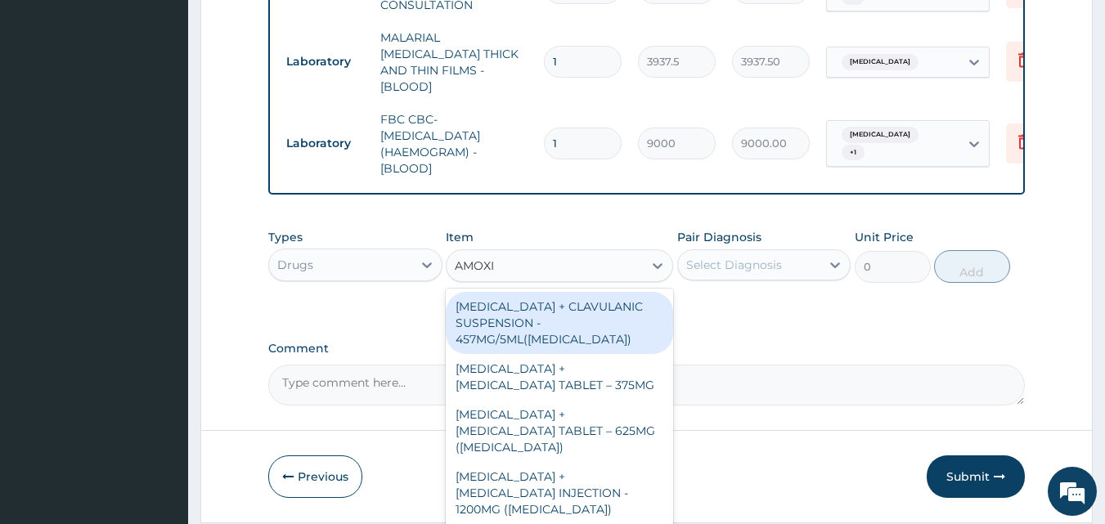
scroll to position [735, 0]
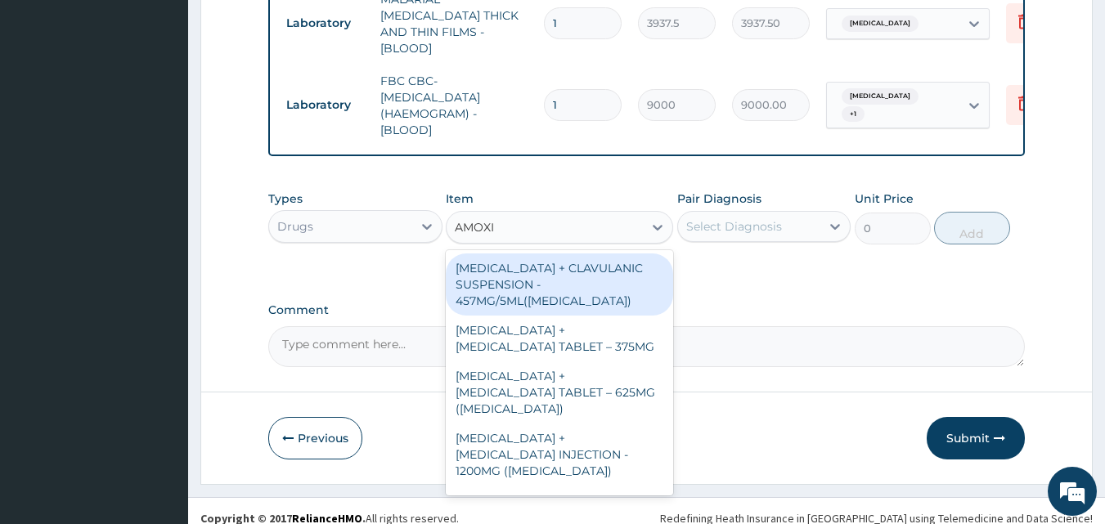
drag, startPoint x: 576, startPoint y: 276, endPoint x: 765, endPoint y: 198, distance: 204.6
click at [578, 275] on div "[MEDICAL_DATA] + CLAVULANIC SUSPENSION - 457MG/5ML([MEDICAL_DATA])" at bounding box center [559, 285] width 227 height 62
type input "11440.000000000002"
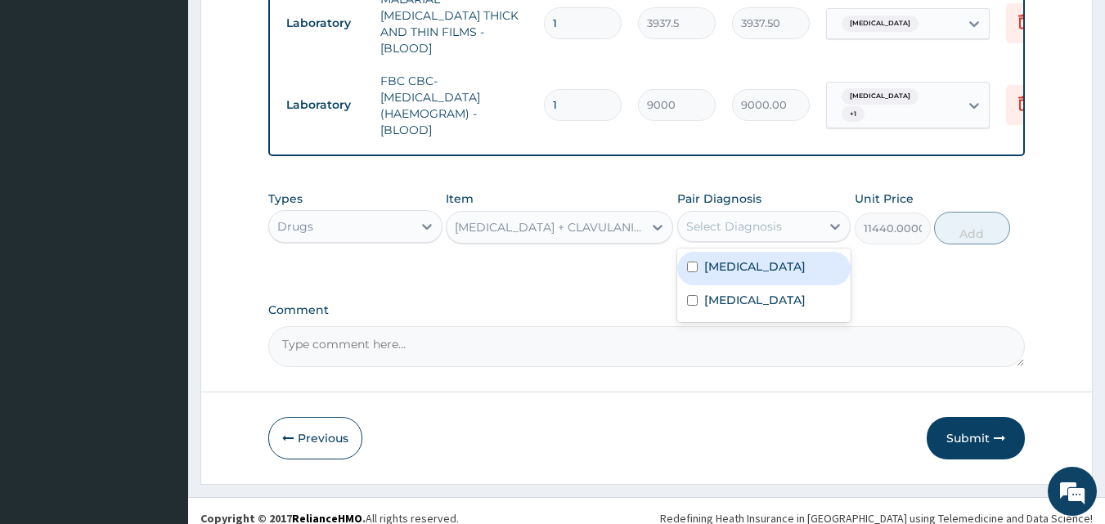
click at [771, 214] on div "Select Diagnosis" at bounding box center [749, 227] width 143 height 26
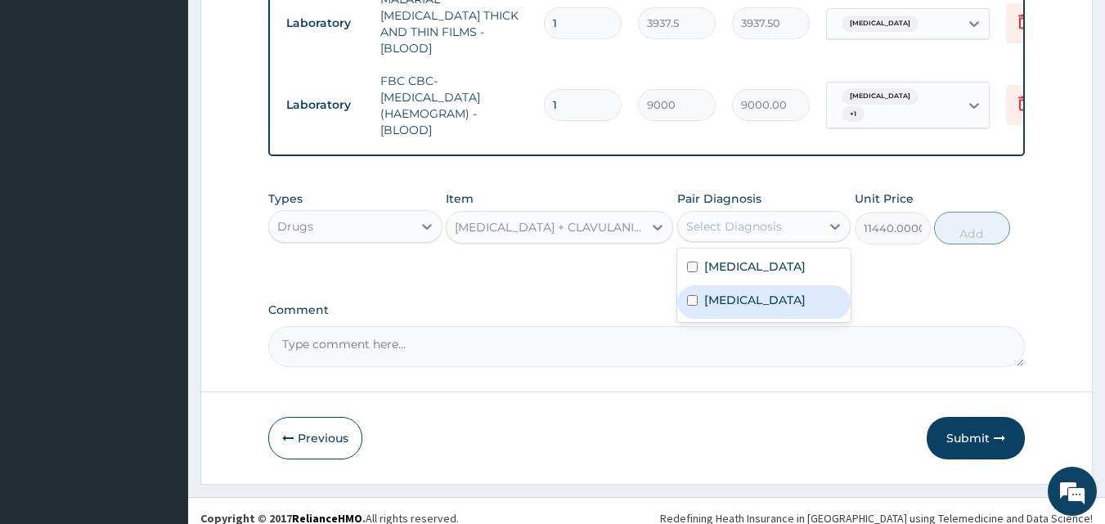
click at [732, 308] on label "[MEDICAL_DATA]" at bounding box center [754, 300] width 101 height 16
checkbox input "true"
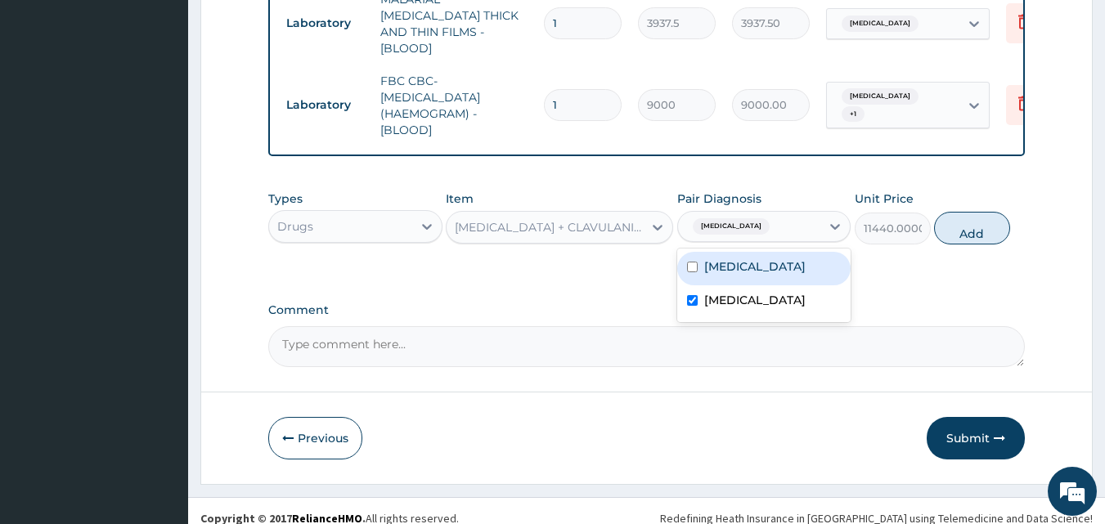
click at [753, 275] on label "[MEDICAL_DATA]" at bounding box center [754, 267] width 101 height 16
checkbox input "true"
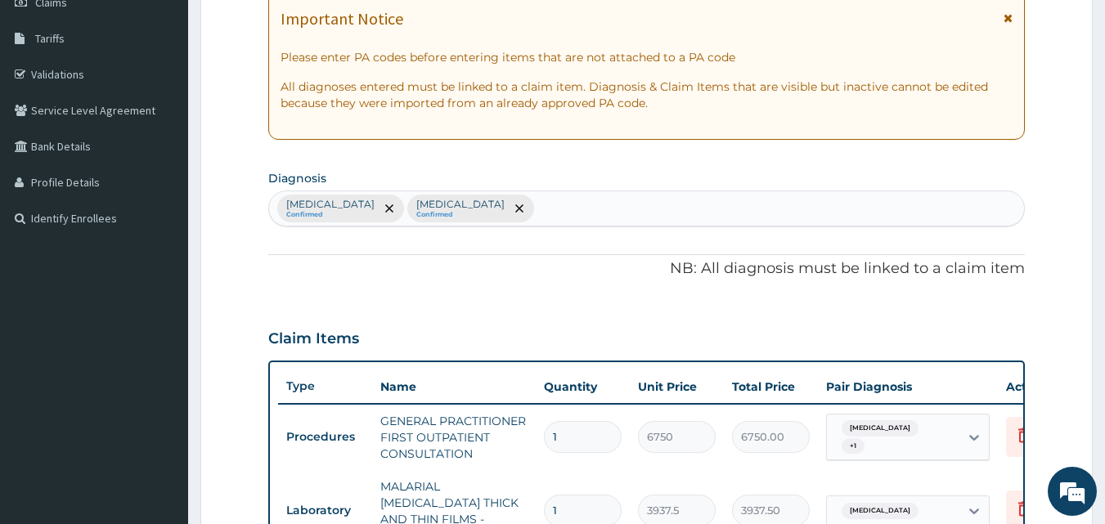
scroll to position [190, 0]
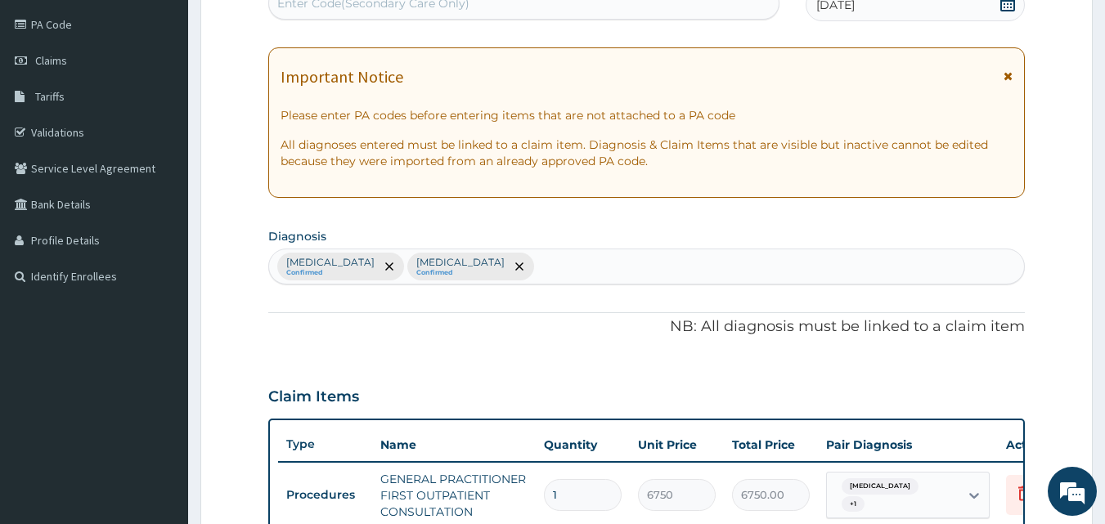
click at [603, 253] on div "Upper respiratory infection Confirmed Malaria Confirmed" at bounding box center [647, 267] width 756 height 34
type input "[MEDICAL_DATA]"
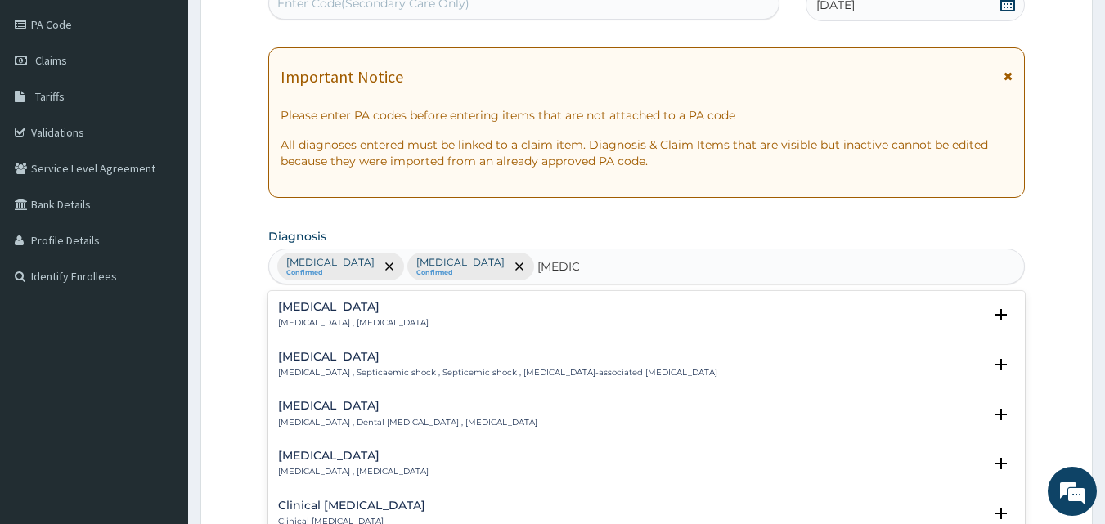
click at [294, 310] on h4 "[MEDICAL_DATA]" at bounding box center [353, 307] width 151 height 12
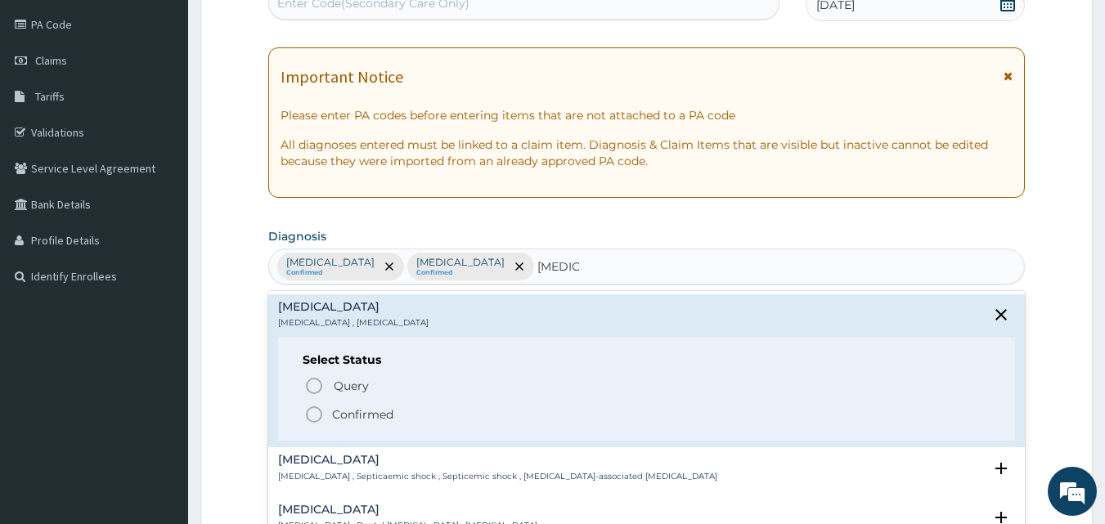
click at [330, 409] on span "Confirmed" at bounding box center [647, 415] width 687 height 20
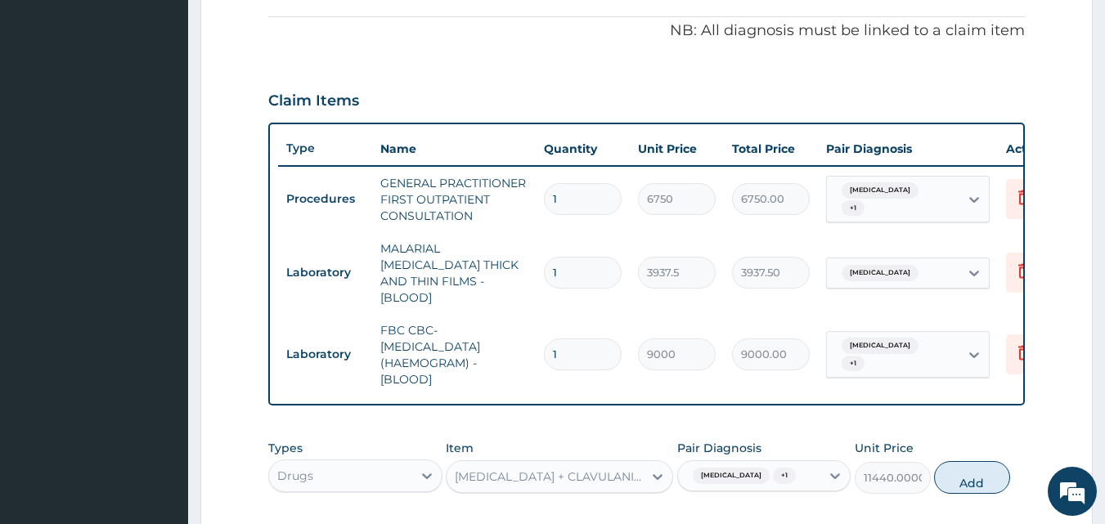
scroll to position [746, 0]
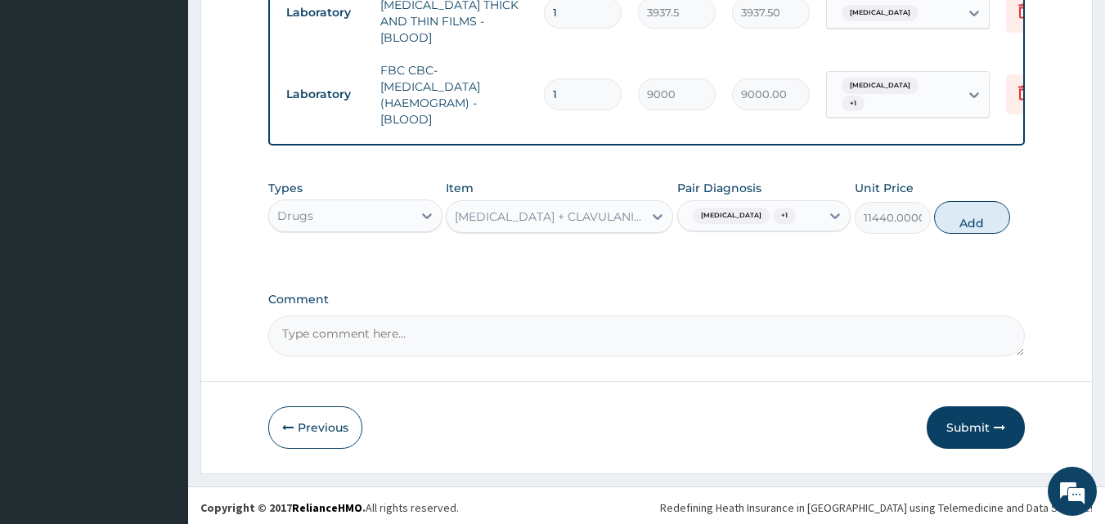
click at [789, 209] on div "Malaria + 1" at bounding box center [749, 216] width 143 height 28
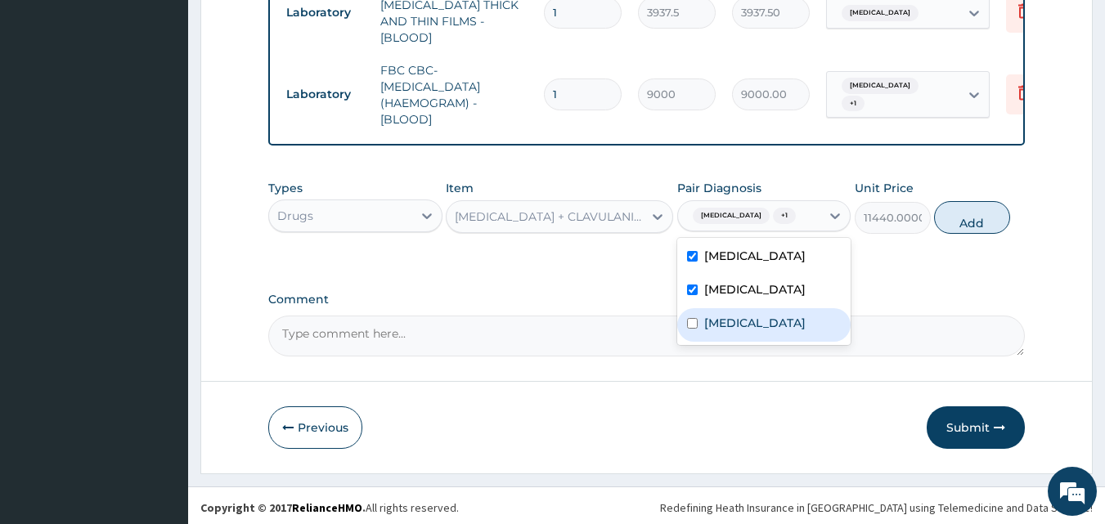
click at [714, 331] on label "[MEDICAL_DATA]" at bounding box center [754, 323] width 101 height 16
checkbox input "true"
click at [717, 298] on label "[MEDICAL_DATA]" at bounding box center [754, 289] width 101 height 16
checkbox input "false"
click at [960, 232] on button "Add" at bounding box center [972, 217] width 76 height 33
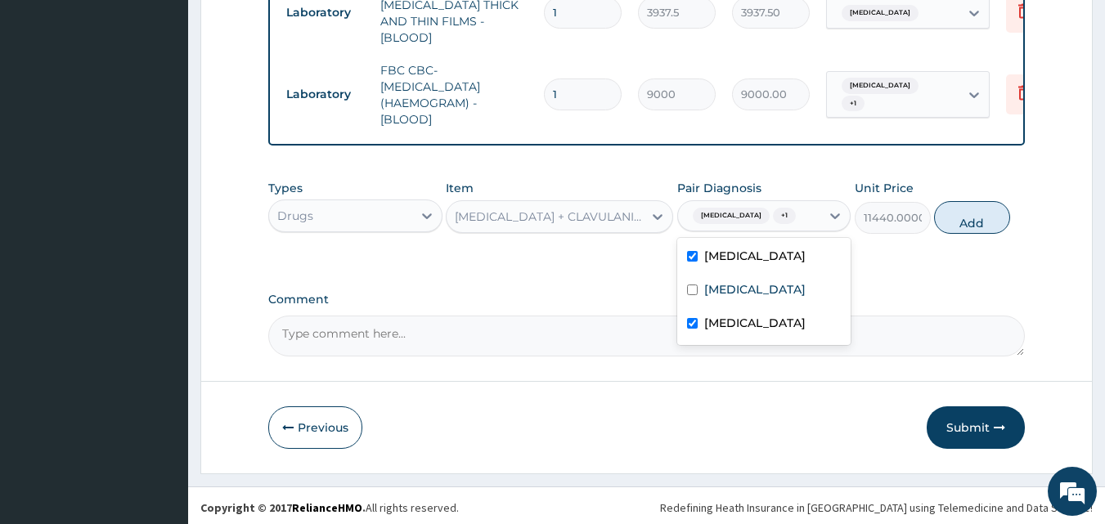
type input "0"
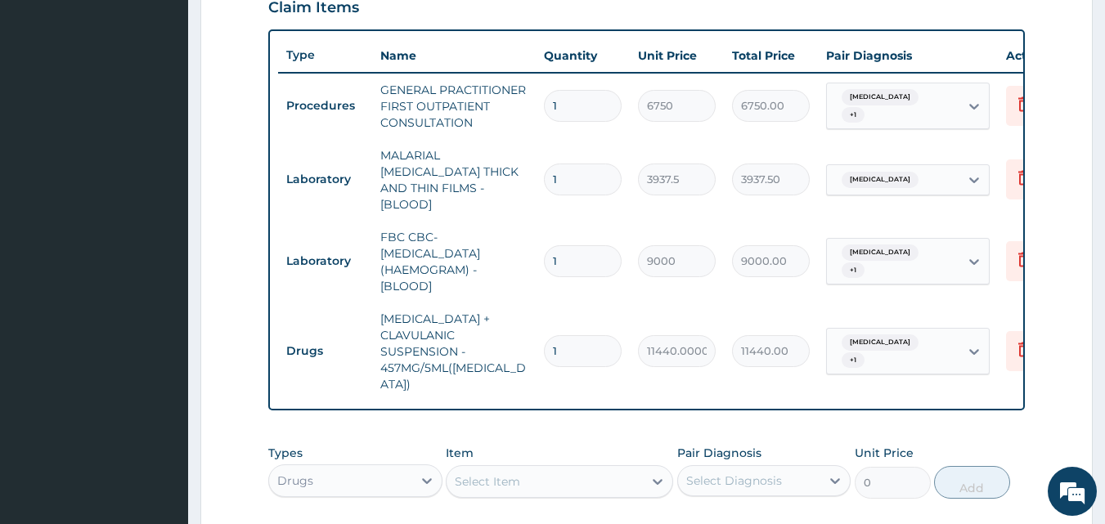
scroll to position [474, 0]
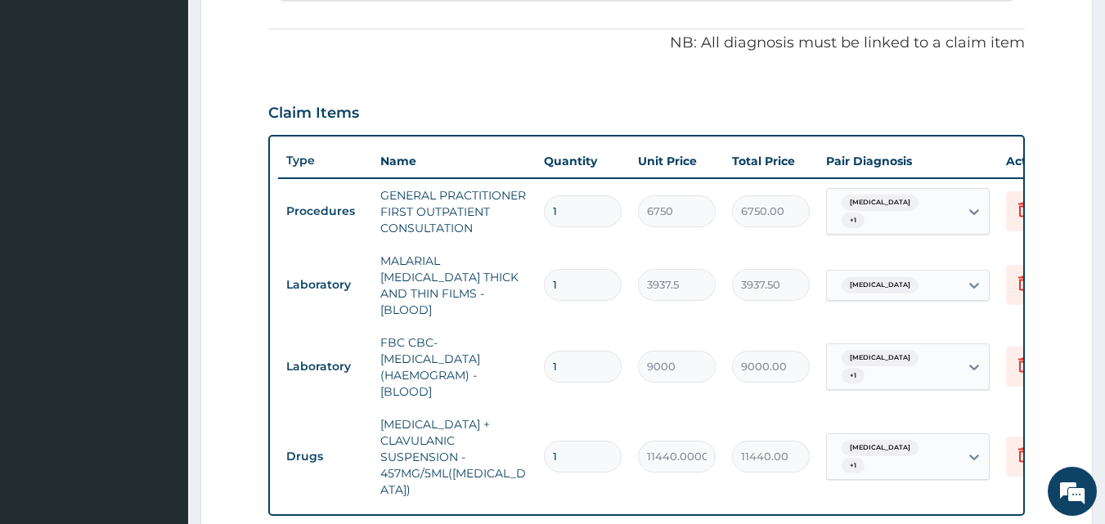
click at [921, 344] on div "Malaria + 1" at bounding box center [893, 367] width 133 height 46
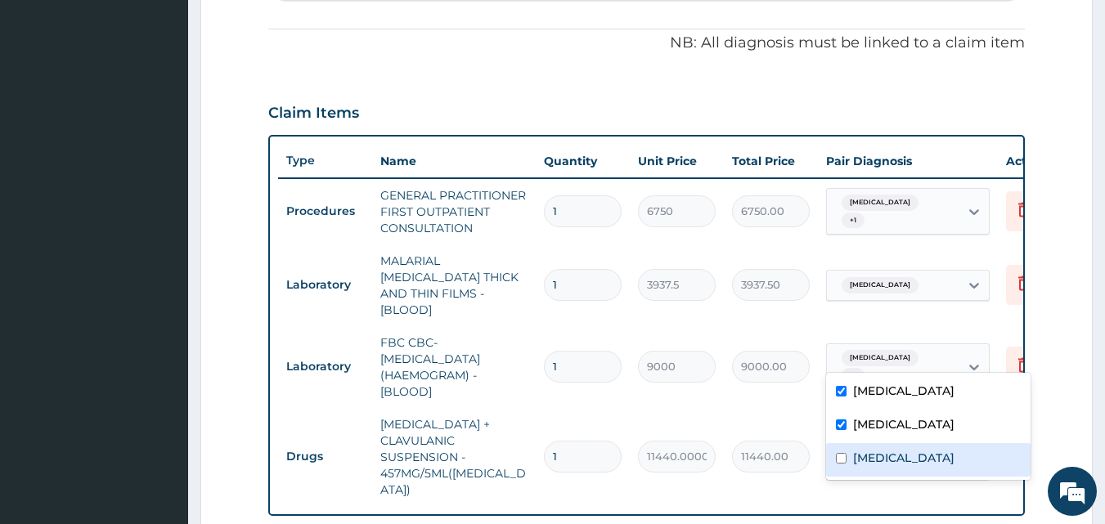
click at [885, 453] on label "[MEDICAL_DATA]" at bounding box center [903, 458] width 101 height 16
checkbox input "true"
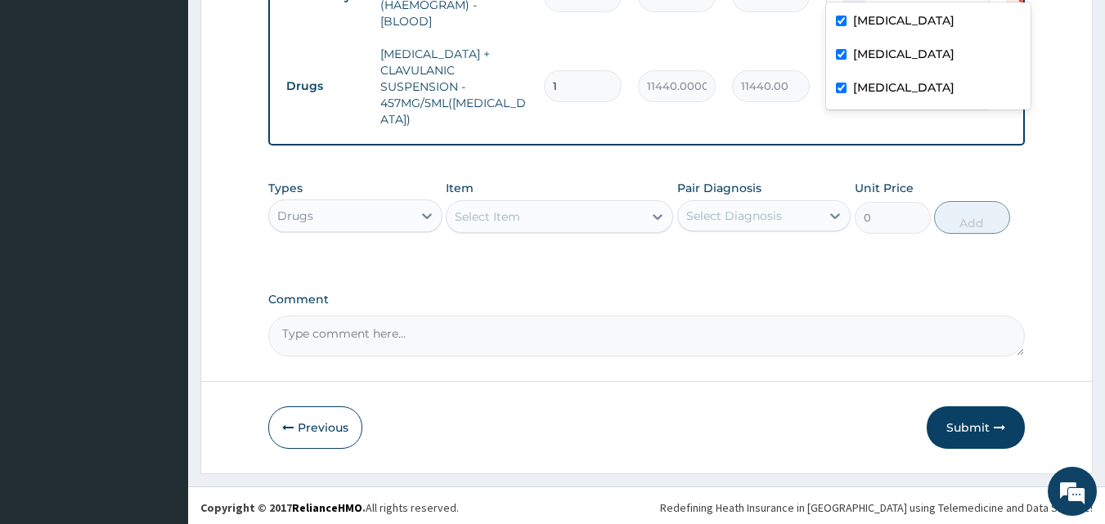
click at [623, 257] on div "Types Drugs Item Select Item Pair Diagnosis Select Diagnosis Unit Price 0 Add" at bounding box center [647, 219] width 758 height 95
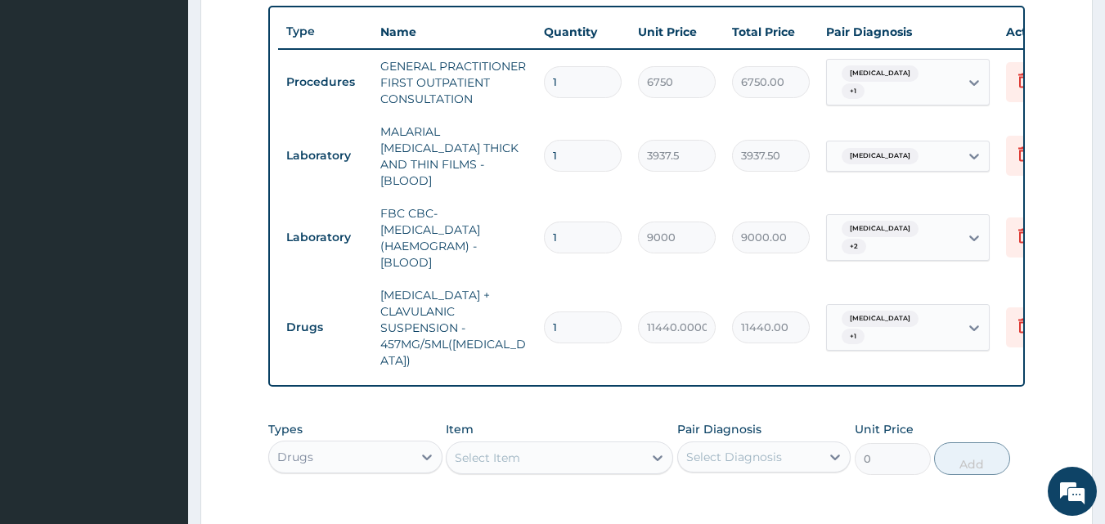
scroll to position [572, 0]
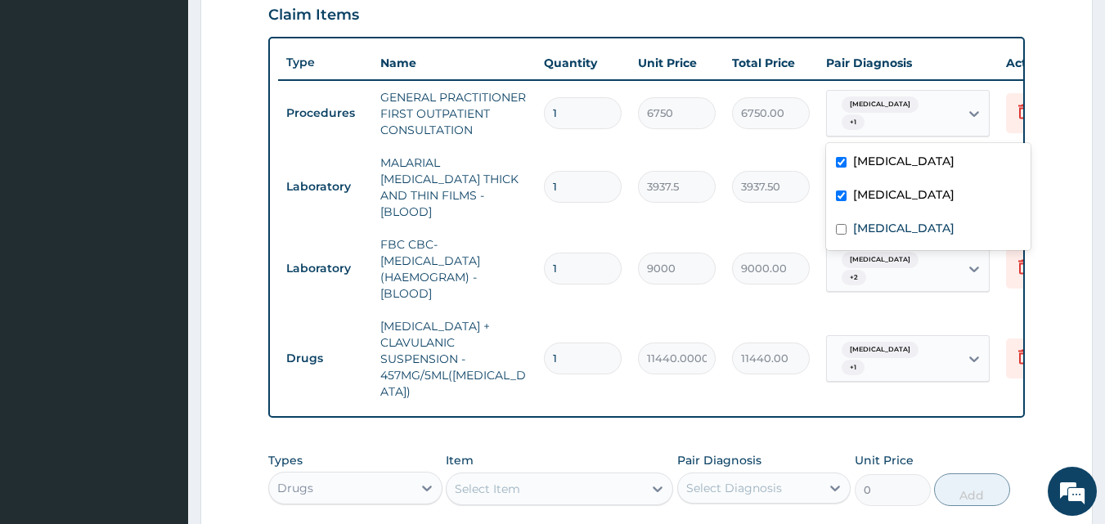
click at [959, 116] on div "Upper respiratory infection + 1" at bounding box center [893, 114] width 133 height 46
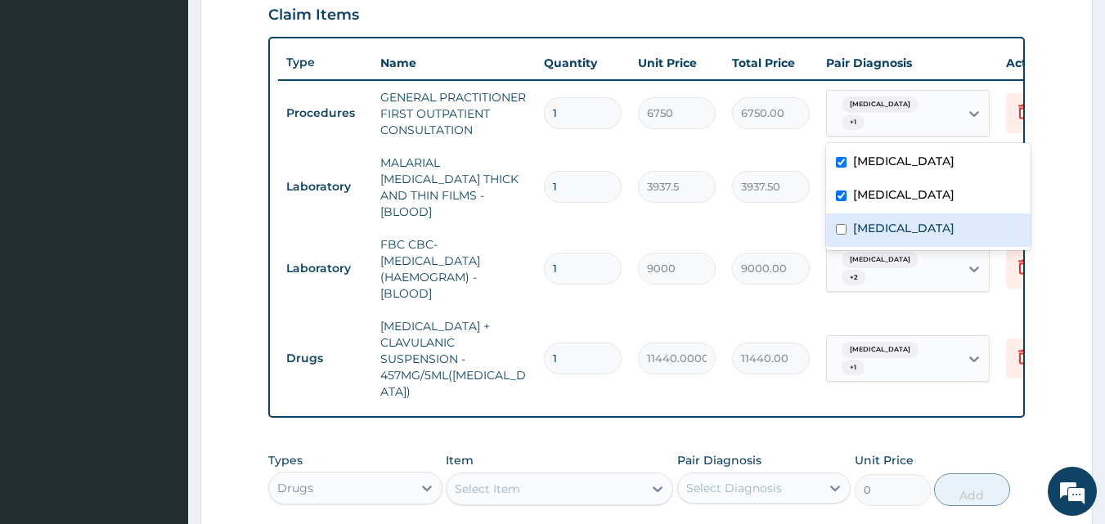
click at [855, 219] on div "[MEDICAL_DATA]" at bounding box center [928, 231] width 205 height 34
checkbox input "true"
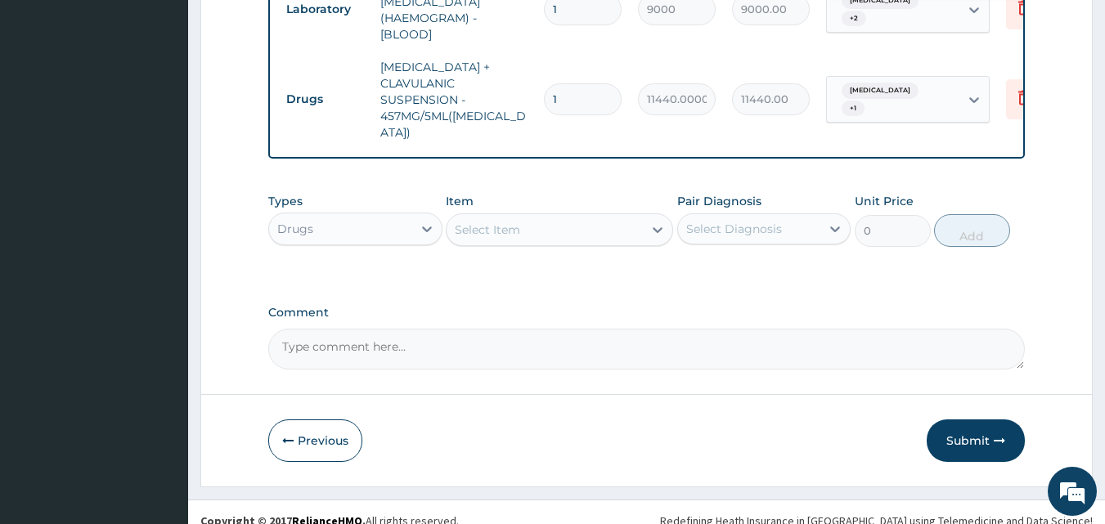
scroll to position [844, 0]
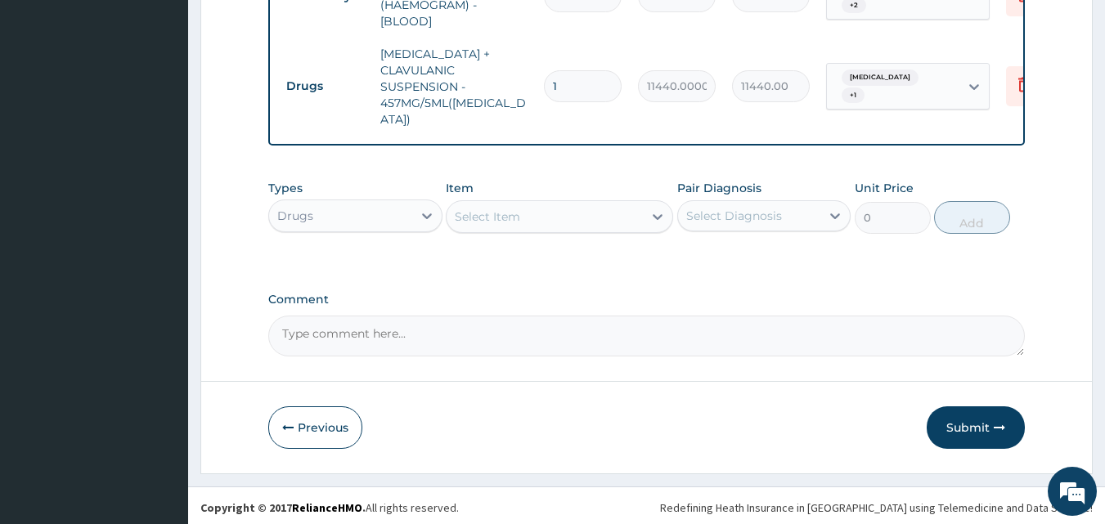
click at [514, 253] on div "Types Drugs Item Select Item Pair Diagnosis Select Diagnosis Unit Price 0 Add" at bounding box center [647, 219] width 758 height 95
click at [497, 214] on div "Select Item" at bounding box center [487, 217] width 65 height 16
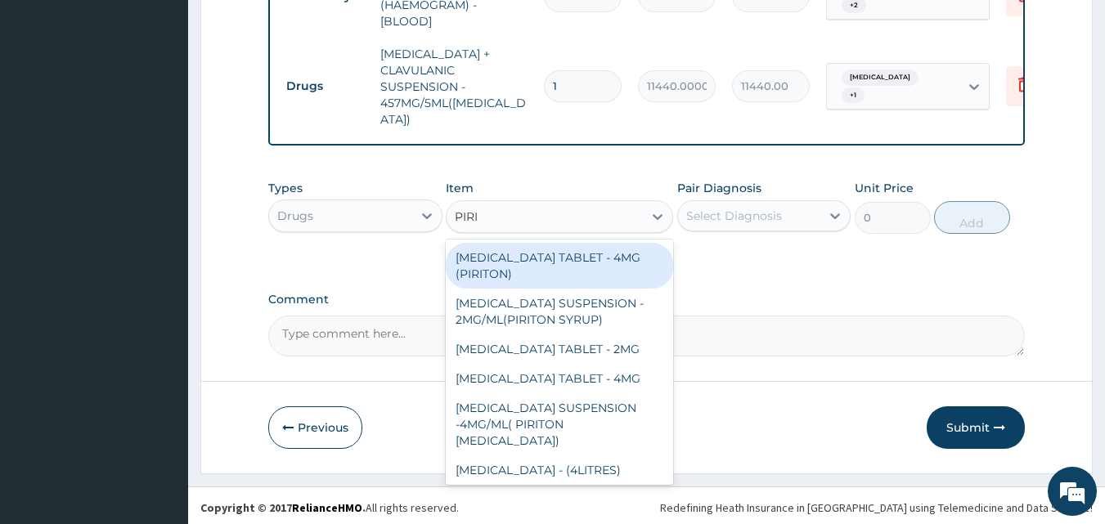
type input "PIRIT"
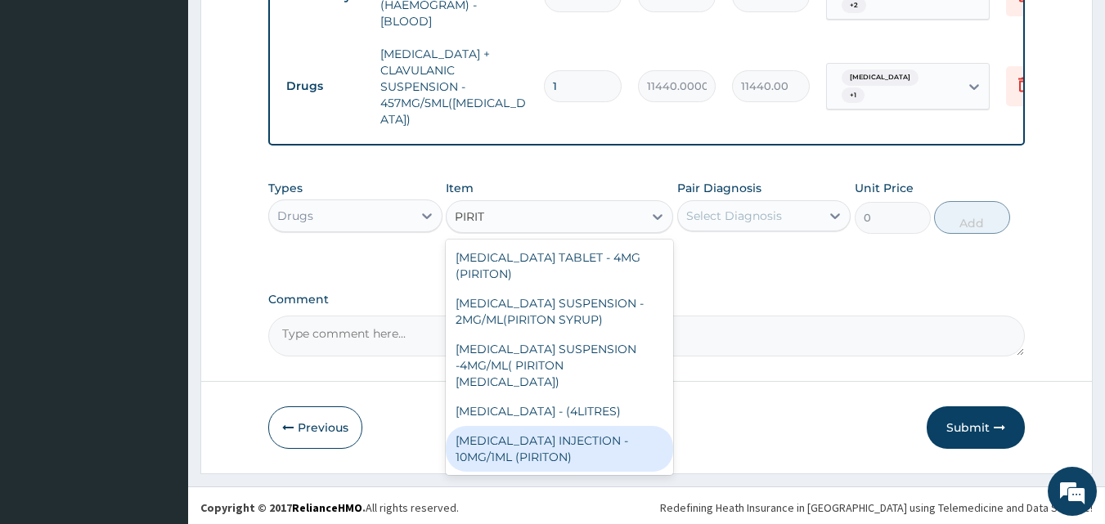
click at [551, 462] on div "[MEDICAL_DATA] INJECTION - 10MG/1ML (PIRITON)" at bounding box center [559, 449] width 227 height 46
type input "572"
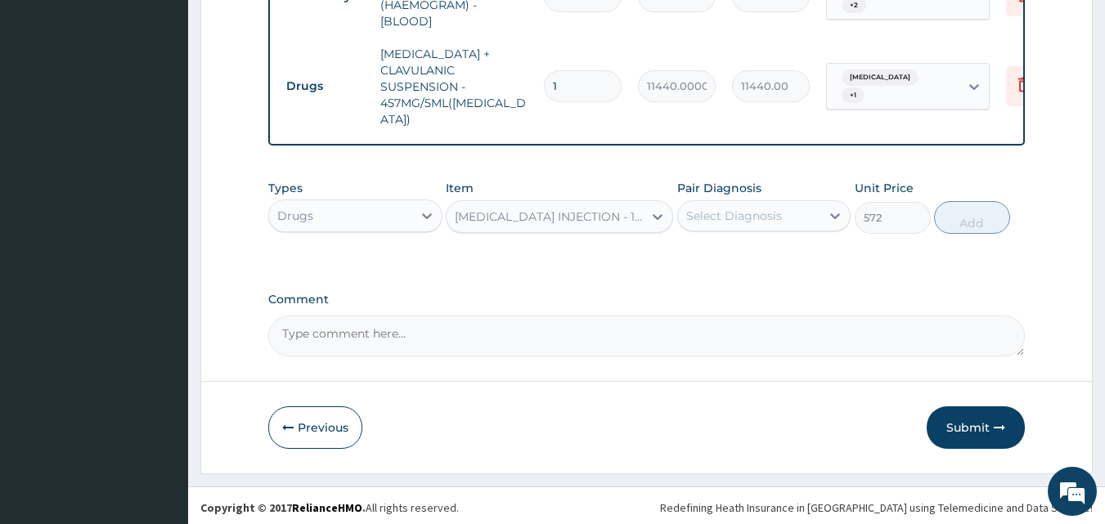
click at [566, 214] on div "[MEDICAL_DATA] INJECTION - 10MG/1ML (PIRITON)" at bounding box center [550, 217] width 190 height 16
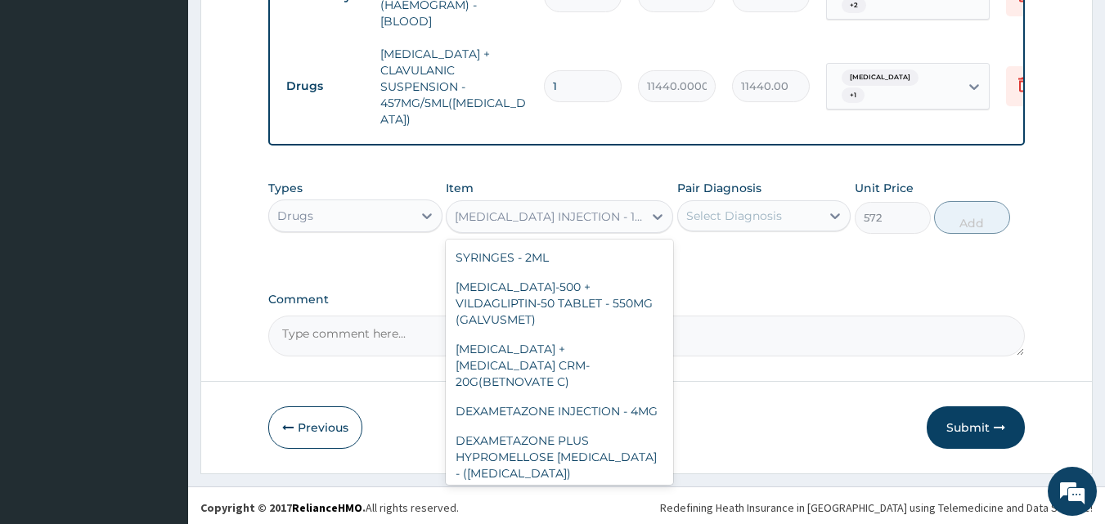
scroll to position [32001, 0]
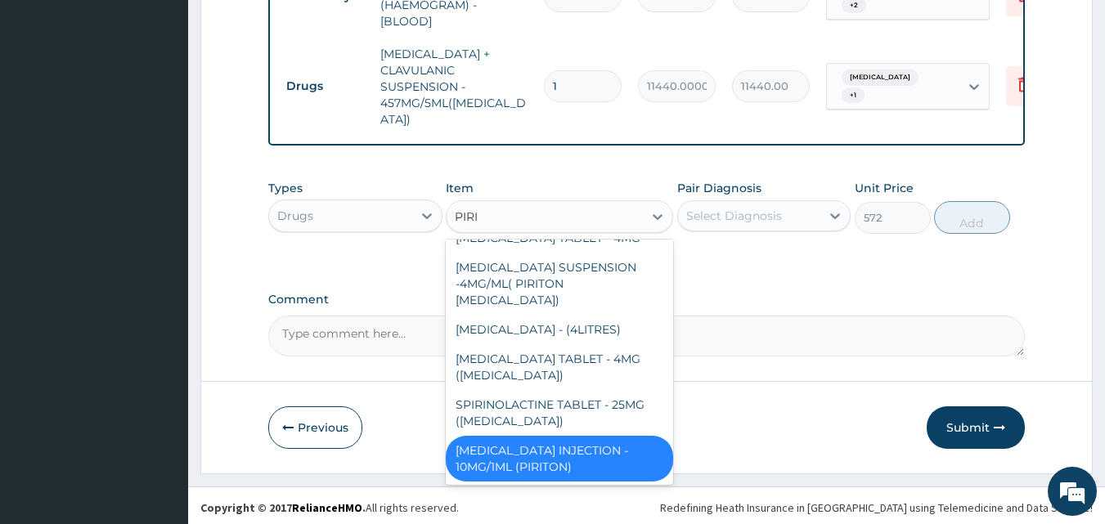
type input "PIRIT"
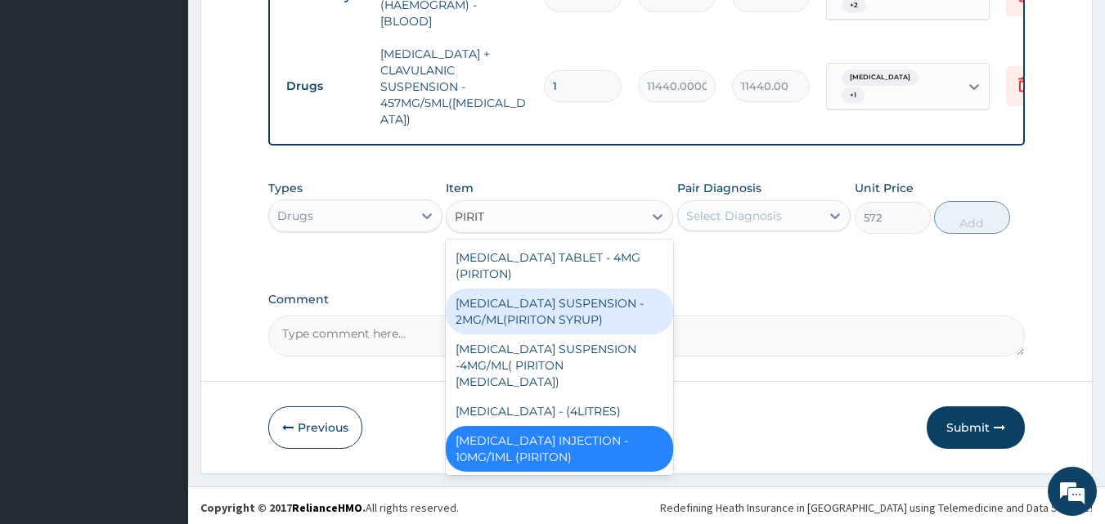
scroll to position [0, 0]
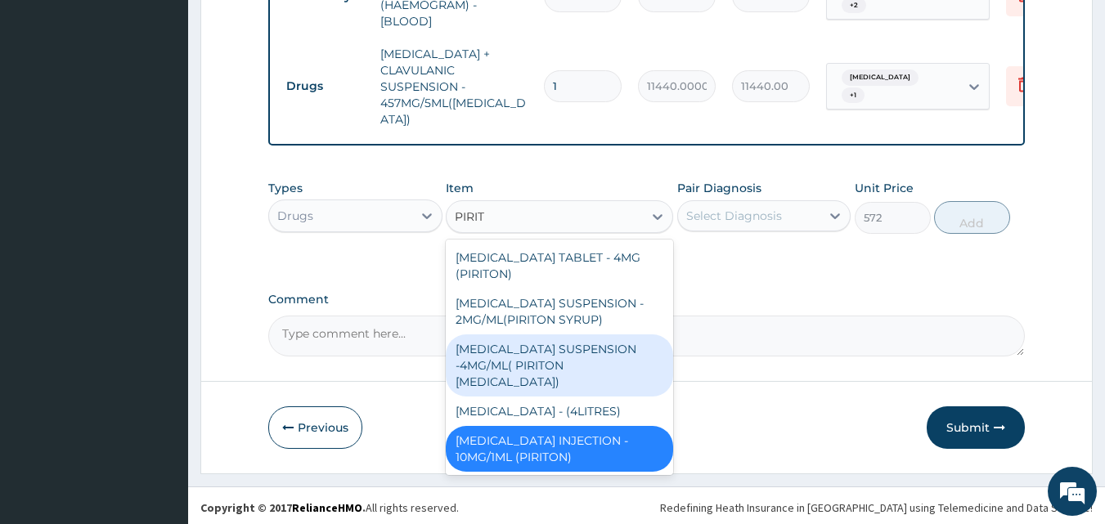
click at [548, 379] on div "[MEDICAL_DATA] SUSPENSION -4MG/ML( PIRITON [MEDICAL_DATA])" at bounding box center [559, 366] width 227 height 62
type input "2156"
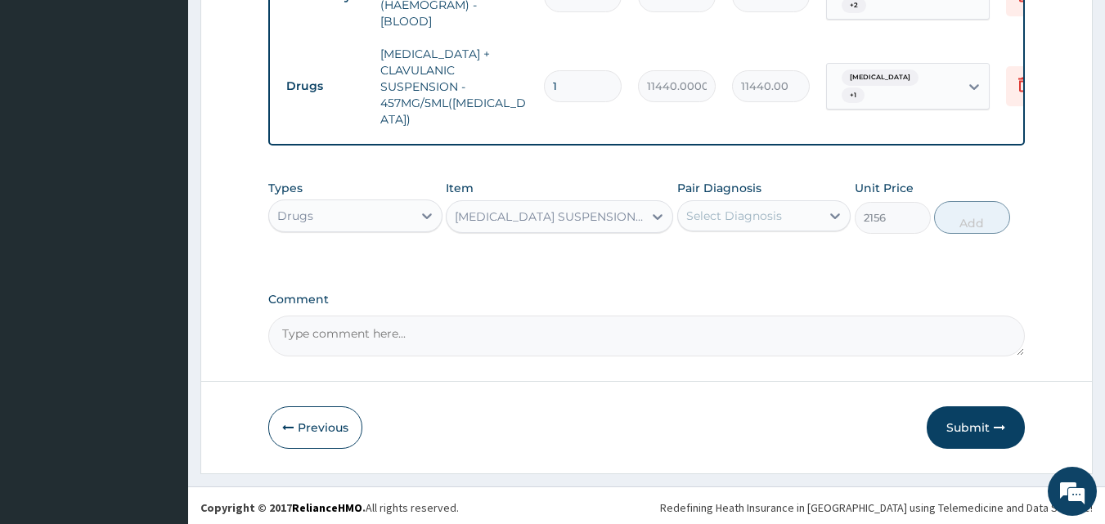
click at [736, 209] on div "Select Diagnosis" at bounding box center [734, 216] width 96 height 16
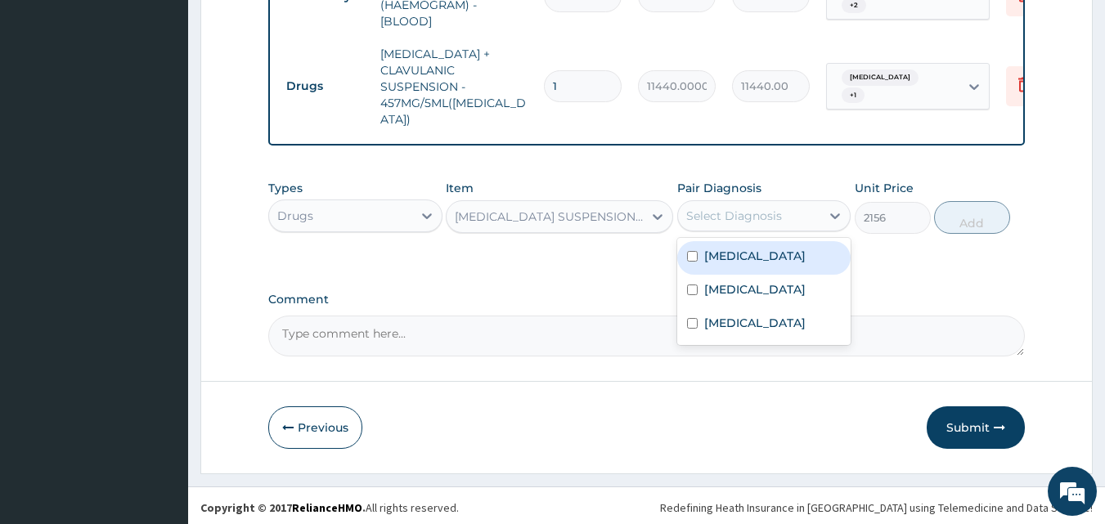
drag, startPoint x: 722, startPoint y: 274, endPoint x: 750, endPoint y: 258, distance: 33.0
click at [722, 264] on label "[MEDICAL_DATA]" at bounding box center [754, 256] width 101 height 16
checkbox input "true"
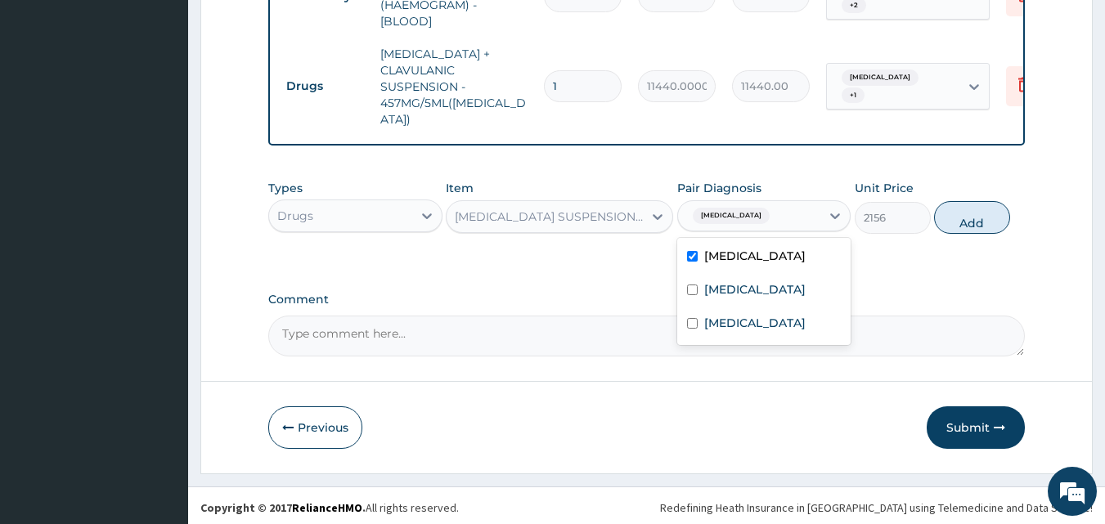
click at [959, 211] on button "Add" at bounding box center [972, 217] width 76 height 33
type input "0"
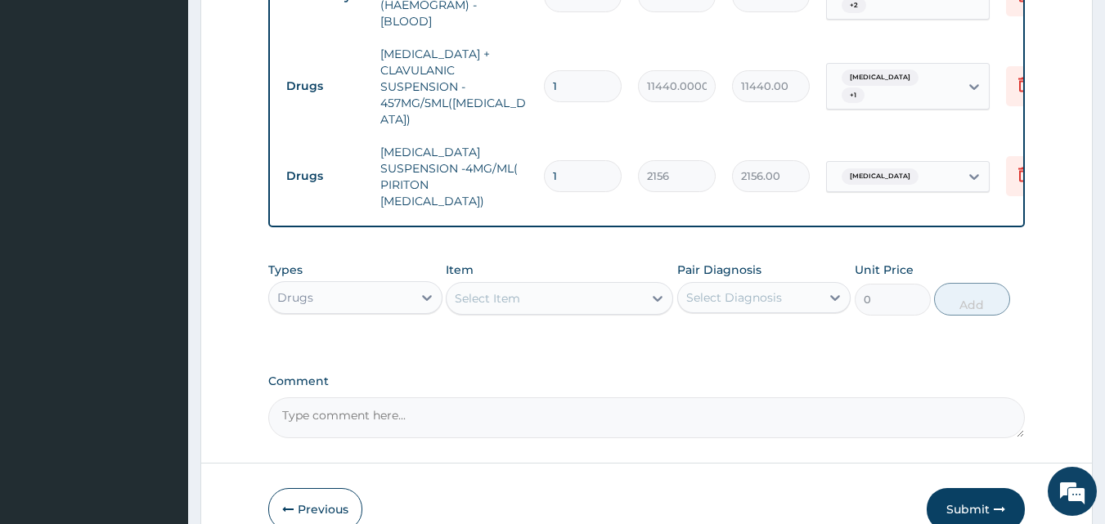
click at [568, 285] on div "Select Item" at bounding box center [545, 298] width 196 height 26
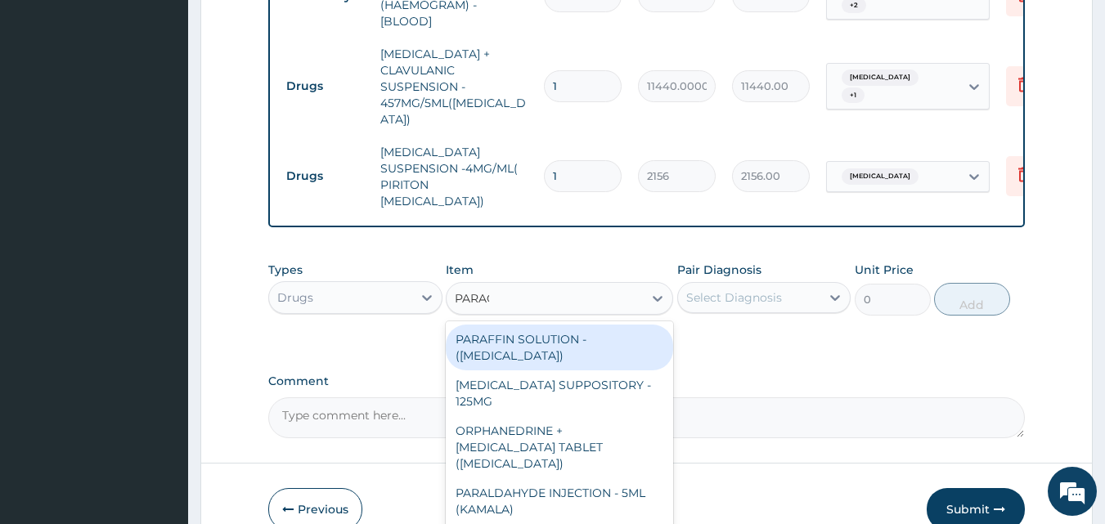
type input "PARACE"
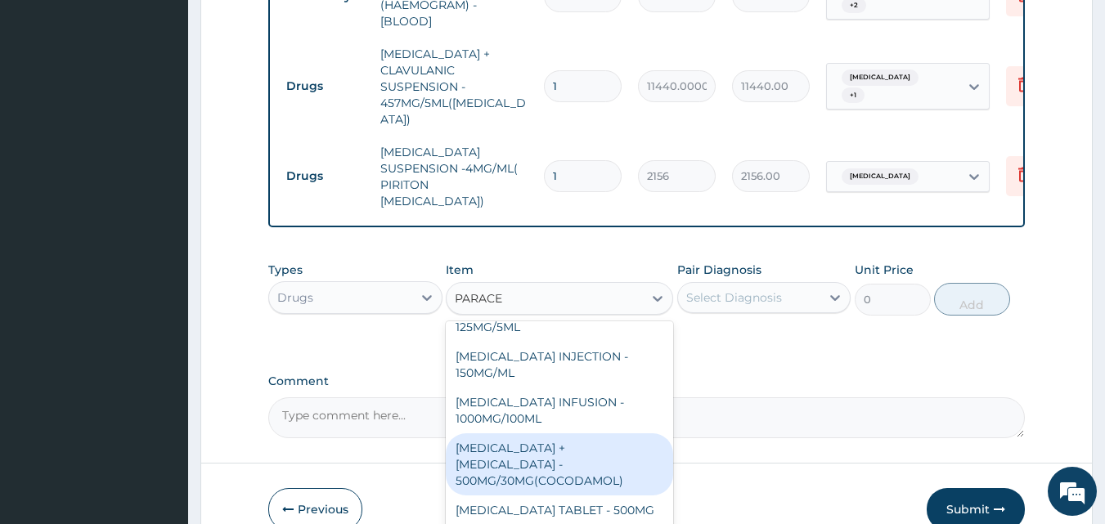
scroll to position [173, 0]
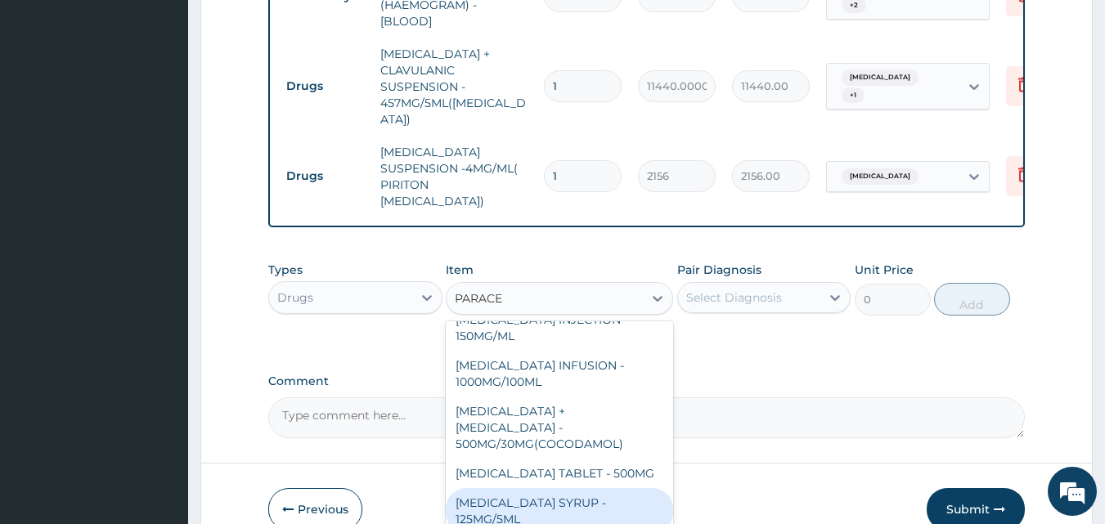
click at [569, 488] on div "[MEDICAL_DATA] SYRUP - 125MG/5ML" at bounding box center [559, 511] width 227 height 46
type input "1320"
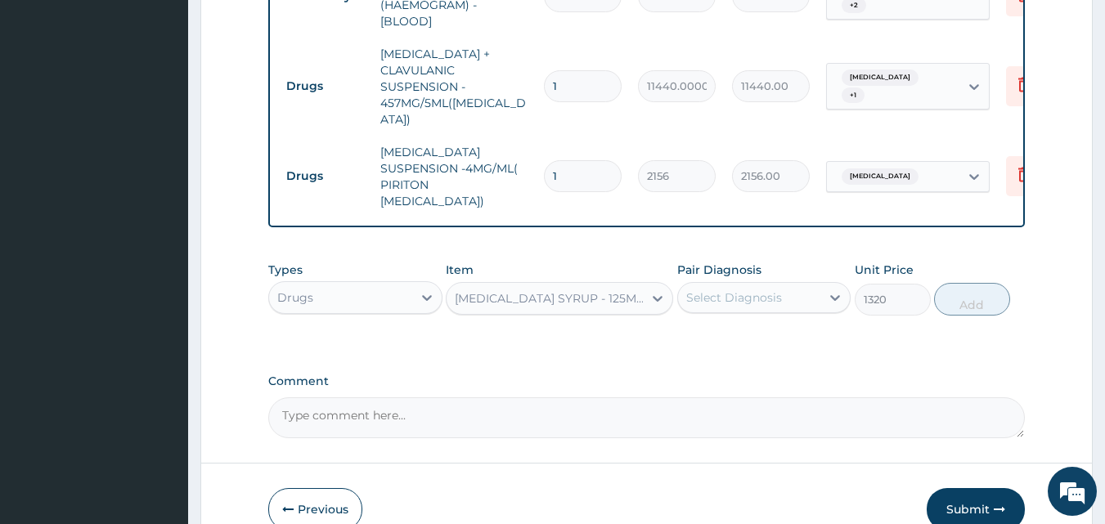
click at [750, 290] on div "Select Diagnosis" at bounding box center [734, 298] width 96 height 16
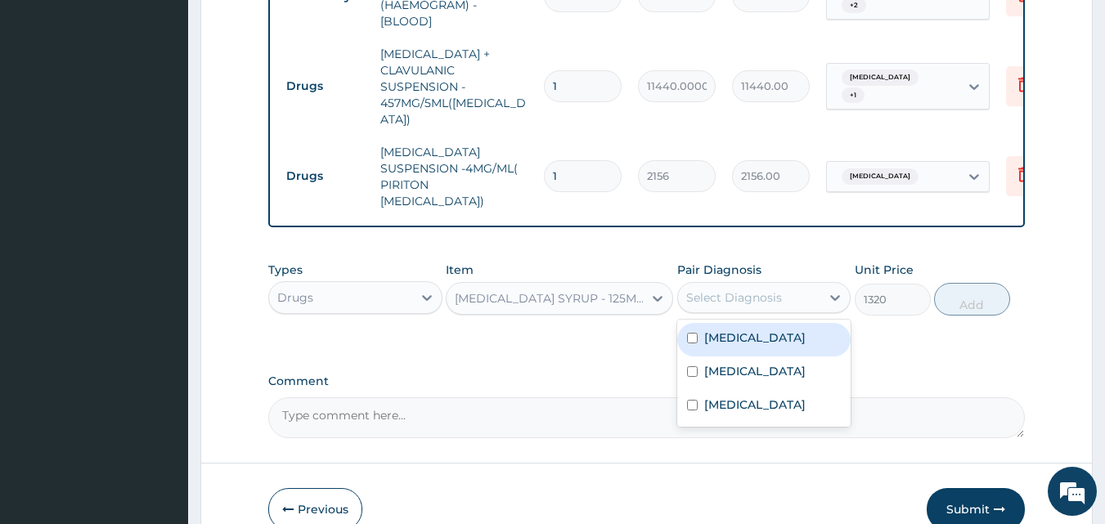
drag, startPoint x: 730, startPoint y: 334, endPoint x: 728, endPoint y: 360, distance: 26.2
click at [730, 335] on label "[MEDICAL_DATA]" at bounding box center [754, 338] width 101 height 16
checkbox input "true"
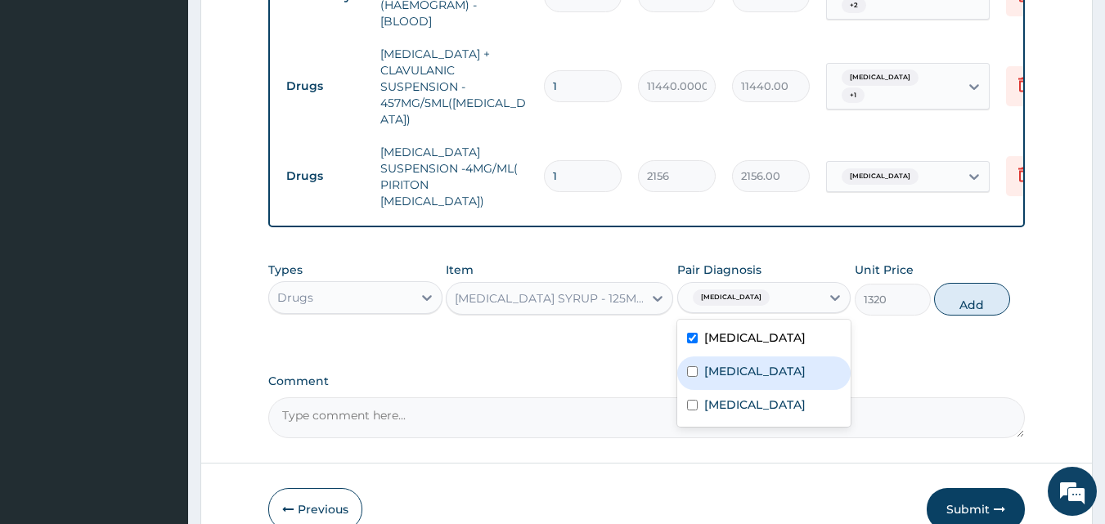
click at [728, 363] on label "[MEDICAL_DATA]" at bounding box center [754, 371] width 101 height 16
checkbox input "true"
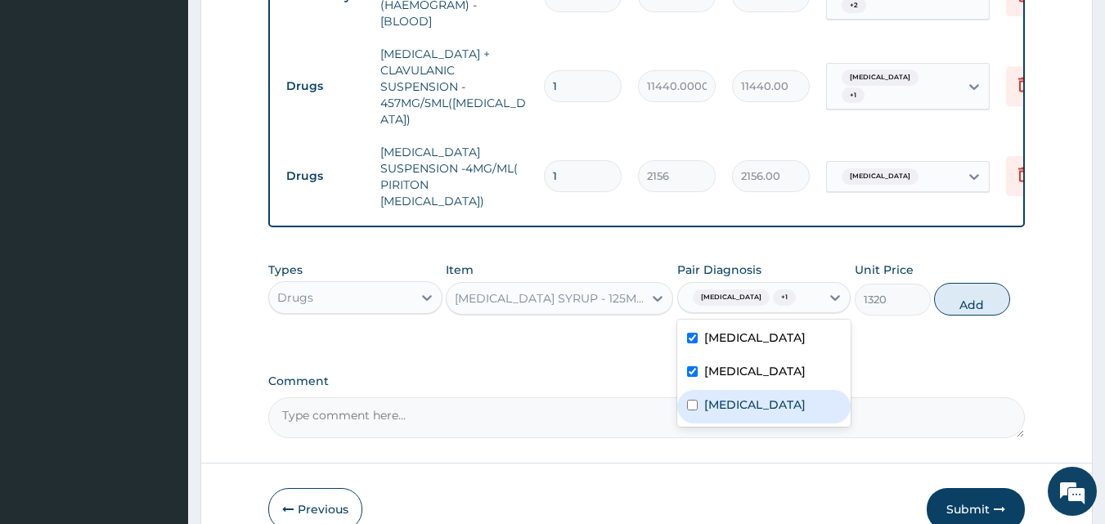
click at [711, 406] on div "[MEDICAL_DATA]" at bounding box center [764, 407] width 174 height 34
checkbox input "true"
click at [960, 296] on button "Add" at bounding box center [972, 299] width 76 height 33
type input "0"
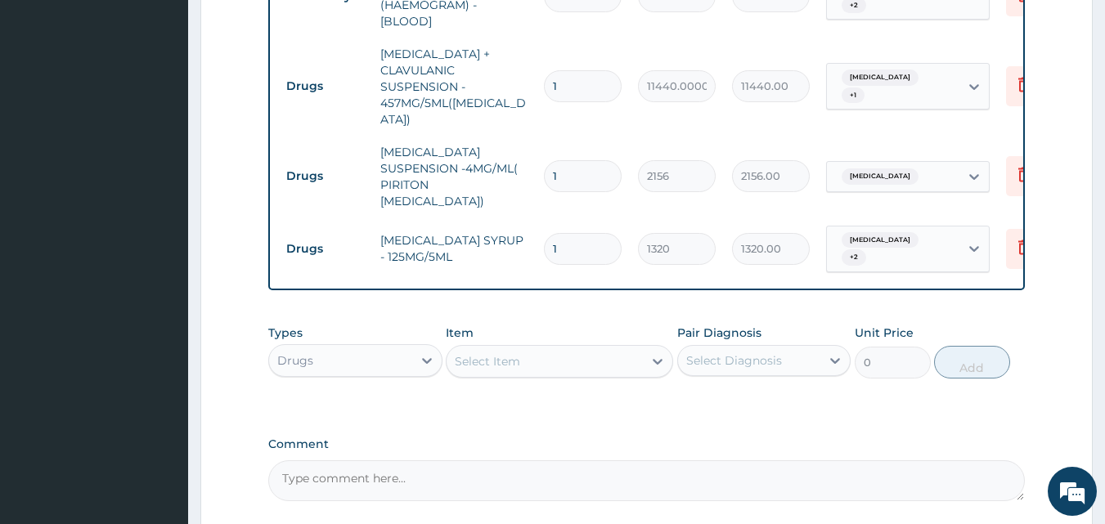
click at [561, 348] on div "Select Item" at bounding box center [545, 361] width 196 height 26
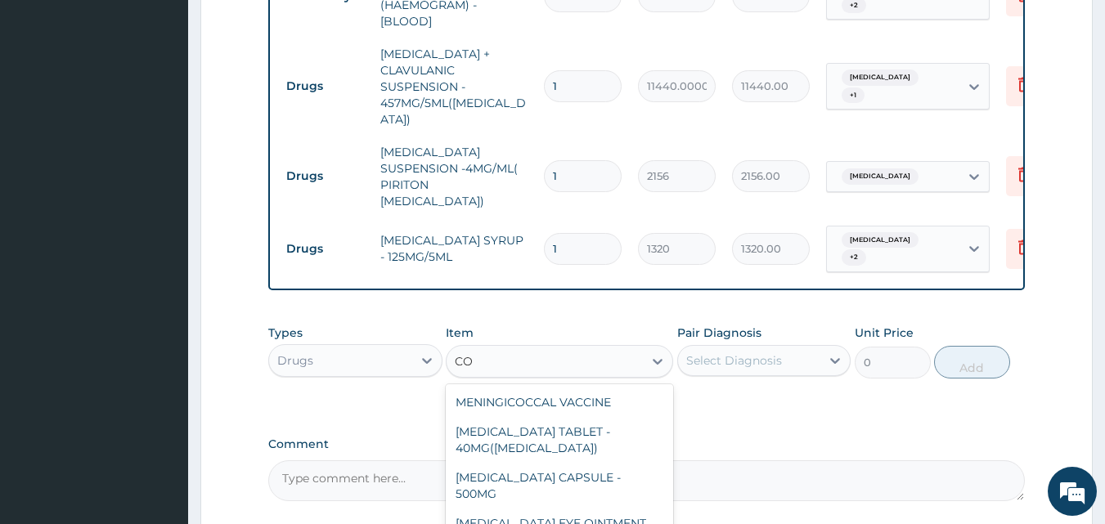
type input "C"
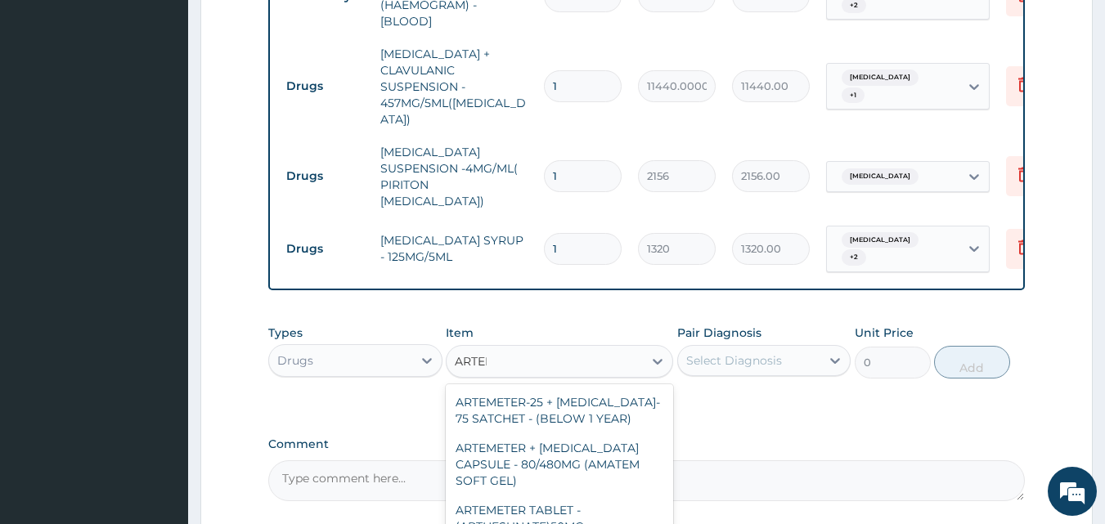
type input "ARTEME"
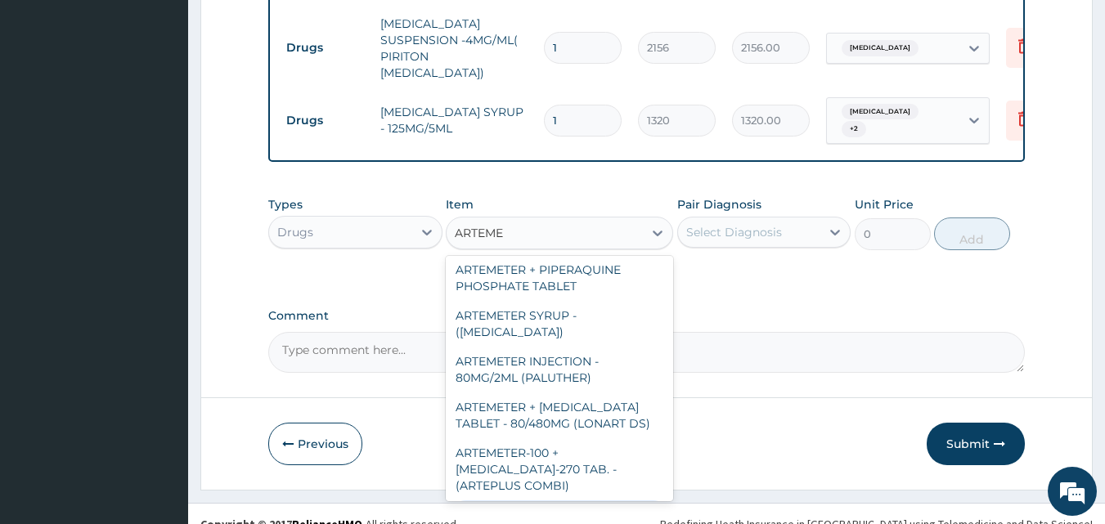
scroll to position [713, 0]
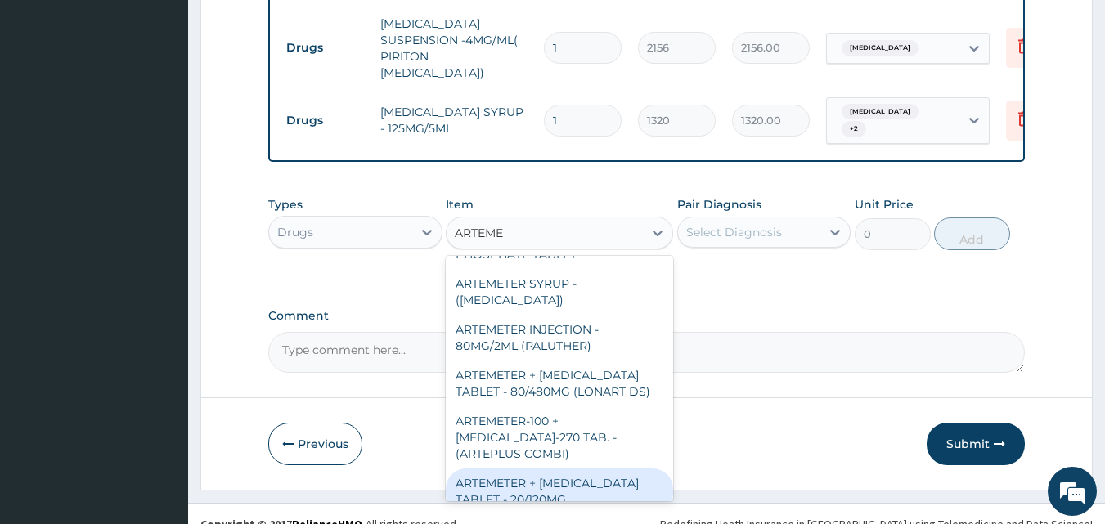
click at [556, 469] on div "ARTEMETER + [MEDICAL_DATA] TABLET - 20/120MG" at bounding box center [559, 492] width 227 height 46
type input "308"
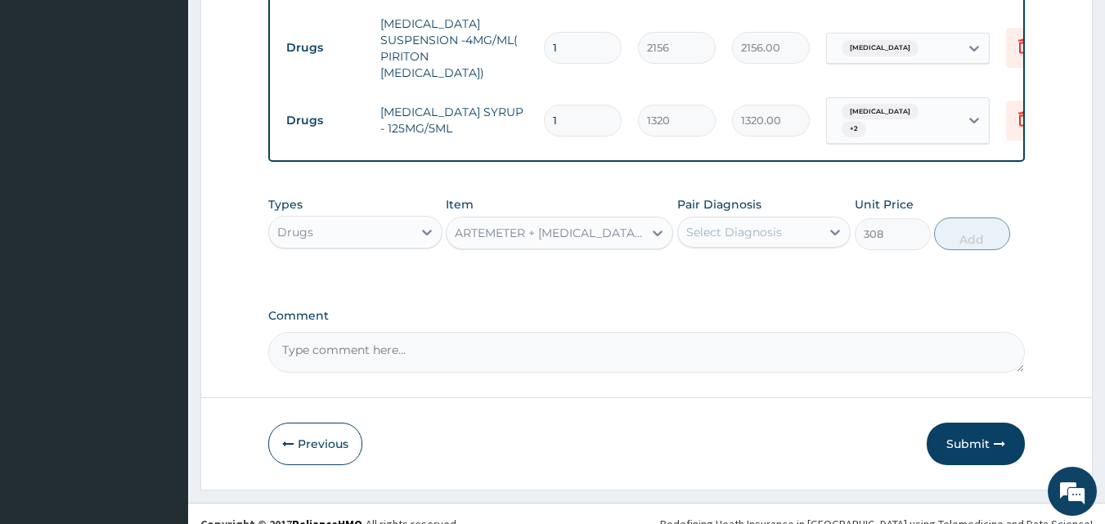
click at [768, 224] on div "Select Diagnosis" at bounding box center [734, 232] width 96 height 16
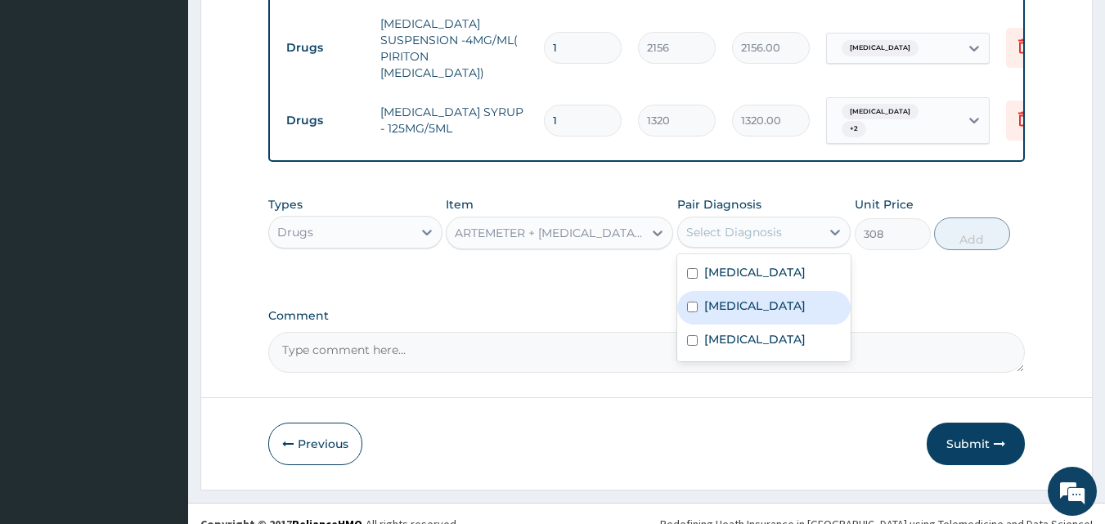
click at [726, 312] on div "[MEDICAL_DATA]" at bounding box center [764, 308] width 174 height 34
checkbox input "true"
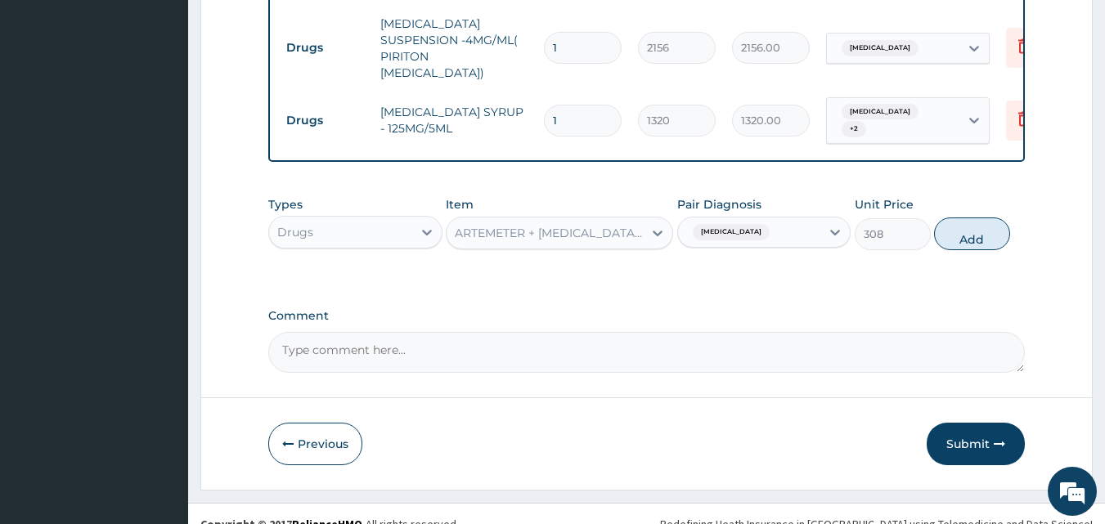
click at [956, 218] on button "Add" at bounding box center [972, 234] width 76 height 33
type input "0"
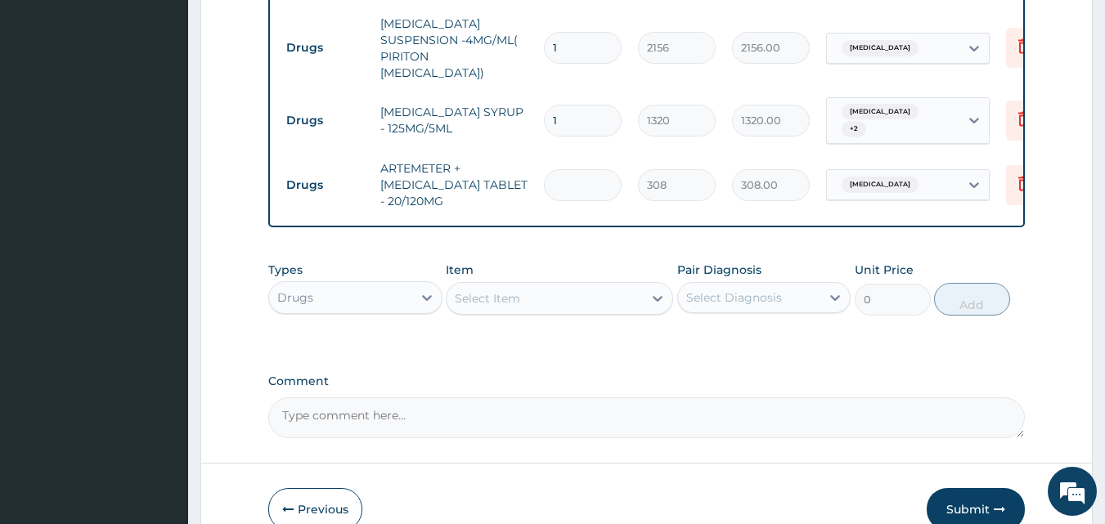
type input "0.00"
type input "6"
type input "1848.00"
type input "6"
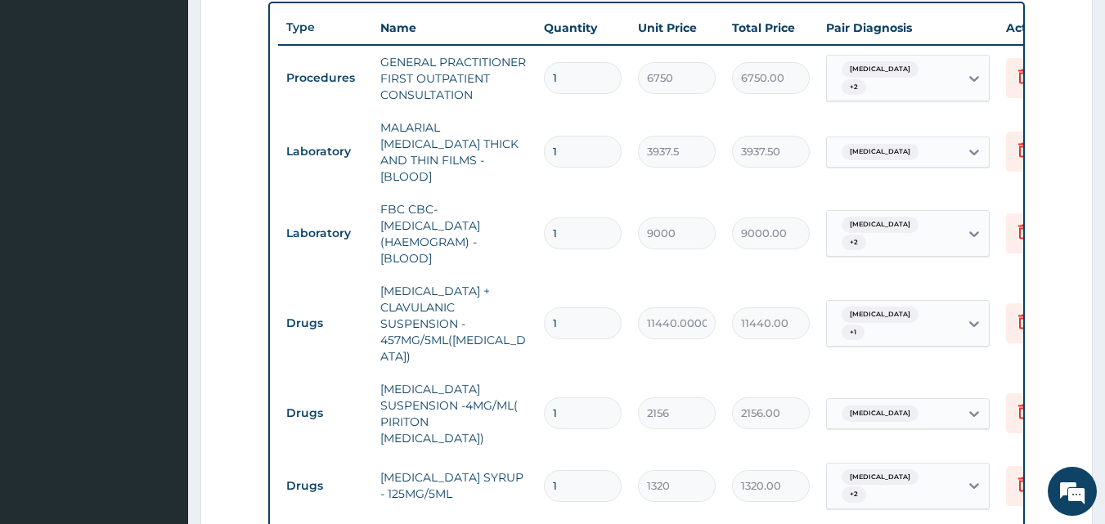
scroll to position [955, 0]
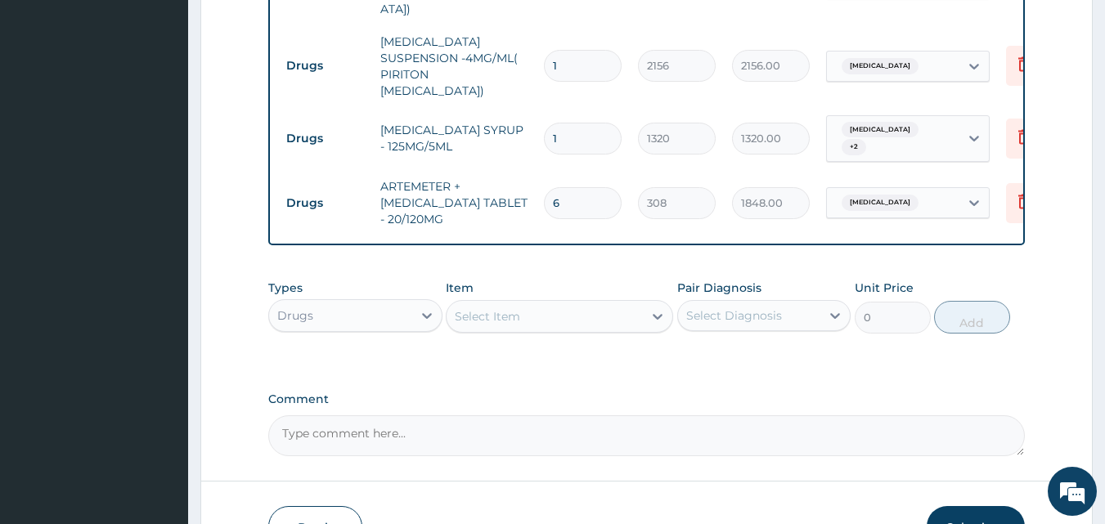
click at [956, 506] on button "Submit" at bounding box center [976, 527] width 98 height 43
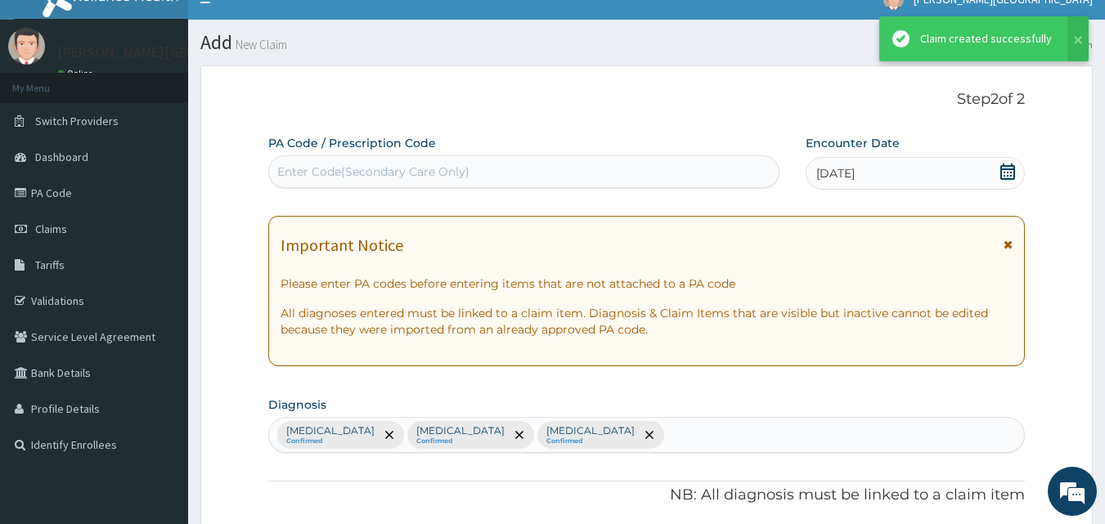
scroll to position [0, 0]
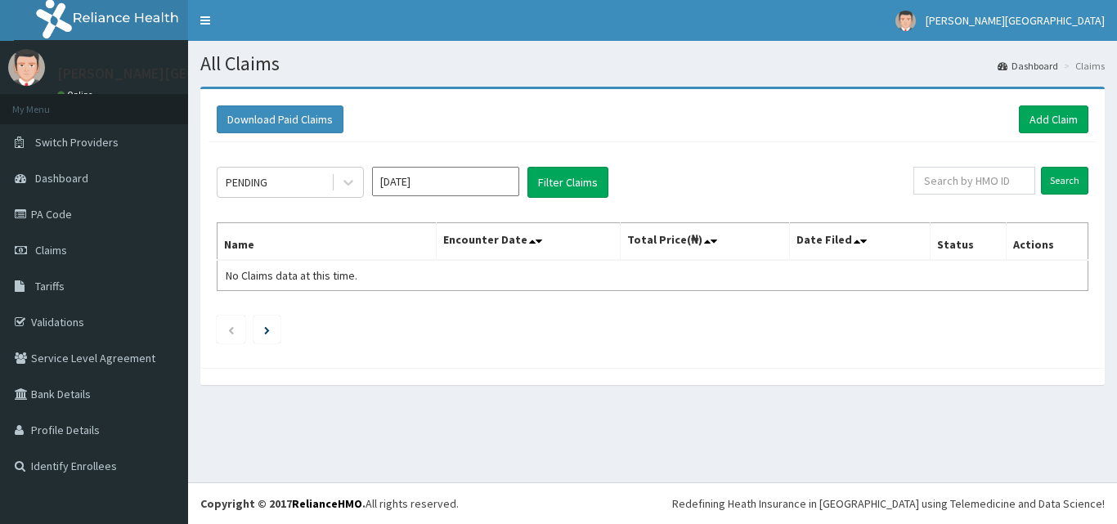
click at [334, 178] on div at bounding box center [348, 182] width 29 height 29
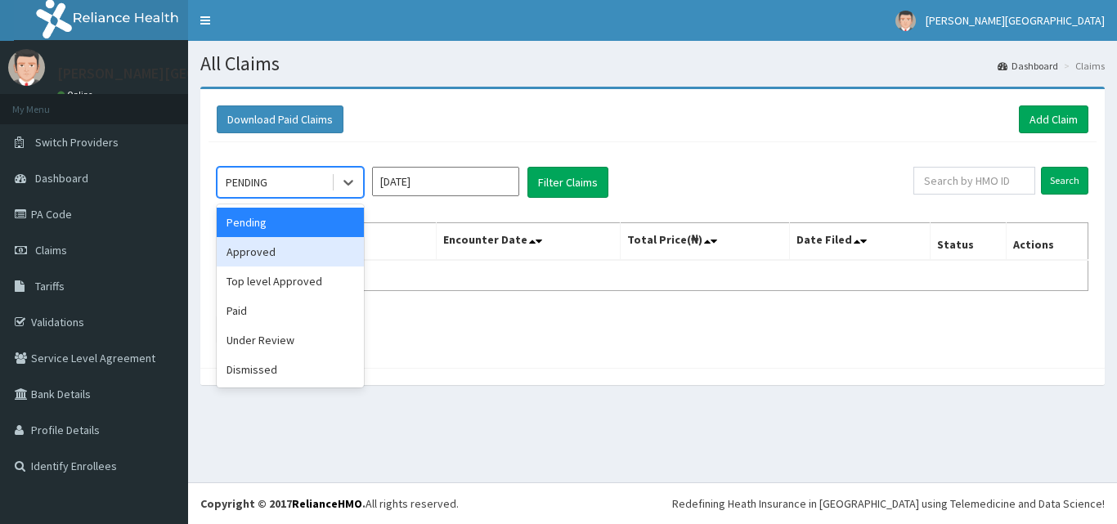
click at [306, 253] on div "Approved" at bounding box center [290, 251] width 147 height 29
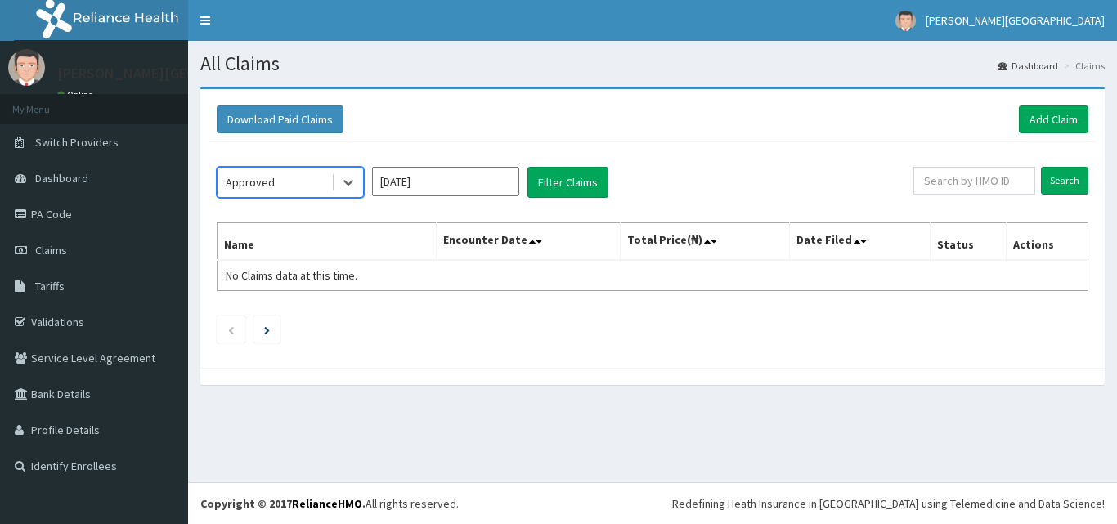
click at [426, 191] on input "[DATE]" at bounding box center [445, 181] width 147 height 29
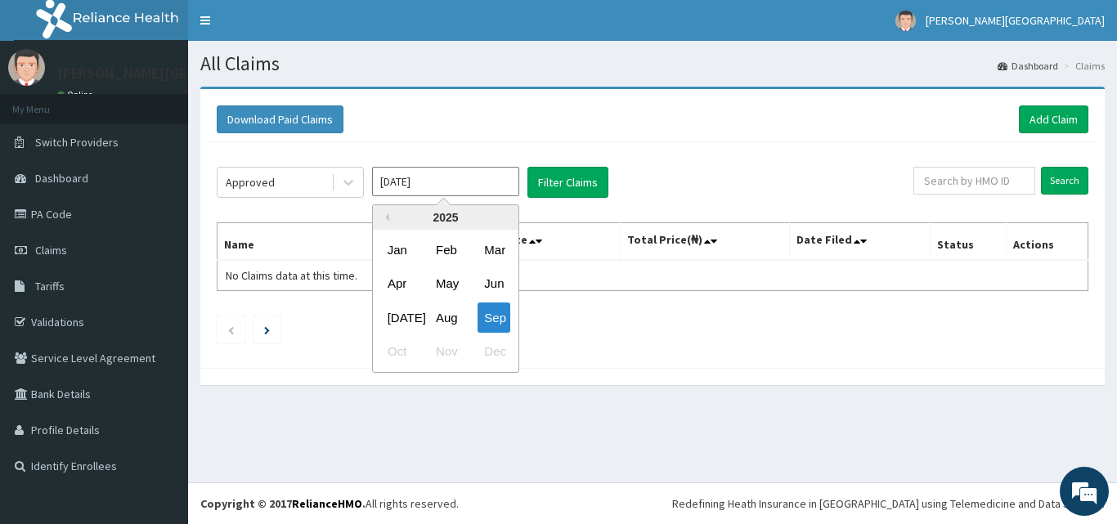
click at [440, 318] on div "Aug" at bounding box center [445, 318] width 33 height 30
type input "[DATE]"
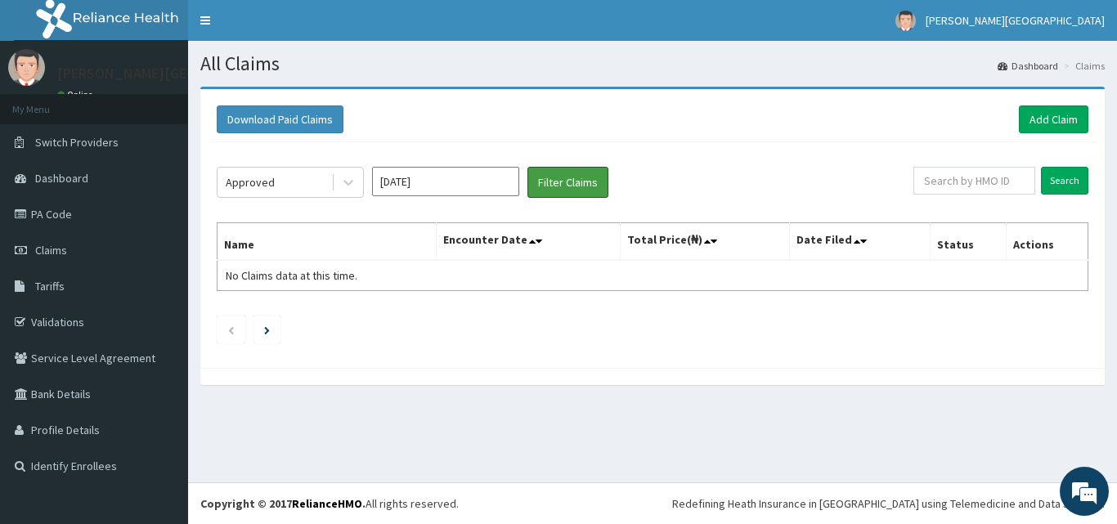
click at [590, 173] on button "Filter Claims" at bounding box center [568, 182] width 81 height 31
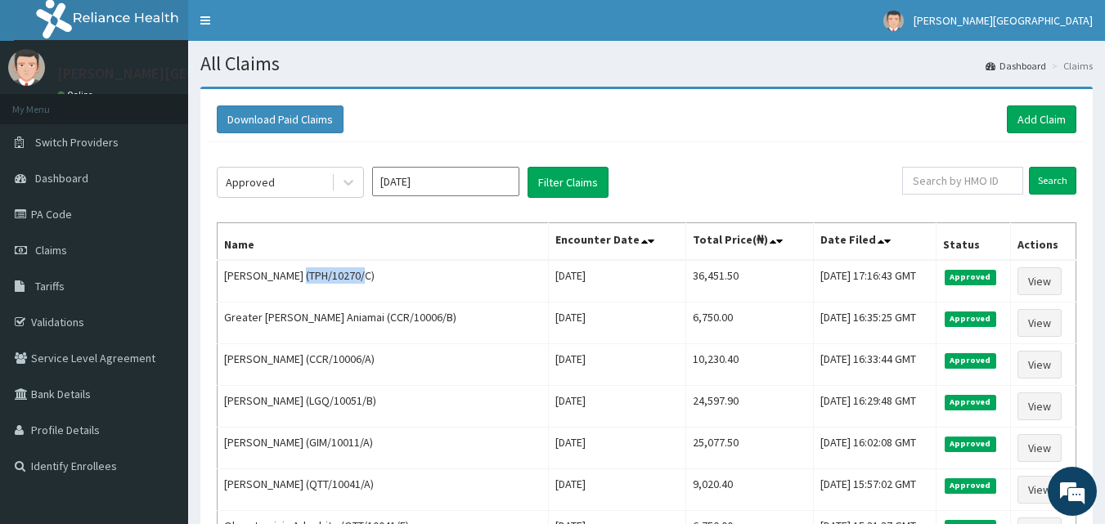
drag, startPoint x: 368, startPoint y: 274, endPoint x: 305, endPoint y: 276, distance: 63.0
click at [305, 276] on td "[PERSON_NAME] (TPH/10270/C)" at bounding box center [383, 281] width 331 height 43
copy td "TPH/10270/C"
click at [1040, 124] on link "Add Claim" at bounding box center [1042, 120] width 70 height 28
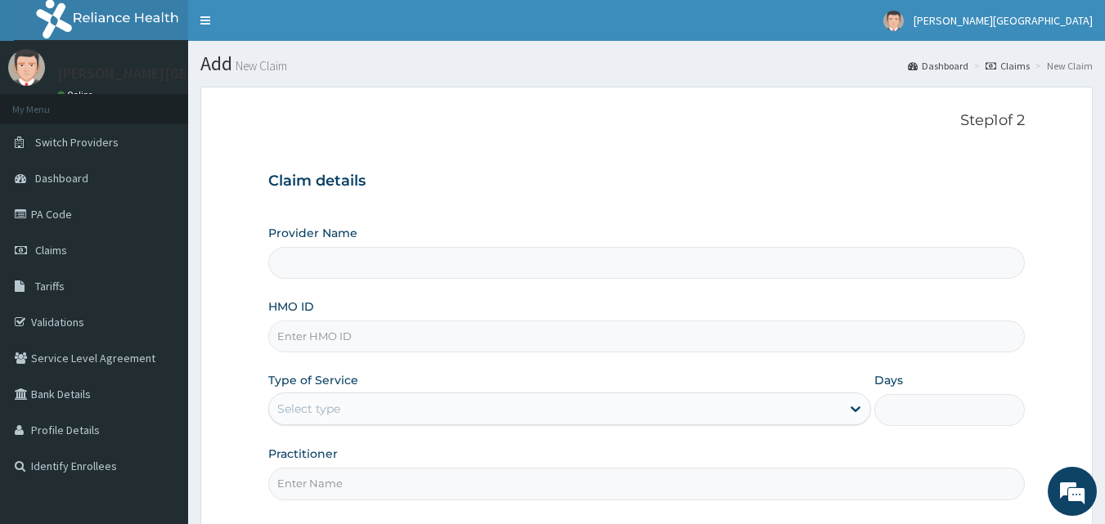
type input "TPH/10270/C"
type input "[PERSON_NAME][GEOGRAPHIC_DATA]"
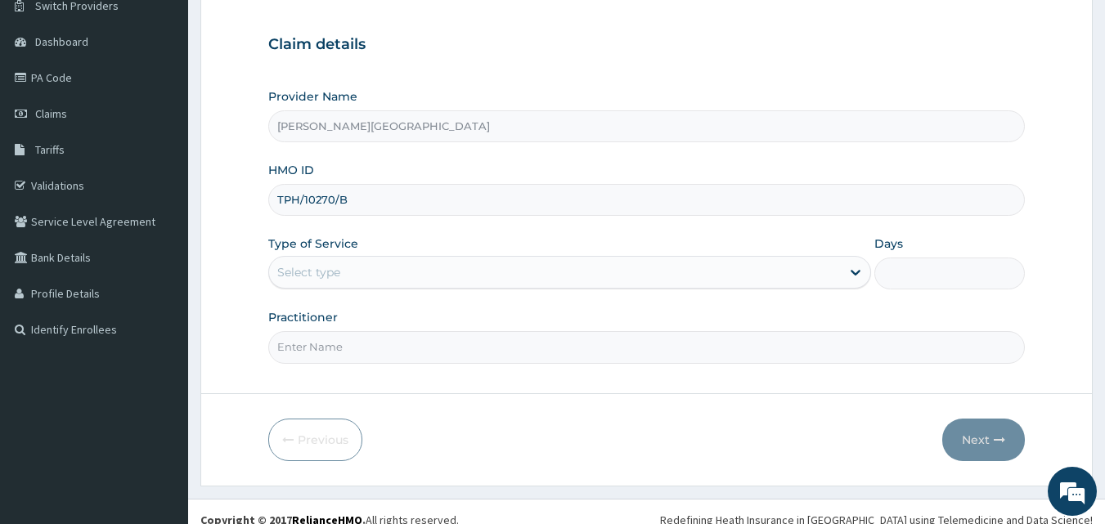
type input "TPH/10270/B"
click at [449, 262] on div "Select type" at bounding box center [555, 272] width 572 height 26
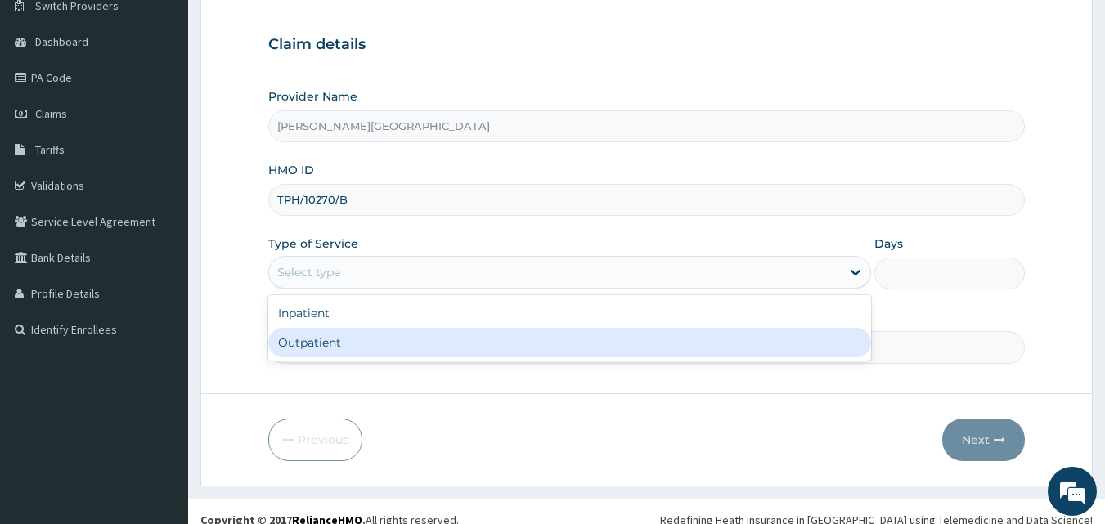
click at [288, 346] on div "Outpatient" at bounding box center [569, 342] width 603 height 29
type input "1"
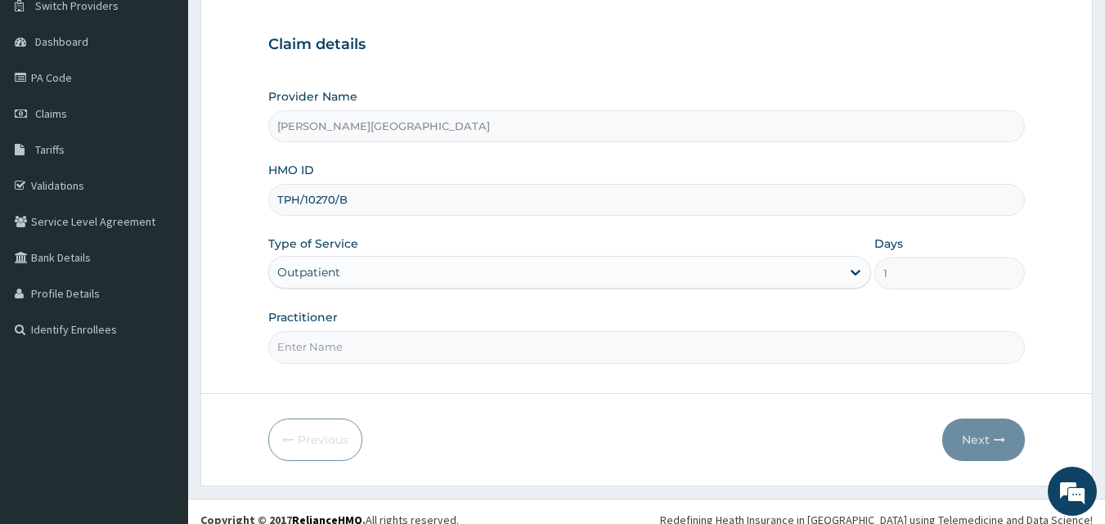
click at [330, 355] on input "Practitioner" at bounding box center [647, 347] width 758 height 32
type input "DR [PERSON_NAME]"
drag, startPoint x: 527, startPoint y: 405, endPoint x: 571, endPoint y: 406, distance: 44.2
click at [527, 405] on form "Step 1 of 2 Claim details Provider Name [PERSON_NAME][GEOGRAPHIC_DATA] HMO ID T…" at bounding box center [646, 218] width 892 height 537
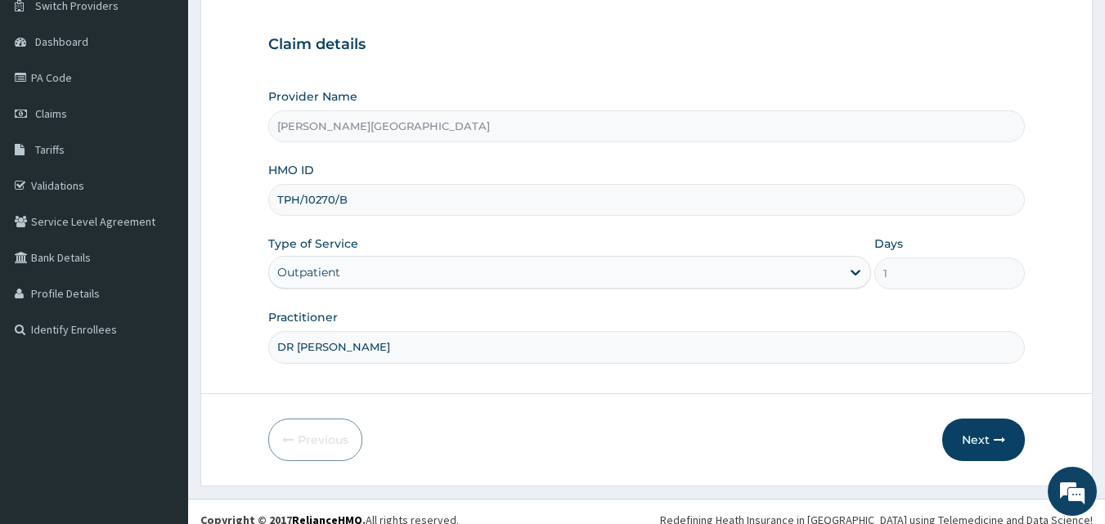
click at [964, 438] on button "Next" at bounding box center [983, 440] width 83 height 43
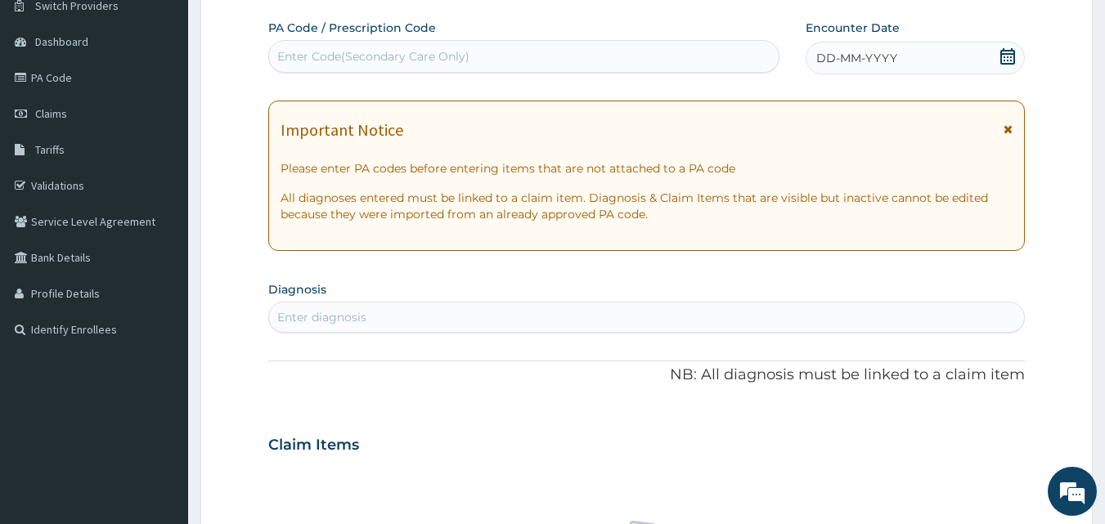
click at [1001, 50] on icon at bounding box center [1008, 56] width 16 height 16
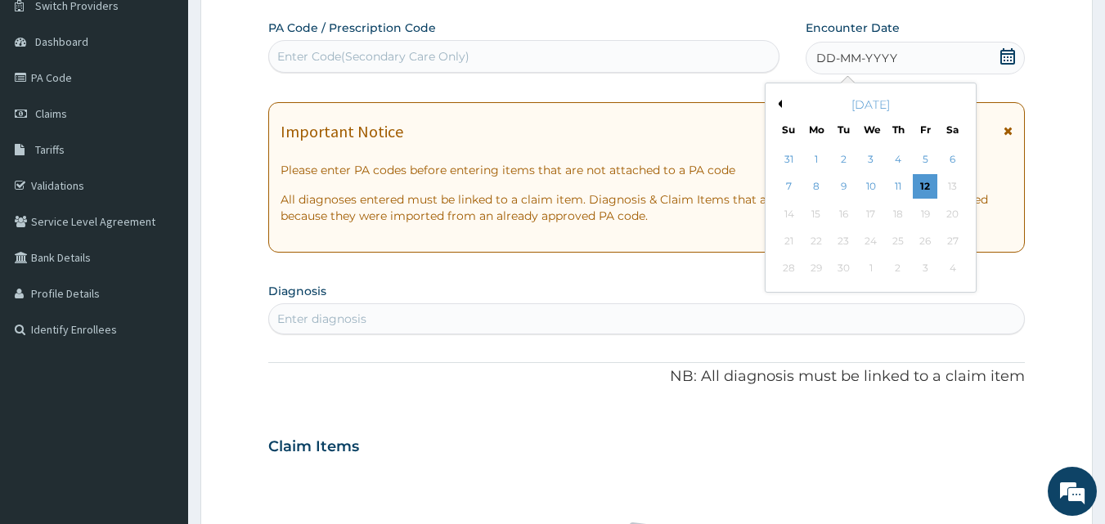
click at [778, 104] on button "Previous Month" at bounding box center [778, 104] width 8 height 8
click at [850, 245] on div "19" at bounding box center [844, 241] width 25 height 25
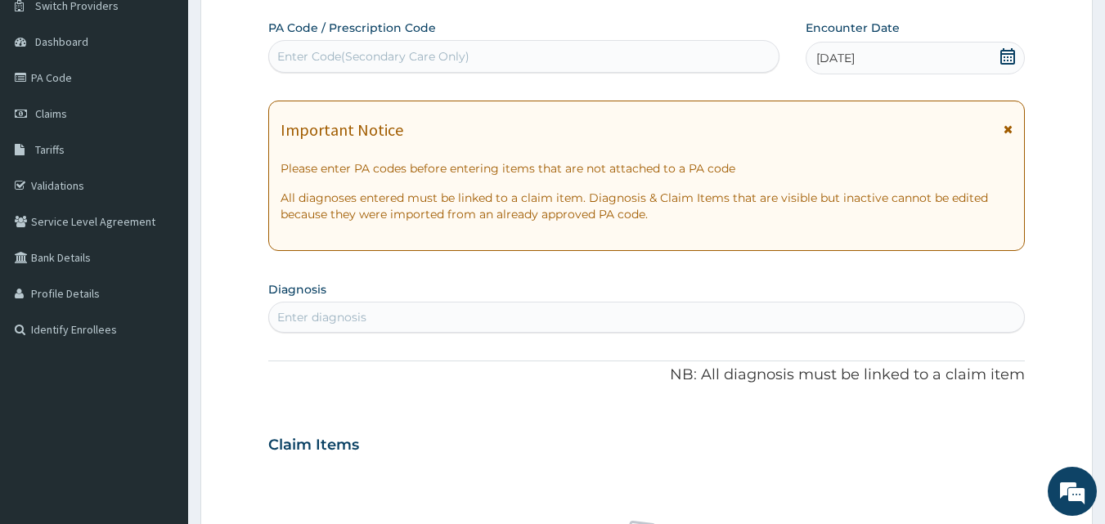
click at [531, 308] on div "Enter diagnosis" at bounding box center [647, 317] width 756 height 26
type input "[MEDICAL_DATA]"
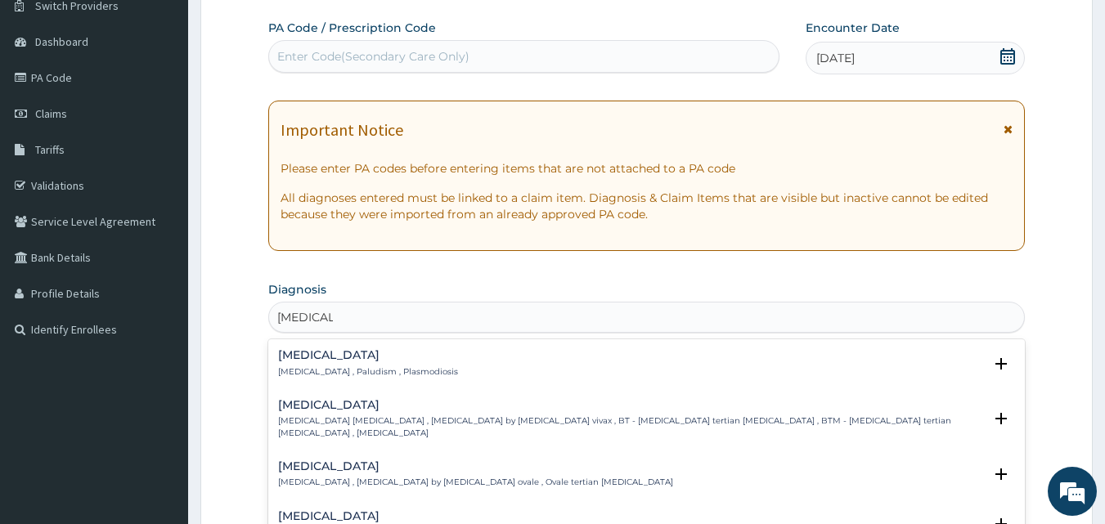
click at [324, 358] on h4 "[MEDICAL_DATA]" at bounding box center [368, 355] width 180 height 12
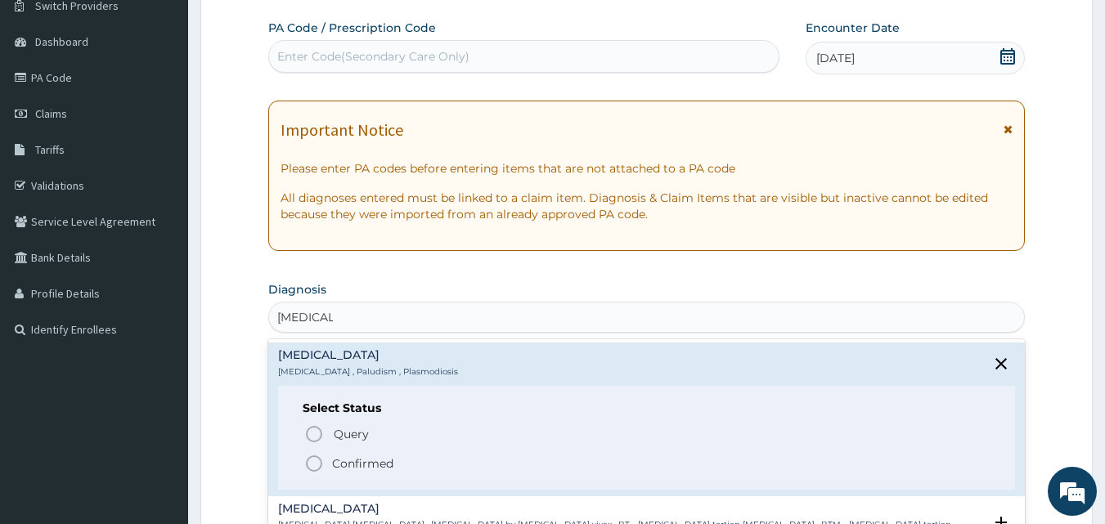
click at [351, 460] on p "Confirmed" at bounding box center [362, 464] width 61 height 16
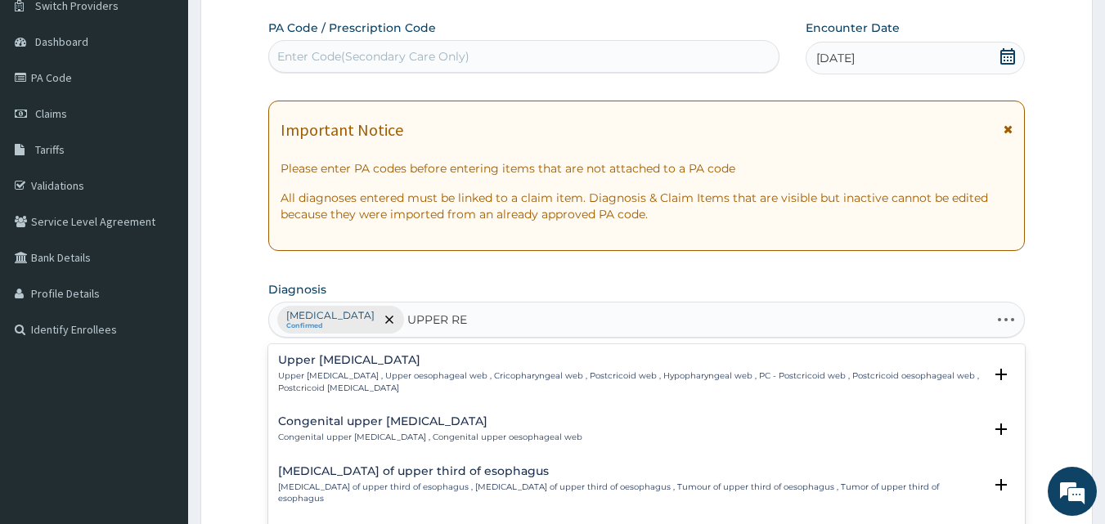
type input "UPPER RES"
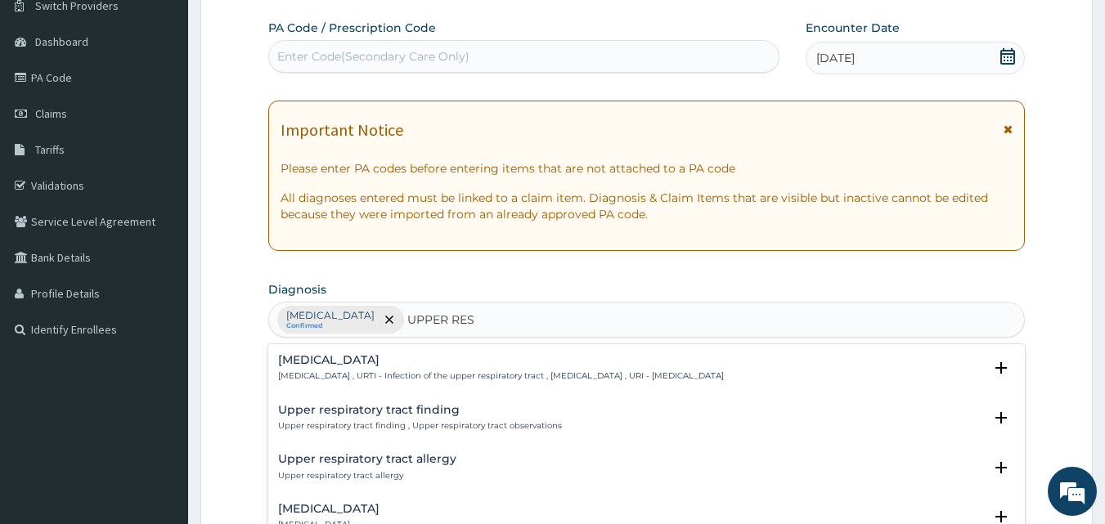
click at [375, 364] on h4 "[MEDICAL_DATA]" at bounding box center [501, 360] width 446 height 12
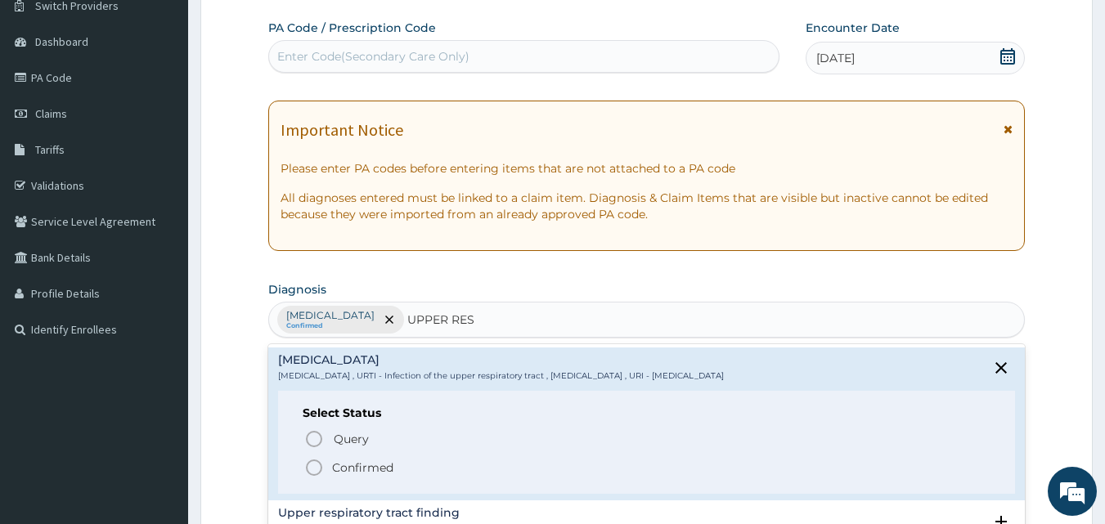
click at [359, 472] on p "Confirmed" at bounding box center [362, 468] width 61 height 16
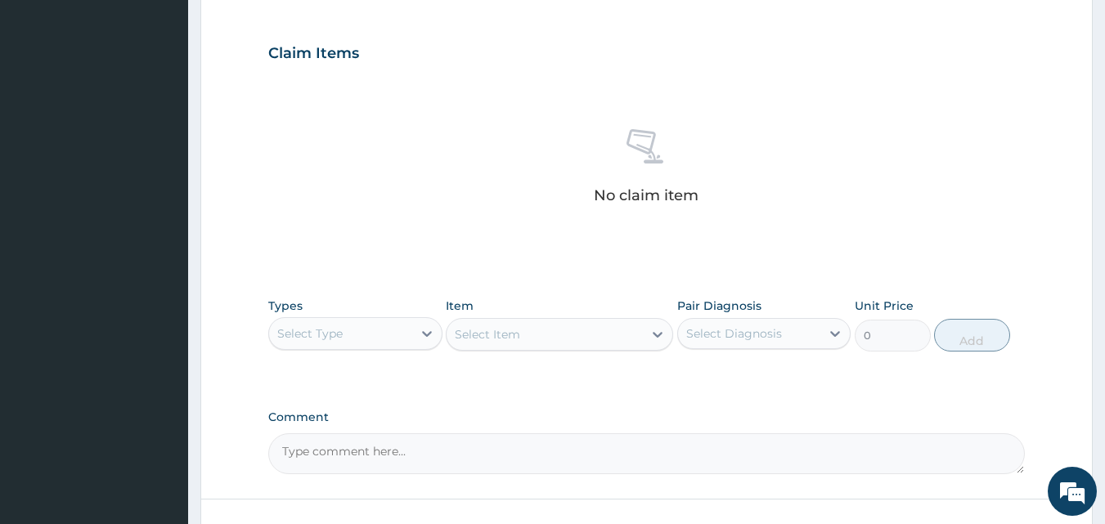
scroll to position [655, 0]
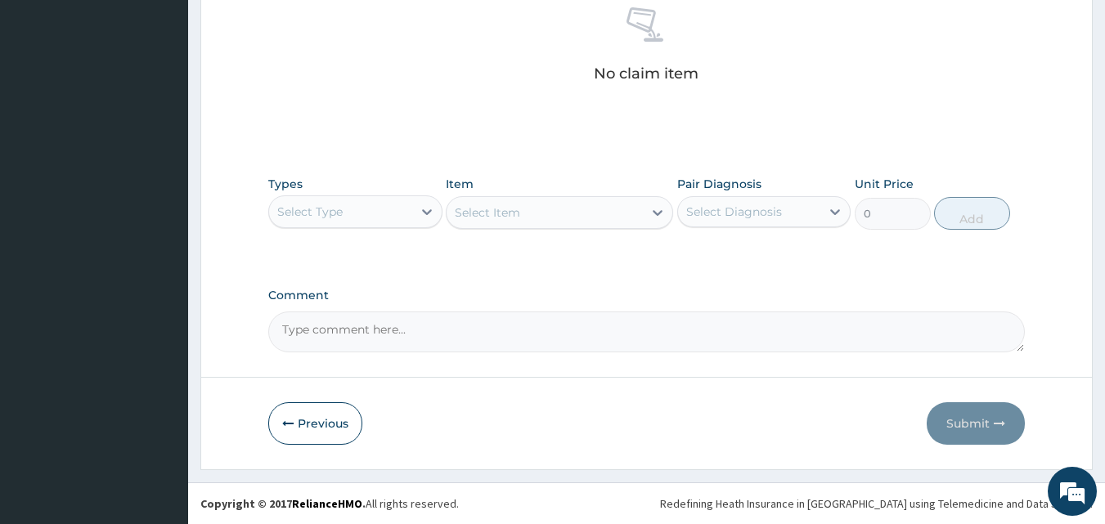
click at [348, 209] on div "Select Type" at bounding box center [340, 212] width 143 height 26
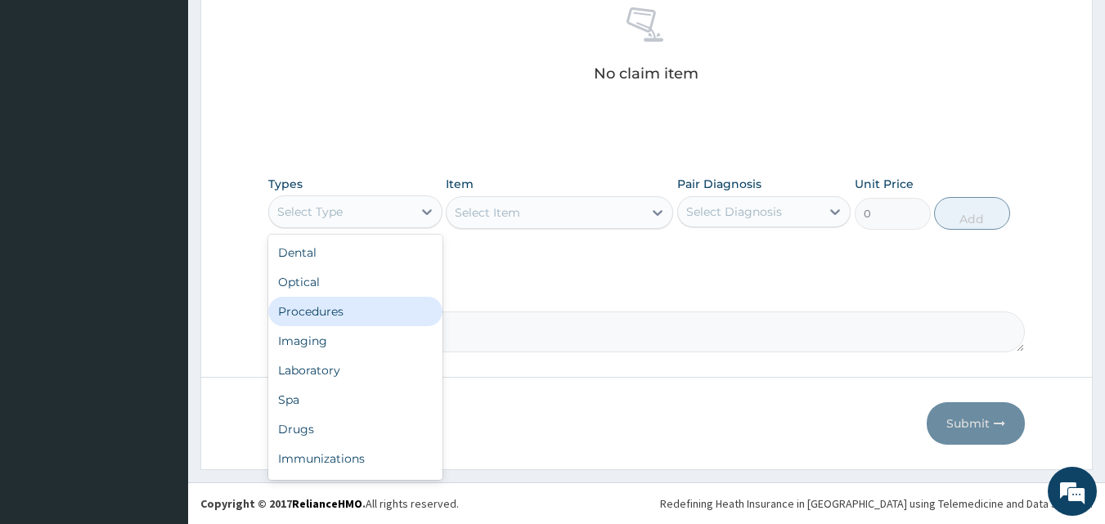
click at [340, 315] on div "Procedures" at bounding box center [355, 311] width 174 height 29
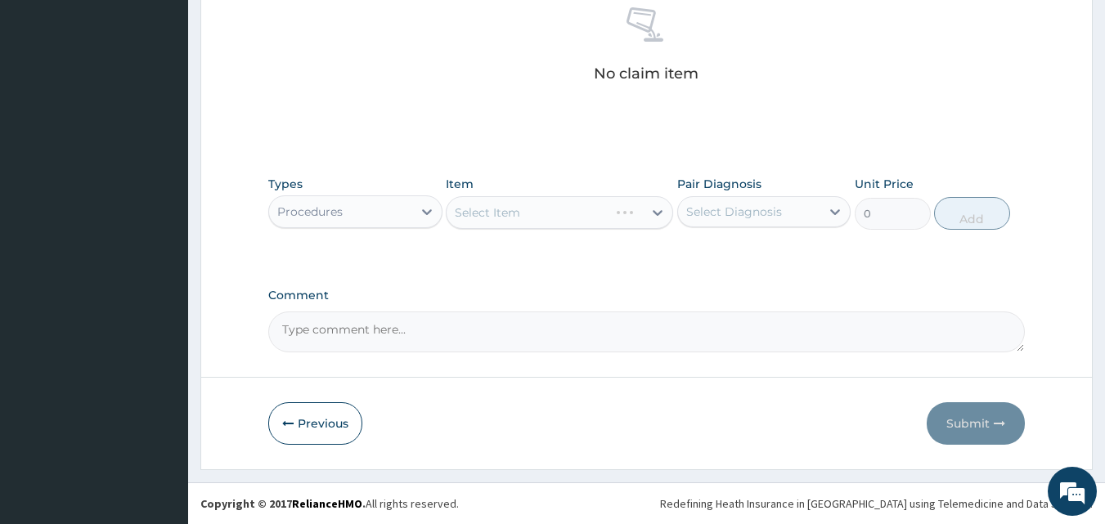
click at [613, 213] on div "Select Item" at bounding box center [559, 212] width 227 height 33
click at [611, 218] on div "Select Item" at bounding box center [545, 213] width 196 height 26
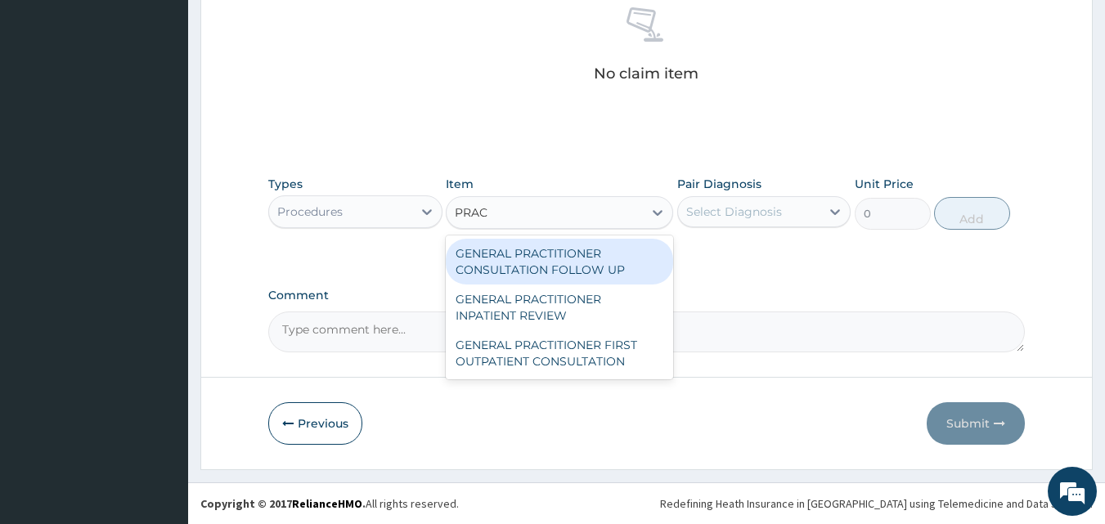
type input "PRACT"
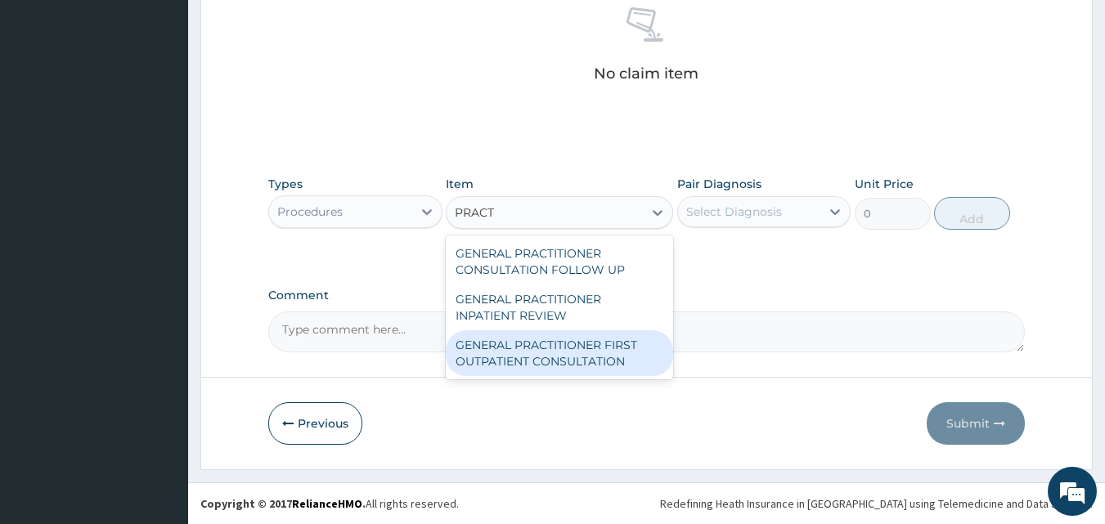
click at [566, 344] on div "GENERAL PRACTITIONER FIRST OUTPATIENT CONSULTATION" at bounding box center [559, 353] width 227 height 46
type input "6750"
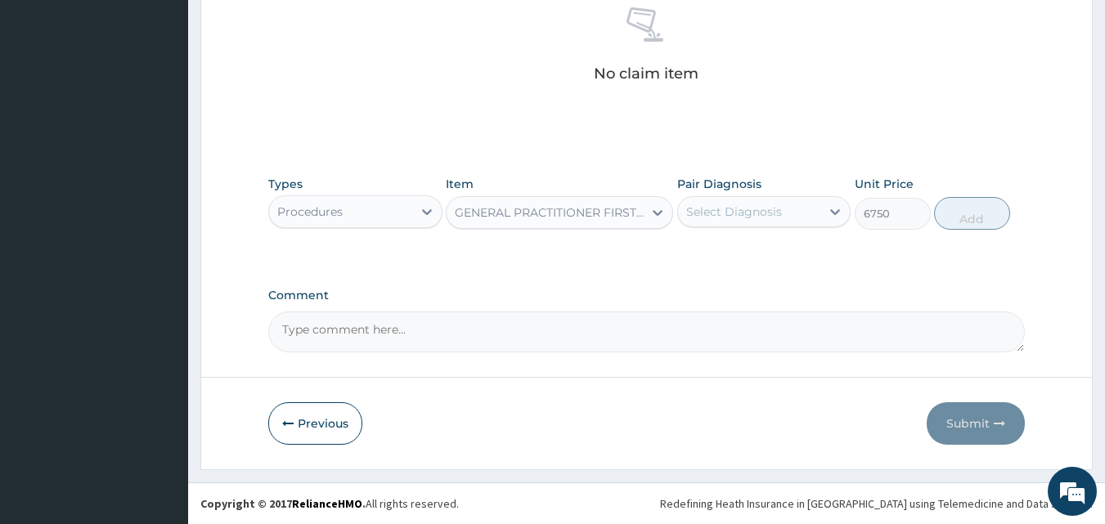
click at [762, 205] on div "Select Diagnosis" at bounding box center [734, 212] width 96 height 16
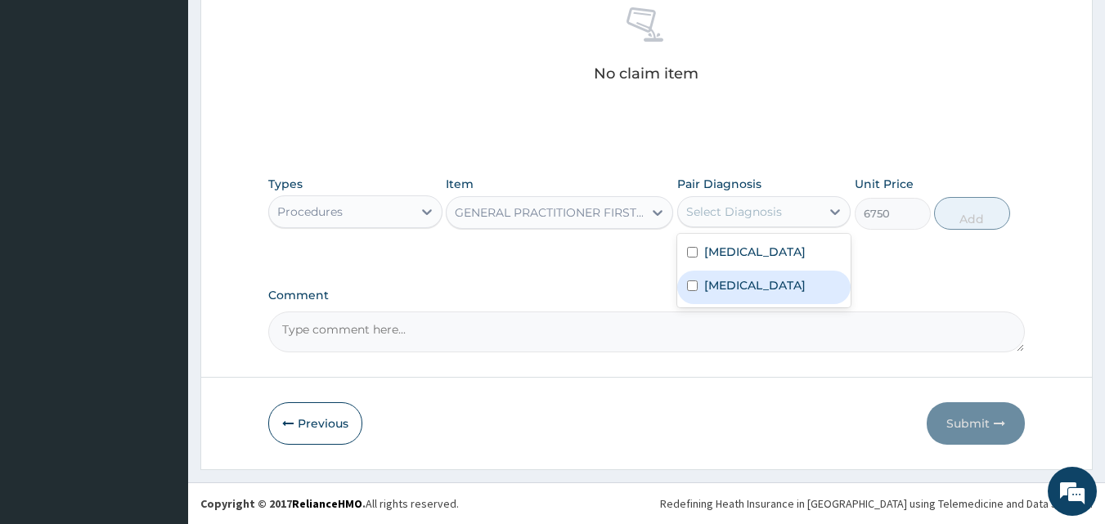
click at [756, 285] on label "Upper respiratory infection" at bounding box center [754, 285] width 101 height 16
checkbox input "true"
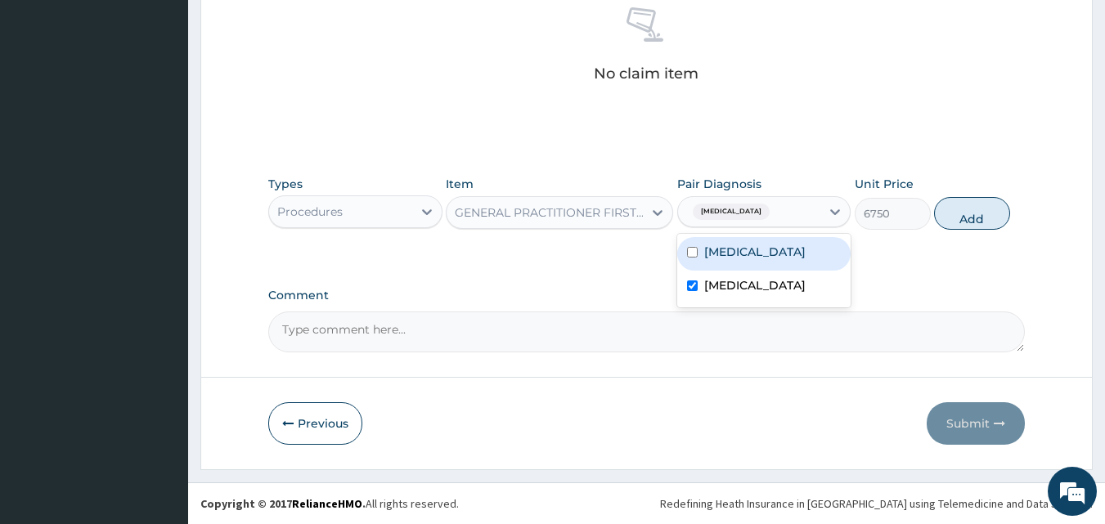
click at [753, 261] on div "Malaria" at bounding box center [764, 254] width 174 height 34
checkbox input "true"
click at [987, 229] on button "Add" at bounding box center [972, 213] width 76 height 33
type input "0"
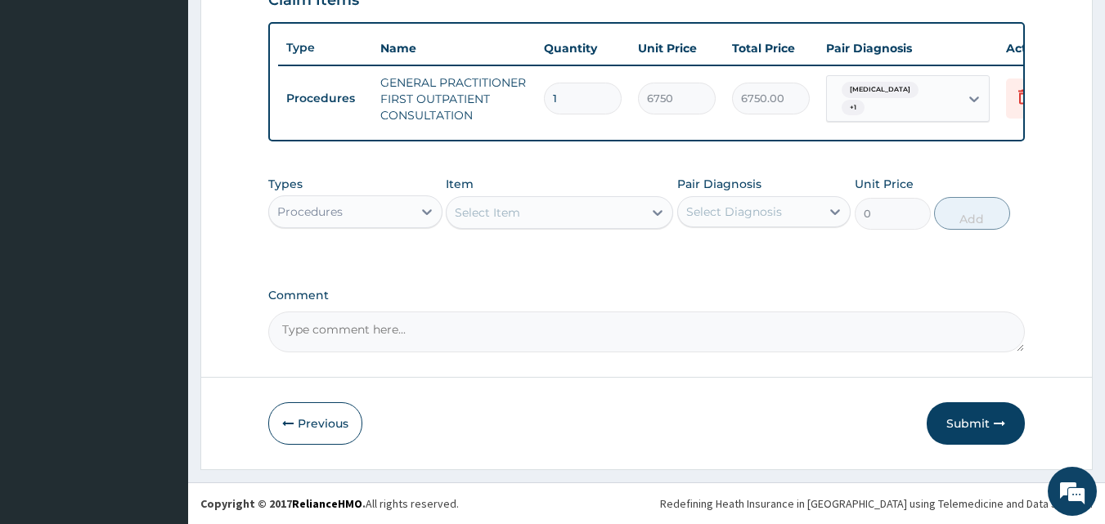
scroll to position [599, 0]
click at [395, 216] on div "Procedures" at bounding box center [340, 212] width 143 height 26
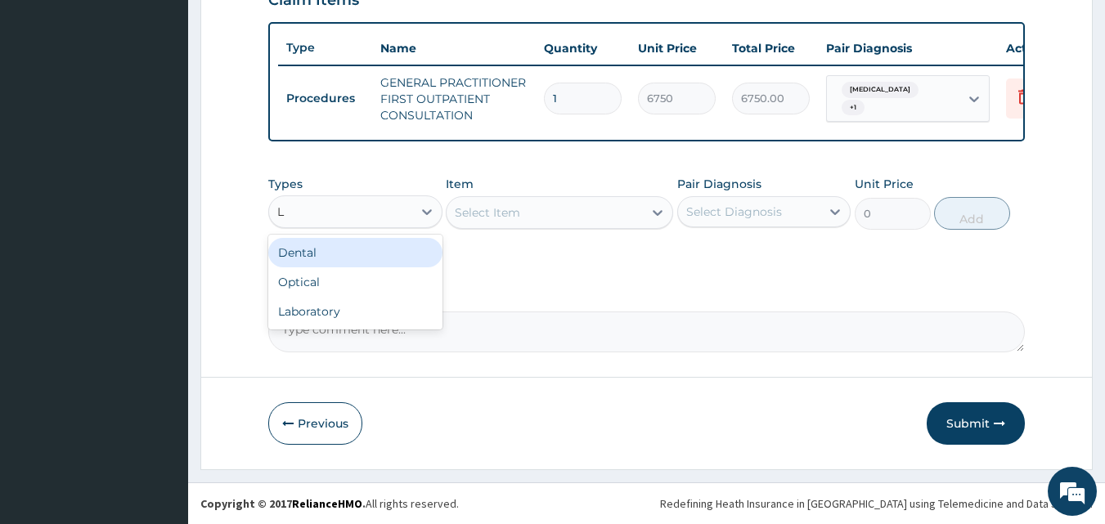
type input "LA"
click at [375, 255] on div "Laboratory" at bounding box center [355, 252] width 174 height 29
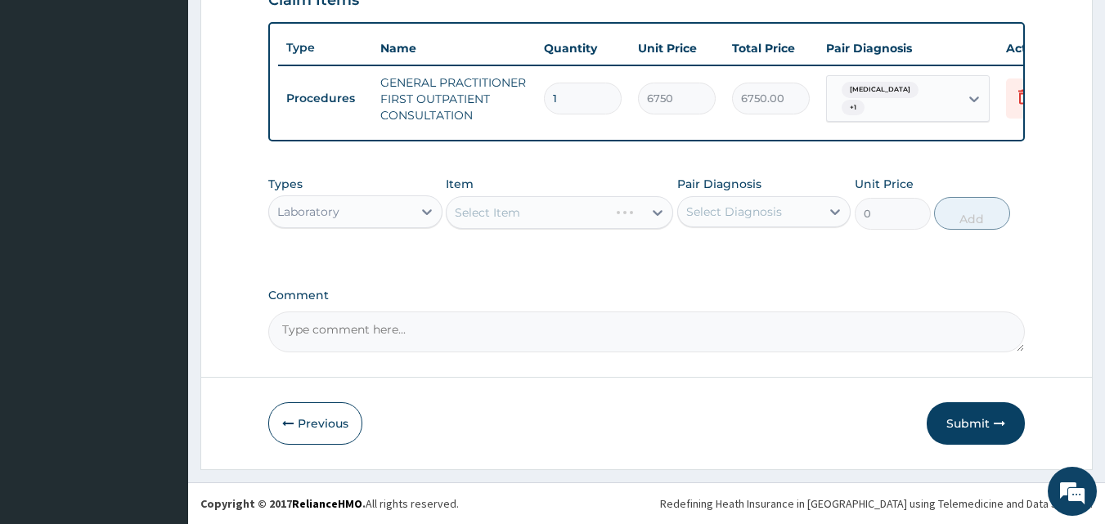
click at [570, 252] on div "Types Laboratory Item Select Item Pair Diagnosis Select Diagnosis Unit Price 0 …" at bounding box center [647, 215] width 758 height 95
click at [593, 212] on div "Select Item" at bounding box center [545, 213] width 196 height 26
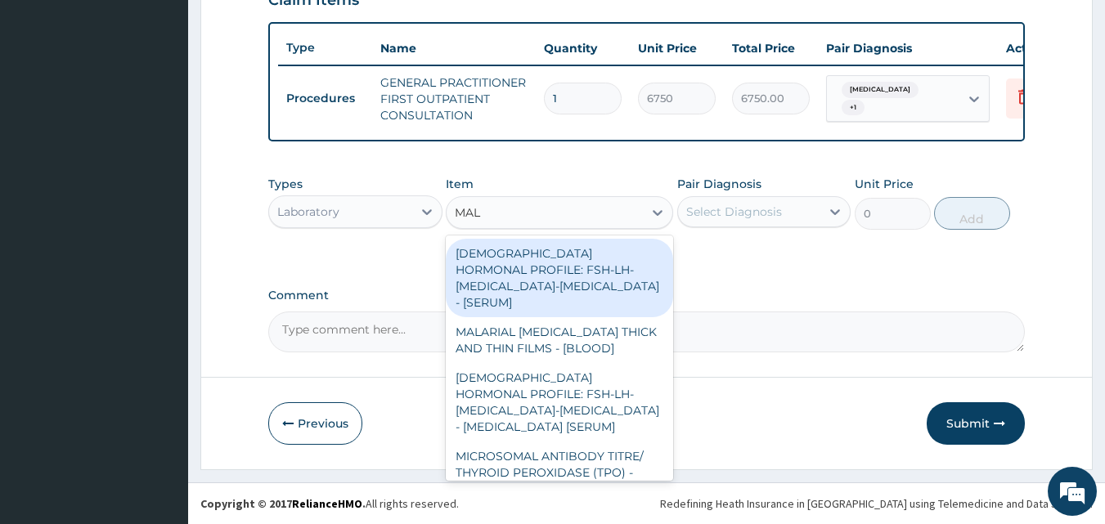
type input "MALA"
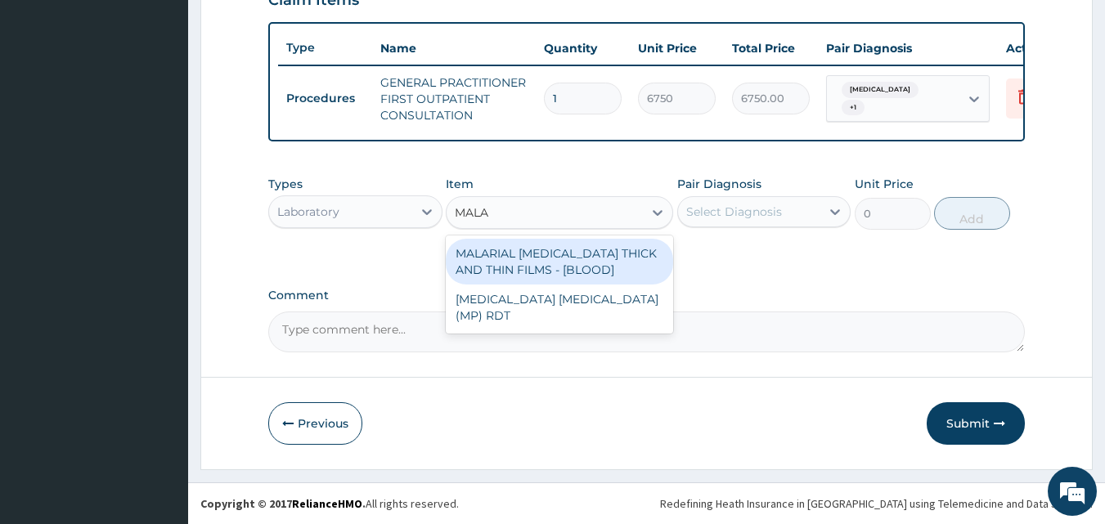
click at [578, 241] on div "MALARIAL [MEDICAL_DATA] THICK AND THIN FILMS - [BLOOD]" at bounding box center [559, 262] width 227 height 46
type input "3937.5"
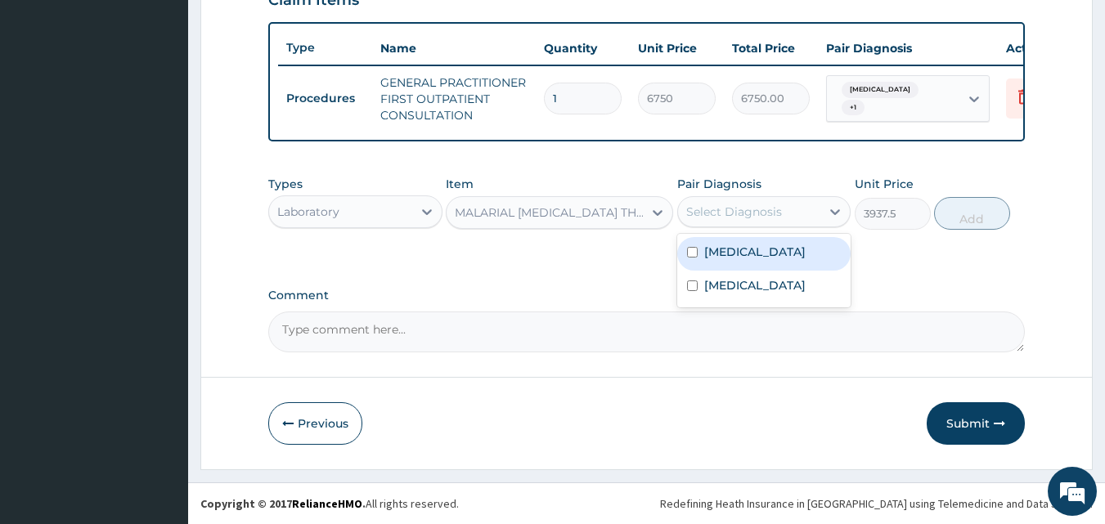
click at [757, 210] on div "Select Diagnosis" at bounding box center [734, 212] width 96 height 16
click at [755, 265] on div "[MEDICAL_DATA]" at bounding box center [764, 254] width 174 height 34
checkbox input "true"
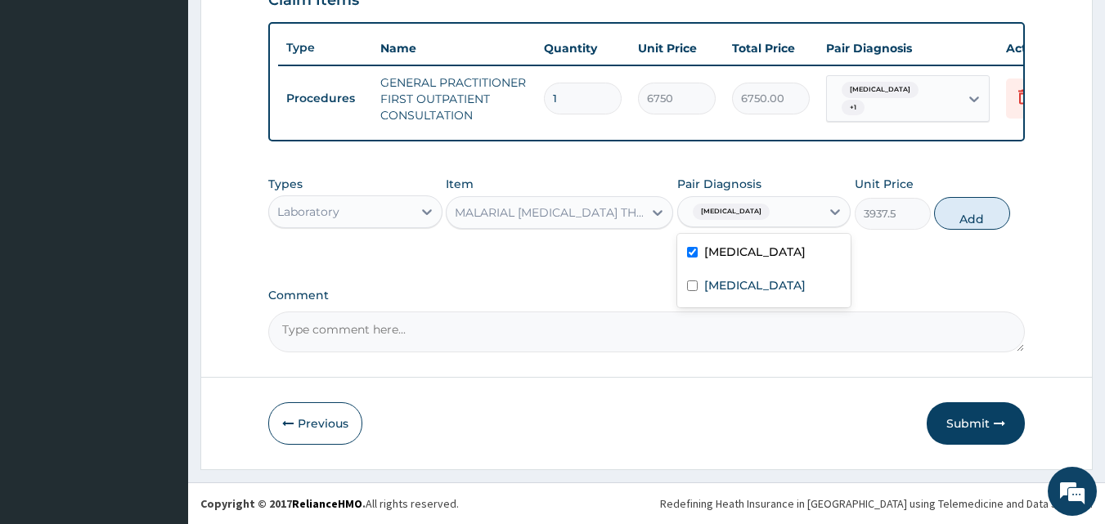
click at [1009, 228] on div "Types Laboratory Item MALARIAL PARASITE THICK AND THIN FILMS - [BLOOD] Pair Dia…" at bounding box center [647, 203] width 758 height 70
click at [959, 215] on button "Add" at bounding box center [972, 213] width 76 height 33
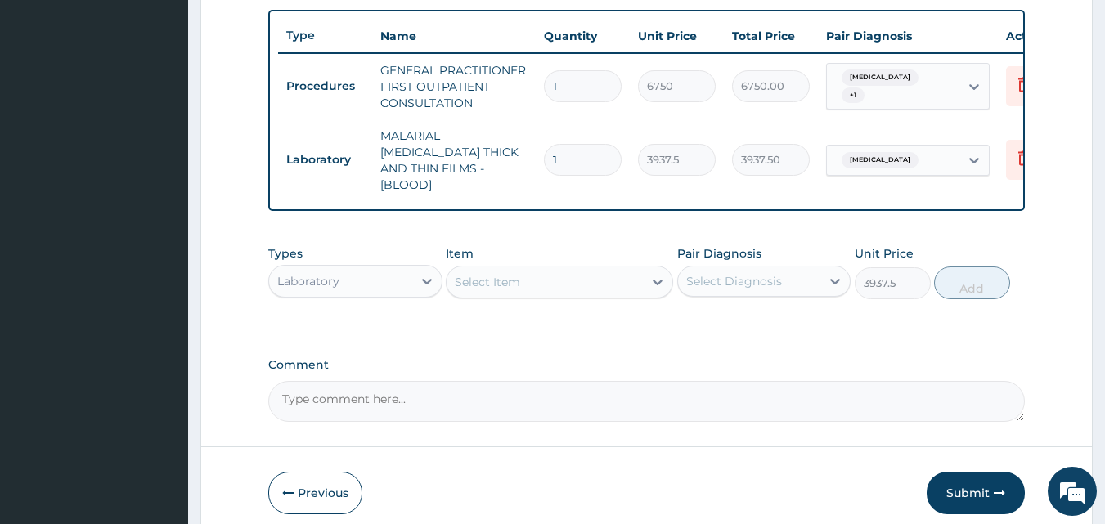
type input "0"
click at [557, 274] on div "Select Item" at bounding box center [545, 282] width 196 height 26
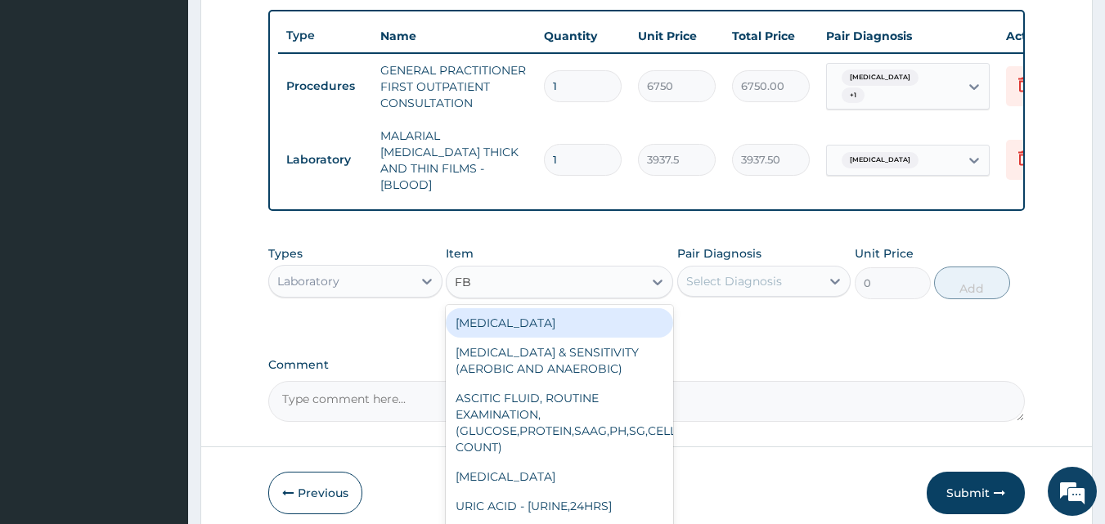
type input "FBC"
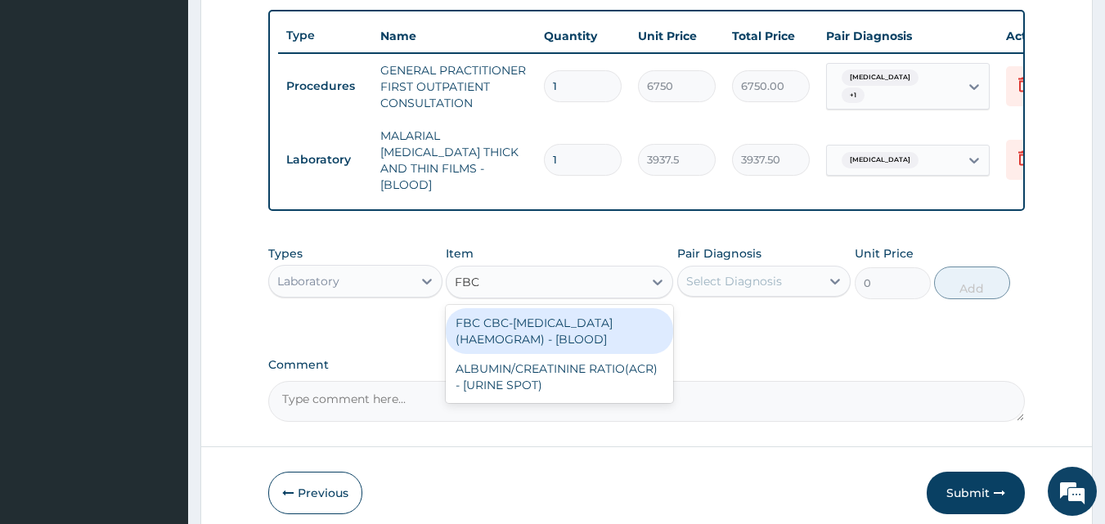
click at [561, 334] on div "FBC CBC-[MEDICAL_DATA] (HAEMOGRAM) - [BLOOD]" at bounding box center [559, 331] width 227 height 46
type input "9000"
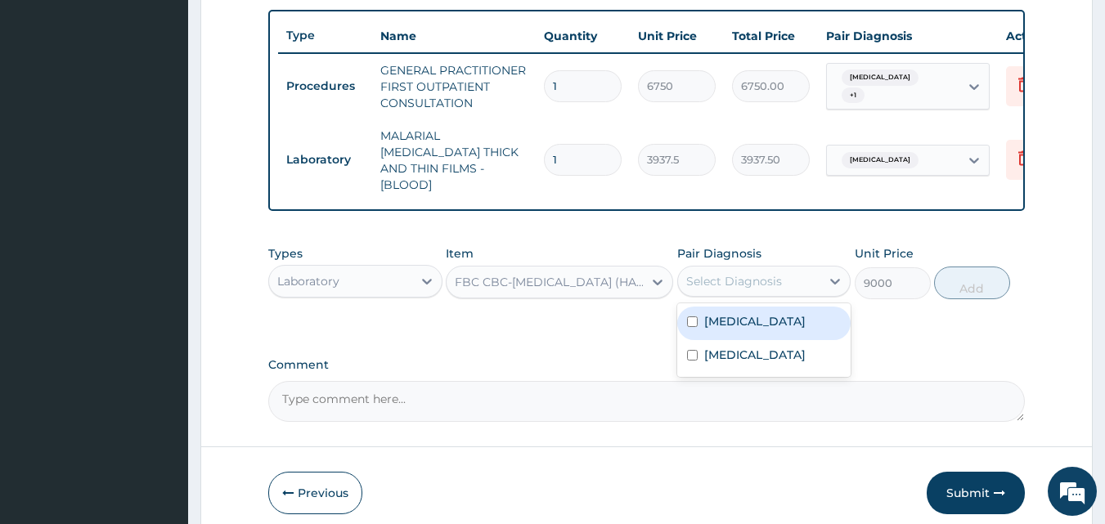
click at [760, 276] on div "Select Diagnosis" at bounding box center [734, 281] width 96 height 16
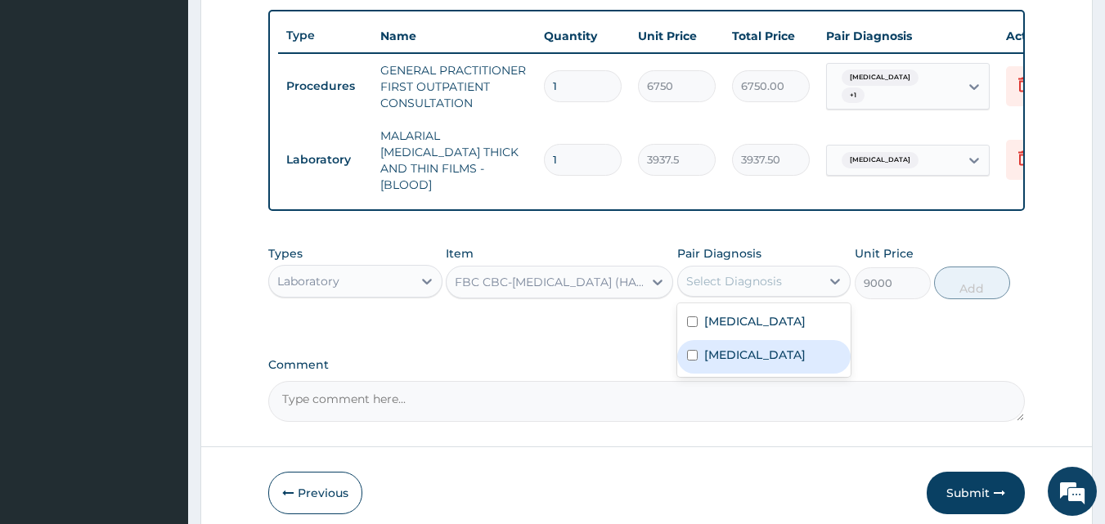
click at [749, 341] on div "[MEDICAL_DATA]" at bounding box center [764, 357] width 174 height 34
checkbox input "true"
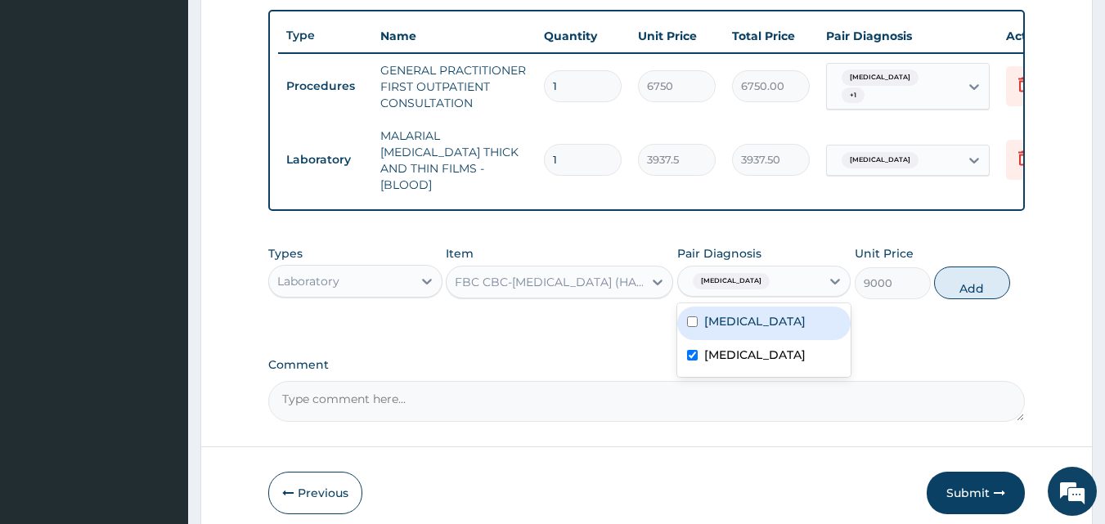
click at [750, 332] on div "[MEDICAL_DATA]" at bounding box center [764, 324] width 174 height 34
checkbox input "true"
click at [957, 281] on button "Add" at bounding box center [972, 283] width 76 height 33
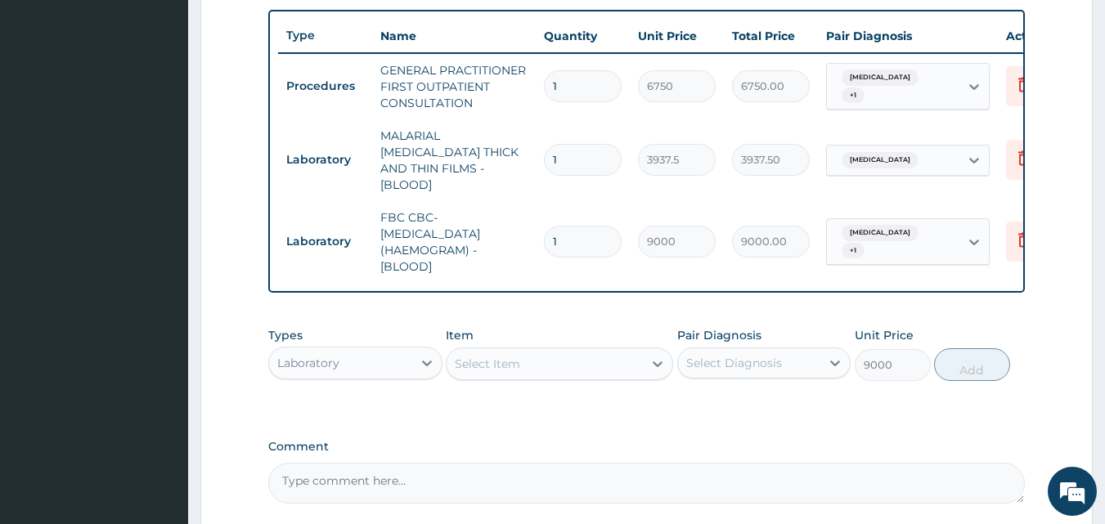
type input "0"
click at [353, 359] on div "Laboratory" at bounding box center [340, 363] width 143 height 26
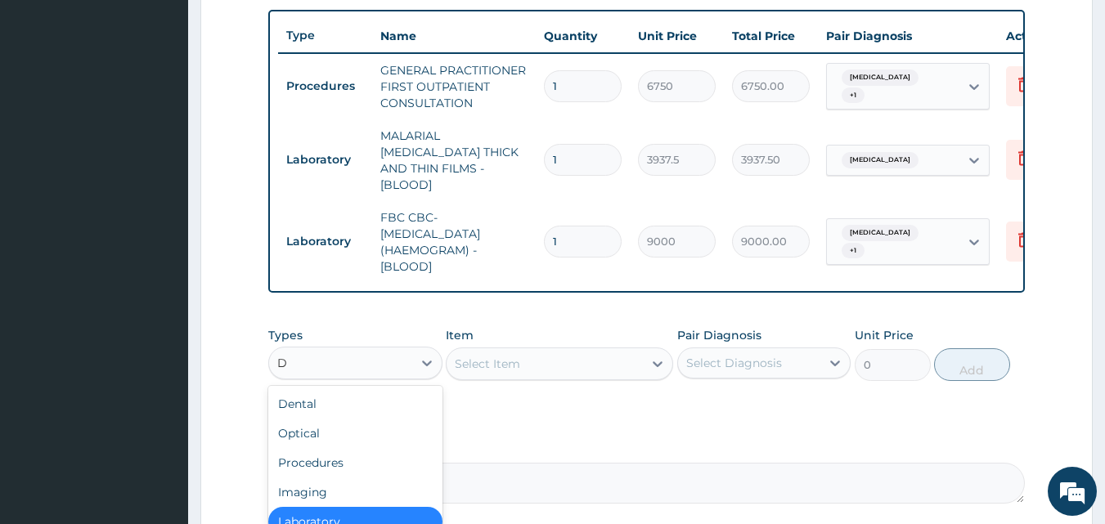
type input "DR"
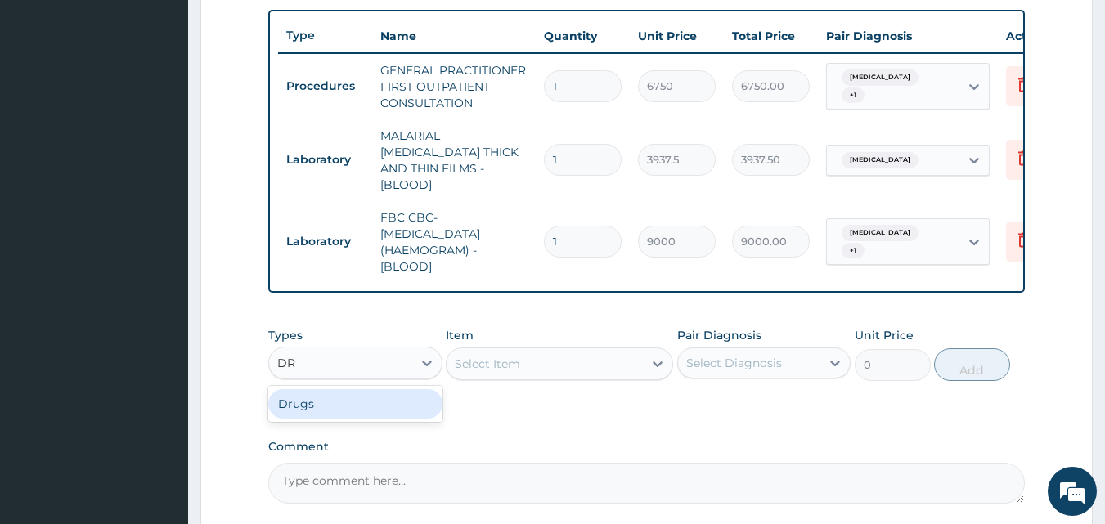
click at [341, 412] on div "Drugs" at bounding box center [355, 403] width 174 height 29
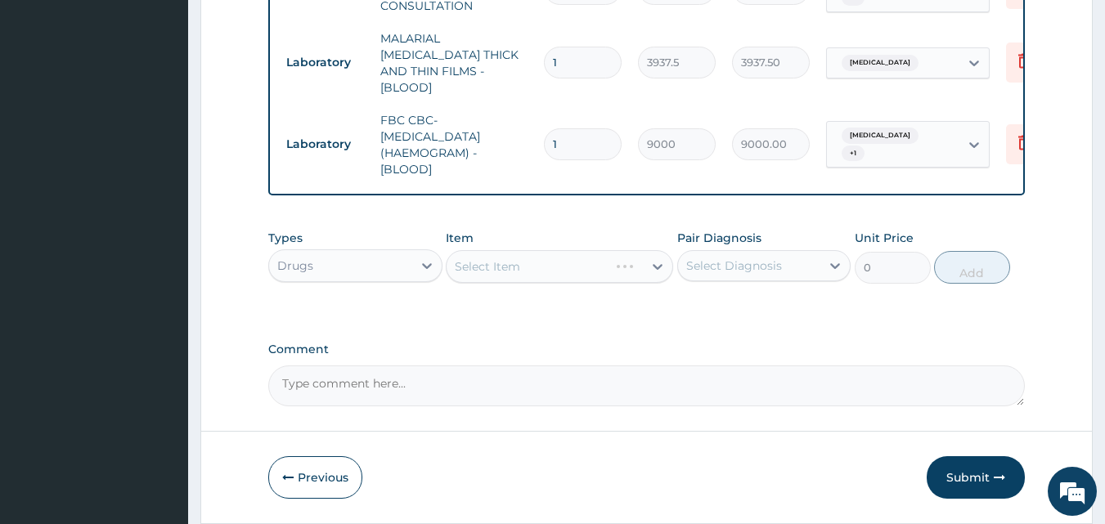
scroll to position [735, 0]
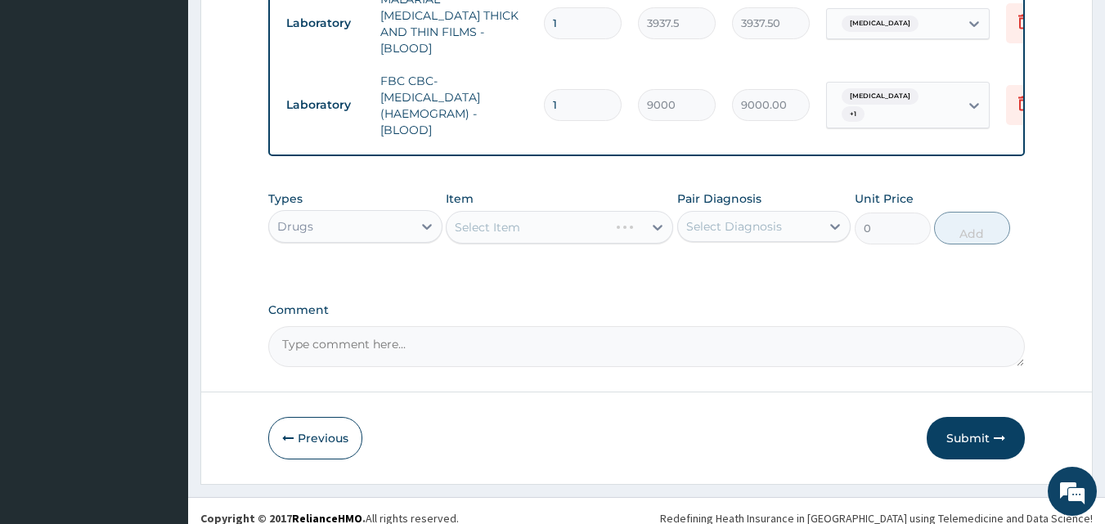
click at [537, 268] on div "Types Drugs Item Select Item Pair Diagnosis Select Diagnosis Unit Price 0 Add" at bounding box center [647, 229] width 758 height 95
click at [543, 224] on div "Select Item" at bounding box center [545, 227] width 196 height 26
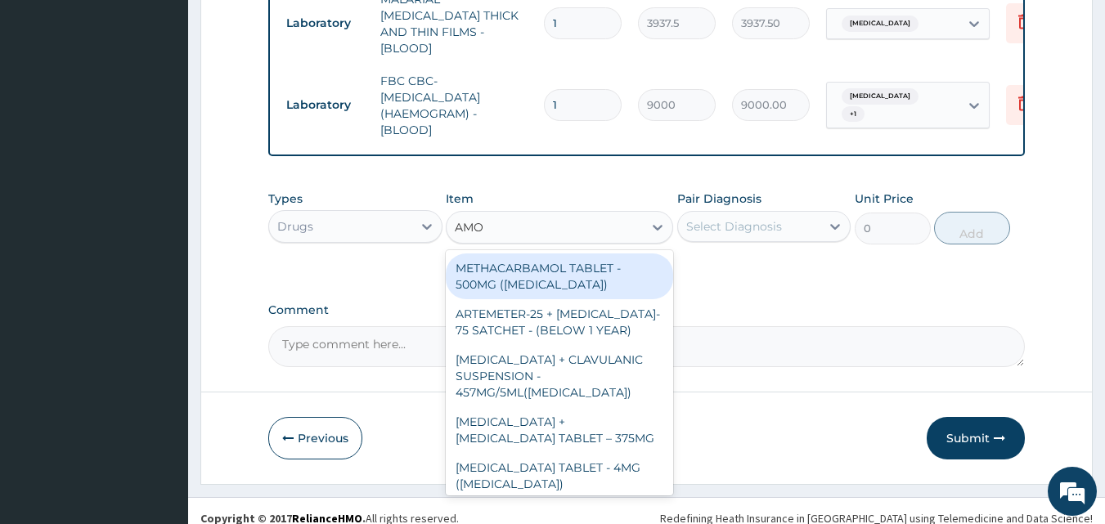
type input "AMOX"
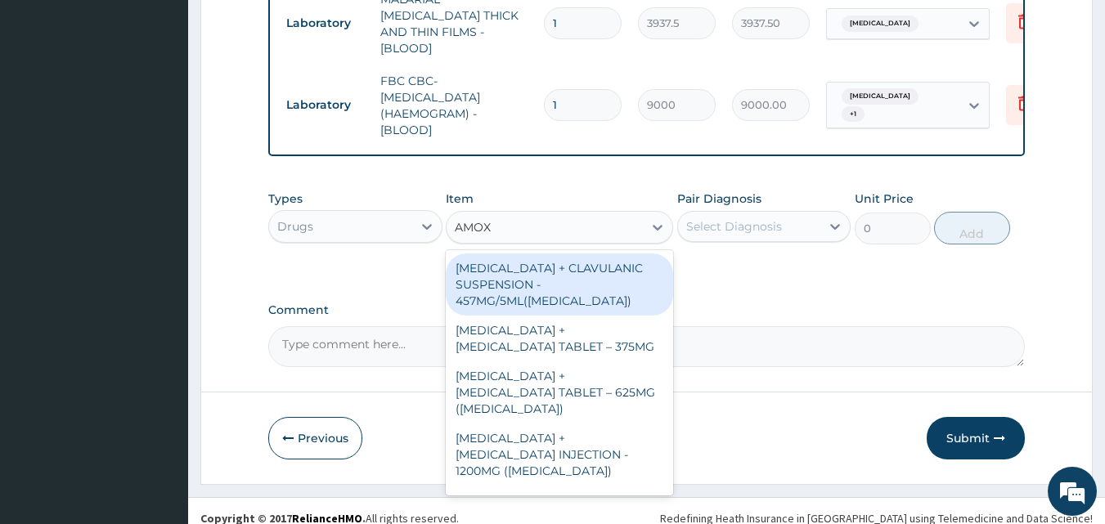
click at [546, 289] on div "[MEDICAL_DATA] + CLAVULANIC SUSPENSION - 457MG/5ML([MEDICAL_DATA])" at bounding box center [559, 285] width 227 height 62
type input "11440.000000000002"
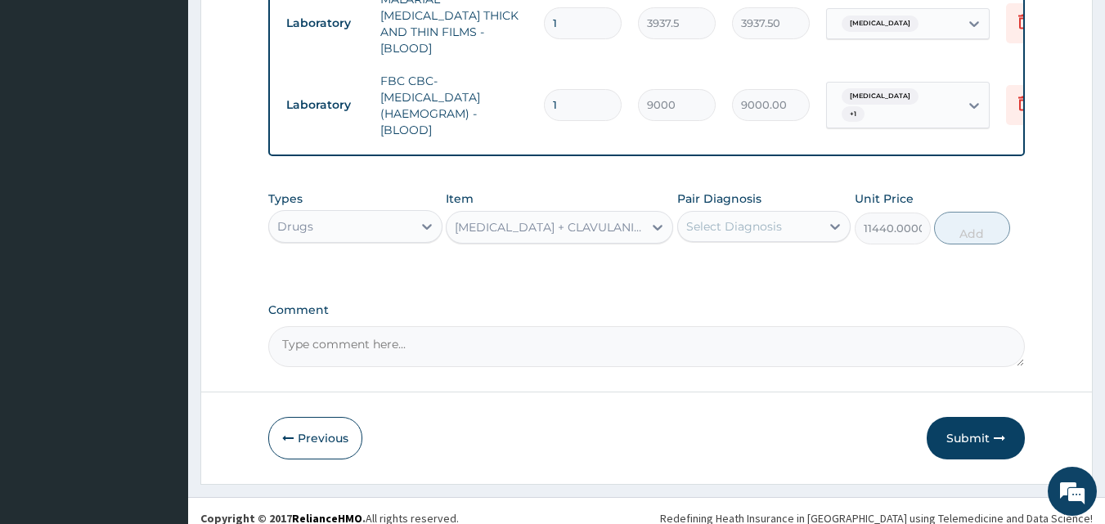
click at [746, 221] on div "Select Diagnosis" at bounding box center [734, 226] width 96 height 16
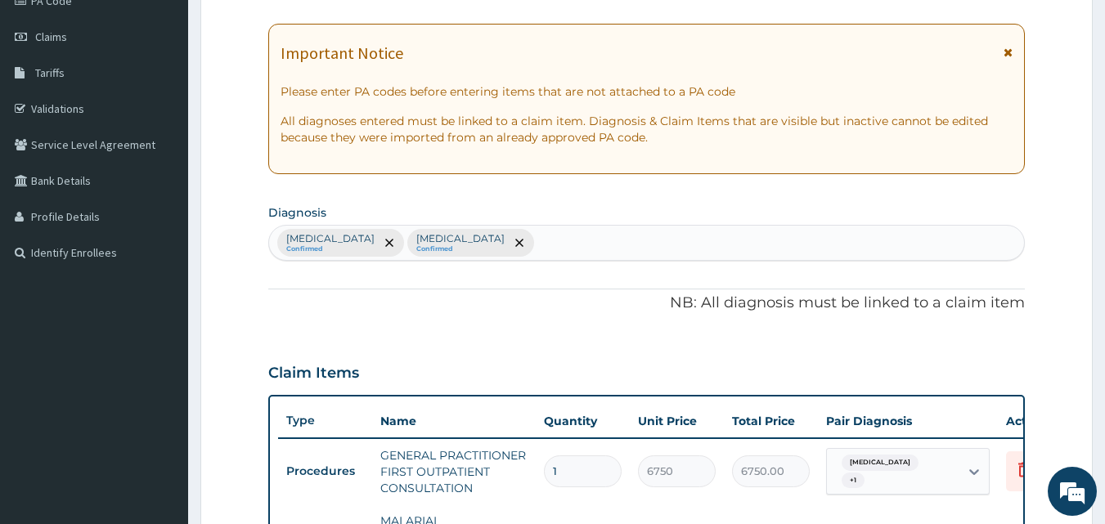
scroll to position [190, 0]
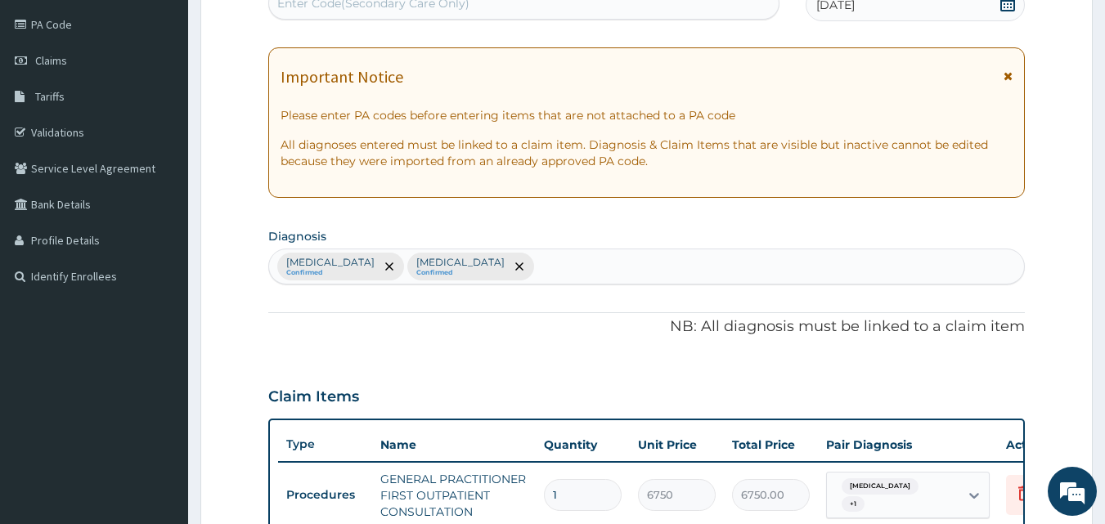
click at [614, 270] on div "Malaria Confirmed Upper respiratory infection Confirmed" at bounding box center [647, 267] width 756 height 34
type input "SEPSIS"
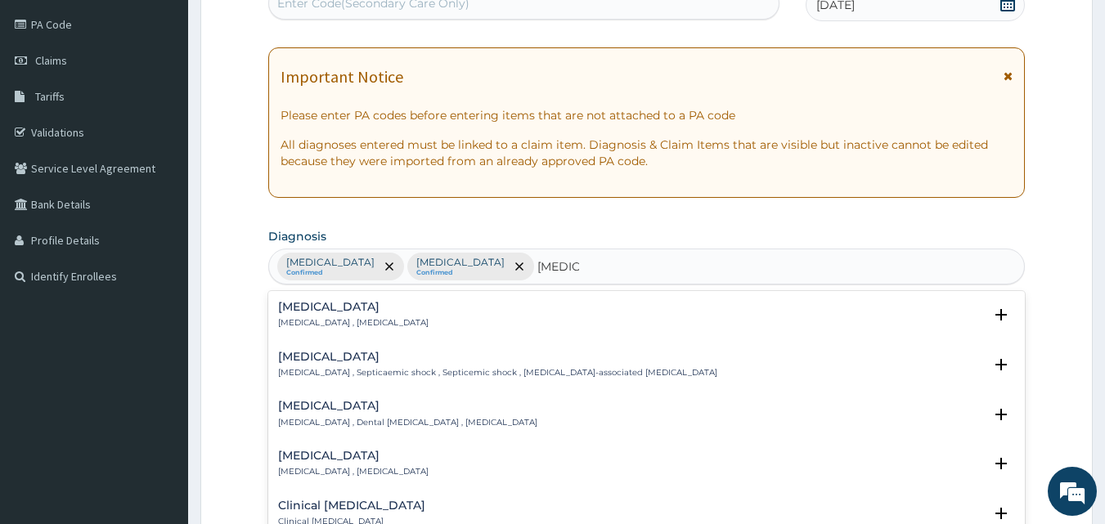
click at [319, 301] on h4 "Sepsis" at bounding box center [353, 307] width 151 height 12
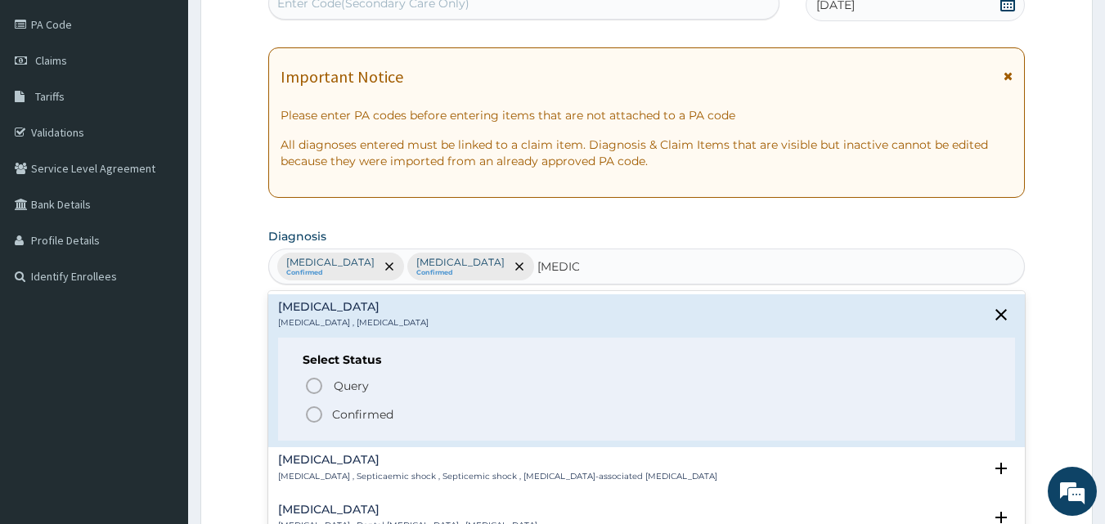
click at [354, 418] on p "Confirmed" at bounding box center [362, 415] width 61 height 16
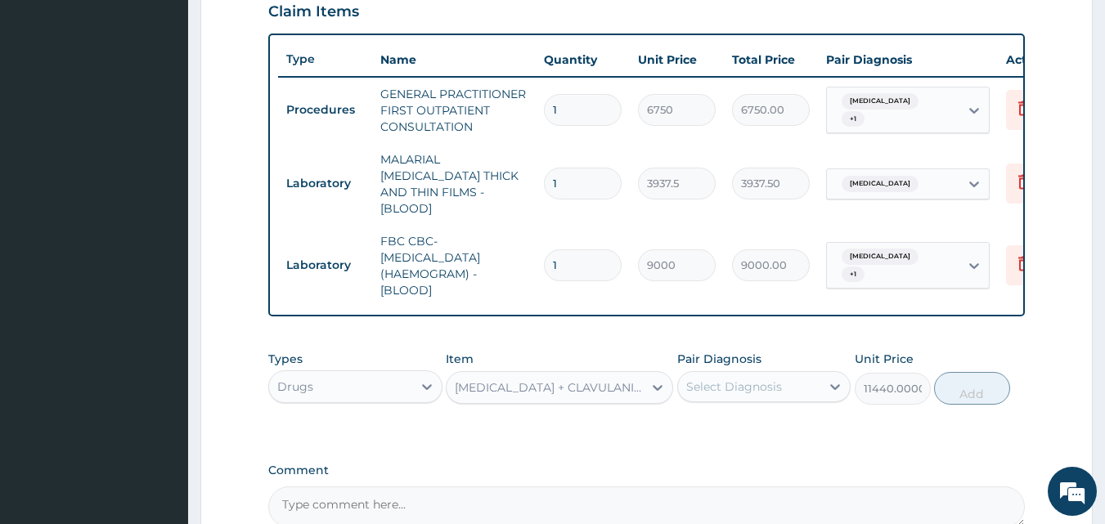
scroll to position [599, 0]
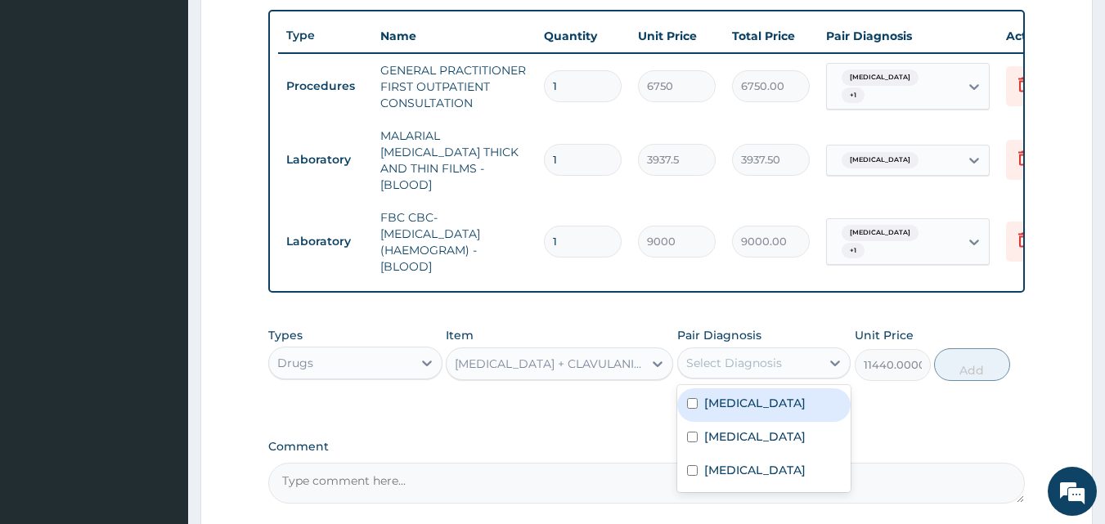
click at [700, 355] on div "Select Diagnosis" at bounding box center [734, 363] width 96 height 16
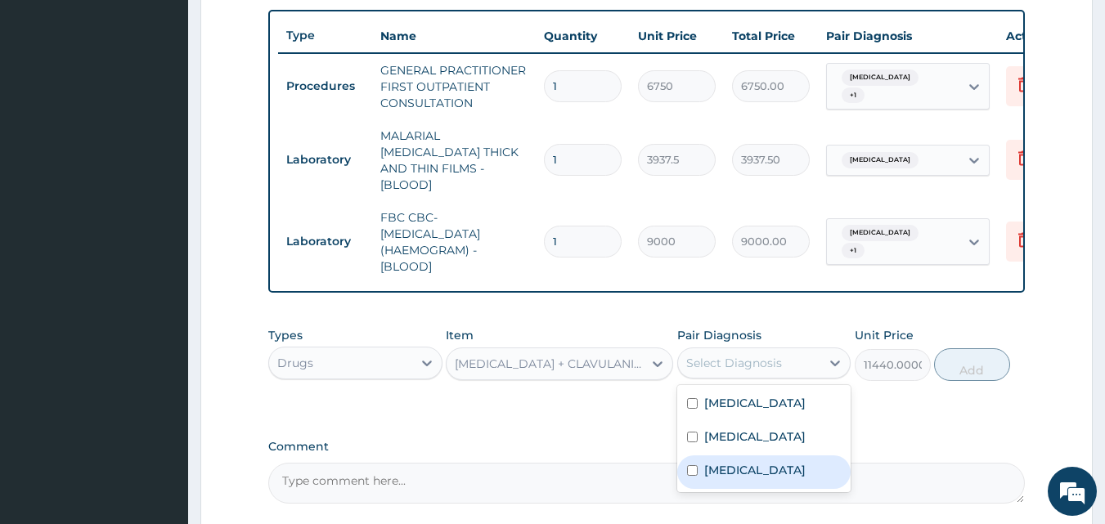
drag, startPoint x: 729, startPoint y: 481, endPoint x: 735, endPoint y: 437, distance: 44.7
click at [729, 479] on label "Sepsis" at bounding box center [754, 470] width 101 height 16
checkbox input "true"
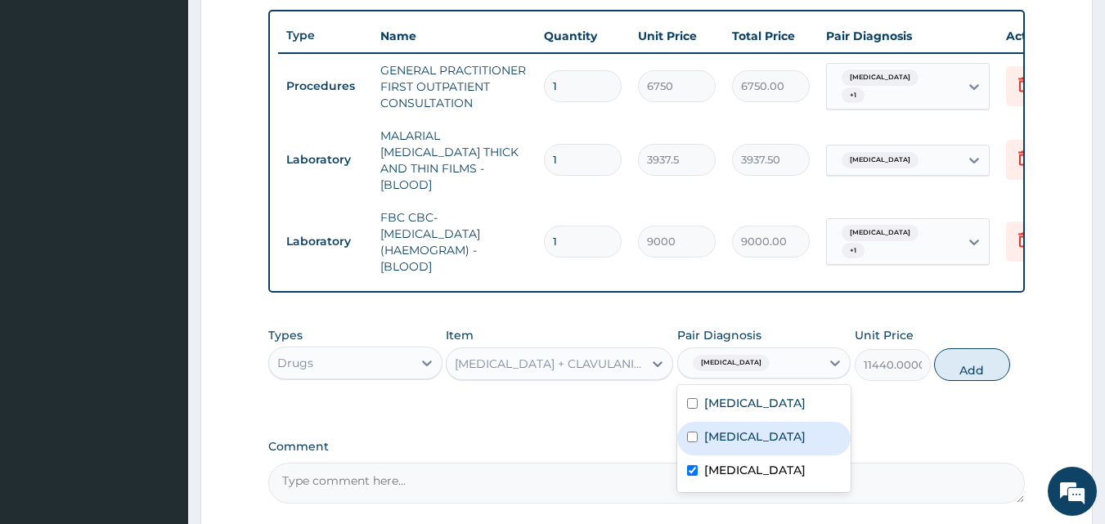
drag, startPoint x: 735, startPoint y: 437, endPoint x: 928, endPoint y: 375, distance: 201.8
click at [738, 436] on label "[MEDICAL_DATA]" at bounding box center [754, 437] width 101 height 16
checkbox input "true"
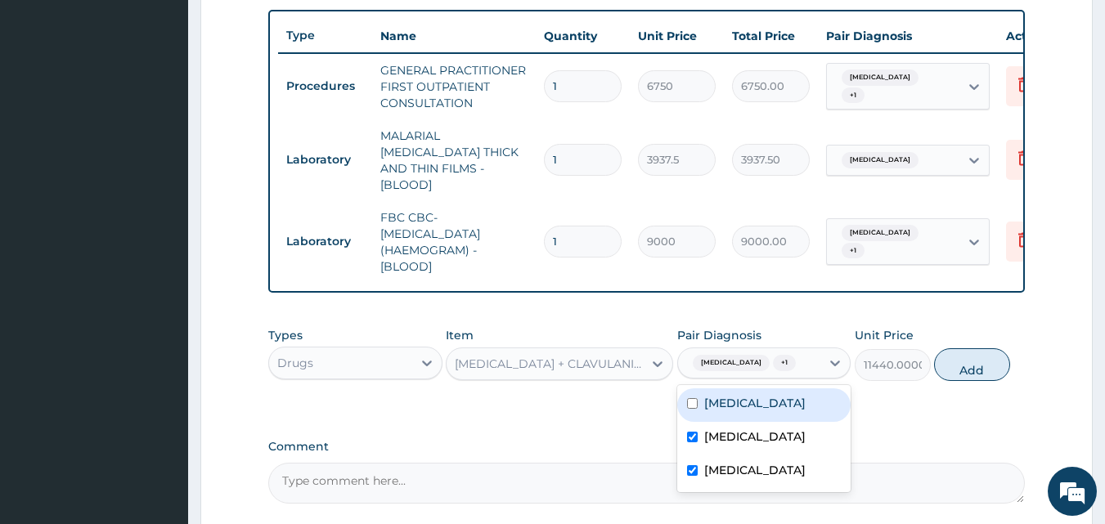
click at [977, 350] on button "Add" at bounding box center [972, 364] width 76 height 33
type input "0"
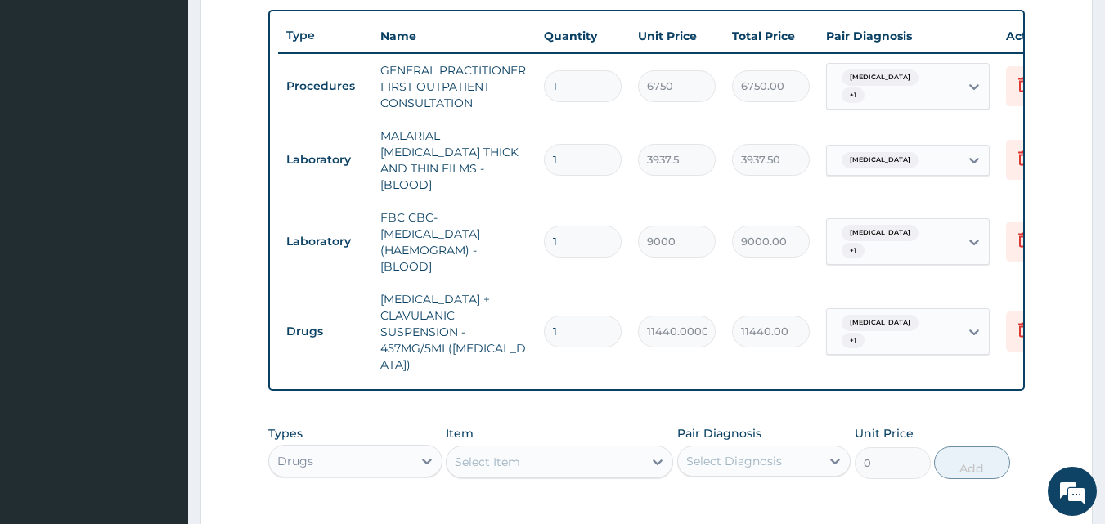
click at [546, 457] on div "Select Item" at bounding box center [545, 462] width 196 height 26
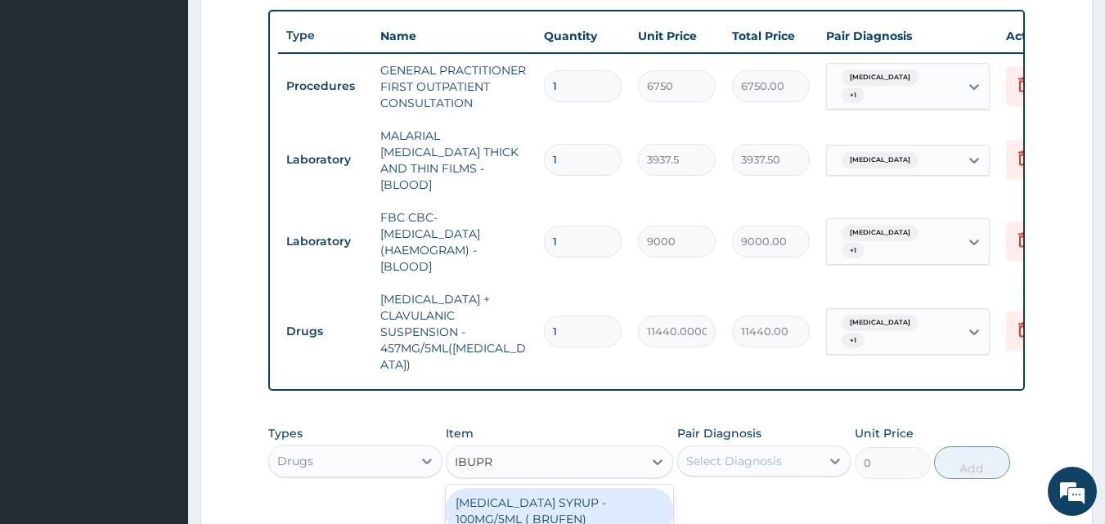
type input "IBUPRO"
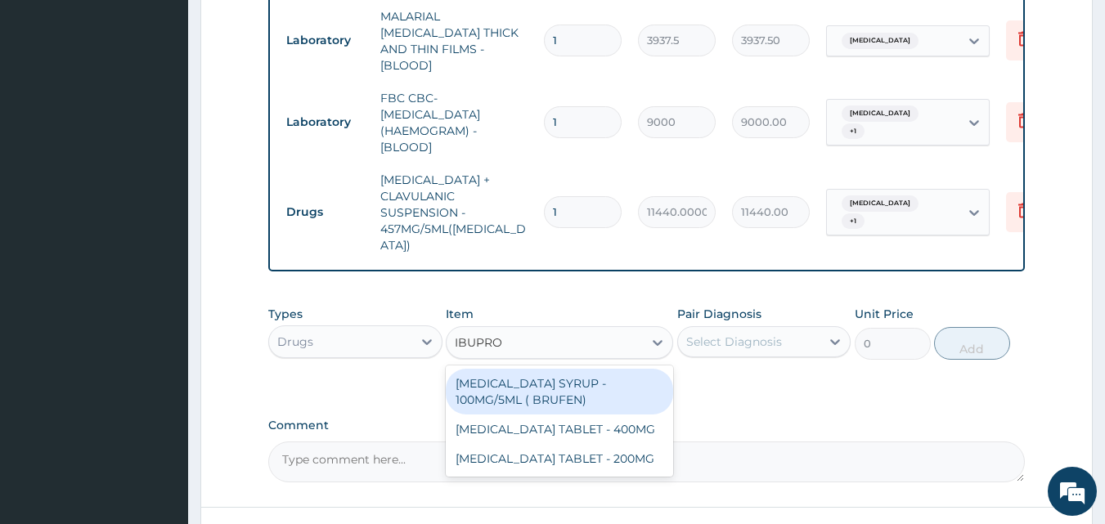
scroll to position [844, 0]
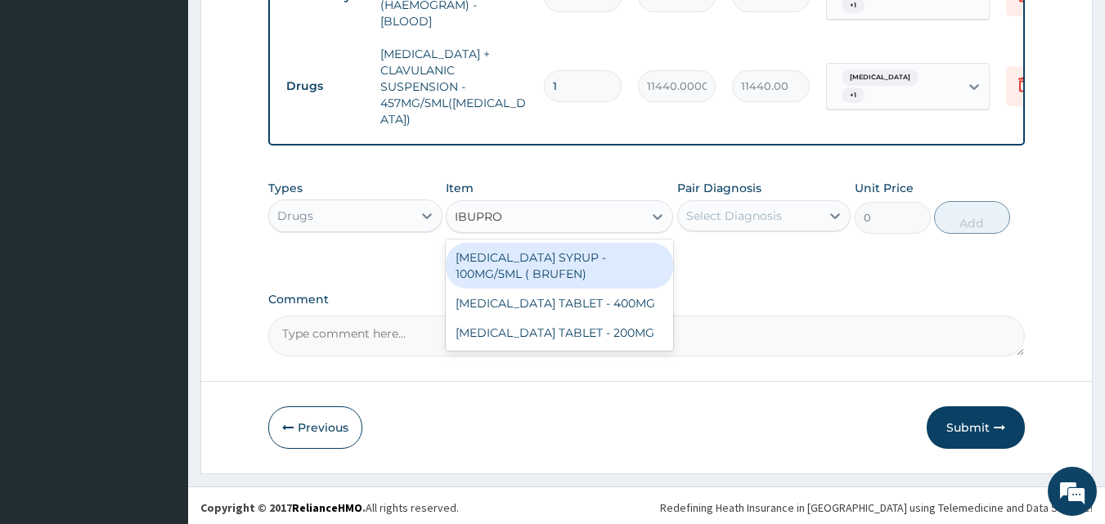
click at [577, 268] on div "IBUPROFEN SYRUP - 100MG/5ML ( BRUFEN)" at bounding box center [559, 266] width 227 height 46
type input "748.0000000000001"
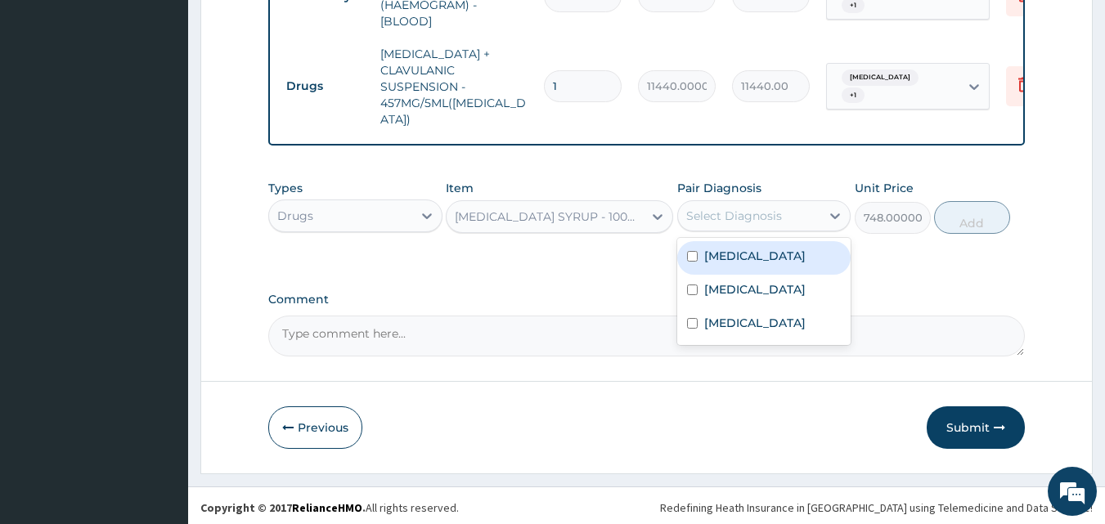
click at [779, 215] on div "Select Diagnosis" at bounding box center [734, 216] width 96 height 16
click at [739, 262] on div "Malaria" at bounding box center [764, 258] width 174 height 34
checkbox input "true"
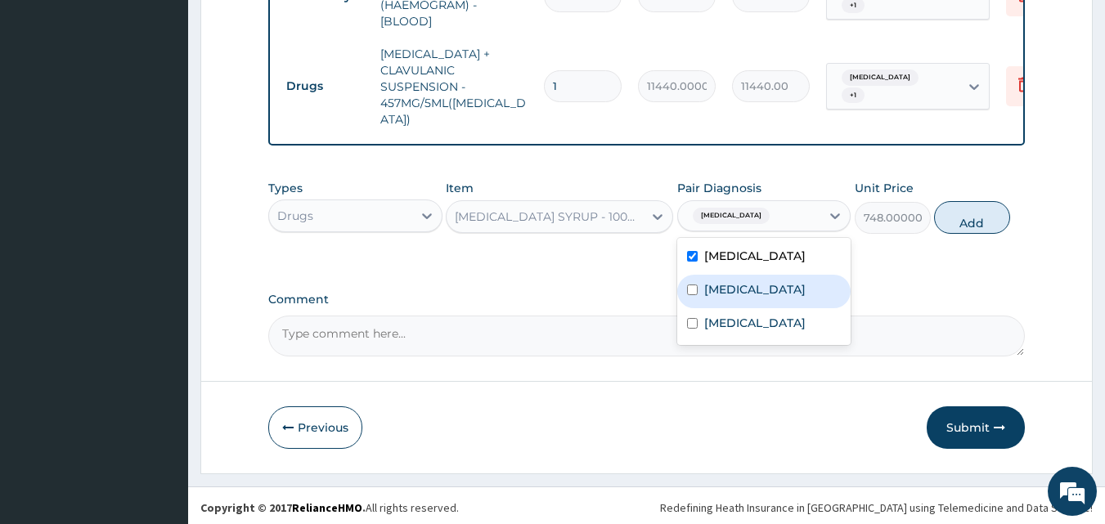
click at [735, 282] on label "Upper respiratory infection" at bounding box center [754, 289] width 101 height 16
checkbox input "true"
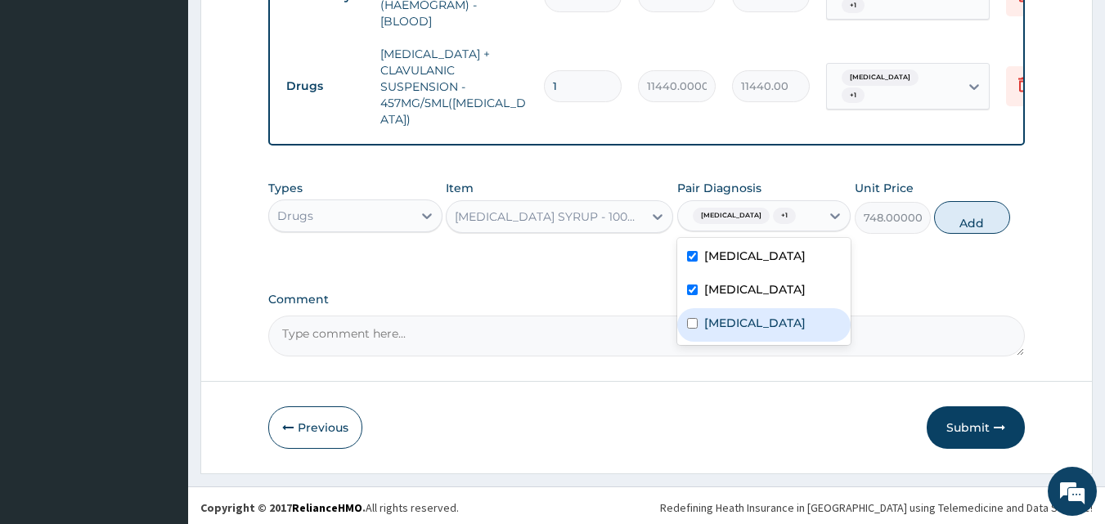
drag, startPoint x: 715, startPoint y: 336, endPoint x: 780, endPoint y: 311, distance: 70.2
click at [716, 331] on label "Sepsis" at bounding box center [754, 323] width 101 height 16
checkbox input "true"
click at [957, 213] on button "Add" at bounding box center [972, 217] width 76 height 33
type input "0"
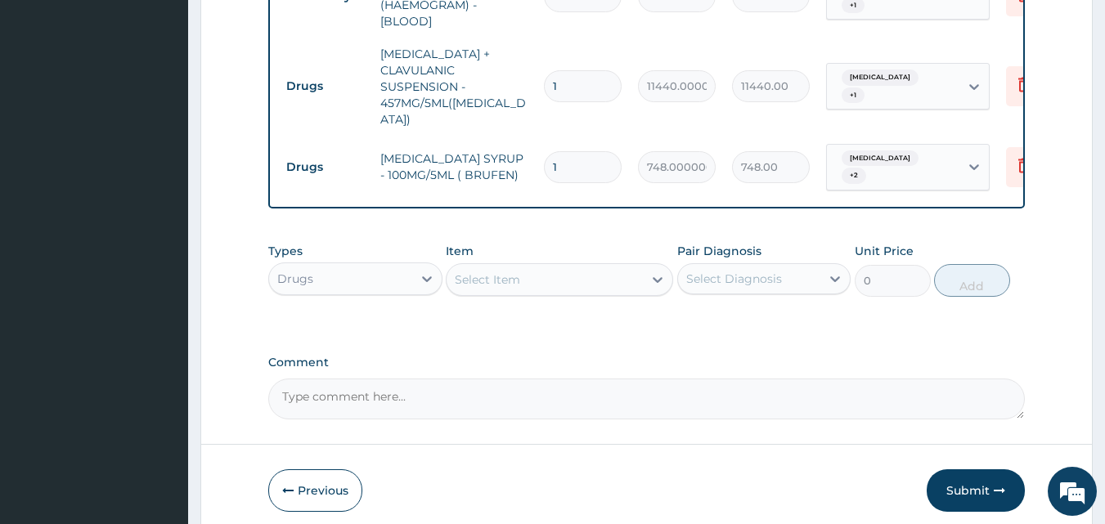
click at [513, 272] on div "Select Item" at bounding box center [487, 280] width 65 height 16
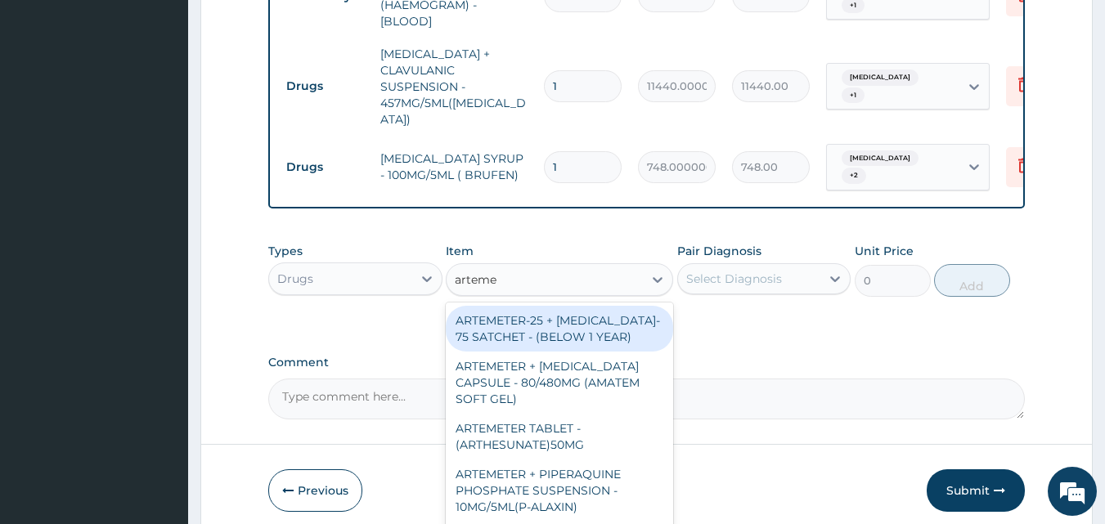
type input "artemet"
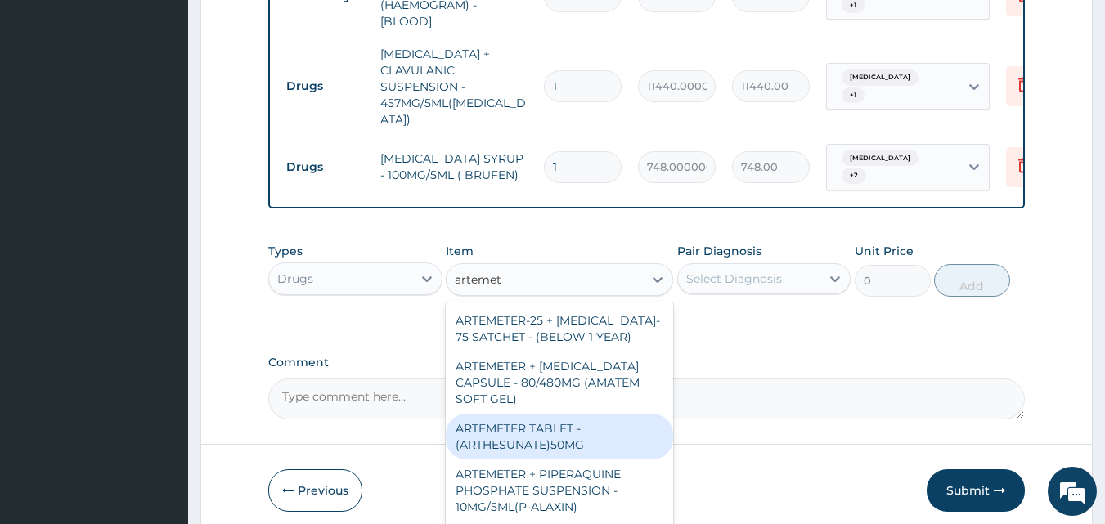
scroll to position [713, 0]
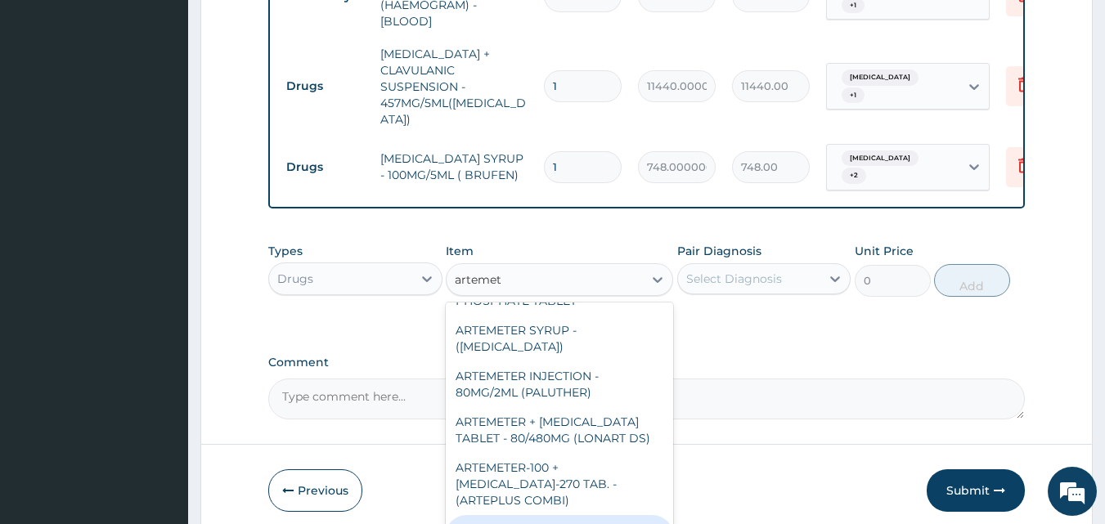
type input "308"
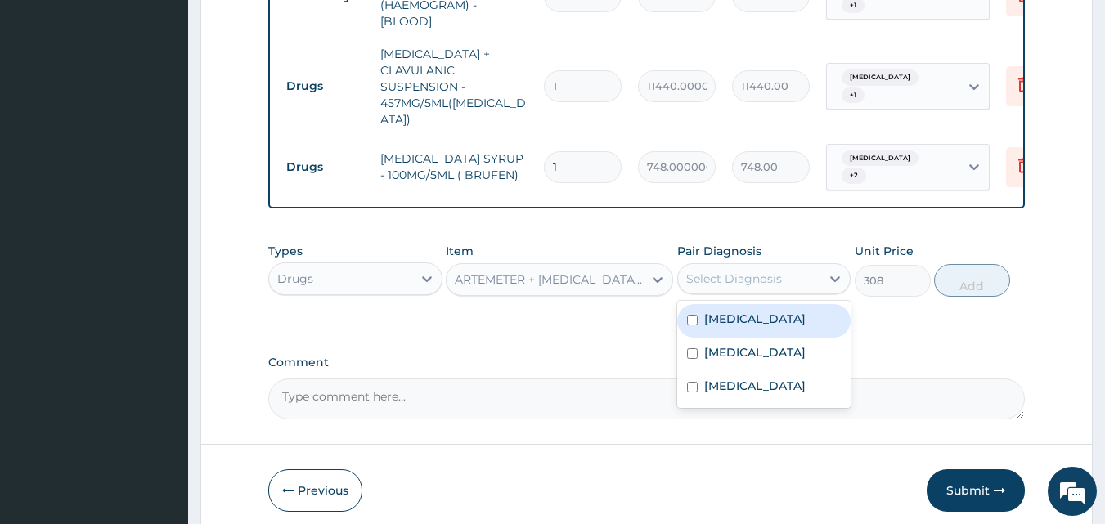
click at [700, 271] on div "Select Diagnosis" at bounding box center [734, 279] width 96 height 16
click at [708, 311] on label "Malaria" at bounding box center [754, 319] width 101 height 16
checkbox input "true"
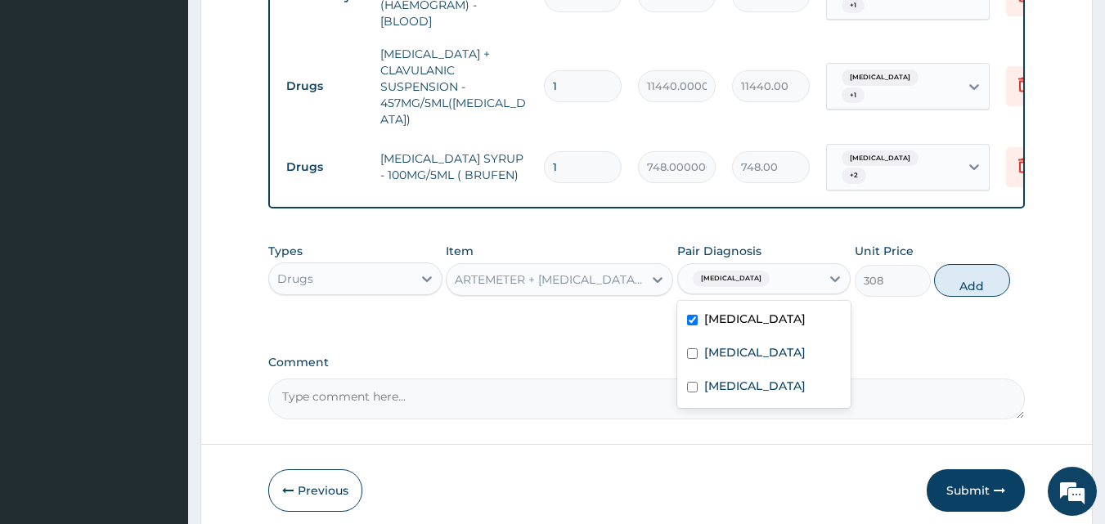
click at [986, 274] on button "Add" at bounding box center [972, 280] width 76 height 33
type input "0"
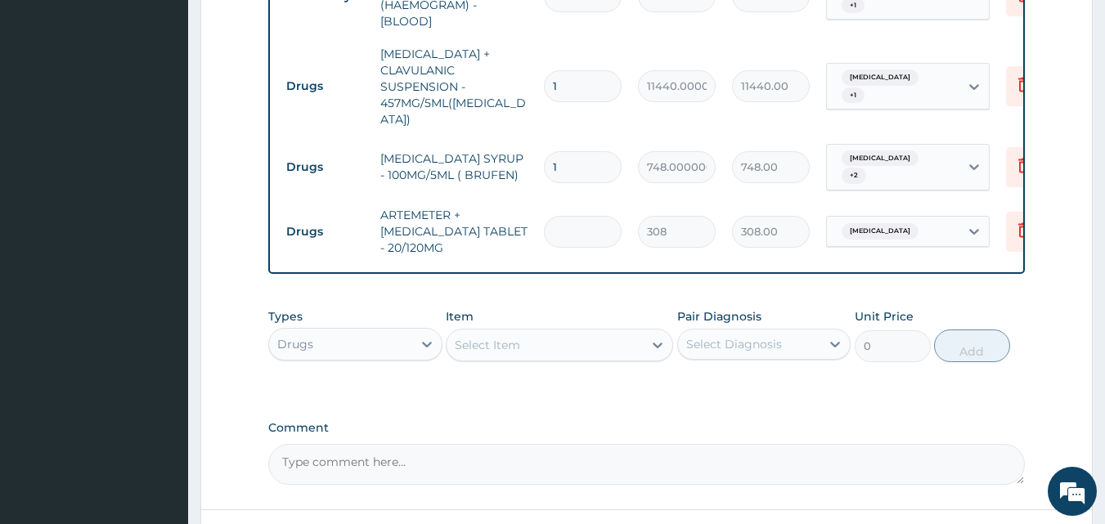
type input "0.00"
type input "6"
type input "1848.00"
type input "6"
click at [526, 335] on div "Select Item" at bounding box center [545, 345] width 196 height 26
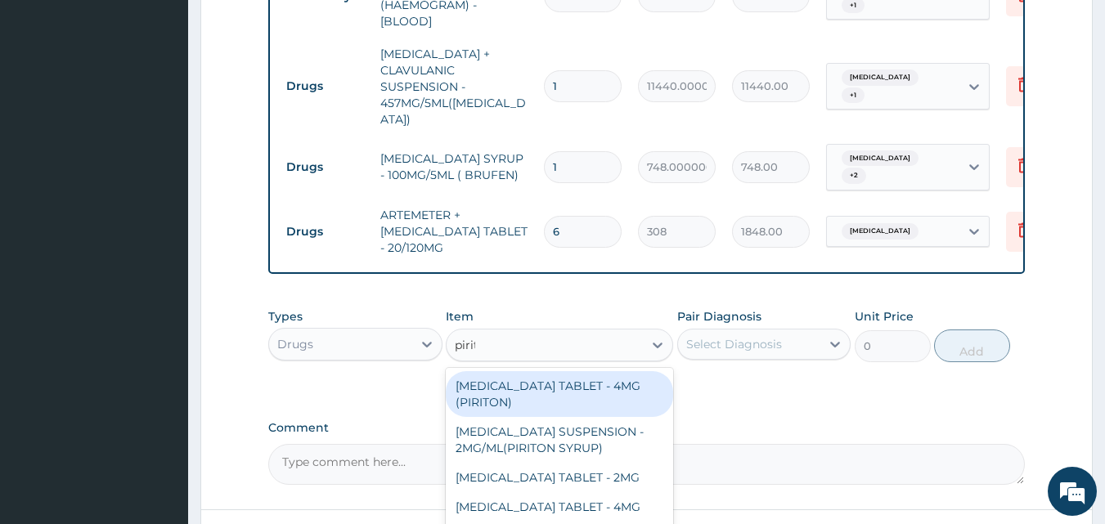
type input "pirito"
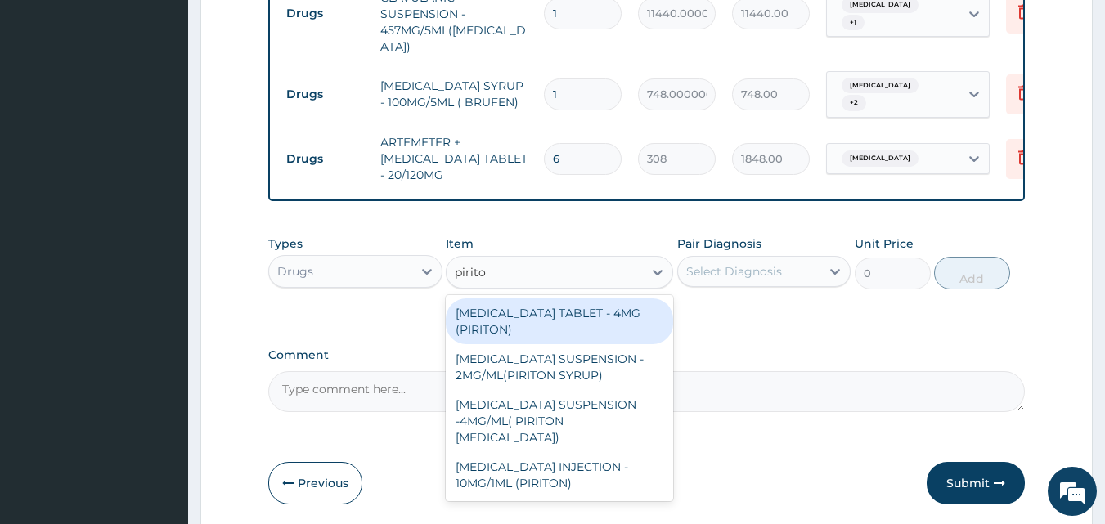
scroll to position [966, 0]
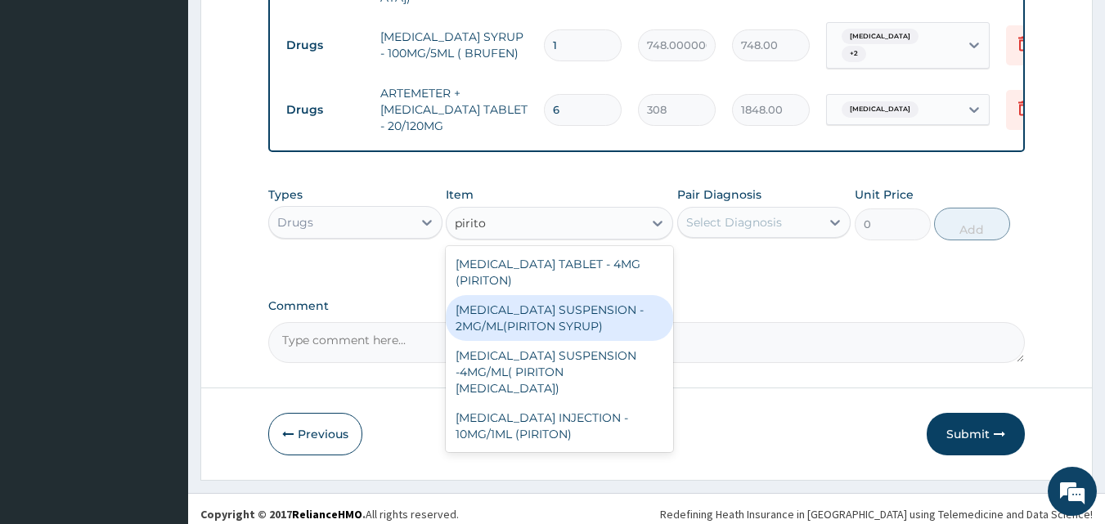
click at [548, 328] on div "[MEDICAL_DATA] SUSPENSION - 2MG/ML(PIRITON SYRUP)" at bounding box center [559, 318] width 227 height 46
type input "1320"
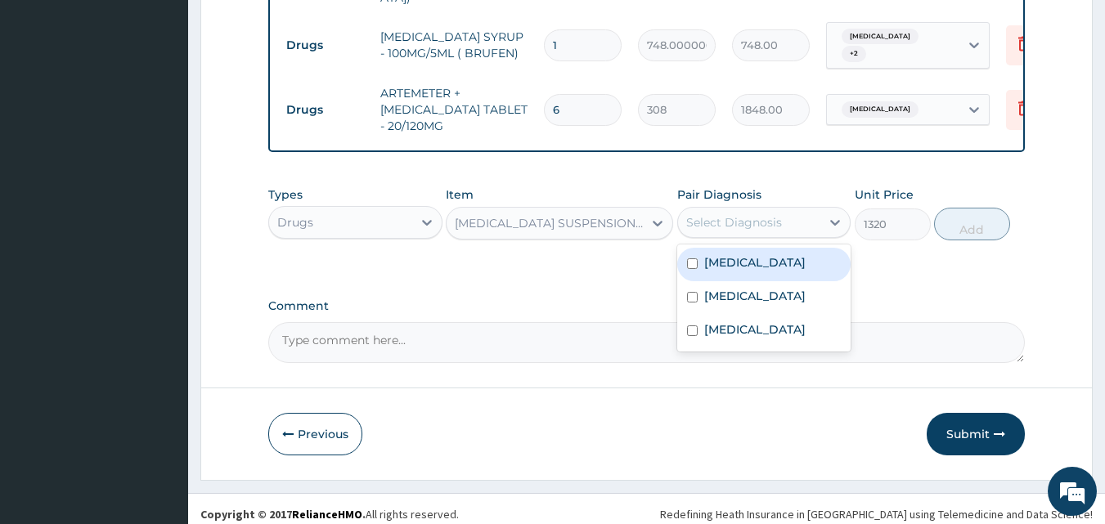
click at [749, 216] on div "Select Diagnosis" at bounding box center [734, 222] width 96 height 16
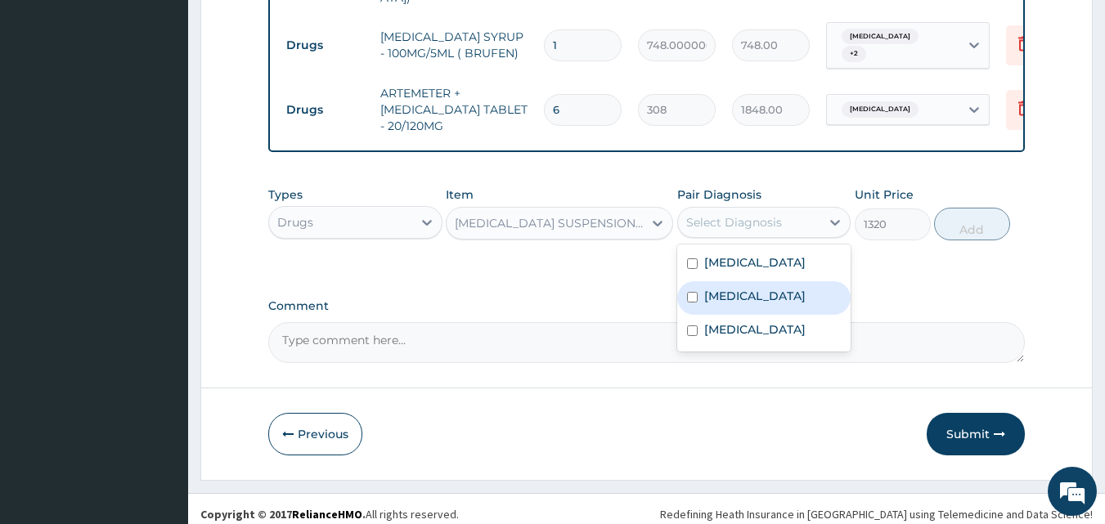
click at [719, 301] on label "Upper respiratory infection" at bounding box center [754, 296] width 101 height 16
checkbox input "true"
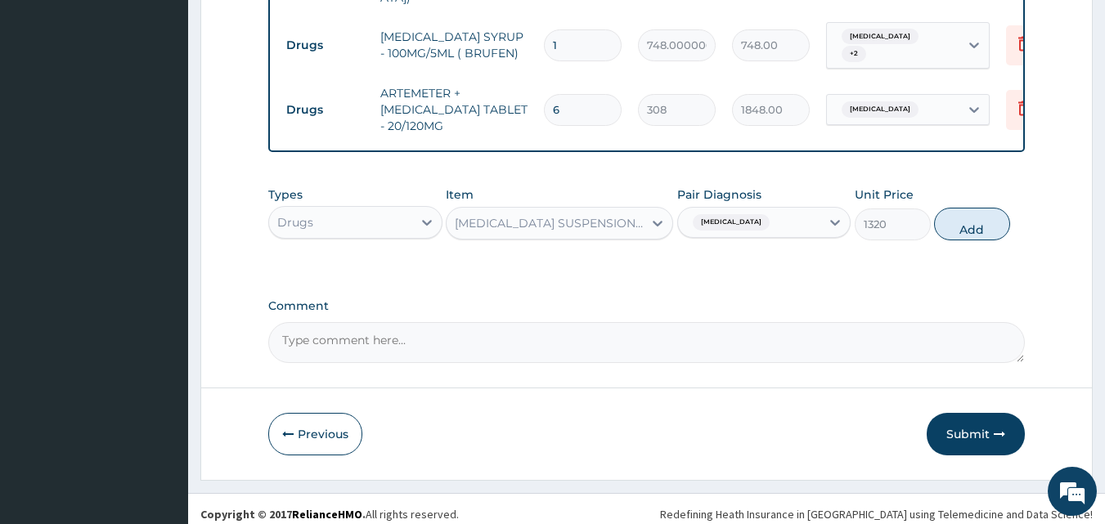
click at [956, 214] on button "Add" at bounding box center [972, 224] width 76 height 33
type input "0"
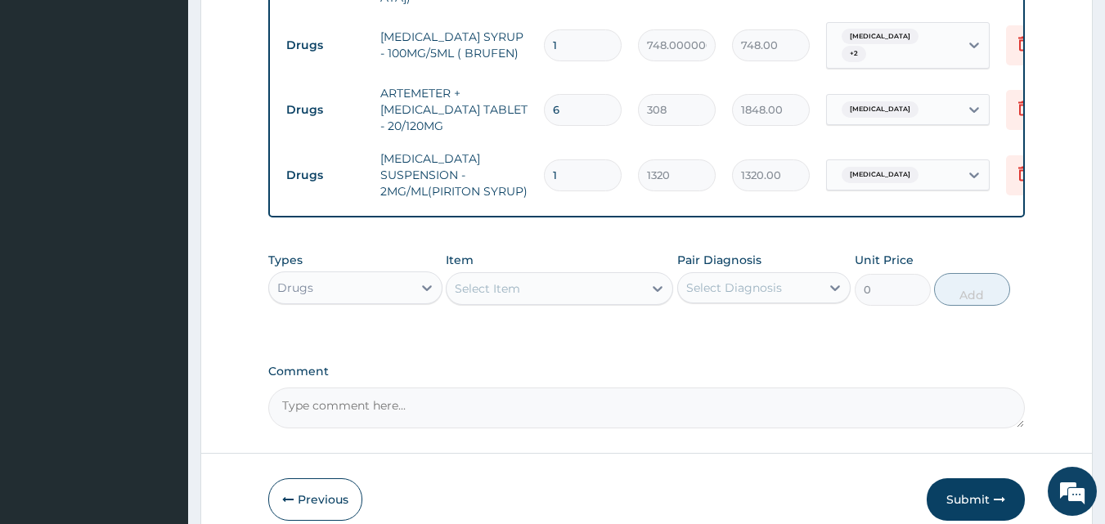
scroll to position [829, 0]
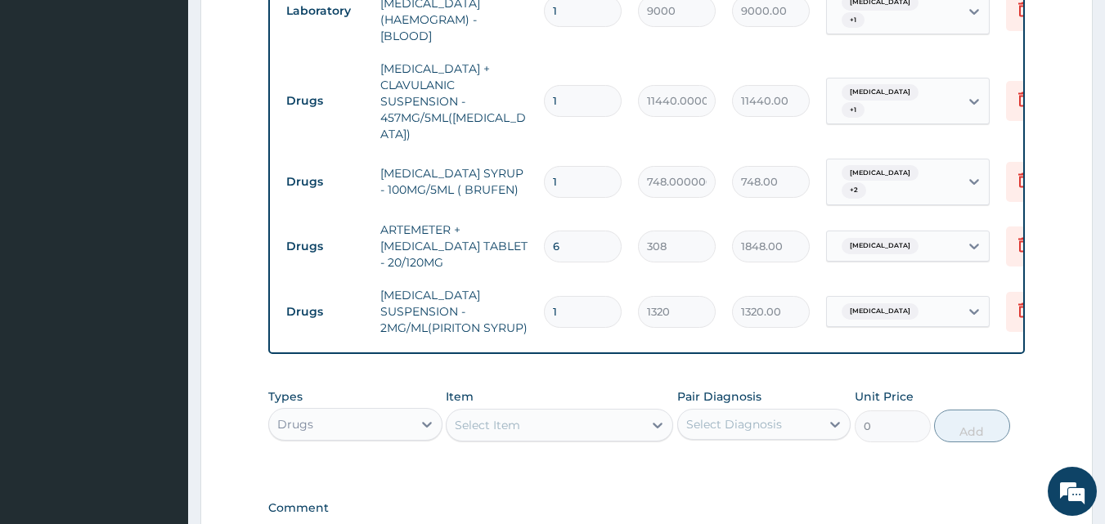
click at [927, 95] on div "Sepsis + 1" at bounding box center [893, 102] width 133 height 46
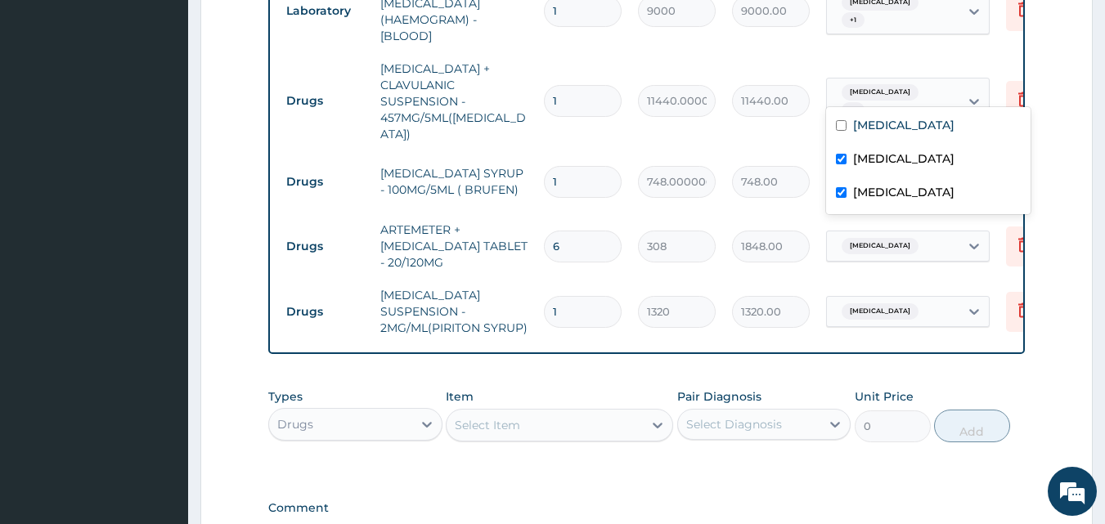
click at [823, 503] on label "Comment" at bounding box center [647, 508] width 758 height 14
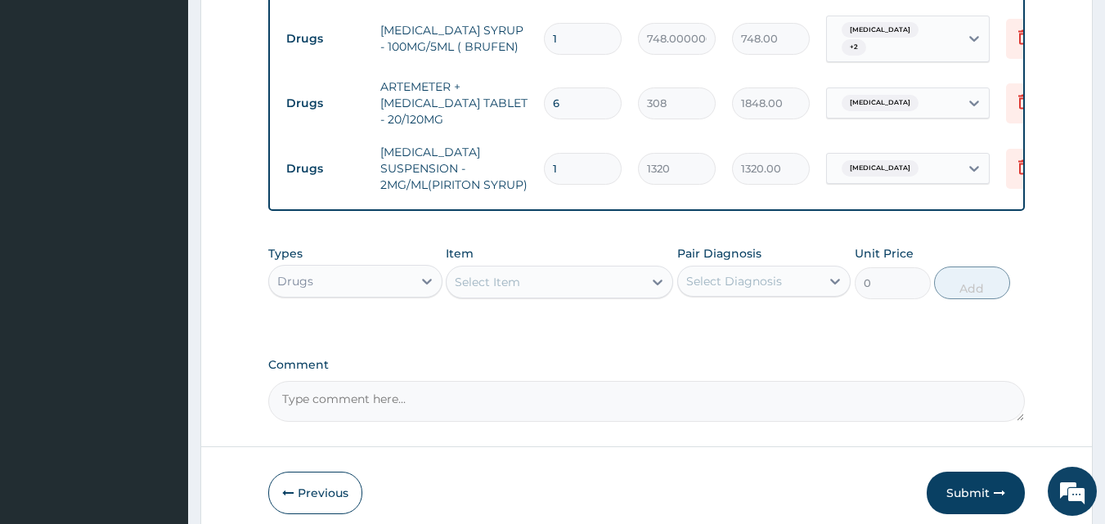
scroll to position [1032, 0]
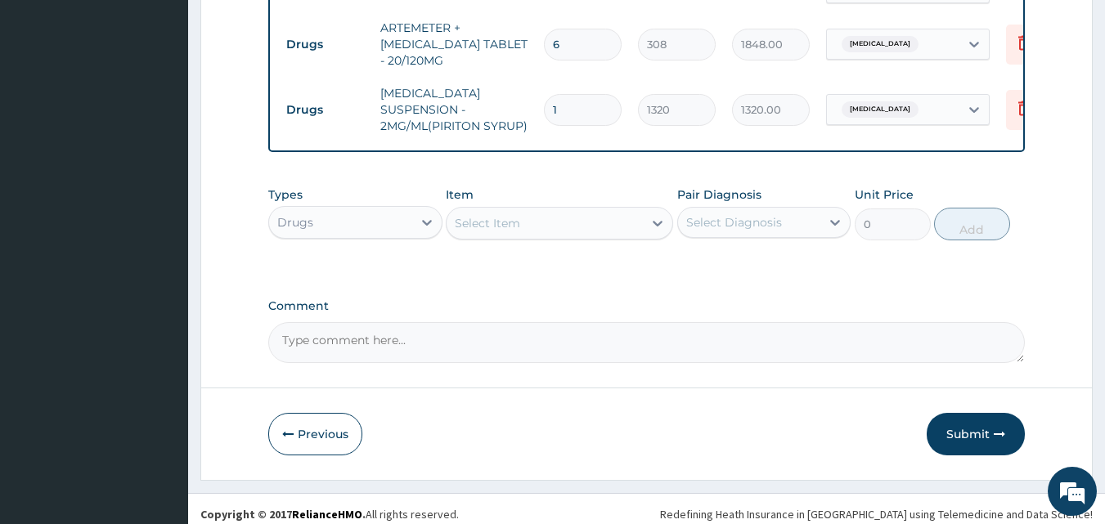
click at [987, 422] on button "Submit" at bounding box center [976, 434] width 98 height 43
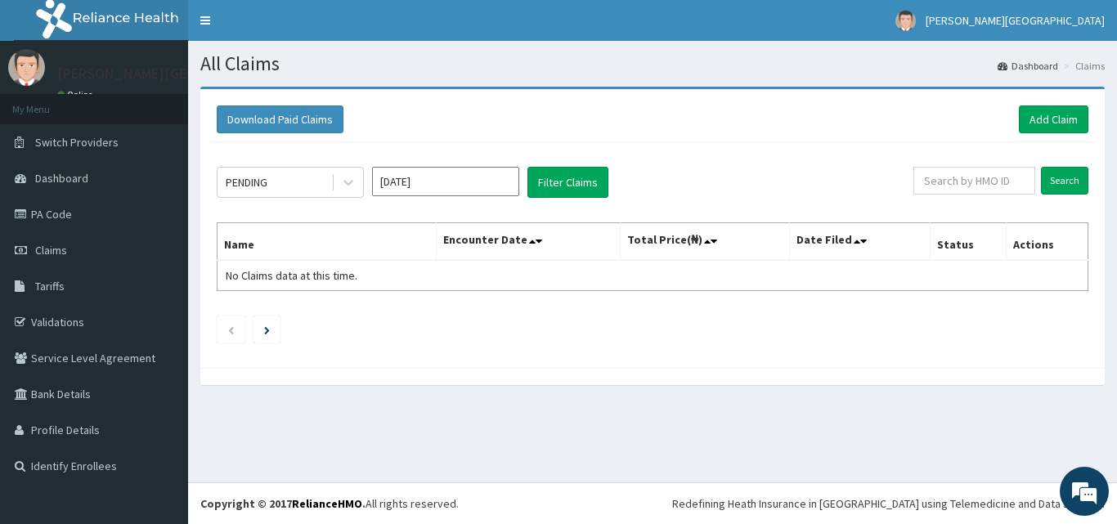
click at [312, 173] on div "PENDING" at bounding box center [275, 182] width 114 height 26
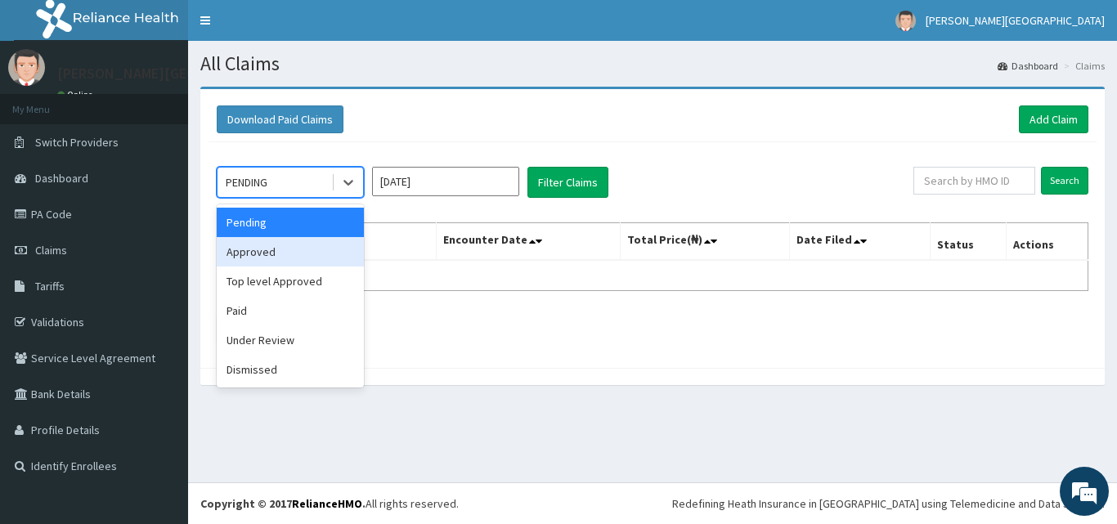
click at [276, 244] on div "Approved" at bounding box center [290, 251] width 147 height 29
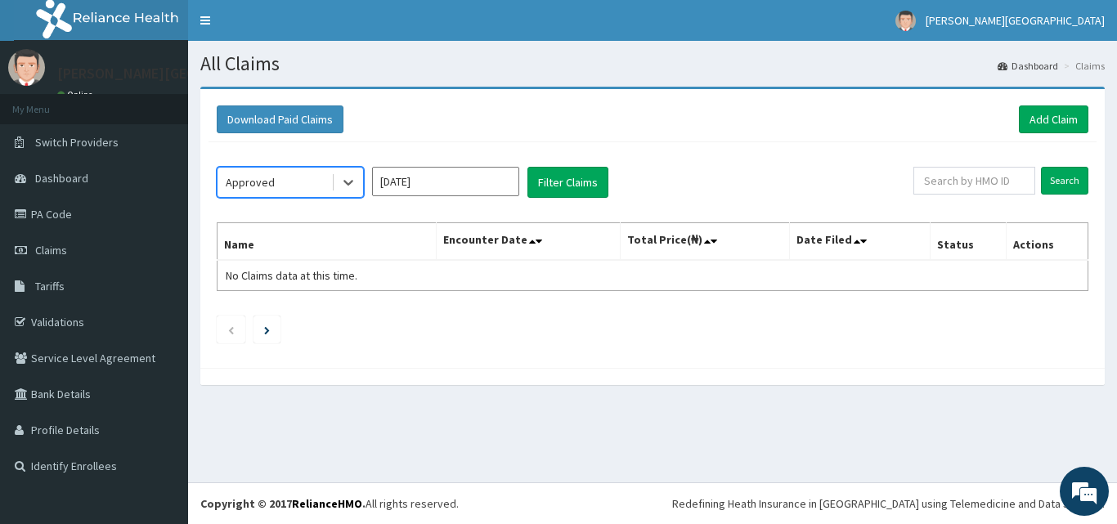
click at [493, 172] on input "[DATE]" at bounding box center [445, 181] width 147 height 29
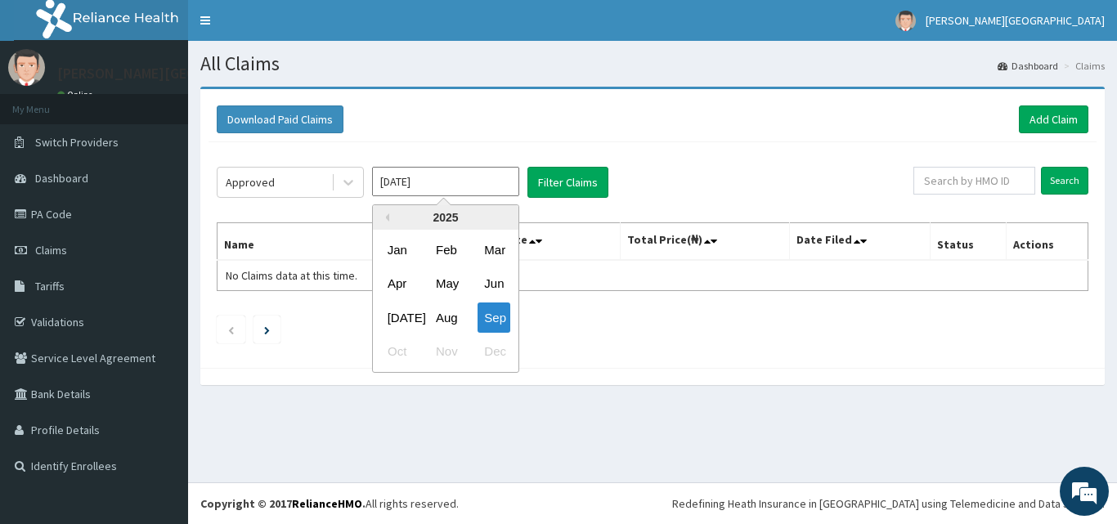
click at [436, 319] on div "Aug" at bounding box center [445, 318] width 33 height 30
type input "[DATE]"
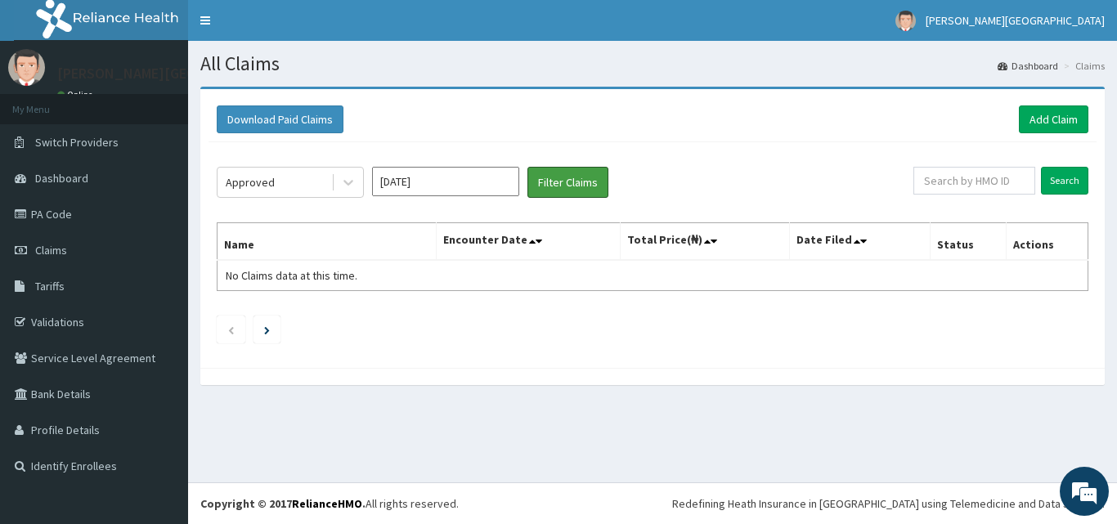
click at [581, 173] on button "Filter Claims" at bounding box center [568, 182] width 81 height 31
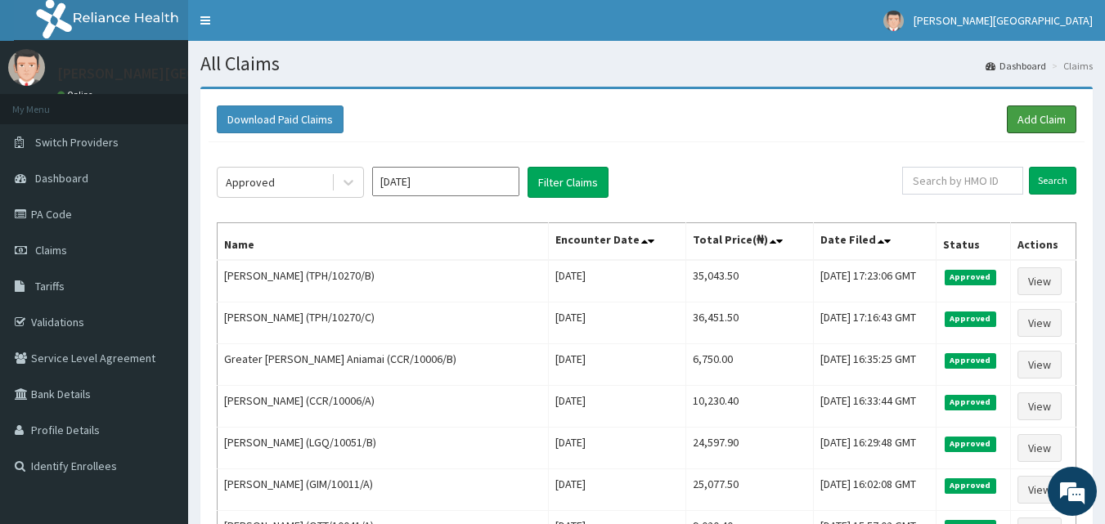
click at [1036, 111] on link "Add Claim" at bounding box center [1042, 120] width 70 height 28
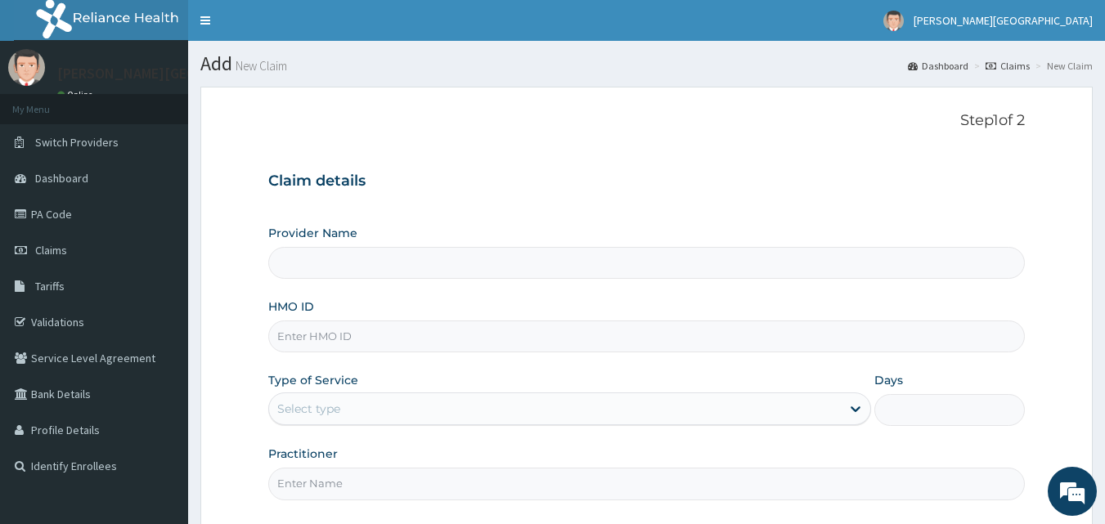
type input "[PERSON_NAME][GEOGRAPHIC_DATA]"
click at [294, 337] on input "HMO ID" at bounding box center [647, 337] width 758 height 32
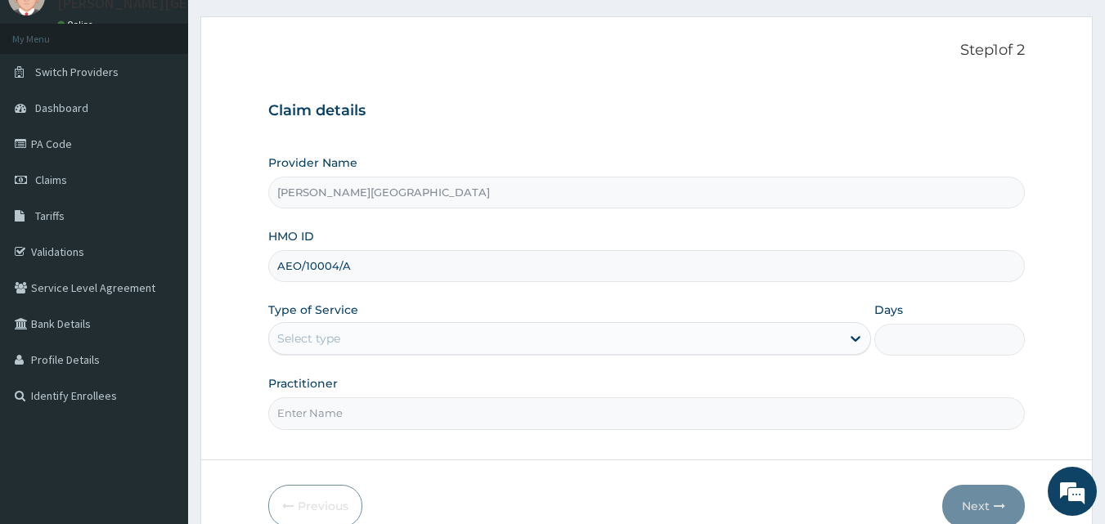
scroll to position [153, 0]
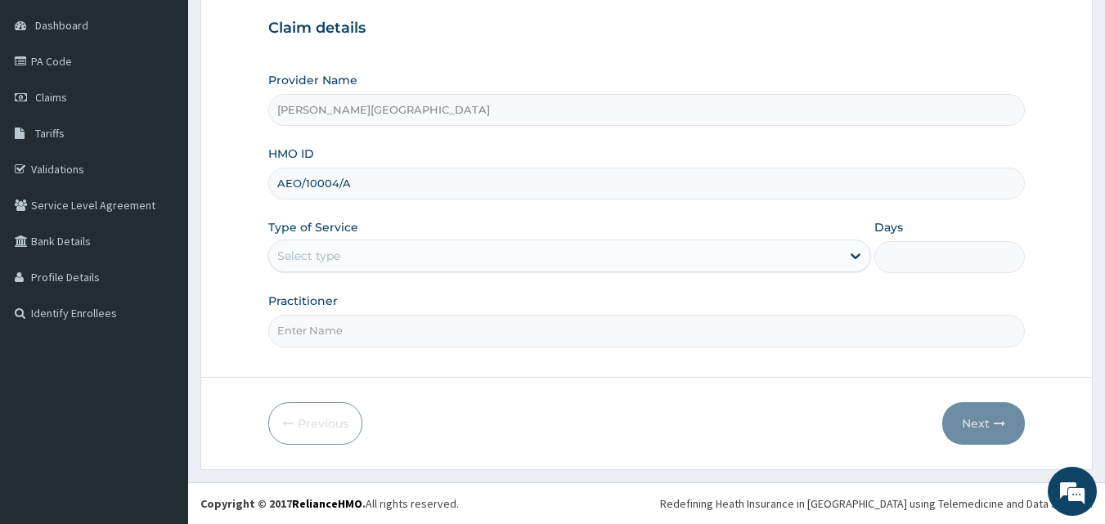
type input "AEO/10004/A"
click at [418, 268] on div "Select type" at bounding box center [555, 256] width 572 height 26
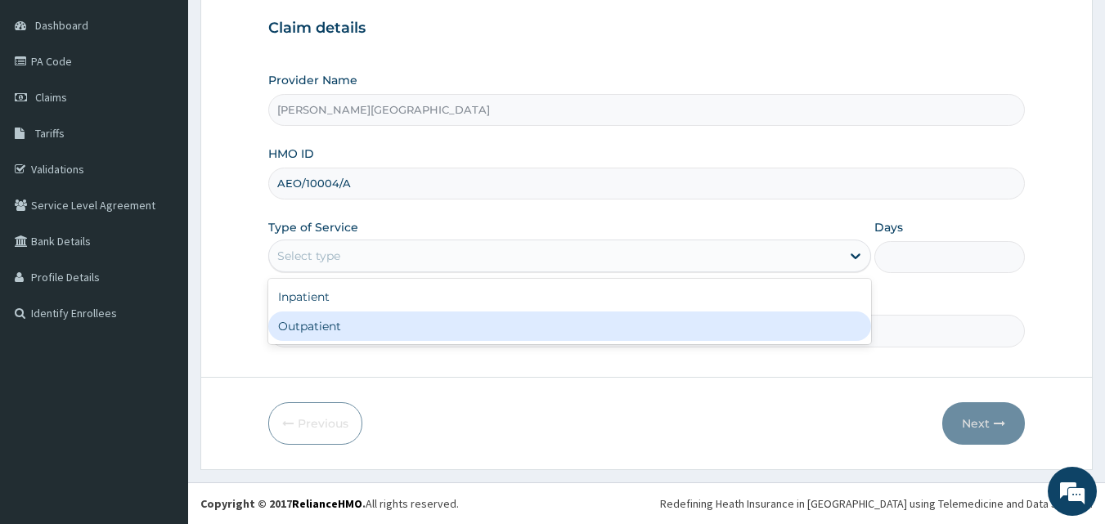
click at [344, 328] on div "Outpatient" at bounding box center [569, 326] width 603 height 29
type input "1"
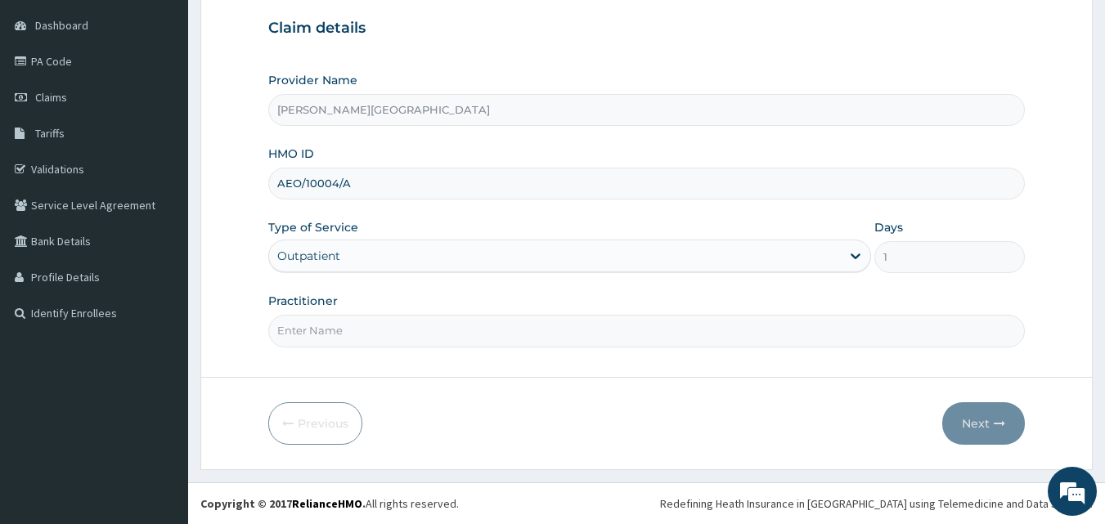
click at [347, 335] on input "Practitioner" at bounding box center [647, 331] width 758 height 32
type input "DR [PERSON_NAME]"
click at [960, 418] on button "Next" at bounding box center [983, 423] width 83 height 43
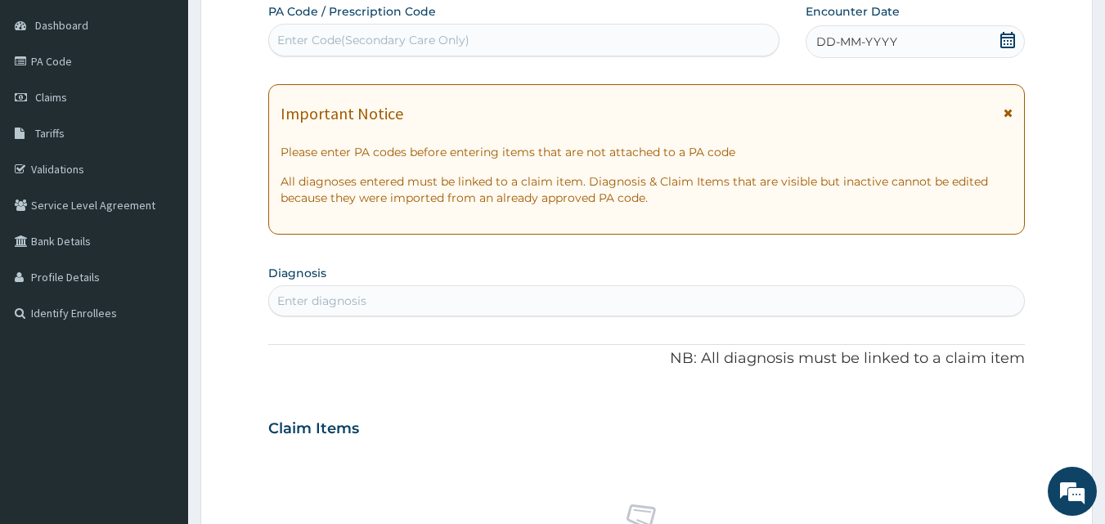
click at [1012, 43] on icon at bounding box center [1008, 40] width 16 height 16
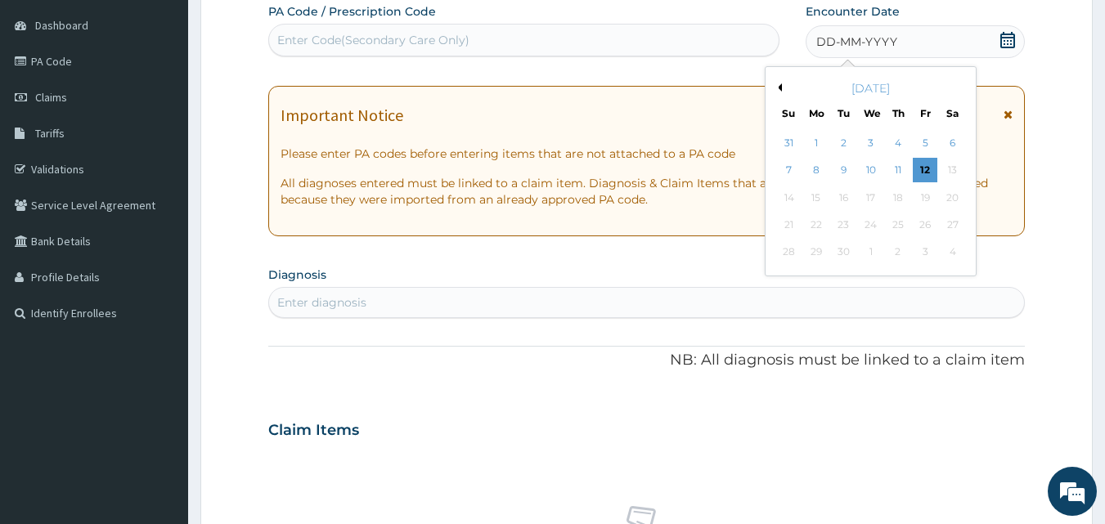
click at [778, 87] on button "Previous Month" at bounding box center [778, 87] width 8 height 8
click at [843, 225] on div "19" at bounding box center [844, 225] width 25 height 25
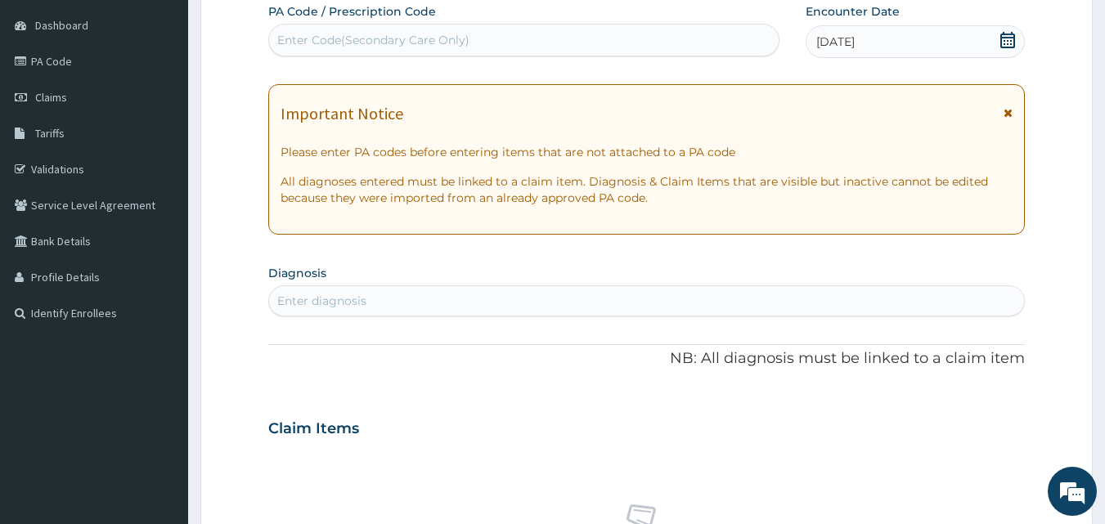
click at [457, 307] on div "Enter diagnosis" at bounding box center [647, 301] width 756 height 26
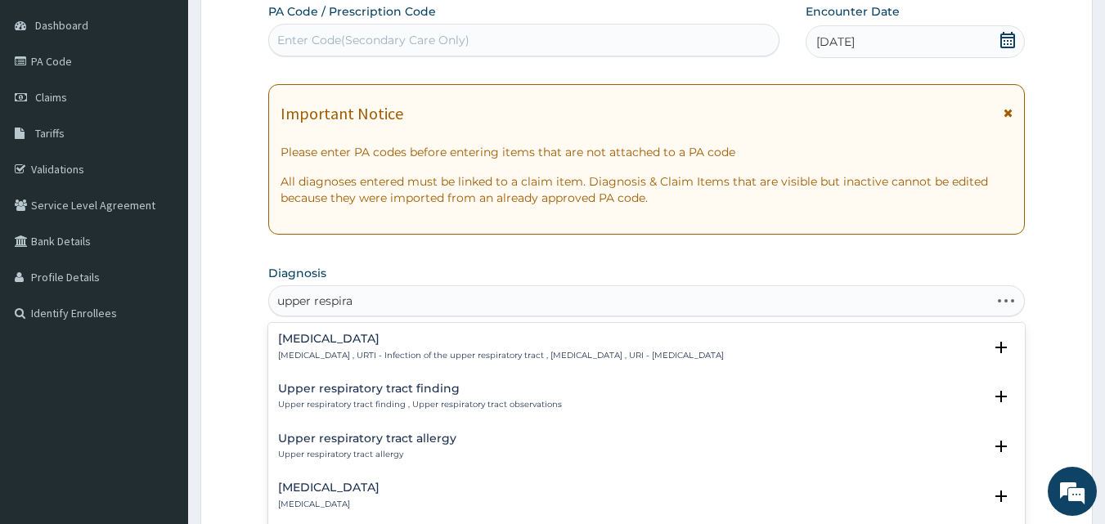
type input "upper respirat"
click at [389, 348] on div "[MEDICAL_DATA] [MEDICAL_DATA] , URTI - Infection of the upper respiratory tract…" at bounding box center [501, 347] width 446 height 29
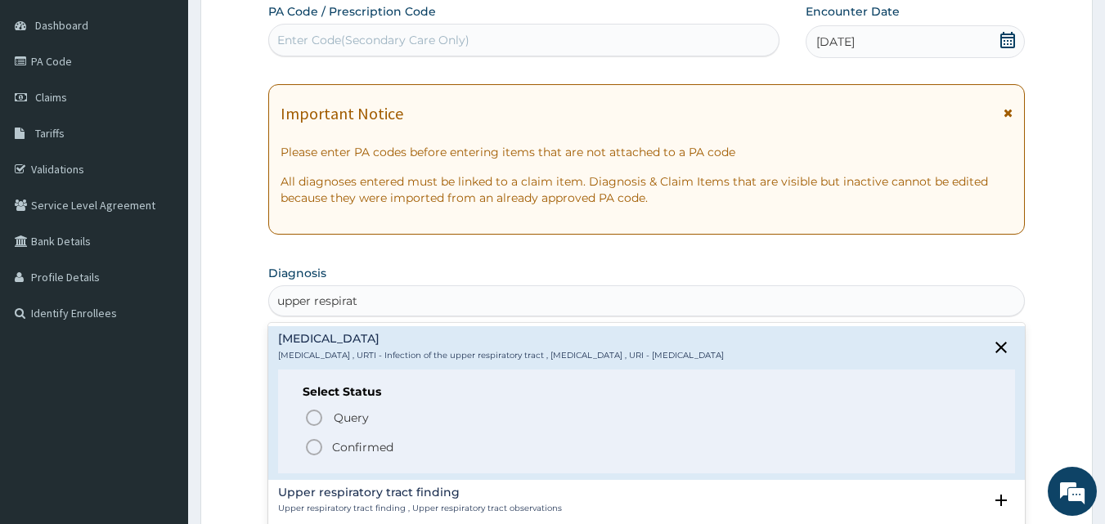
click at [373, 450] on p "Confirmed" at bounding box center [362, 447] width 61 height 16
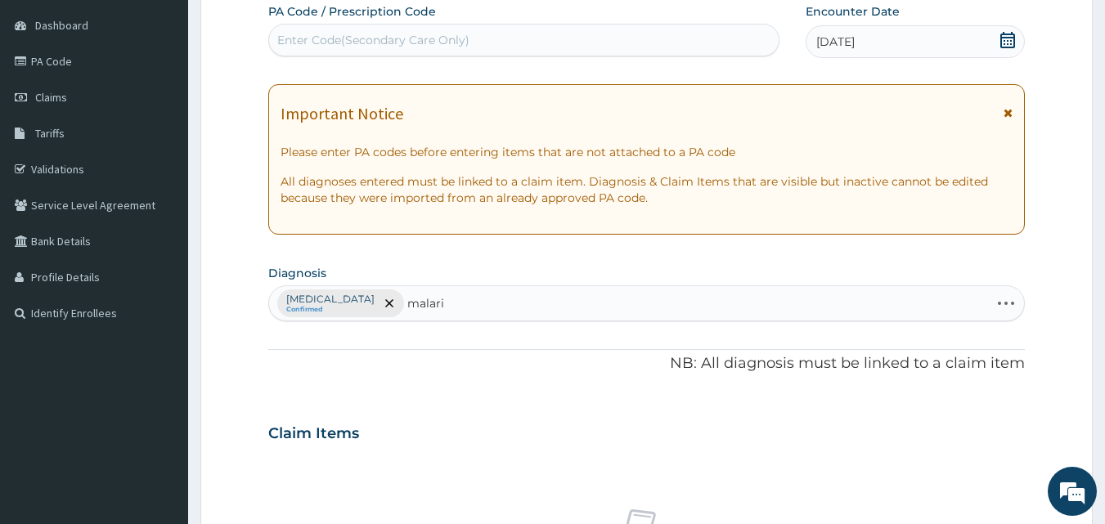
type input "[MEDICAL_DATA]"
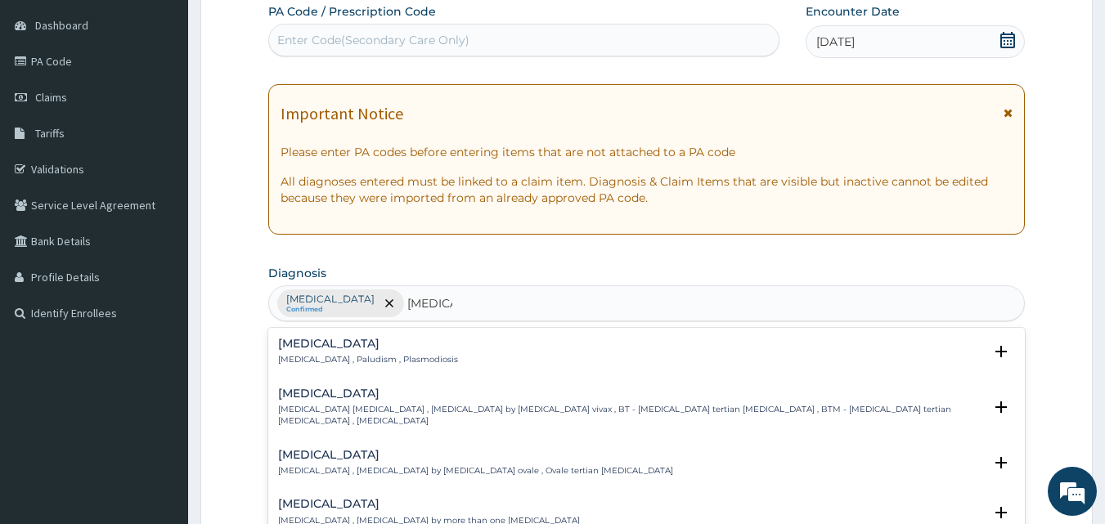
click at [318, 346] on h4 "[MEDICAL_DATA]" at bounding box center [368, 344] width 180 height 12
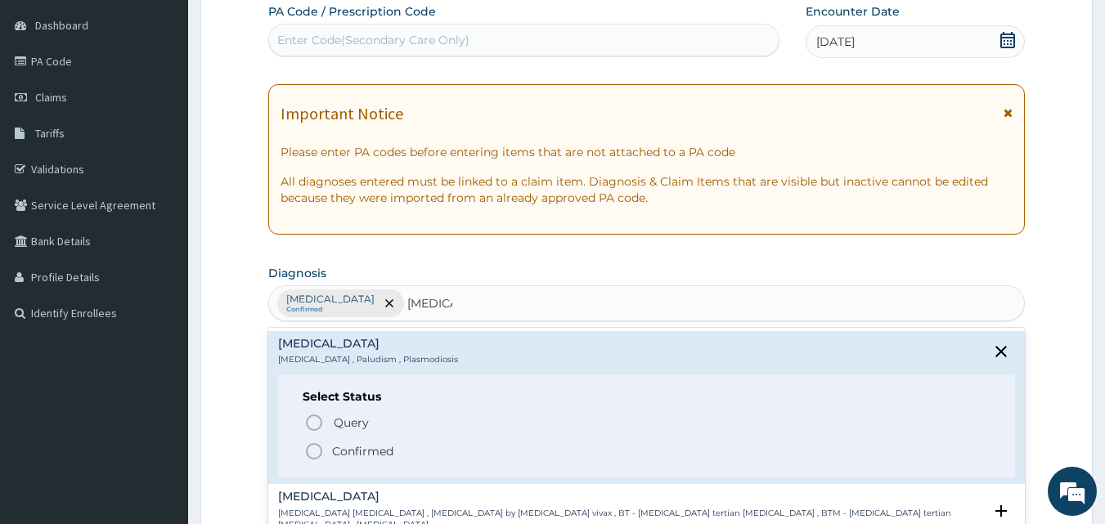
drag, startPoint x: 350, startPoint y: 451, endPoint x: 795, endPoint y: 347, distance: 457.0
click at [352, 451] on p "Confirmed" at bounding box center [362, 451] width 61 height 16
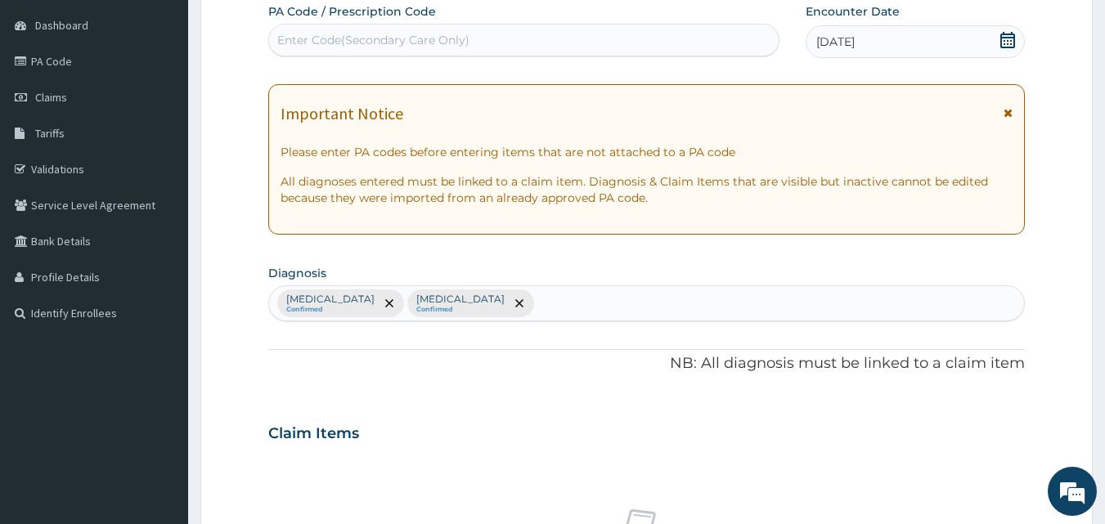
scroll to position [562, 0]
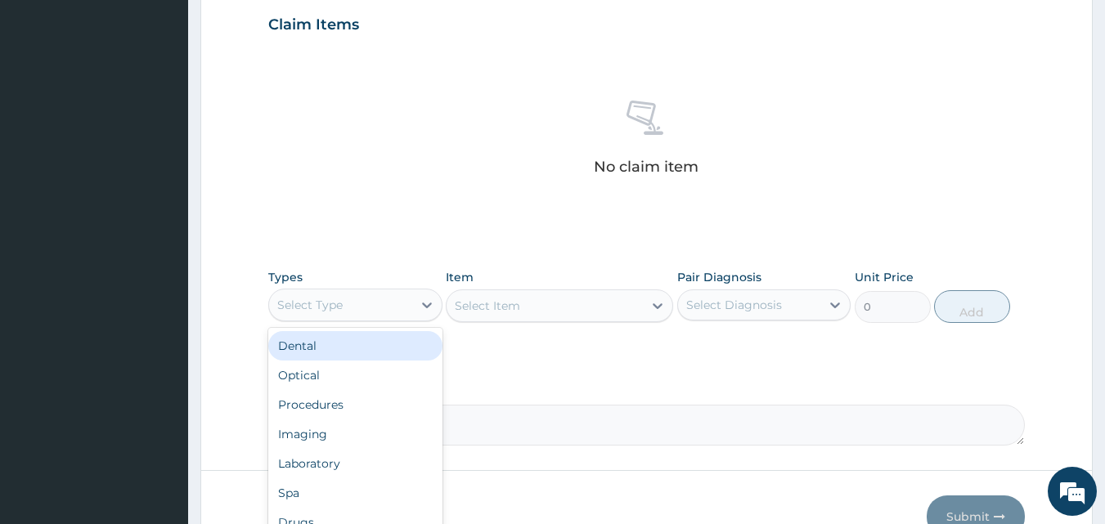
click at [389, 302] on div "Select Type" at bounding box center [340, 305] width 143 height 26
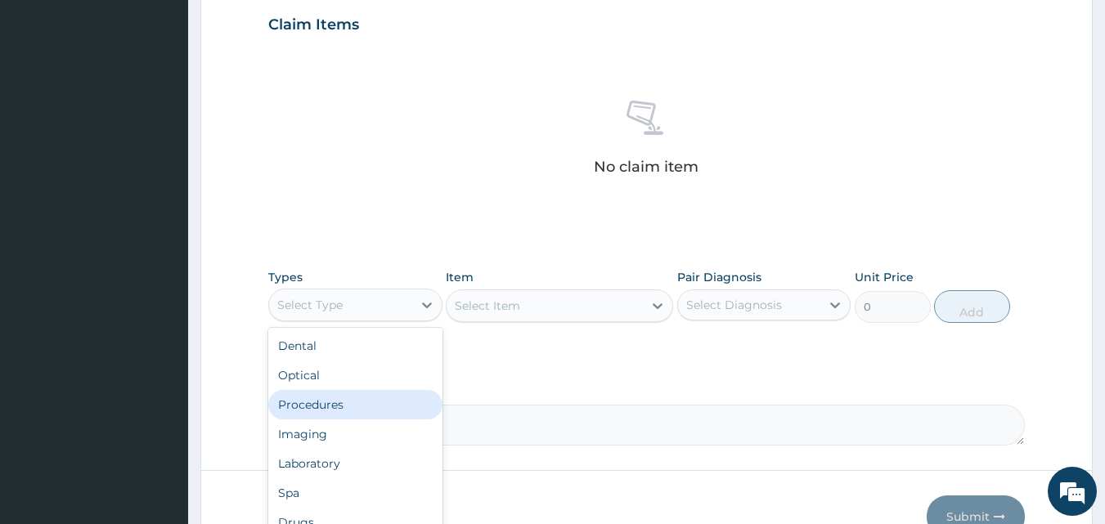
click at [360, 399] on div "Procedures" at bounding box center [355, 404] width 174 height 29
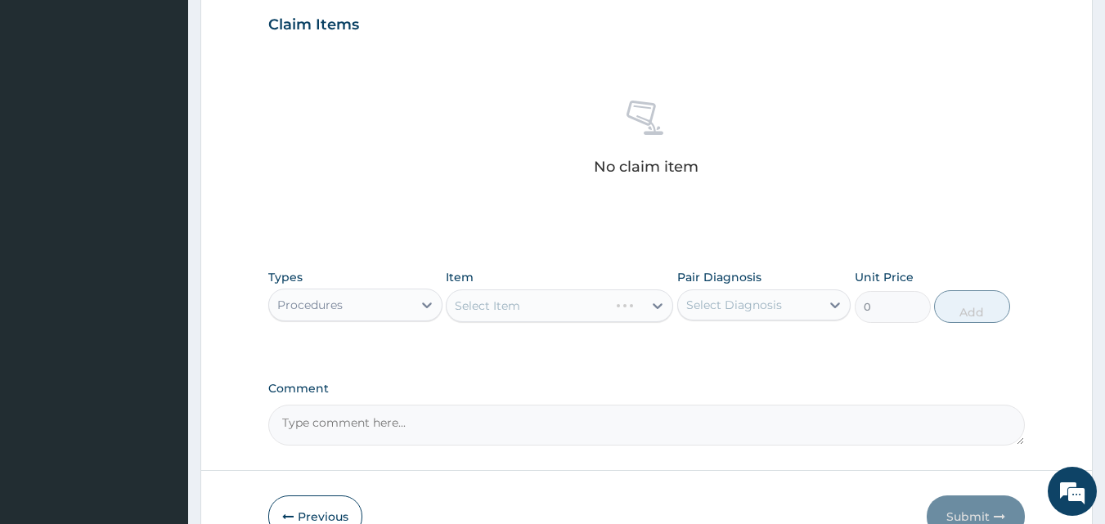
click at [517, 359] on div "PA Code / Prescription Code Enter Code(Secondary Care Only) Encounter Date [DAT…" at bounding box center [647, 20] width 758 height 852
click at [555, 308] on div "Select Item" at bounding box center [545, 306] width 196 height 26
type input "g"
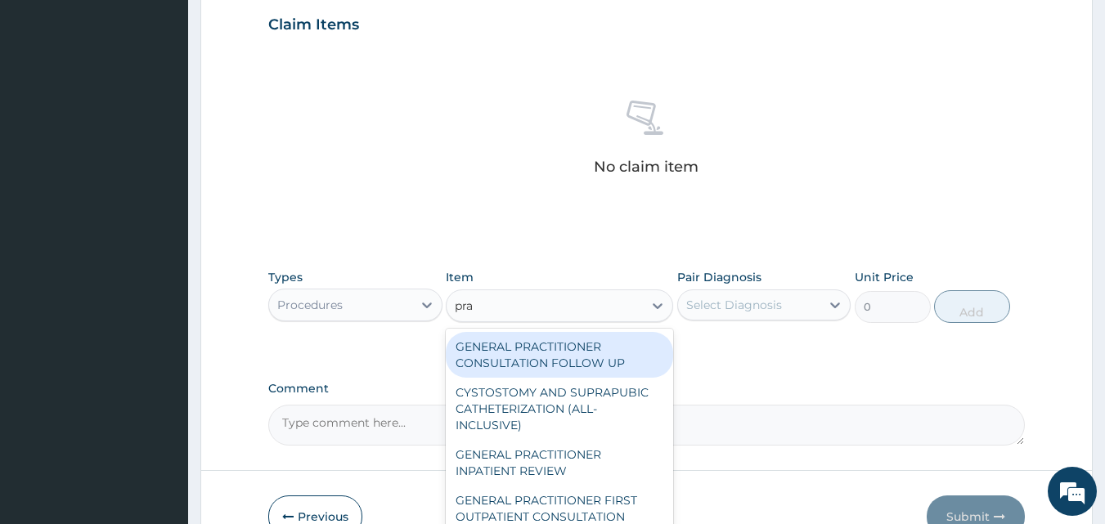
type input "prac"
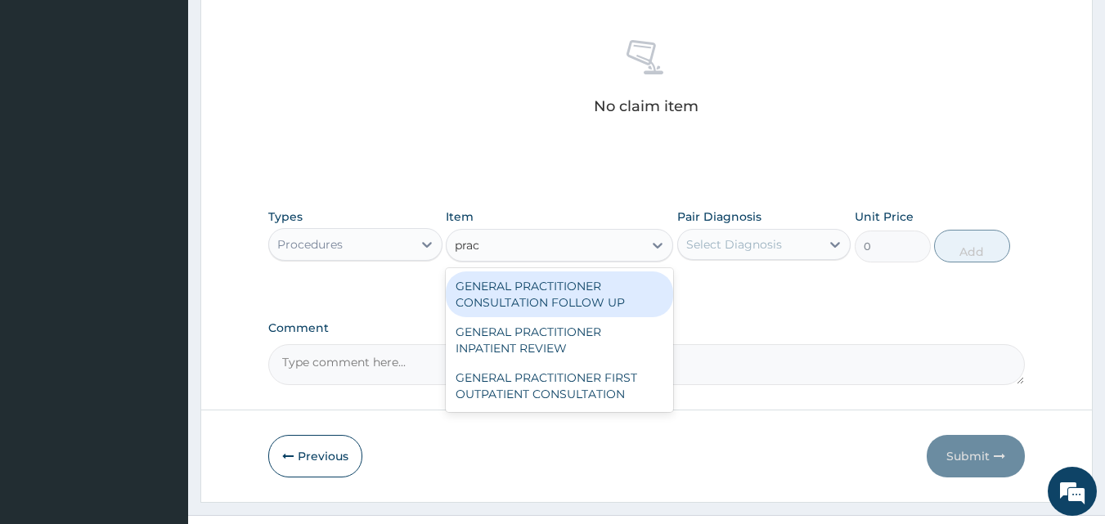
scroll to position [655, 0]
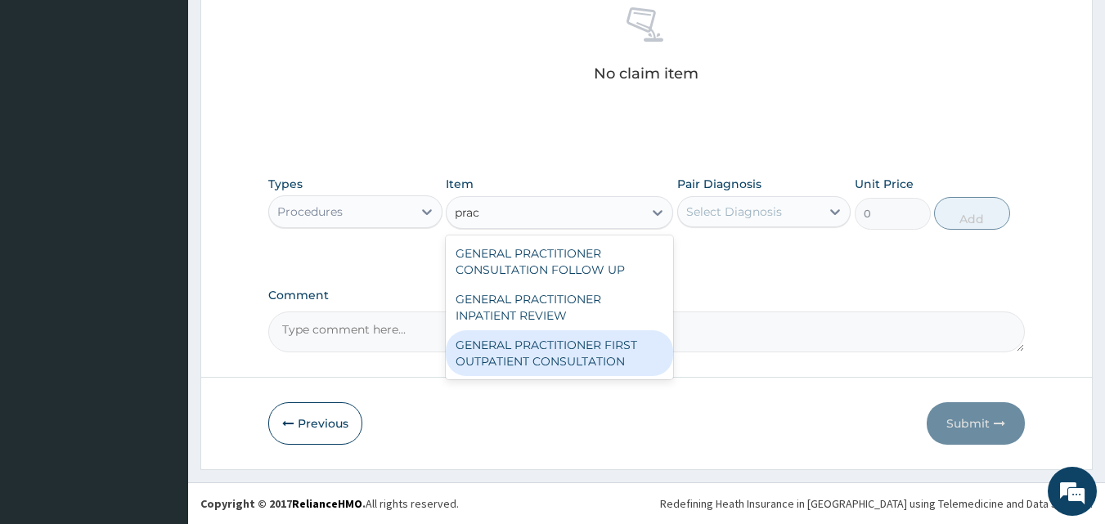
drag, startPoint x: 569, startPoint y: 344, endPoint x: 593, endPoint y: 312, distance: 39.1
click at [568, 344] on div "GENERAL PRACTITIONER FIRST OUTPATIENT CONSULTATION" at bounding box center [559, 353] width 227 height 46
type input "6750"
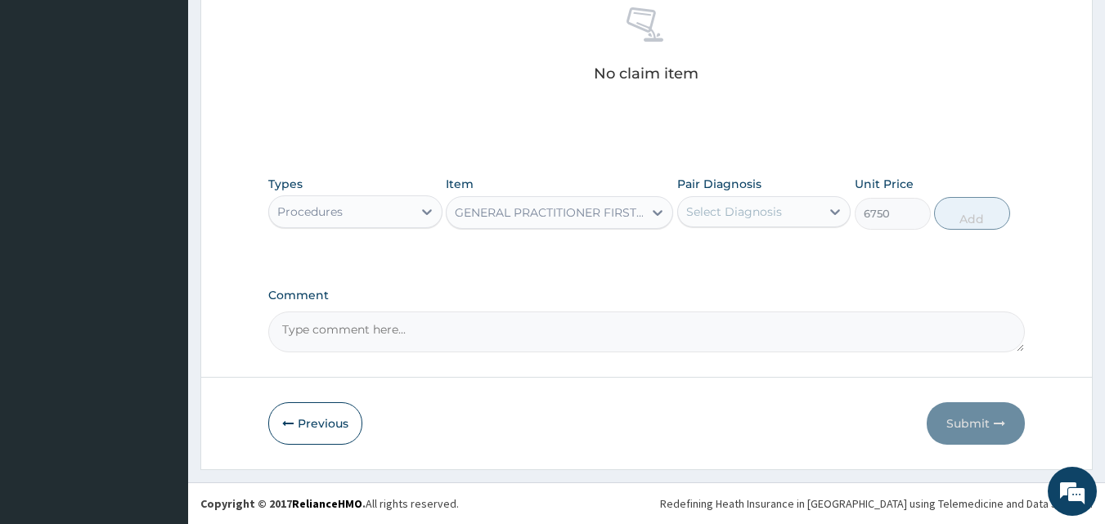
click at [749, 193] on div "Pair Diagnosis Select Diagnosis" at bounding box center [764, 203] width 174 height 54
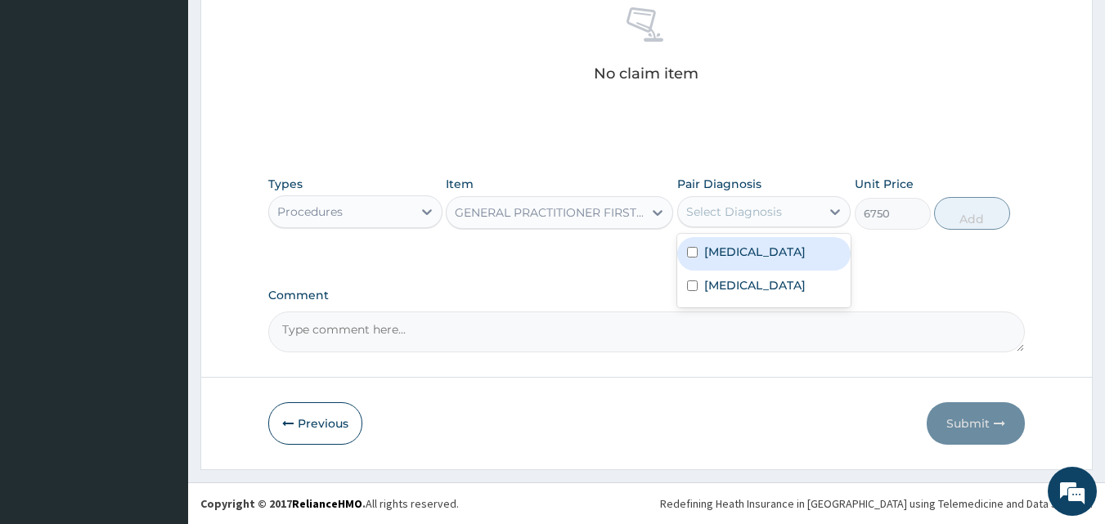
click at [746, 201] on div "Select Diagnosis" at bounding box center [749, 212] width 143 height 26
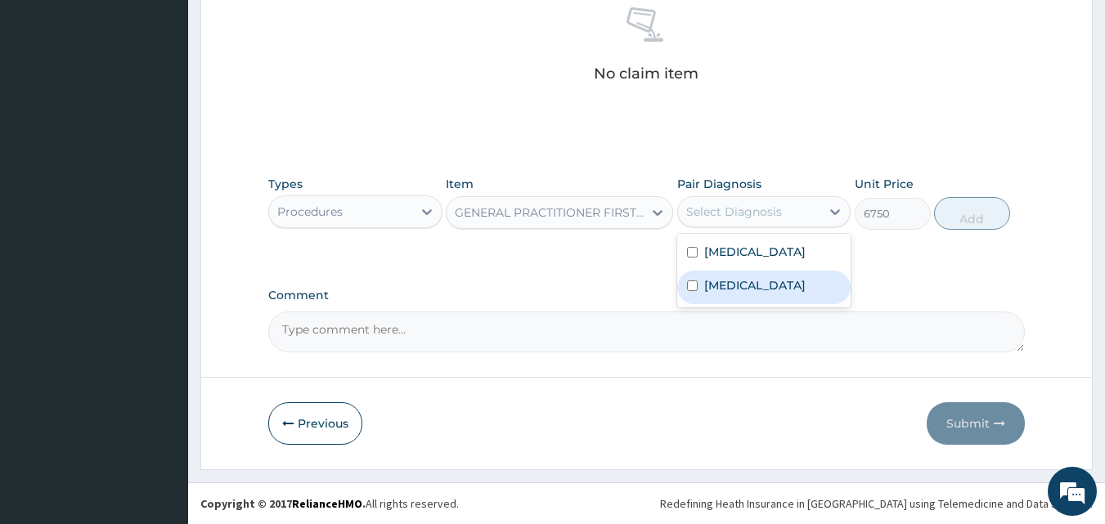
click at [724, 294] on label "[MEDICAL_DATA]" at bounding box center [754, 285] width 101 height 16
checkbox input "true"
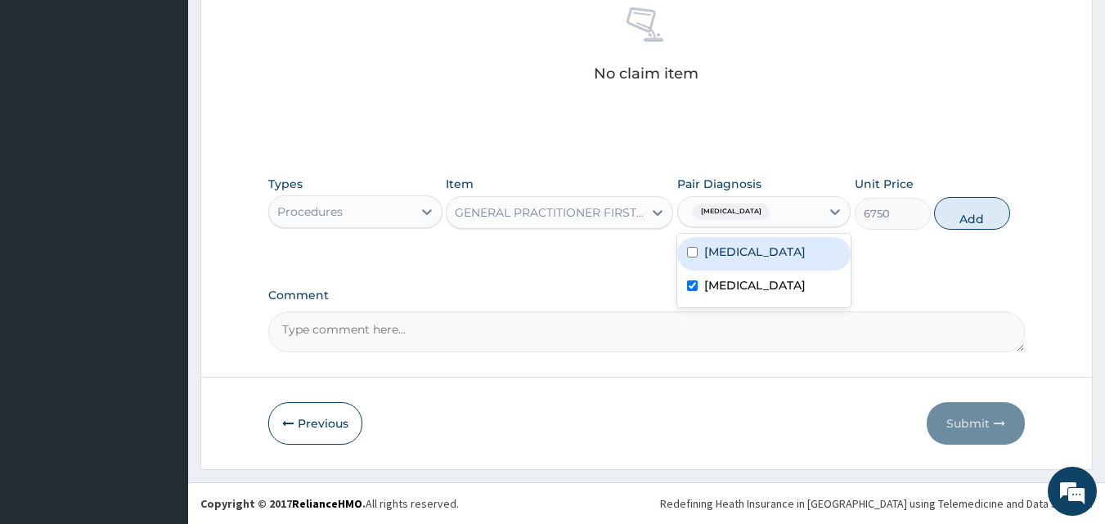
click at [727, 260] on label "[MEDICAL_DATA]" at bounding box center [754, 252] width 101 height 16
checkbox input "true"
click at [954, 211] on button "Add" at bounding box center [972, 213] width 76 height 33
type input "0"
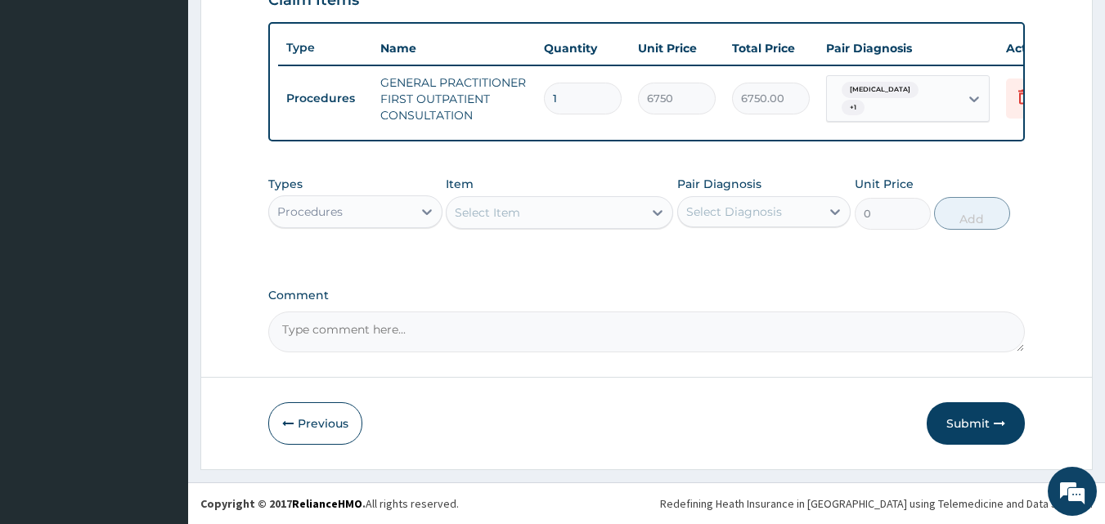
scroll to position [599, 0]
click at [405, 214] on div "Procedures" at bounding box center [340, 212] width 143 height 26
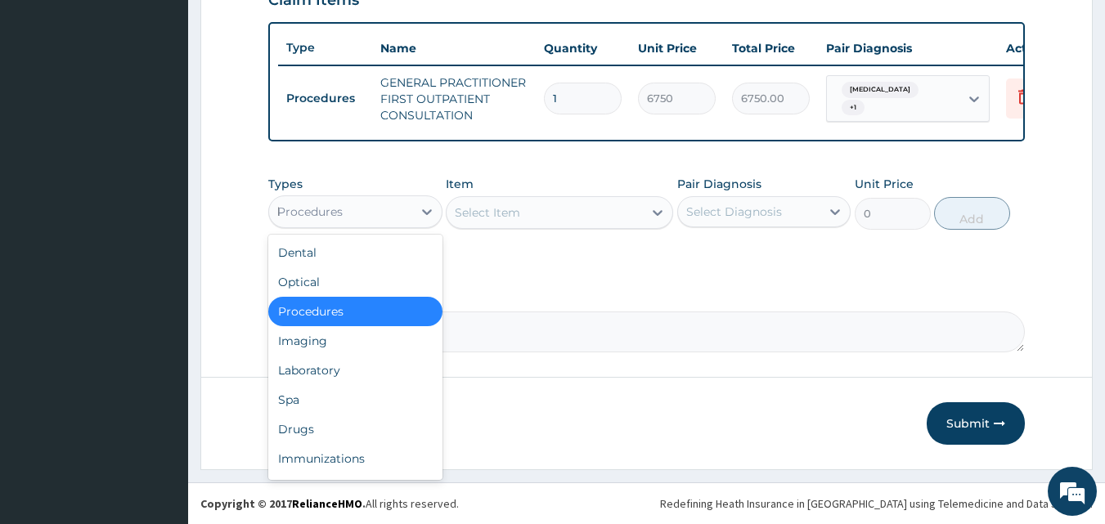
type input "la"
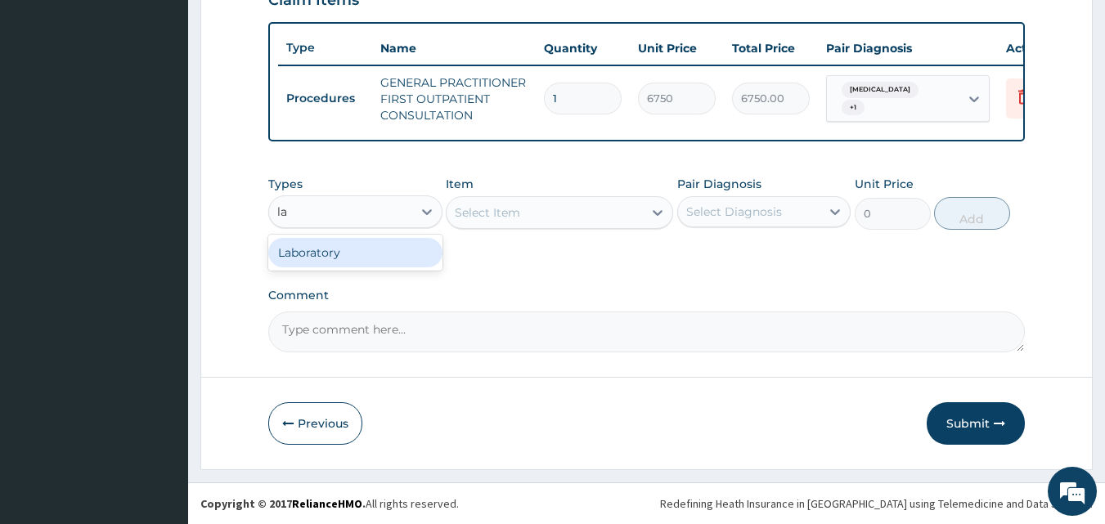
click at [387, 257] on div "Laboratory" at bounding box center [355, 252] width 174 height 29
click at [513, 259] on div "Types option Laboratory, selected. Select is focused ,type to refine list, pres…" at bounding box center [647, 215] width 758 height 95
click at [544, 224] on div "Select Item" at bounding box center [559, 212] width 227 height 33
click at [537, 212] on div "Select Item" at bounding box center [545, 213] width 196 height 26
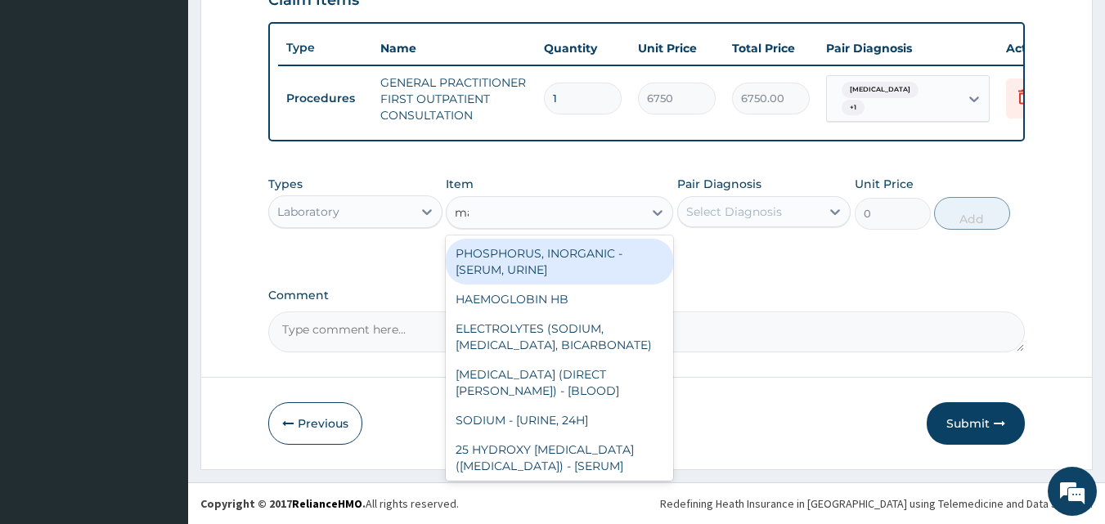
type input "mala"
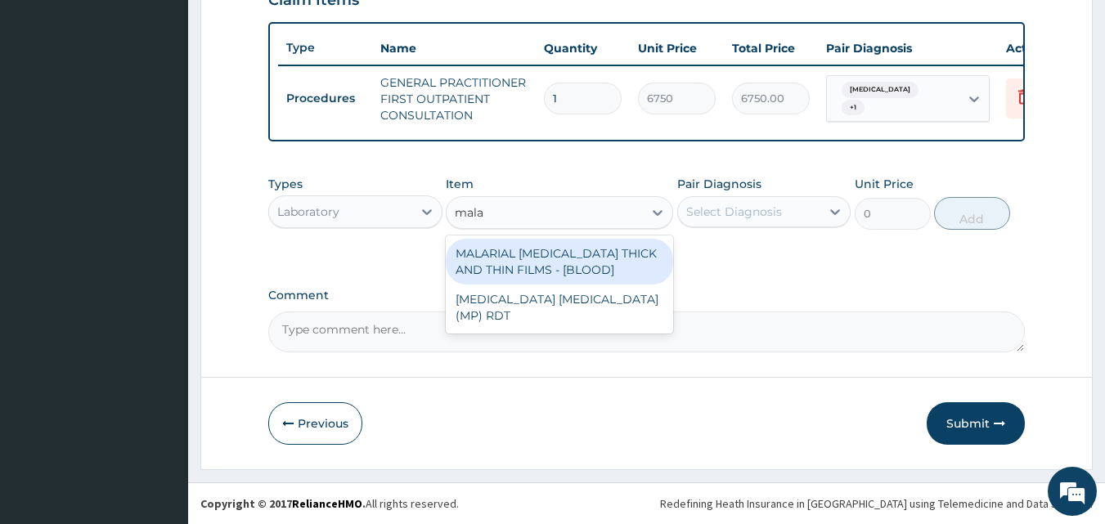
click at [544, 250] on div "MALARIAL [MEDICAL_DATA] THICK AND THIN FILMS - [BLOOD]" at bounding box center [559, 262] width 227 height 46
type input "3937.5"
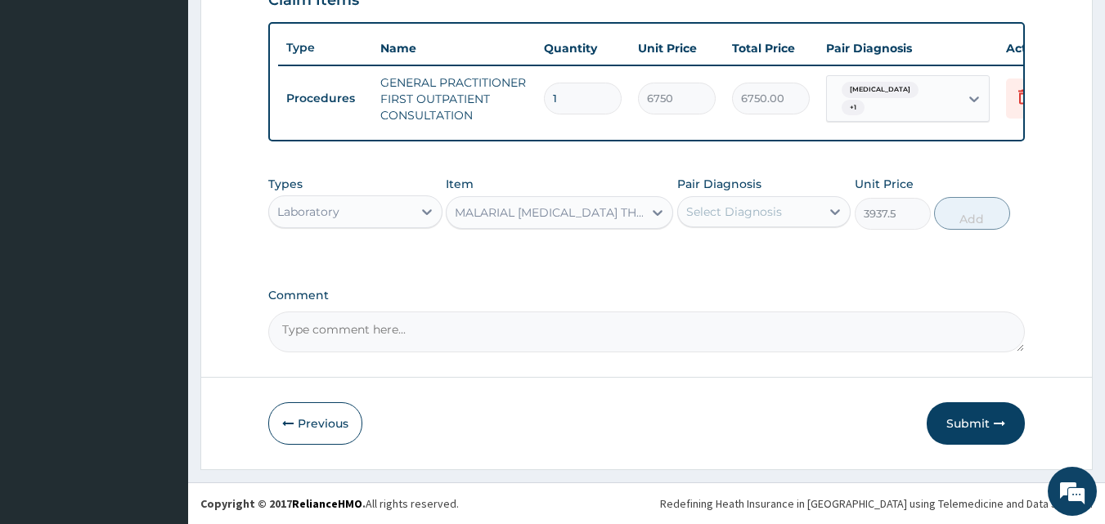
drag, startPoint x: 714, startPoint y: 205, endPoint x: 731, endPoint y: 224, distance: 26.1
click at [714, 205] on div "Select Diagnosis" at bounding box center [734, 212] width 96 height 16
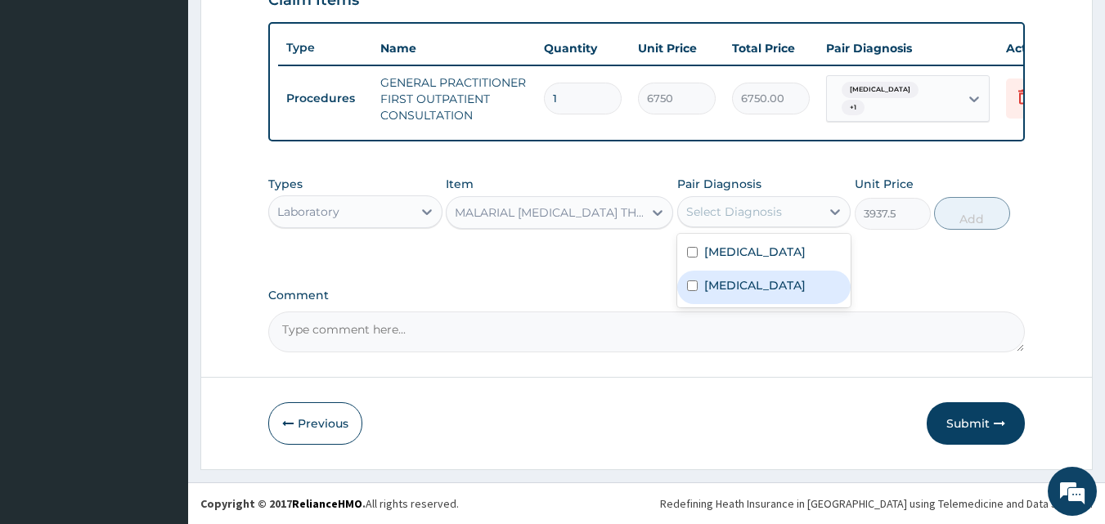
click at [747, 304] on div "[MEDICAL_DATA]" at bounding box center [764, 288] width 174 height 34
checkbox input "true"
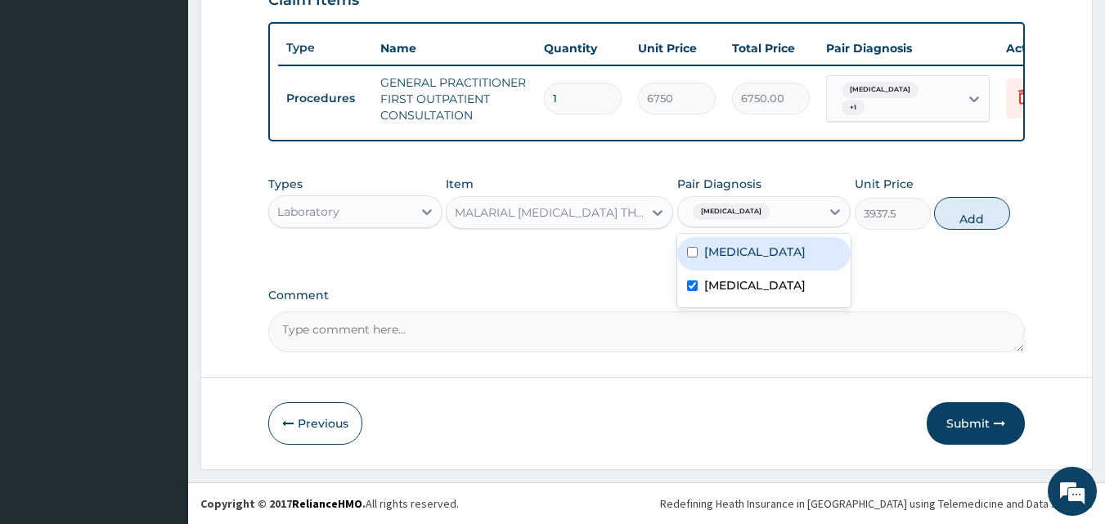
click at [986, 209] on button "Add" at bounding box center [972, 213] width 76 height 33
type input "0"
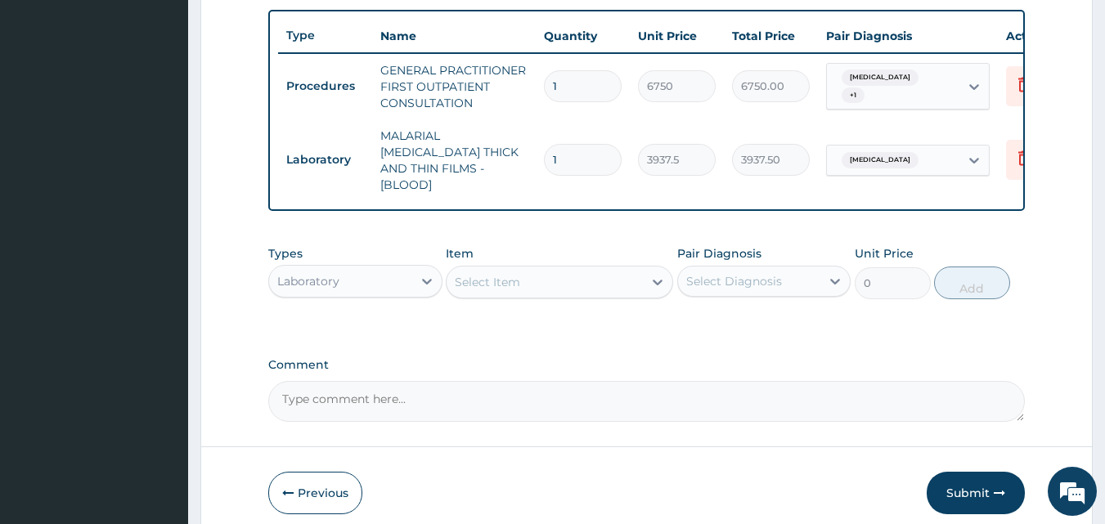
click at [517, 280] on div "Select Item" at bounding box center [487, 282] width 65 height 16
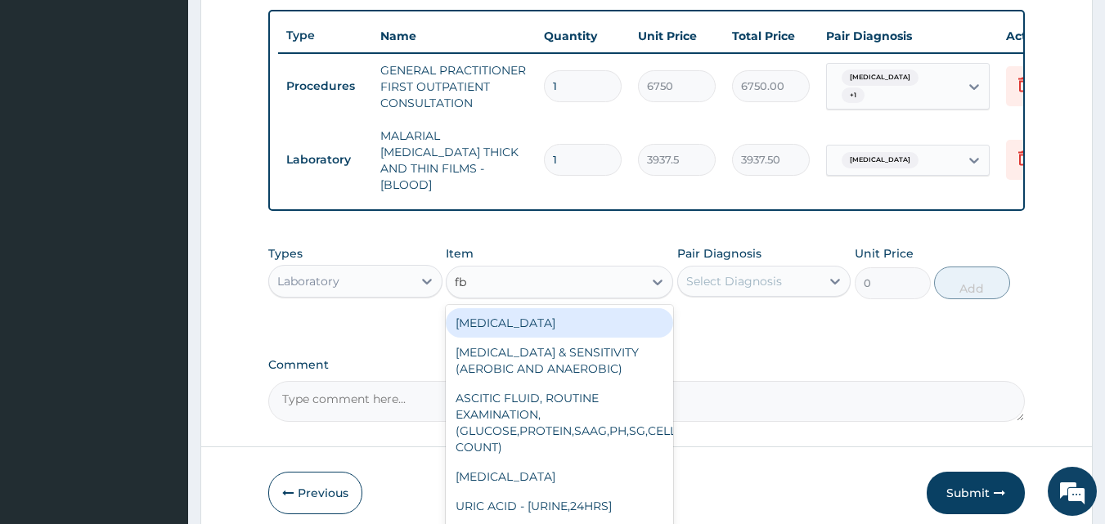
type input "fbc"
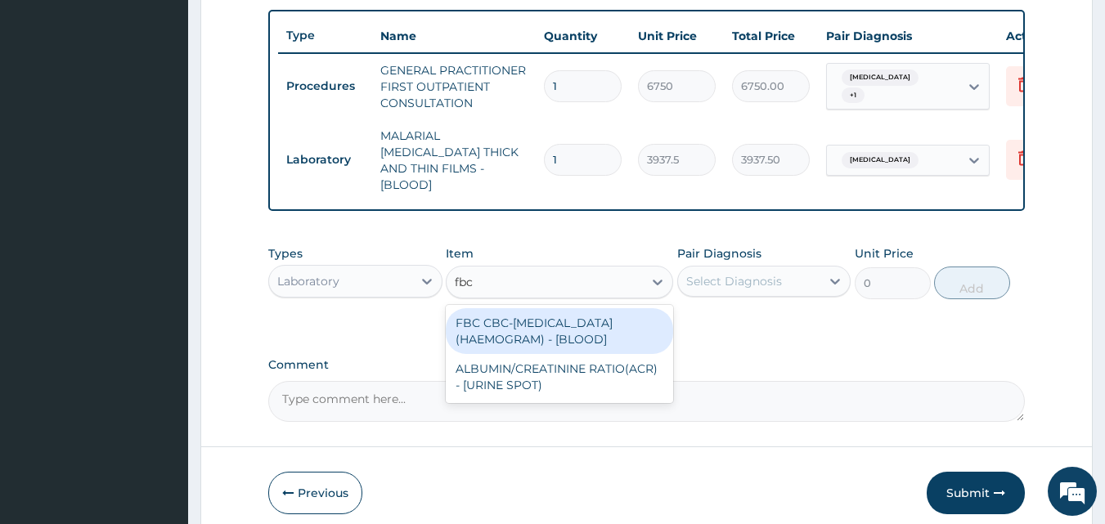
click at [500, 326] on div "FBC CBC-[MEDICAL_DATA] (HAEMOGRAM) - [BLOOD]" at bounding box center [559, 331] width 227 height 46
type input "9000"
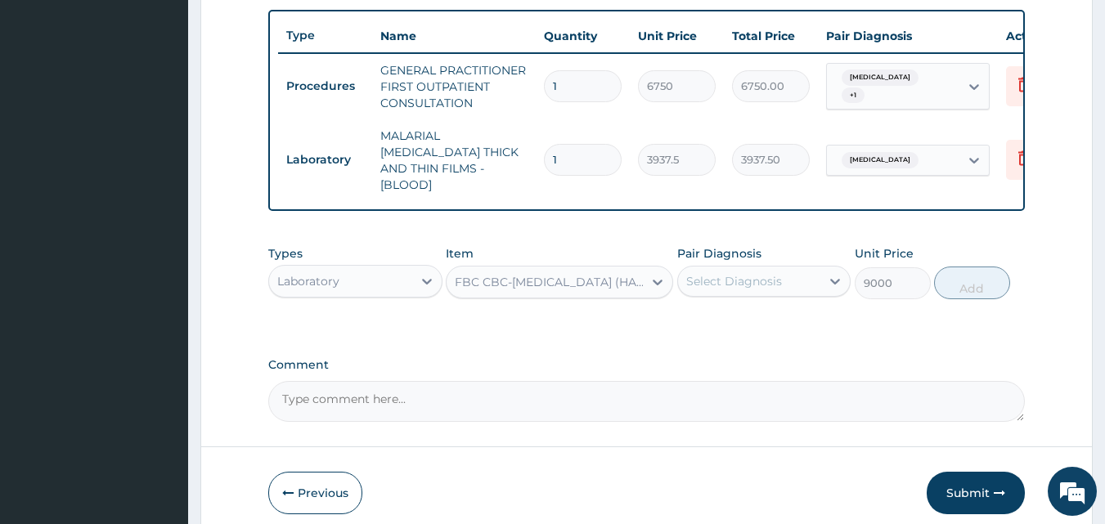
click at [771, 286] on div "Select Diagnosis" at bounding box center [749, 281] width 143 height 26
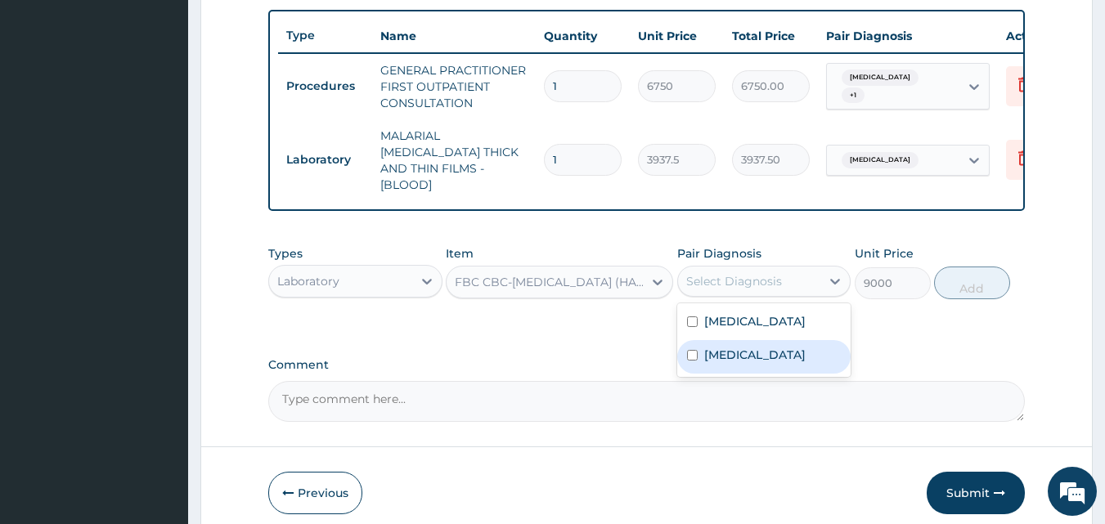
click at [722, 363] on label "[MEDICAL_DATA]" at bounding box center [754, 355] width 101 height 16
checkbox input "true"
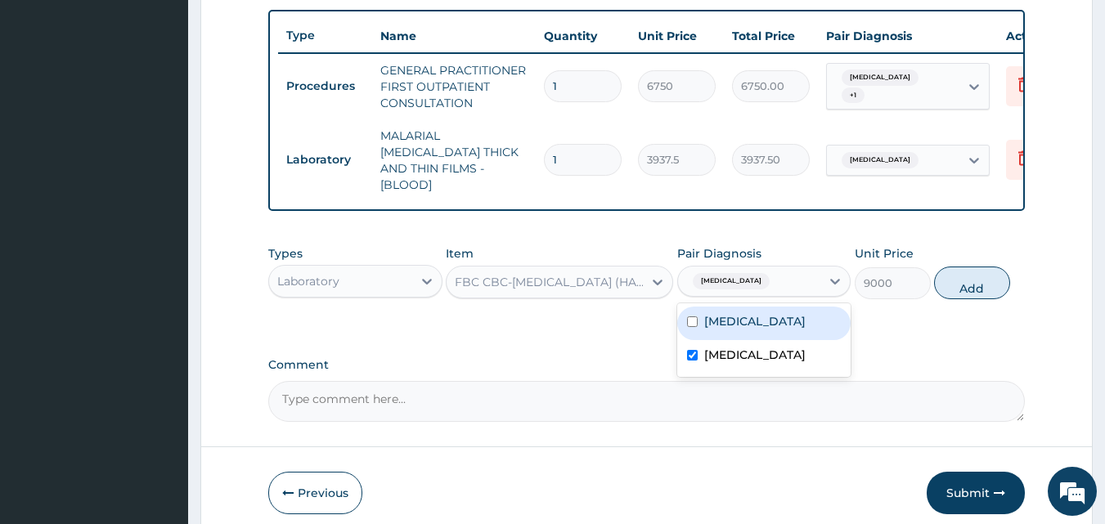
click at [724, 340] on div "[MEDICAL_DATA]" at bounding box center [764, 324] width 174 height 34
checkbox input "true"
drag, startPoint x: 945, startPoint y: 276, endPoint x: 786, endPoint y: 297, distance: 160.0
click at [946, 276] on button "Add" at bounding box center [972, 283] width 76 height 33
type input "0"
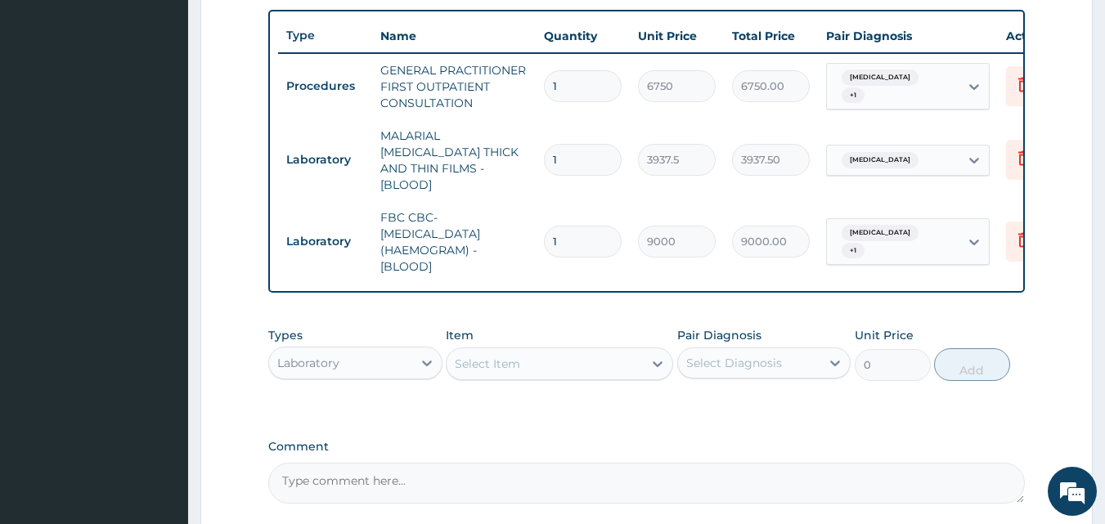
click at [351, 353] on div "Laboratory" at bounding box center [340, 363] width 143 height 26
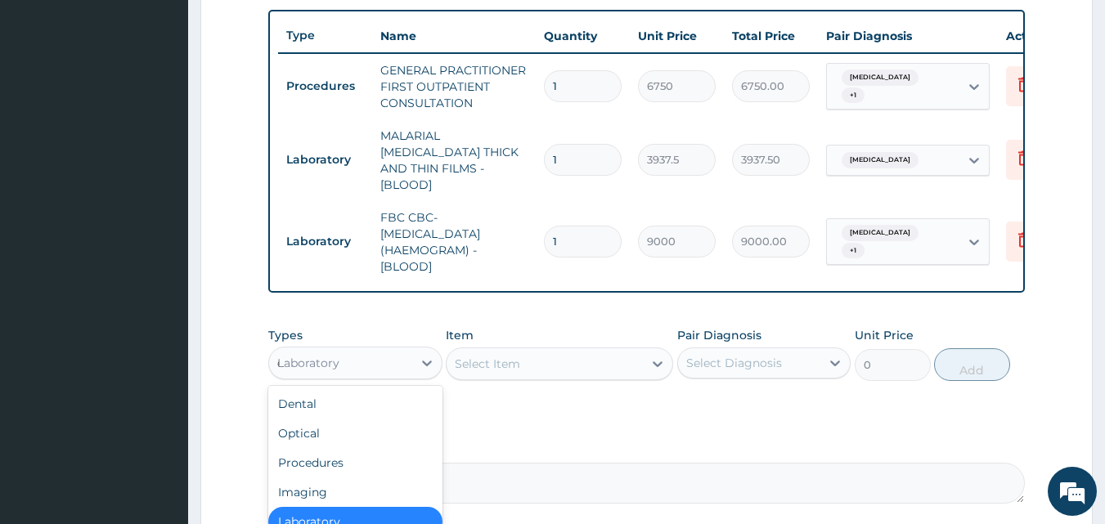
type input "dr"
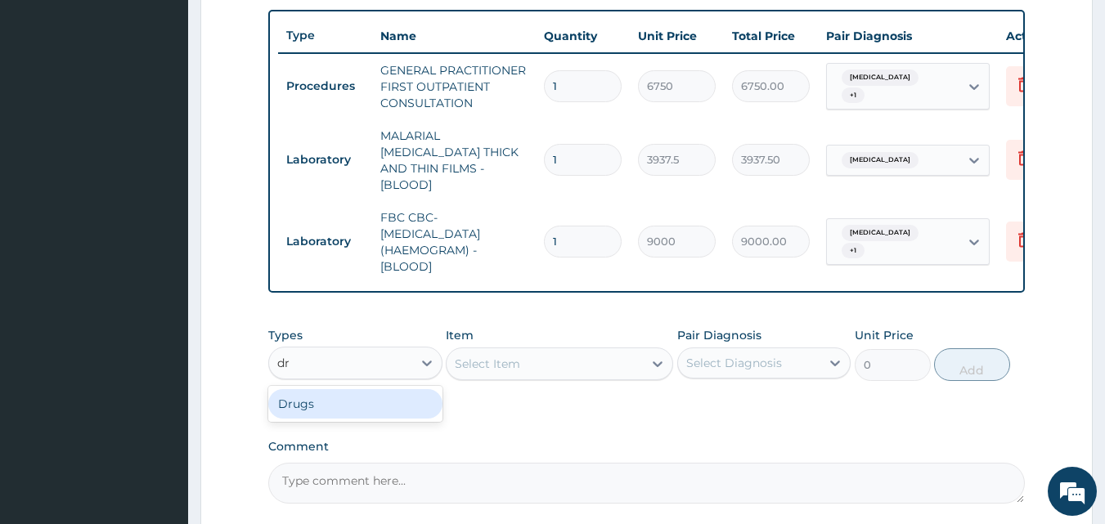
click at [346, 397] on div "Drugs" at bounding box center [355, 403] width 174 height 29
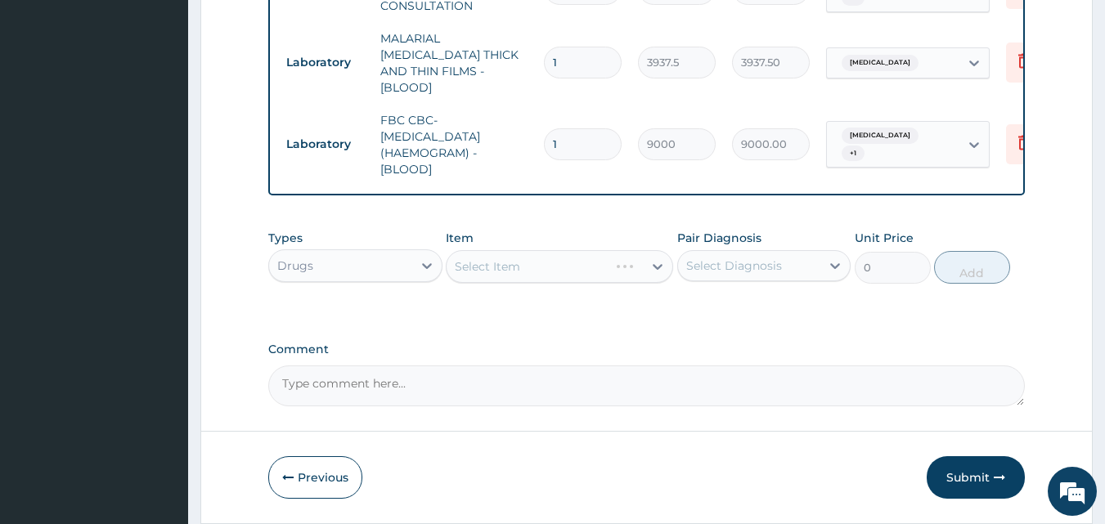
scroll to position [735, 0]
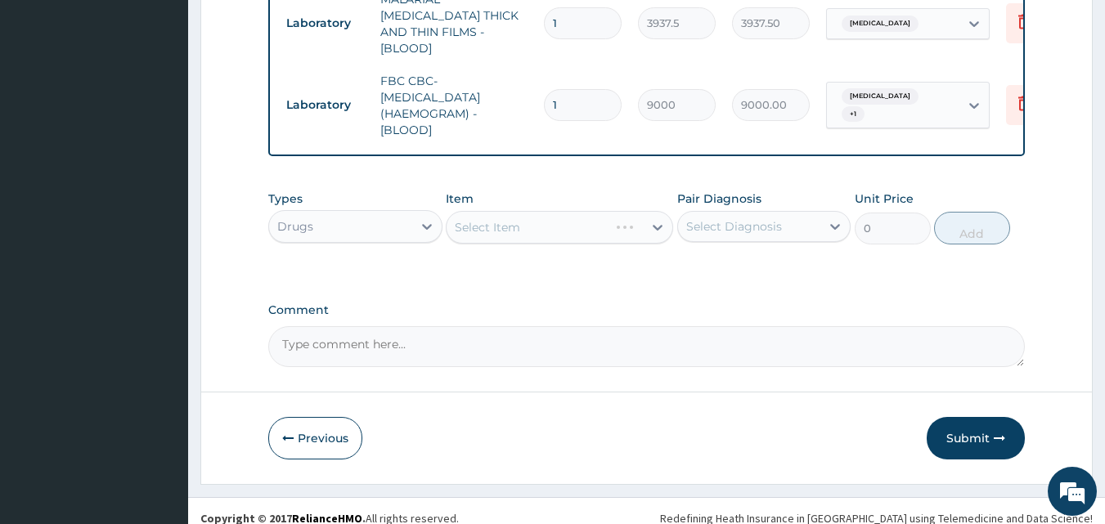
click at [558, 214] on div "Select Item" at bounding box center [545, 227] width 196 height 26
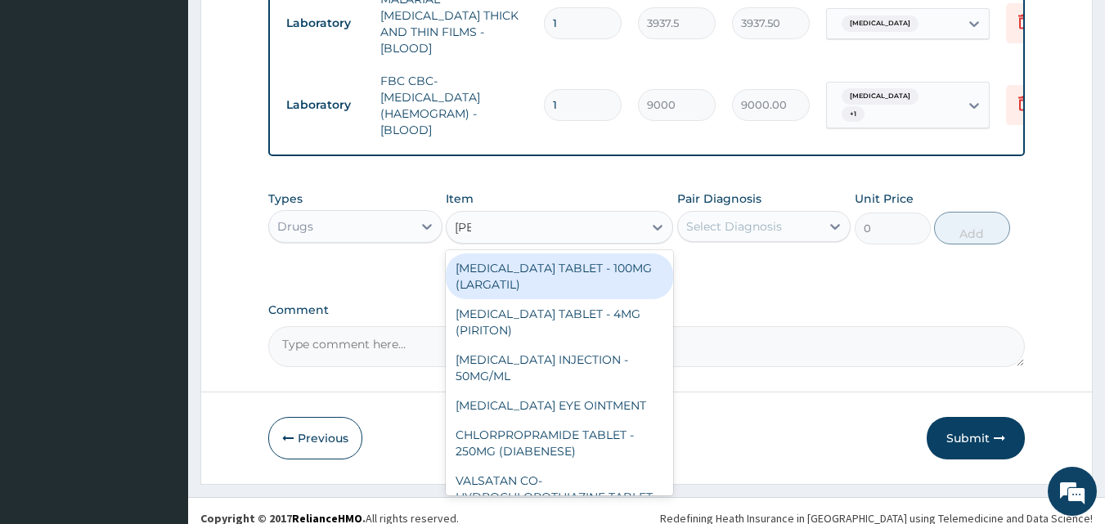
type input "lorat"
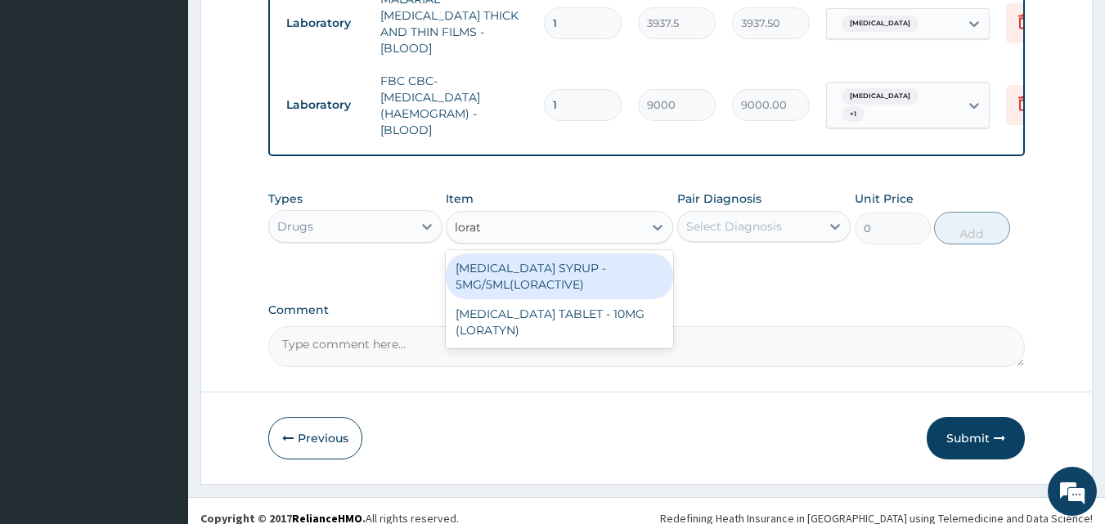
drag, startPoint x: 495, startPoint y: 258, endPoint x: 627, endPoint y: 242, distance: 133.4
click at [496, 258] on div "[MEDICAL_DATA] SYRUP - 5MG/5ML(LORACTIVE)" at bounding box center [559, 277] width 227 height 46
type input "1936.0000000000002"
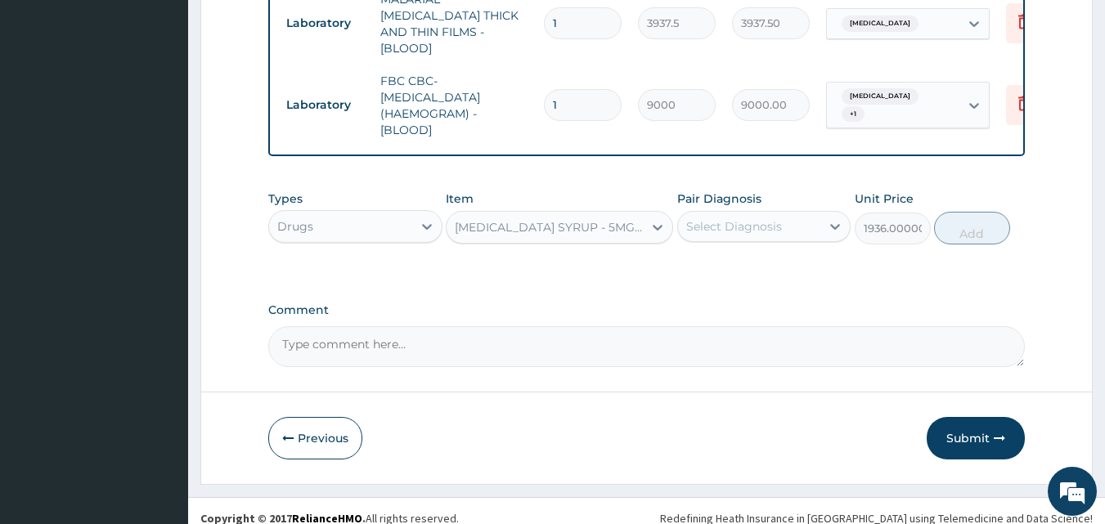
click at [732, 222] on div "Select Diagnosis" at bounding box center [734, 226] width 96 height 16
click at [750, 275] on label "[MEDICAL_DATA]" at bounding box center [754, 267] width 101 height 16
checkbox input "true"
click at [955, 227] on button "Add" at bounding box center [972, 228] width 76 height 33
type input "0"
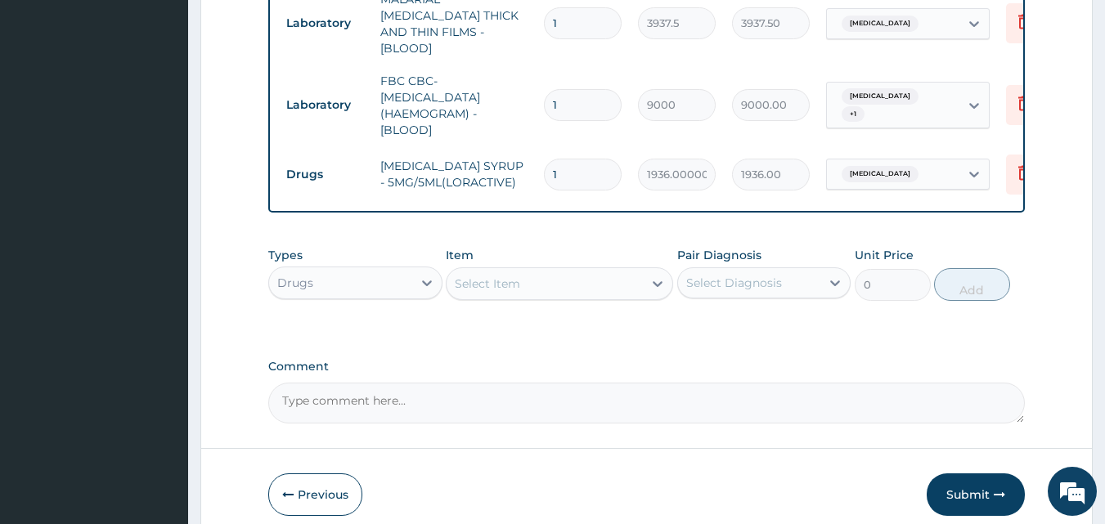
click at [524, 280] on div "Select Item" at bounding box center [545, 284] width 196 height 26
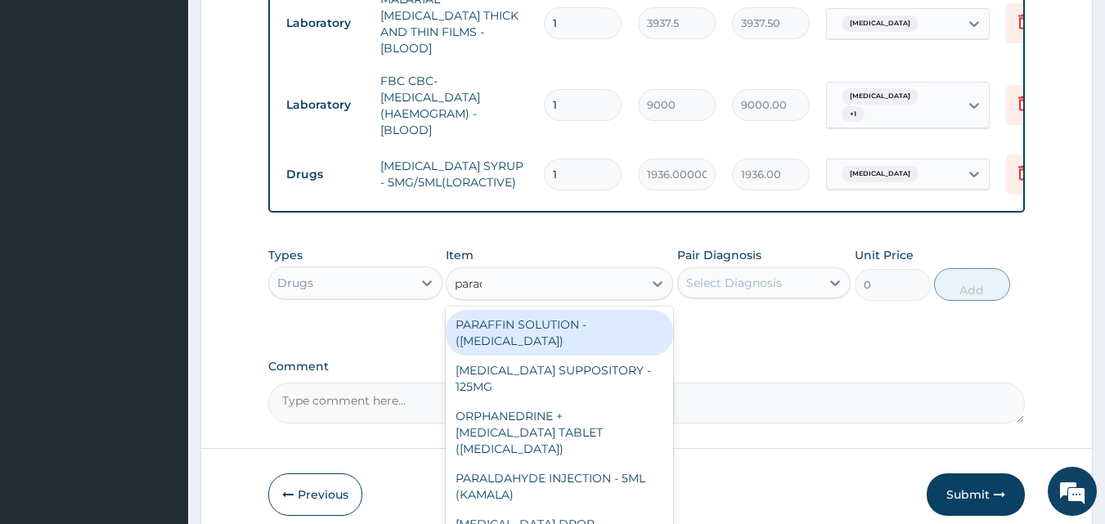
type input "parace"
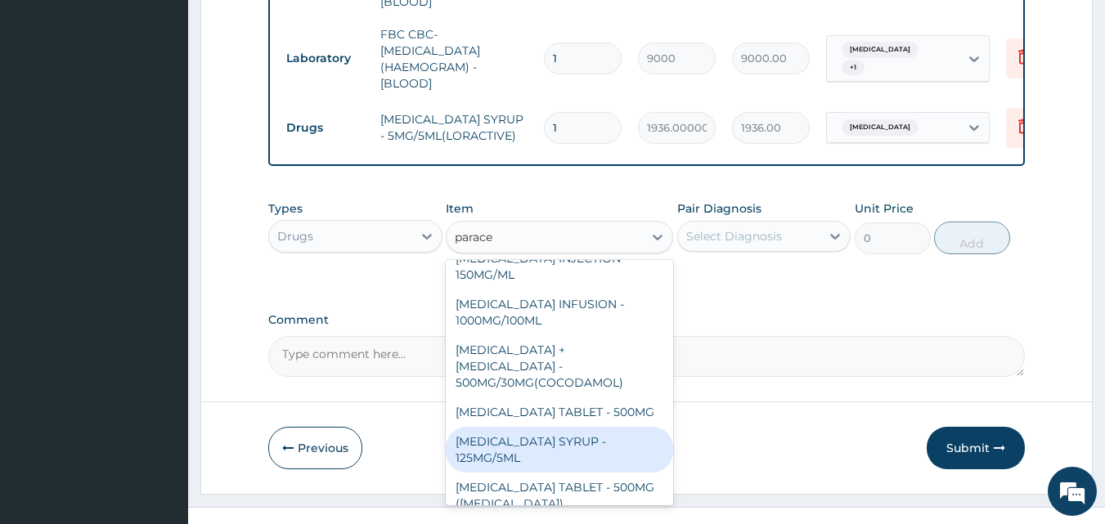
scroll to position [803, 0]
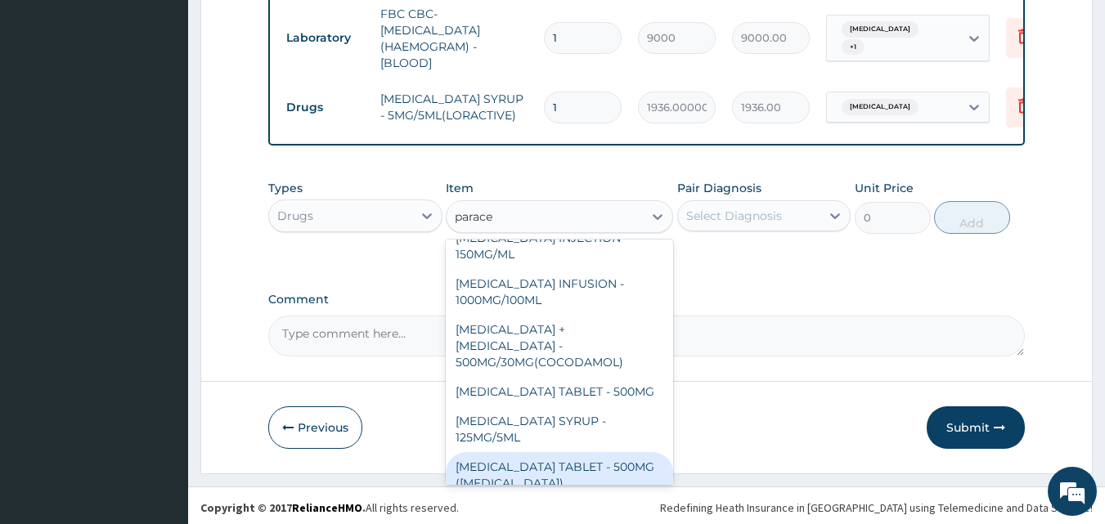
click at [615, 452] on div "[MEDICAL_DATA] TABLET - 500MG ([MEDICAL_DATA])" at bounding box center [559, 475] width 227 height 46
type input "66"
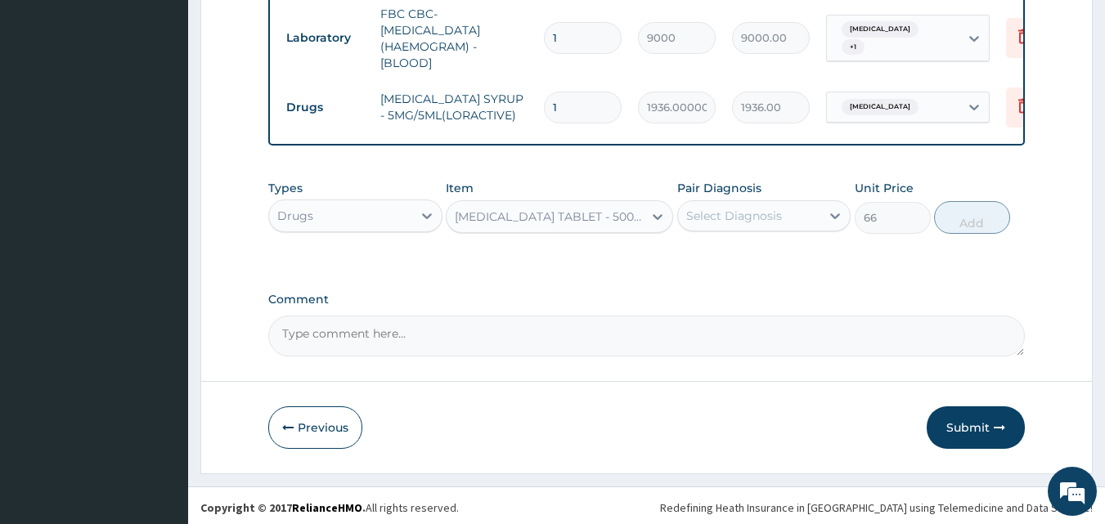
click at [698, 208] on div "Select Diagnosis" at bounding box center [734, 216] width 96 height 16
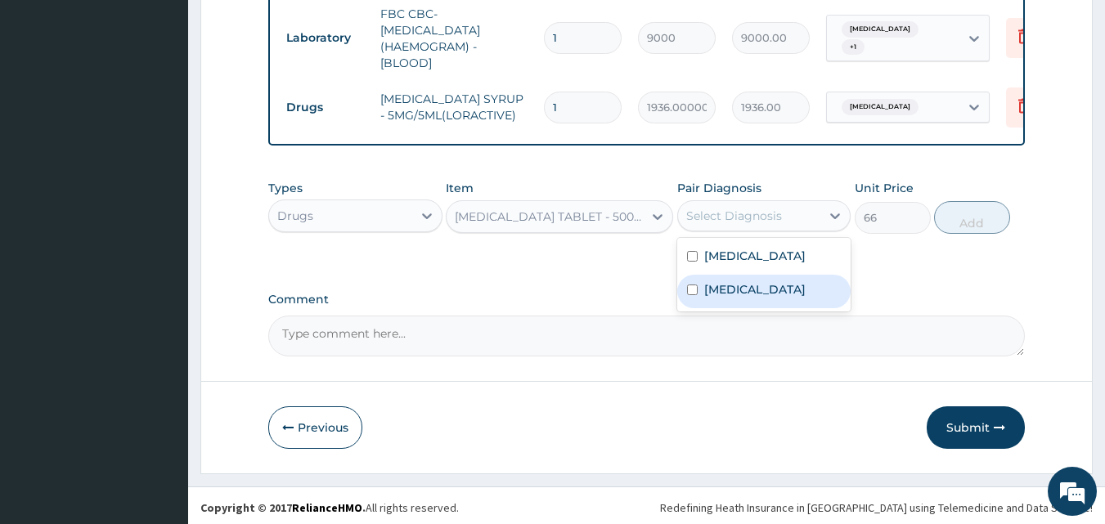
click at [704, 298] on label "[MEDICAL_DATA]" at bounding box center [754, 289] width 101 height 16
checkbox input "true"
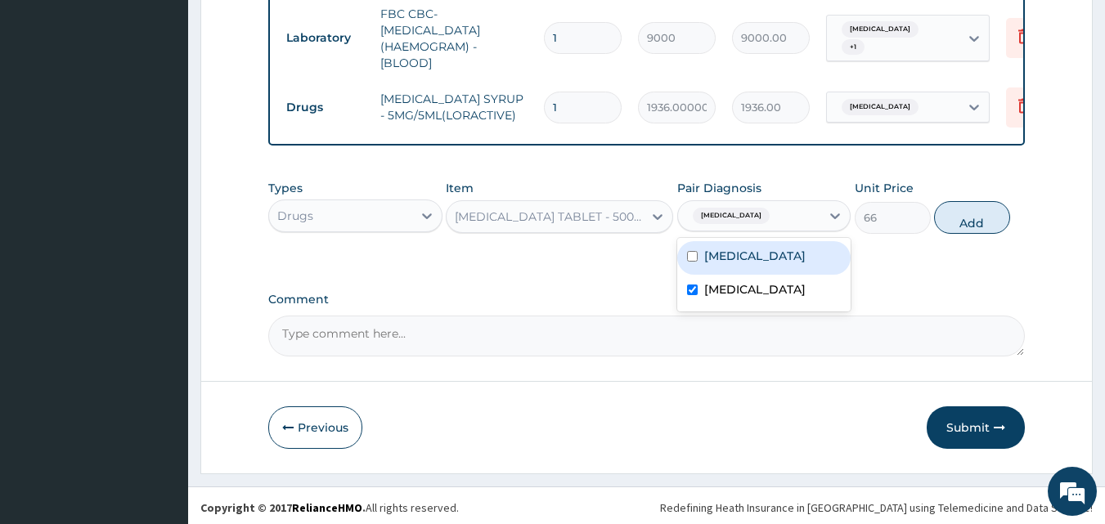
drag, startPoint x: 722, startPoint y: 272, endPoint x: 762, endPoint y: 255, distance: 42.9
click at [724, 264] on label "[MEDICAL_DATA]" at bounding box center [754, 256] width 101 height 16
checkbox input "true"
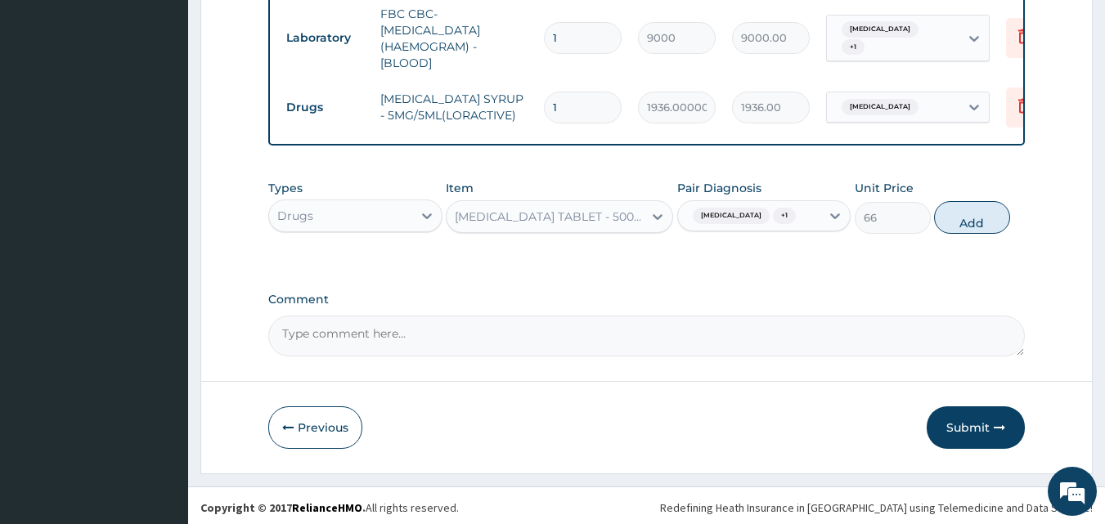
drag, startPoint x: 952, startPoint y: 209, endPoint x: 901, endPoint y: 218, distance: 52.5
click at [953, 209] on button "Add" at bounding box center [972, 217] width 76 height 33
type input "0"
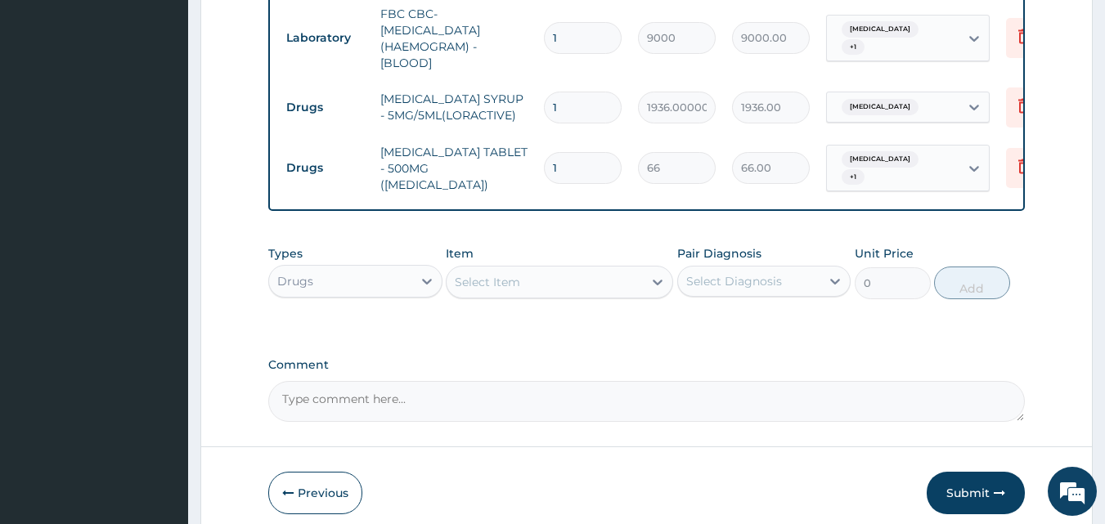
type input "18"
type input "1188.00"
type input "18"
click at [1018, 96] on icon at bounding box center [1024, 106] width 20 height 20
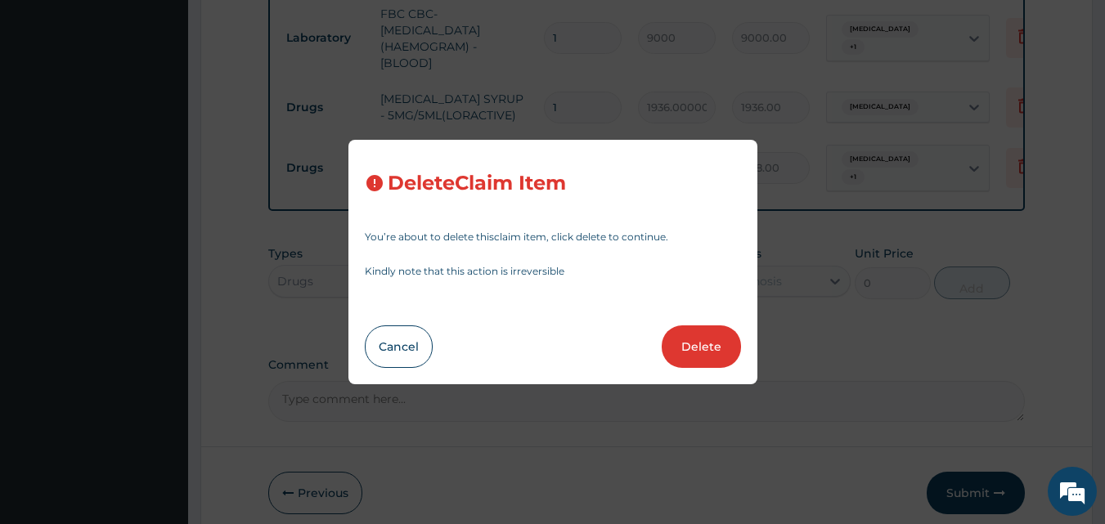
click at [690, 334] on button "Delete" at bounding box center [701, 347] width 79 height 43
type input "18"
type input "66"
type input "1188.00"
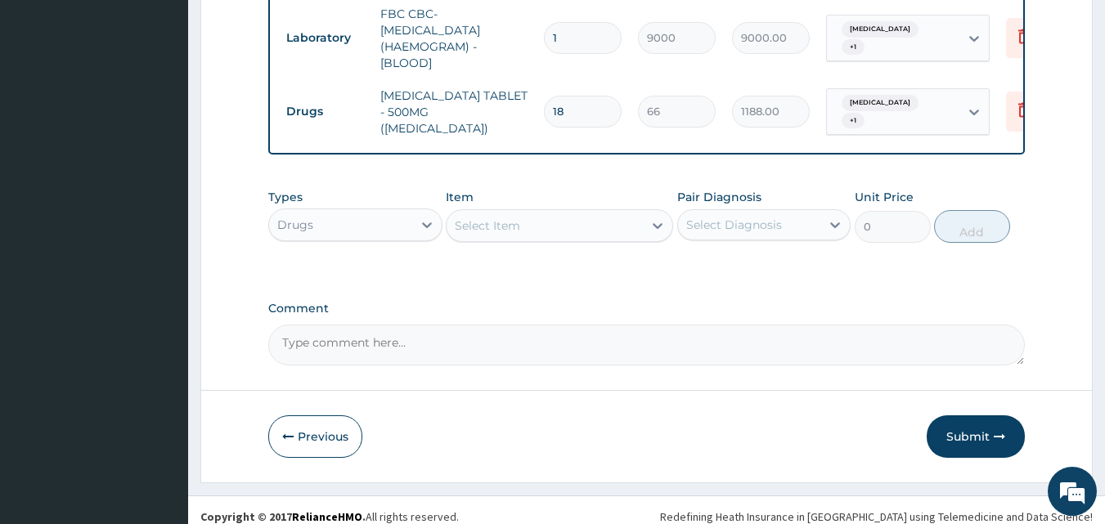
click at [501, 209] on div "Select Item" at bounding box center [559, 225] width 227 height 33
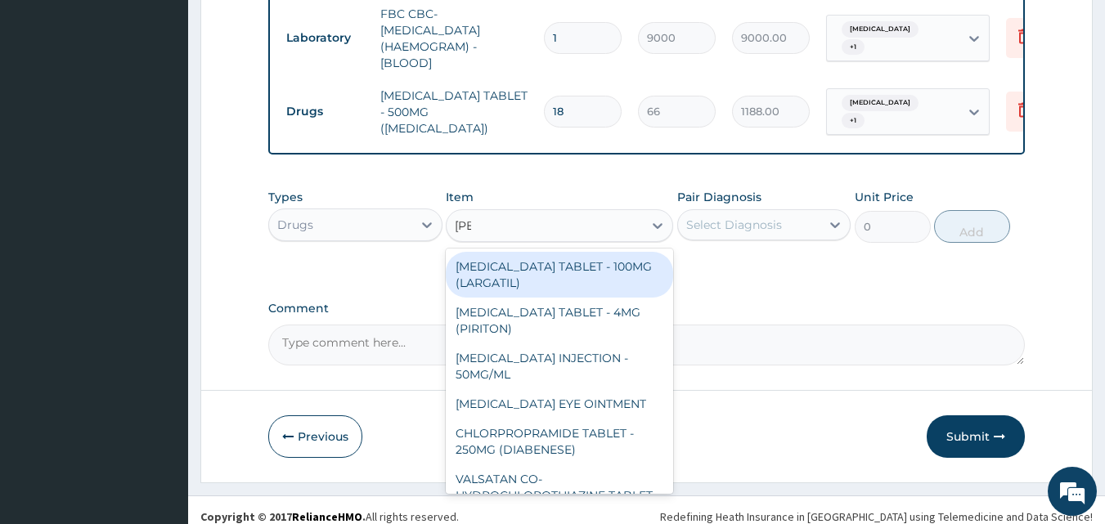
type input "lorat"
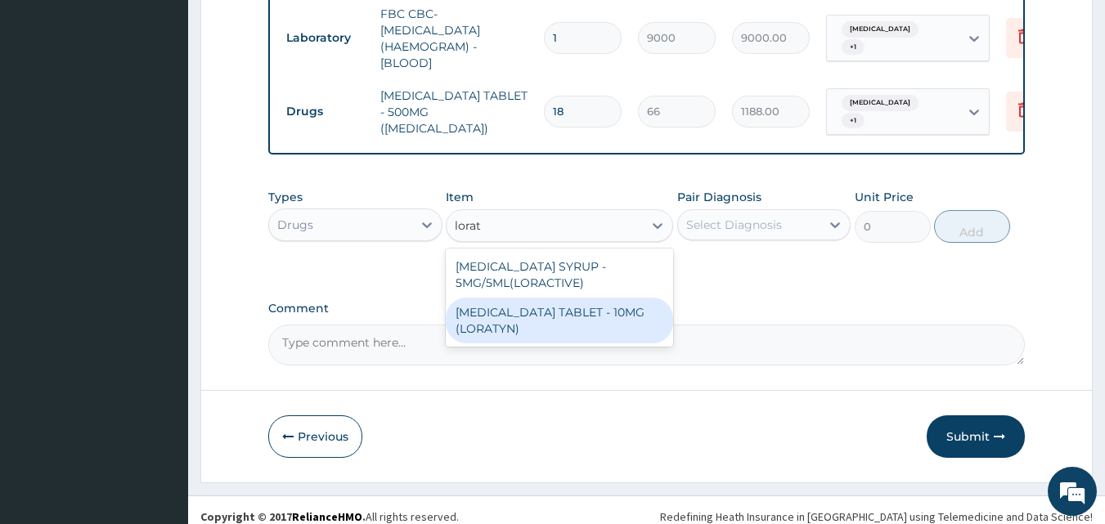
click at [515, 301] on div "[MEDICAL_DATA] TABLET - 10MG (LORATYN)" at bounding box center [559, 321] width 227 height 46
type input "154"
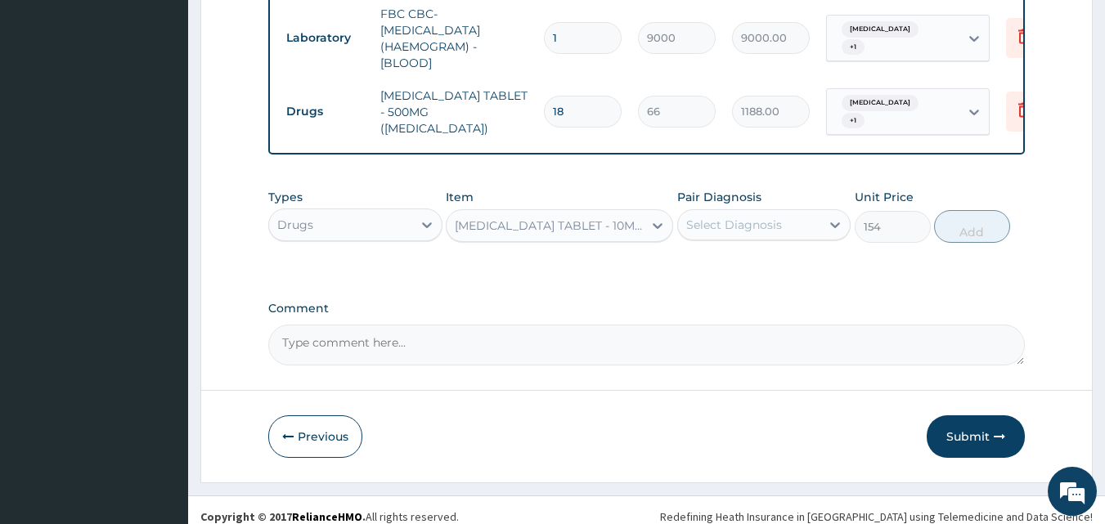
click at [726, 217] on div "Select Diagnosis" at bounding box center [734, 225] width 96 height 16
drag, startPoint x: 731, startPoint y: 257, endPoint x: 980, endPoint y: 223, distance: 251.7
click at [737, 257] on label "Upper respiratory infection" at bounding box center [754, 265] width 101 height 16
checkbox input "true"
click at [978, 212] on button "Add" at bounding box center [972, 226] width 76 height 33
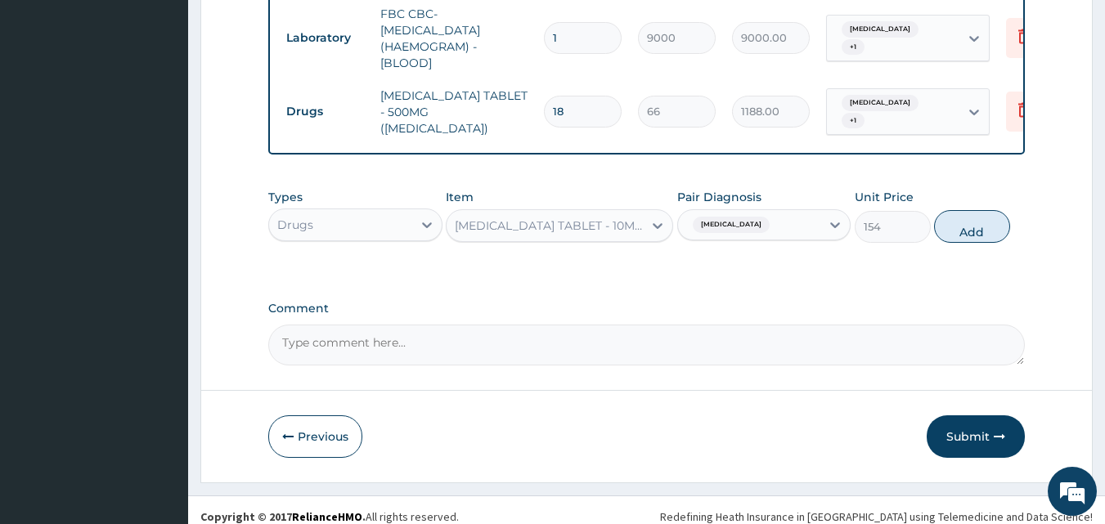
type input "0"
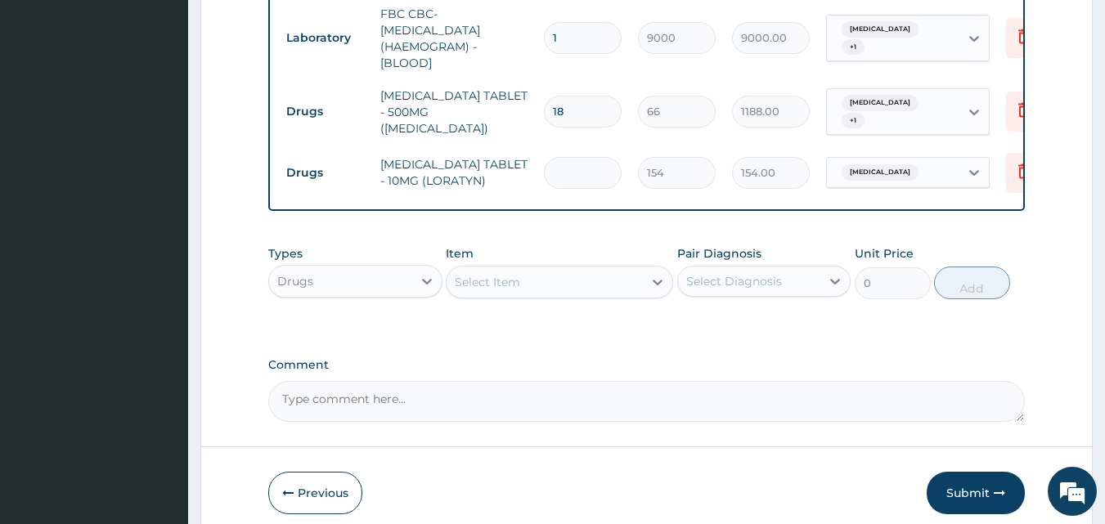
type input "0.00"
type input "5"
type input "770.00"
type input "5"
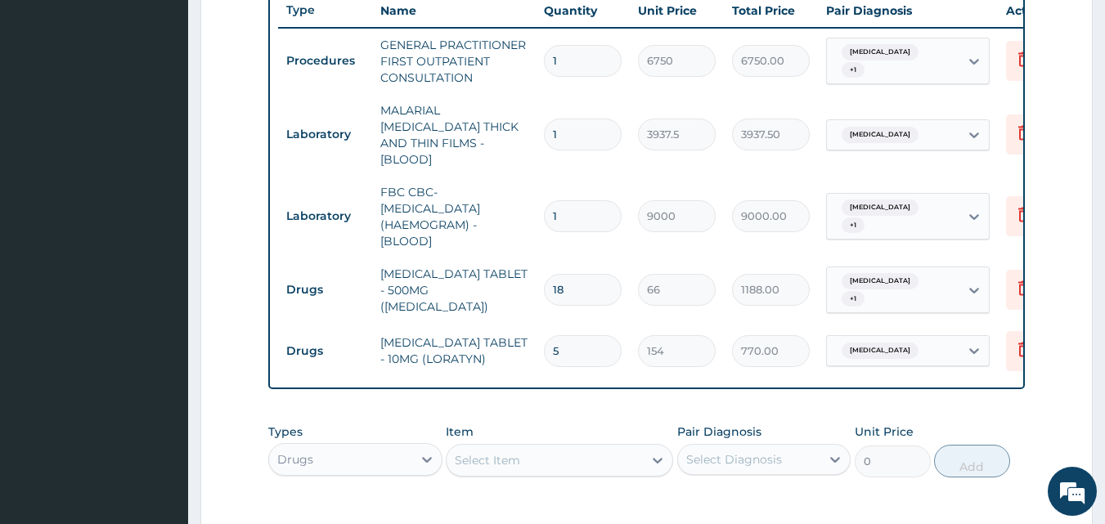
scroll to position [859, 0]
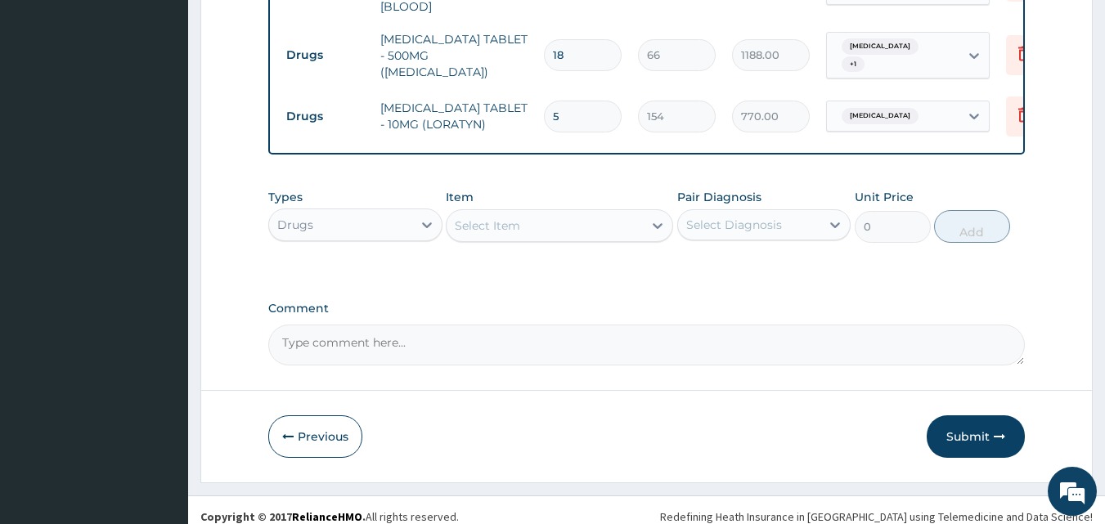
drag, startPoint x: 978, startPoint y: 422, endPoint x: 601, endPoint y: 326, distance: 389.1
drag, startPoint x: 951, startPoint y: 423, endPoint x: 940, endPoint y: 420, distance: 11.1
click at [952, 421] on button "Submit" at bounding box center [976, 437] width 98 height 43
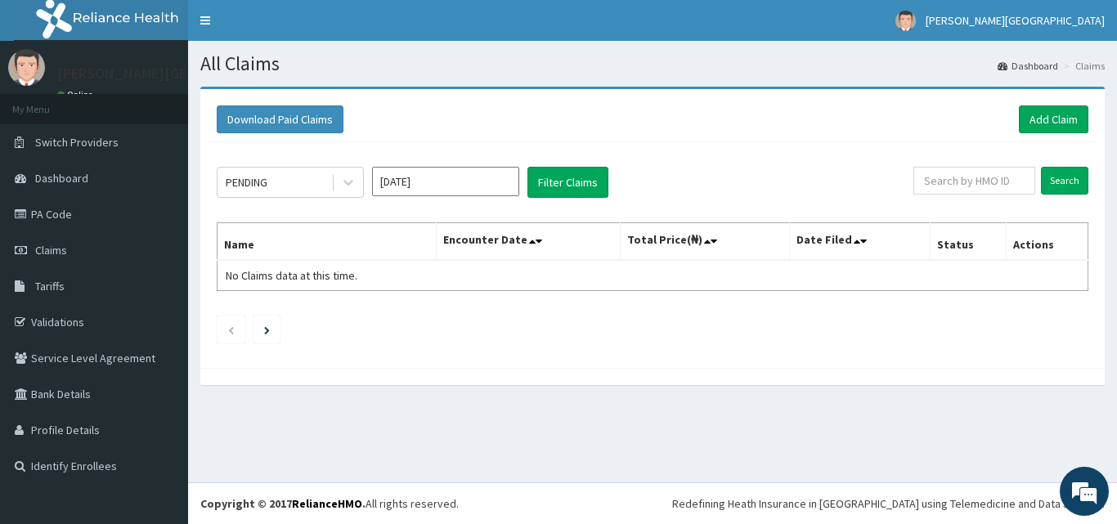
click at [690, 9] on nav "Toggle navigation Krystal medical Centre Krystal medical Centre - krystalmedica…" at bounding box center [652, 20] width 929 height 41
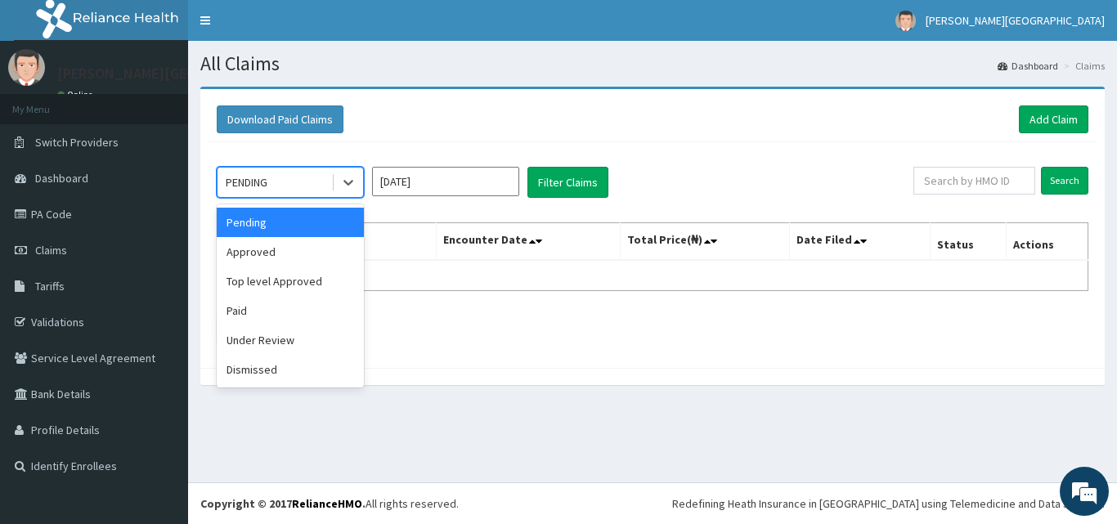
click at [300, 176] on div "PENDING" at bounding box center [275, 182] width 114 height 26
click at [276, 262] on div "Approved" at bounding box center [290, 251] width 147 height 29
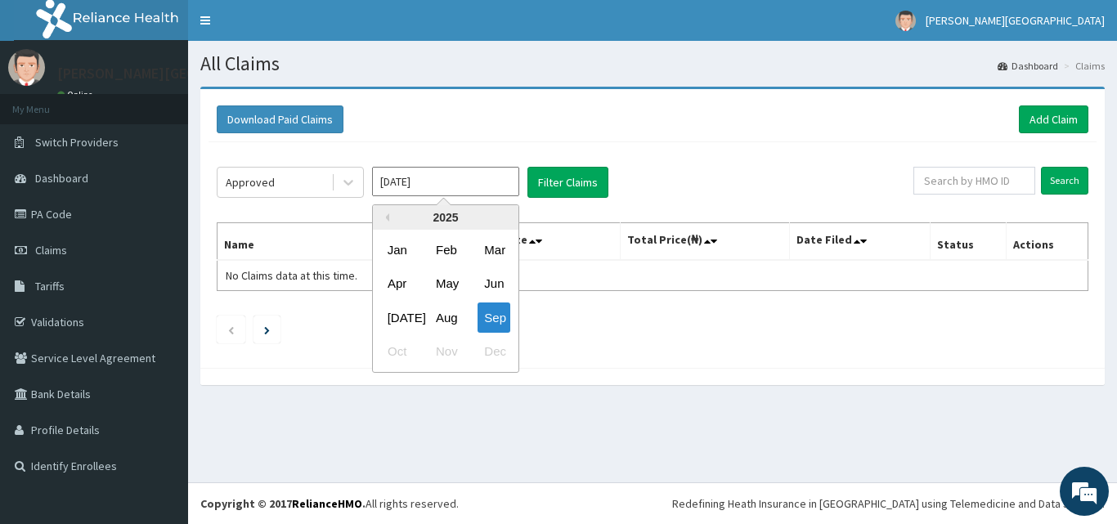
drag, startPoint x: 391, startPoint y: 182, endPoint x: 488, endPoint y: 259, distance: 124.6
click at [393, 182] on input "[DATE]" at bounding box center [445, 181] width 147 height 29
drag, startPoint x: 456, startPoint y: 317, endPoint x: 577, endPoint y: 212, distance: 159.5
click at [457, 316] on div "Aug" at bounding box center [445, 318] width 33 height 30
type input "Aug 2025"
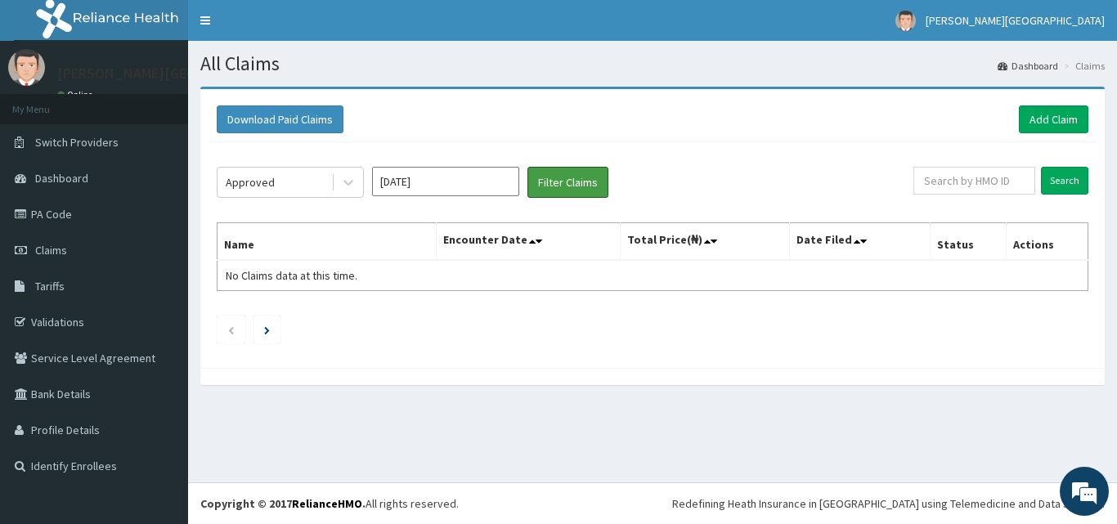
click at [579, 181] on button "Filter Claims" at bounding box center [568, 182] width 81 height 31
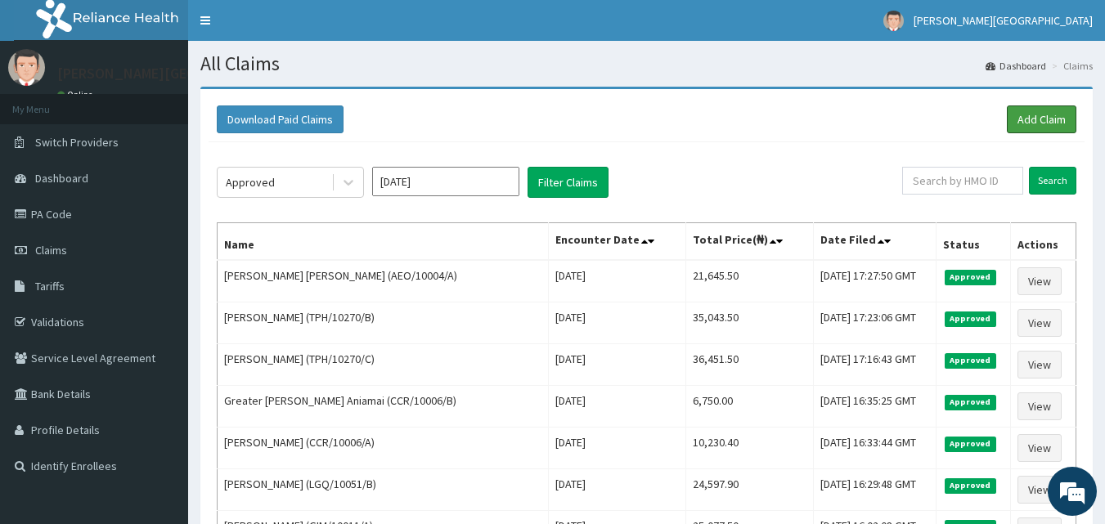
drag, startPoint x: 1016, startPoint y: 121, endPoint x: 1026, endPoint y: 109, distance: 15.7
click at [1018, 119] on link "Add Claim" at bounding box center [1042, 120] width 70 height 28
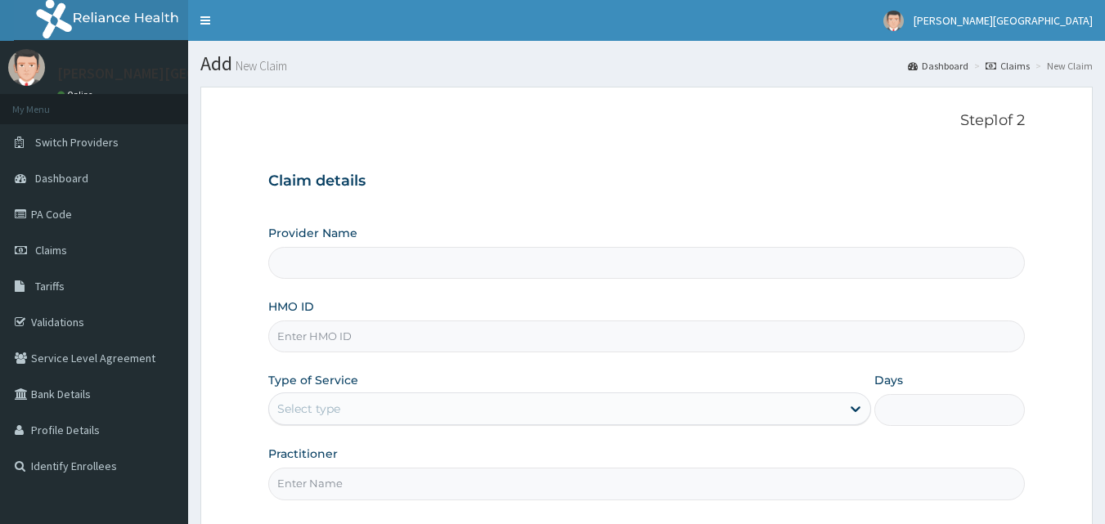
type input "Krystal Medical Centre"
drag, startPoint x: 334, startPoint y: 338, endPoint x: 330, endPoint y: 349, distance: 12.2
click at [334, 342] on input "HMO ID" at bounding box center [647, 337] width 758 height 32
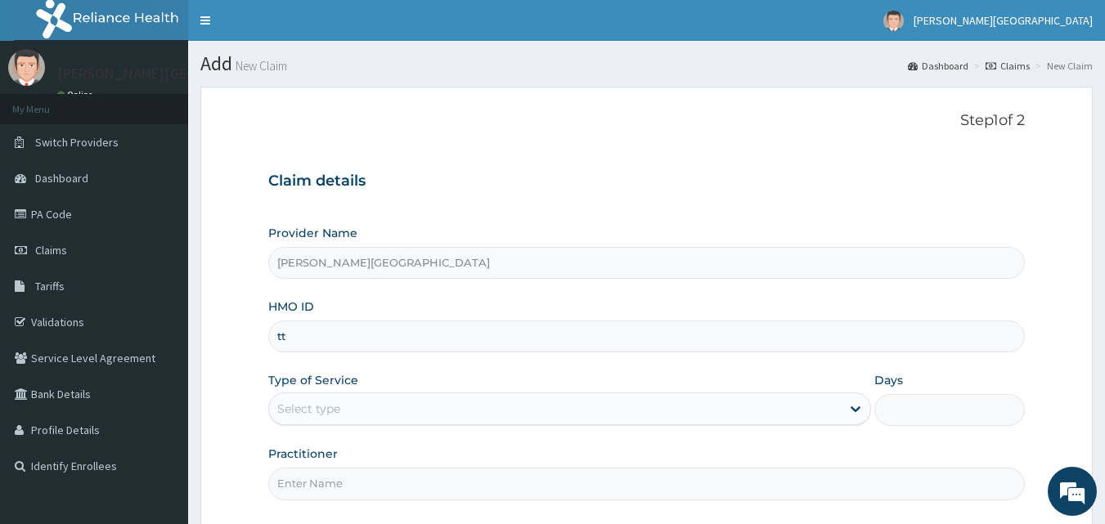
type input "t"
type input "TTN/10007/A"
click at [364, 408] on div "Select type" at bounding box center [555, 409] width 572 height 26
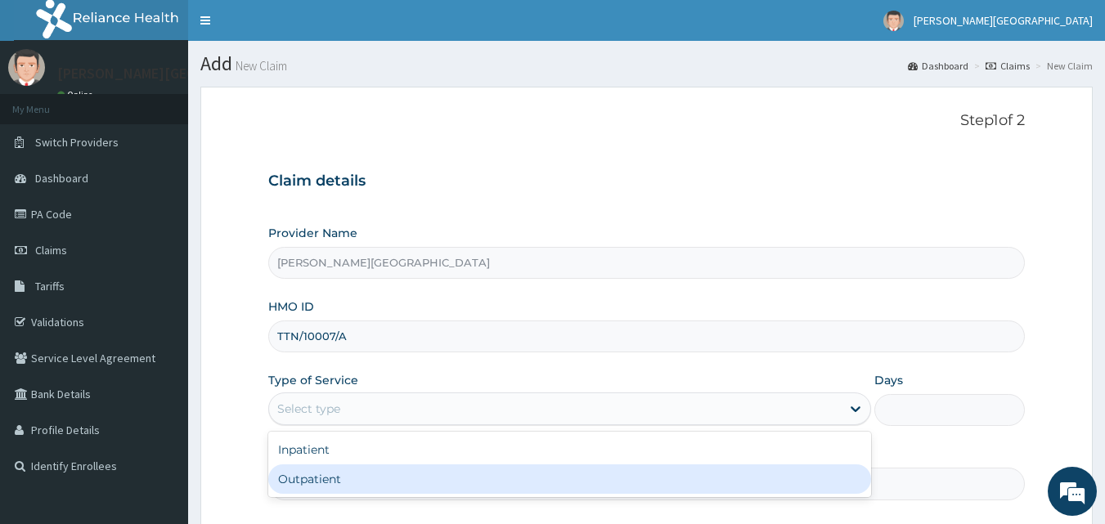
click at [334, 474] on div "Outpatient" at bounding box center [569, 479] width 603 height 29
type input "1"
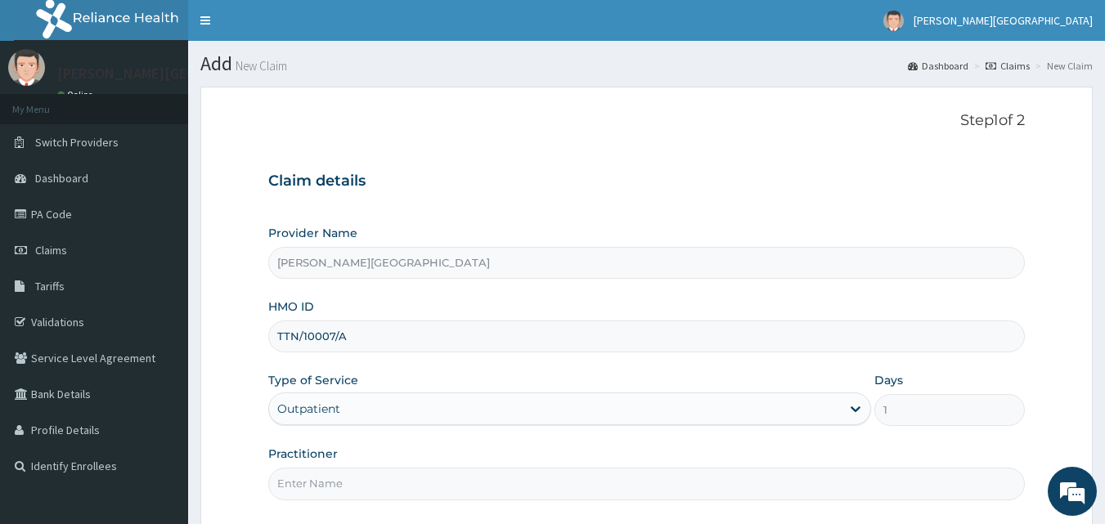
click at [340, 479] on input "Practitioner" at bounding box center [647, 484] width 758 height 32
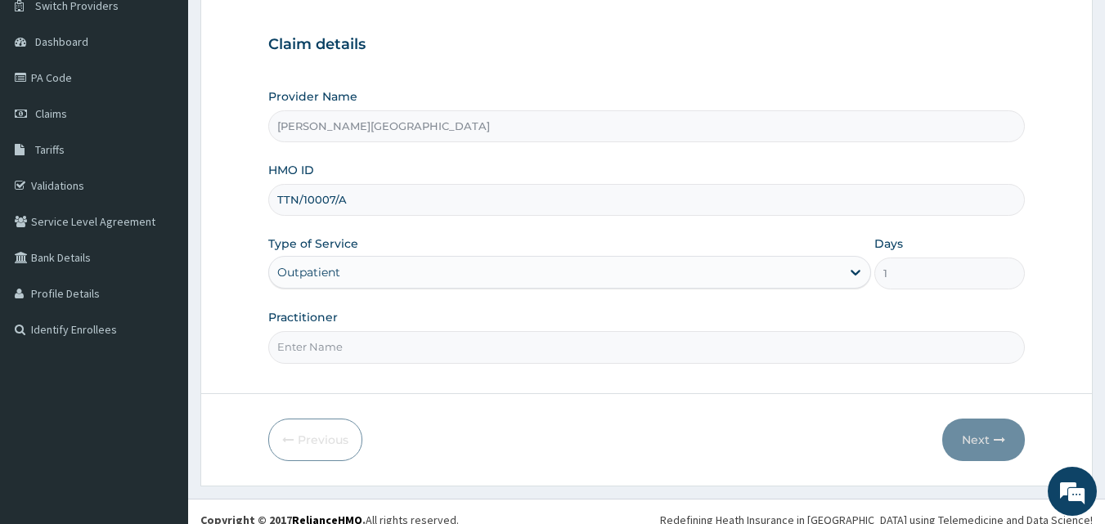
click at [366, 353] on input "Practitioner" at bounding box center [647, 347] width 758 height 32
type input "[PERSON_NAME]"
click at [987, 429] on button "Next" at bounding box center [983, 440] width 83 height 43
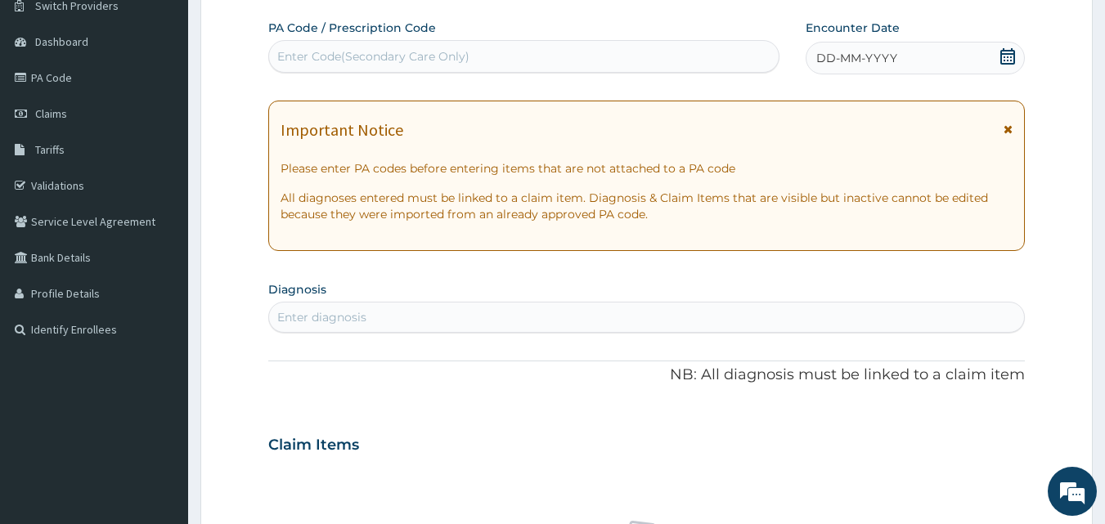
click at [1006, 55] on icon at bounding box center [1008, 56] width 16 height 16
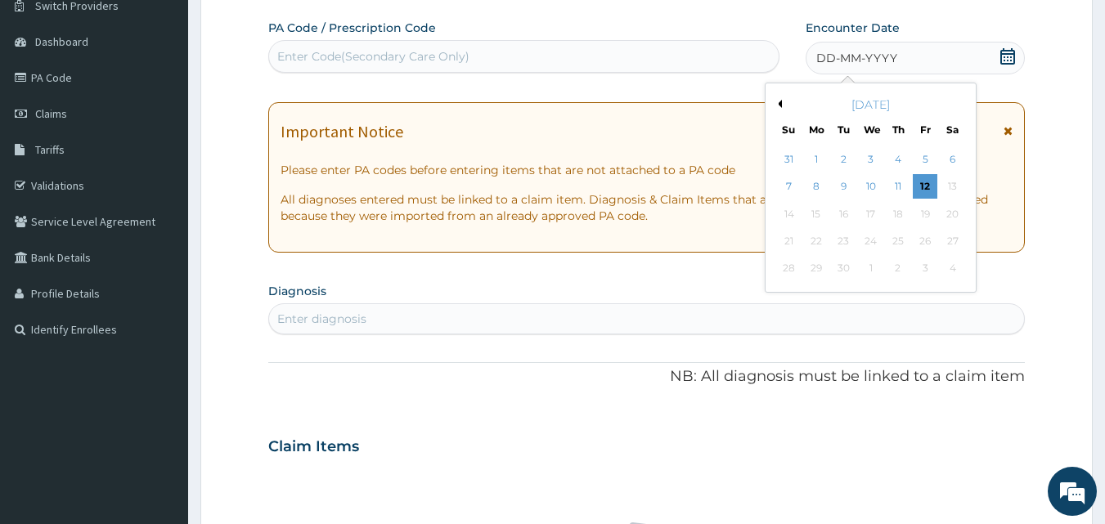
click at [776, 97] on div "[DATE]" at bounding box center [870, 105] width 197 height 16
click at [779, 101] on button "Previous Month" at bounding box center [778, 104] width 8 height 8
click at [870, 243] on div "20" at bounding box center [871, 241] width 25 height 25
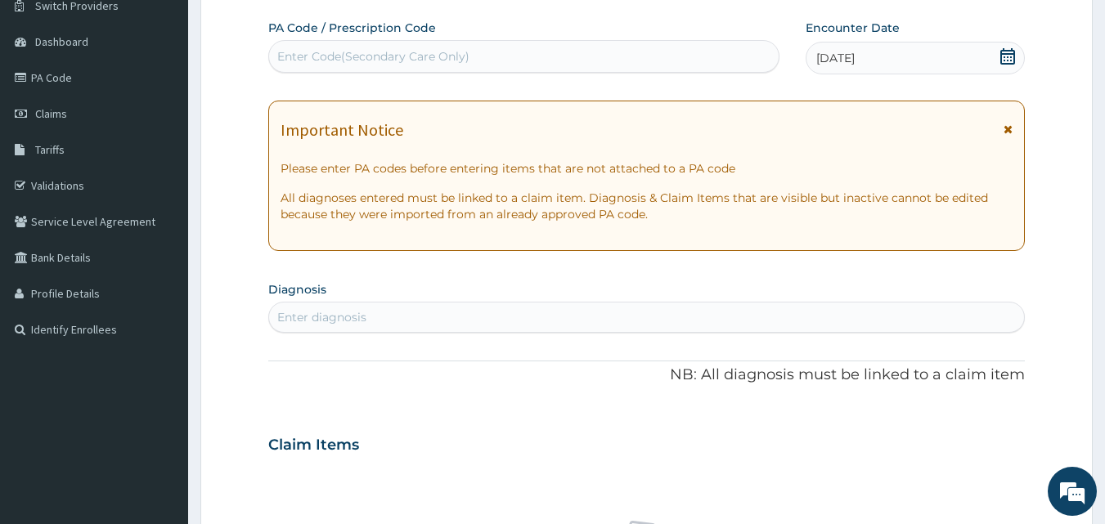
click at [364, 314] on div "Enter diagnosis" at bounding box center [321, 317] width 89 height 16
type input "FURUNC"
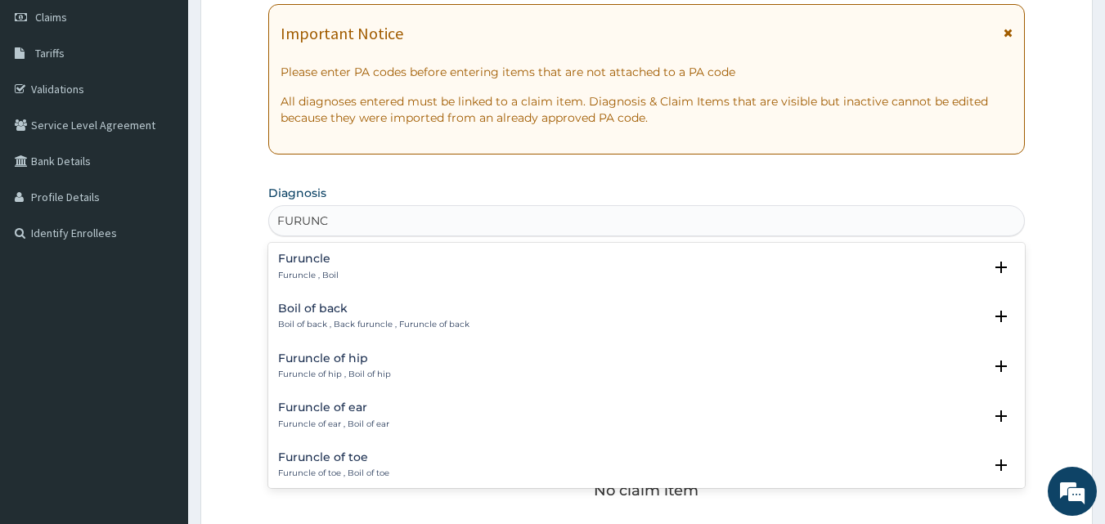
scroll to position [272, 0]
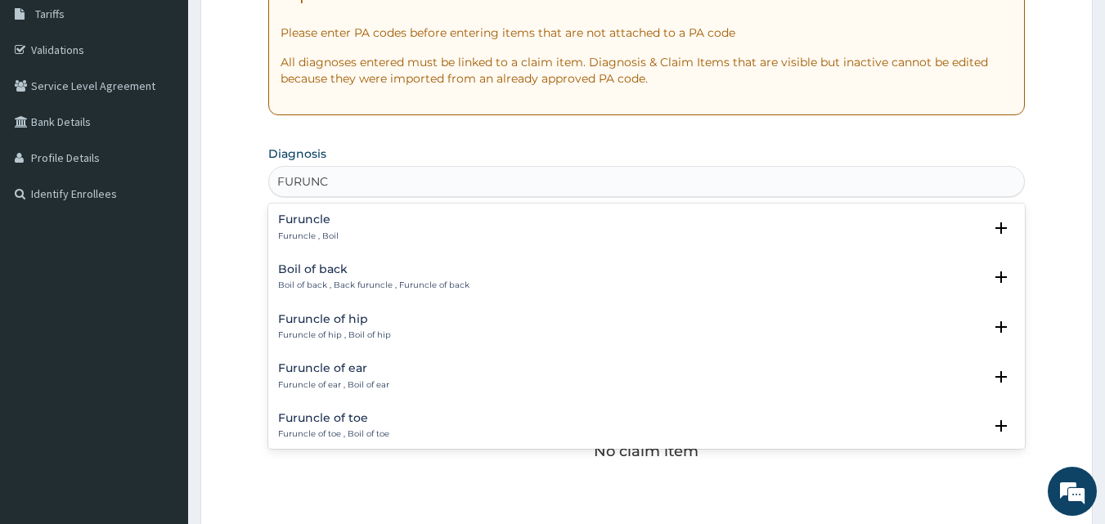
click at [314, 221] on h4 "Furuncle" at bounding box center [308, 220] width 61 height 12
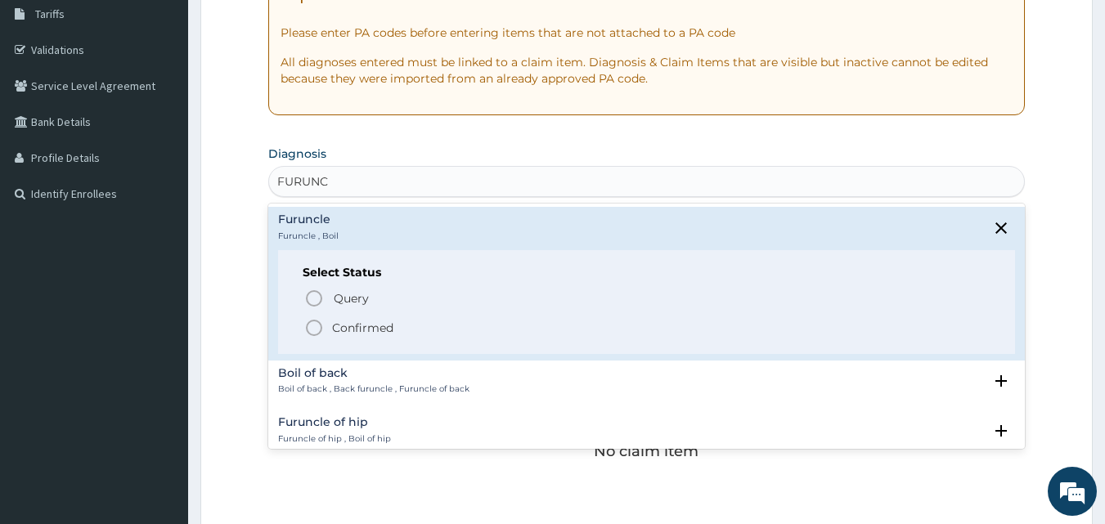
click at [337, 326] on p "Confirmed" at bounding box center [362, 328] width 61 height 16
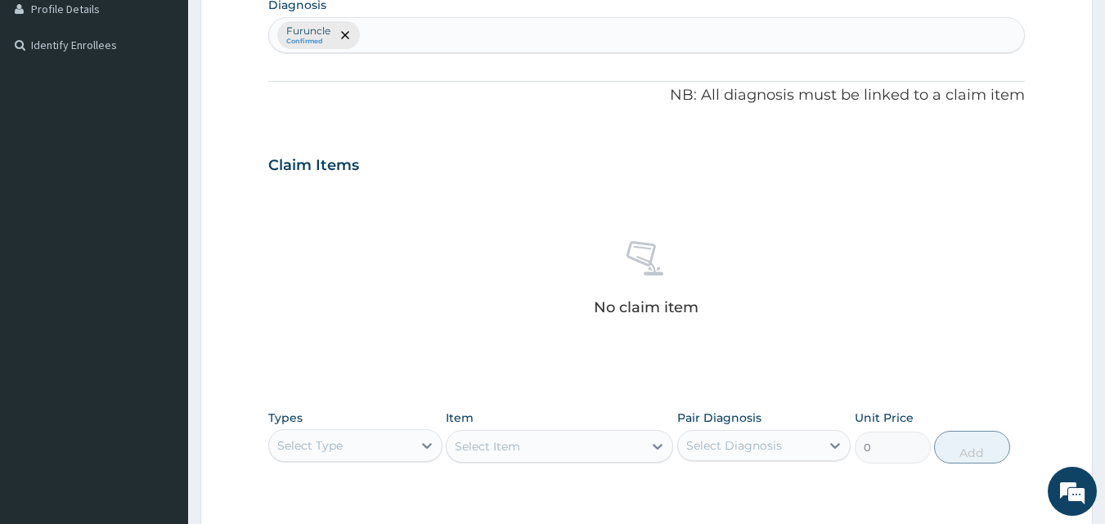
scroll to position [546, 0]
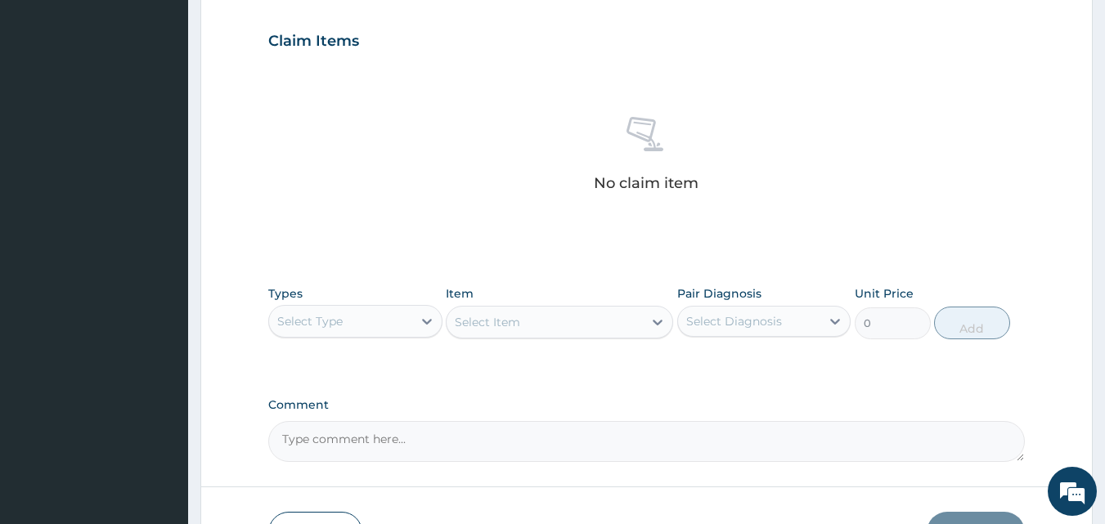
click at [364, 312] on div "Select Type" at bounding box center [340, 321] width 143 height 26
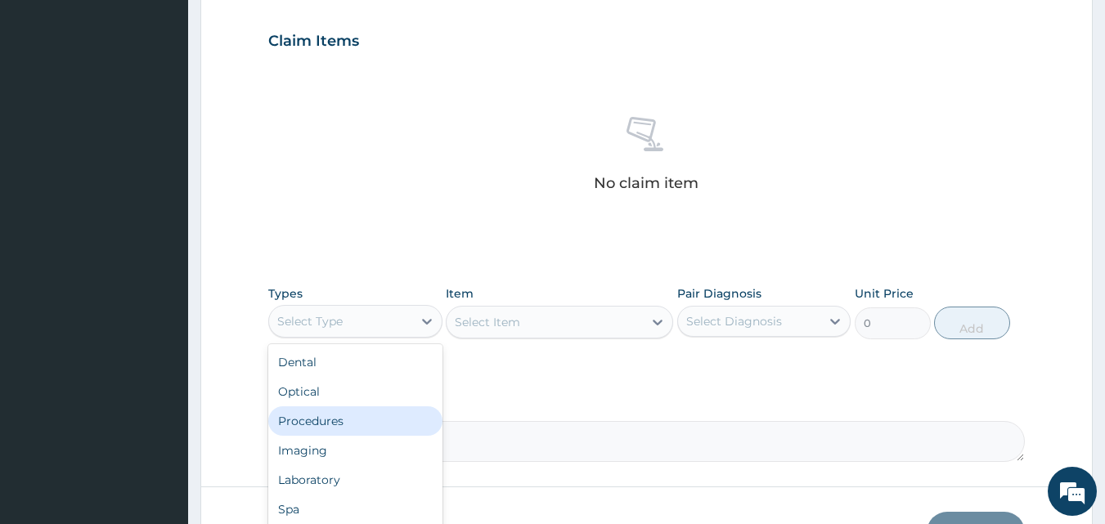
click at [335, 423] on div "Procedures" at bounding box center [355, 421] width 174 height 29
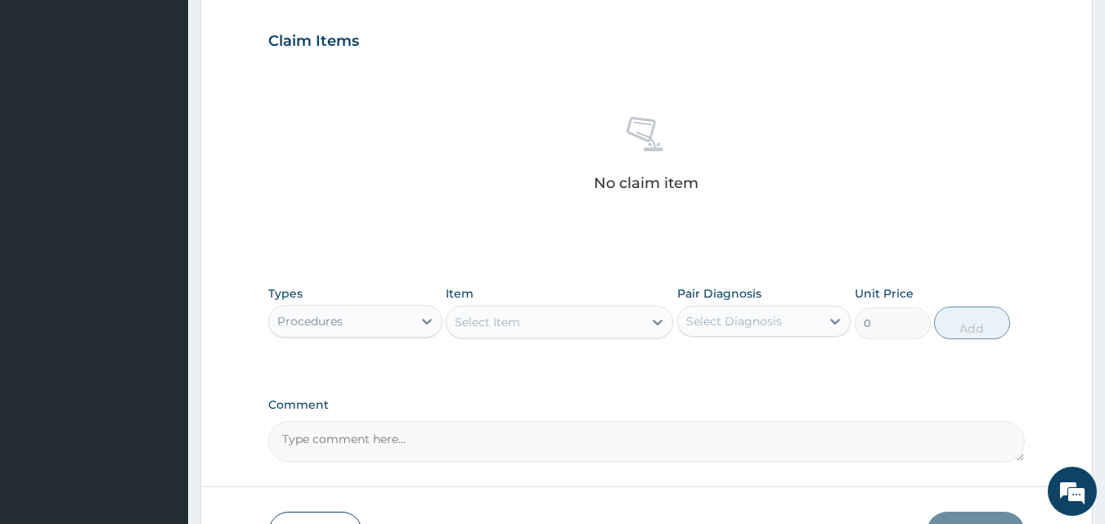
click at [492, 317] on div "Select Item" at bounding box center [487, 322] width 65 height 16
type input "G"
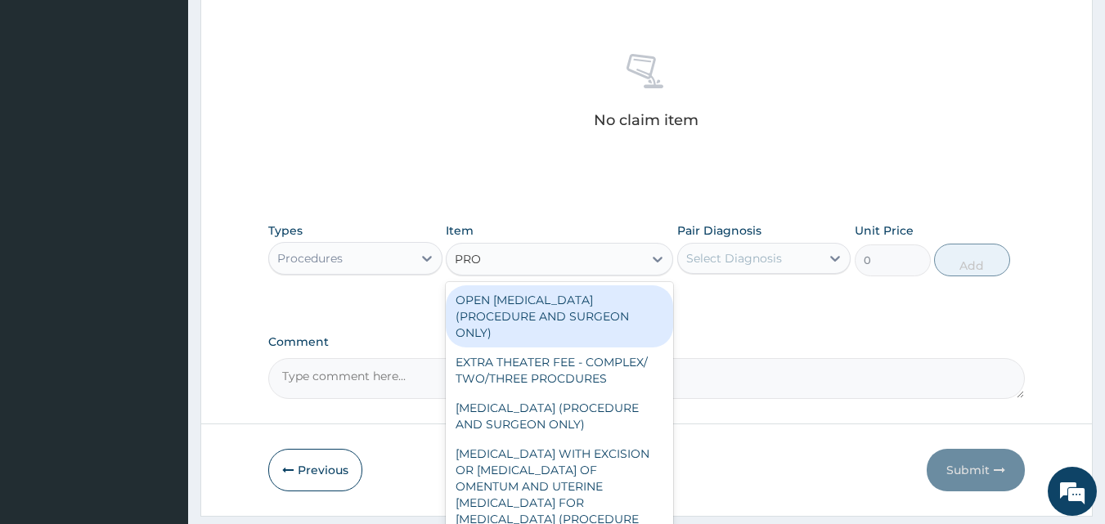
scroll to position [655, 0]
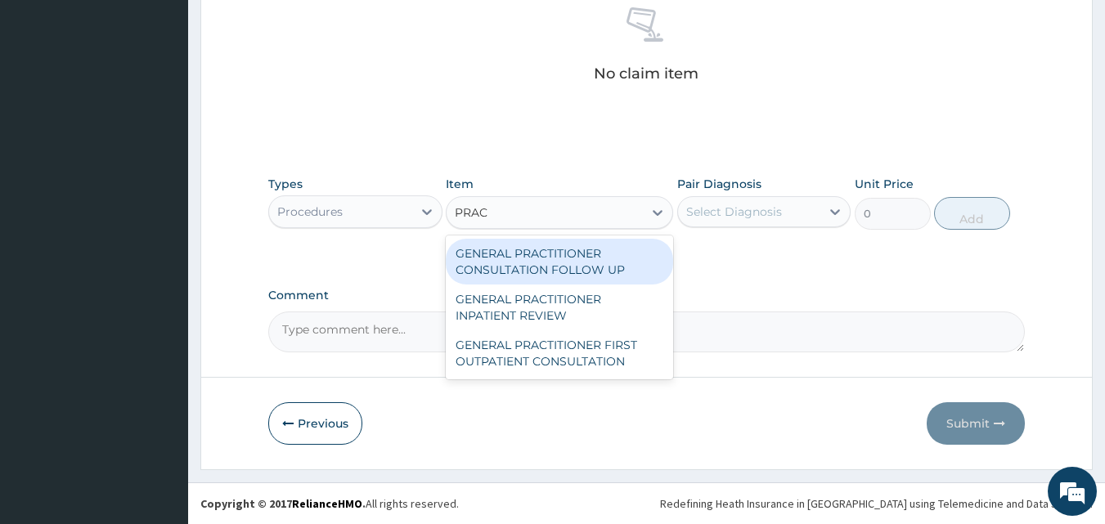
type input "PRACT"
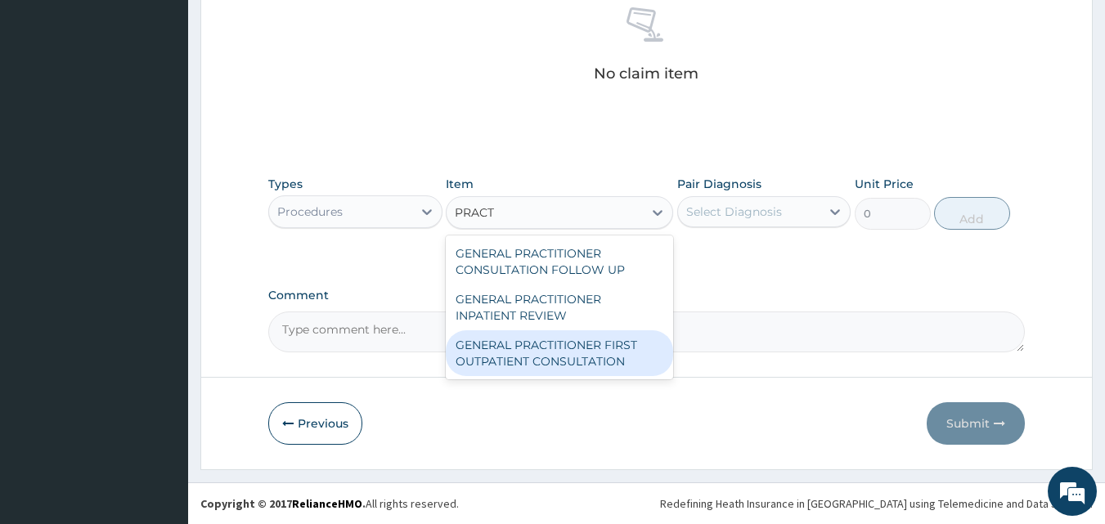
click at [614, 341] on div "GENERAL PRACTITIONER FIRST OUTPATIENT CONSULTATION" at bounding box center [559, 353] width 227 height 46
type input "6750"
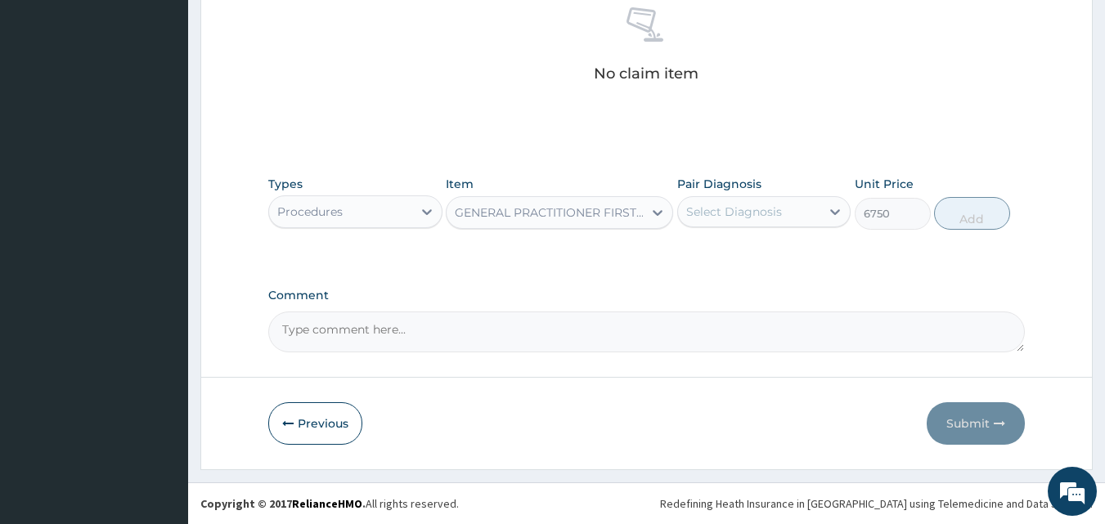
click at [729, 216] on div "Select Diagnosis" at bounding box center [734, 212] width 96 height 16
click at [722, 250] on label "Furuncle" at bounding box center [730, 252] width 52 height 16
checkbox input "true"
click at [993, 214] on button "Add" at bounding box center [972, 213] width 76 height 33
type input "0"
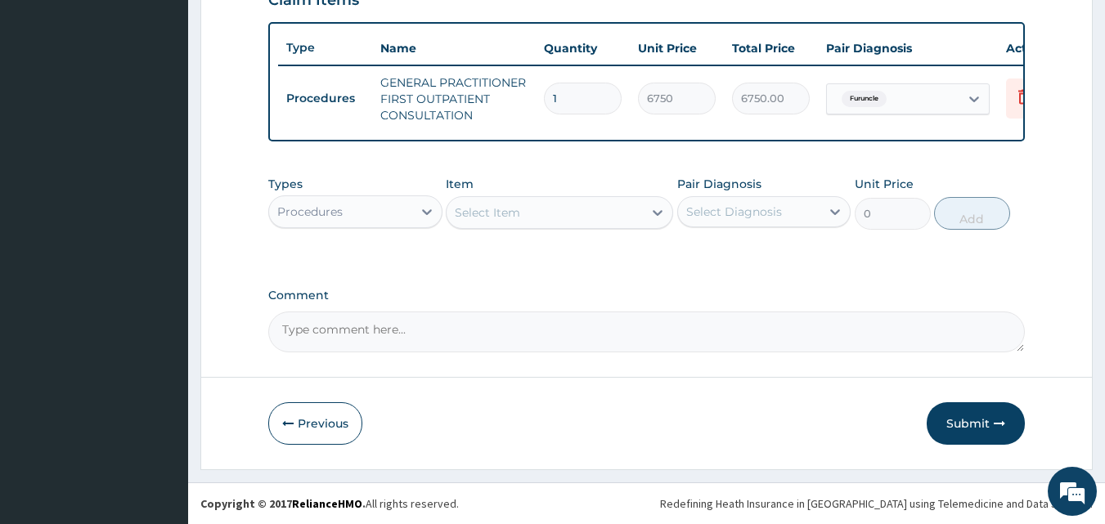
scroll to position [599, 0]
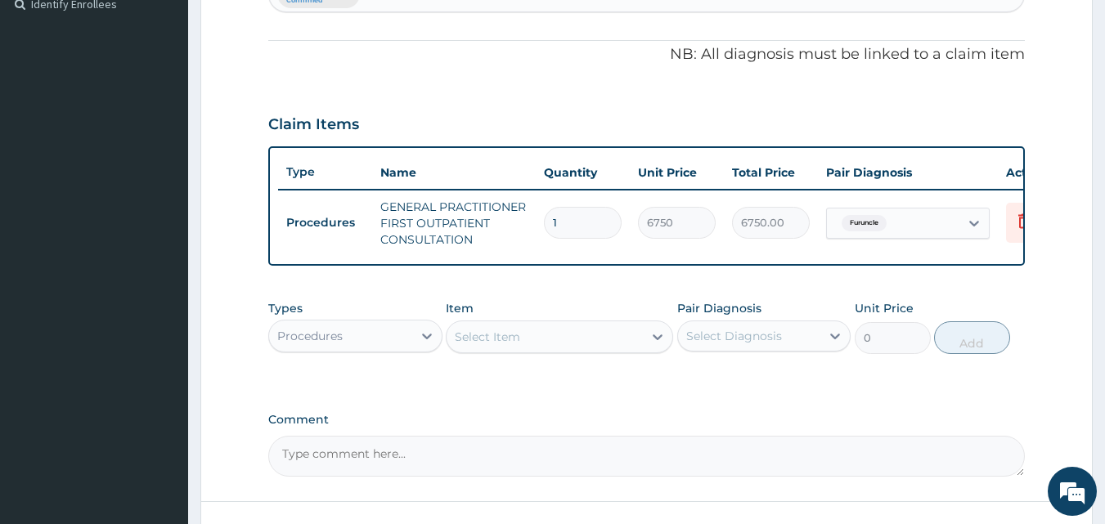
type input "2"
type input "13500.00"
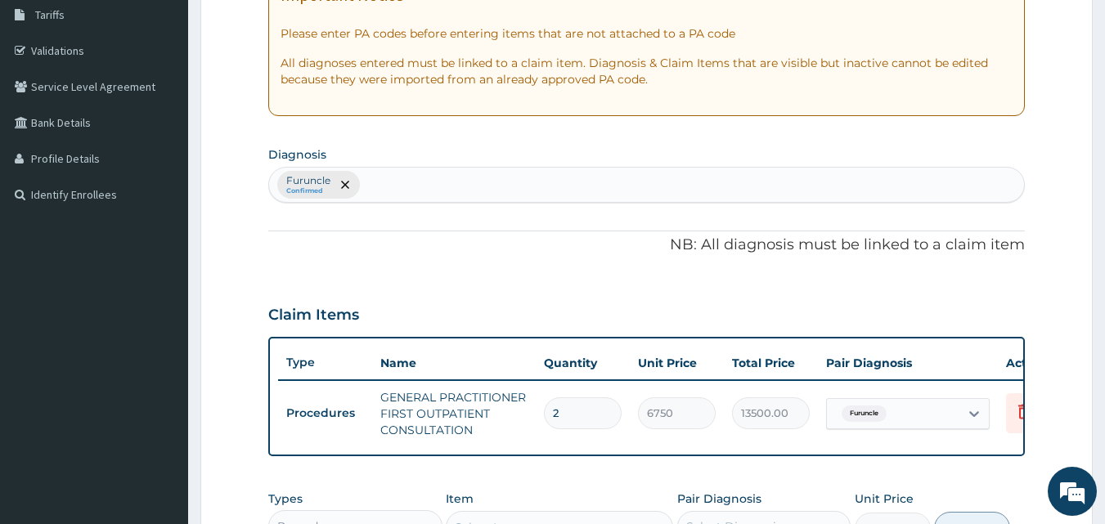
scroll to position [326, 0]
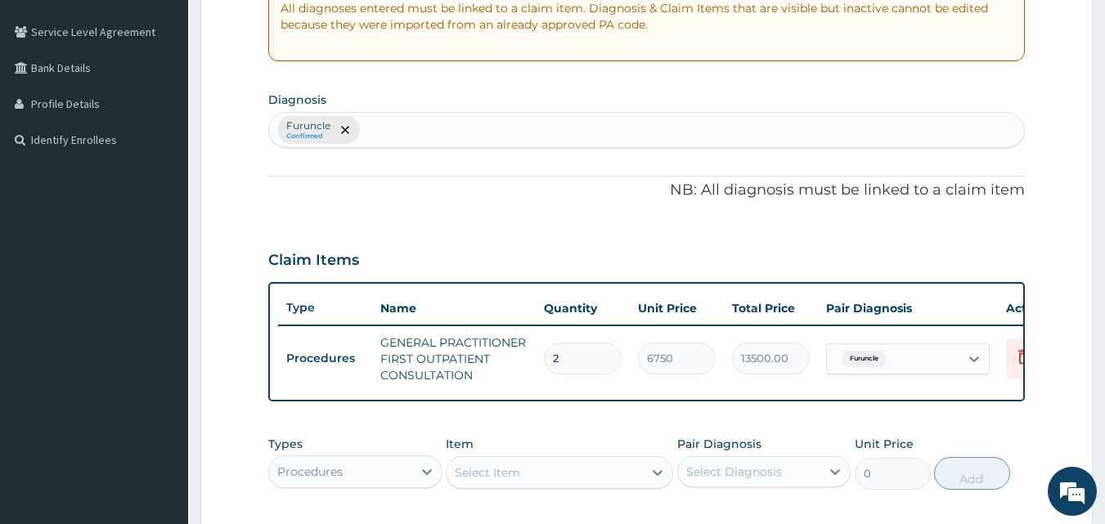
type input "2"
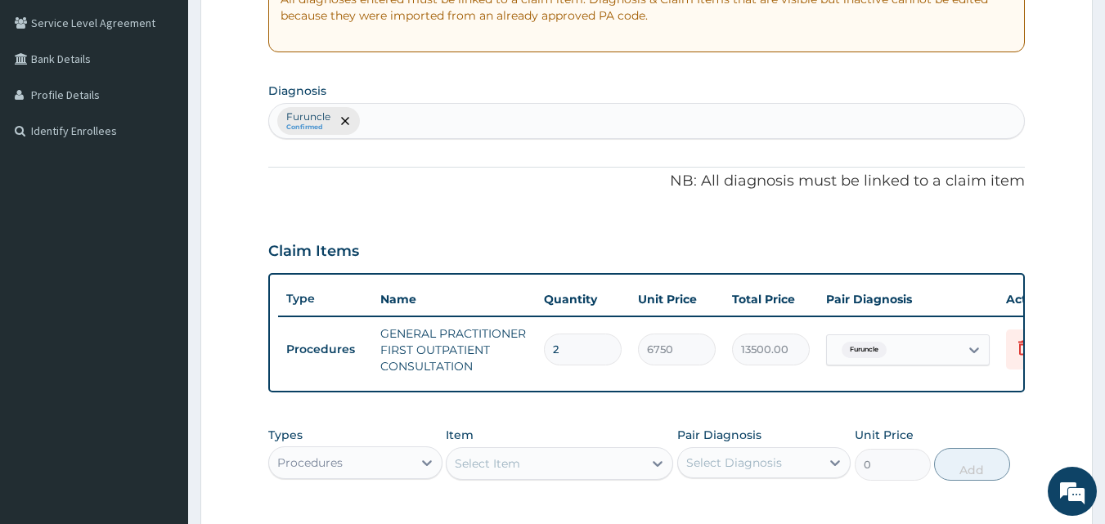
scroll to position [599, 0]
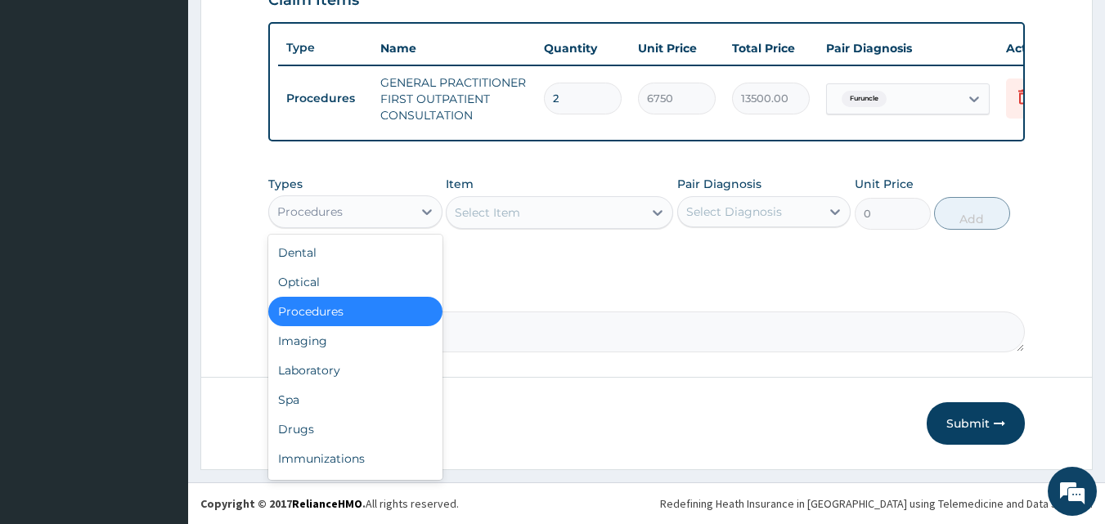
click at [349, 208] on div "Procedures" at bounding box center [340, 212] width 143 height 26
click at [366, 375] on div "Laboratory" at bounding box center [355, 370] width 174 height 29
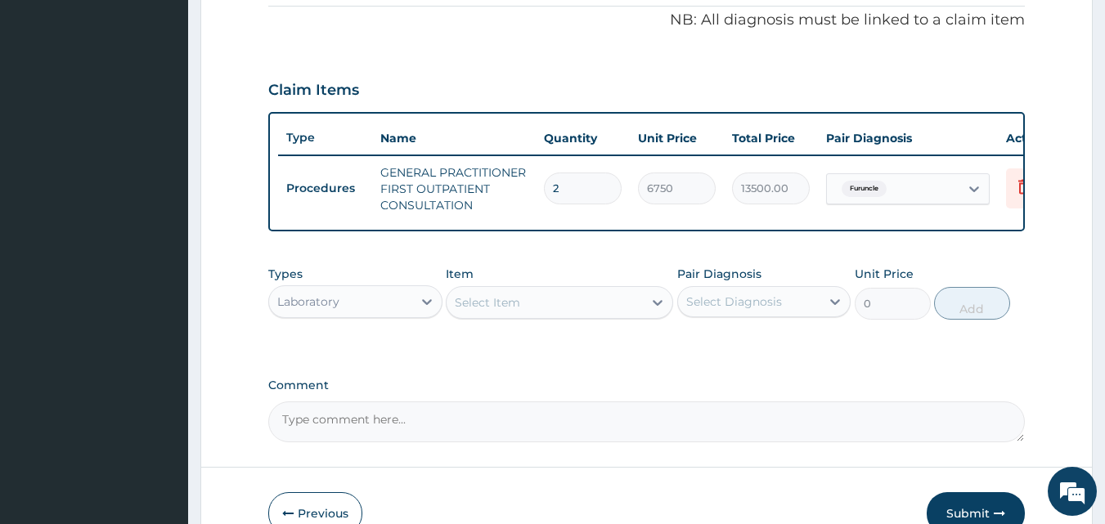
scroll to position [462, 0]
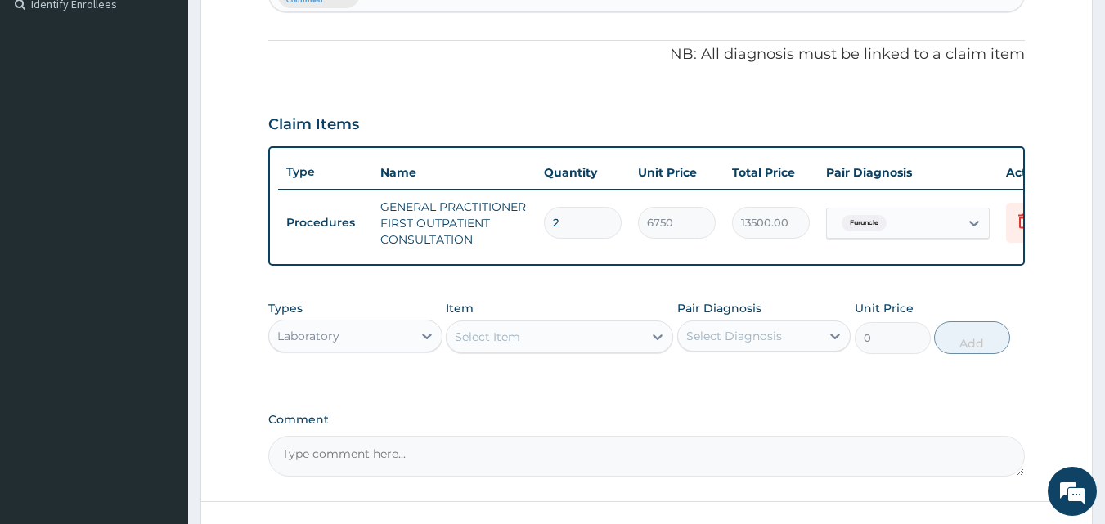
click at [477, 339] on div "Select Item" at bounding box center [545, 337] width 196 height 26
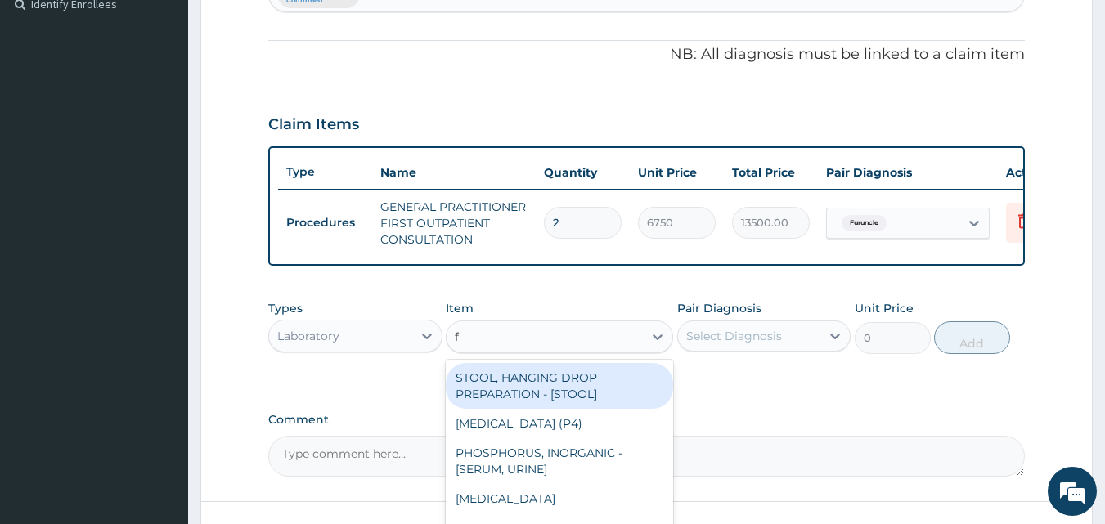
type input "fbc"
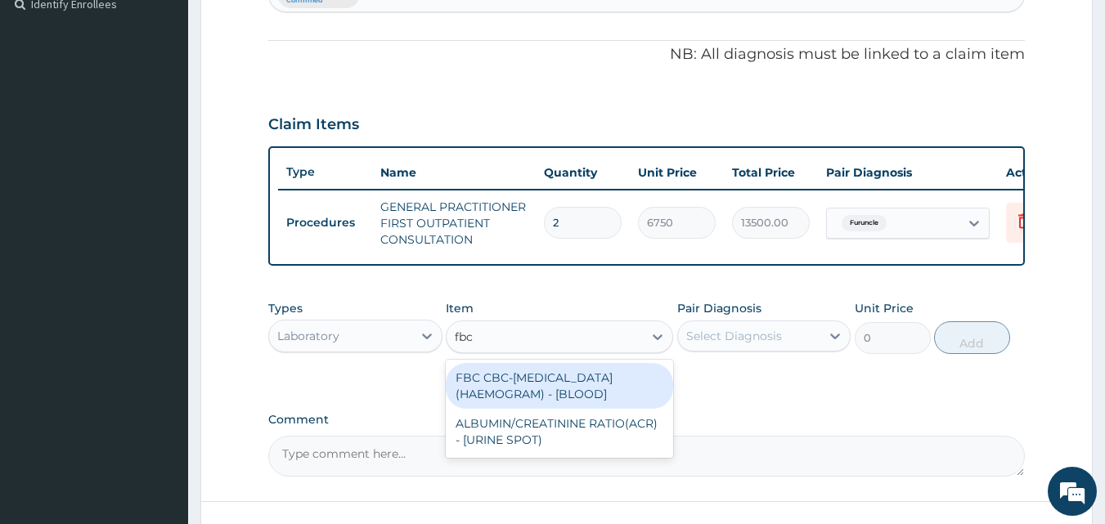
click at [500, 389] on div "FBC CBC-COMPLETE BLOOD COUNT (HAEMOGRAM) - [BLOOD]" at bounding box center [559, 386] width 227 height 46
type input "9000"
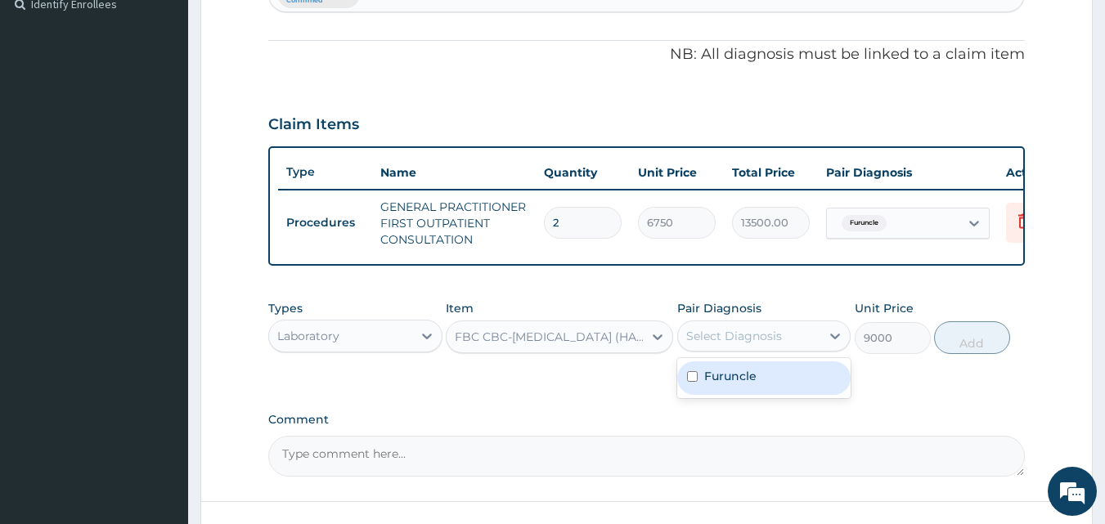
click at [737, 344] on div "Select Diagnosis" at bounding box center [734, 336] width 96 height 16
click at [735, 382] on label "Furuncle" at bounding box center [730, 376] width 52 height 16
checkbox input "true"
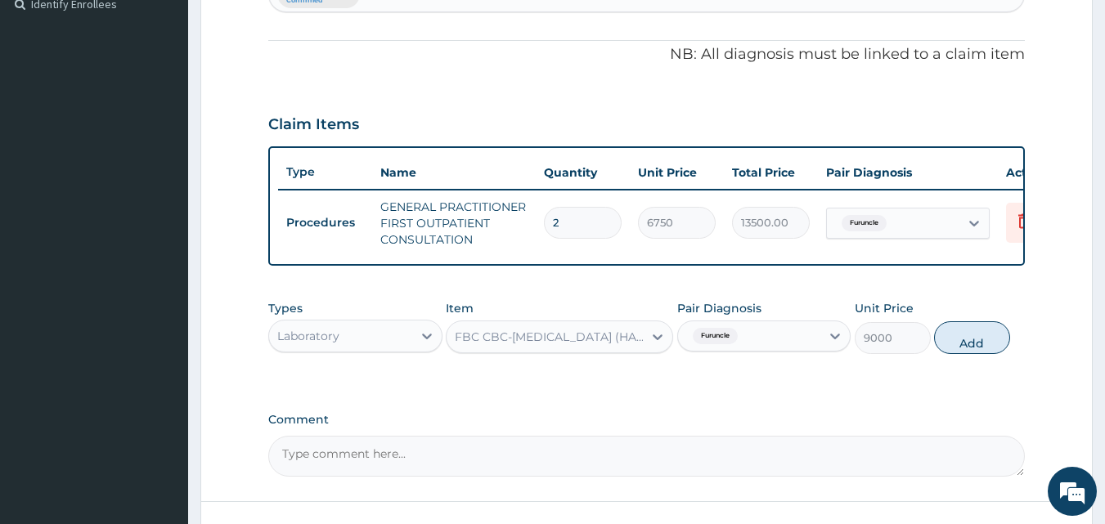
click at [970, 341] on button "Add" at bounding box center [972, 337] width 76 height 33
type input "0"
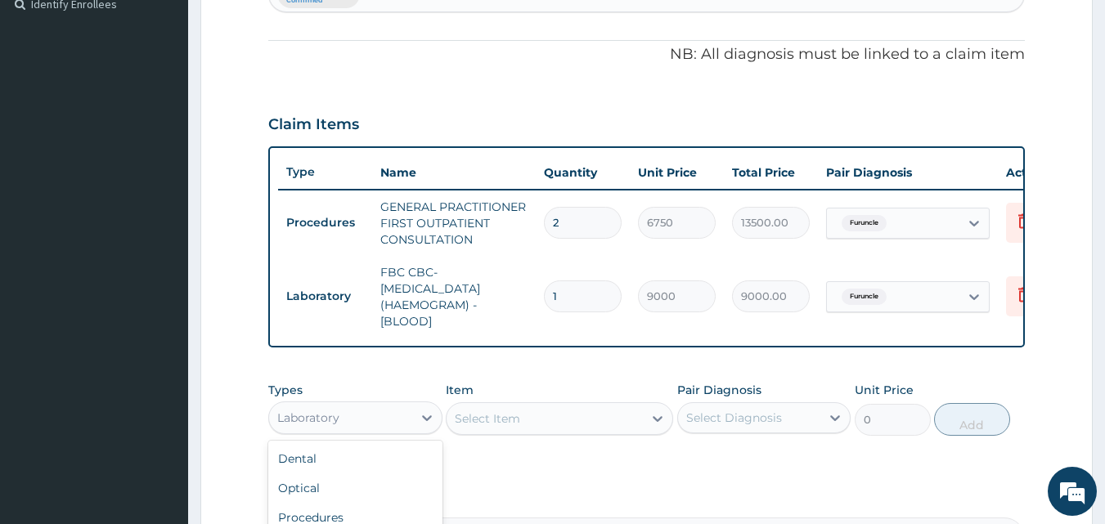
click at [359, 425] on div "Laboratory" at bounding box center [340, 418] width 143 height 26
type input "dr"
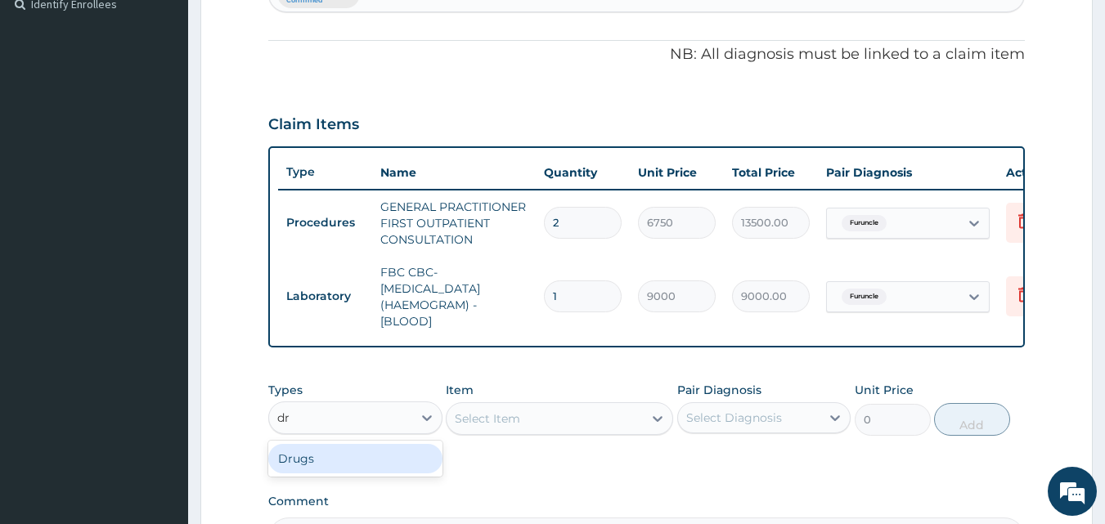
click at [355, 471] on div "Drugs" at bounding box center [355, 458] width 174 height 29
click at [542, 431] on div "Select Item" at bounding box center [545, 419] width 196 height 26
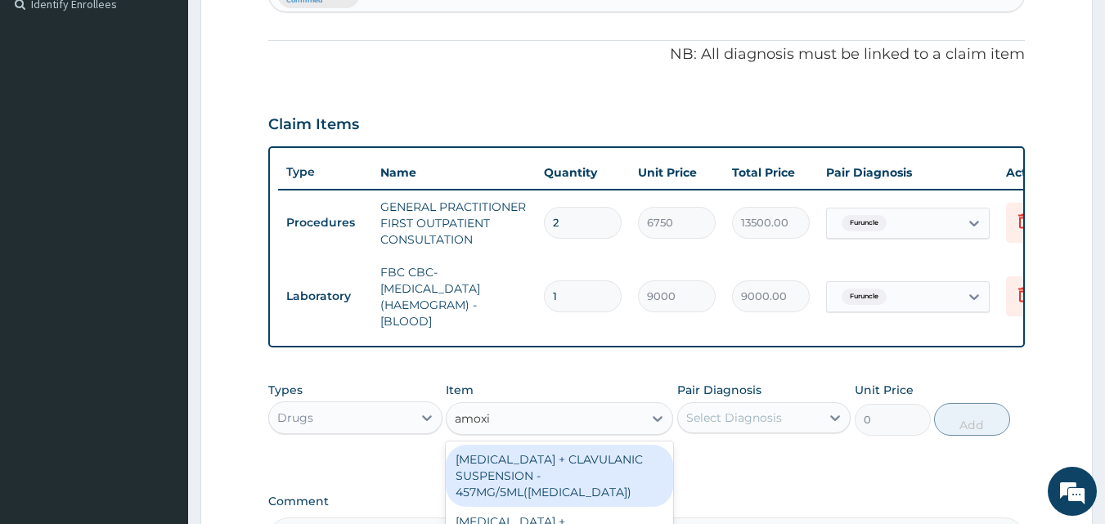
type input "amoxic"
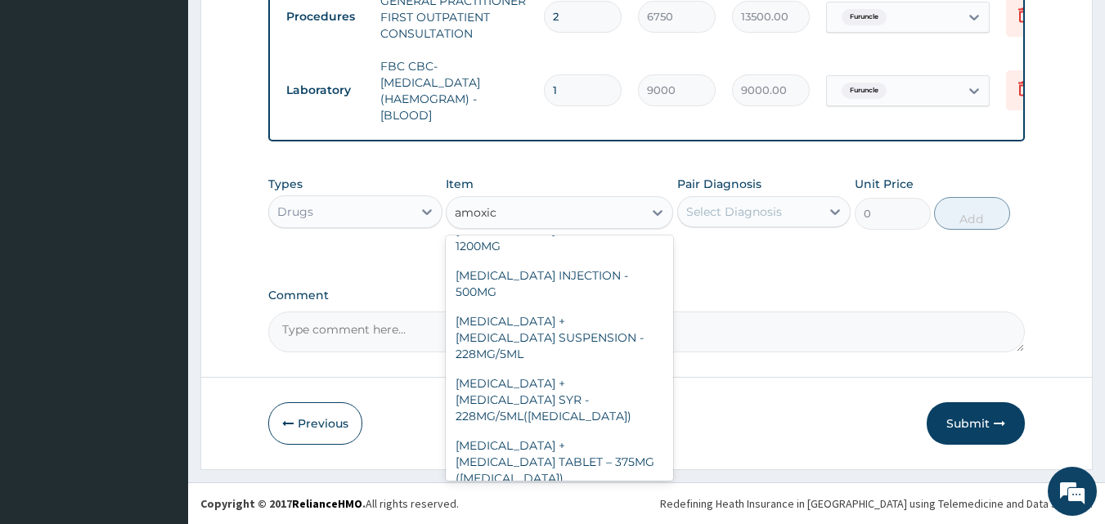
scroll to position [435, 0]
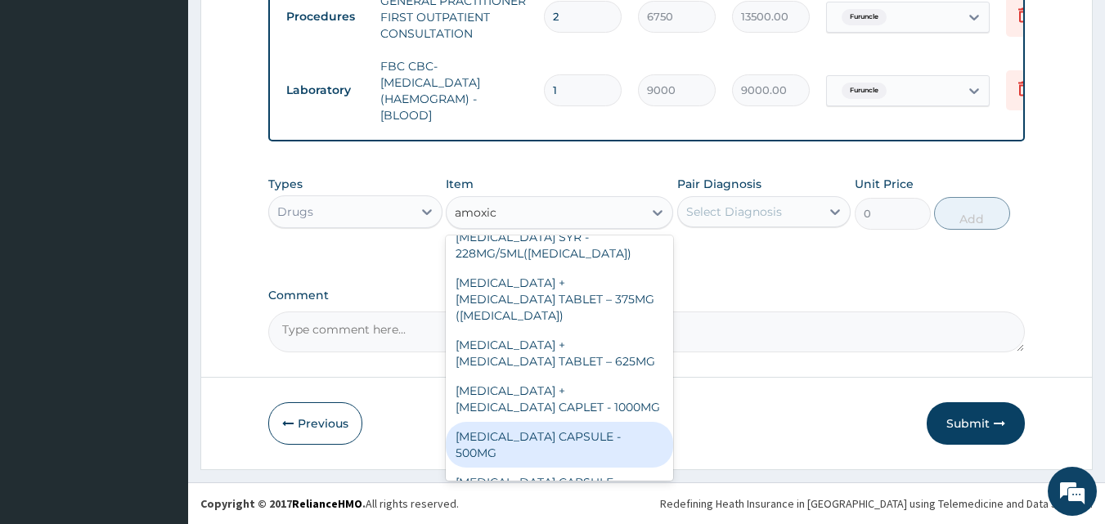
drag, startPoint x: 566, startPoint y: 391, endPoint x: 678, endPoint y: 281, distance: 157.3
click at [569, 422] on div "AMOXICILLIN CAPSULE - 500MG" at bounding box center [559, 445] width 227 height 46
type input "176"
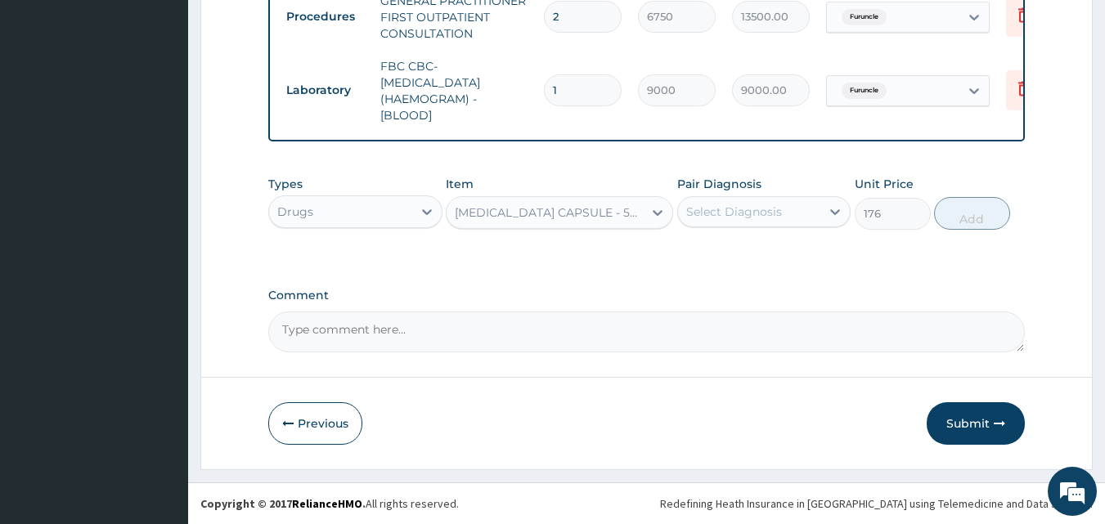
click at [720, 214] on div "Select Diagnosis" at bounding box center [734, 212] width 96 height 16
click at [736, 256] on label "Furuncle" at bounding box center [730, 252] width 52 height 16
checkbox input "true"
click at [946, 214] on button "Add" at bounding box center [972, 213] width 76 height 33
type input "0"
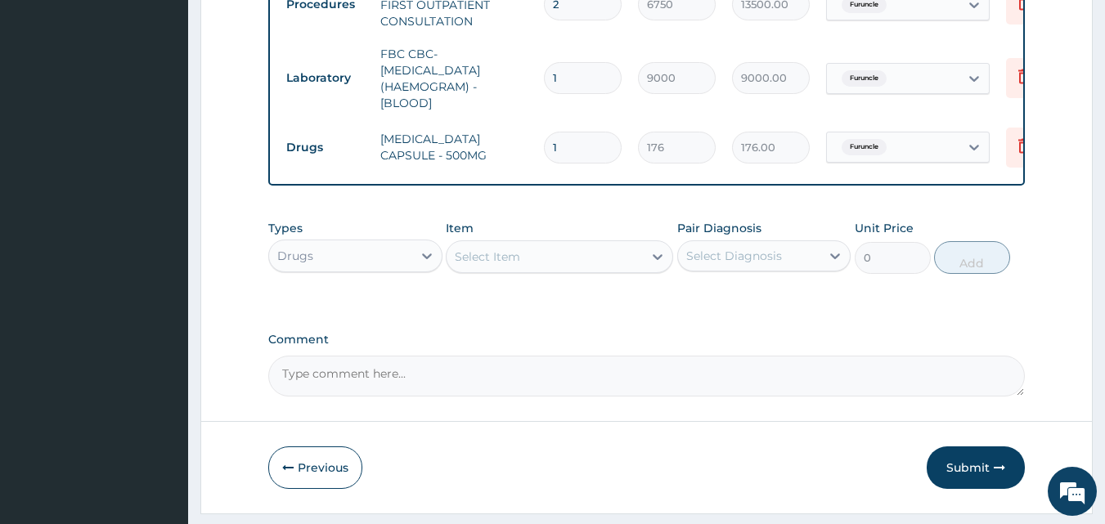
click at [632, 269] on div "Select Item" at bounding box center [545, 257] width 196 height 26
type input "ibup"
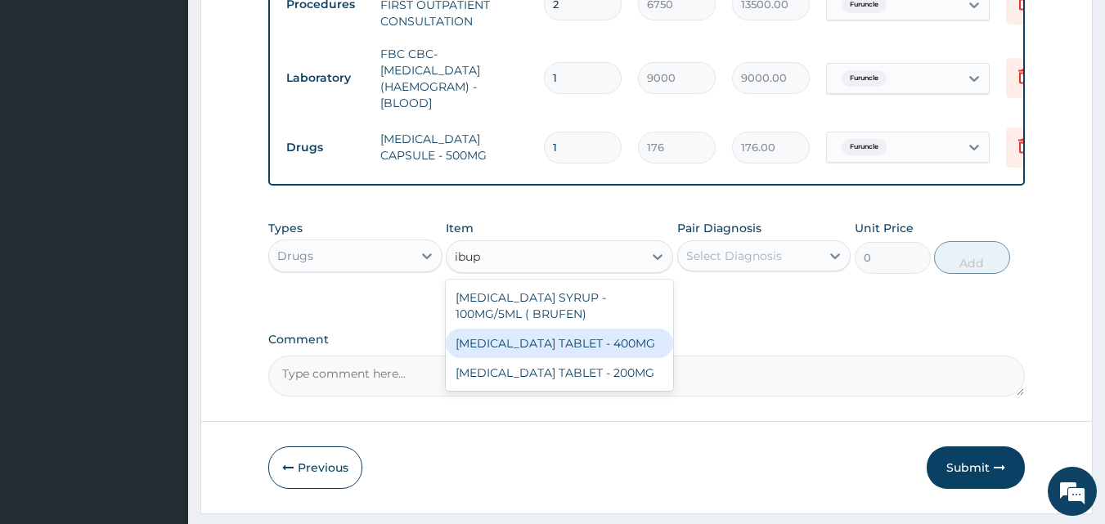
click at [578, 358] on div "IBUPROFEN TABLET - 400MG" at bounding box center [559, 343] width 227 height 29
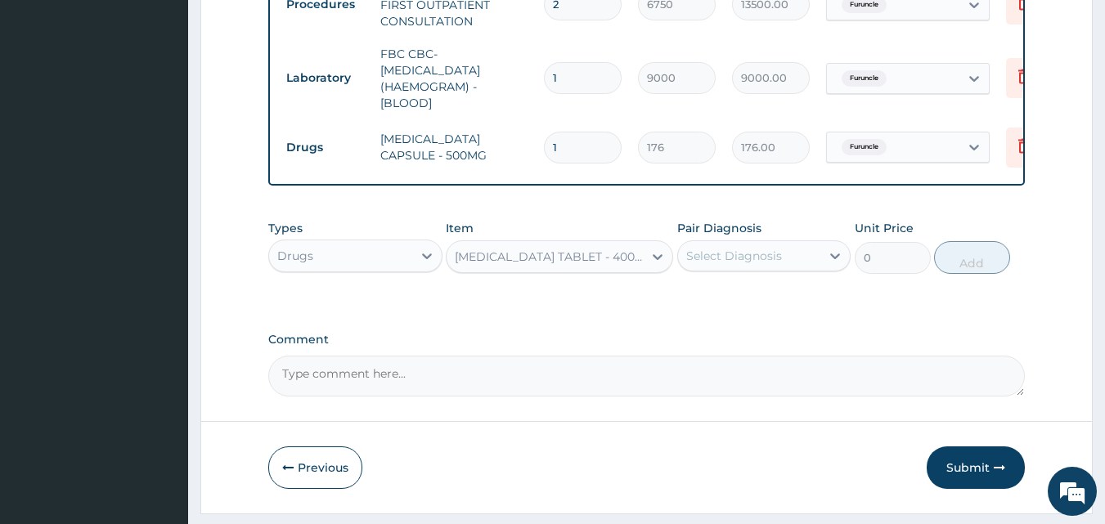
type input "880.0000000000001"
click at [743, 264] on div "Select Diagnosis" at bounding box center [734, 256] width 96 height 16
click at [740, 315] on div "Furuncle" at bounding box center [764, 298] width 174 height 34
checkbox input "true"
click at [968, 257] on button "Add" at bounding box center [972, 257] width 76 height 33
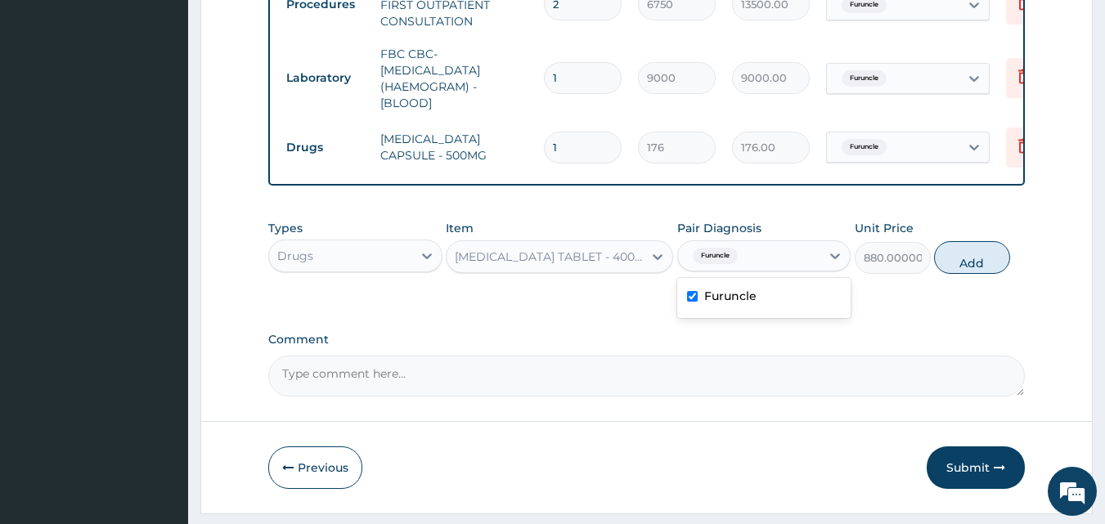
type input "0"
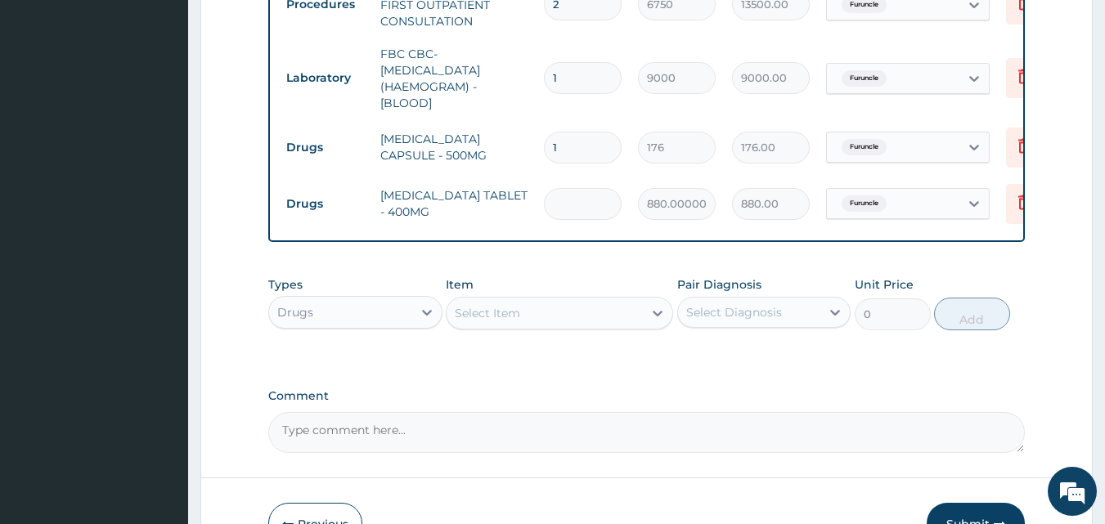
type input "0.00"
type input "6"
type input "5280.00"
type input "6"
click at [581, 150] on input "1" at bounding box center [583, 148] width 78 height 32
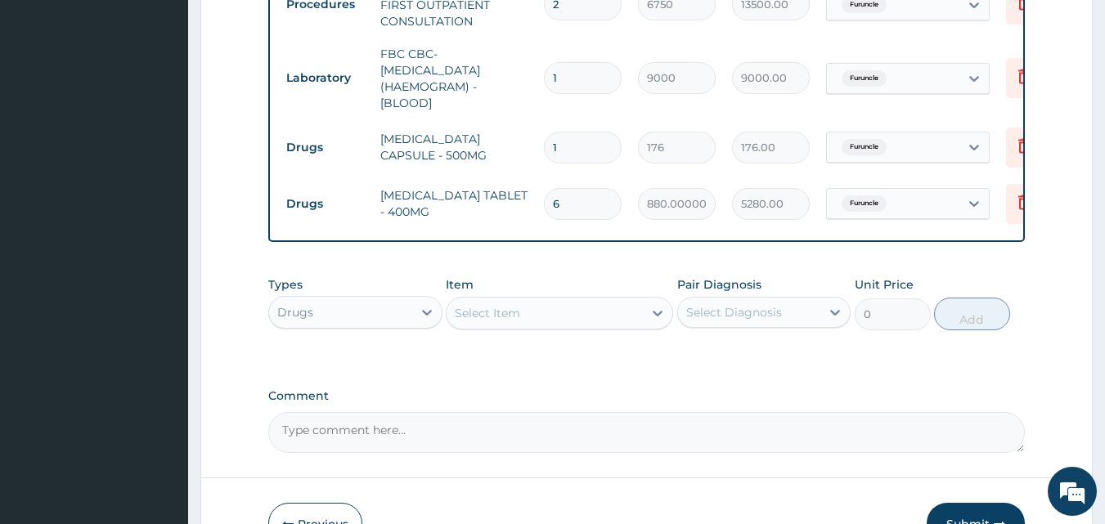
click at [586, 158] on input "1" at bounding box center [583, 148] width 78 height 32
type input "10"
type input "1760.00"
type input "10"
click at [632, 293] on div "Item Select Item" at bounding box center [559, 303] width 227 height 54
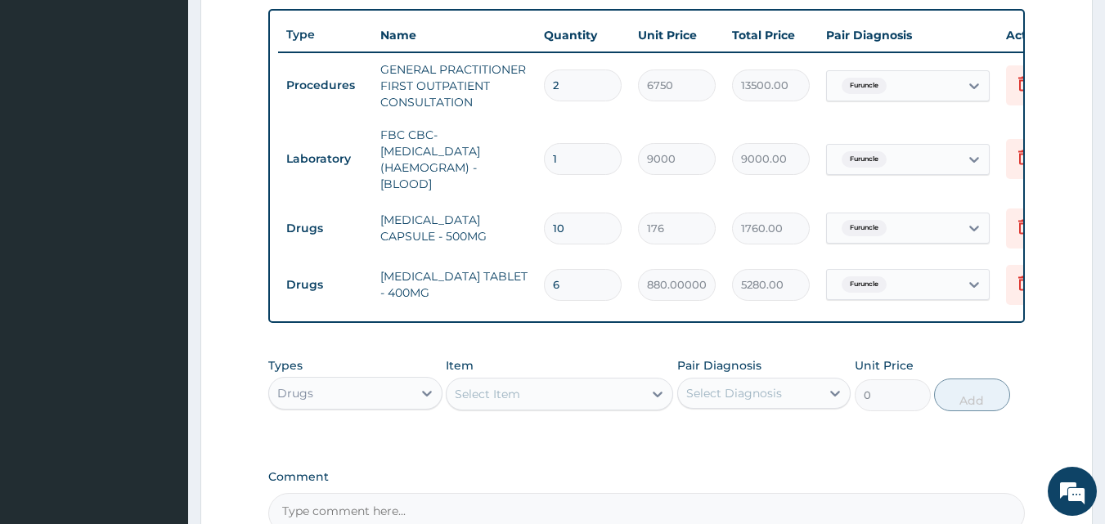
scroll to position [544, 0]
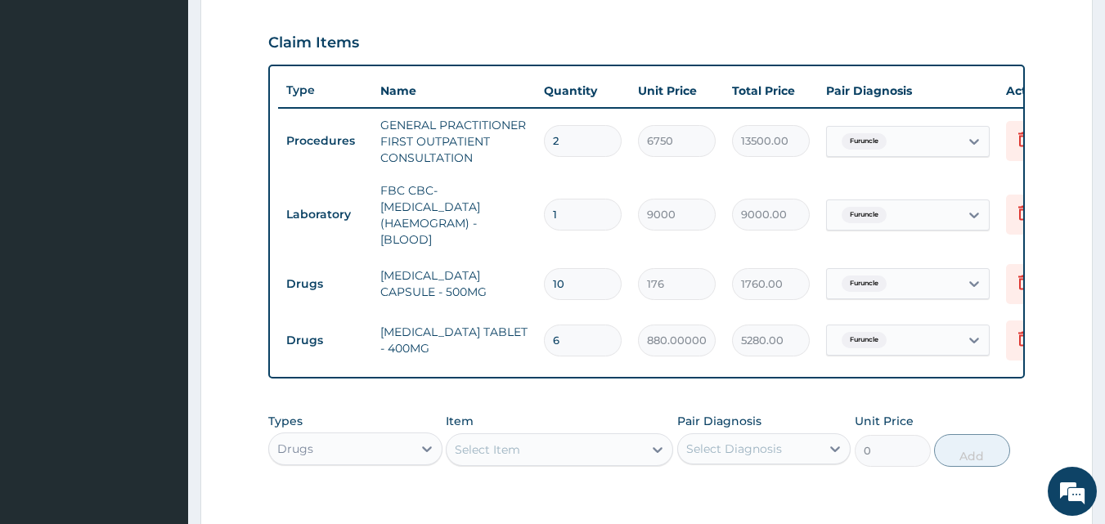
click at [587, 343] on input "6" at bounding box center [583, 341] width 78 height 32
click at [499, 458] on div "Select Item" at bounding box center [487, 450] width 65 height 16
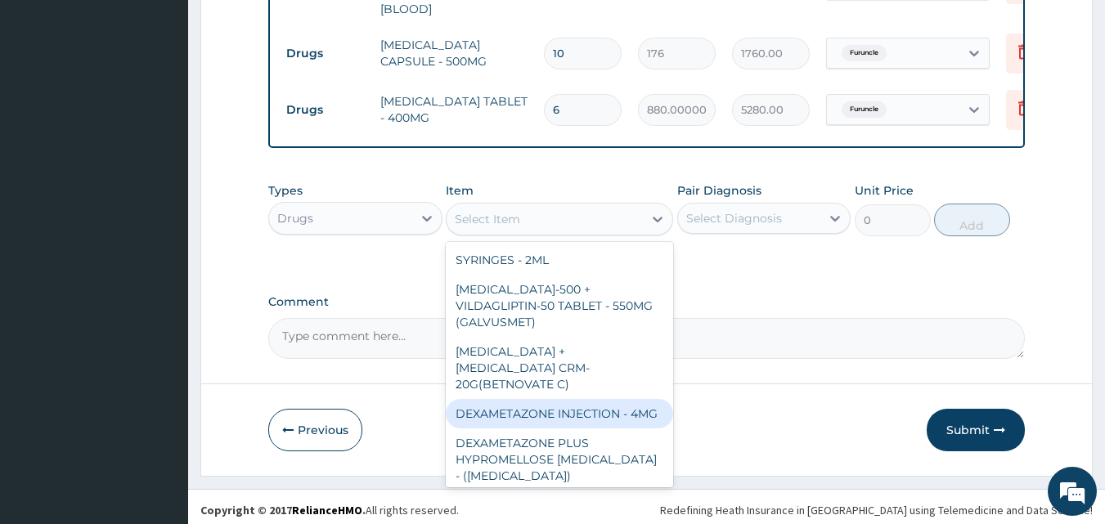
scroll to position [794, 0]
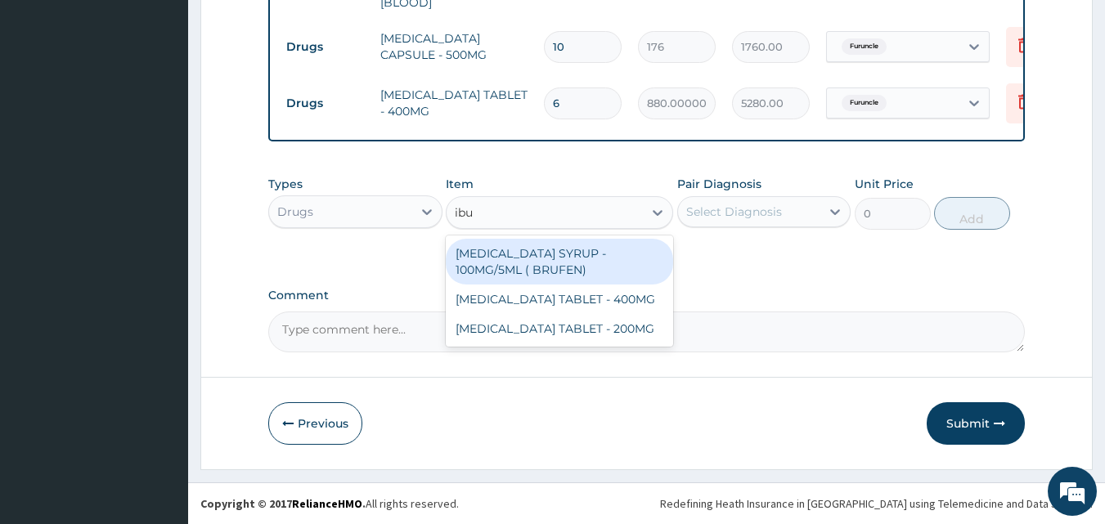
type input "ibup"
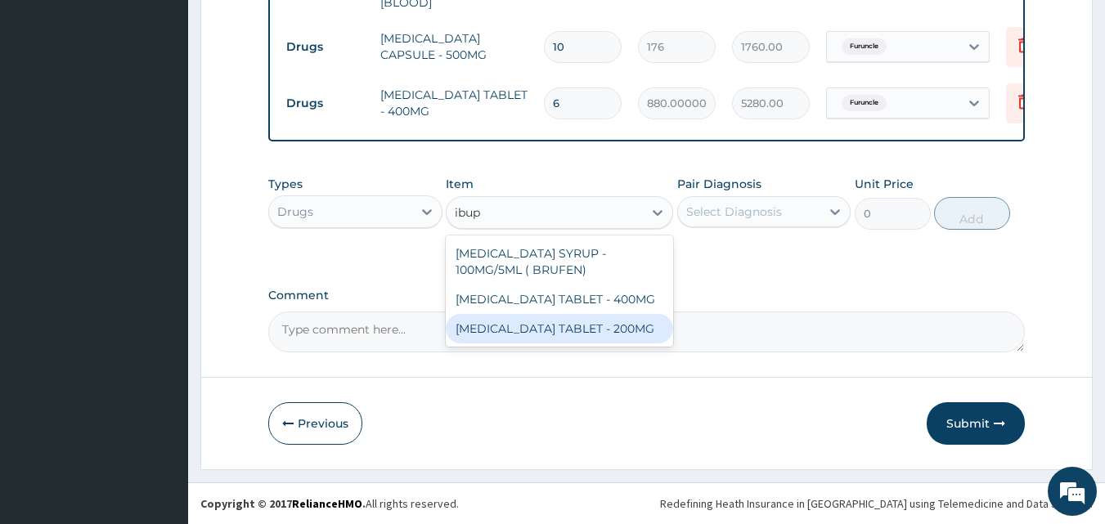
click at [587, 337] on div "IBUPROFEN TABLET - 200MG" at bounding box center [559, 328] width 227 height 29
type input "1056"
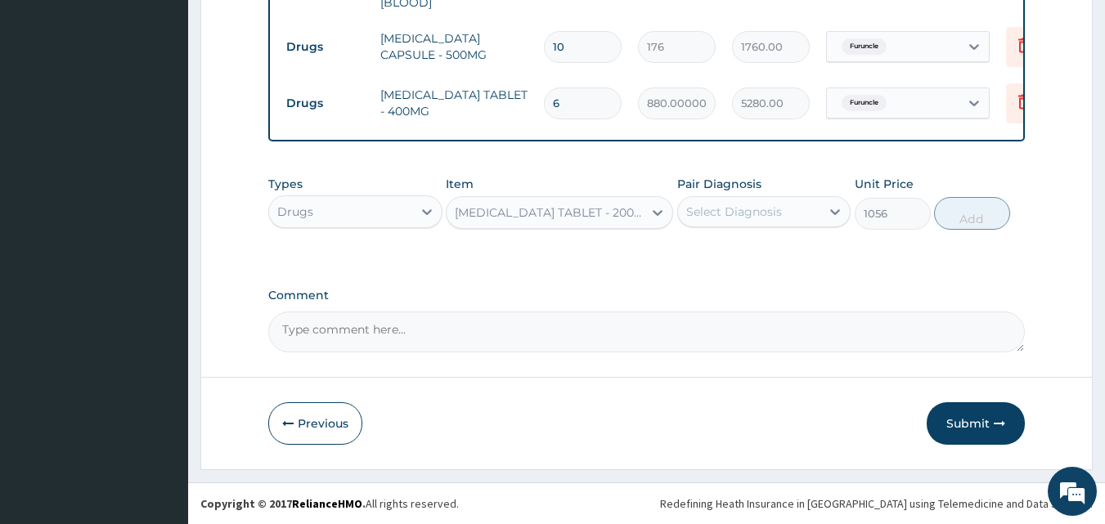
click at [969, 425] on button "Submit" at bounding box center [976, 423] width 98 height 43
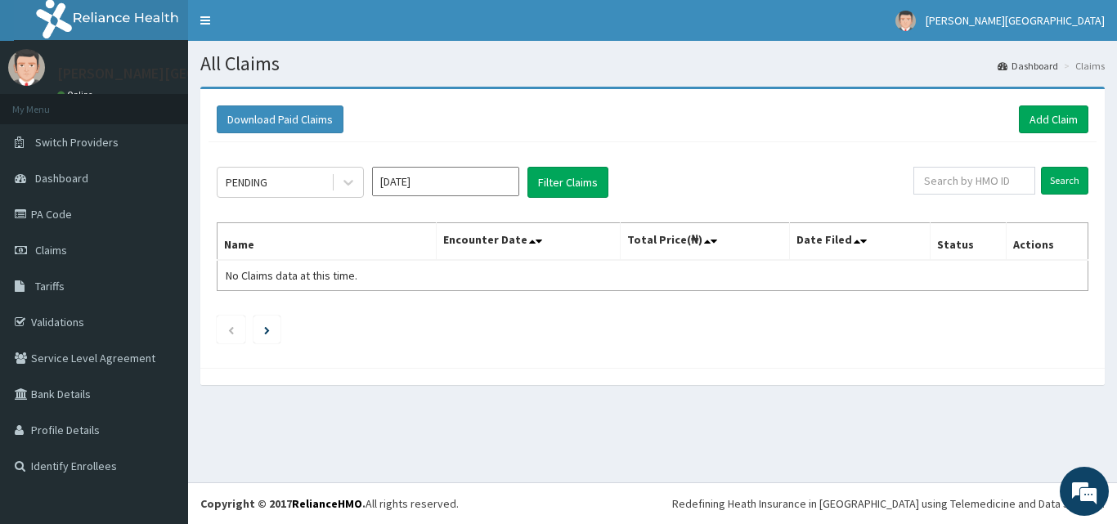
click at [258, 183] on div "PENDING" at bounding box center [247, 182] width 42 height 16
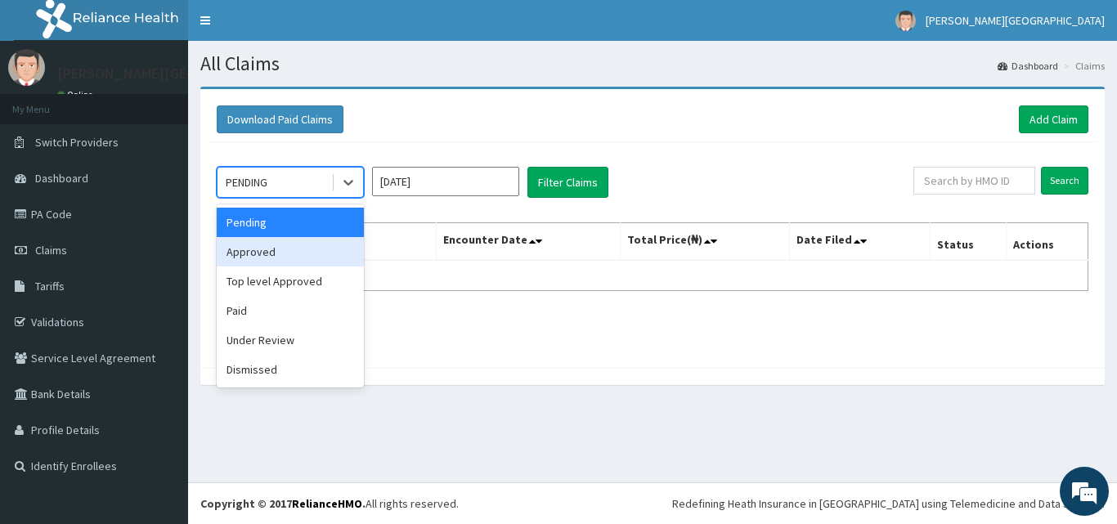
click at [263, 255] on div "Approved" at bounding box center [290, 251] width 147 height 29
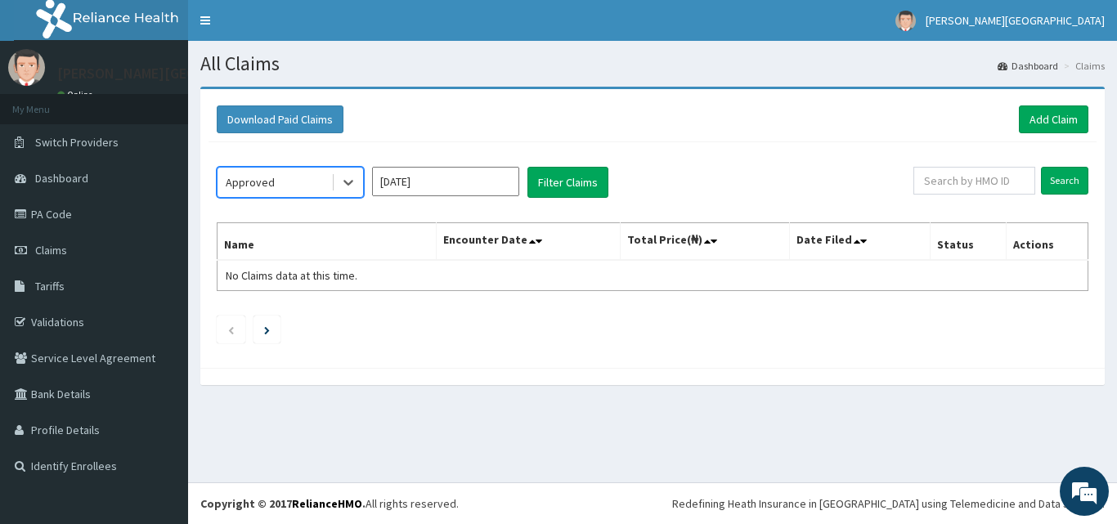
click at [415, 182] on input "[DATE]" at bounding box center [445, 181] width 147 height 29
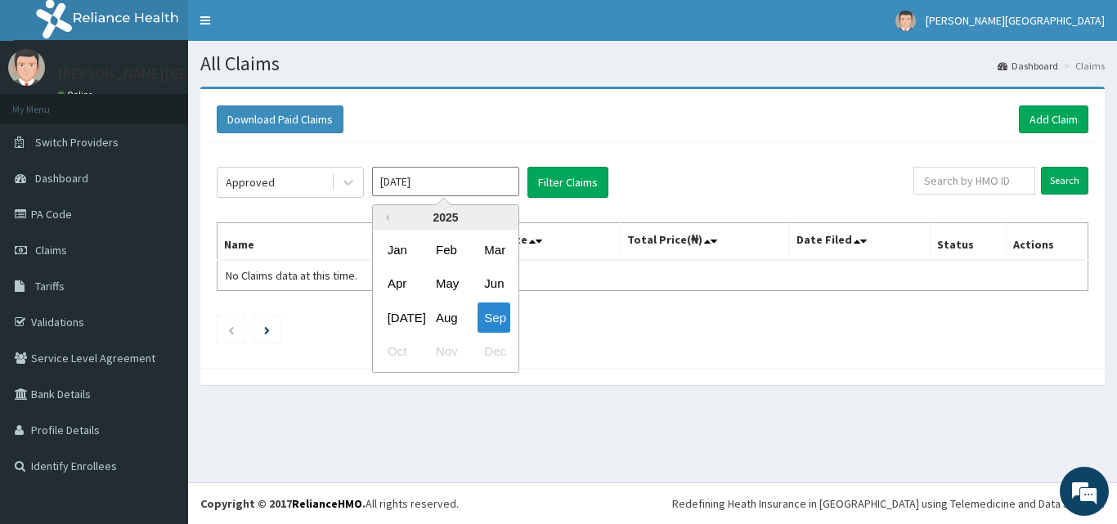
click at [447, 318] on div "Aug" at bounding box center [445, 318] width 33 height 30
type input "[DATE]"
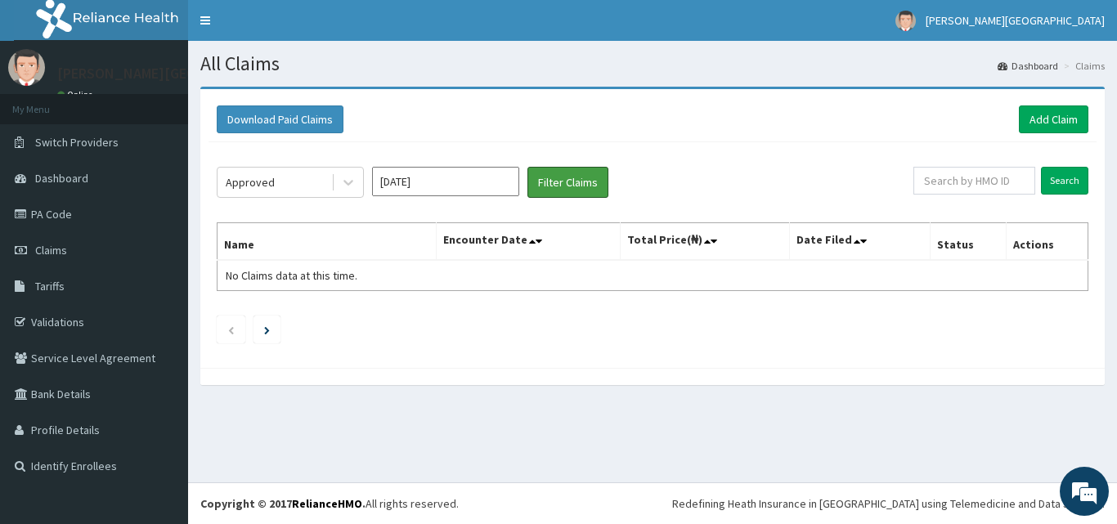
click at [572, 186] on button "Filter Claims" at bounding box center [568, 182] width 81 height 31
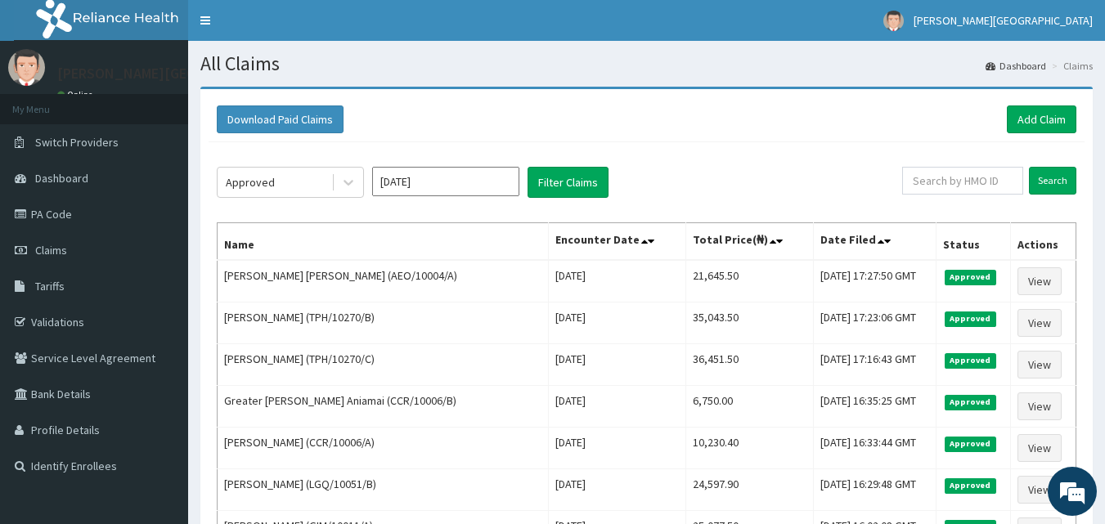
click at [319, 176] on div "Approved" at bounding box center [275, 182] width 114 height 26
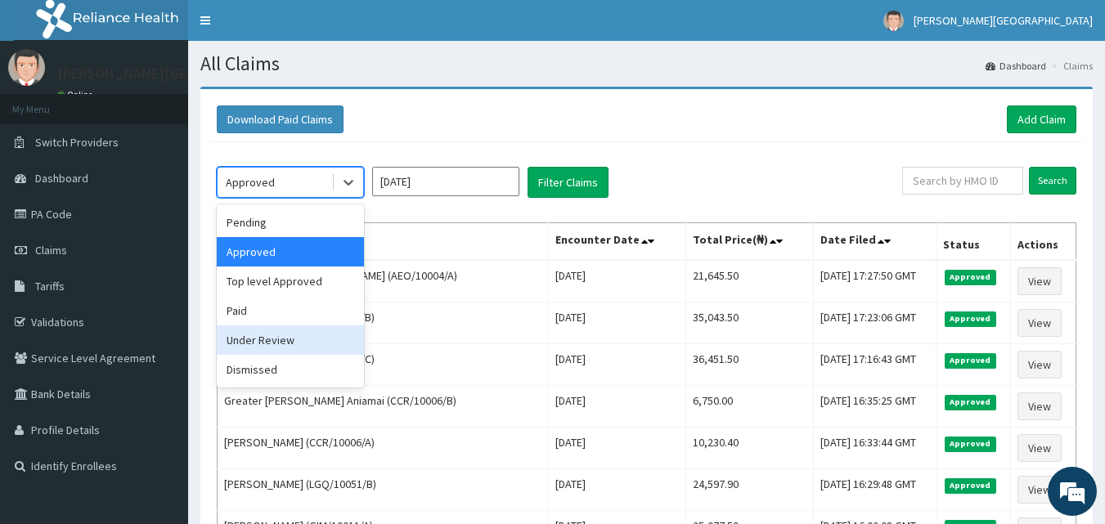
click at [262, 340] on div "Under Review" at bounding box center [290, 340] width 147 height 29
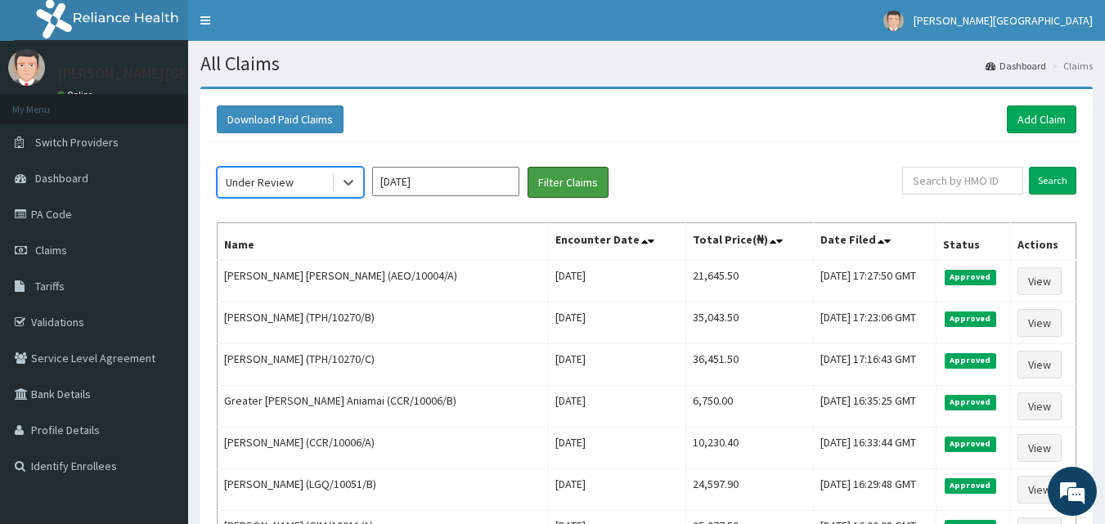
click at [572, 170] on button "Filter Claims" at bounding box center [568, 182] width 81 height 31
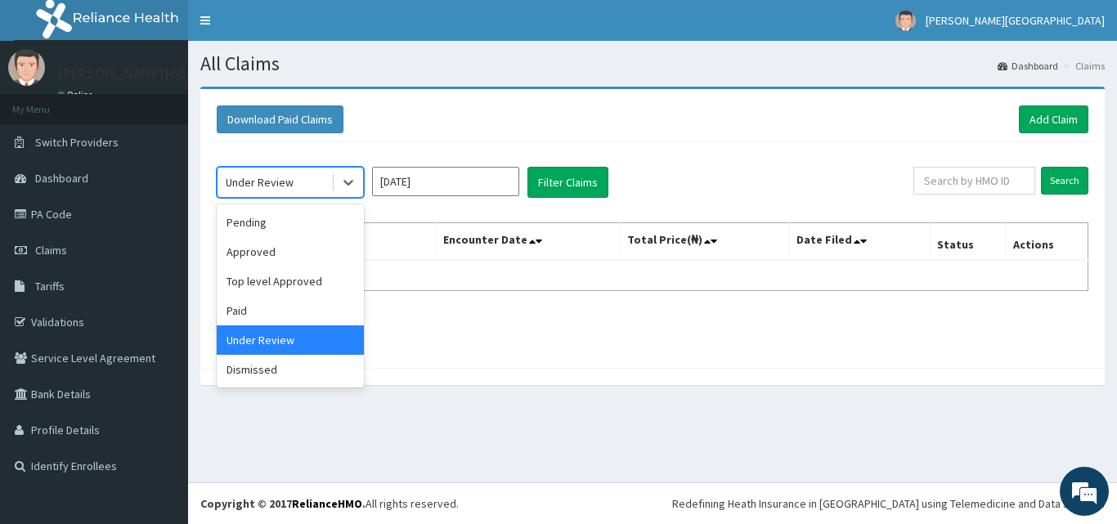
click at [326, 178] on div "Under Review" at bounding box center [275, 182] width 114 height 26
drag, startPoint x: 268, startPoint y: 374, endPoint x: 275, endPoint y: 217, distance: 157.2
click at [275, 217] on div "Pending Approved Top level Approved Paid Under Review Dismissed" at bounding box center [290, 296] width 147 height 183
click at [264, 229] on div "Pending" at bounding box center [290, 222] width 147 height 29
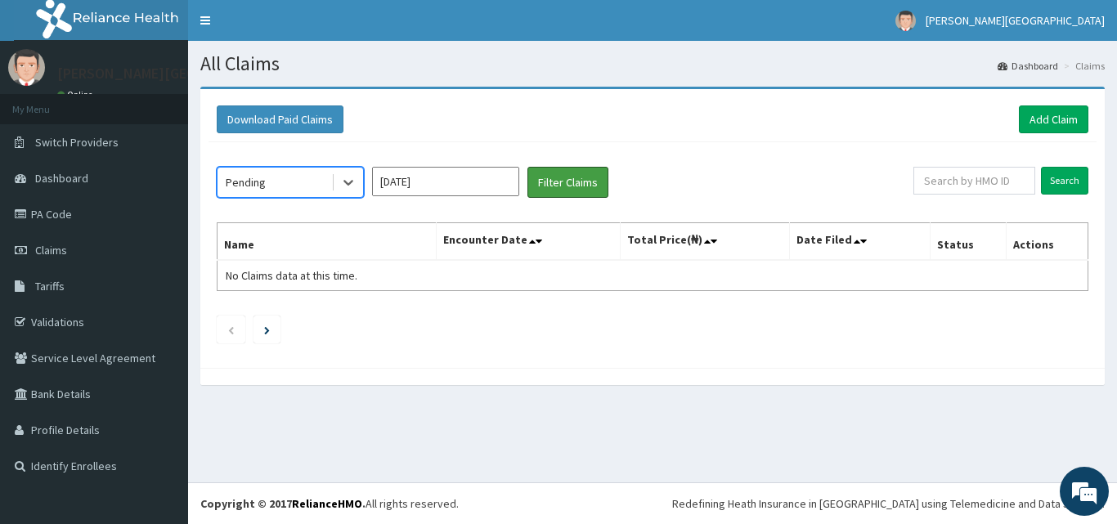
click at [570, 182] on button "Filter Claims" at bounding box center [568, 182] width 81 height 31
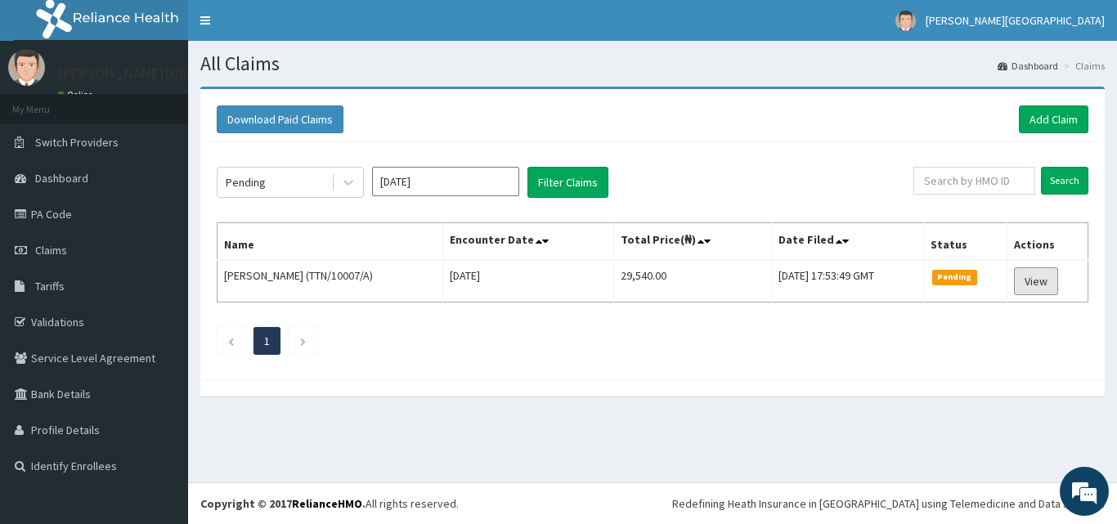
click at [1048, 281] on link "View" at bounding box center [1036, 282] width 44 height 28
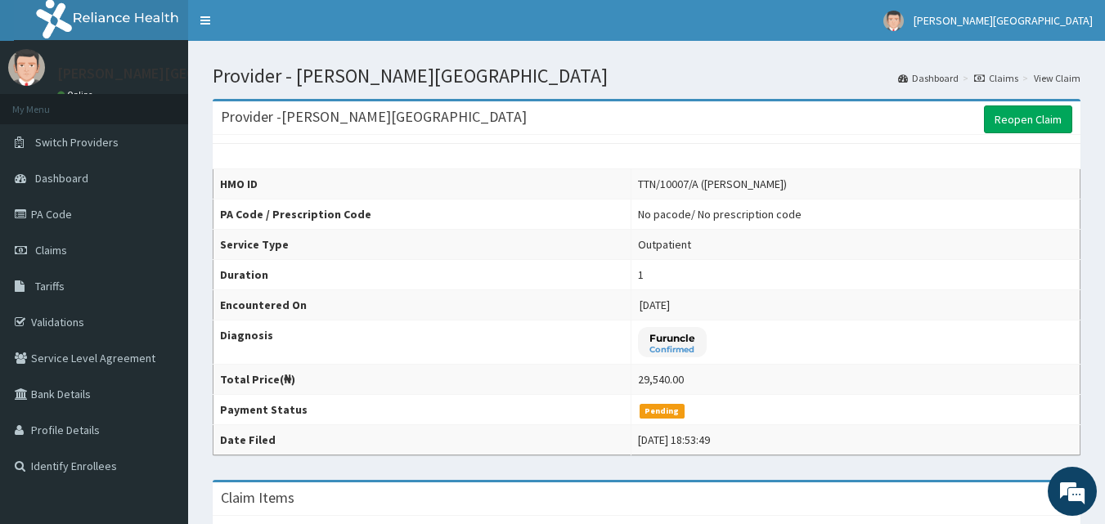
click at [69, 250] on link "Claims" at bounding box center [94, 250] width 188 height 36
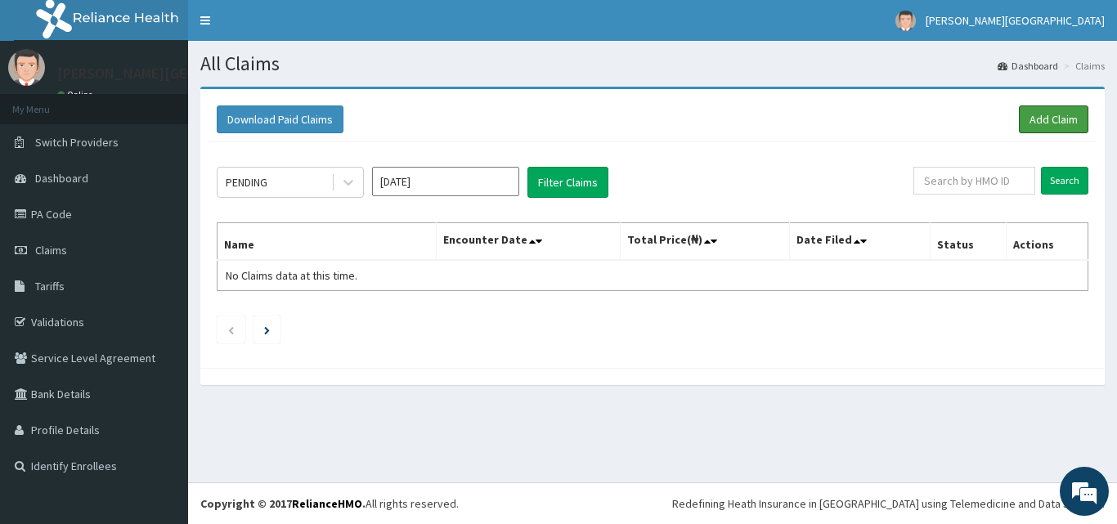
click at [1062, 113] on link "Add Claim" at bounding box center [1054, 120] width 70 height 28
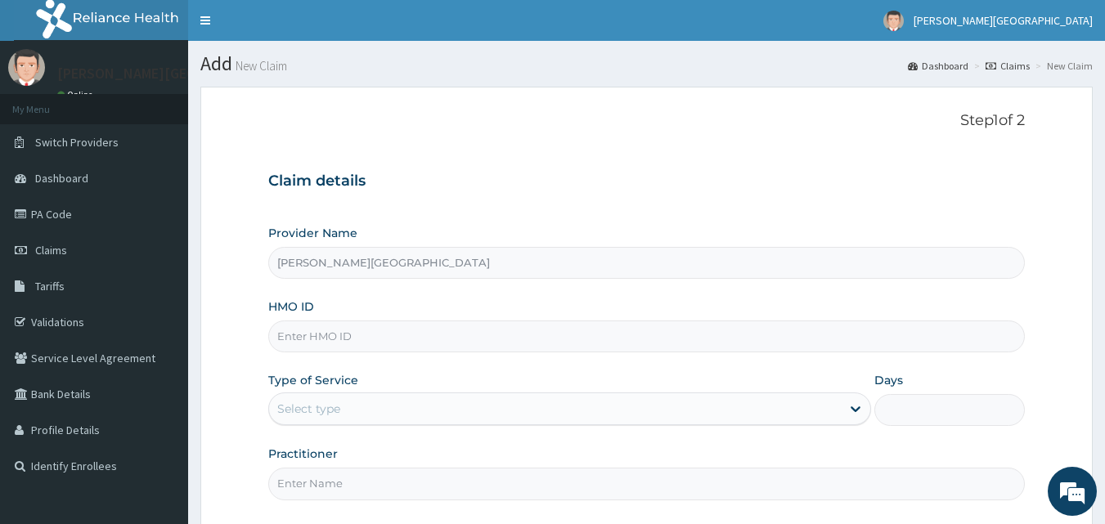
click at [452, 342] on input "HMO ID" at bounding box center [647, 337] width 758 height 32
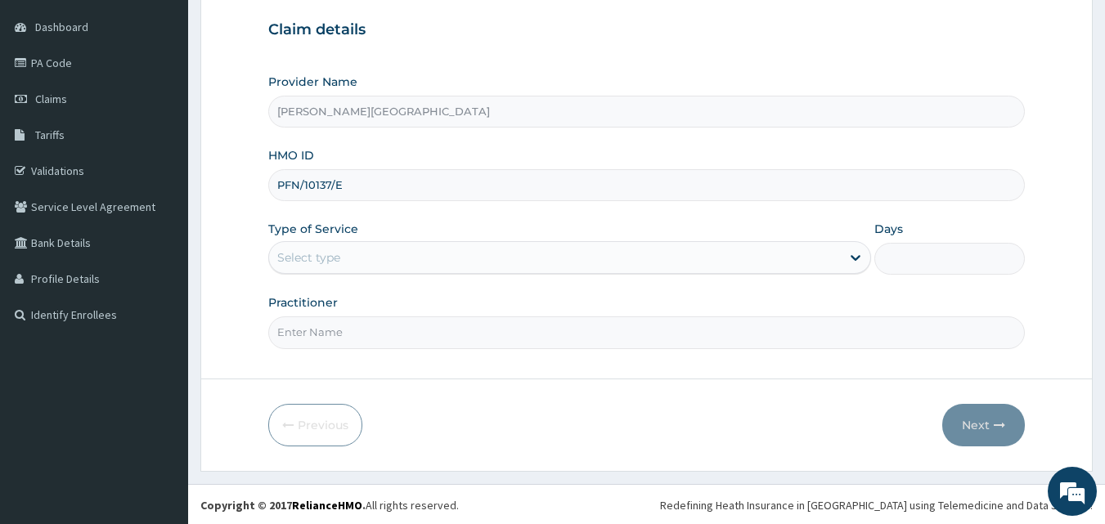
scroll to position [153, 0]
type input "PFN/10137/E"
click at [357, 241] on div "Select type" at bounding box center [569, 256] width 603 height 33
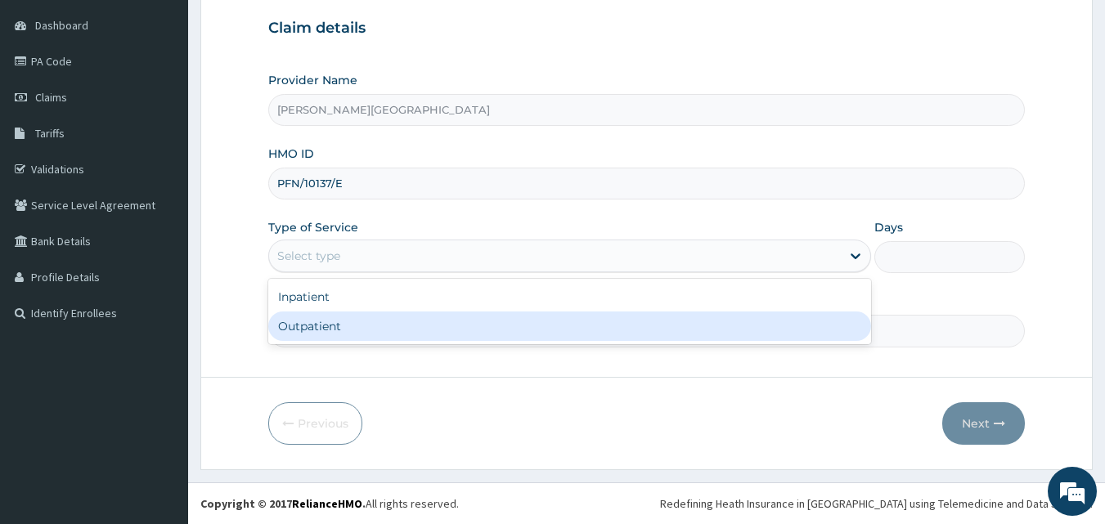
click at [307, 331] on div "Outpatient" at bounding box center [569, 326] width 603 height 29
type input "1"
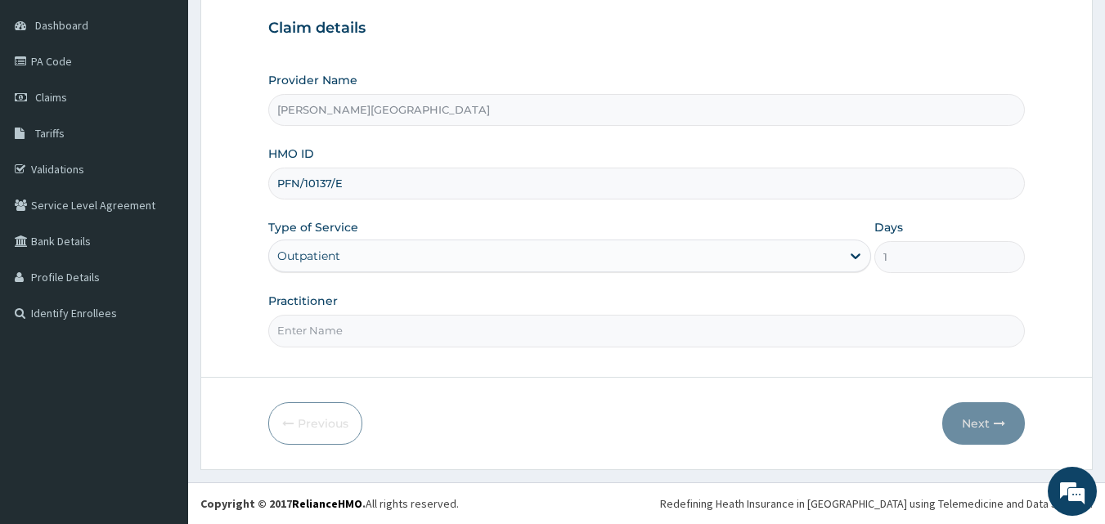
click at [339, 327] on input "Practitioner" at bounding box center [647, 331] width 758 height 32
click at [375, 386] on form "Step 1 of 2 Claim details Provider Name [PERSON_NAME][GEOGRAPHIC_DATA] HMO ID P…" at bounding box center [646, 202] width 892 height 537
click at [366, 339] on input "Practitioner" at bounding box center [647, 331] width 758 height 32
type input "[PERSON_NAME]"
click at [969, 417] on button "Next" at bounding box center [983, 423] width 83 height 43
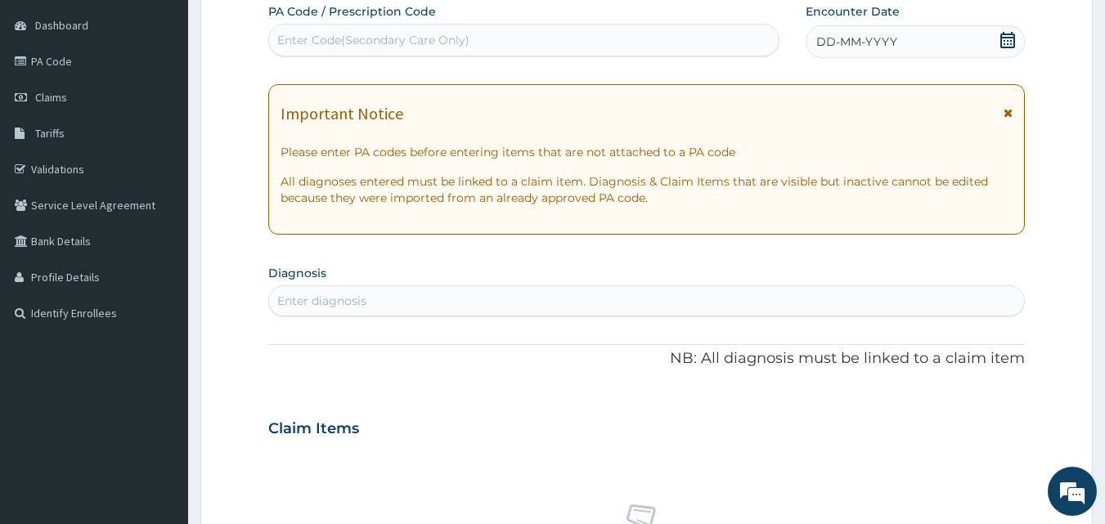
click at [1009, 41] on icon at bounding box center [1008, 40] width 16 height 16
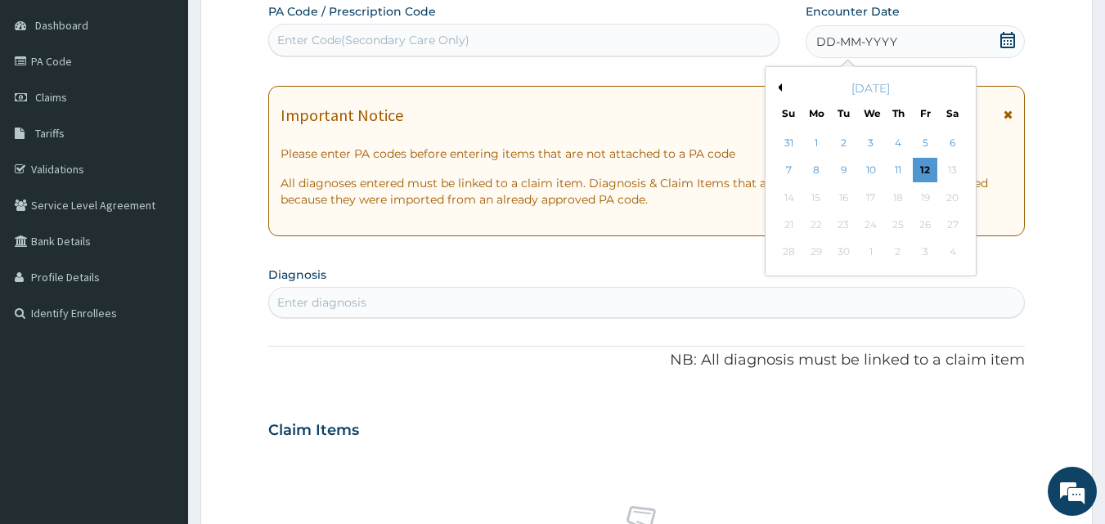
click at [777, 83] on button "Previous Month" at bounding box center [778, 87] width 8 height 8
click at [868, 224] on div "20" at bounding box center [871, 225] width 25 height 25
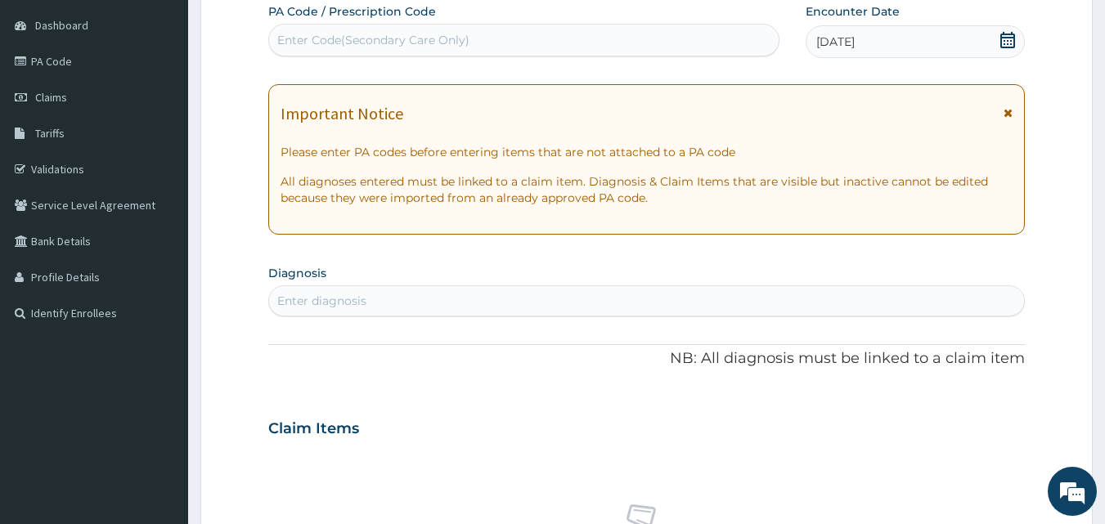
click at [410, 305] on div "Enter diagnosis" at bounding box center [647, 301] width 756 height 26
